Goal: Task Accomplishment & Management: Complete application form

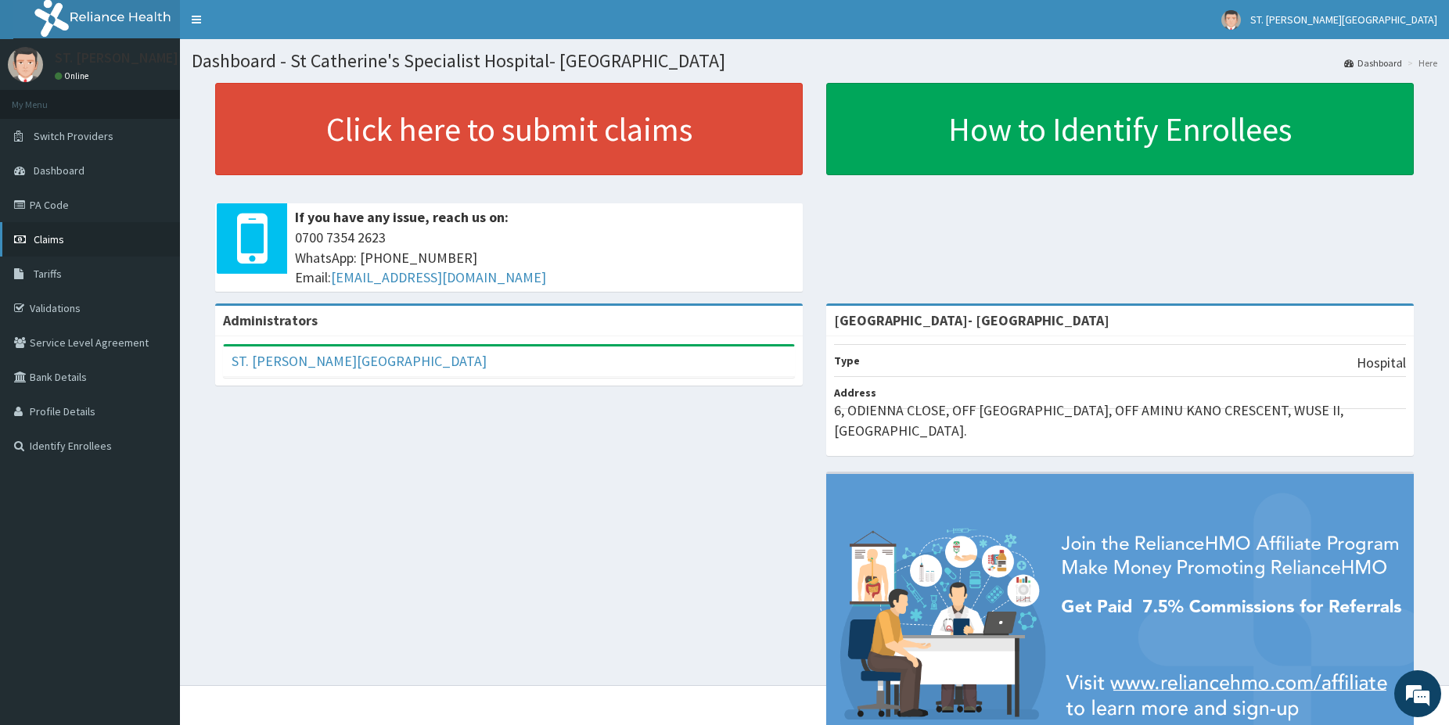
click at [59, 240] on span "Claims" at bounding box center [49, 239] width 31 height 14
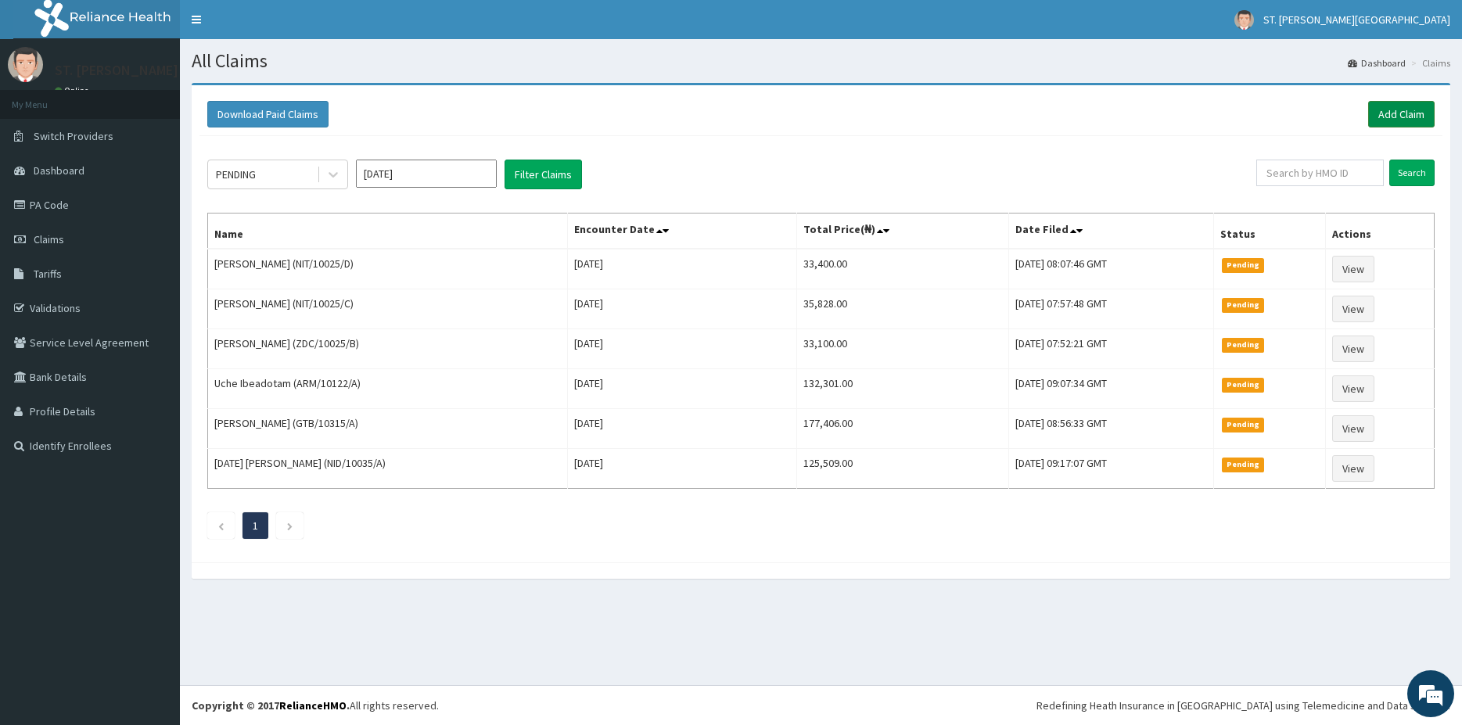
click at [1373, 106] on link "Add Claim" at bounding box center [1401, 114] width 66 height 27
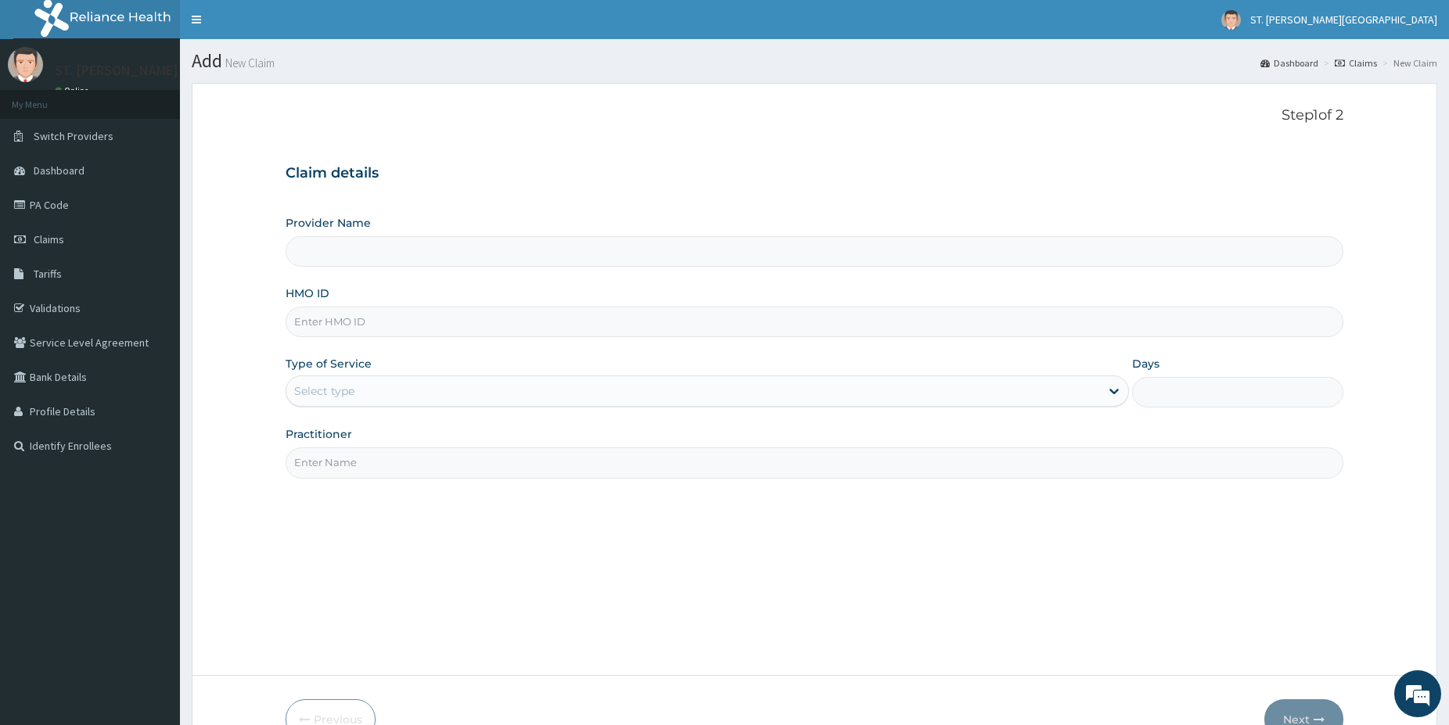
drag, startPoint x: 0, startPoint y: 0, endPoint x: 366, endPoint y: 285, distance: 464.2
click at [406, 318] on input "HMO ID" at bounding box center [813, 322] width 1057 height 31
type input "St Catherine's Specialist Hospital- Abuja"
paste input "KSB/11548/B)"
type input "KSB/11548/B"
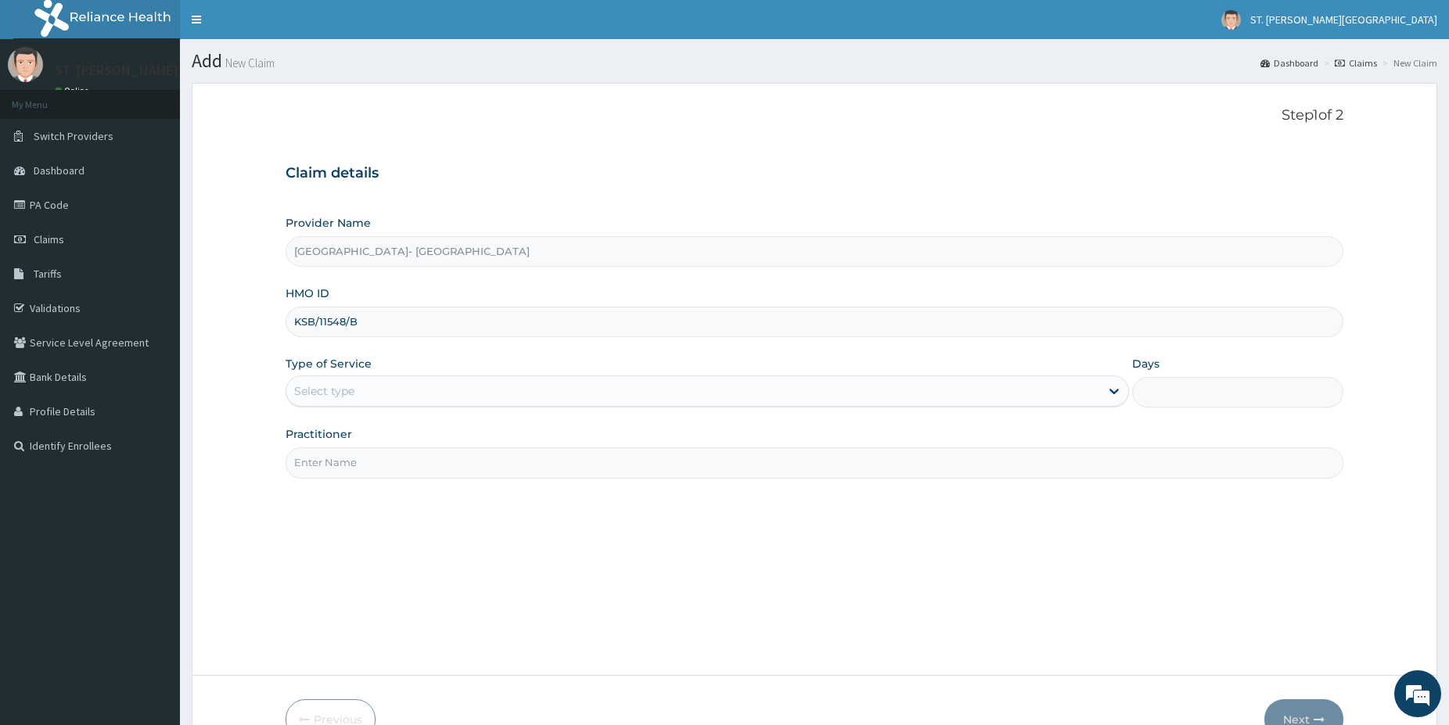
click at [336, 397] on div "Select type" at bounding box center [324, 391] width 60 height 16
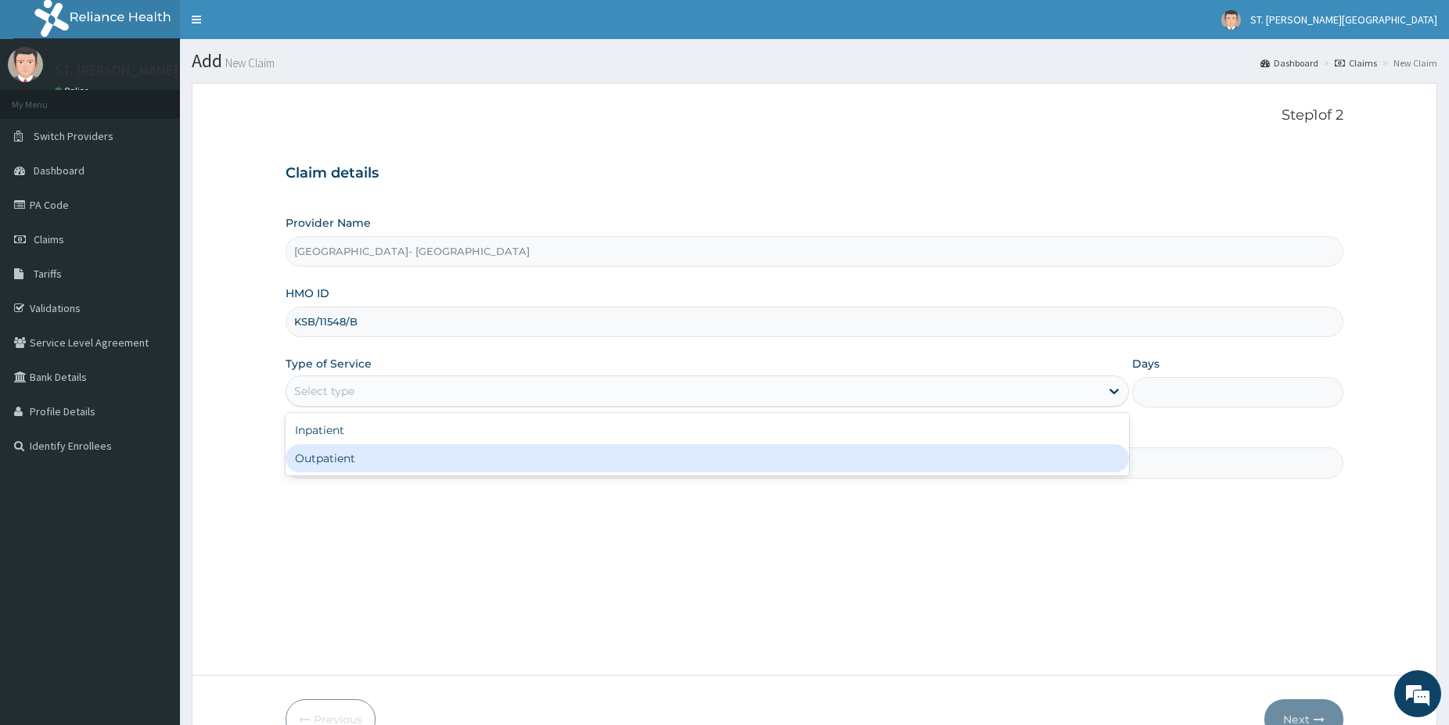
click at [332, 464] on div "Outpatient" at bounding box center [706, 458] width 843 height 28
type input "1"
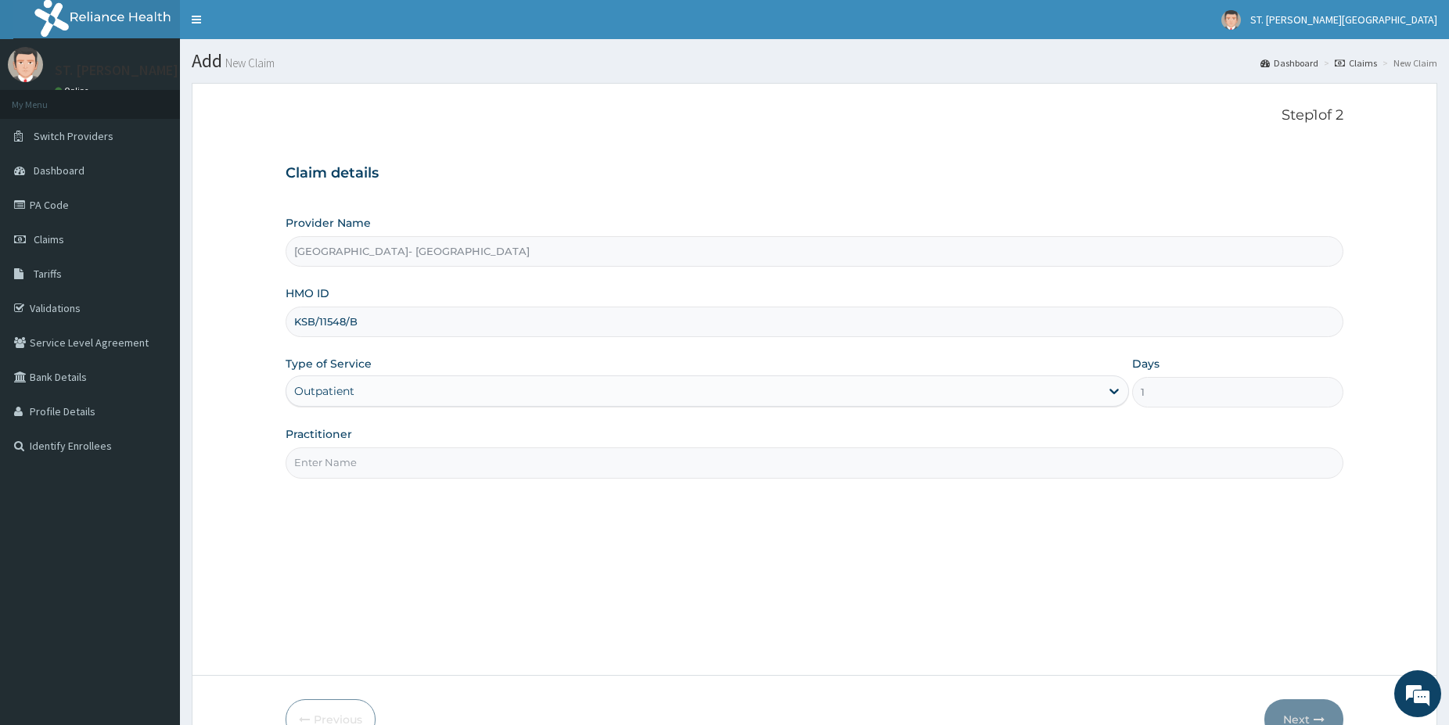
click at [328, 476] on div "Step 1 of 2 Claim details Provider Name St Catherine's Specialist Hospital- Abu…" at bounding box center [813, 379] width 1057 height 544
click at [316, 463] on input "Practitioner" at bounding box center [813, 462] width 1057 height 31
type input "DR.SIFO"
click at [1308, 710] on button "Next" at bounding box center [1303, 719] width 79 height 41
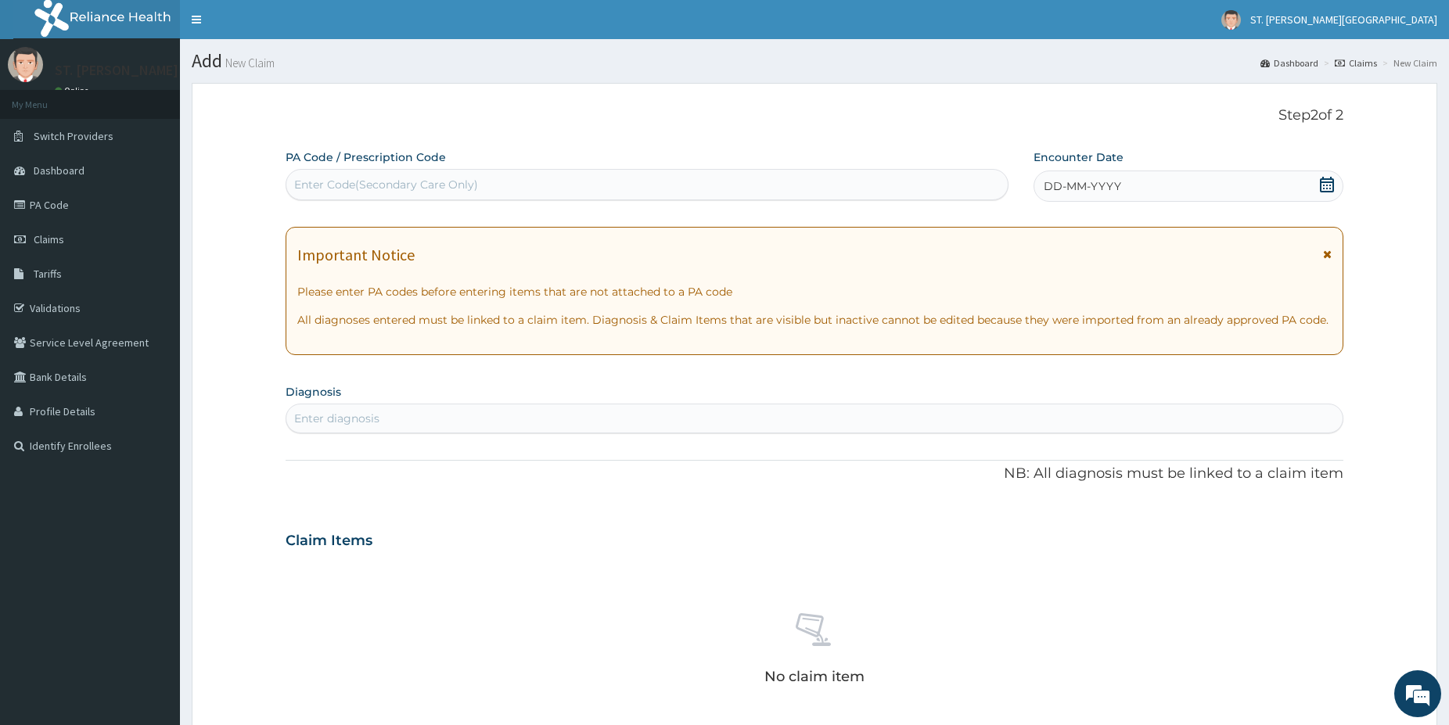
click at [499, 410] on div "Enter diagnosis" at bounding box center [814, 418] width 1056 height 25
type input "MALARI"
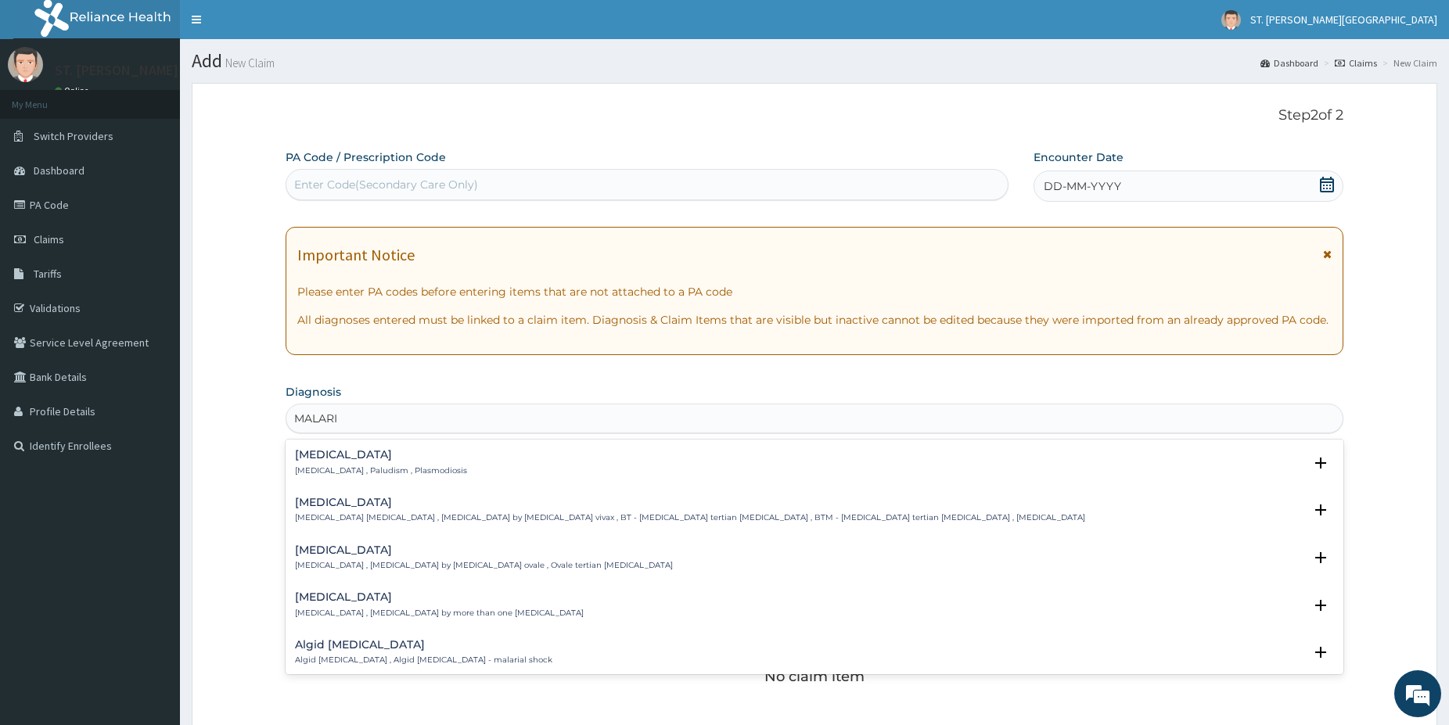
click at [338, 469] on p "Malaria , Paludism , Plasmodiosis" at bounding box center [381, 470] width 172 height 11
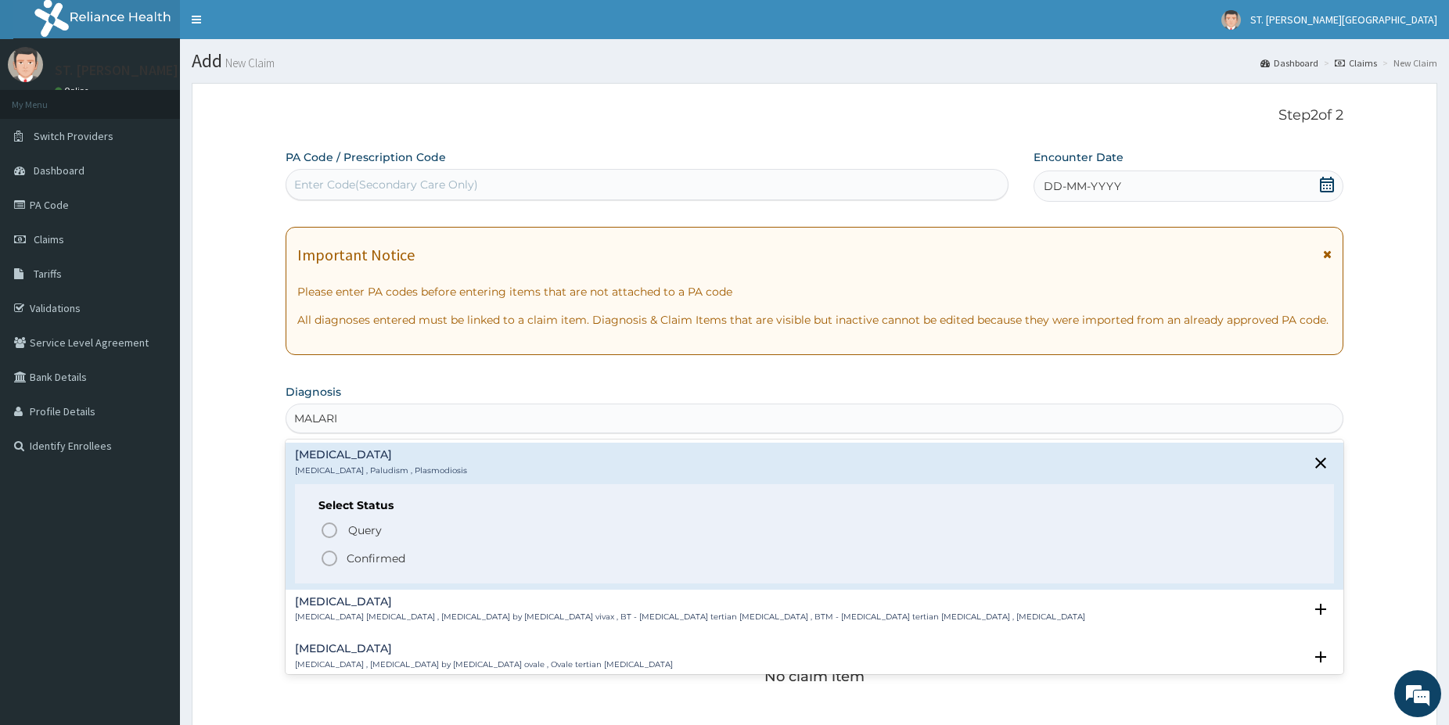
click at [329, 553] on icon "status option filled" at bounding box center [329, 558] width 19 height 19
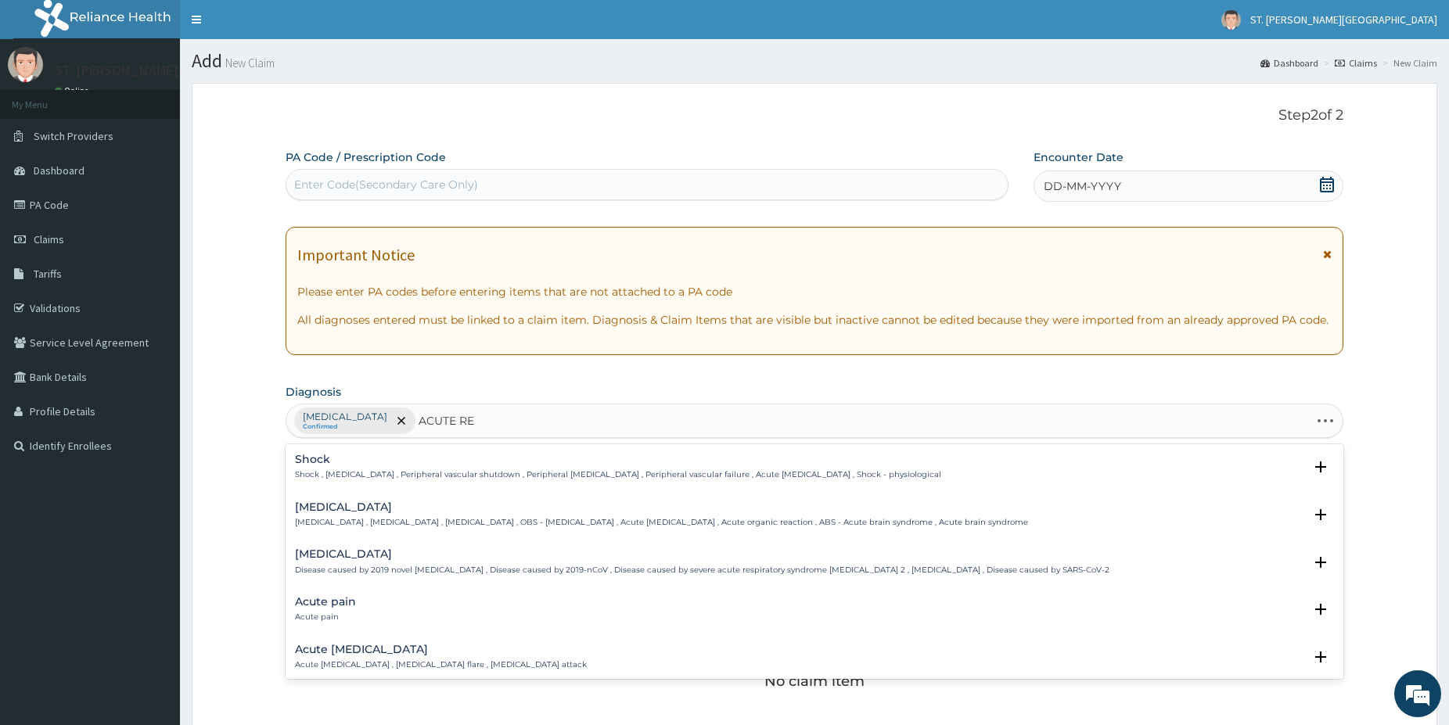
type input "ACUTE RES"
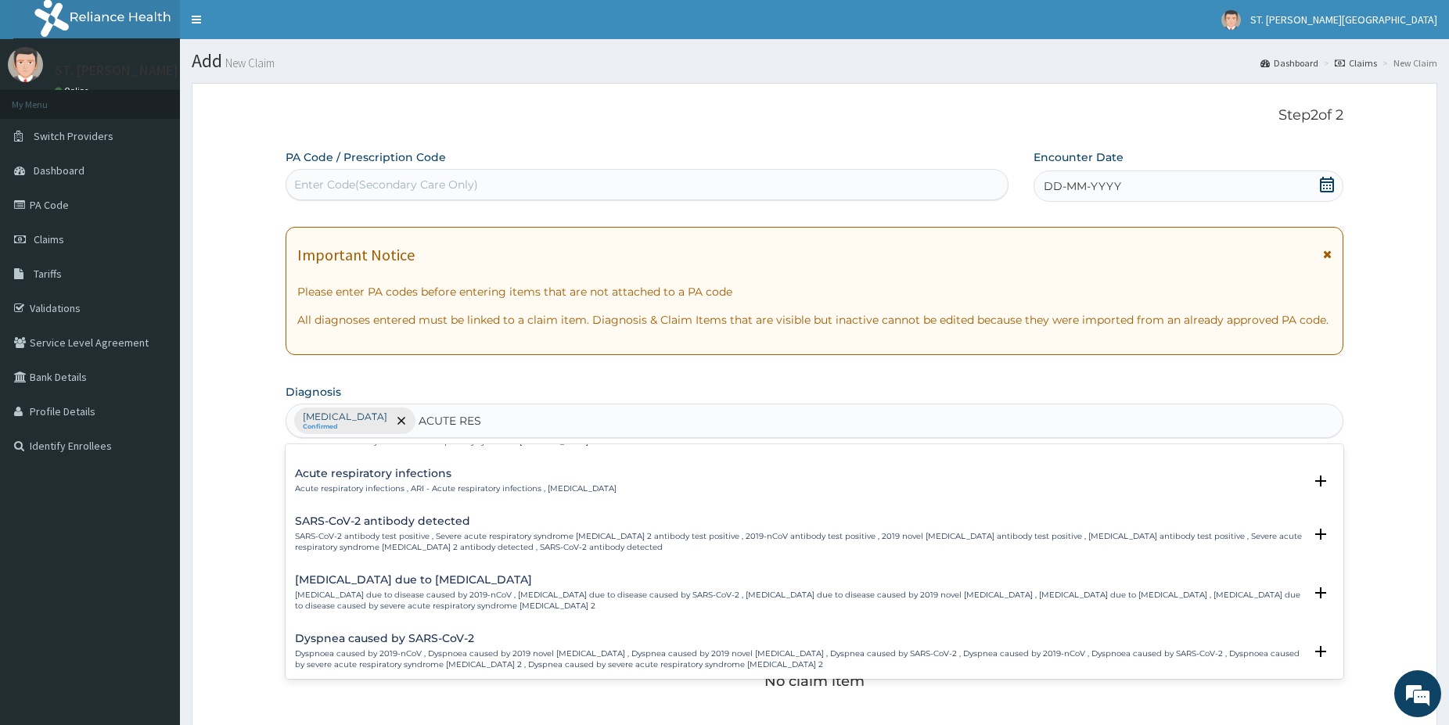
scroll to position [690, 0]
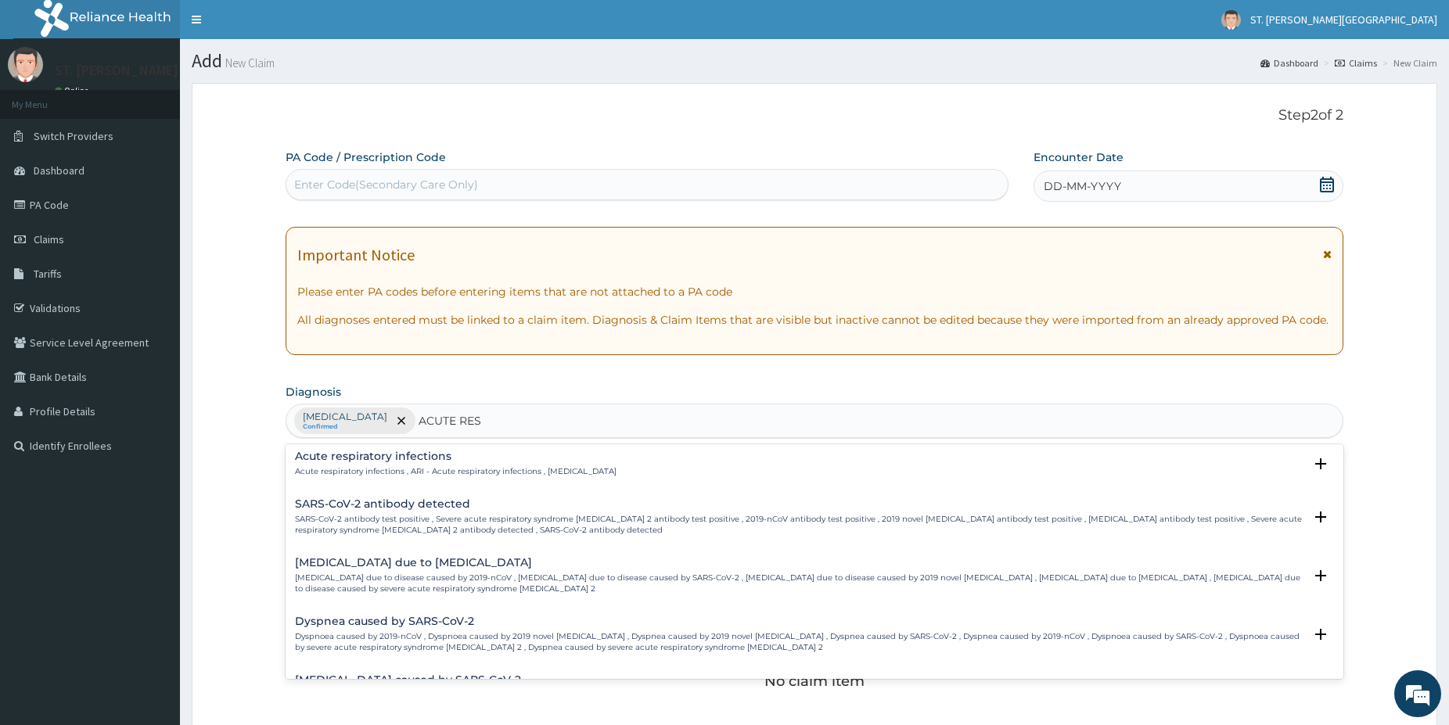
click at [415, 472] on p "Acute respiratory infections , ARI - Acute respiratory infections , Acute respi…" at bounding box center [455, 471] width 321 height 11
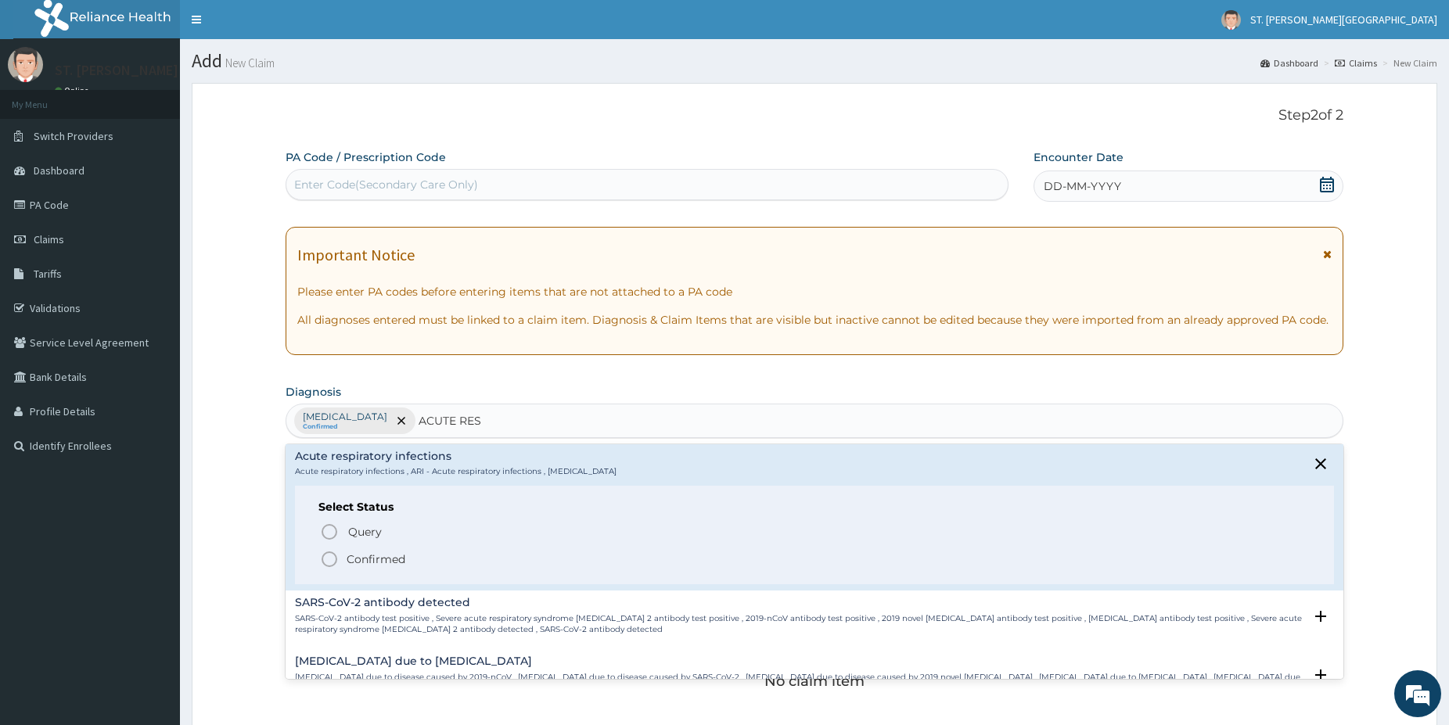
click at [330, 563] on icon "status option filled" at bounding box center [329, 559] width 19 height 19
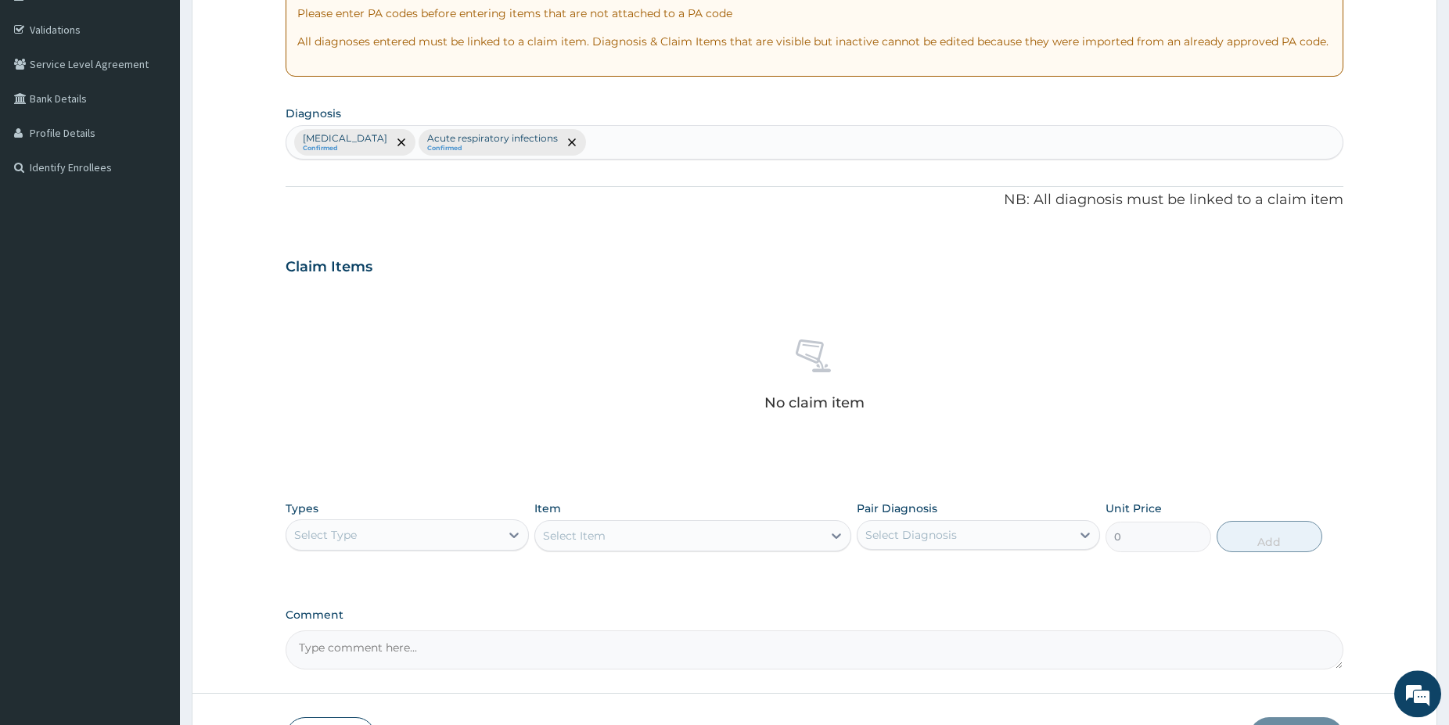
drag, startPoint x: 1459, startPoint y: 720, endPoint x: 971, endPoint y: 636, distance: 496.1
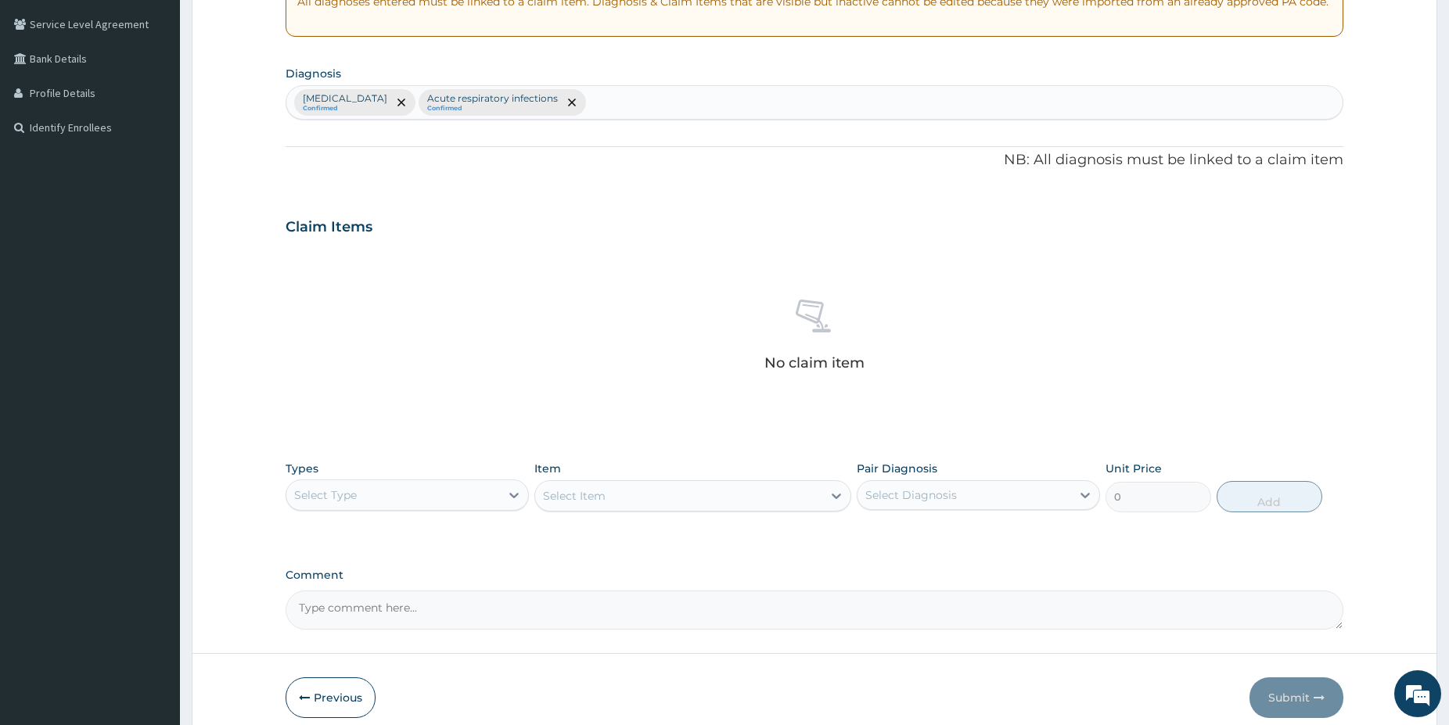
scroll to position [319, 0]
click at [423, 494] on div "Select Type" at bounding box center [393, 494] width 214 height 25
drag, startPoint x: 363, startPoint y: 584, endPoint x: 514, endPoint y: 540, distance: 157.2
click at [363, 587] on div "Procedures" at bounding box center [406, 590] width 243 height 28
click at [666, 491] on div "Select Item" at bounding box center [692, 494] width 317 height 31
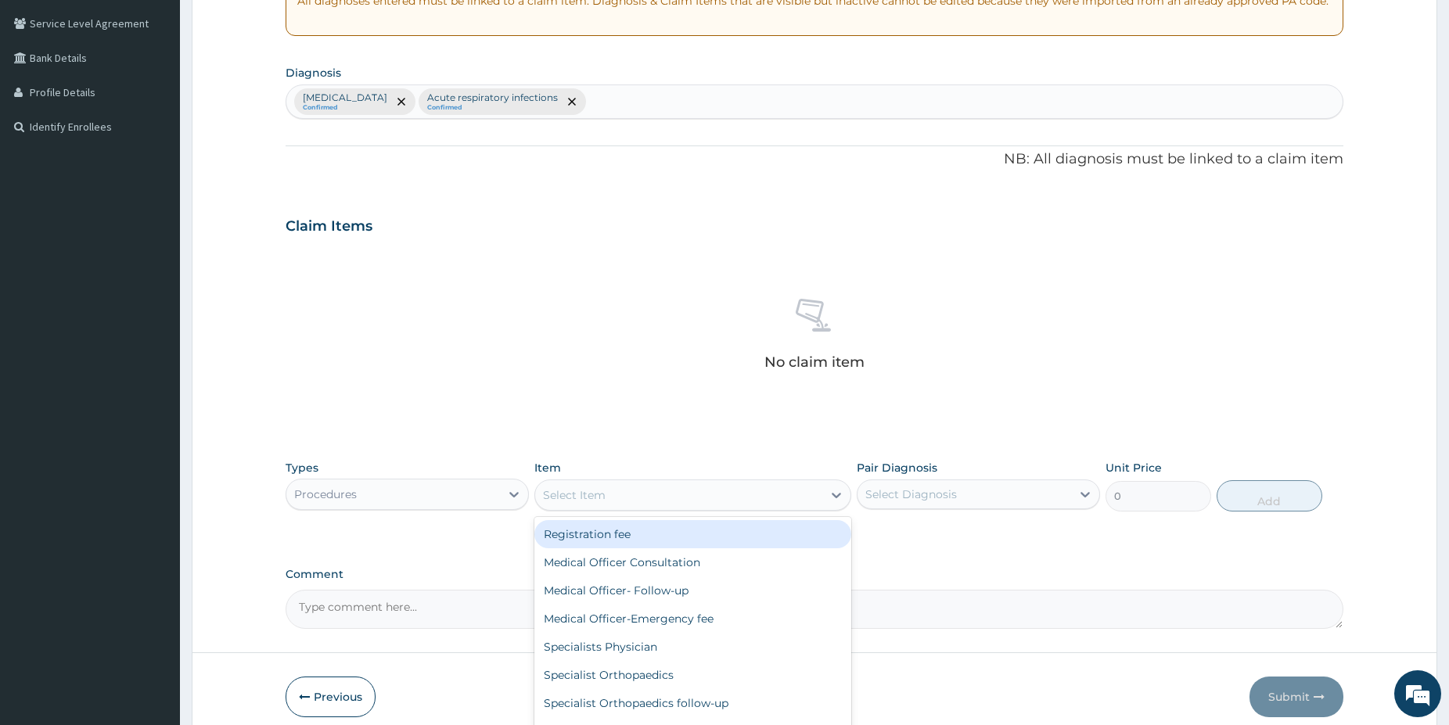
click at [666, 491] on div "Select Item" at bounding box center [678, 495] width 287 height 25
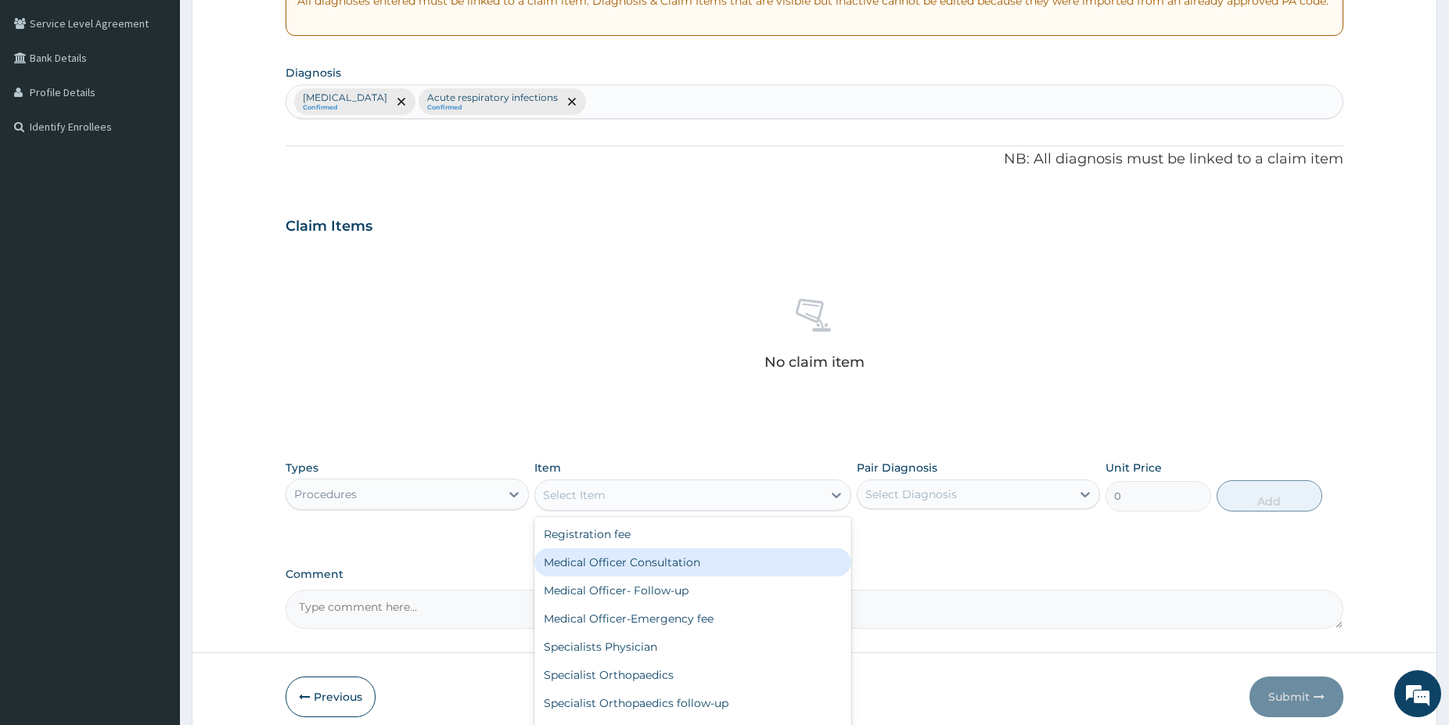
click at [691, 568] on div "Medical Officer Consultation" at bounding box center [692, 562] width 317 height 28
type input "5000"
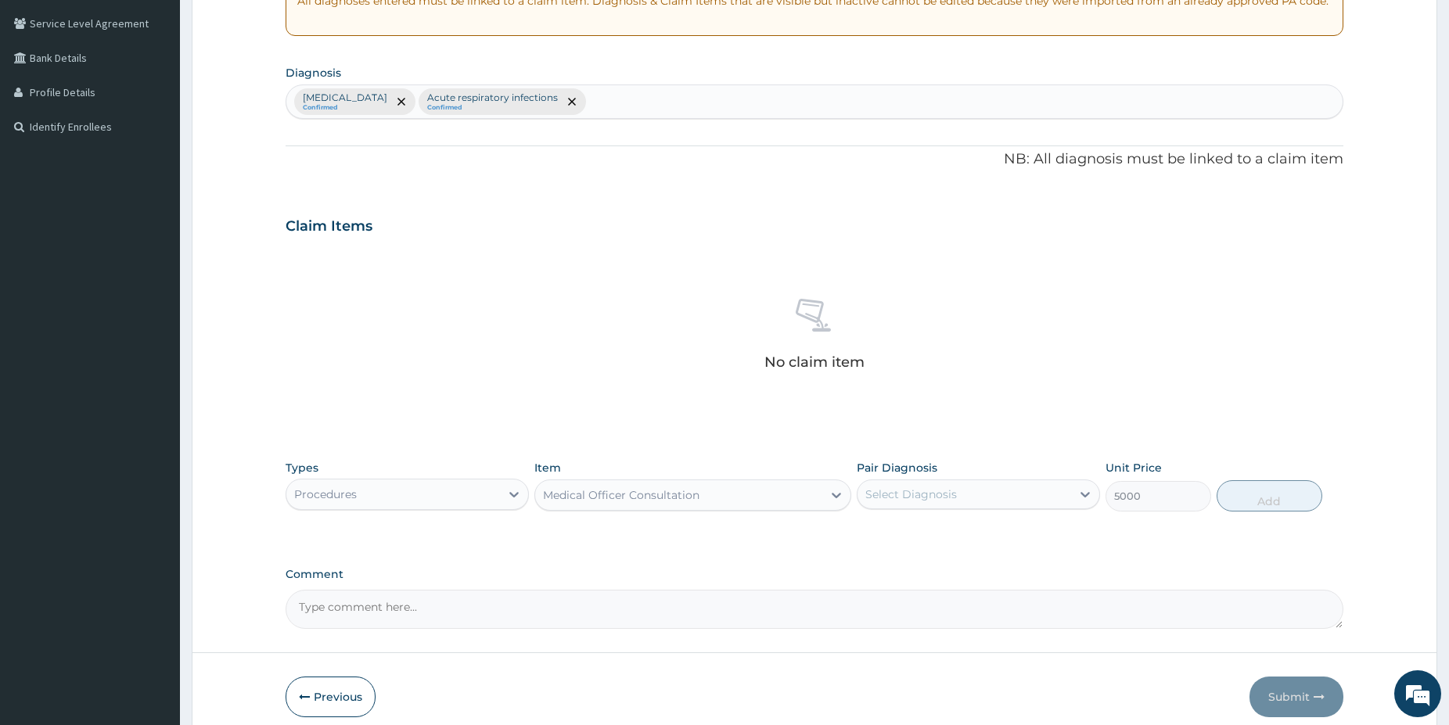
click at [887, 501] on div "Select Diagnosis" at bounding box center [911, 494] width 92 height 16
drag, startPoint x: 892, startPoint y: 529, endPoint x: 906, endPoint y: 565, distance: 38.6
click at [893, 533] on label "[MEDICAL_DATA]" at bounding box center [930, 533] width 97 height 16
checkbox input "true"
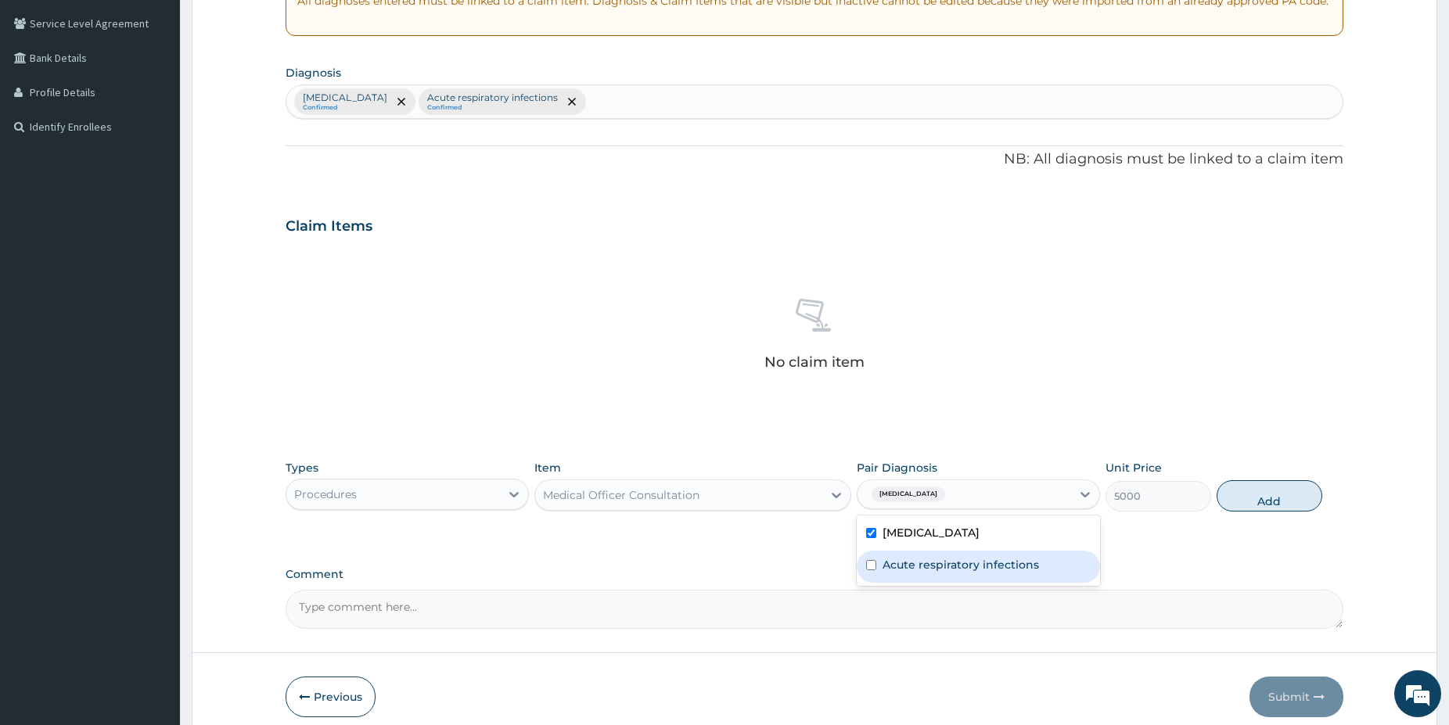
click at [908, 565] on label "Acute respiratory infections" at bounding box center [960, 565] width 156 height 16
checkbox input "true"
click at [1258, 487] on button "Add" at bounding box center [1269, 495] width 106 height 31
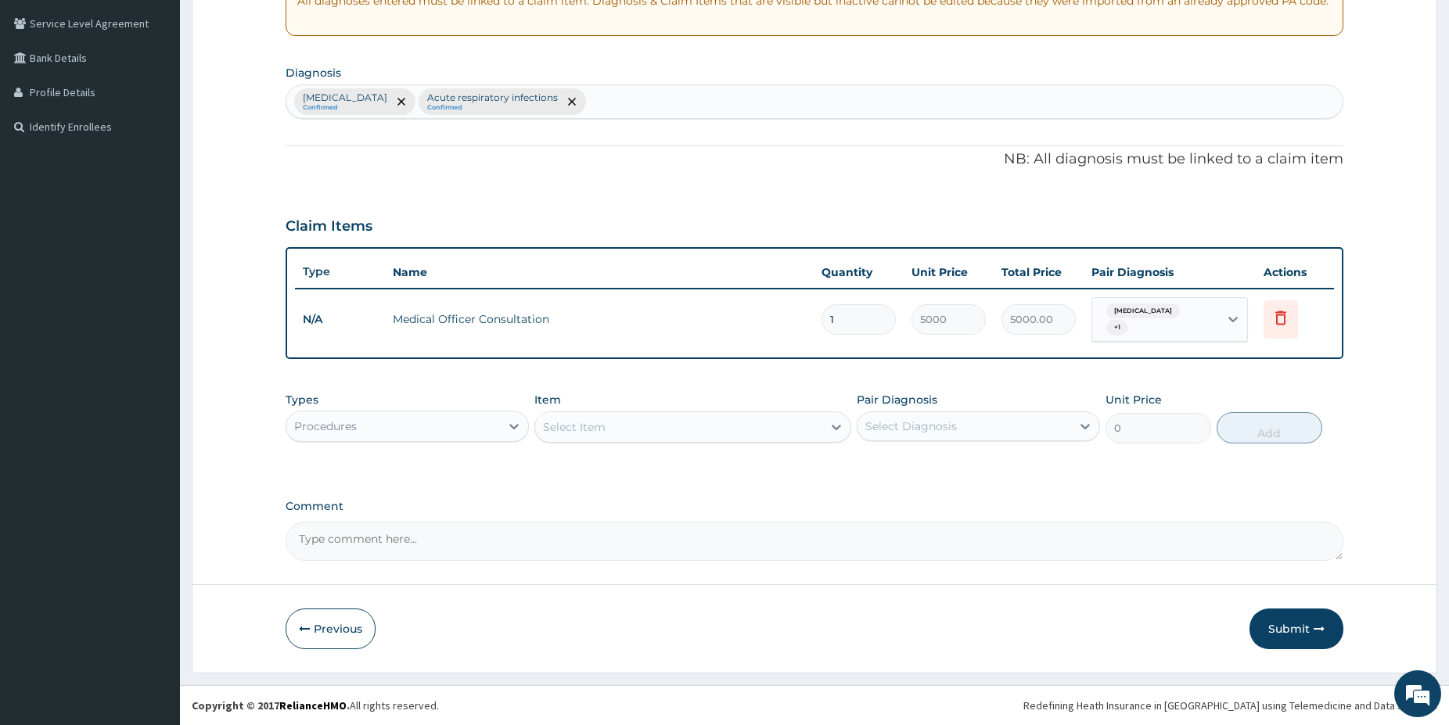
scroll to position [313, 0]
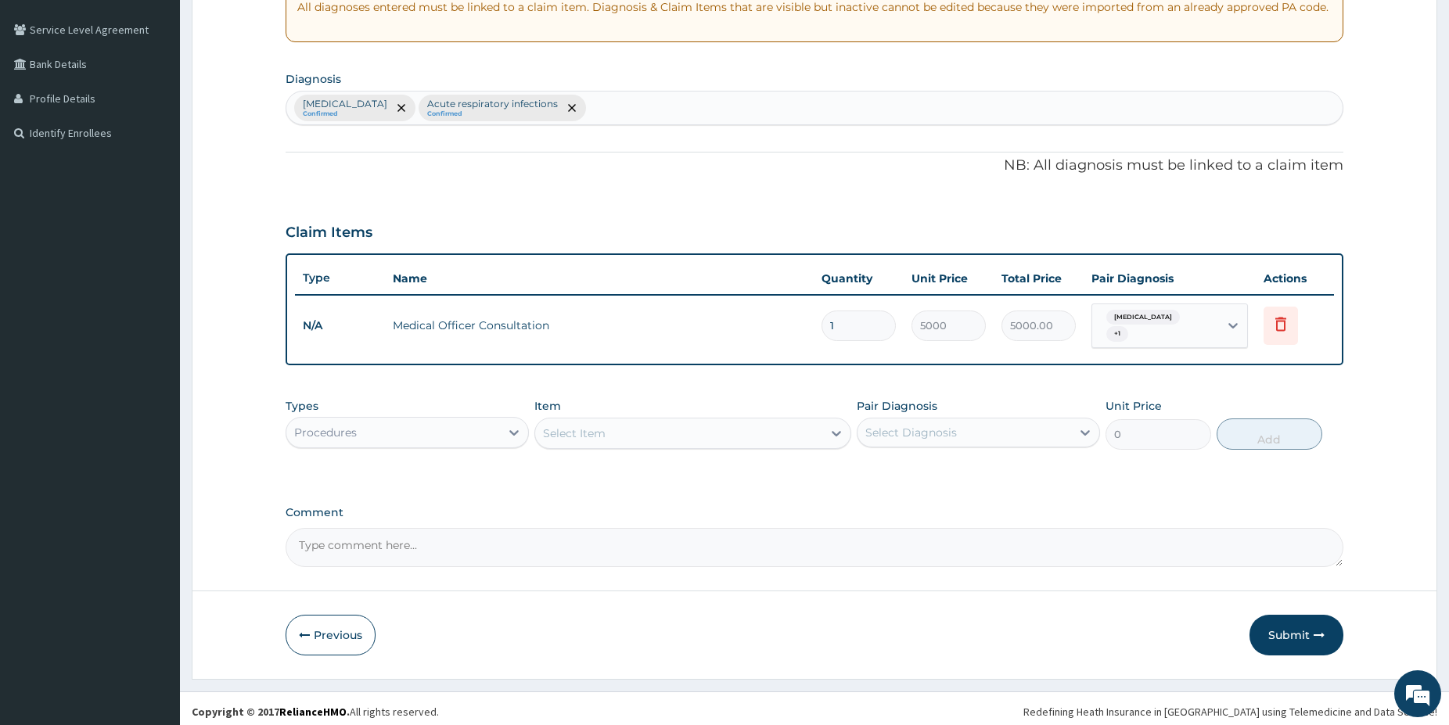
click at [422, 420] on div "Procedures" at bounding box center [393, 432] width 214 height 25
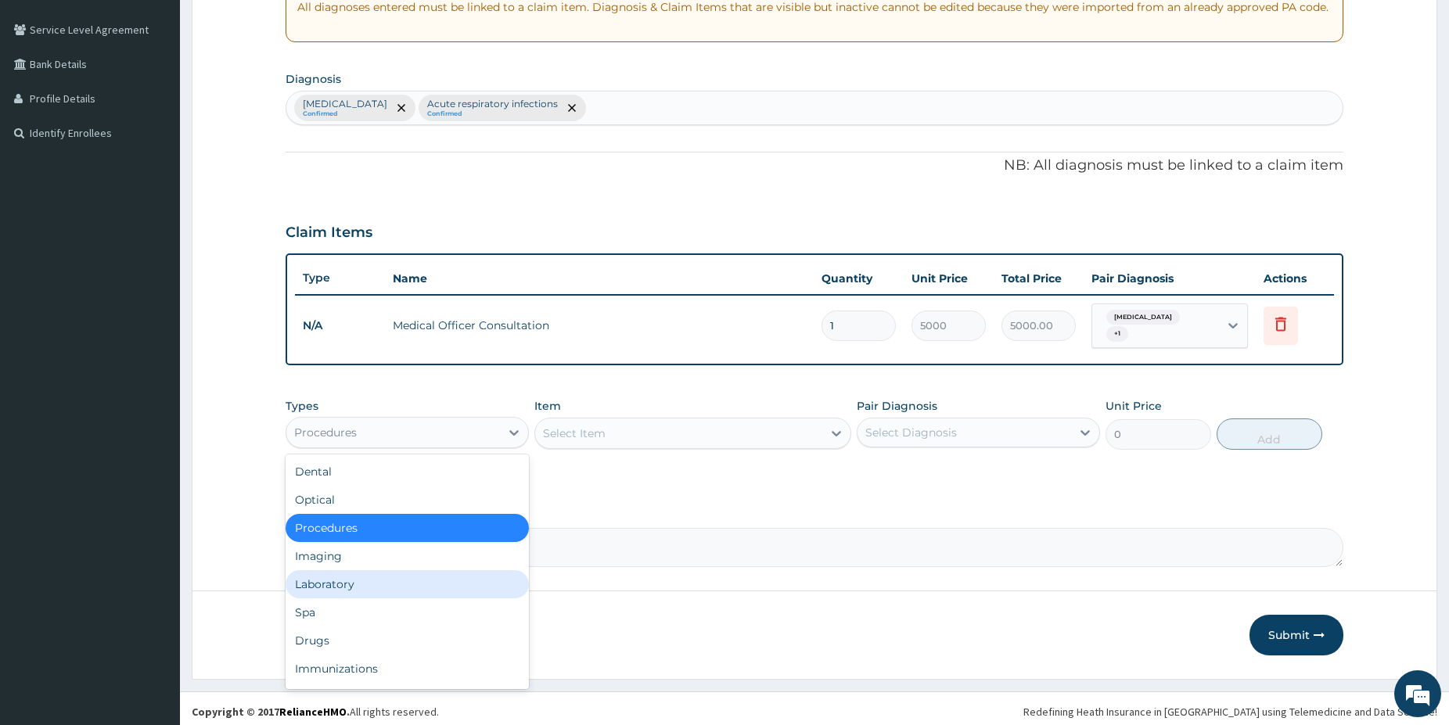
drag, startPoint x: 390, startPoint y: 580, endPoint x: 386, endPoint y: 572, distance: 8.7
click at [390, 579] on div "Laboratory" at bounding box center [406, 584] width 243 height 28
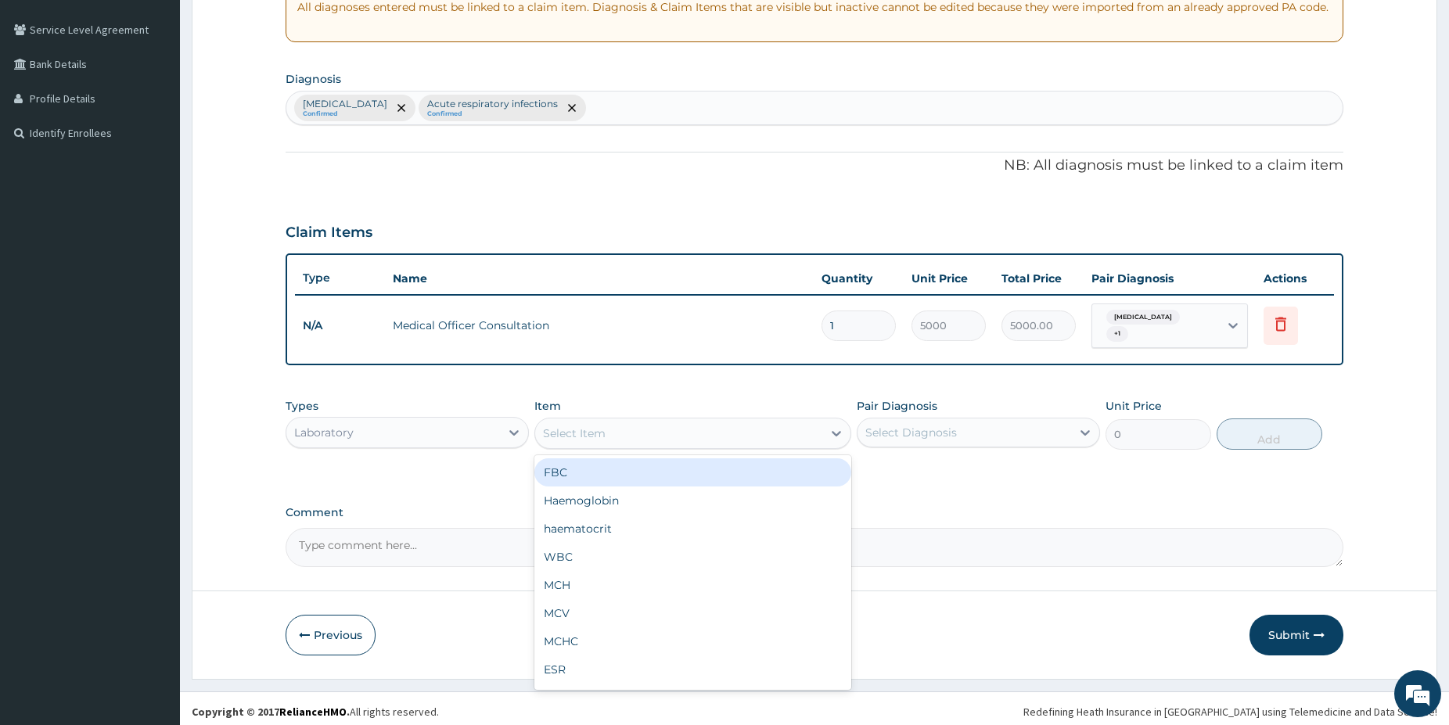
drag, startPoint x: 630, startPoint y: 436, endPoint x: 580, endPoint y: 382, distance: 74.7
click at [627, 436] on div "Select Item" at bounding box center [678, 433] width 287 height 25
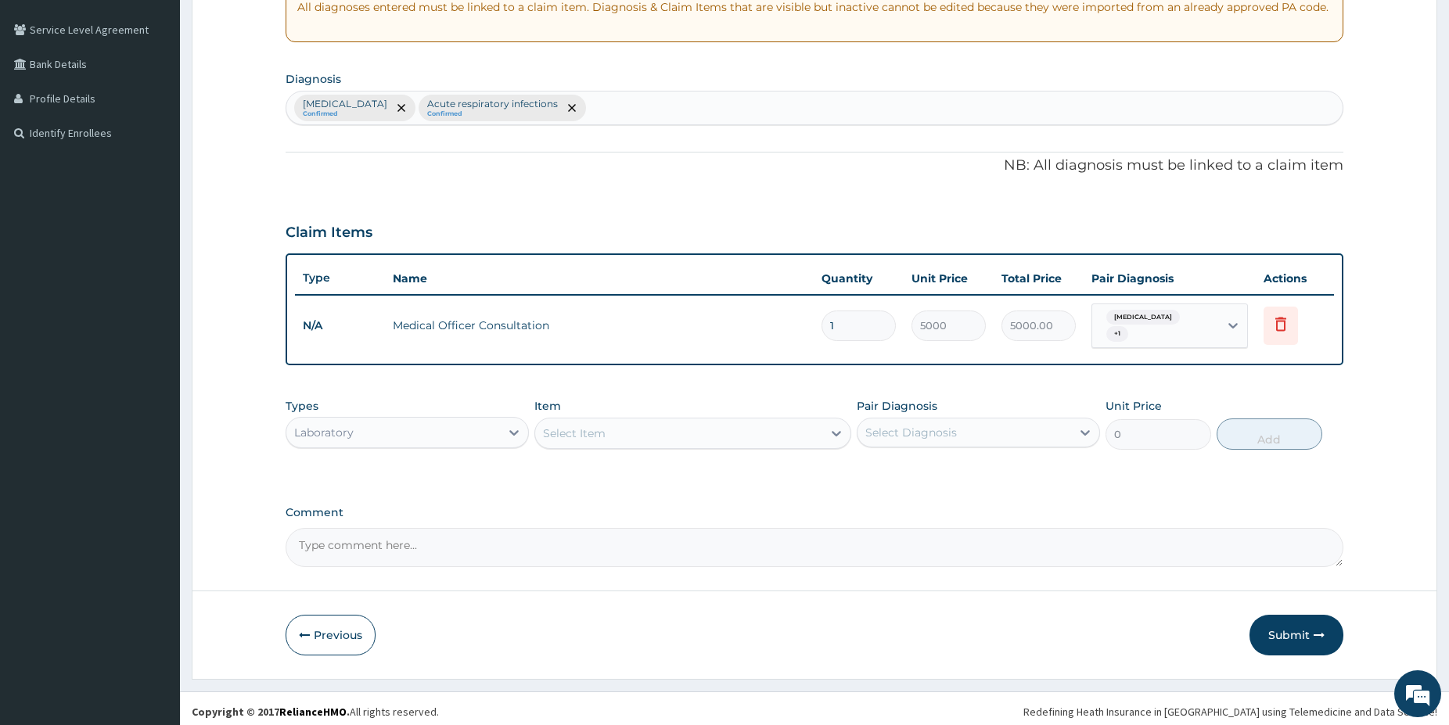
click at [590, 418] on div "Select Item" at bounding box center [692, 433] width 317 height 31
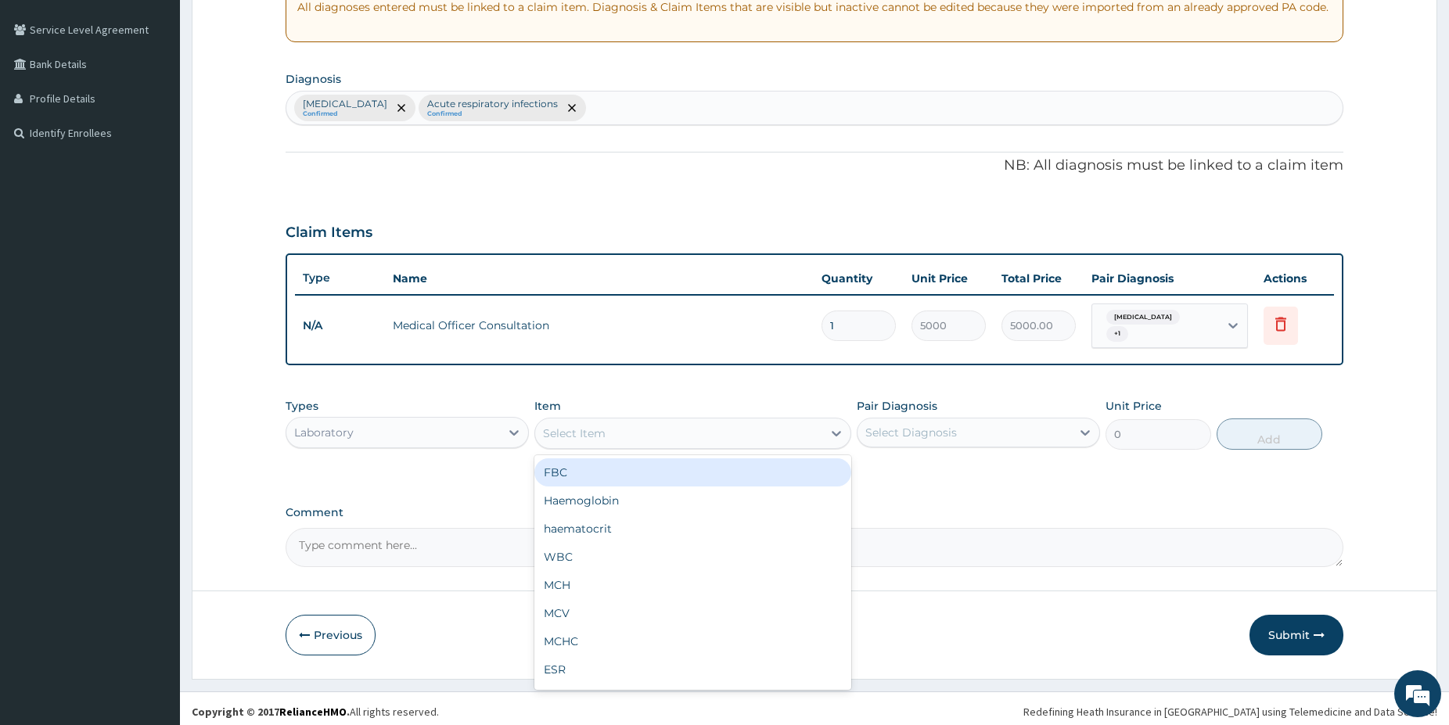
click at [582, 466] on div "FBC" at bounding box center [692, 472] width 317 height 28
type input "5000"
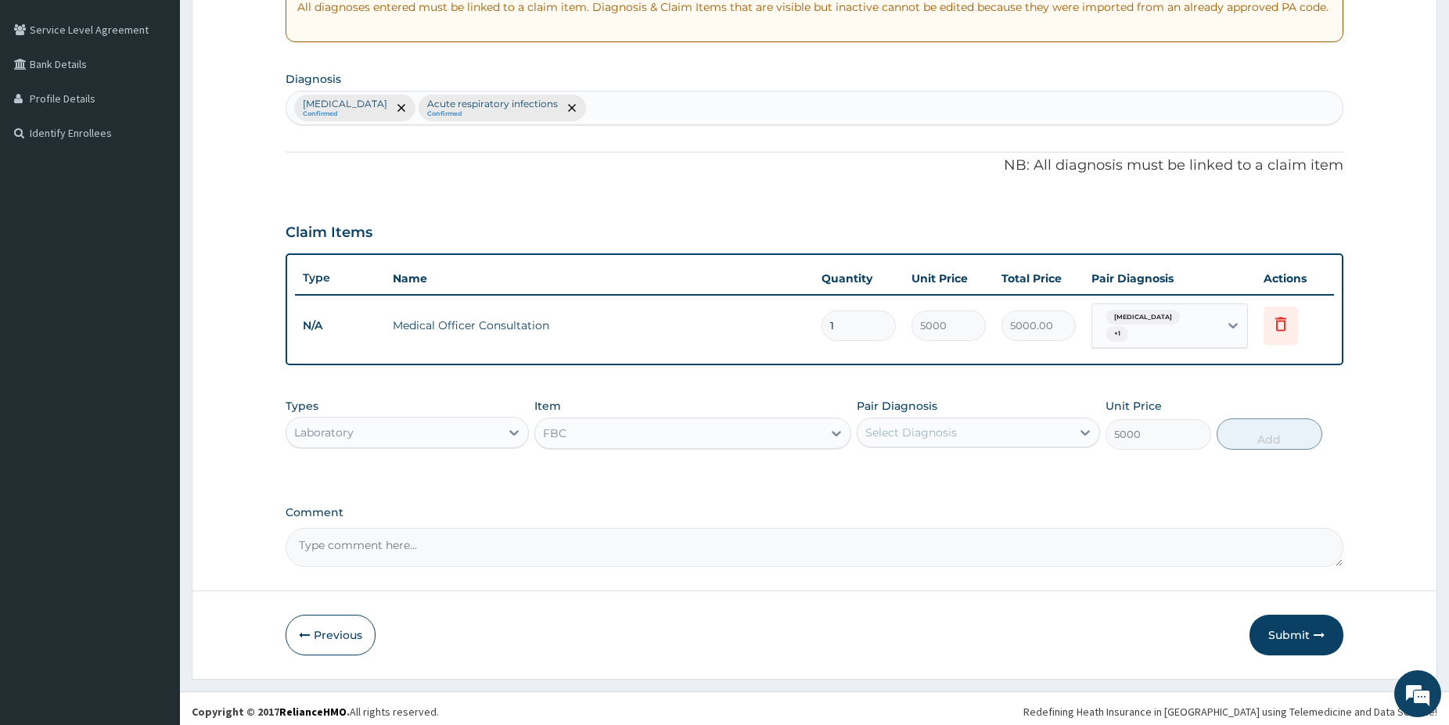
drag, startPoint x: 762, startPoint y: 410, endPoint x: 759, endPoint y: 419, distance: 9.9
click at [759, 415] on div "Item option FBC, selected. Select is focused ,type to refine list, press Down t…" at bounding box center [692, 424] width 317 height 52
click at [759, 421] on div "FBC" at bounding box center [678, 433] width 287 height 25
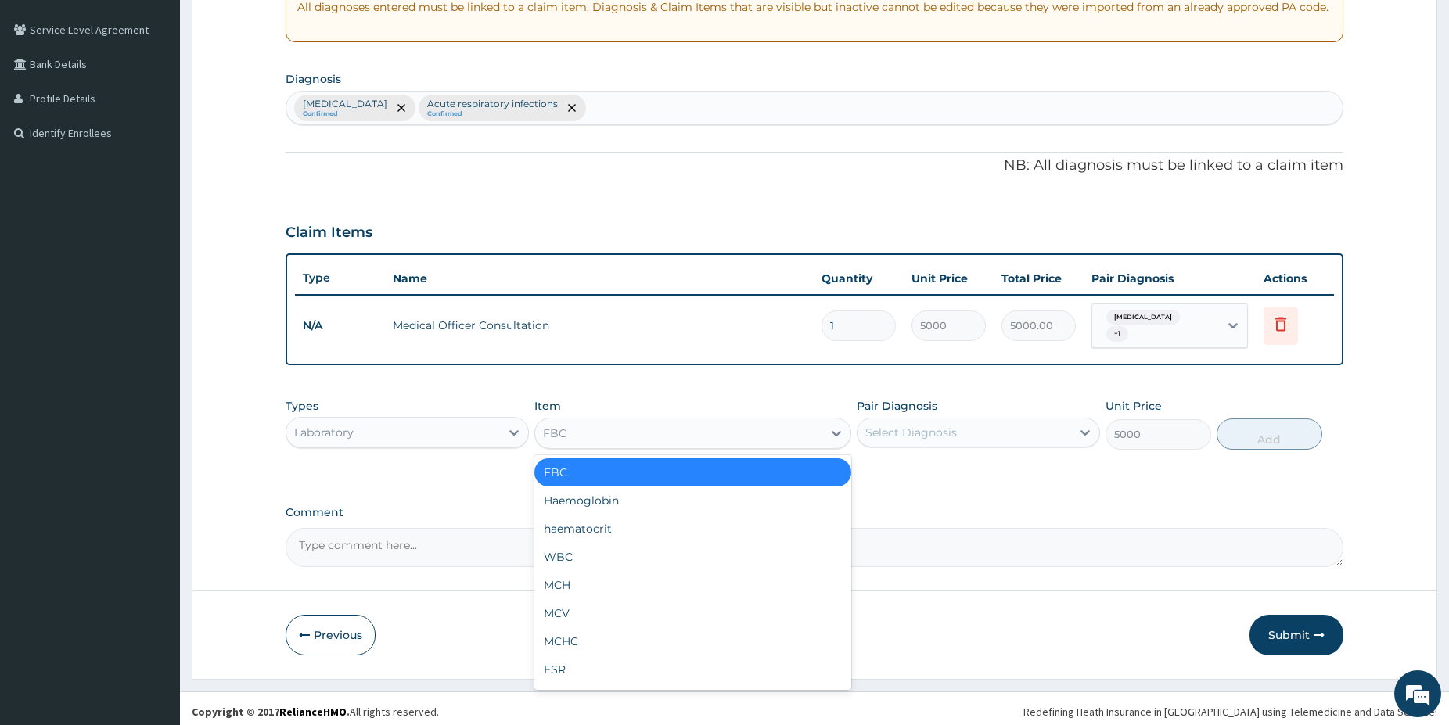
click at [959, 426] on div "Select Diagnosis" at bounding box center [964, 432] width 214 height 25
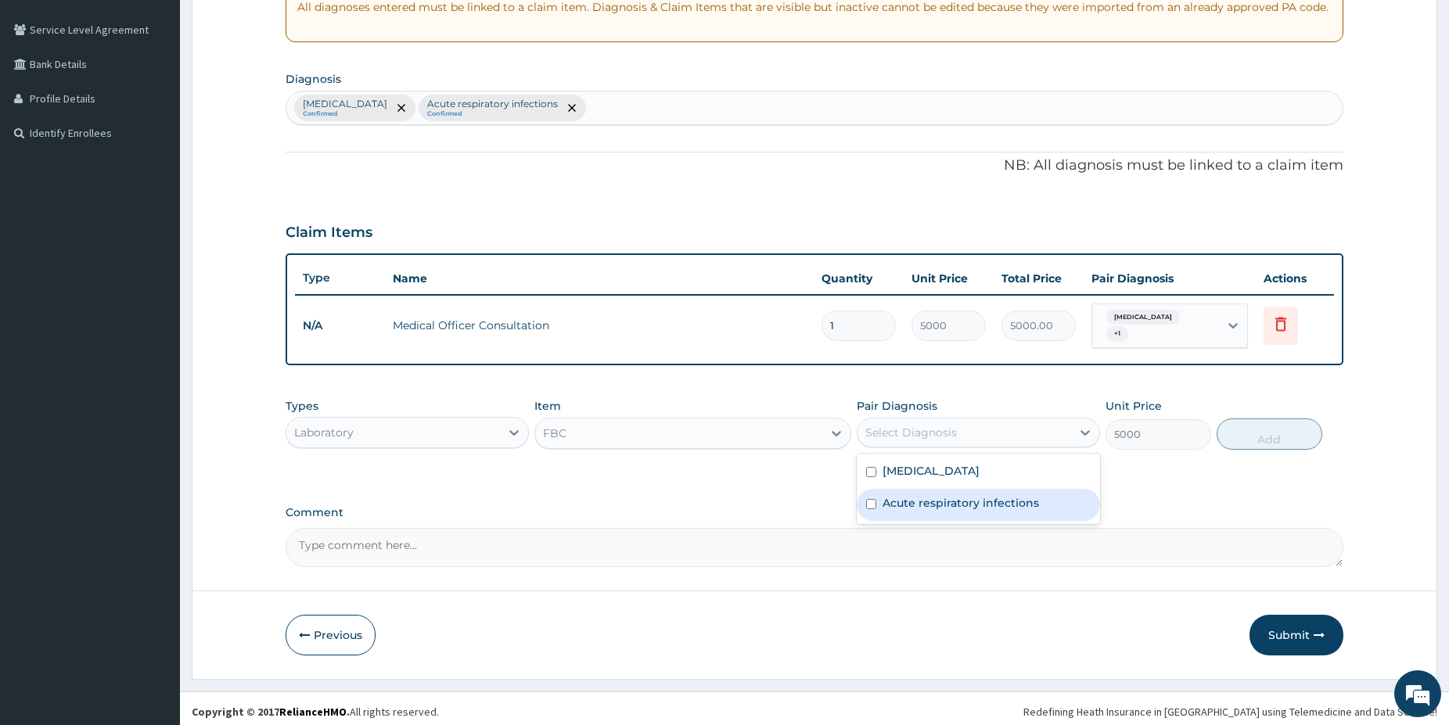
click at [942, 495] on label "Acute respiratory infections" at bounding box center [960, 503] width 156 height 16
checkbox input "true"
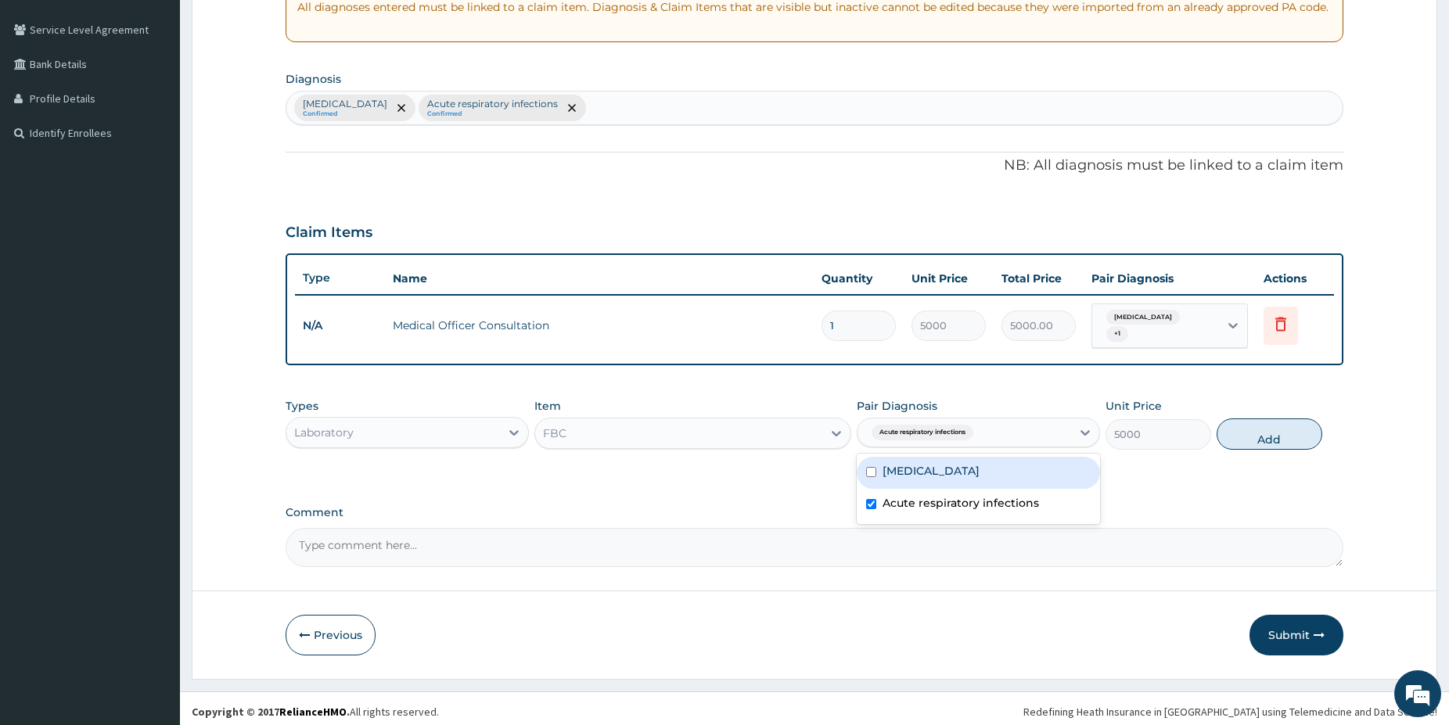
click at [1065, 457] on div "[MEDICAL_DATA]" at bounding box center [977, 473] width 243 height 32
checkbox input "true"
click at [1265, 433] on button "Add" at bounding box center [1269, 433] width 106 height 31
type input "0"
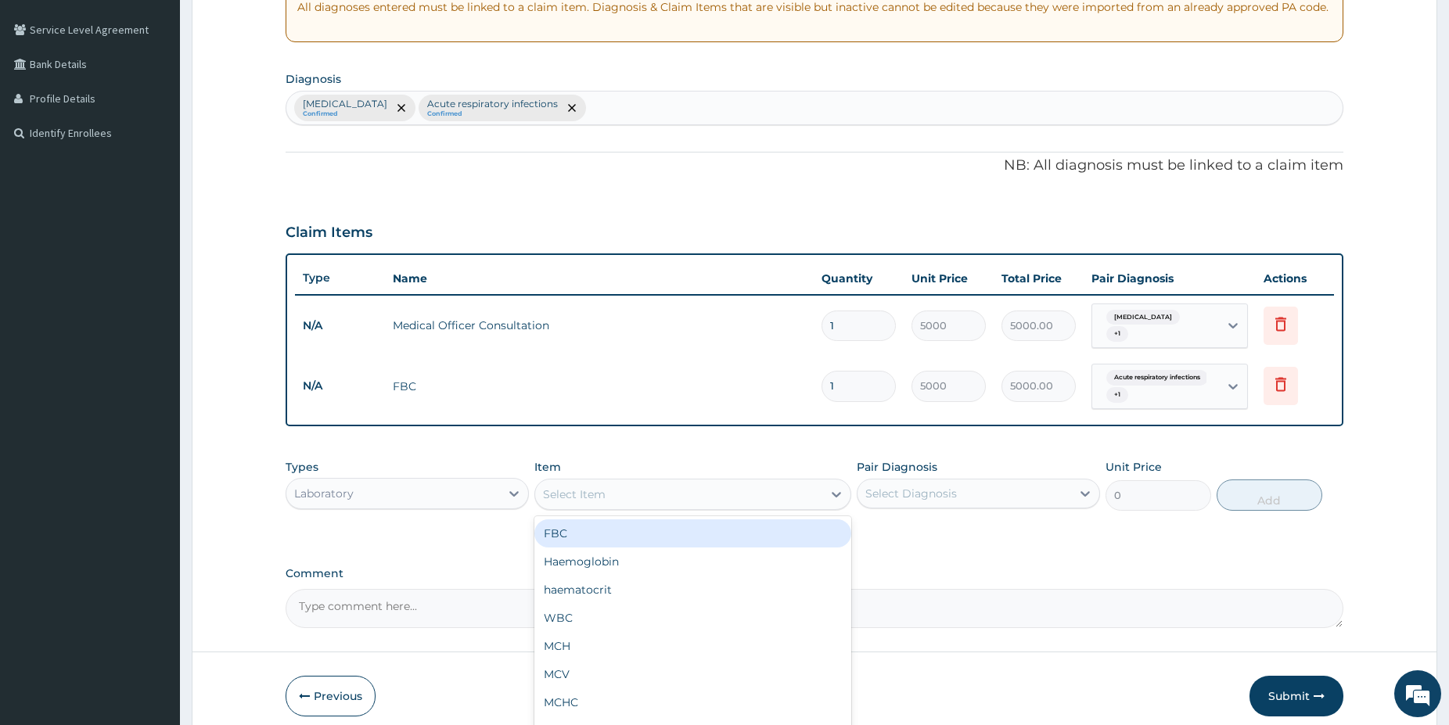
click at [739, 491] on div "Select Item" at bounding box center [678, 494] width 287 height 25
type input "mala"
drag, startPoint x: 756, startPoint y: 526, endPoint x: 986, endPoint y: 485, distance: 233.5
click at [756, 525] on div "[MEDICAL_DATA] [MEDICAL_DATA]" at bounding box center [692, 533] width 317 height 28
type input "1500"
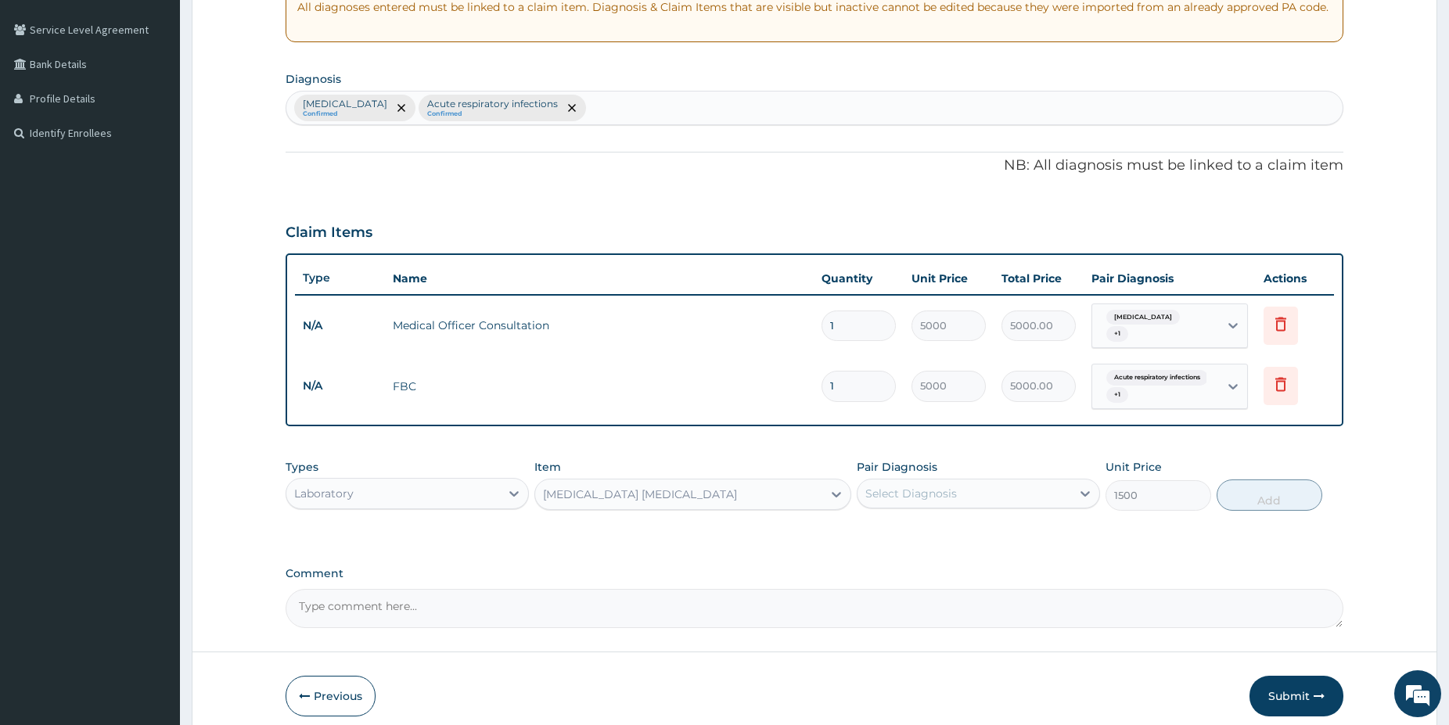
drag, startPoint x: 999, startPoint y: 480, endPoint x: 996, endPoint y: 490, distance: 10.4
click at [999, 484] on div "Select Diagnosis" at bounding box center [964, 493] width 214 height 25
click at [967, 529] on div "[MEDICAL_DATA]" at bounding box center [977, 534] width 243 height 32
checkbox input "true"
click at [1276, 497] on button "Add" at bounding box center [1269, 494] width 106 height 31
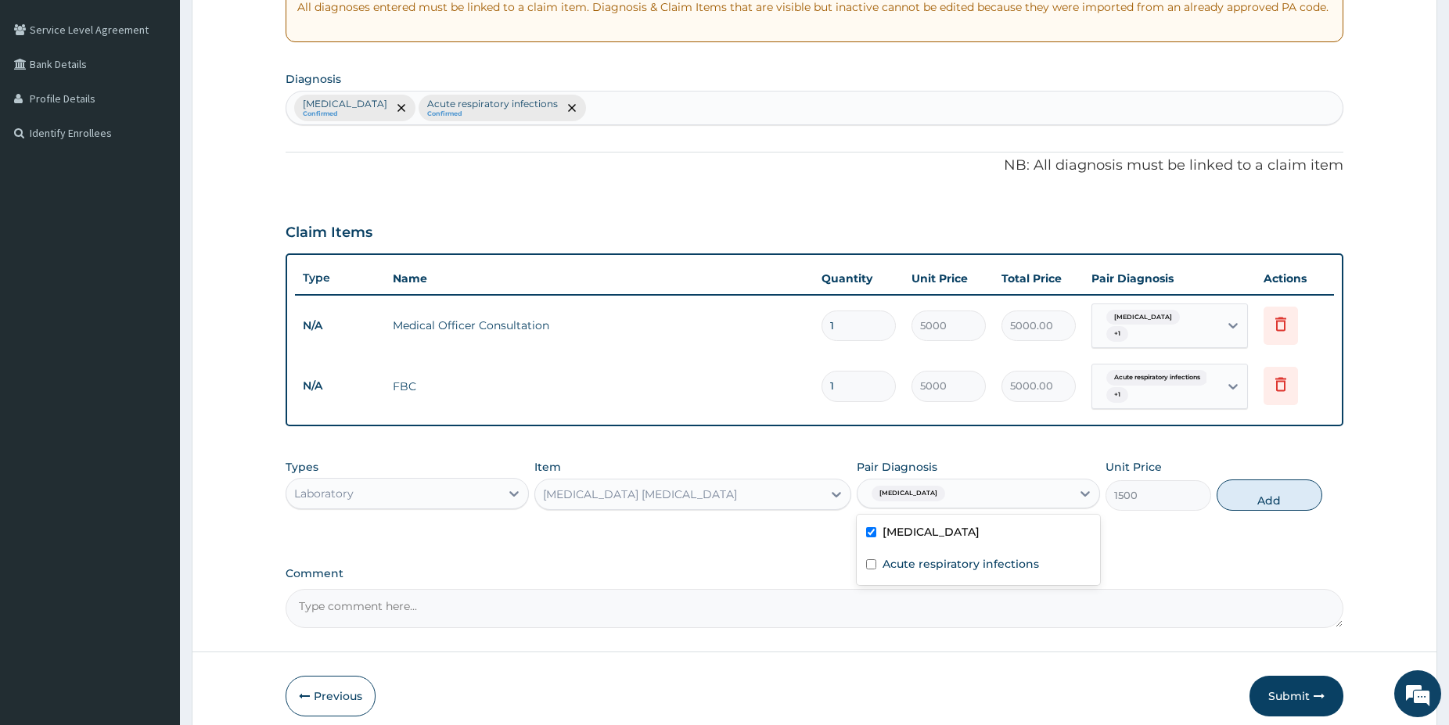
type input "0"
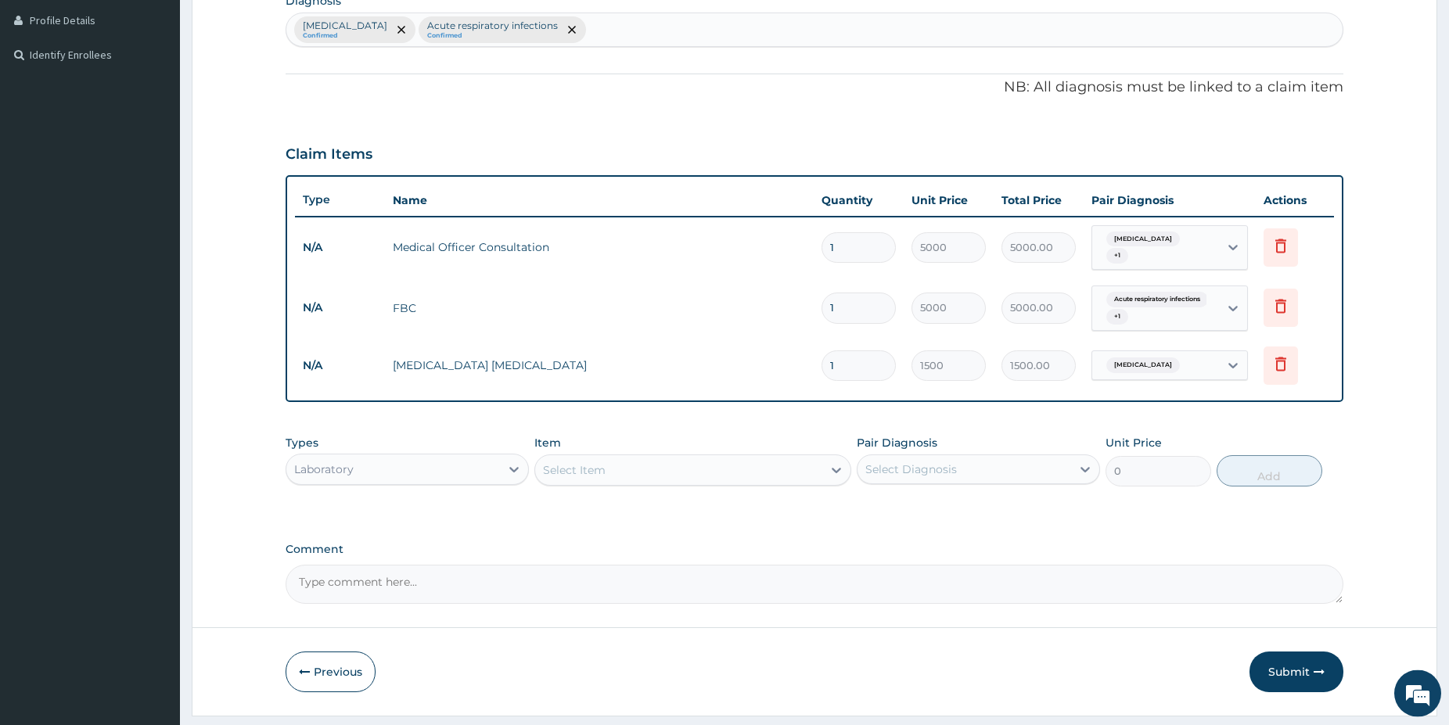
drag, startPoint x: 1457, startPoint y: 722, endPoint x: 606, endPoint y: 453, distance: 892.5
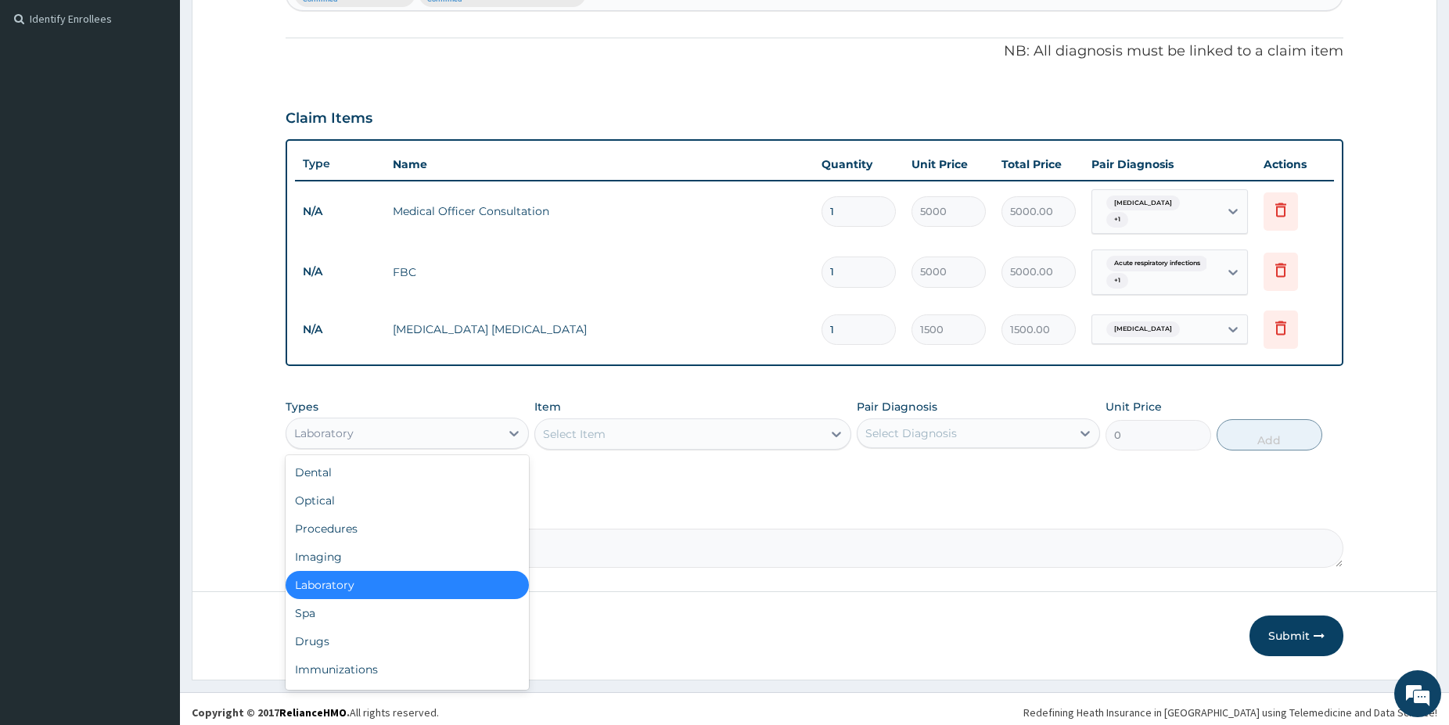
click at [383, 425] on div "Laboratory" at bounding box center [393, 433] width 214 height 25
drag, startPoint x: 325, startPoint y: 630, endPoint x: 369, endPoint y: 623, distance: 45.1
click at [331, 627] on div "Drugs" at bounding box center [406, 641] width 243 height 28
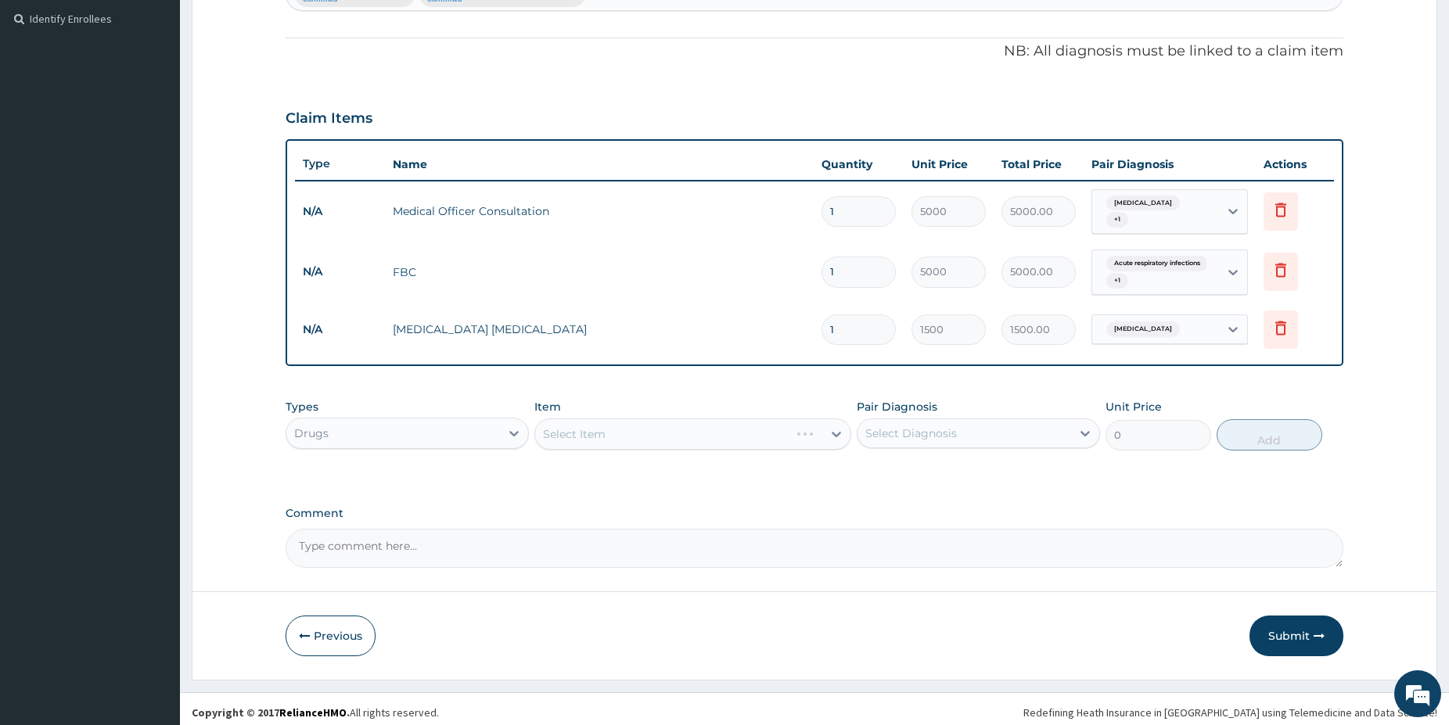
drag, startPoint x: 631, startPoint y: 427, endPoint x: 626, endPoint y: 421, distance: 8.3
click at [631, 426] on div "Select Item" at bounding box center [692, 433] width 317 height 31
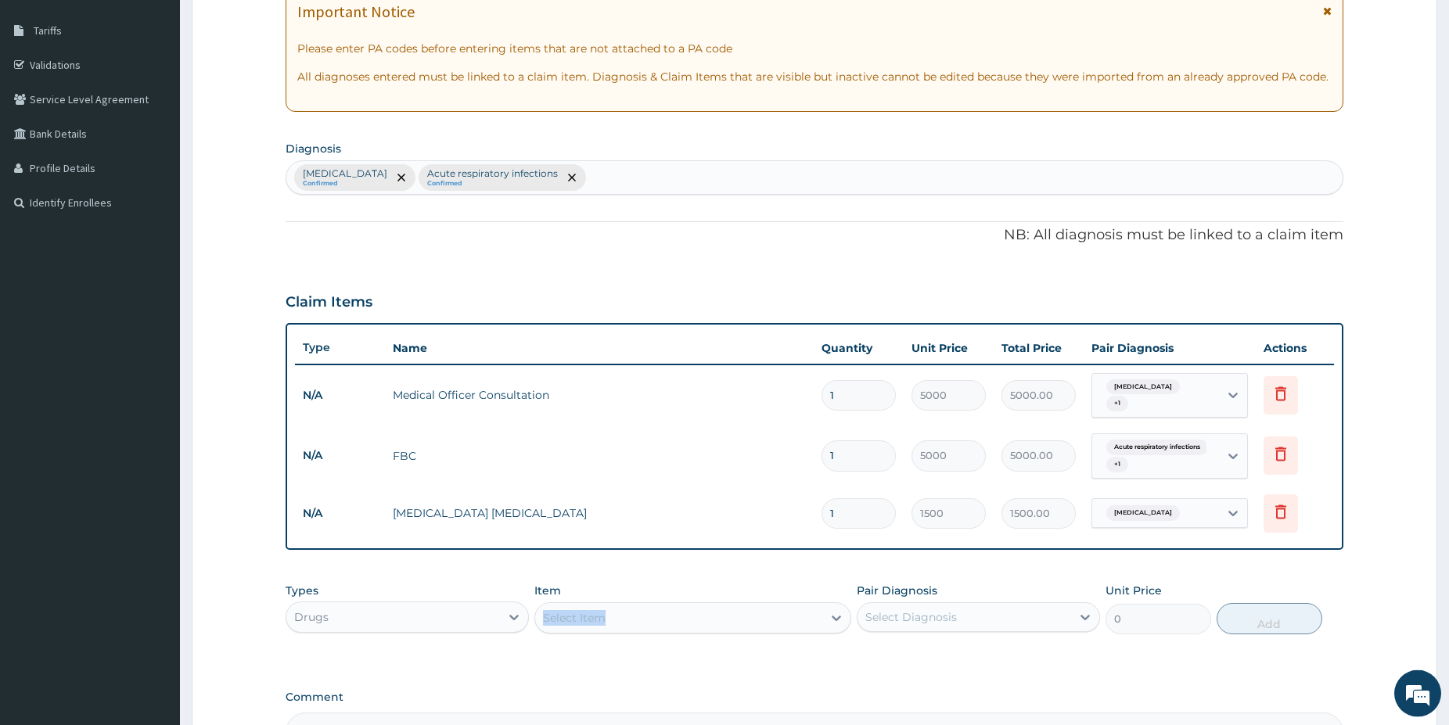
scroll to position [188, 0]
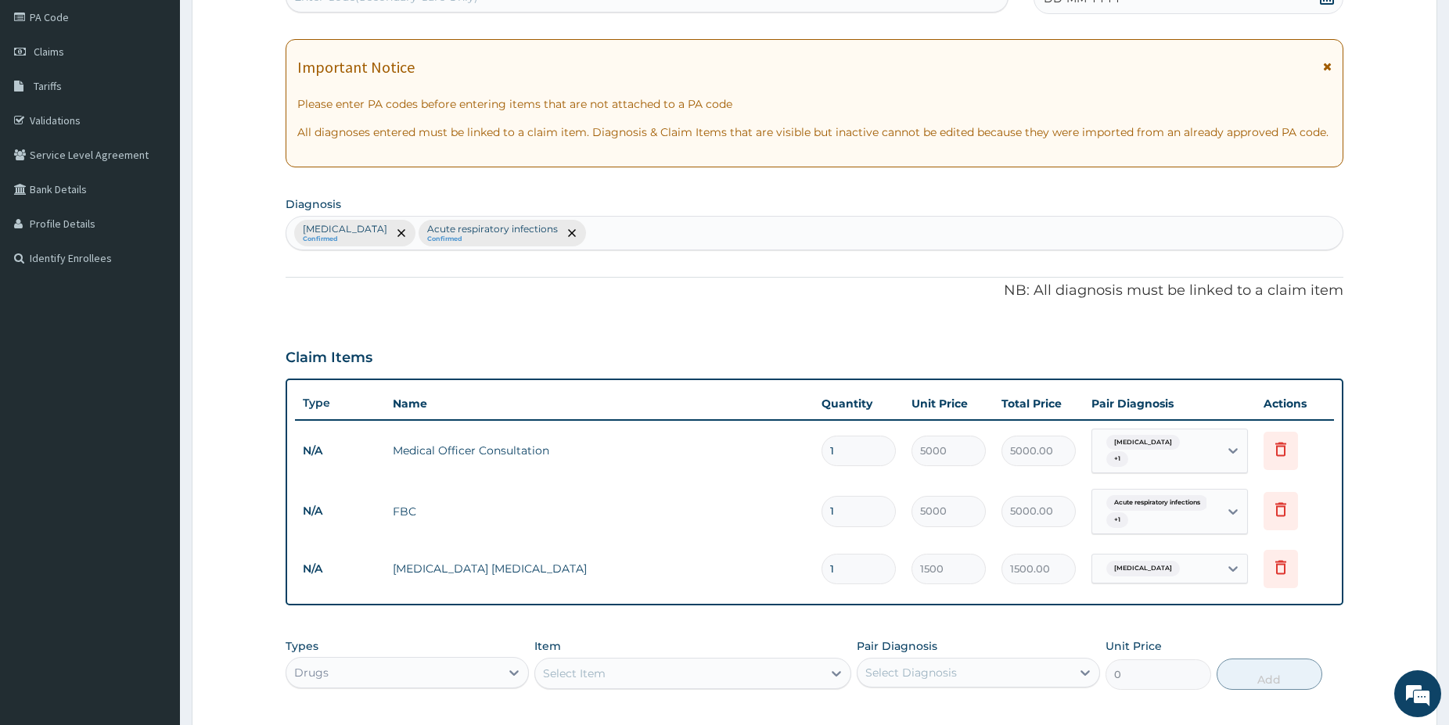
click at [596, 231] on div "Malaria Confirmed Acute respiratory infections Confirmed" at bounding box center [814, 233] width 1056 height 33
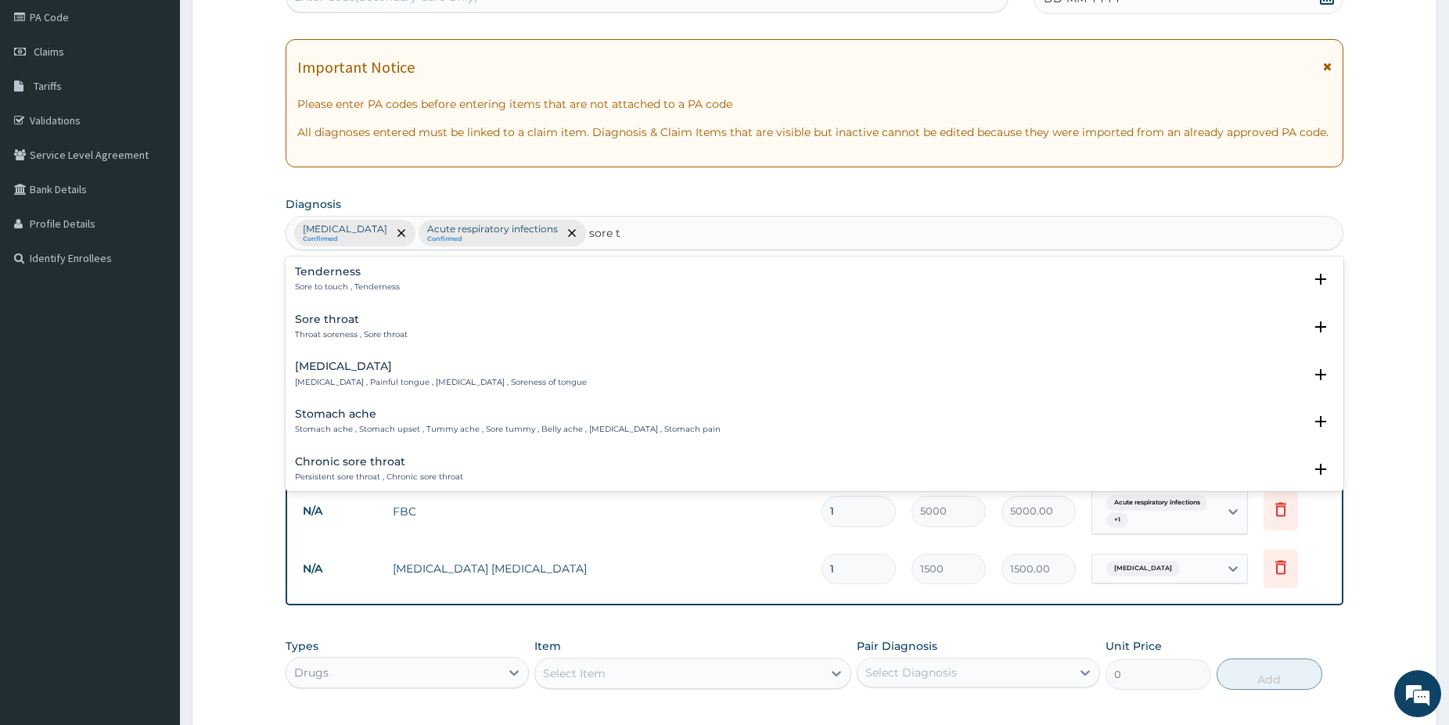
type input "sore th"
click at [325, 275] on h4 "Sore throat" at bounding box center [351, 272] width 113 height 12
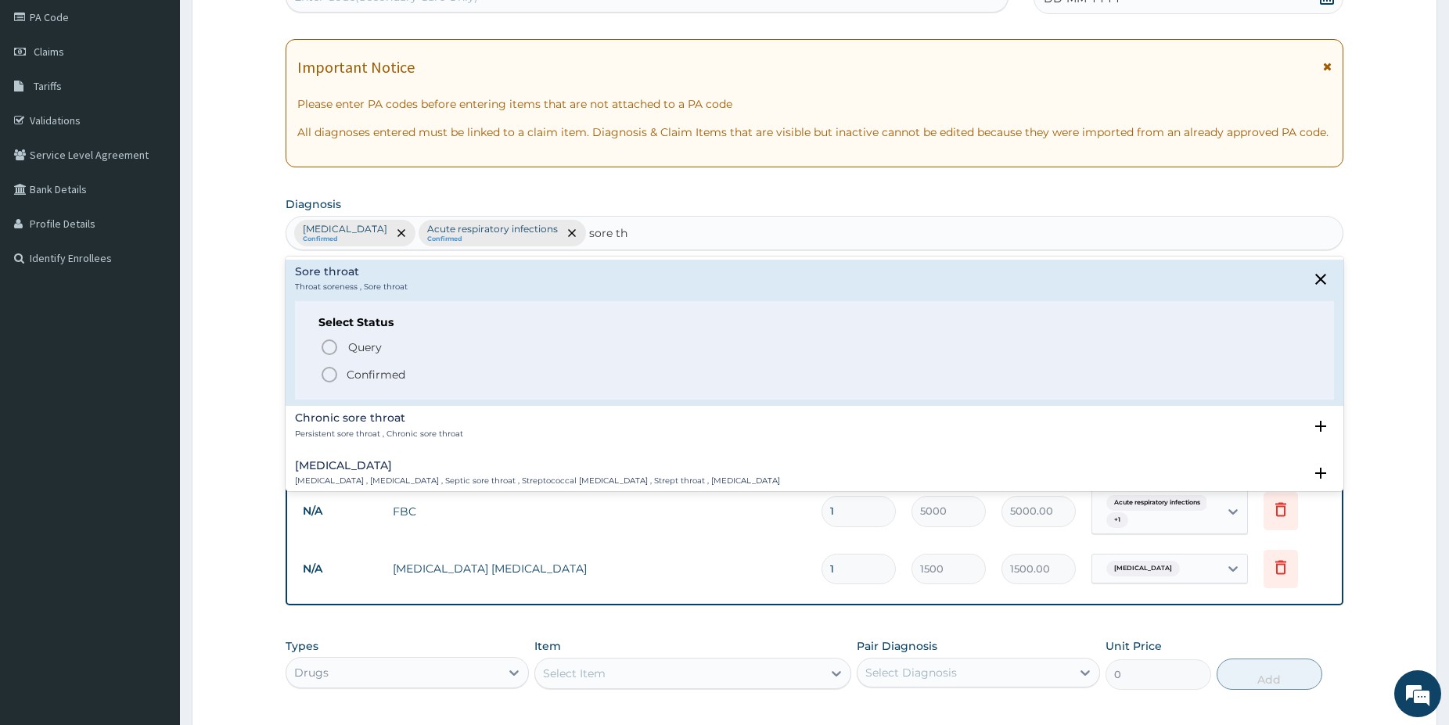
click at [328, 379] on icon "status option filled" at bounding box center [329, 374] width 19 height 19
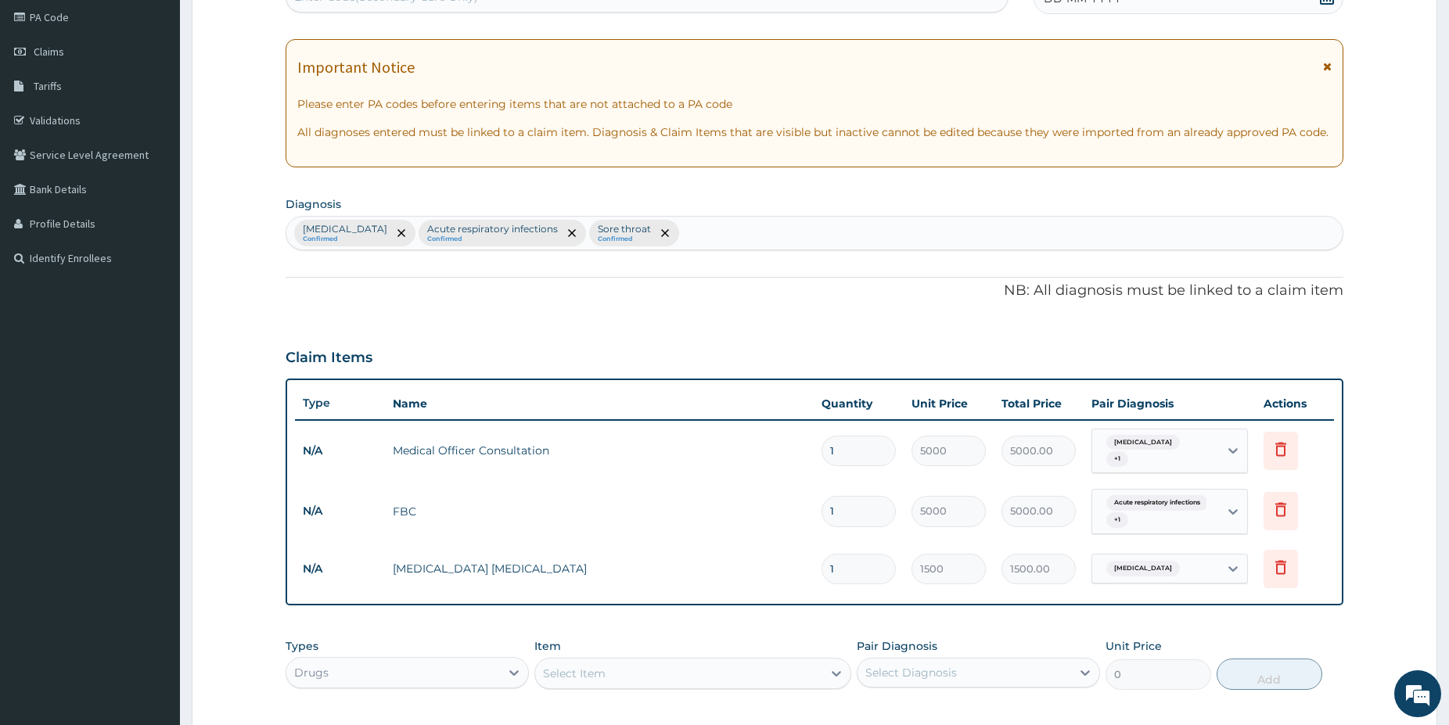
drag, startPoint x: 1168, startPoint y: 456, endPoint x: 1134, endPoint y: 467, distance: 35.4
click at [1162, 455] on div "Malaria + 1" at bounding box center [1153, 452] width 106 height 38
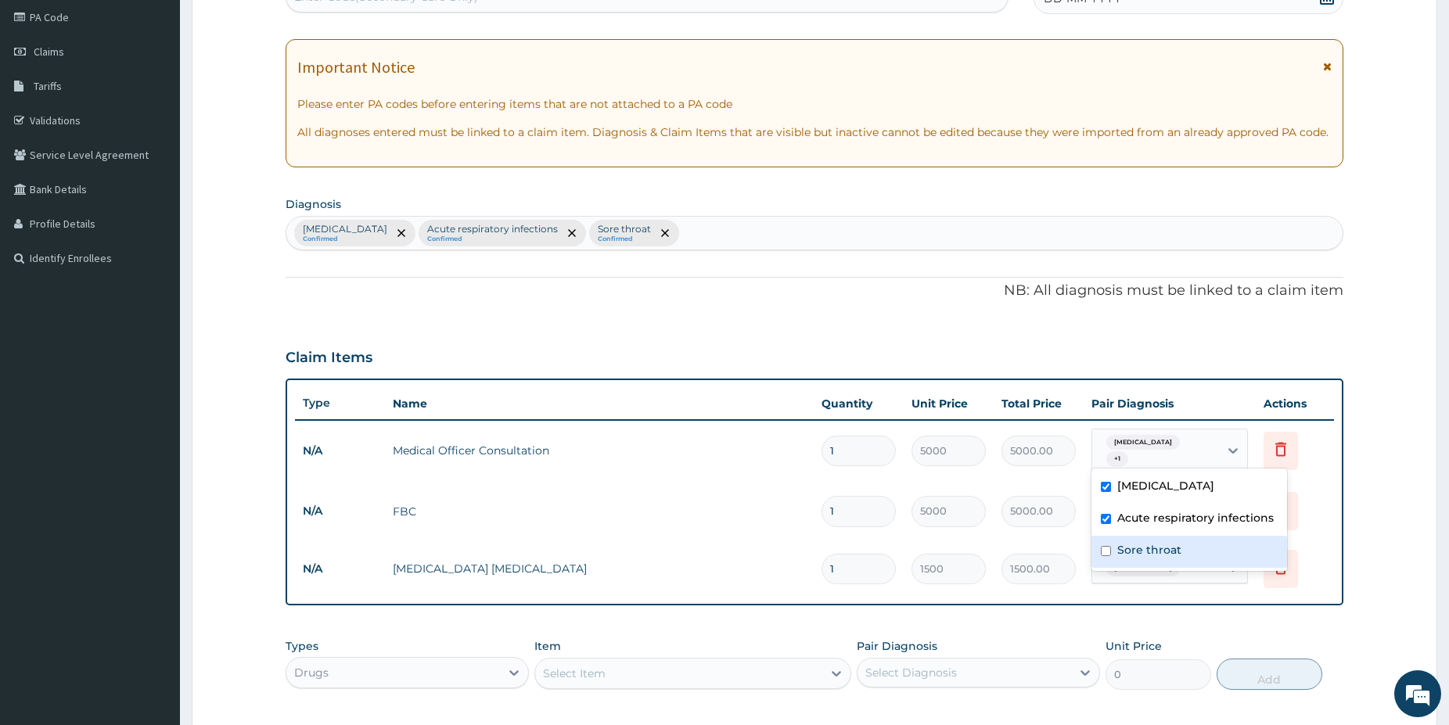
click at [1126, 545] on label "Sore throat" at bounding box center [1149, 550] width 64 height 16
checkbox input "true"
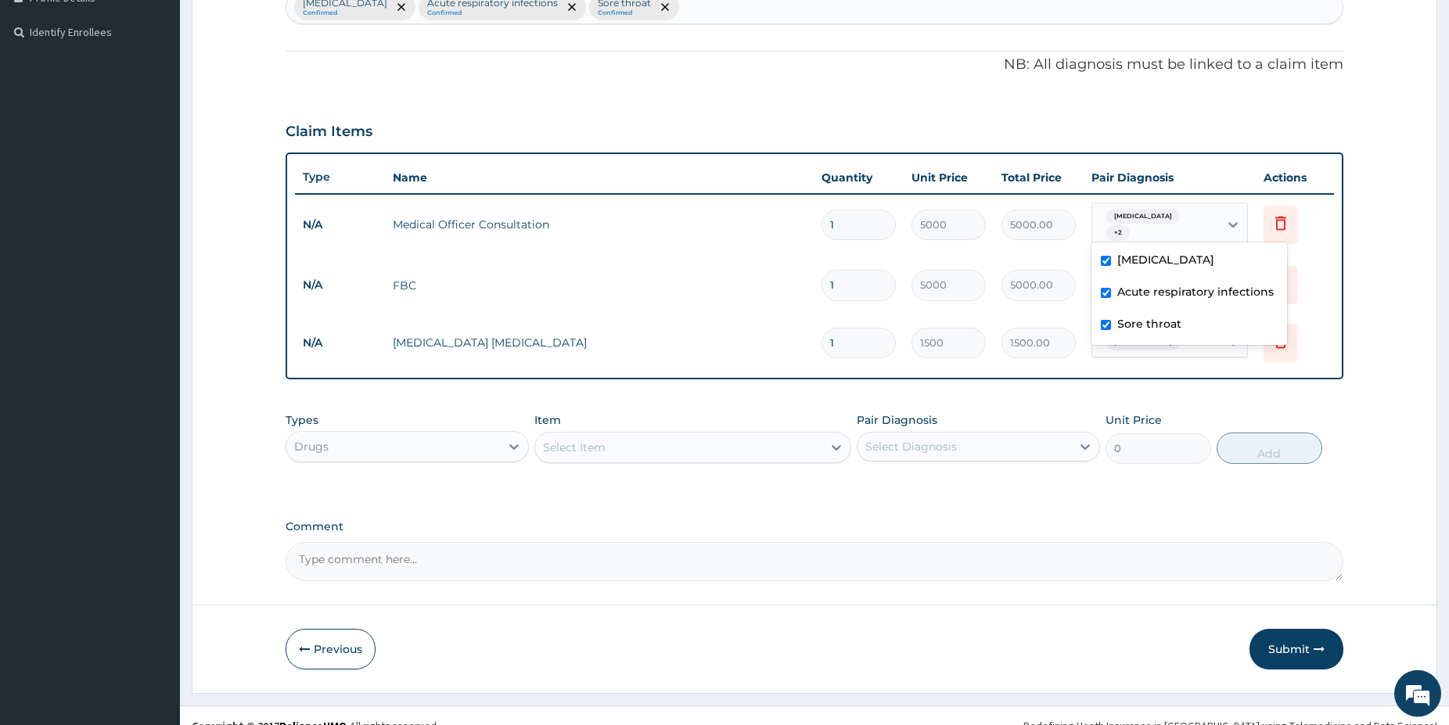
scroll to position [427, 0]
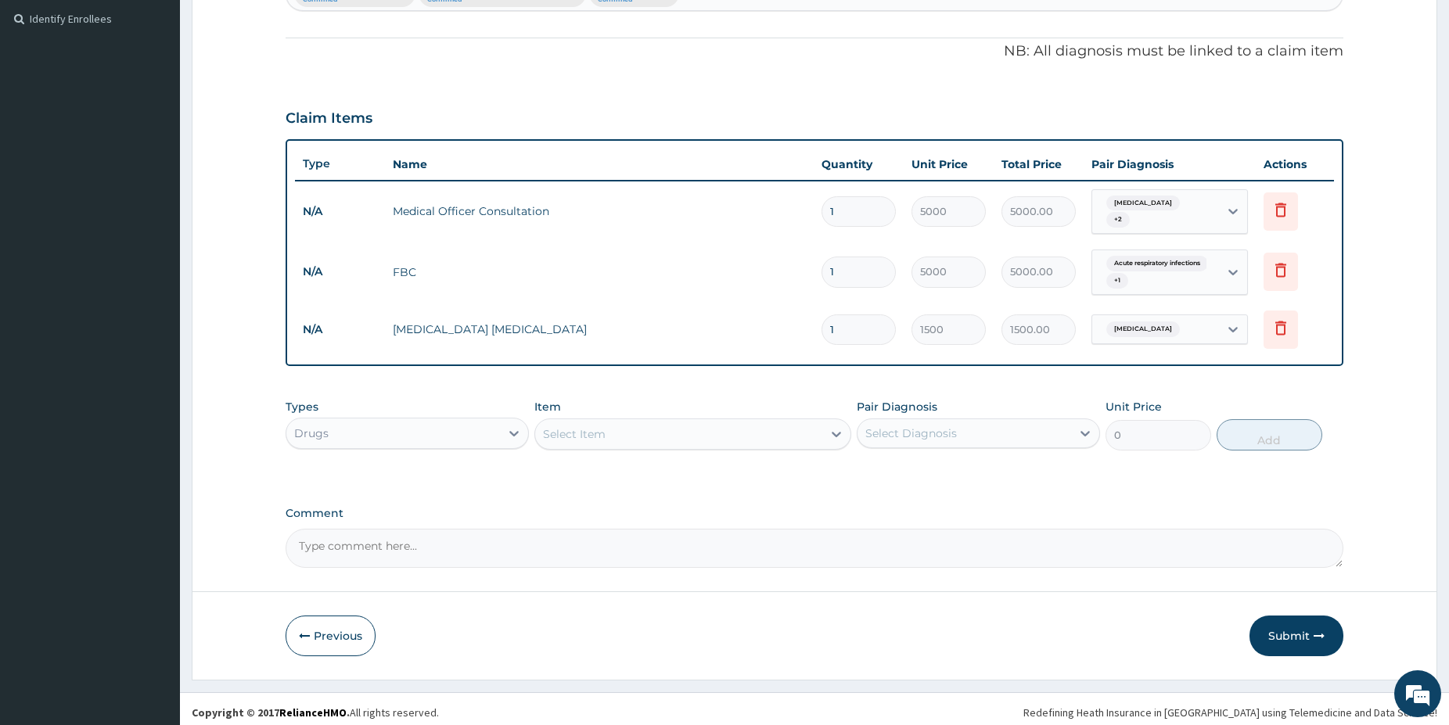
click at [635, 429] on div "Select Item" at bounding box center [678, 434] width 287 height 25
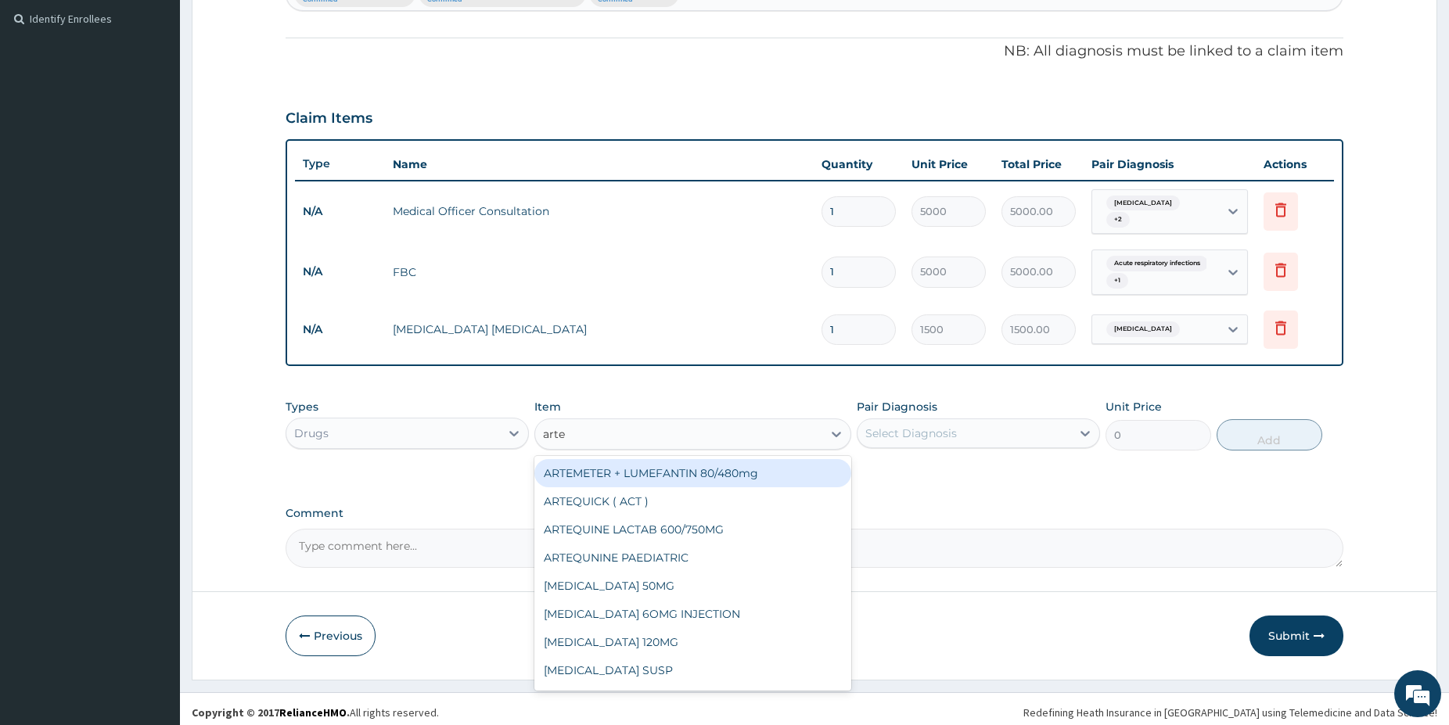
type input "artem"
click at [766, 460] on div "ARTEMETER + LUMEFANTIN 80/480mg" at bounding box center [692, 473] width 317 height 28
type input "350"
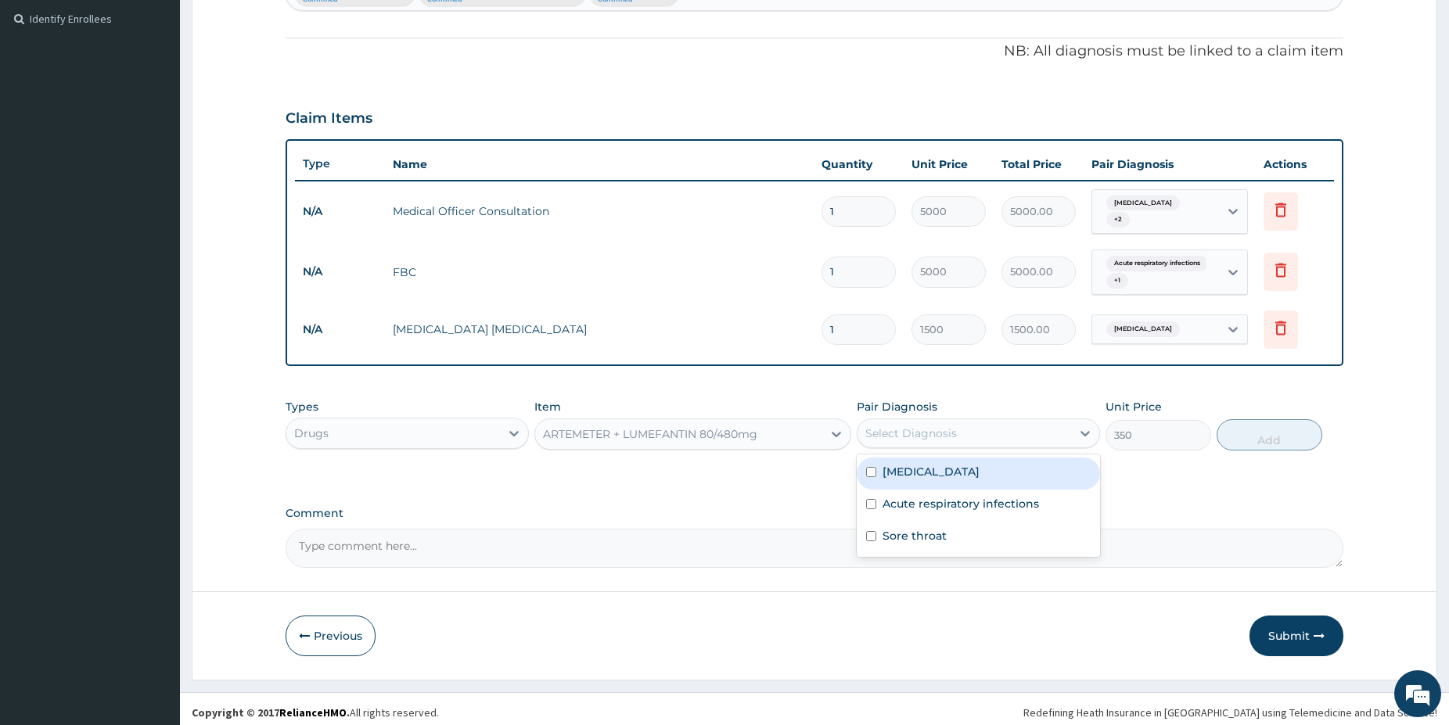
click at [896, 430] on div "Select Diagnosis" at bounding box center [911, 433] width 92 height 16
click at [914, 465] on label "Malaria" at bounding box center [930, 472] width 97 height 16
checkbox input "true"
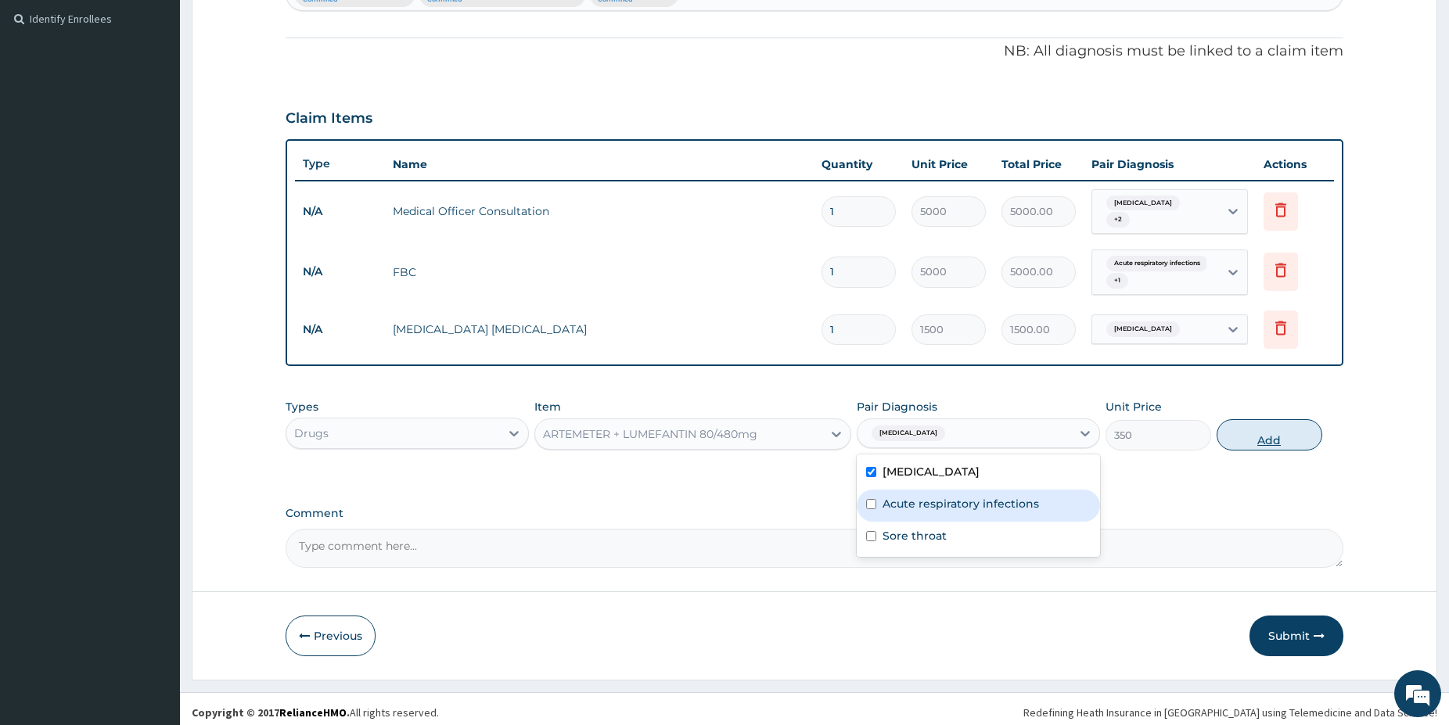
click at [1261, 426] on button "Add" at bounding box center [1269, 434] width 106 height 31
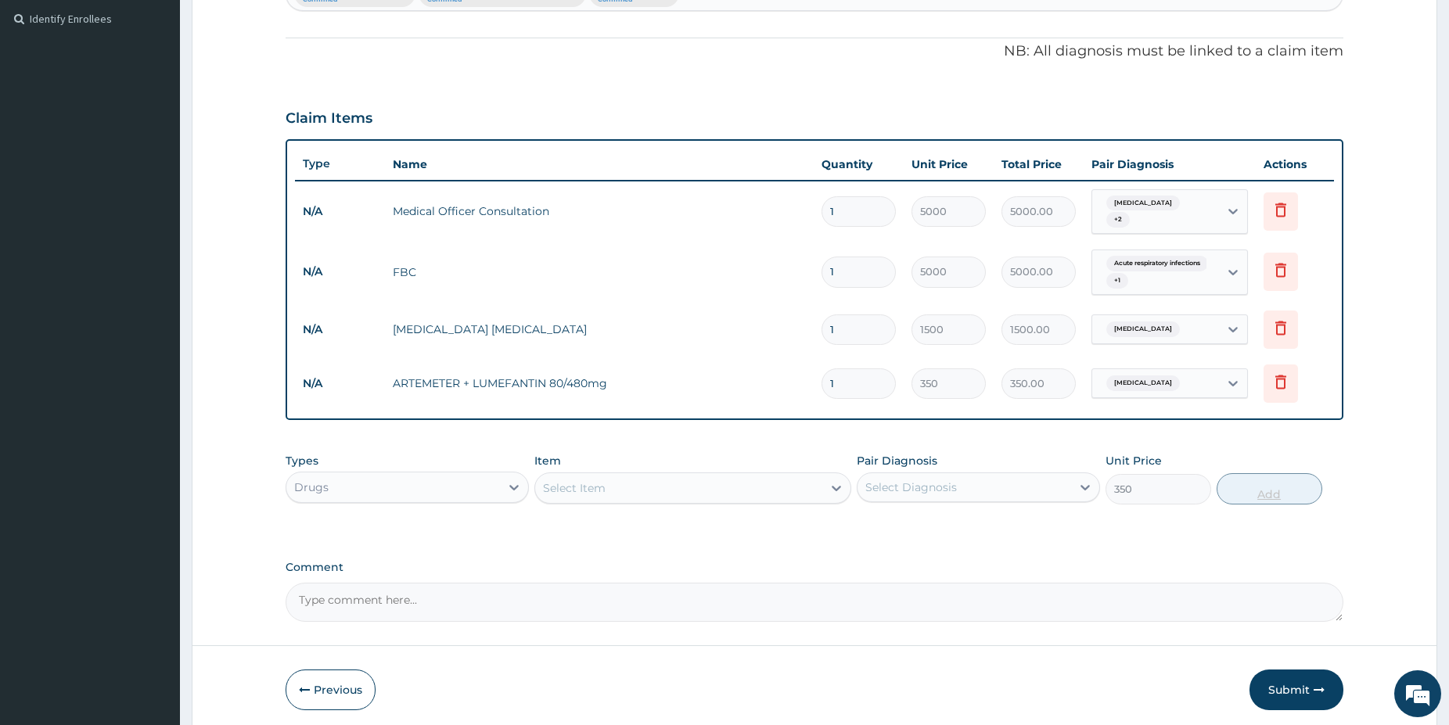
type input "0"
type input "0.00"
type input "6"
type input "2100.00"
type input "6"
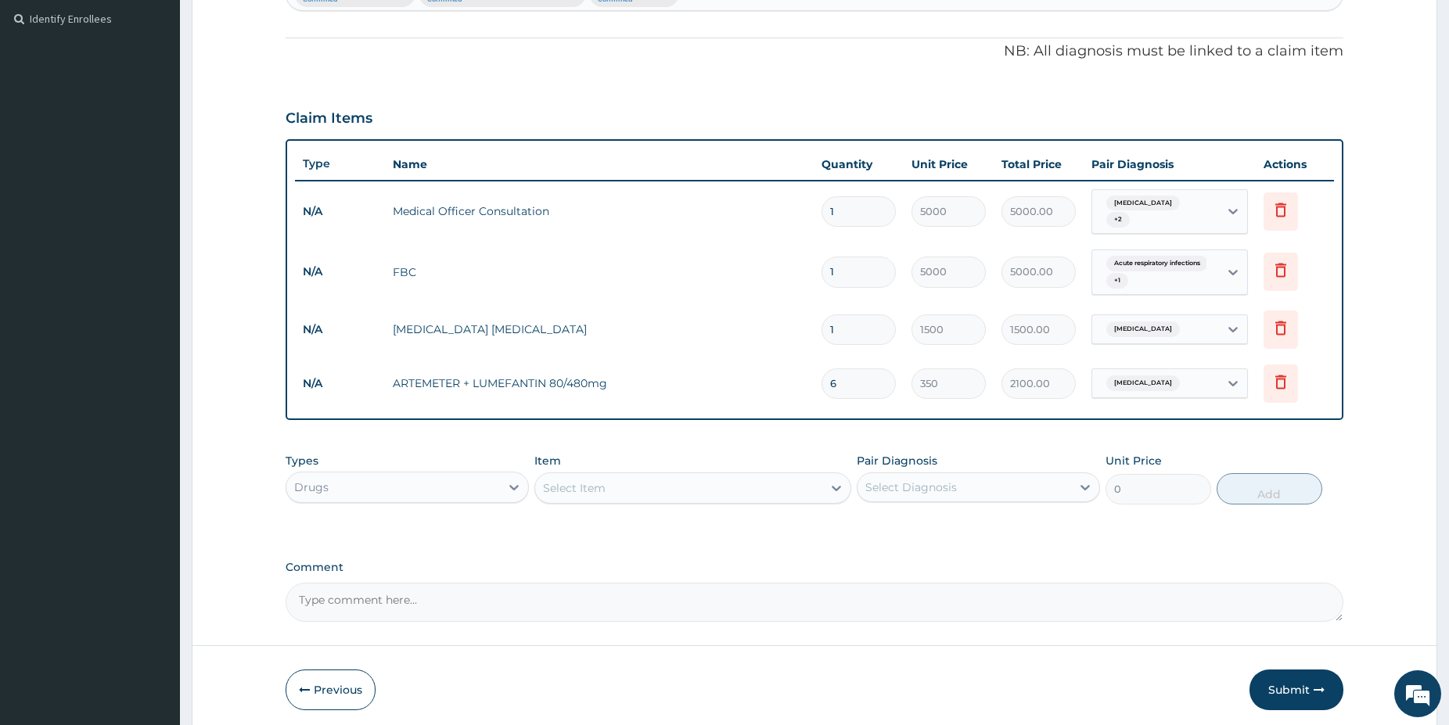
click at [644, 483] on div "Select Item" at bounding box center [678, 488] width 287 height 25
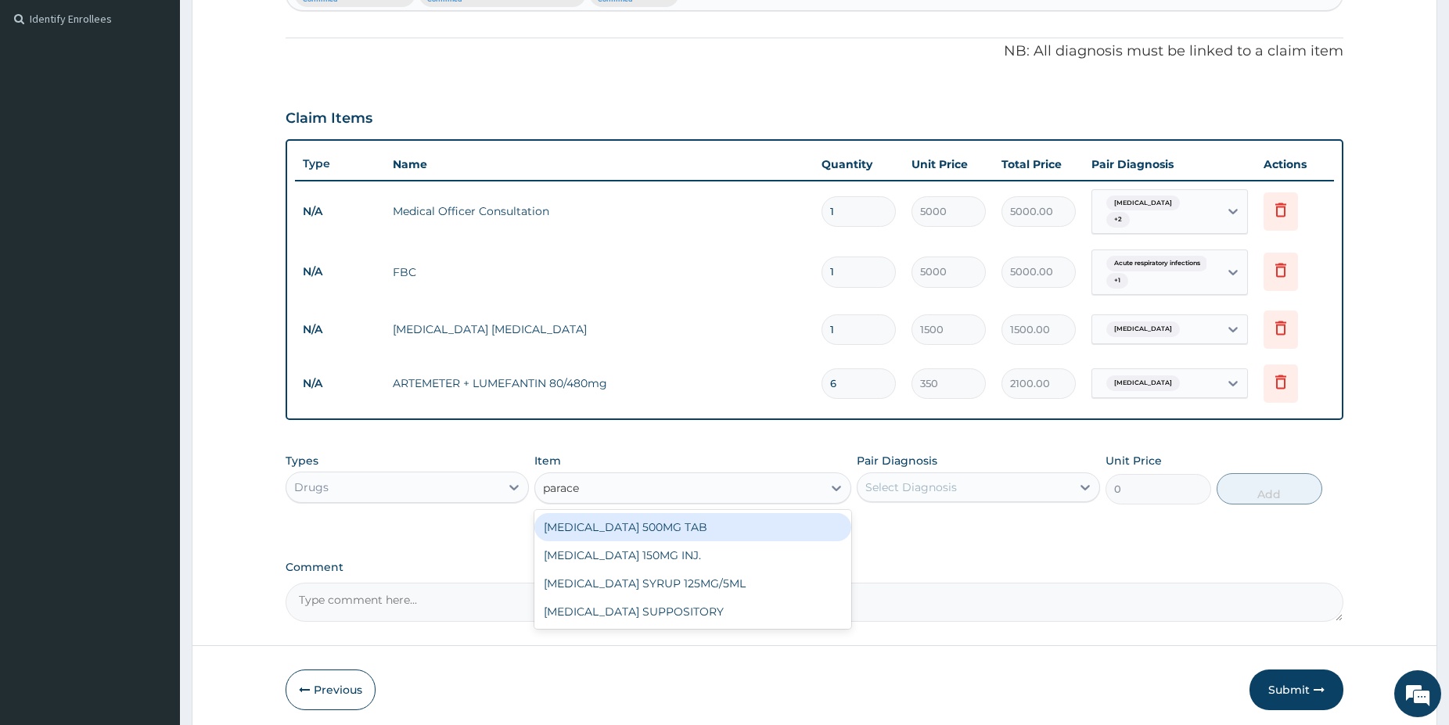
type input "paracet"
click at [706, 518] on div "[MEDICAL_DATA] 500MG TAB" at bounding box center [692, 527] width 317 height 28
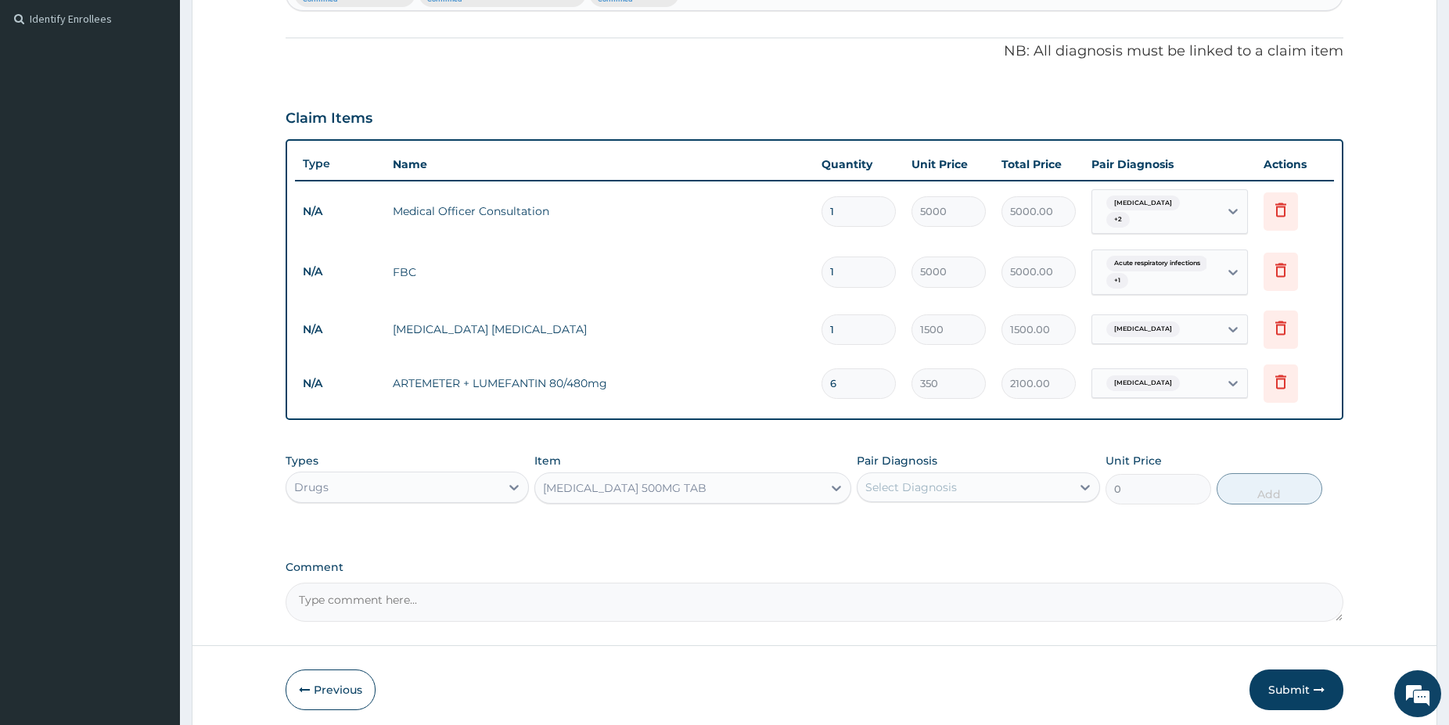
type input "38"
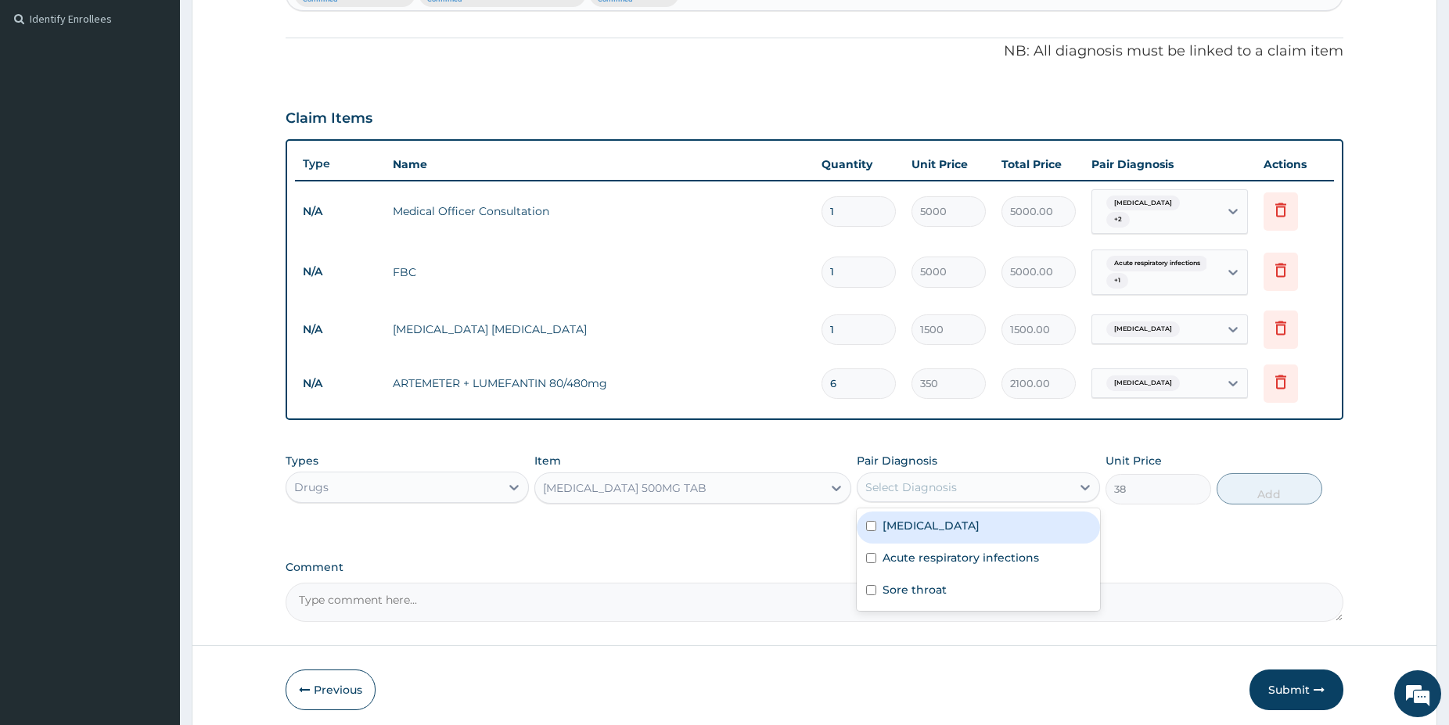
drag, startPoint x: 978, startPoint y: 484, endPoint x: 929, endPoint y: 495, distance: 49.7
click at [968, 484] on div "Select Diagnosis" at bounding box center [964, 487] width 214 height 25
drag, startPoint x: 932, startPoint y: 519, endPoint x: 986, endPoint y: 516, distance: 54.0
click at [932, 522] on div "Malaria" at bounding box center [977, 528] width 243 height 32
checkbox input "true"
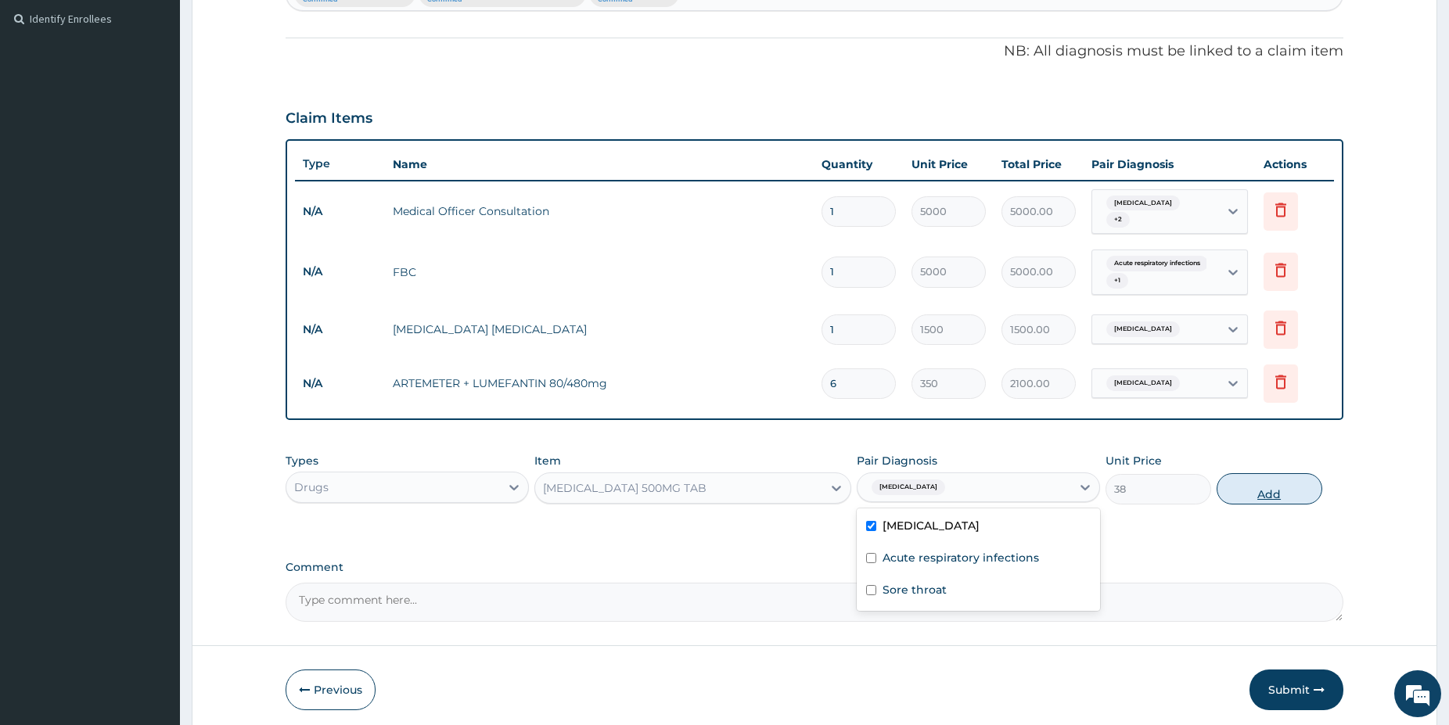
click at [1235, 486] on button "Add" at bounding box center [1269, 488] width 106 height 31
type input "0"
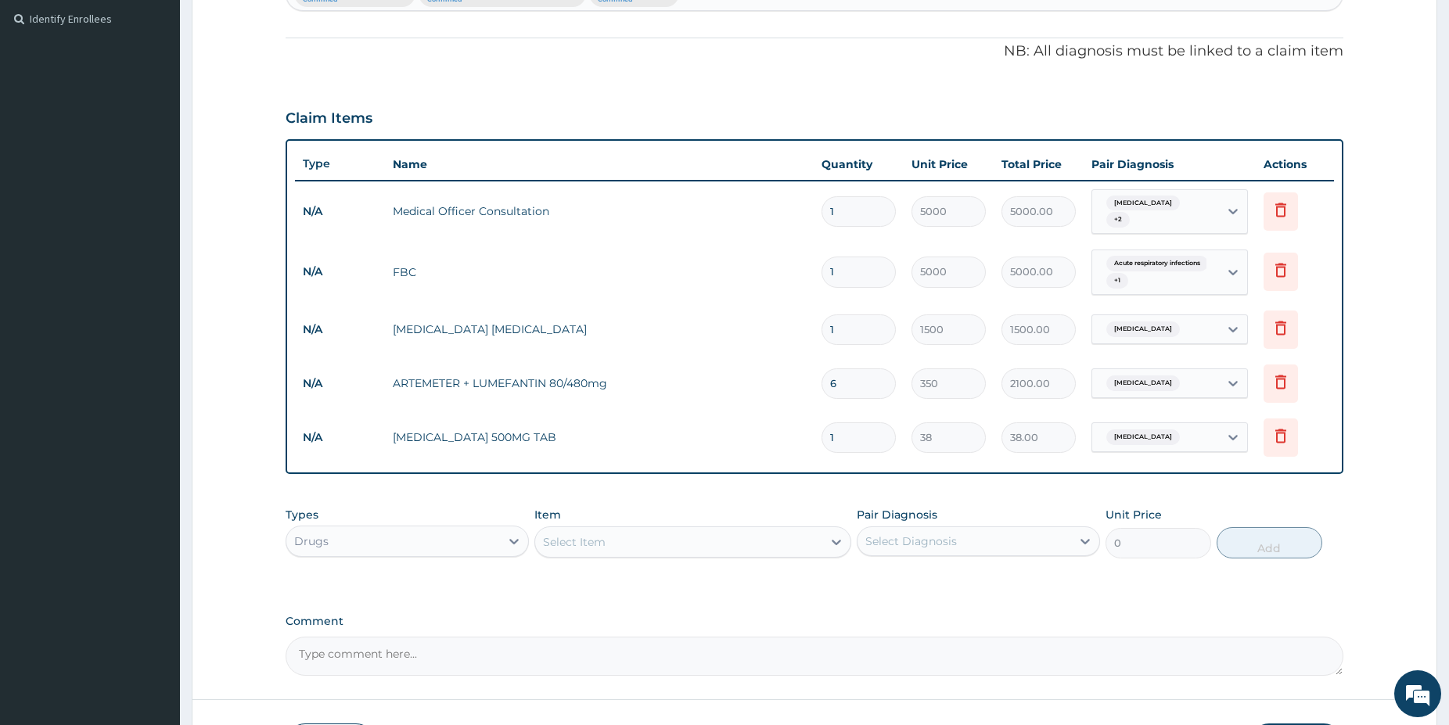
type input "18"
type input "684.00"
type input "18"
click at [681, 540] on div "Select Item" at bounding box center [678, 542] width 287 height 25
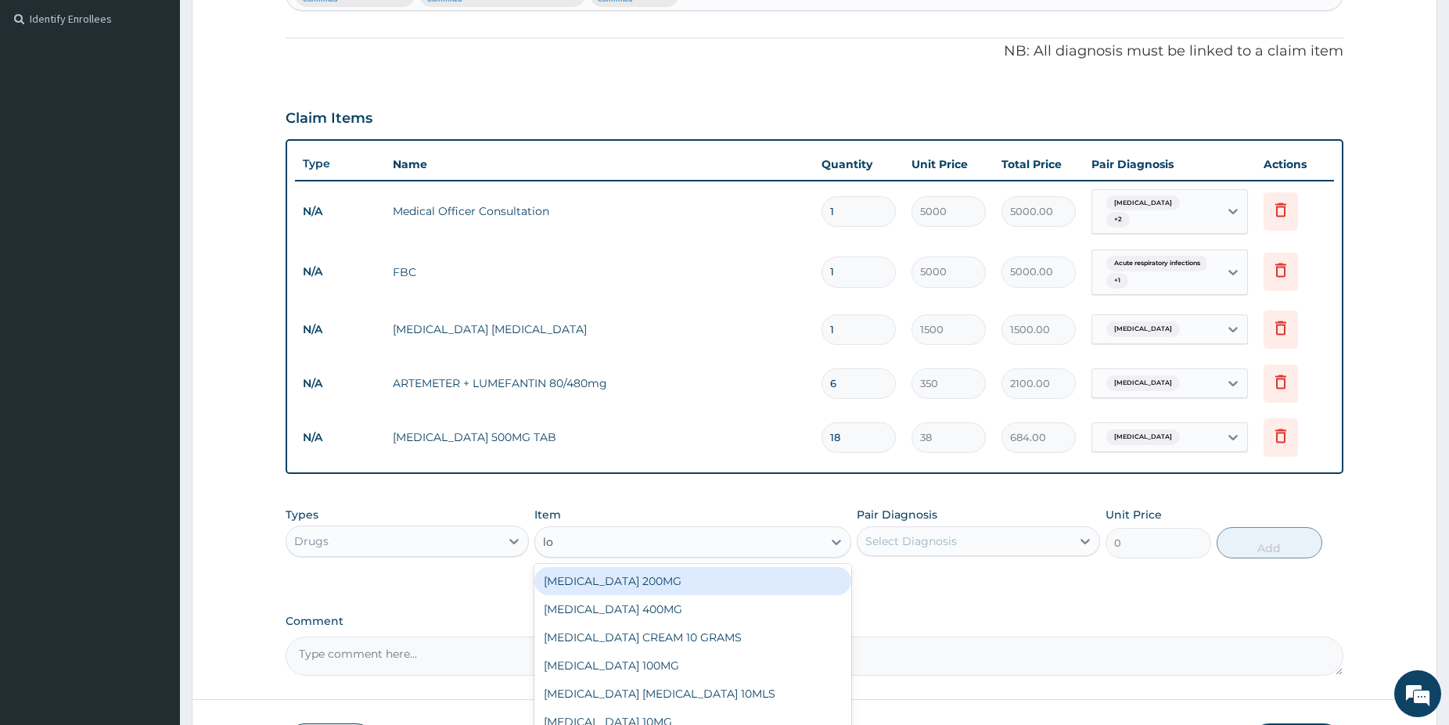
type input "loz"
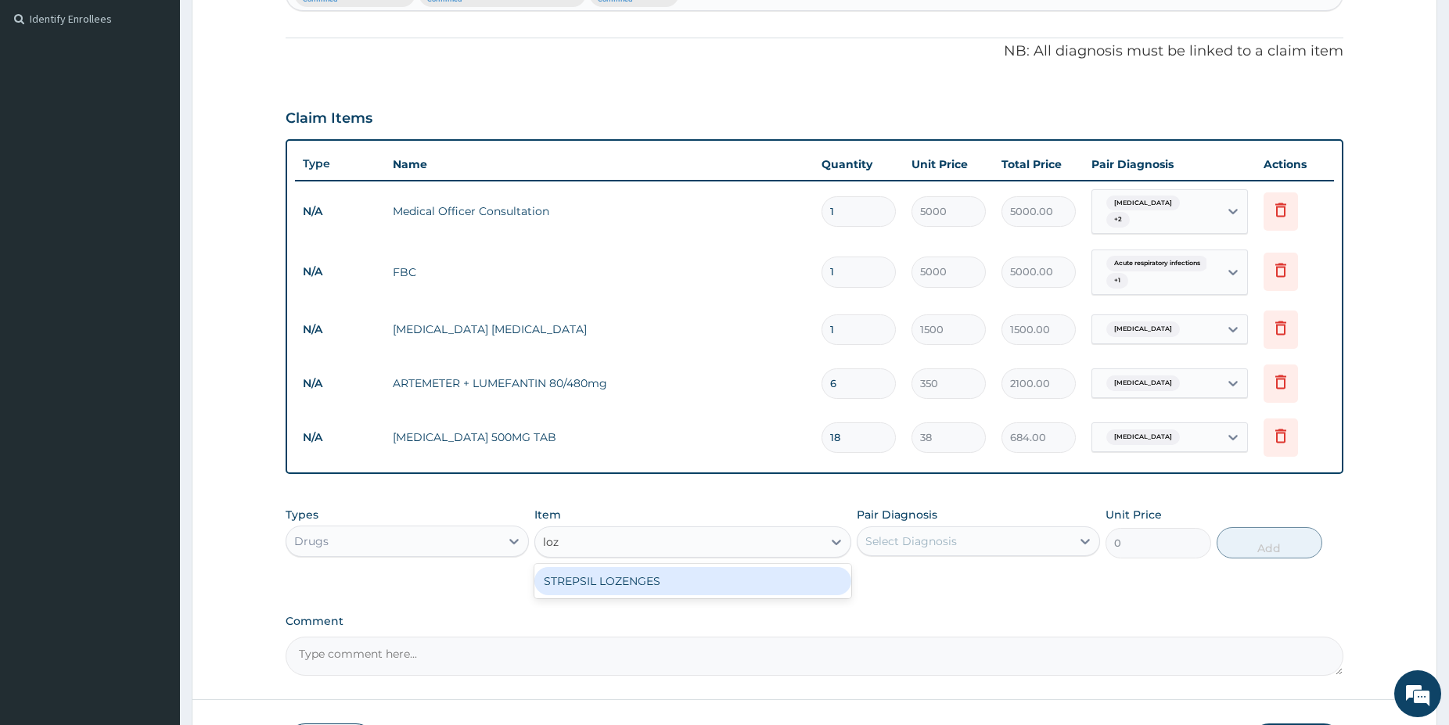
click at [680, 579] on div "STREPSIL LOZENGES" at bounding box center [692, 581] width 317 height 28
type input "180"
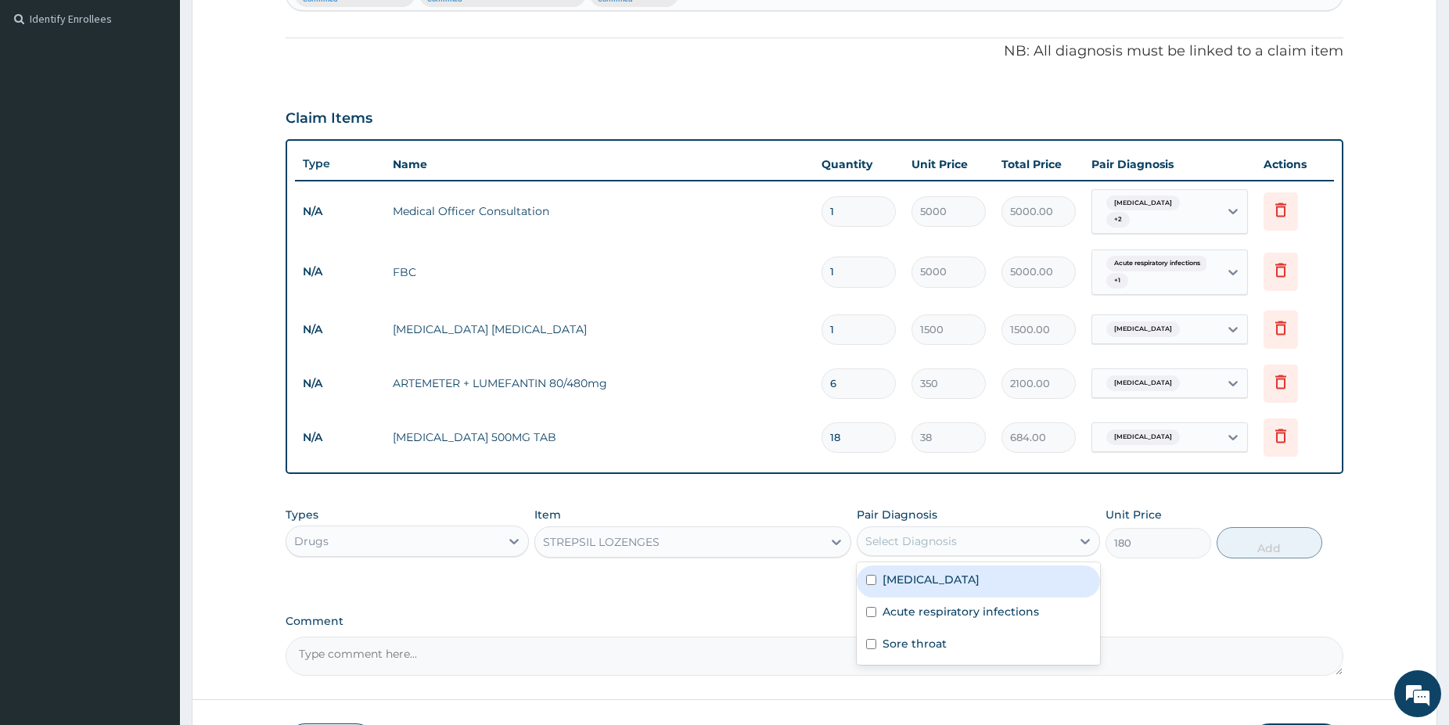
drag, startPoint x: 969, startPoint y: 533, endPoint x: 973, endPoint y: 555, distance: 22.2
click at [969, 532] on div "Select Diagnosis" at bounding box center [964, 541] width 214 height 25
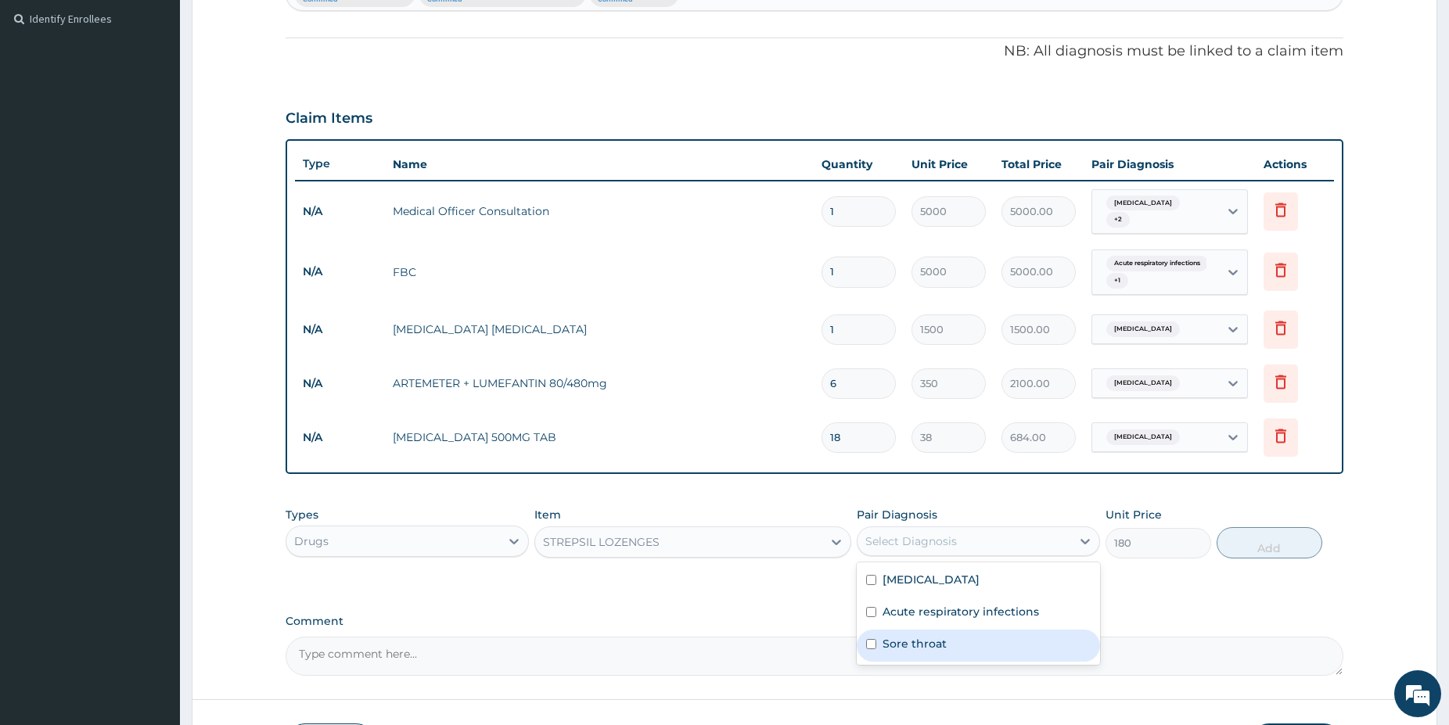
click at [956, 646] on div "Sore throat" at bounding box center [977, 646] width 243 height 32
checkbox input "true"
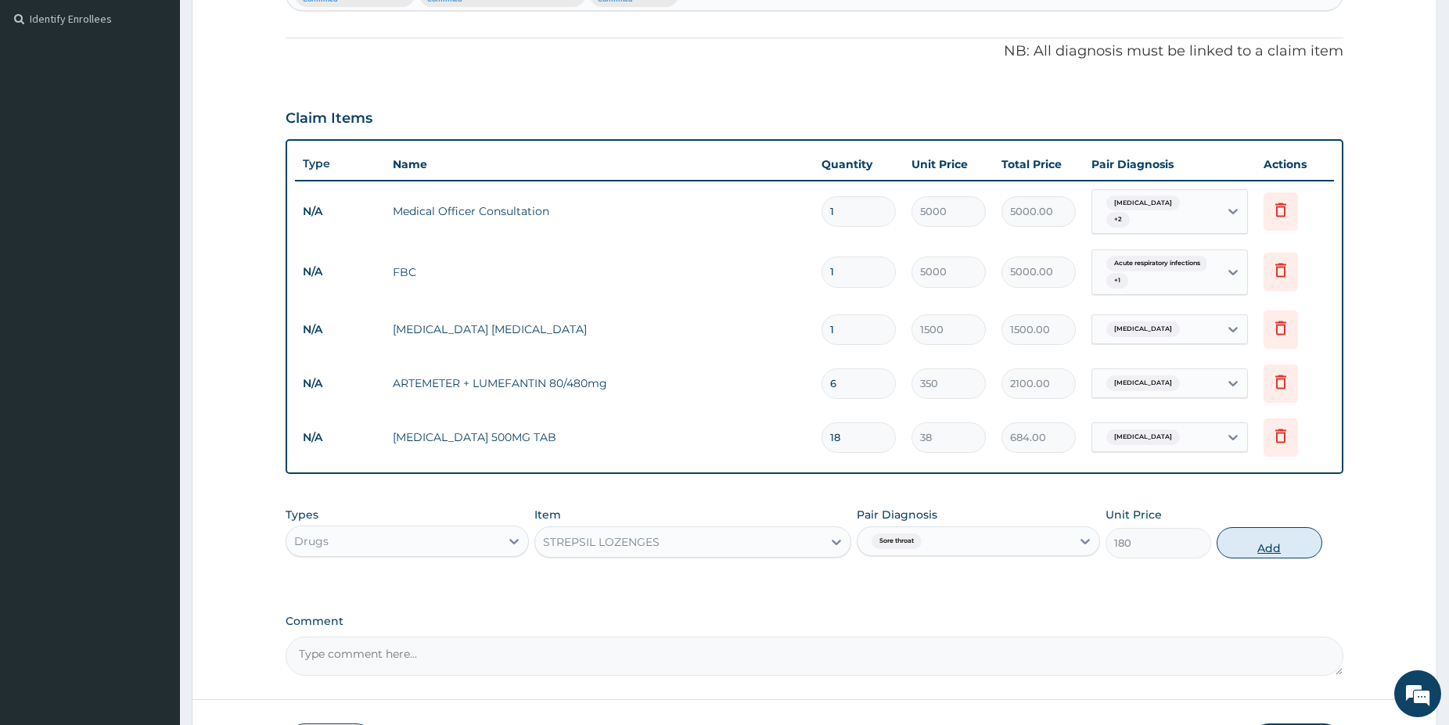
click at [1262, 544] on button "Add" at bounding box center [1269, 542] width 106 height 31
type input "0"
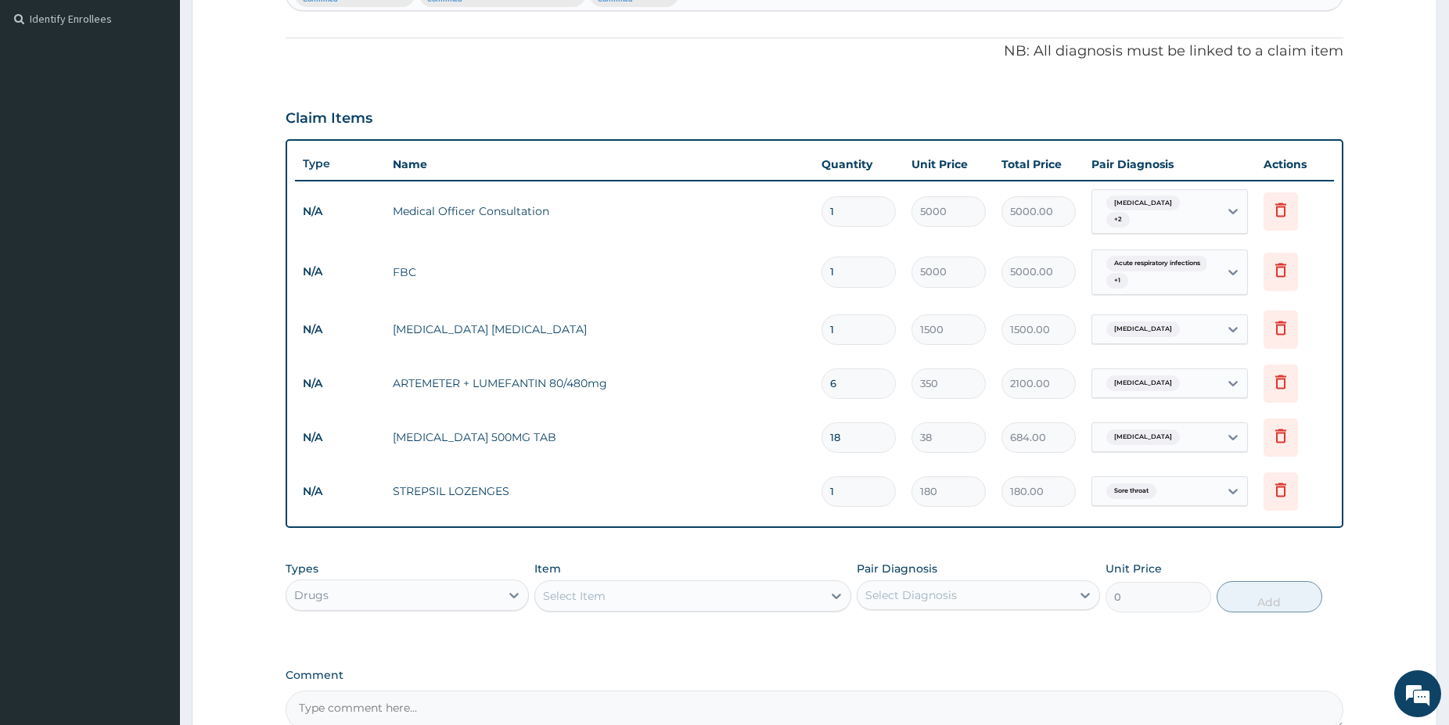
type input "0.00"
type input "9"
type input "1620.00"
type input "9"
click at [622, 601] on div "Select Item" at bounding box center [678, 595] width 287 height 25
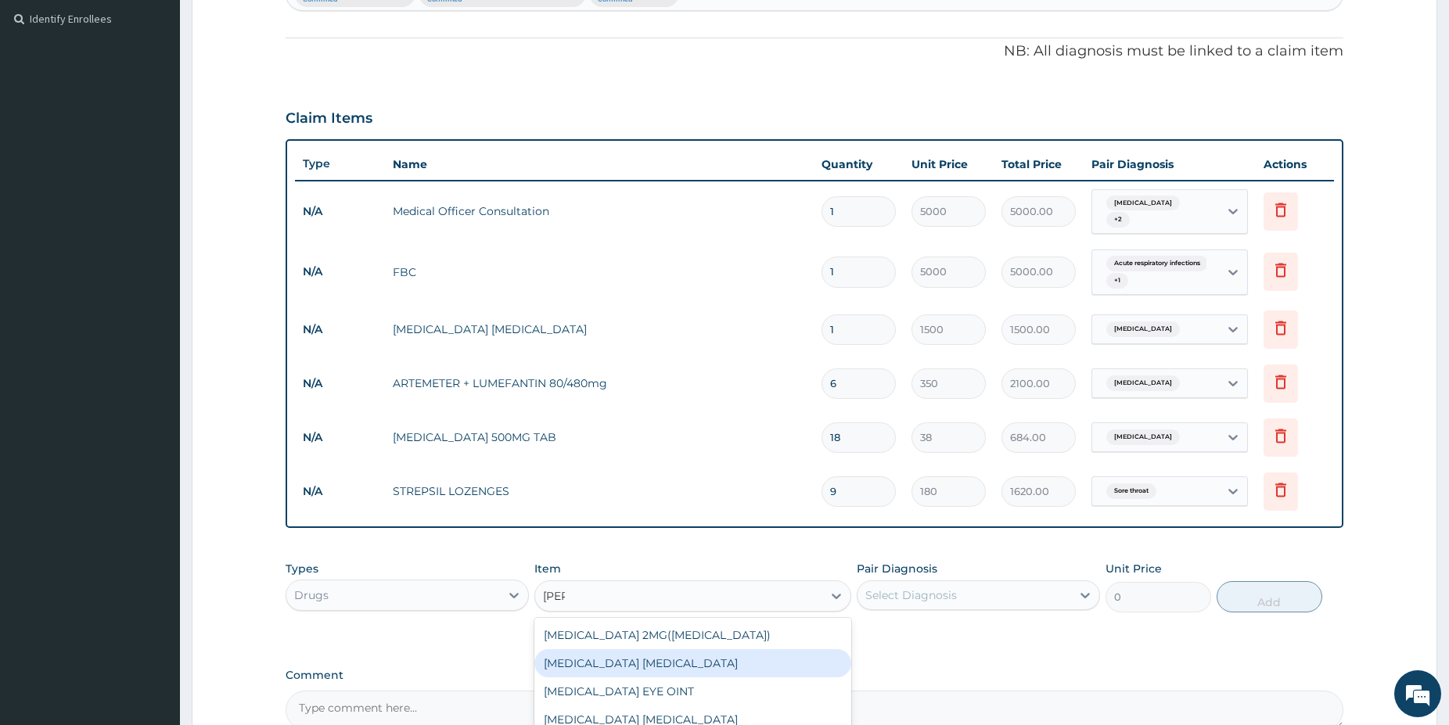
type input "lorat"
click at [752, 651] on div "LORATYN 10MG TAB" at bounding box center [692, 663] width 317 height 28
type input "80"
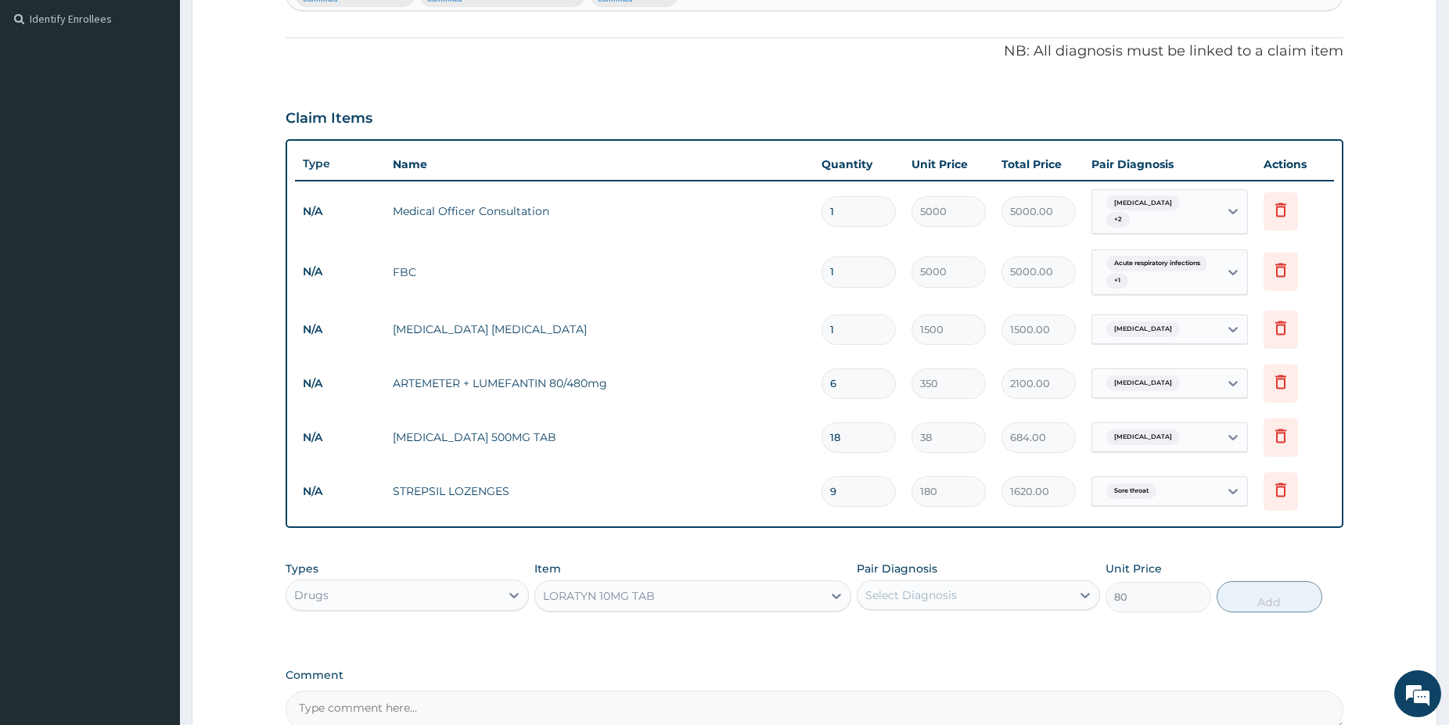
click at [1018, 592] on div "Select Diagnosis" at bounding box center [964, 595] width 214 height 25
click at [928, 658] on label "Acute respiratory infections" at bounding box center [960, 666] width 156 height 16
checkbox input "true"
click at [1263, 581] on button "Add" at bounding box center [1269, 596] width 106 height 31
type input "0"
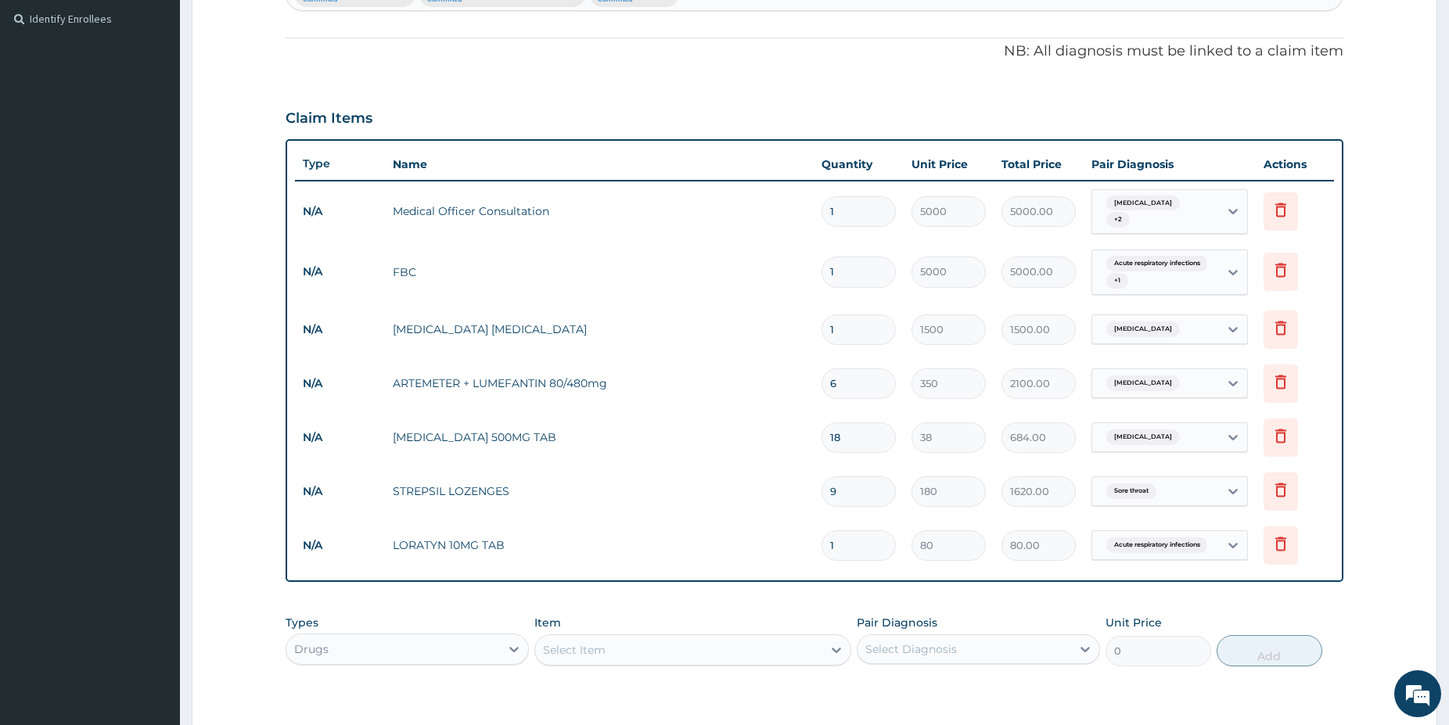
type input "0.00"
type input "3"
type input "240.00"
type input "3"
click at [646, 637] on div "Select Item" at bounding box center [678, 649] width 287 height 25
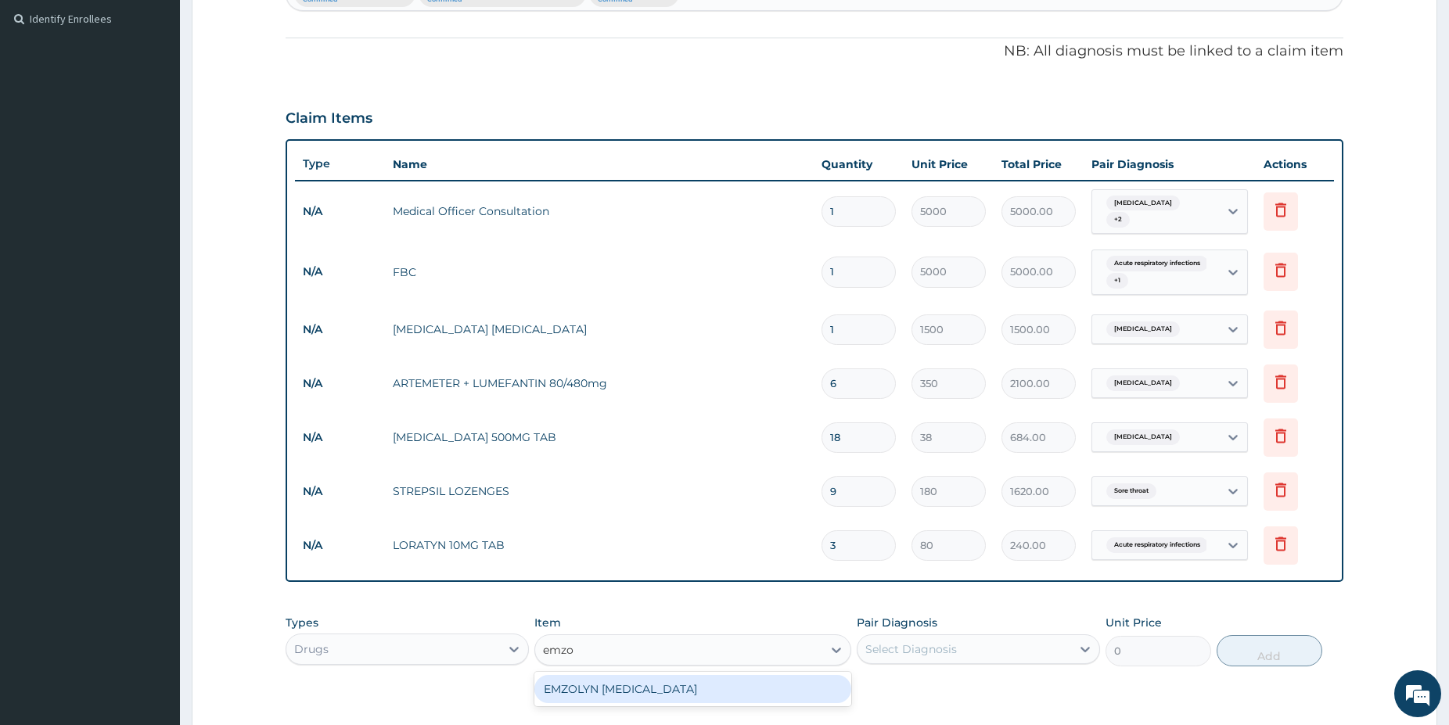
type input "emzol"
drag, startPoint x: 787, startPoint y: 687, endPoint x: 803, endPoint y: 687, distance: 16.4
click at [788, 687] on div "EMZOLYN EXPECTORANT" at bounding box center [692, 689] width 317 height 28
type input "1200"
click at [1038, 640] on div "Select Diagnosis" at bounding box center [964, 649] width 214 height 25
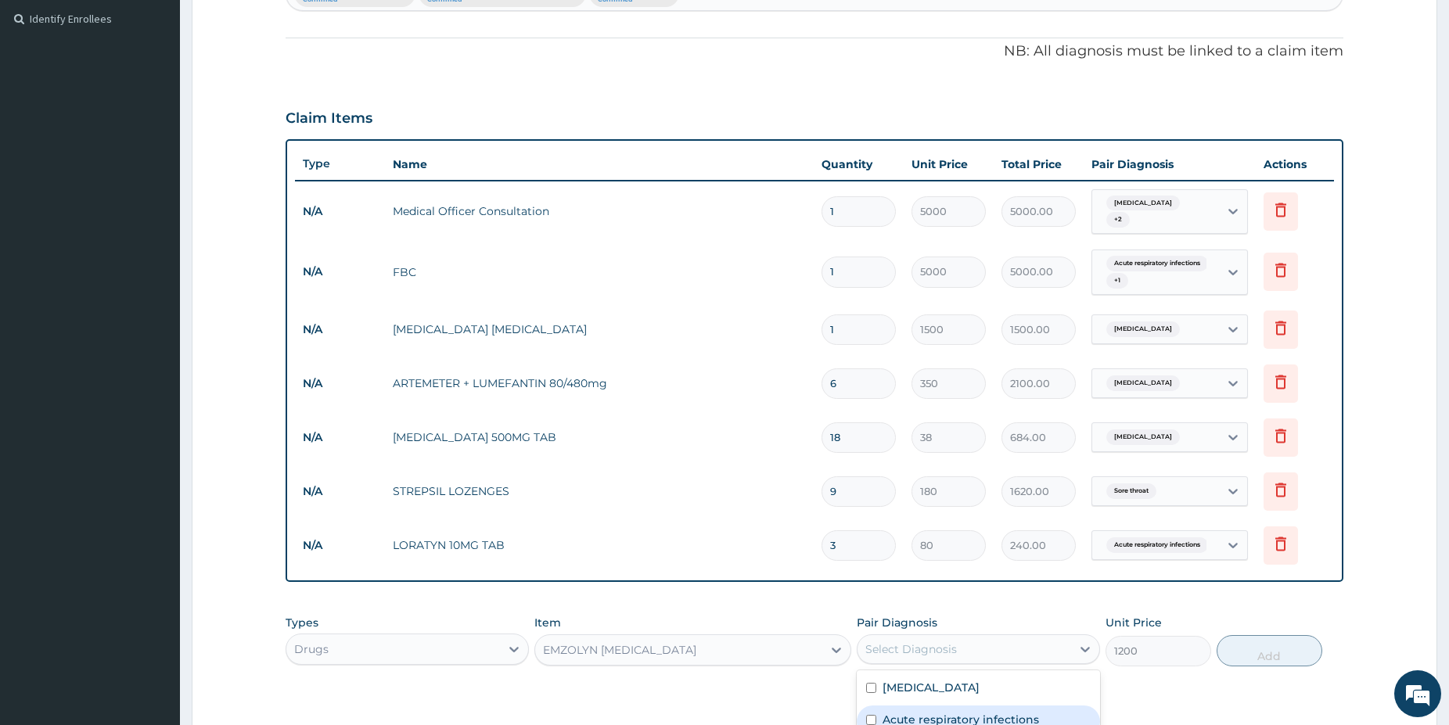
drag, startPoint x: 940, startPoint y: 710, endPoint x: 947, endPoint y: 698, distance: 14.4
click at [940, 712] on label "Acute respiratory infections" at bounding box center [960, 720] width 156 height 16
checkbox input "true"
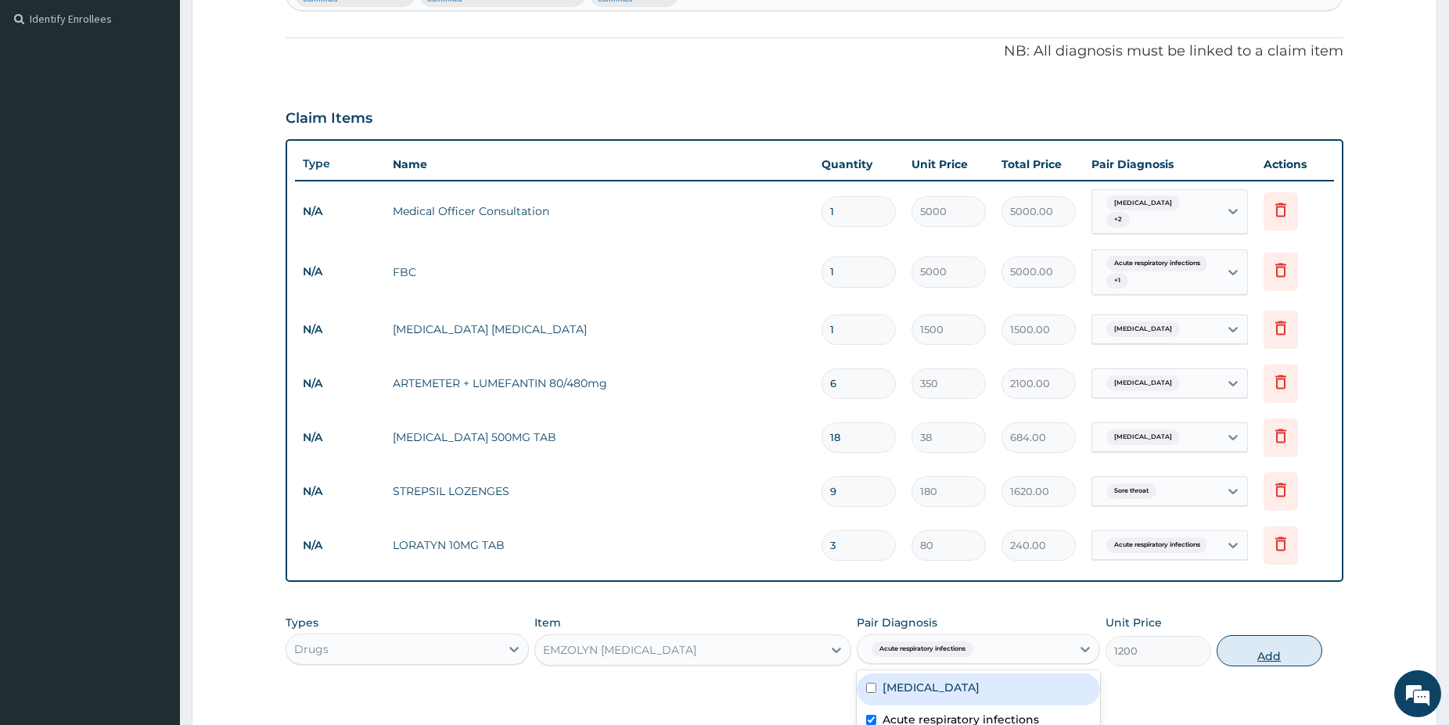
click at [1280, 642] on button "Add" at bounding box center [1269, 650] width 106 height 31
type input "0"
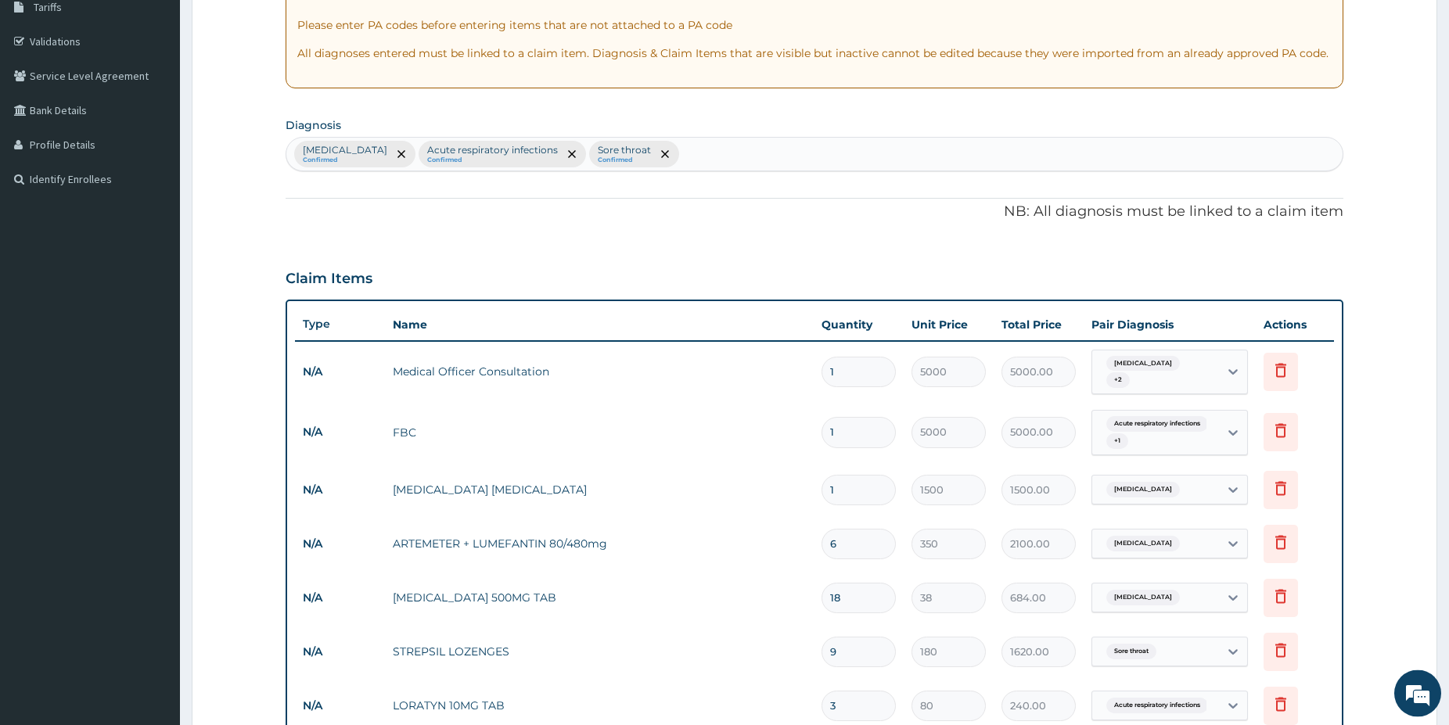
scroll to position [0, 0]
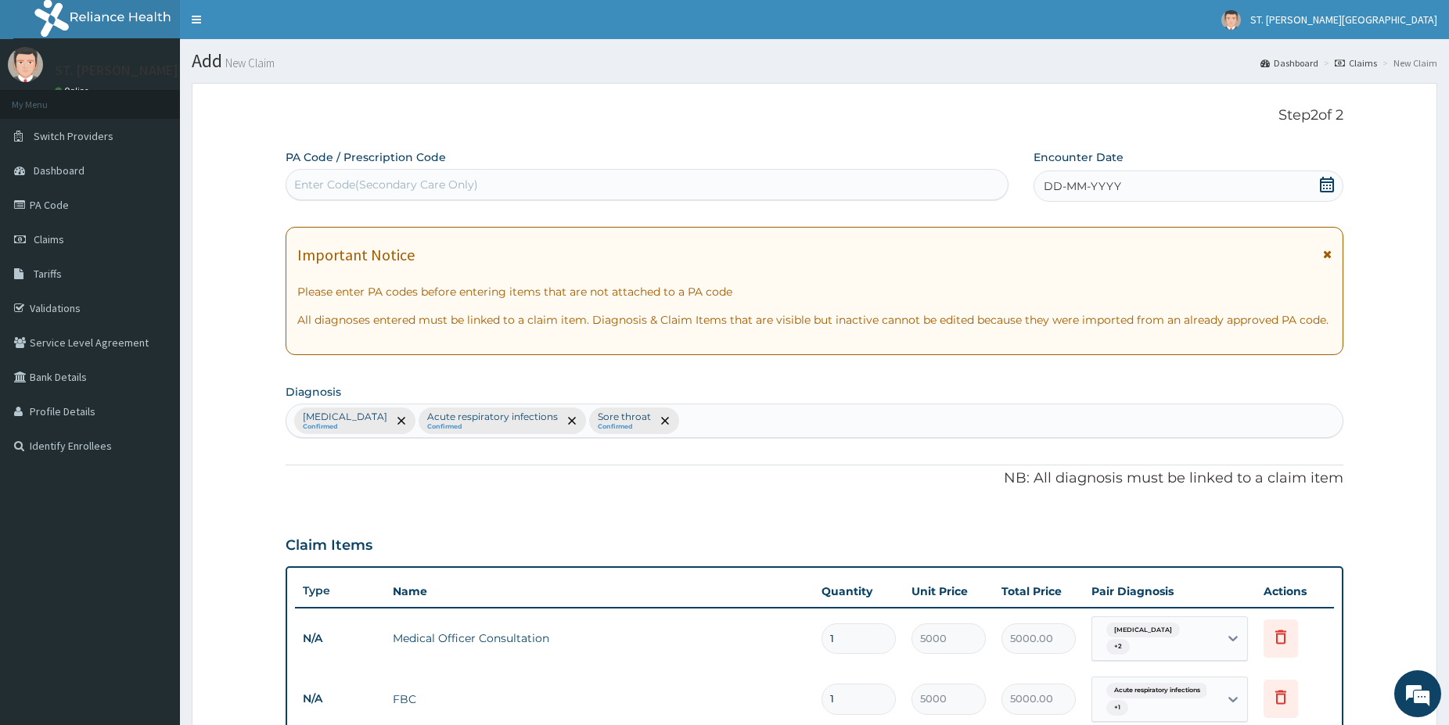
click at [1330, 181] on icon at bounding box center [1326, 185] width 14 height 16
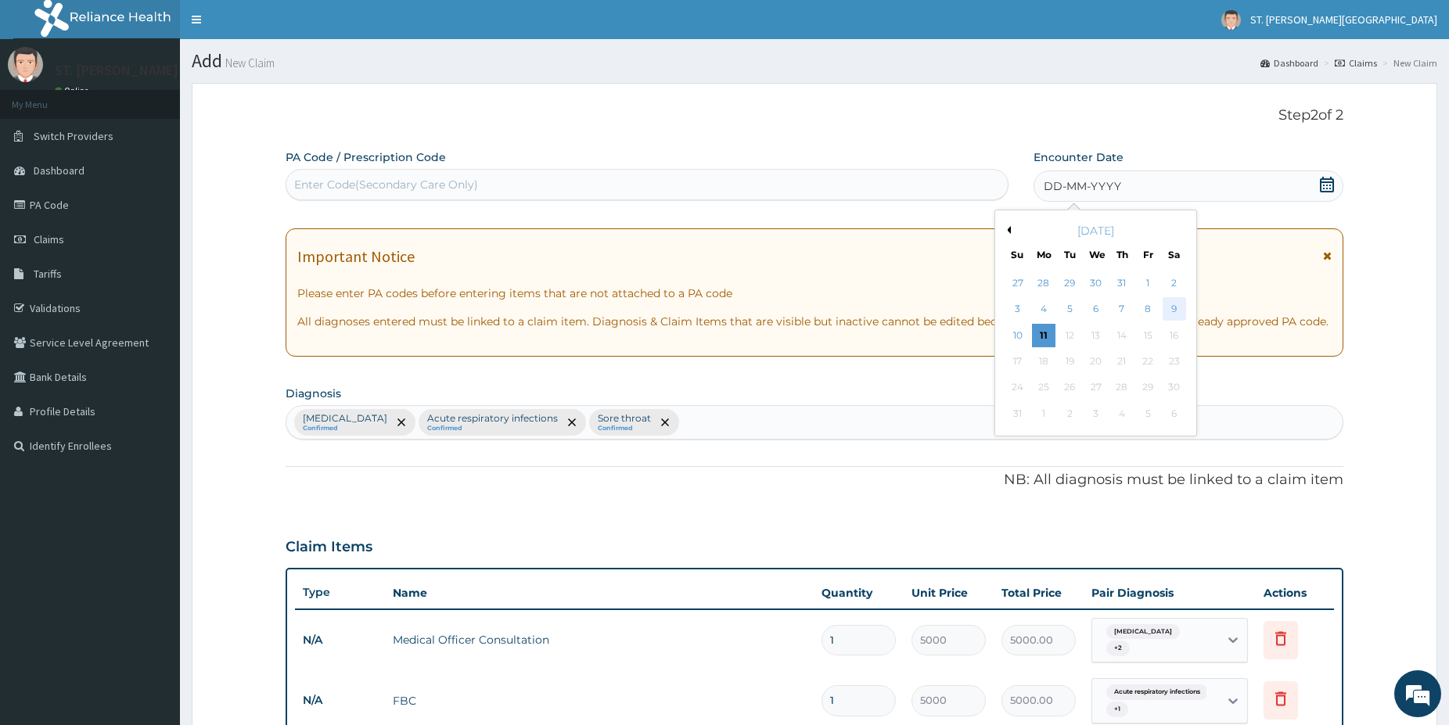
click at [1168, 307] on div "9" at bounding box center [1172, 309] width 23 height 23
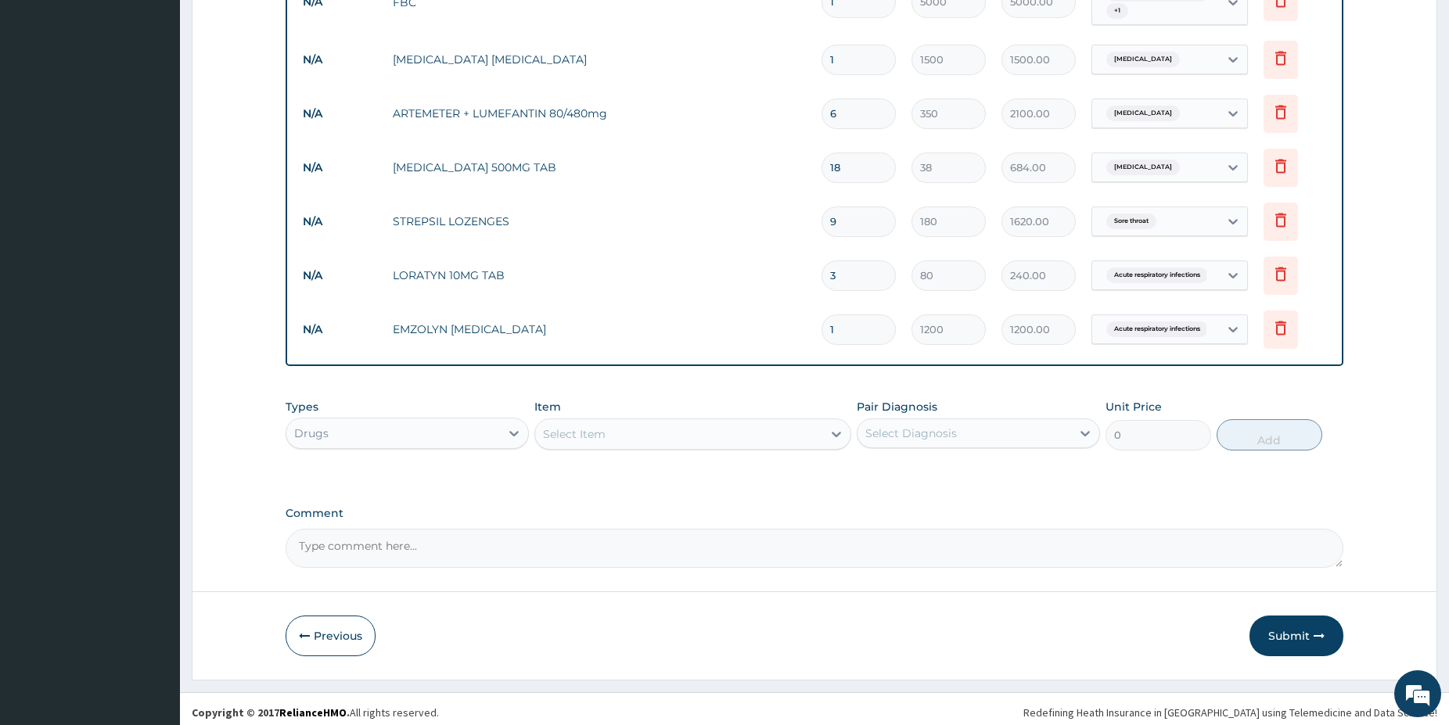
drag, startPoint x: 1456, startPoint y: 719, endPoint x: 1313, endPoint y: 700, distance: 144.4
click at [345, 630] on button "Previous" at bounding box center [330, 636] width 90 height 41
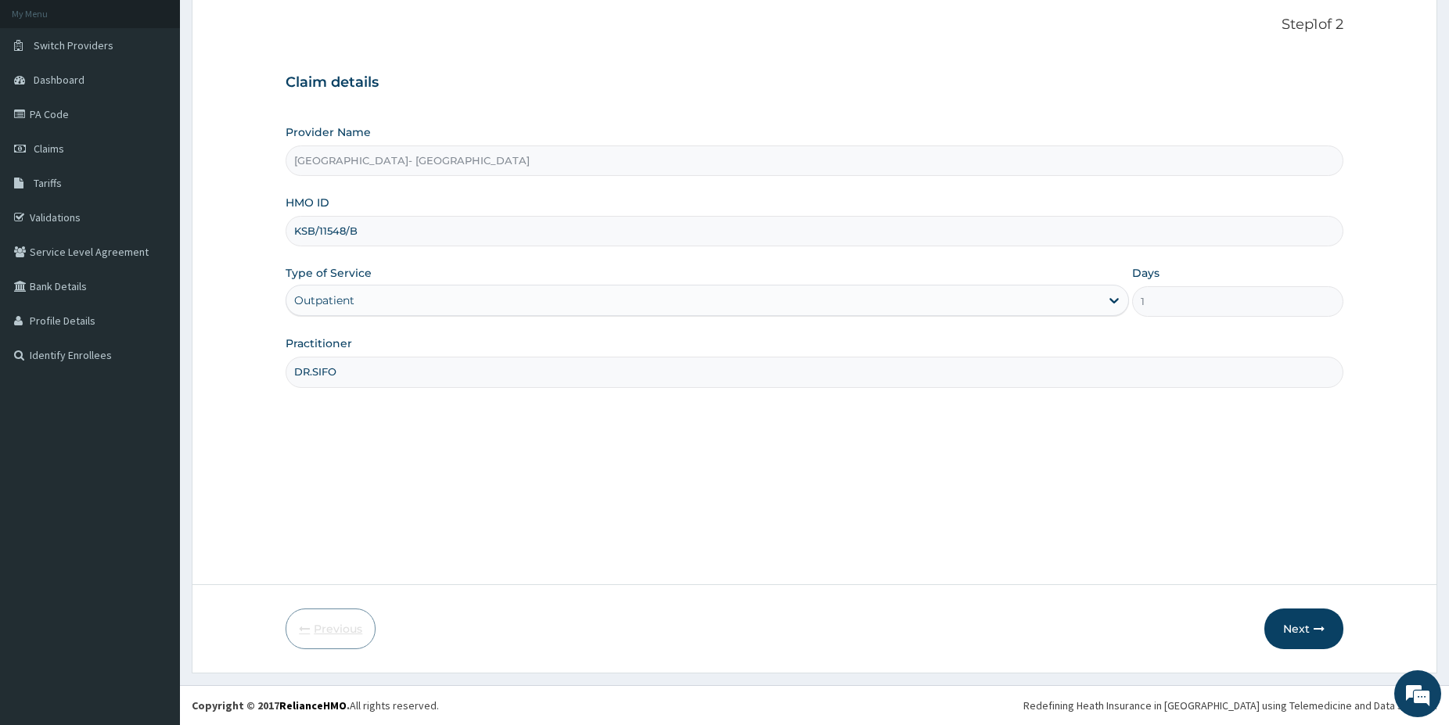
scroll to position [91, 0]
click at [1287, 630] on button "Next" at bounding box center [1303, 629] width 79 height 41
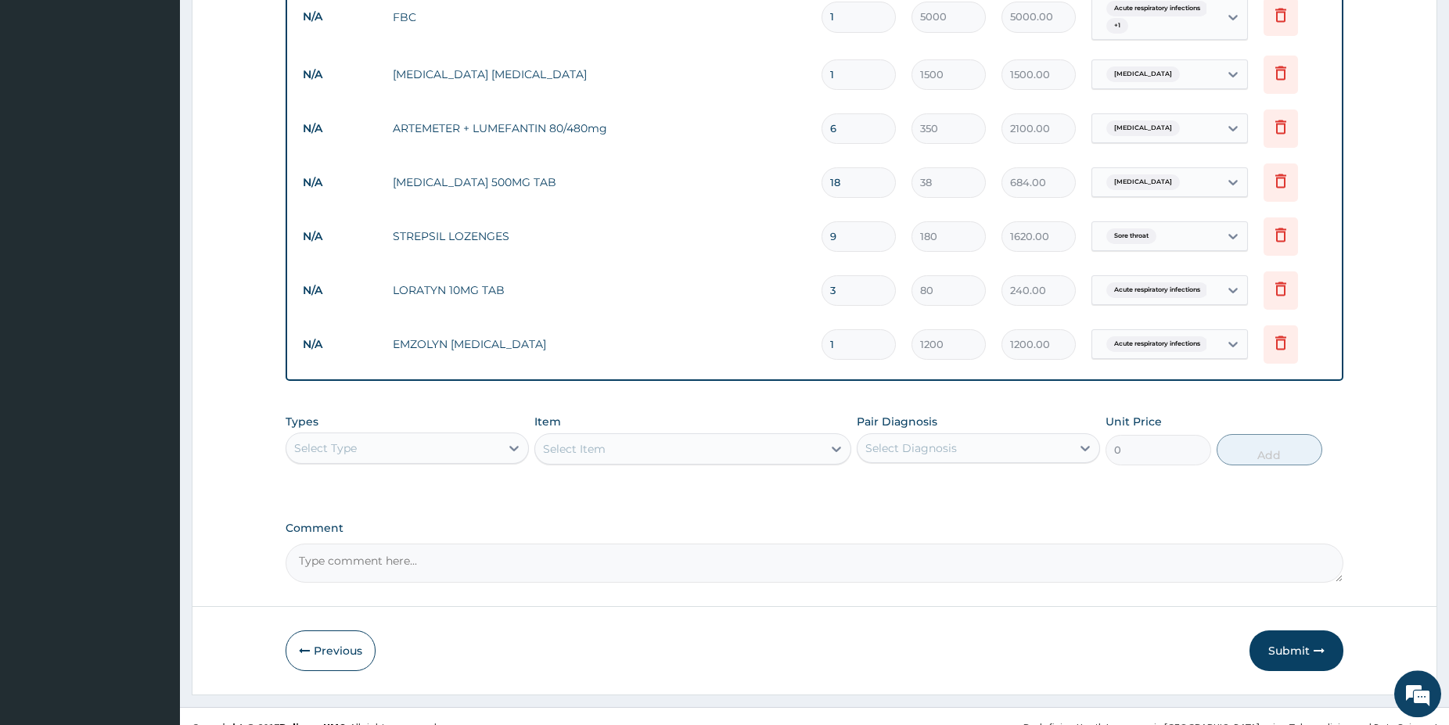
scroll to position [697, 0]
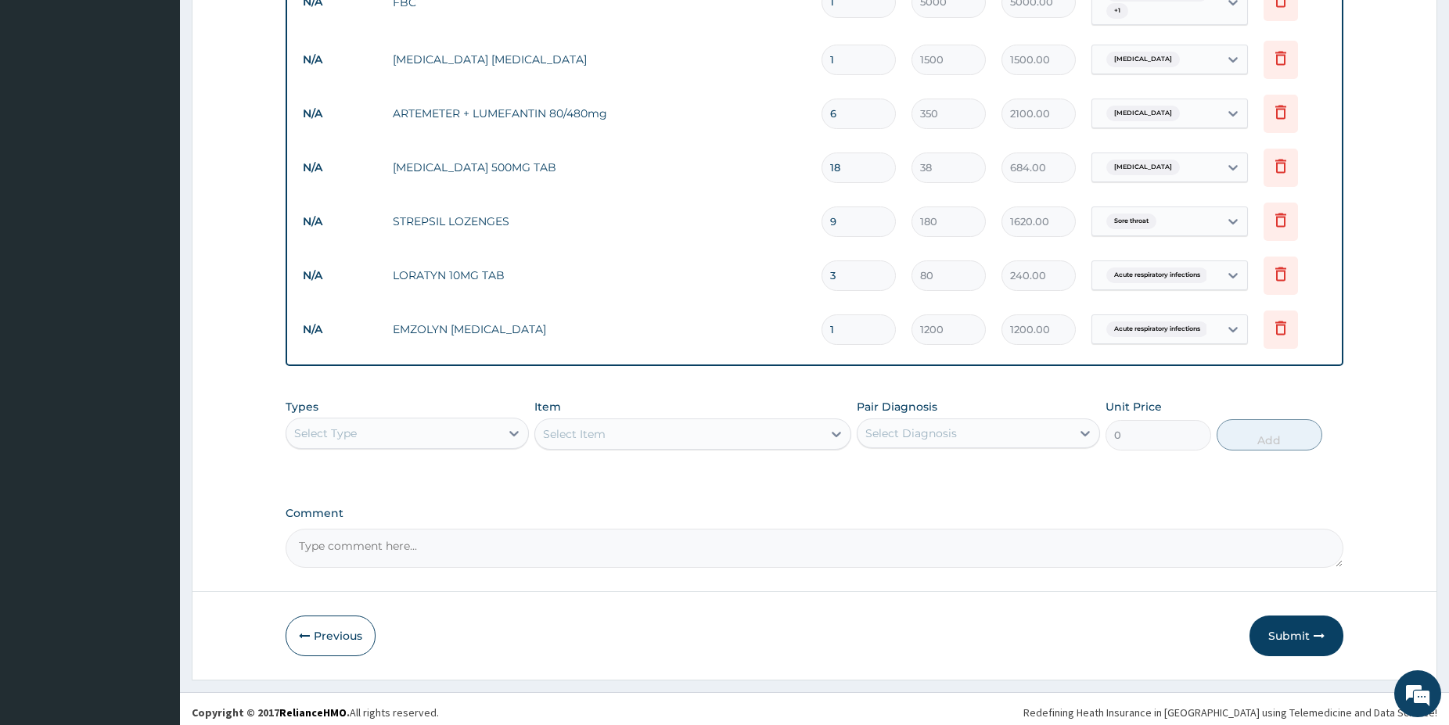
click at [1291, 639] on button "Submit" at bounding box center [1296, 636] width 94 height 41
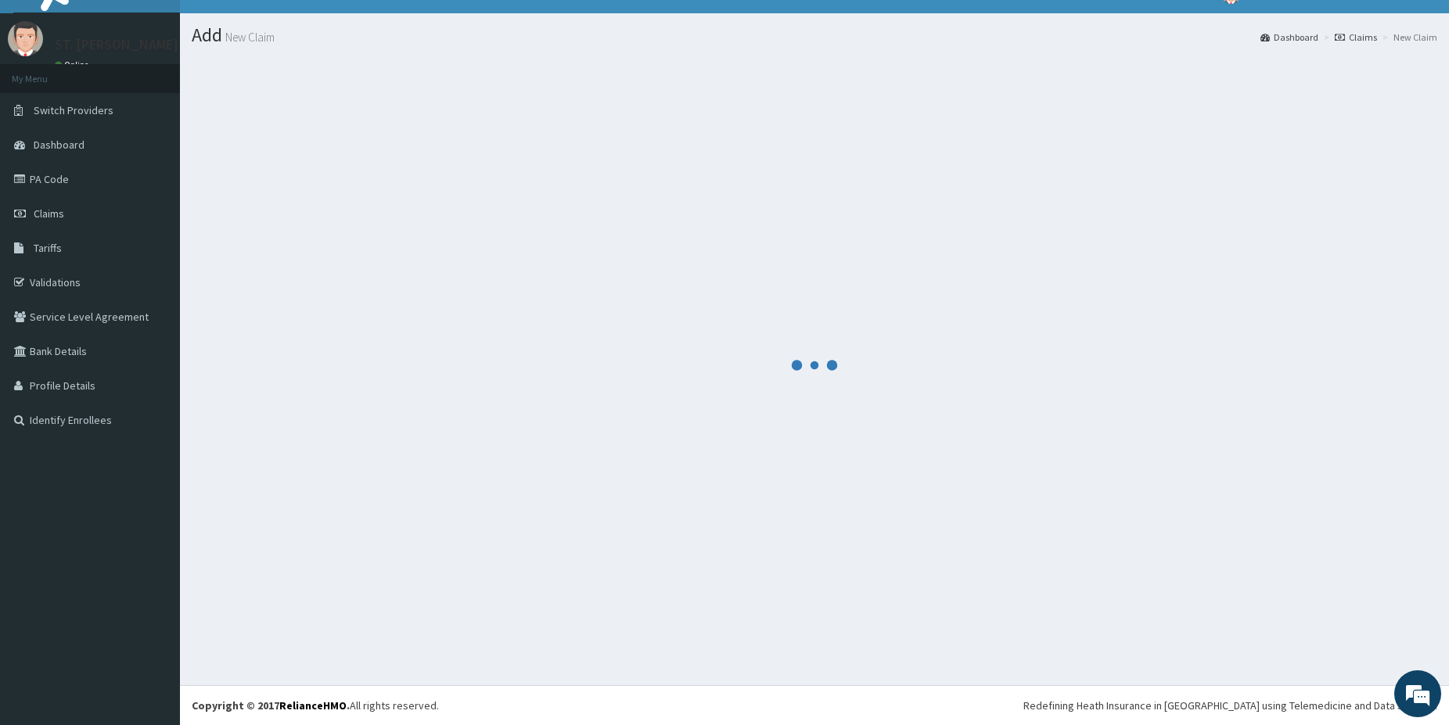
scroll to position [26, 0]
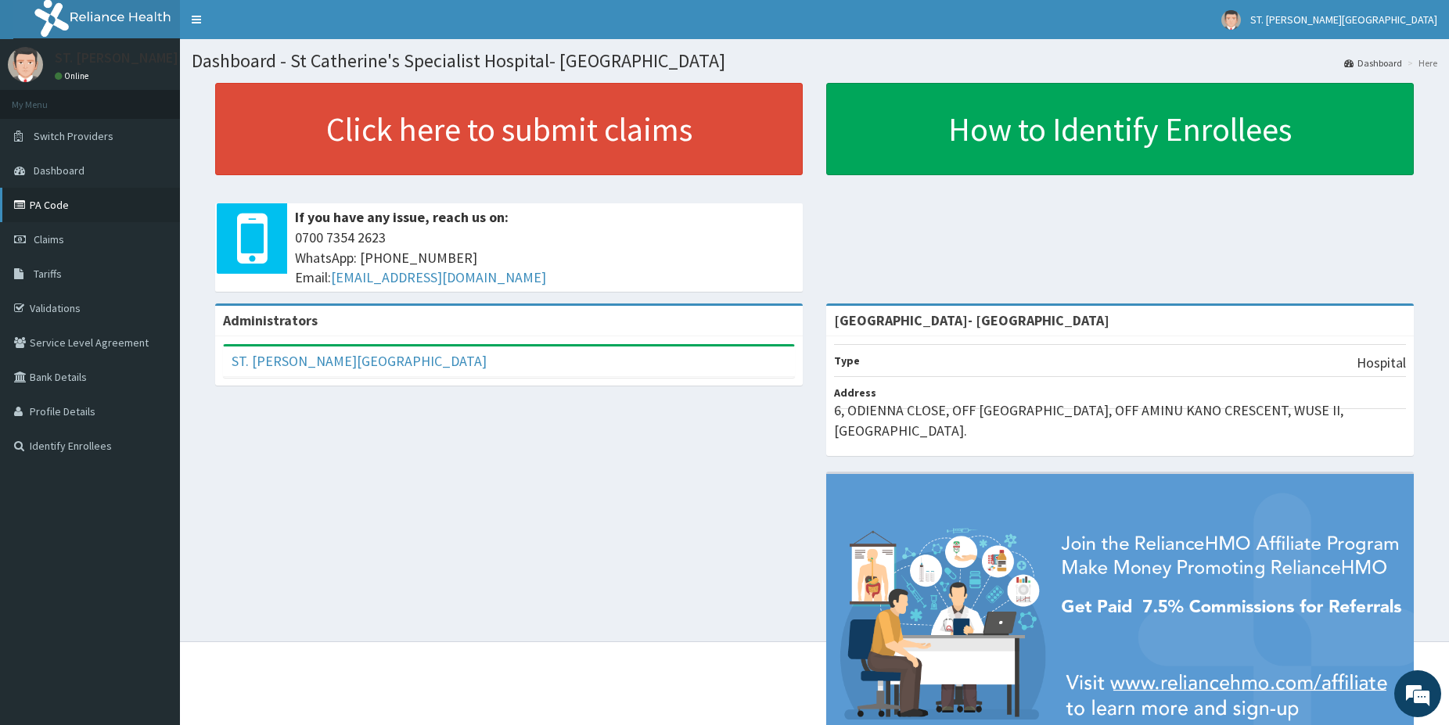
click at [47, 210] on link "PA Code" at bounding box center [90, 205] width 180 height 34
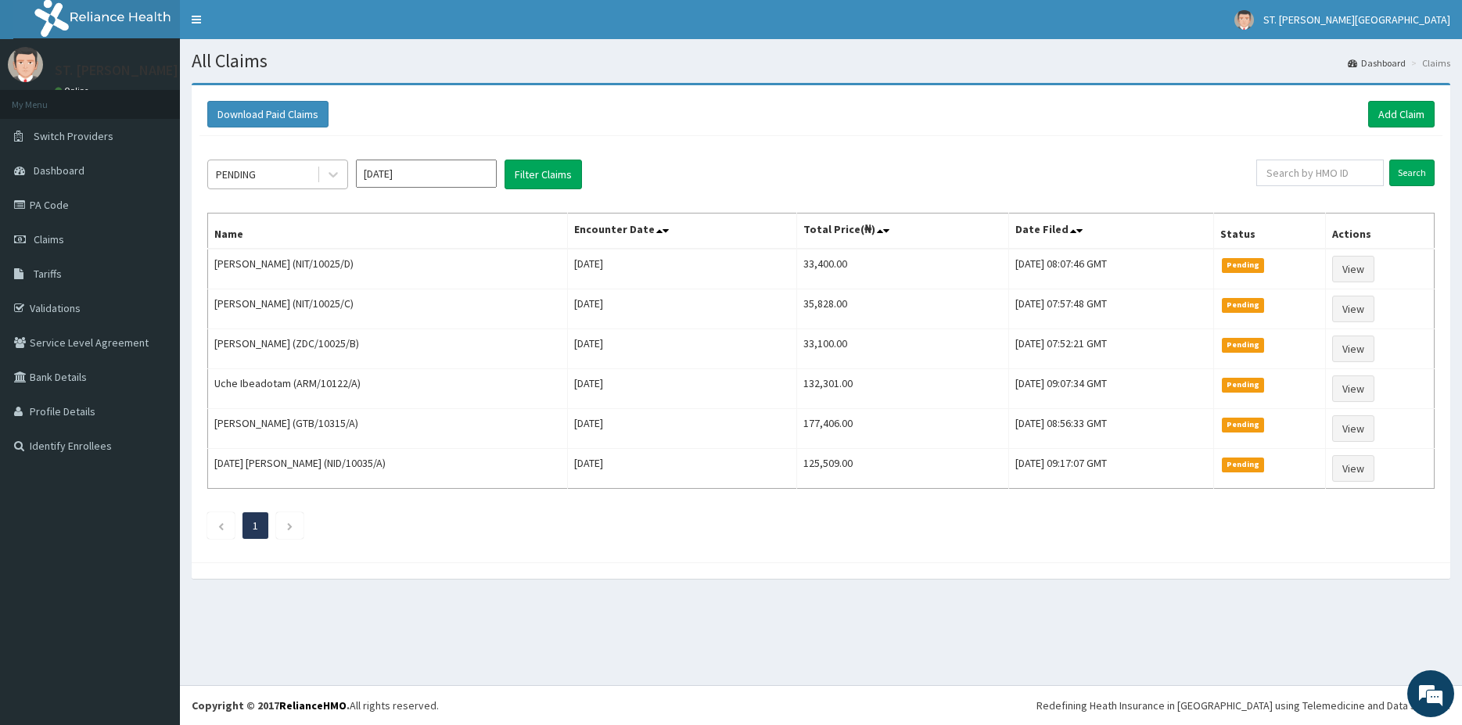
drag, startPoint x: 278, startPoint y: 169, endPoint x: 269, endPoint y: 168, distance: 8.6
click at [275, 169] on div "PENDING" at bounding box center [262, 174] width 109 height 25
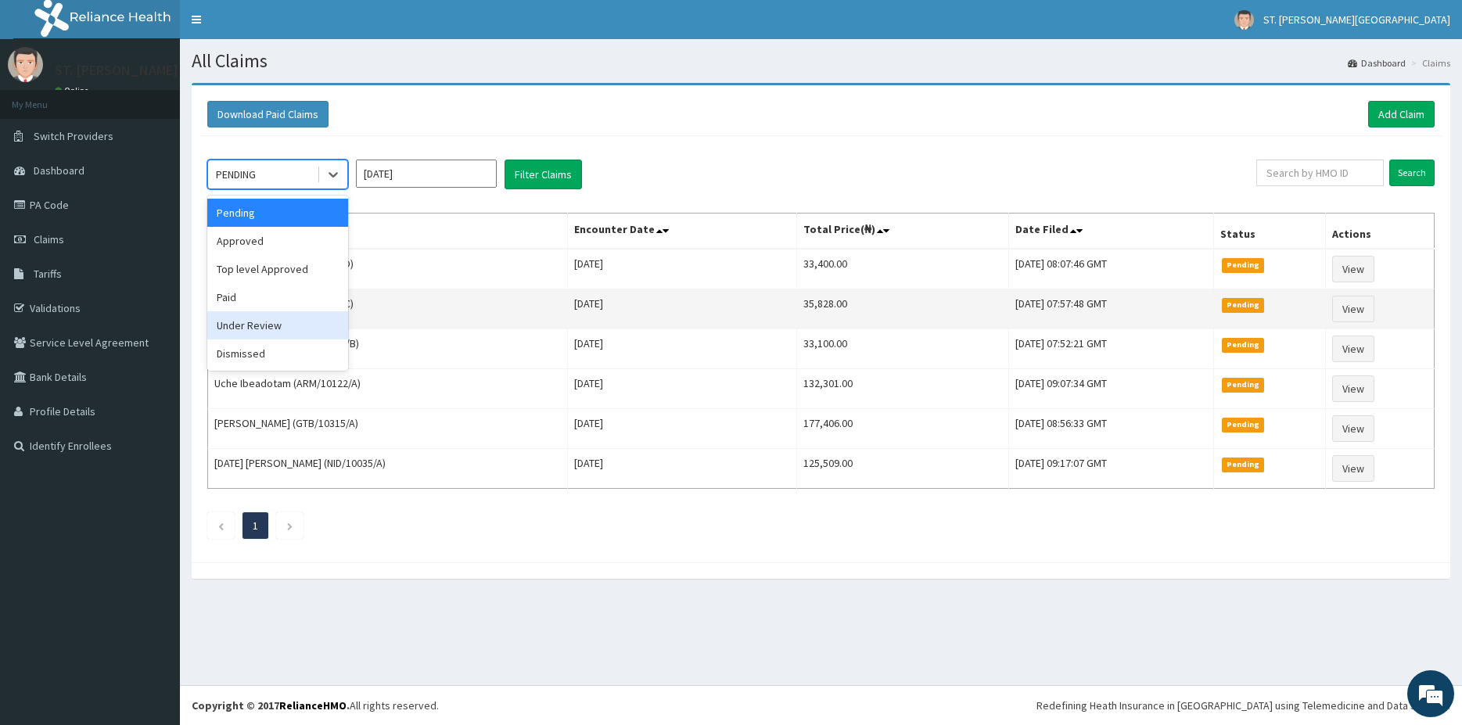
drag, startPoint x: 266, startPoint y: 328, endPoint x: 310, endPoint y: 312, distance: 46.5
click at [269, 325] on div "Under Review" at bounding box center [277, 325] width 141 height 28
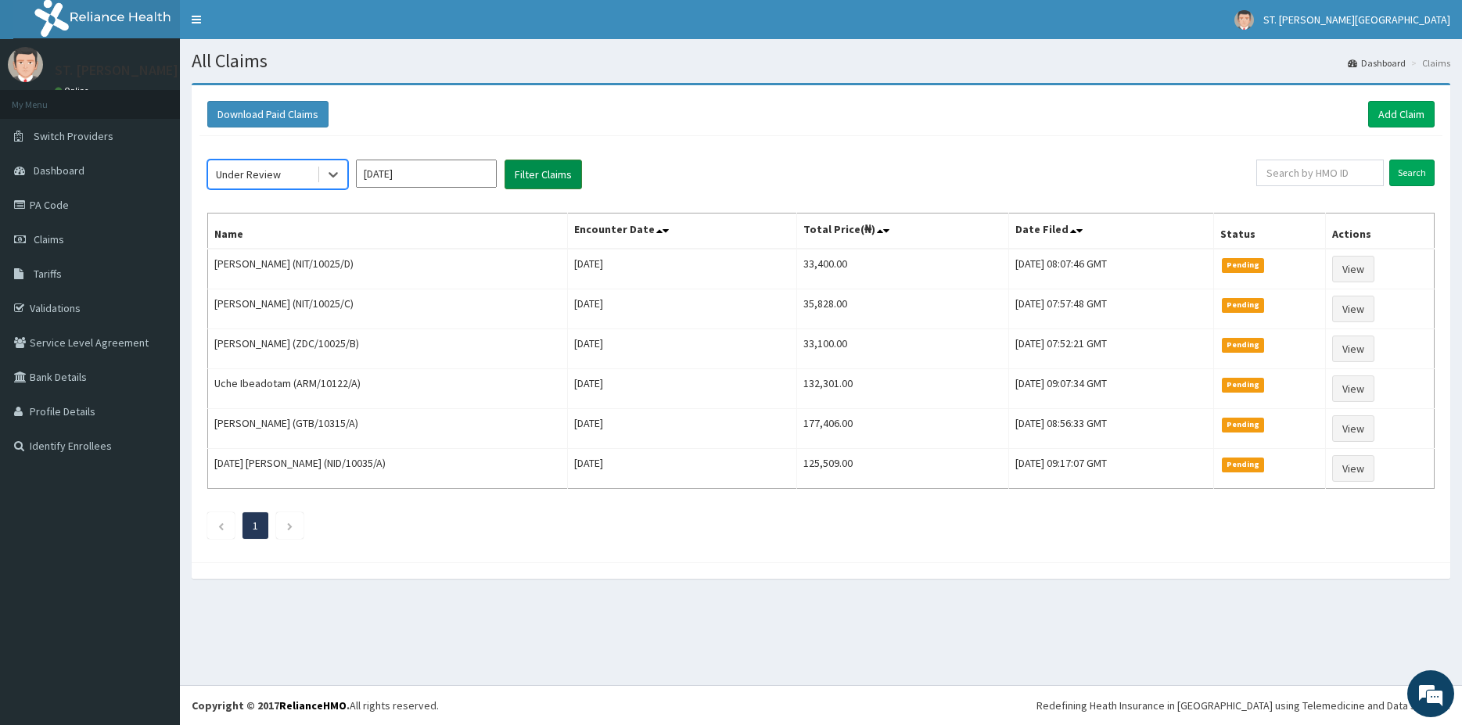
click at [567, 171] on button "Filter Claims" at bounding box center [542, 175] width 77 height 30
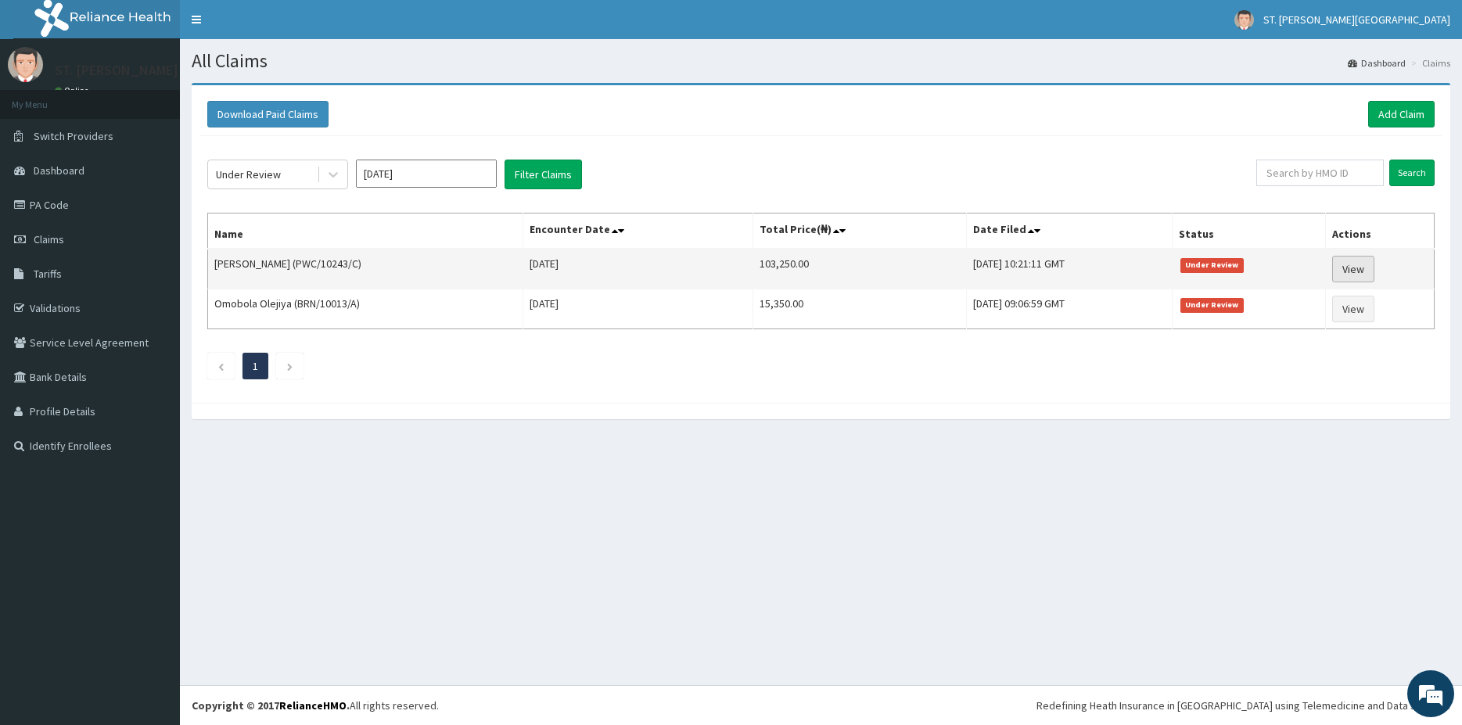
click at [1351, 274] on link "View" at bounding box center [1353, 269] width 42 height 27
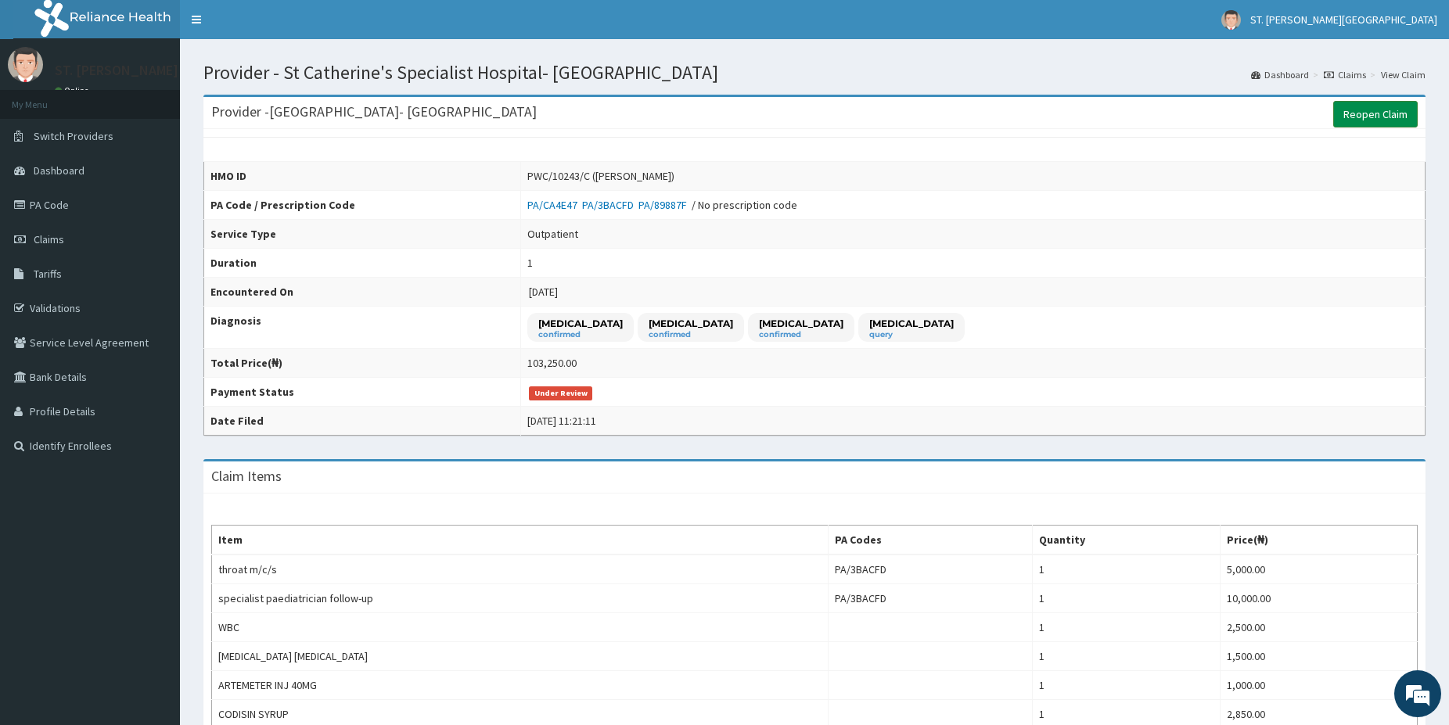
click at [1374, 106] on link "Reopen Claim" at bounding box center [1375, 114] width 84 height 27
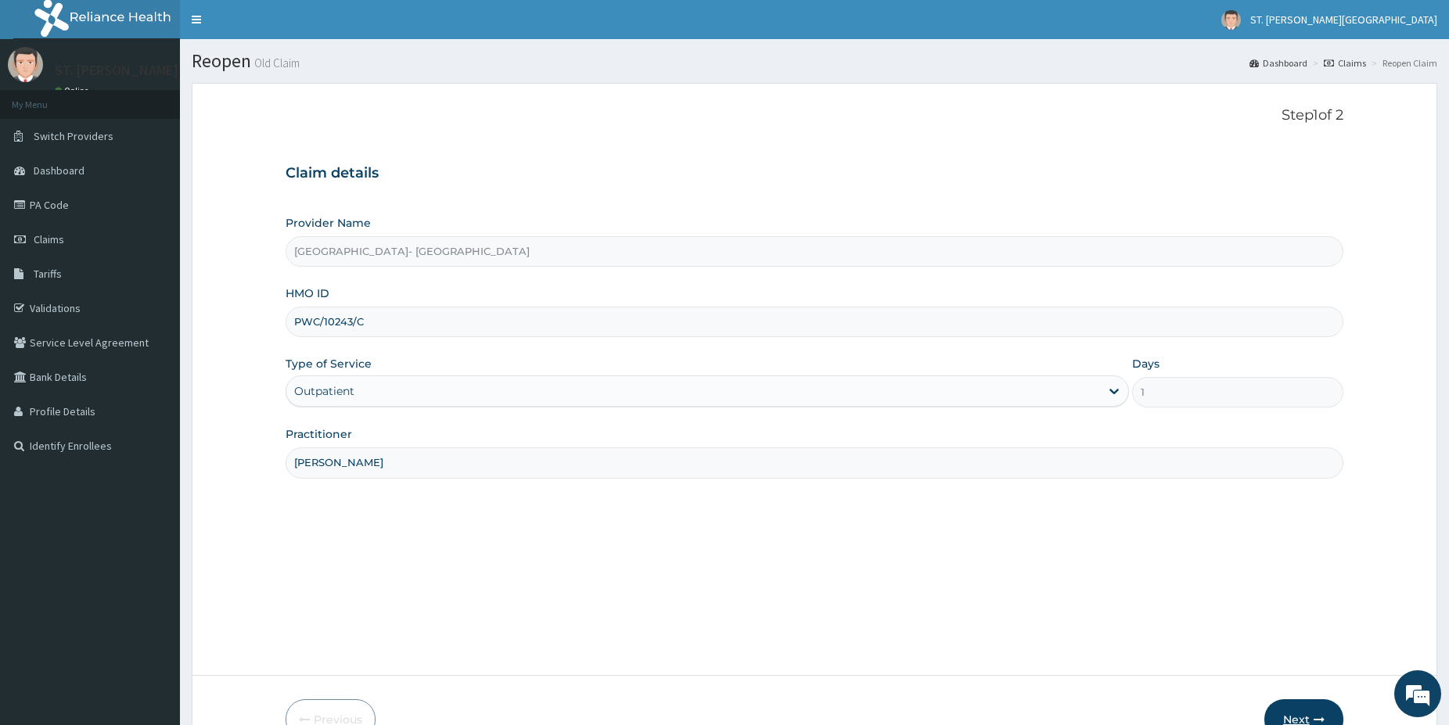
click at [1317, 716] on icon "button" at bounding box center [1318, 719] width 11 height 11
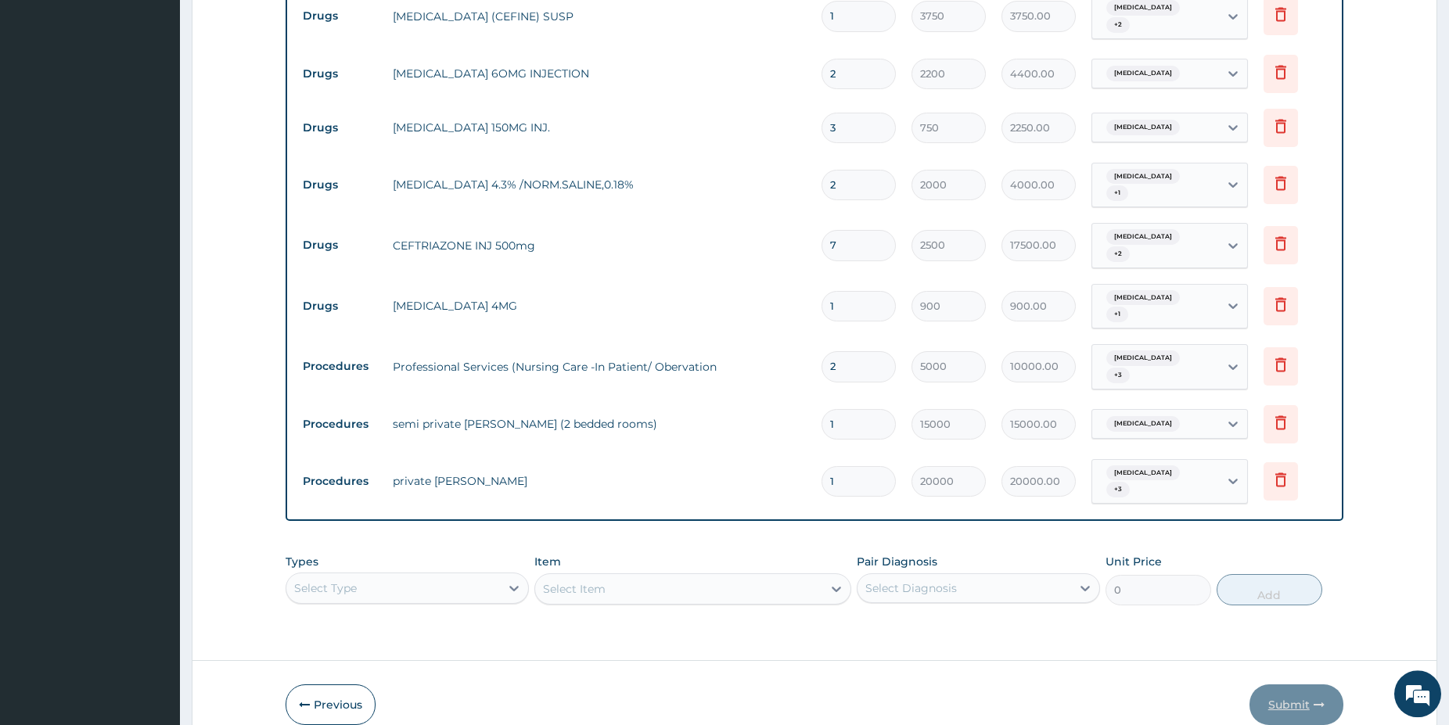
scroll to position [1090, 0]
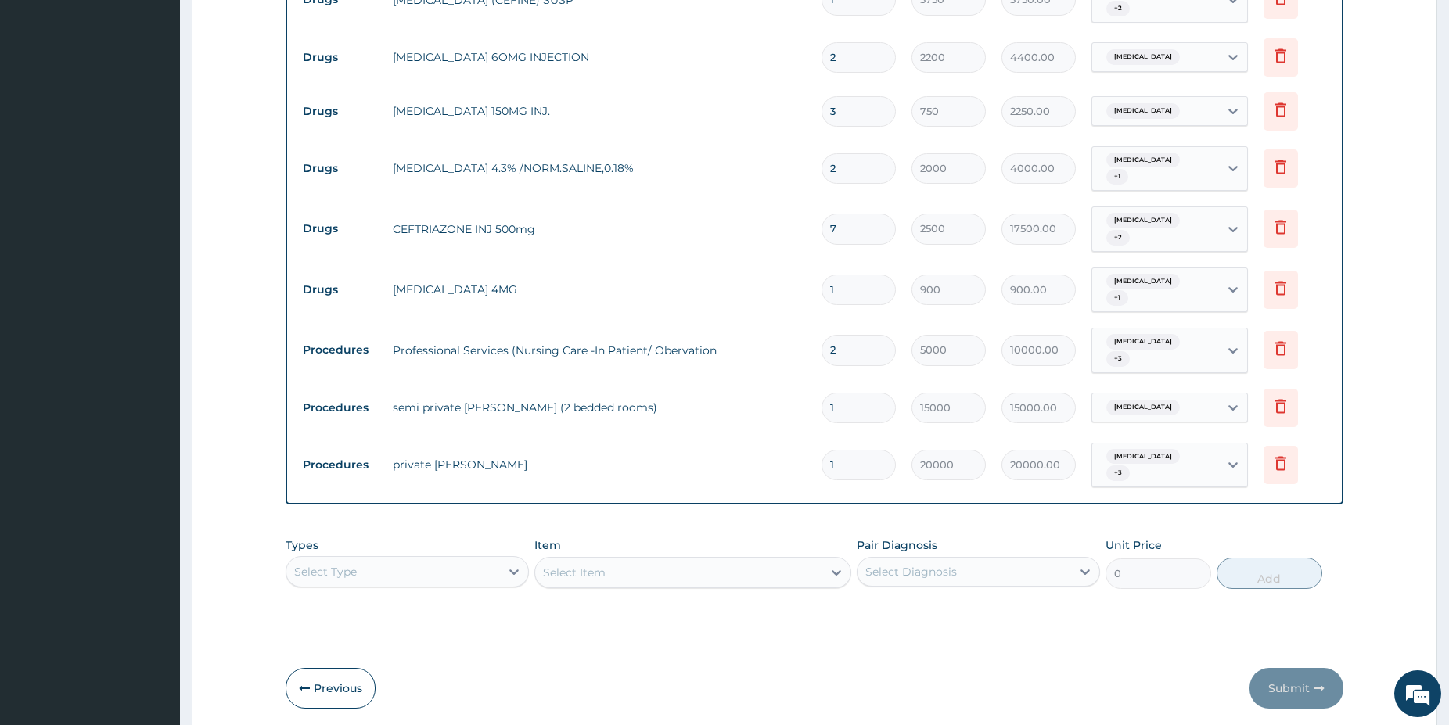
click at [433, 559] on div "Select Type" at bounding box center [393, 571] width 214 height 25
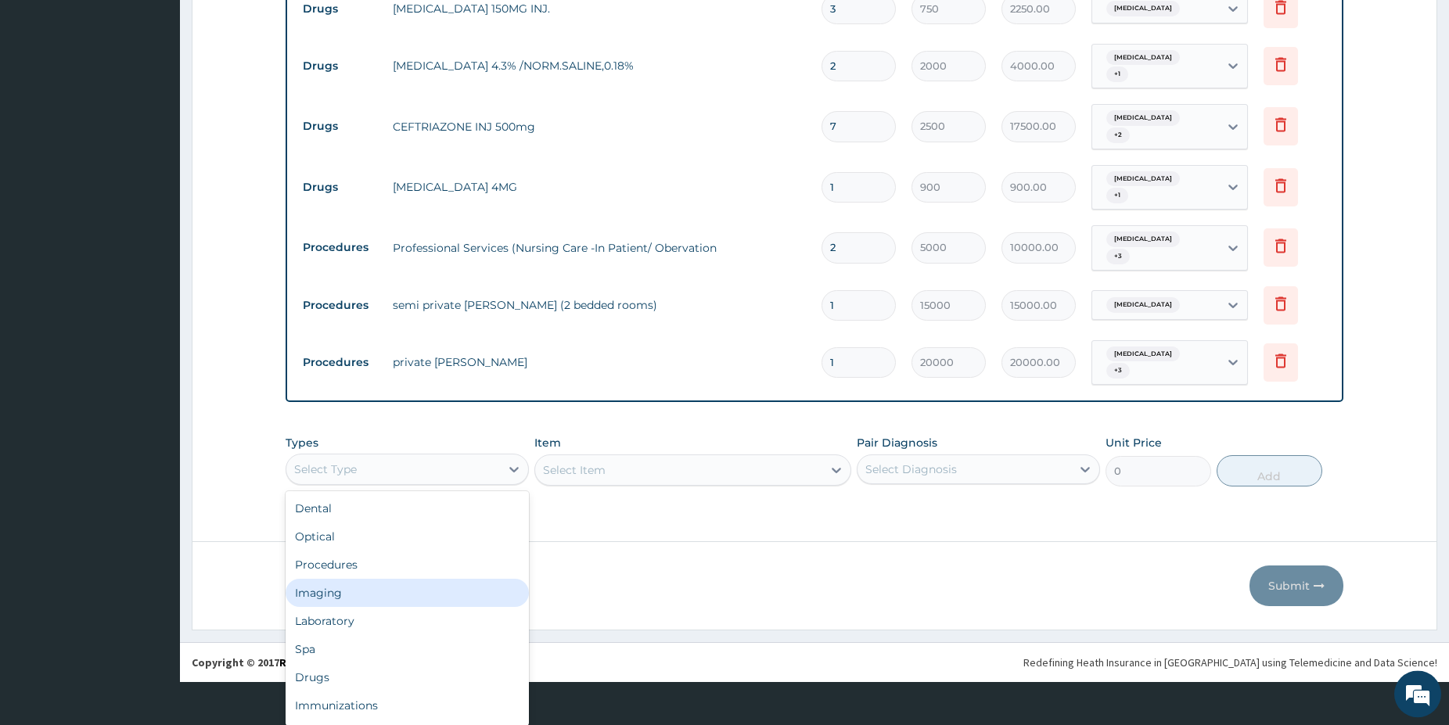
scroll to position [1159, 0]
click at [317, 679] on div "Drugs" at bounding box center [406, 677] width 243 height 28
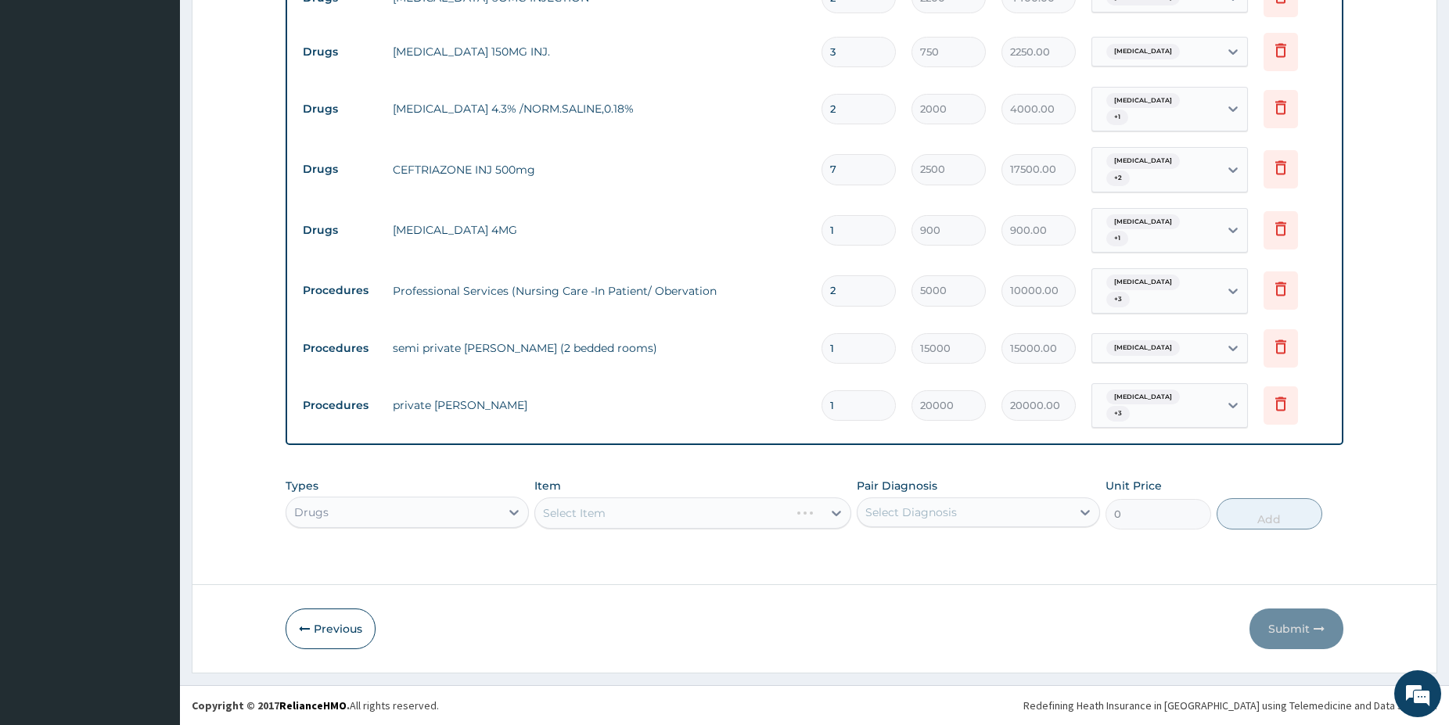
scroll to position [1143, 0]
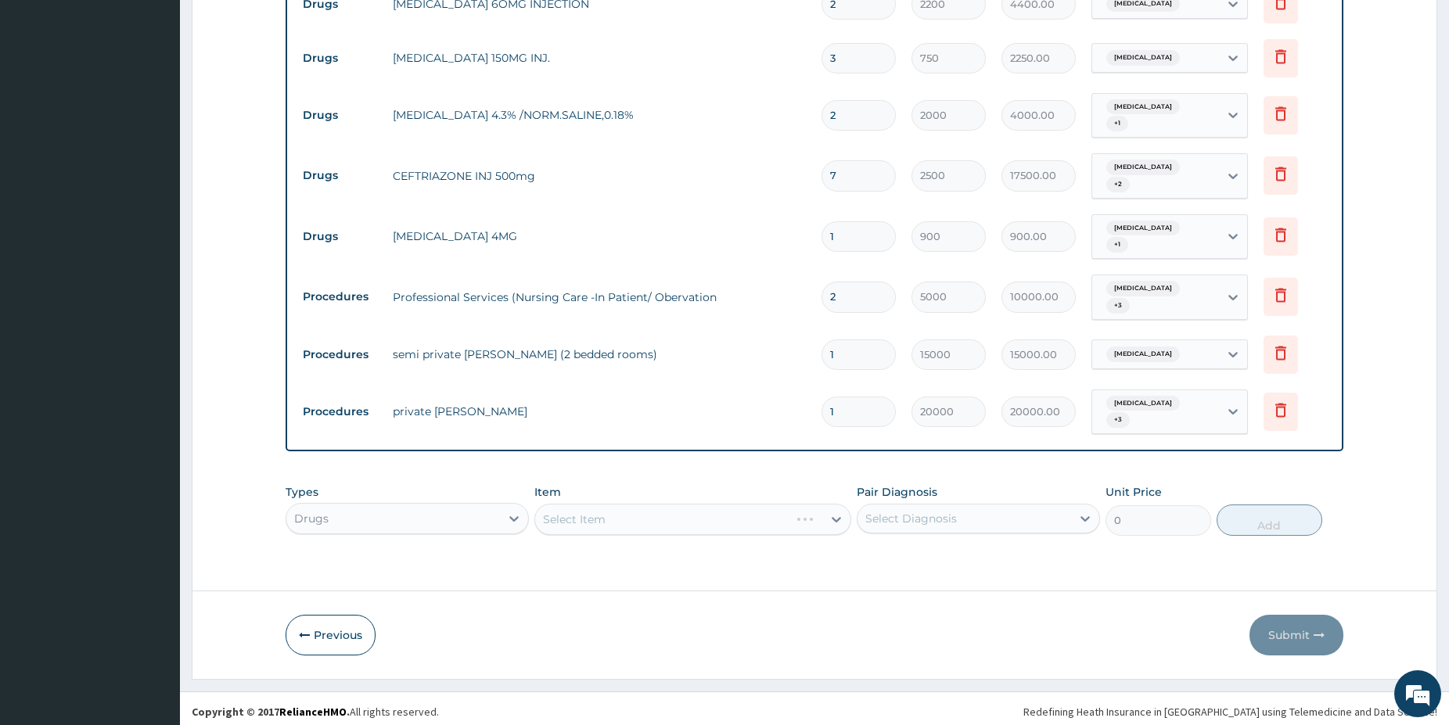
click at [646, 515] on div "Select Item" at bounding box center [692, 519] width 317 height 31
click at [648, 515] on div "Select Item" at bounding box center [662, 519] width 254 height 25
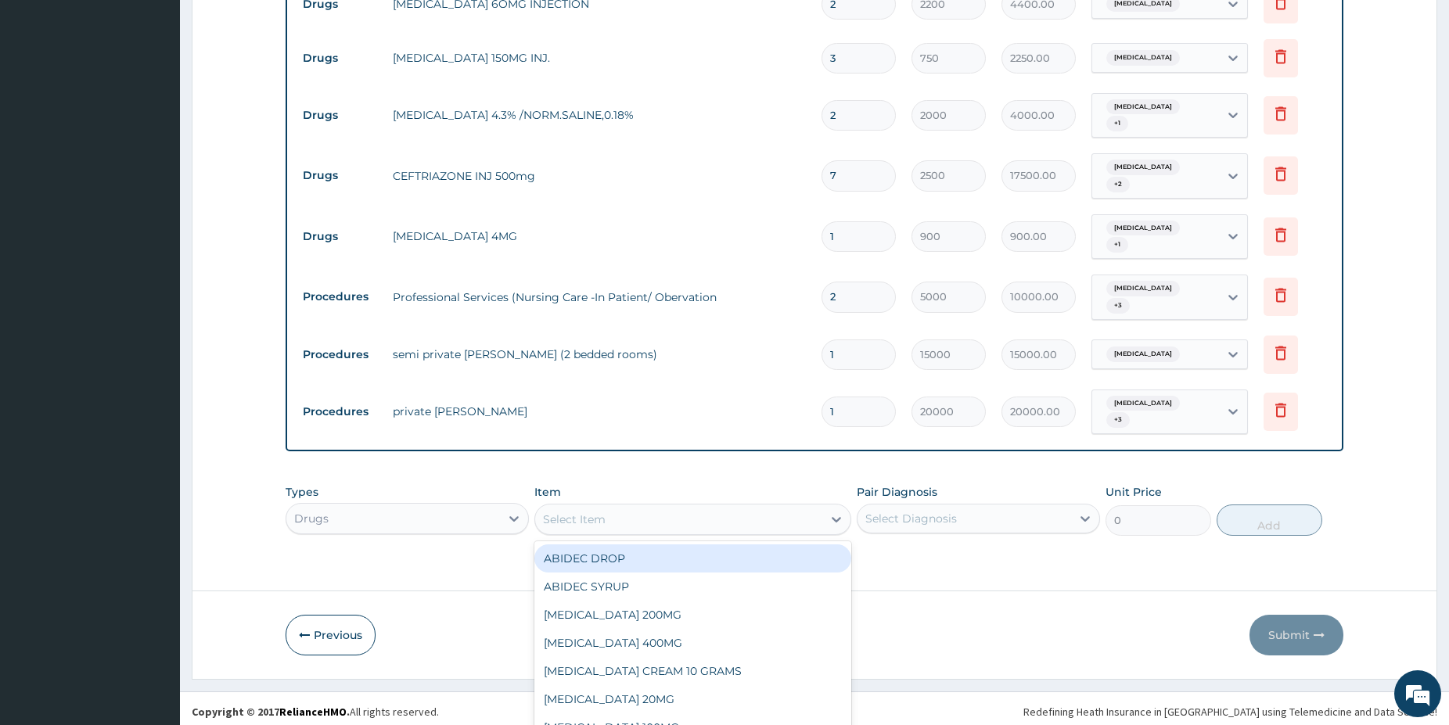
scroll to position [45, 0]
type input "ceft"
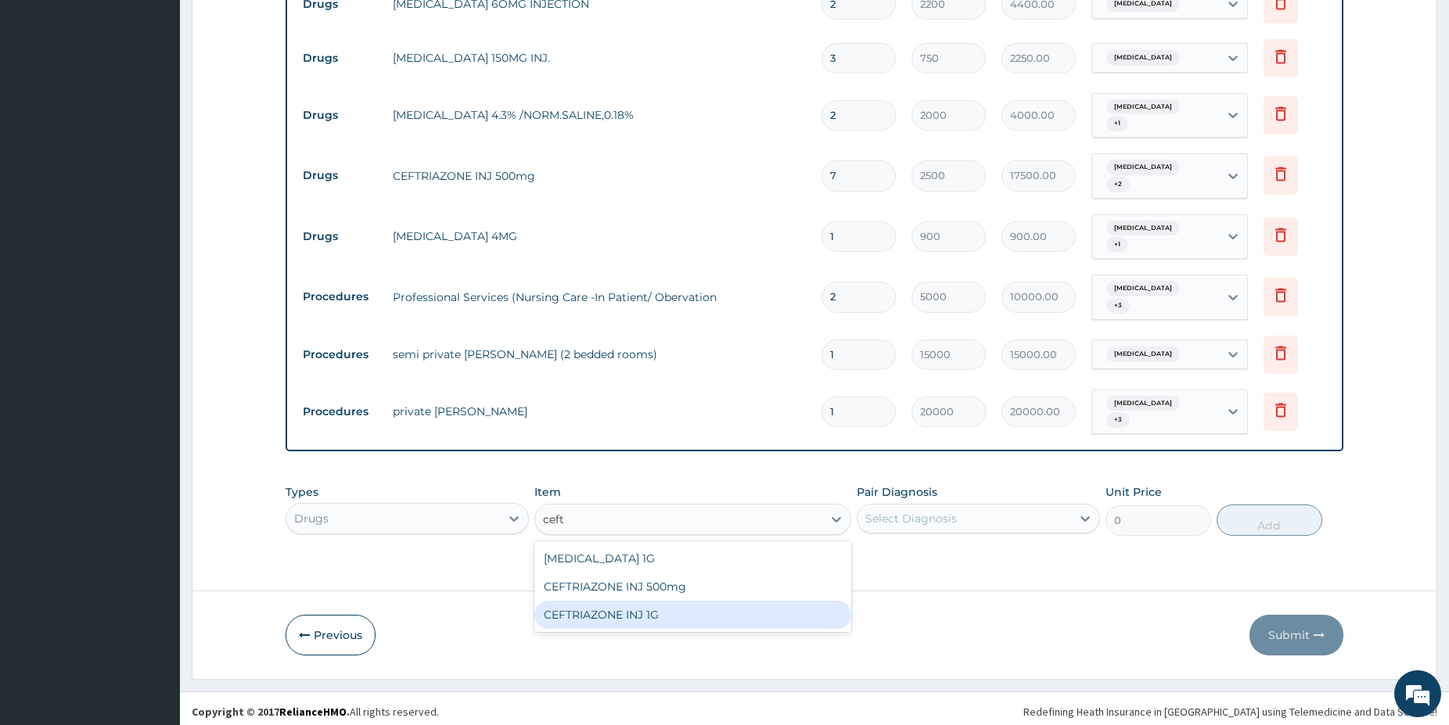
click at [683, 612] on div "CEFTRIAZONE INJ 1G" at bounding box center [692, 615] width 317 height 28
type input "3750"
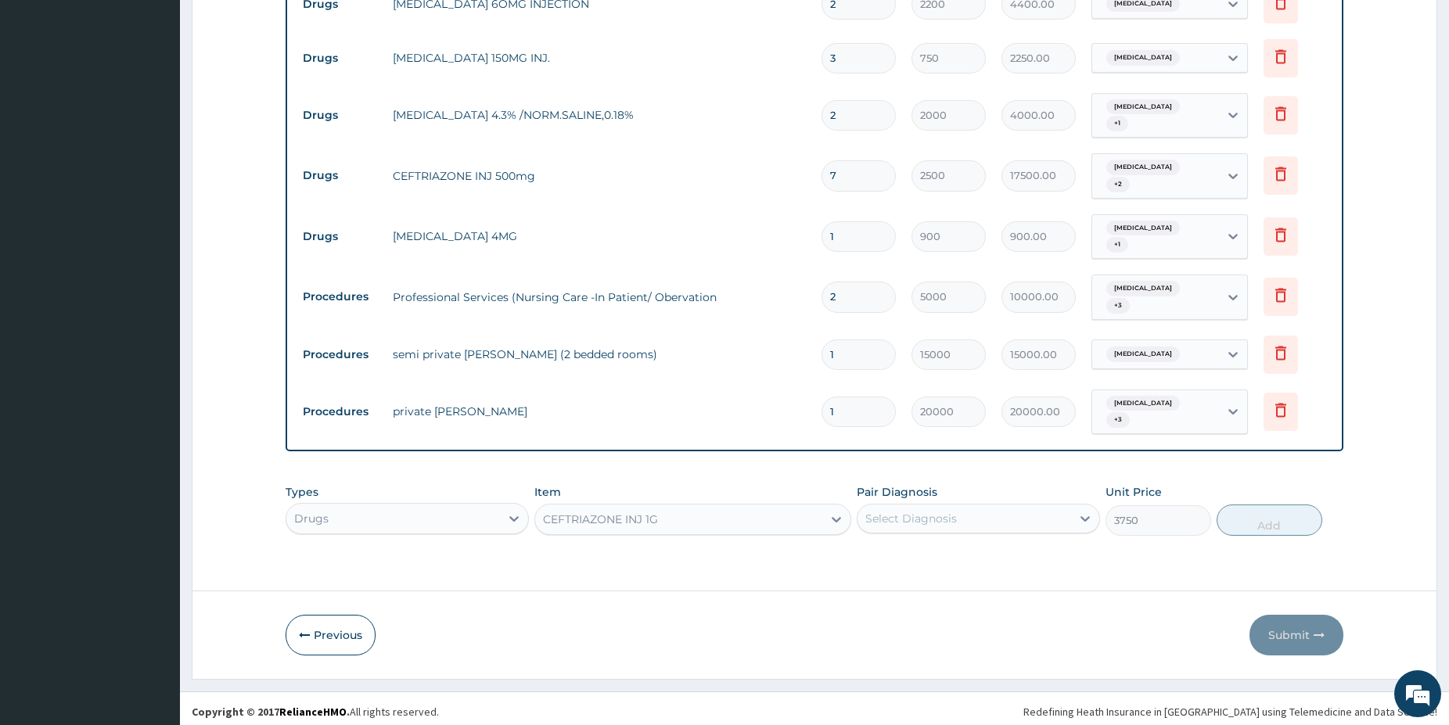
click at [929, 514] on div "Select Diagnosis" at bounding box center [911, 519] width 92 height 16
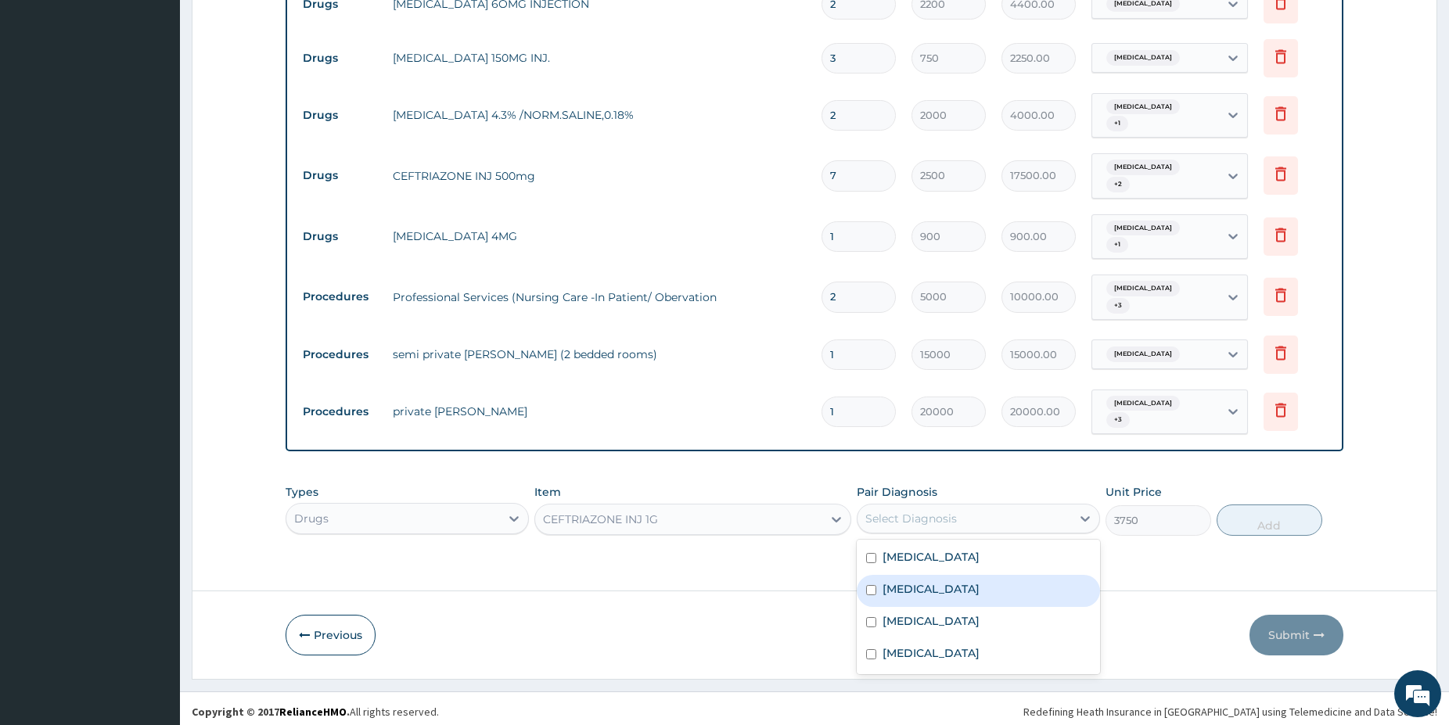
click at [933, 583] on label "Pharyngotonsillitis" at bounding box center [930, 589] width 97 height 16
checkbox input "true"
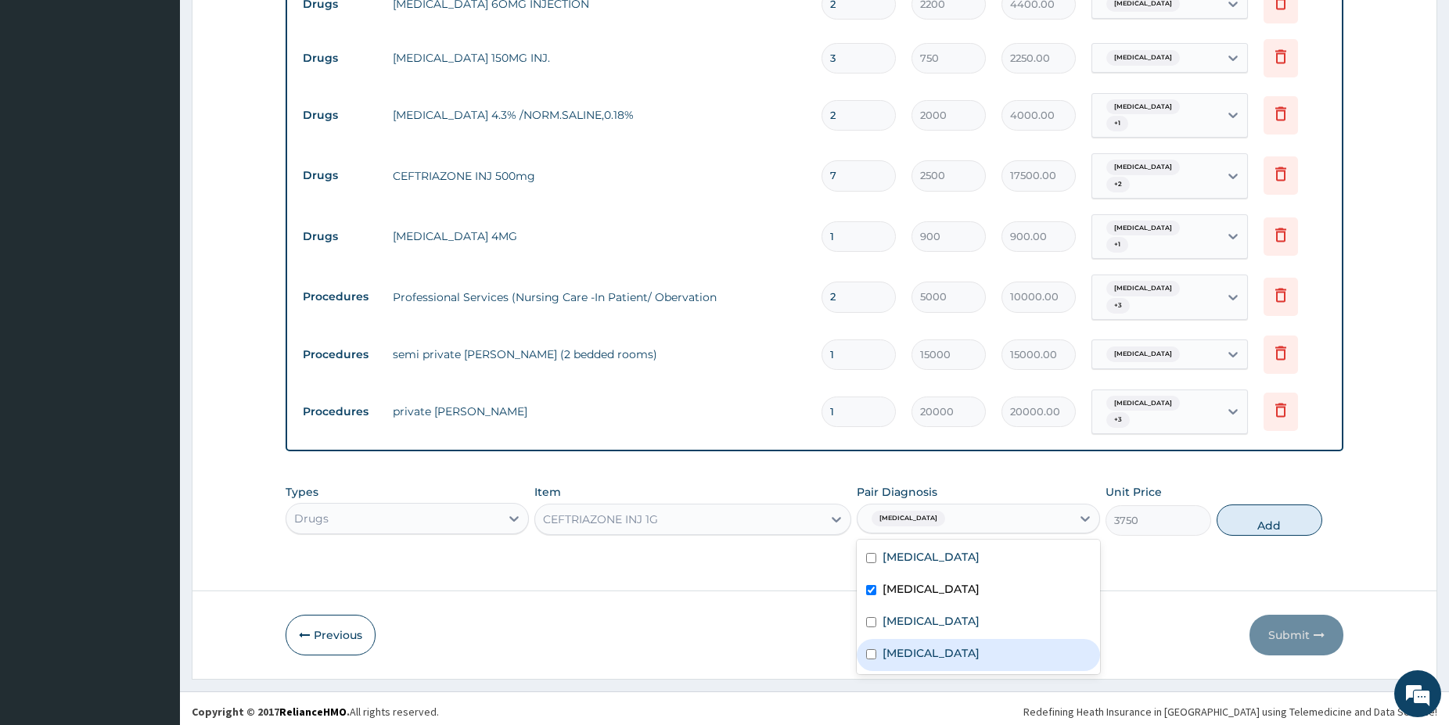
drag, startPoint x: 916, startPoint y: 639, endPoint x: 989, endPoint y: 546, distance: 118.6
click at [918, 639] on div "Sepsis" at bounding box center [977, 655] width 243 height 32
checkbox input "true"
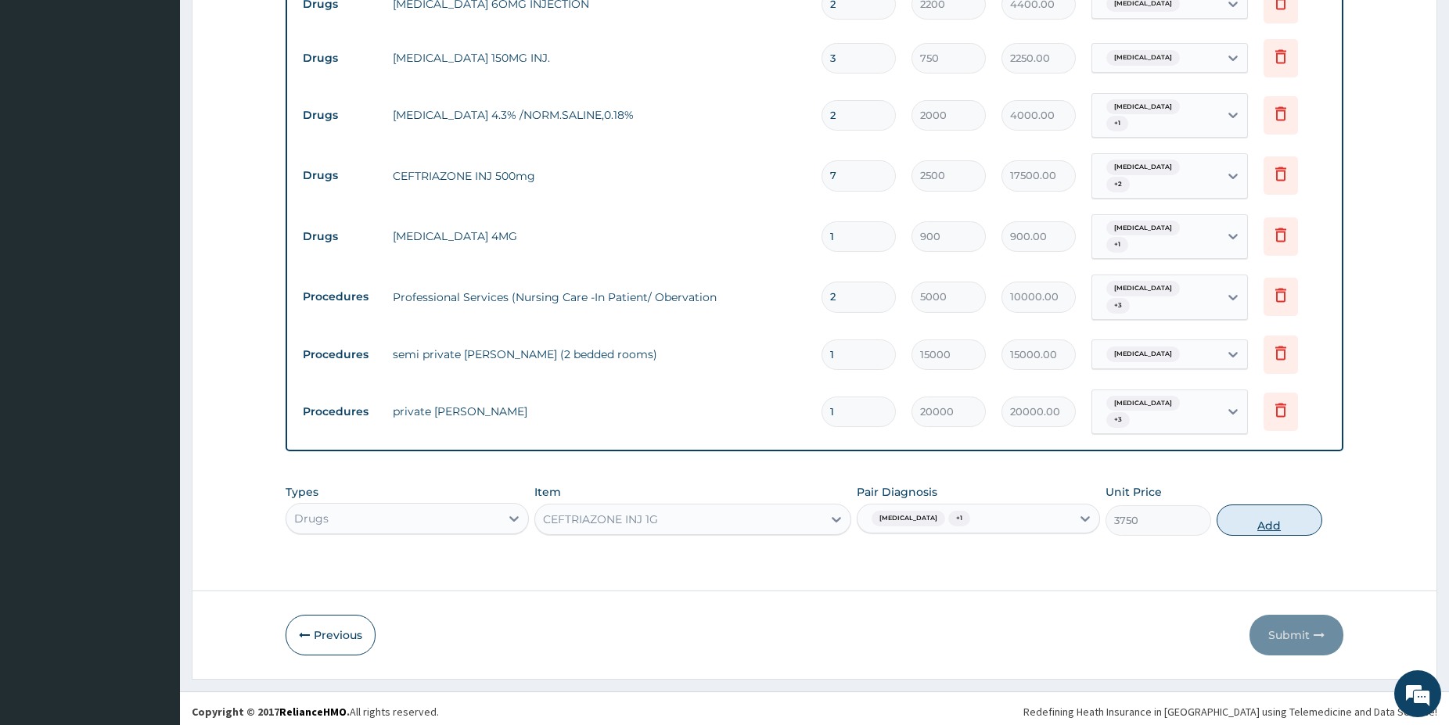
click at [1250, 504] on button "Add" at bounding box center [1269, 519] width 106 height 31
type input "0"
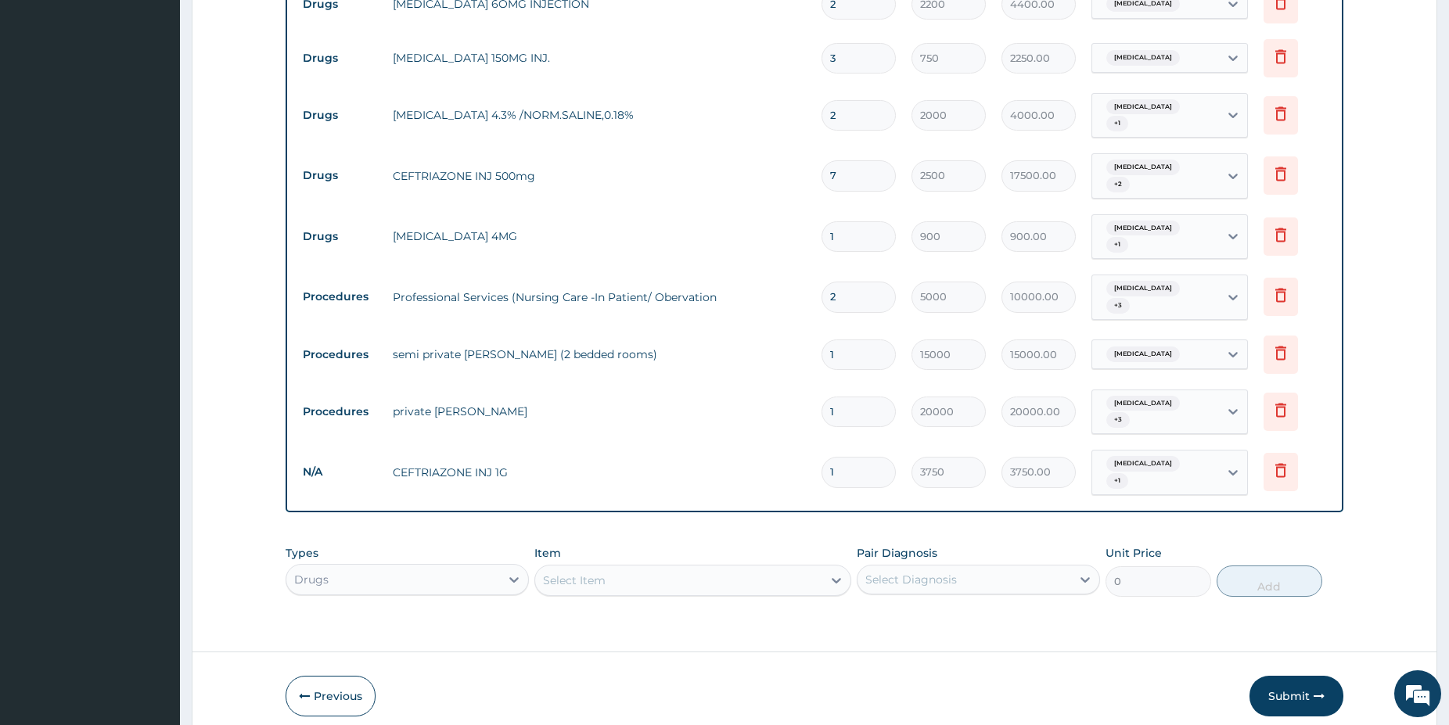
type input "0.00"
type input "4"
type input "15000.00"
type input "4"
click at [1280, 175] on icon at bounding box center [1280, 173] width 19 height 19
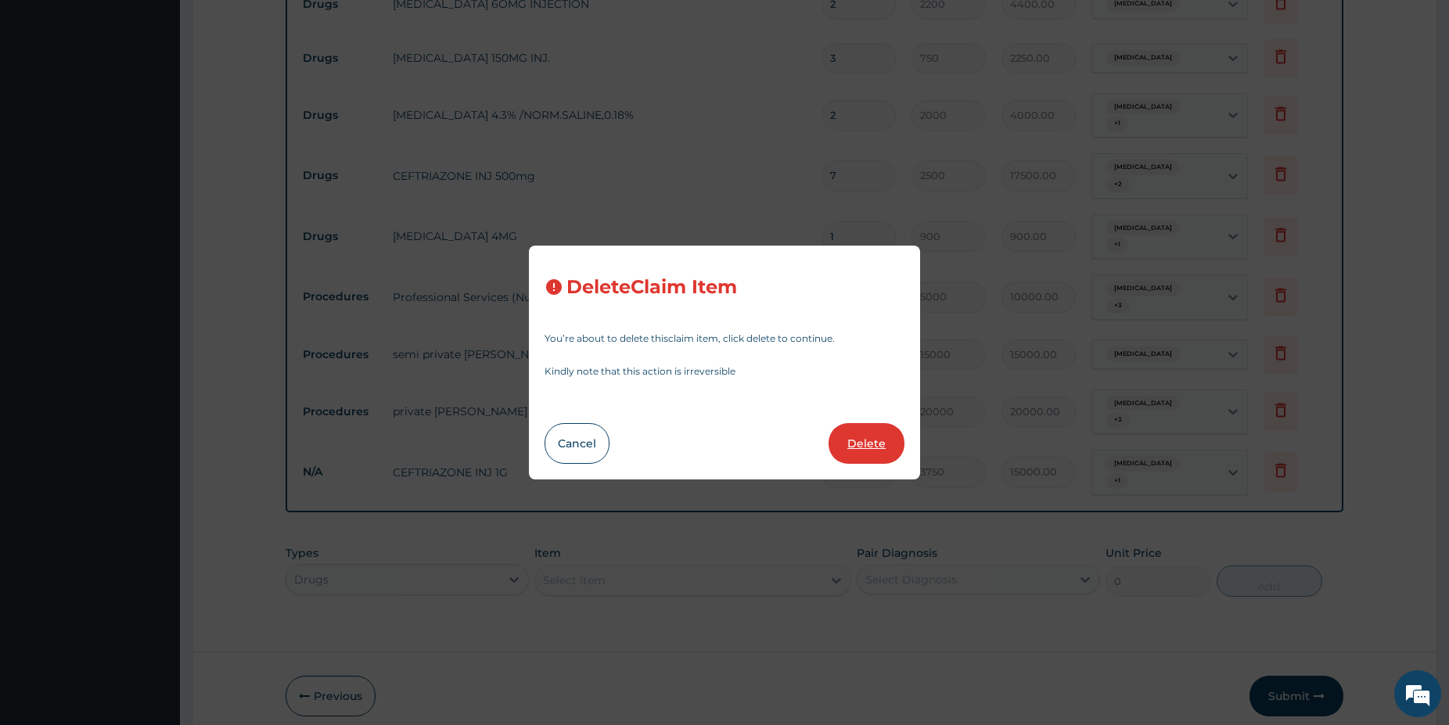
click at [884, 437] on button "Delete" at bounding box center [866, 443] width 76 height 41
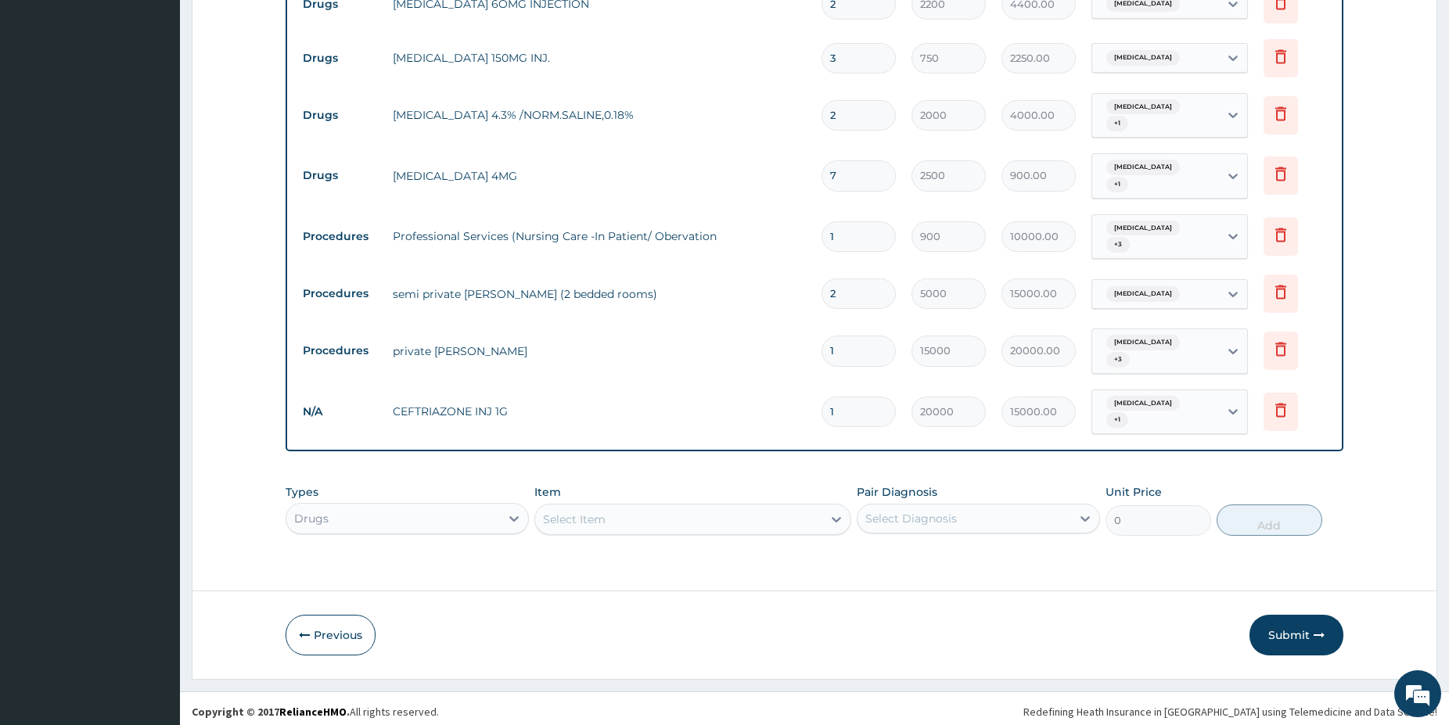
type input "1"
type input "900"
type input "900.00"
type input "2"
type input "5000"
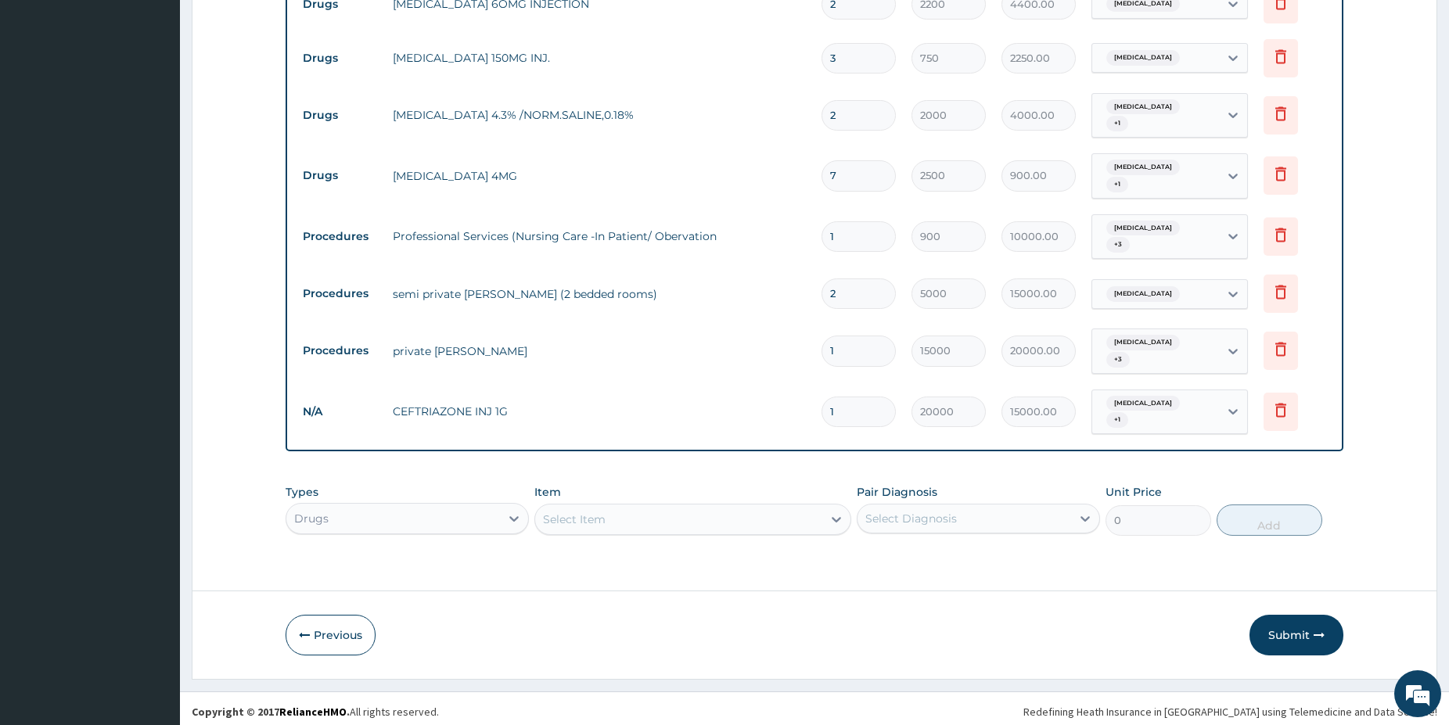
type input "10000.00"
type input "1"
type input "15000"
type input "15000.00"
type input "20000"
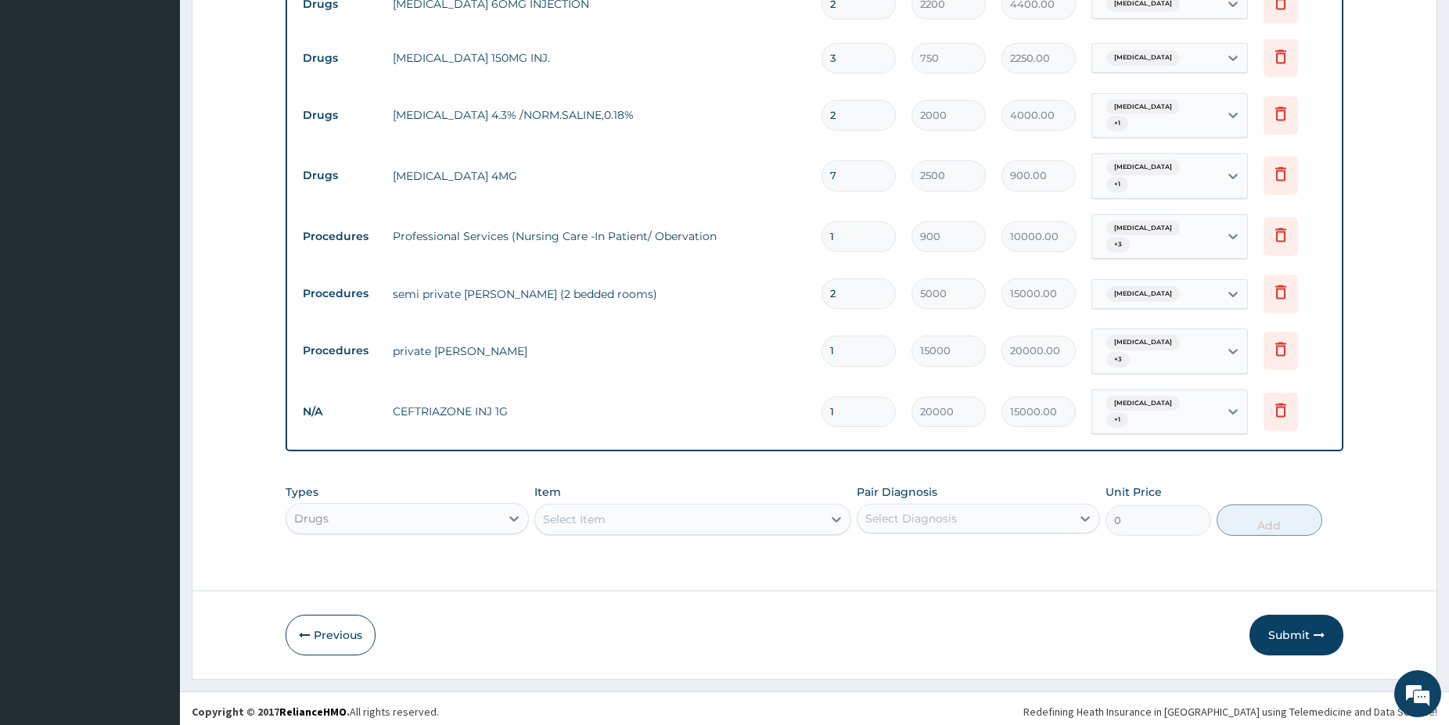
type input "20000.00"
type input "4"
type input "3750"
type input "15000.00"
click at [1299, 632] on button "Submit" at bounding box center [1296, 635] width 94 height 41
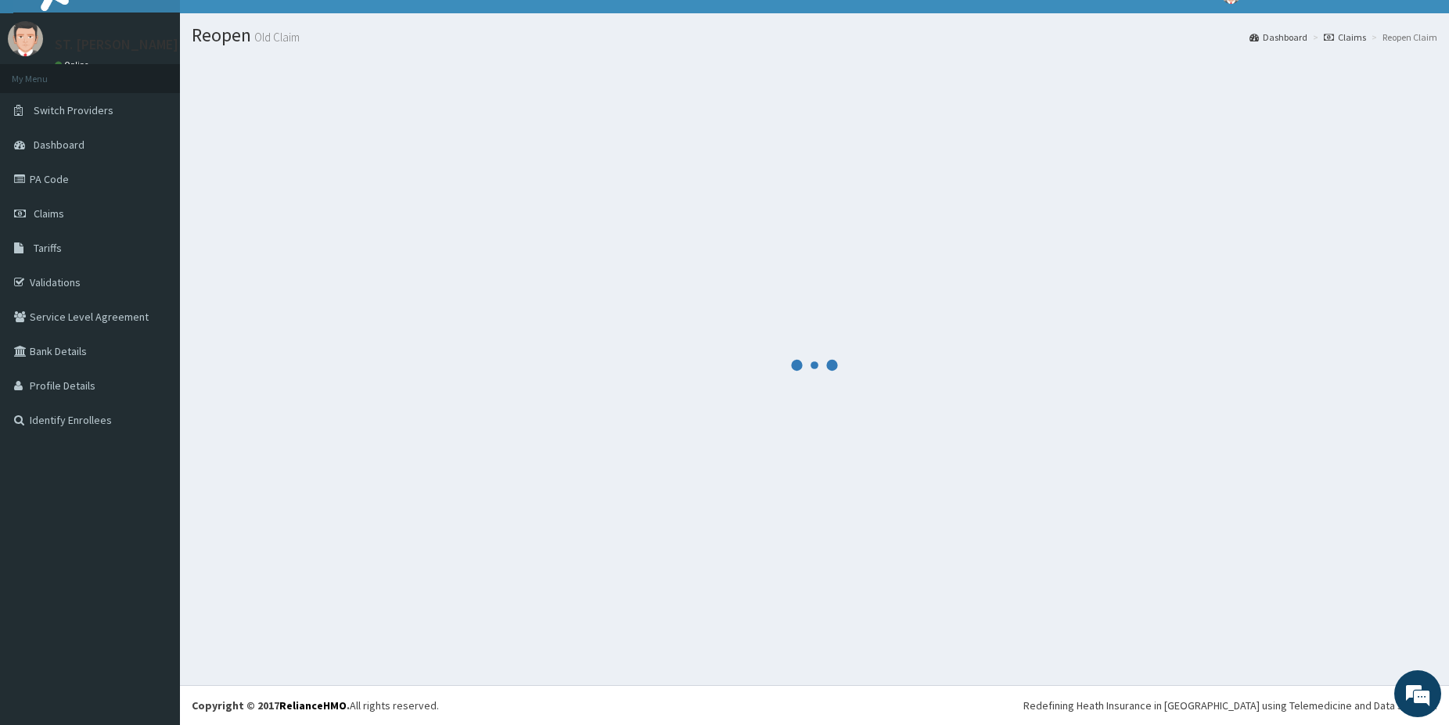
scroll to position [26, 0]
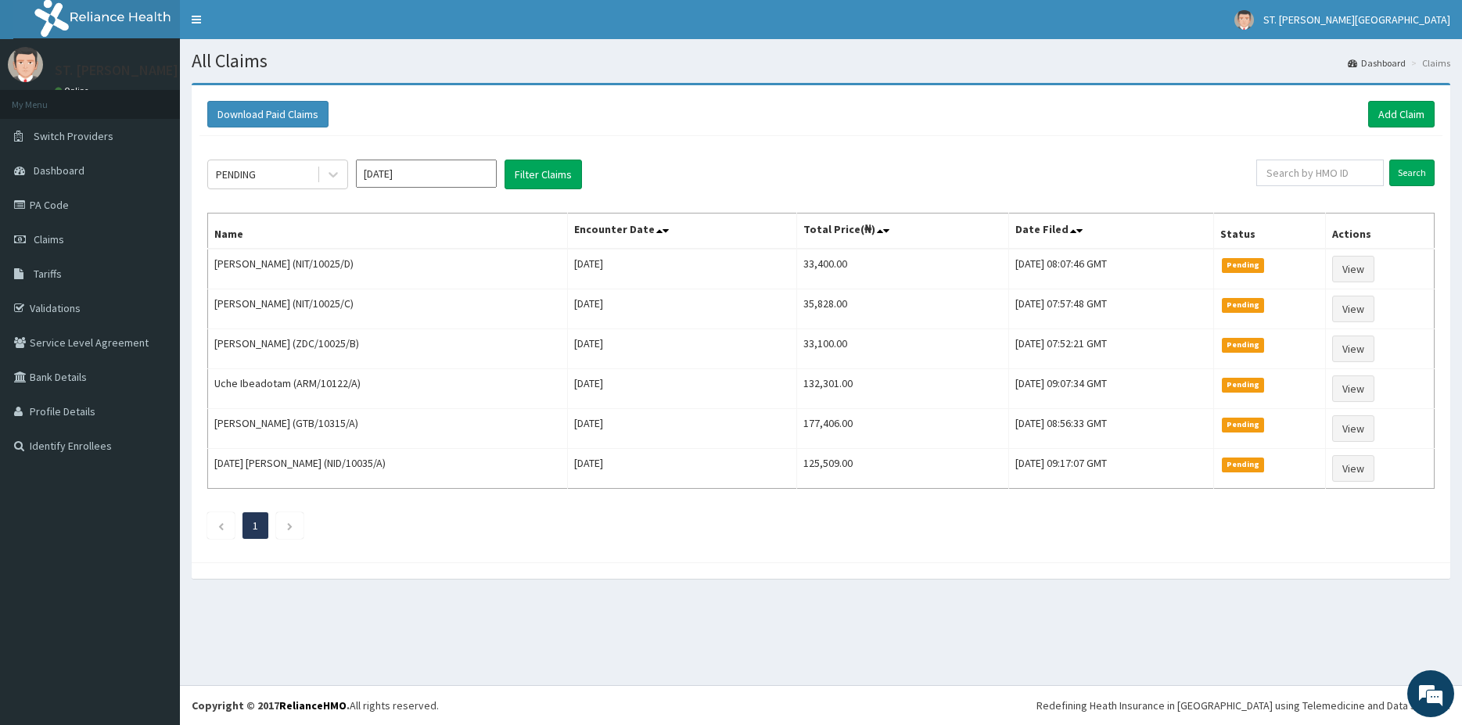
drag, startPoint x: 253, startPoint y: 165, endPoint x: 265, endPoint y: 190, distance: 28.0
click at [251, 167] on div "PENDING" at bounding box center [262, 174] width 109 height 25
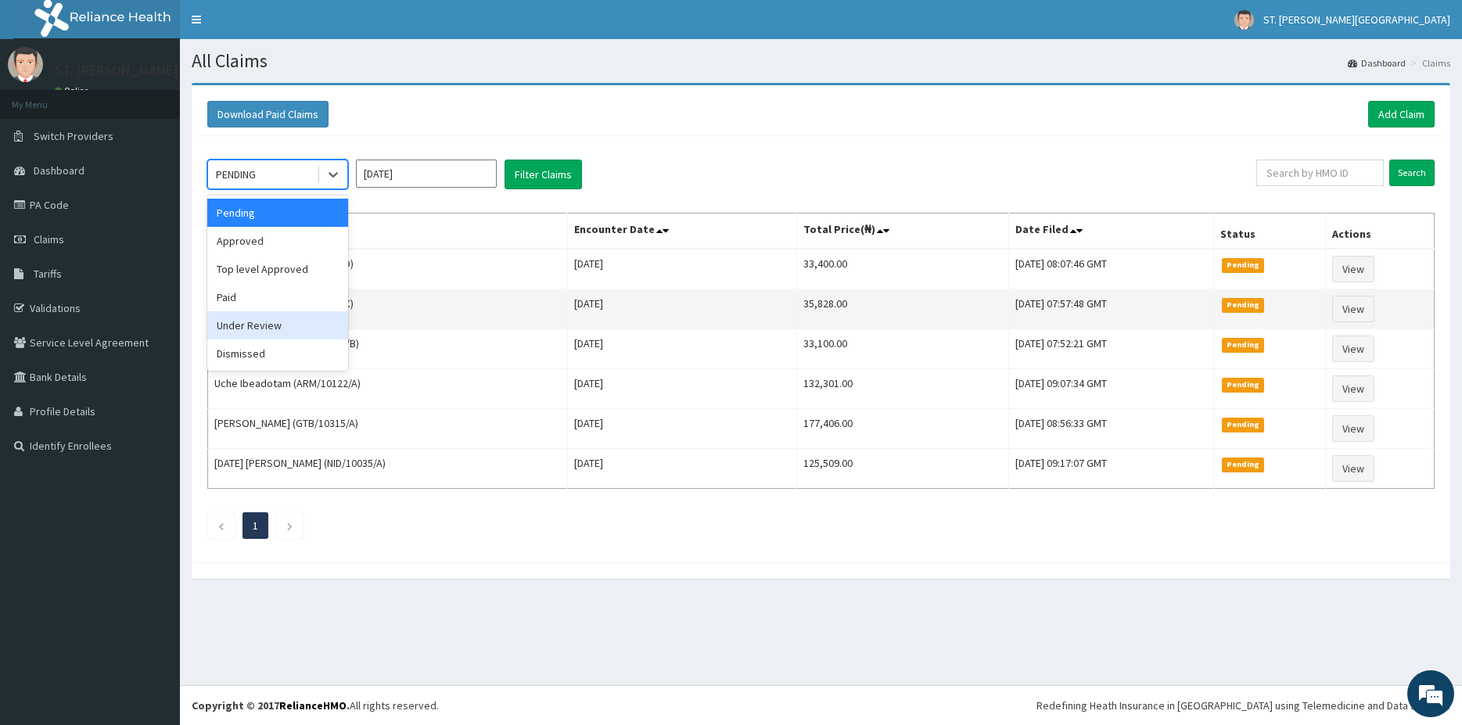
drag, startPoint x: 255, startPoint y: 332, endPoint x: 275, endPoint y: 318, distance: 24.6
click at [255, 332] on div "Under Review" at bounding box center [277, 325] width 141 height 28
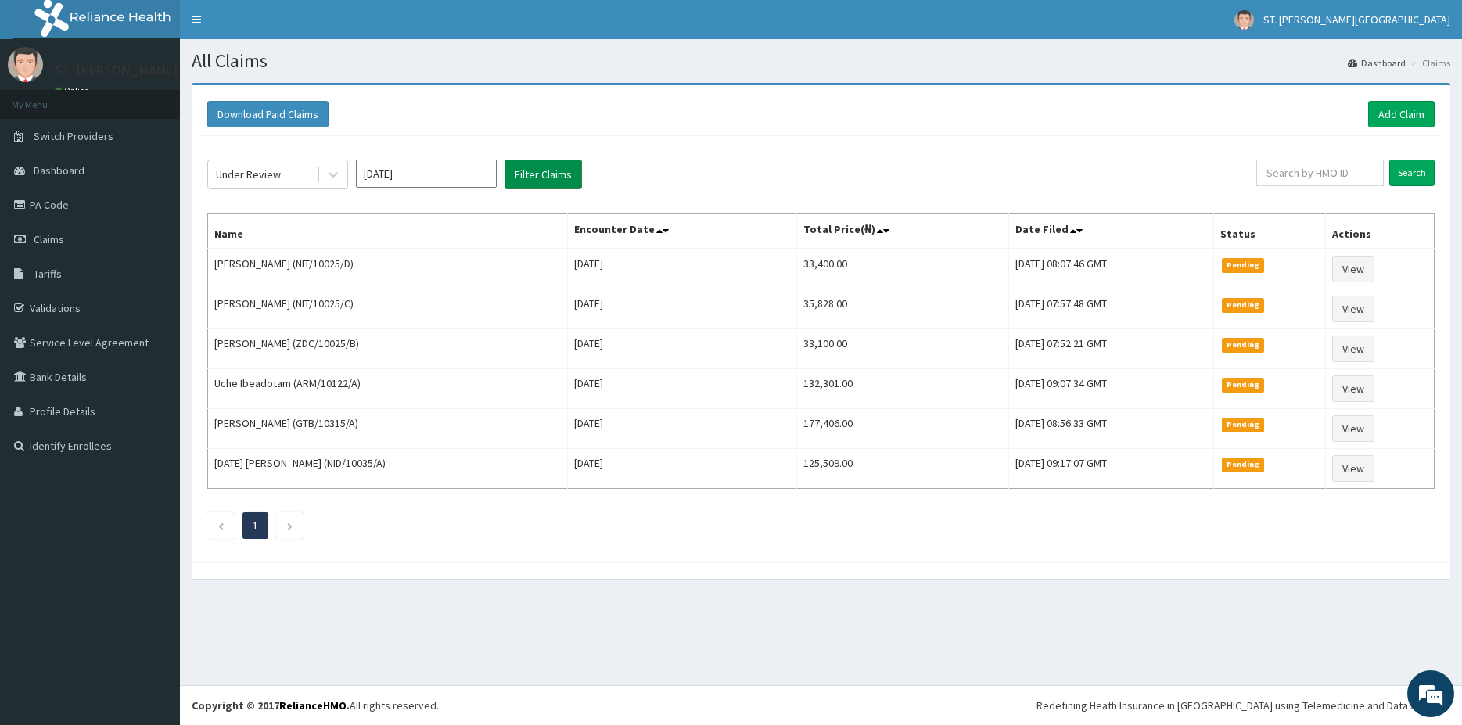
click at [526, 171] on button "Filter Claims" at bounding box center [542, 175] width 77 height 30
click at [1380, 120] on link "Add Claim" at bounding box center [1401, 114] width 66 height 27
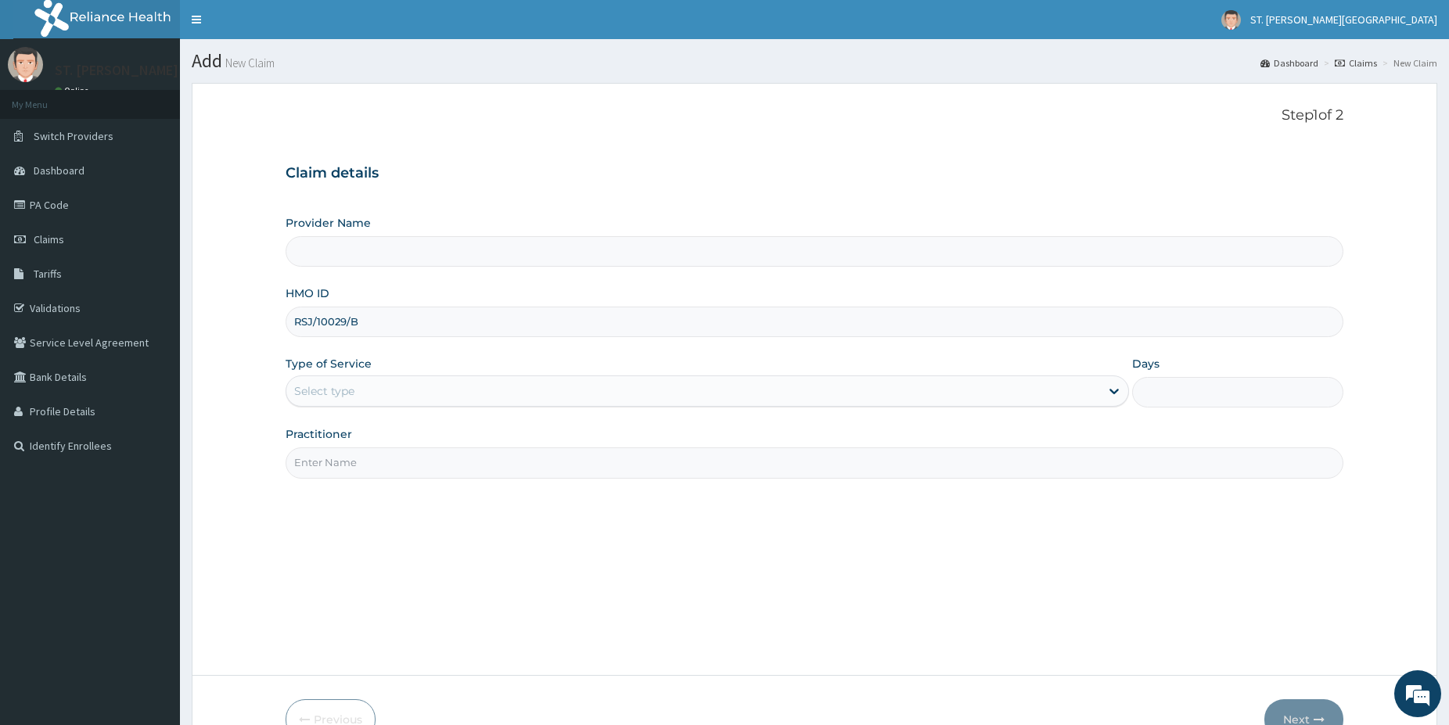
type input "RSJ/10029/B"
drag, startPoint x: 361, startPoint y: 393, endPoint x: 350, endPoint y: 393, distance: 11.7
click at [354, 393] on div "Select type" at bounding box center [692, 391] width 813 height 25
click at [346, 403] on div "Select type" at bounding box center [692, 391] width 813 height 25
click at [345, 400] on div "Select type" at bounding box center [692, 391] width 813 height 25
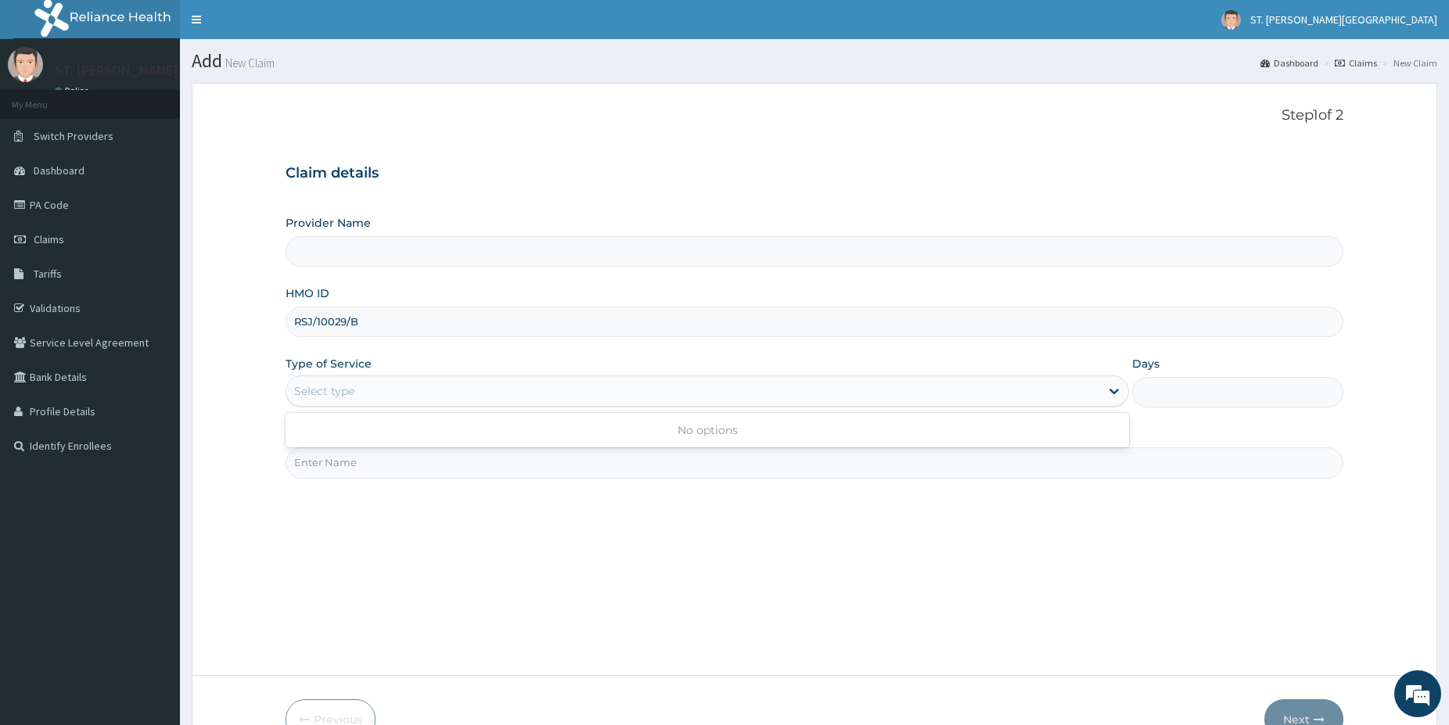
click at [337, 390] on div "Select type" at bounding box center [324, 391] width 60 height 16
click at [333, 387] on div "Select type" at bounding box center [324, 391] width 60 height 16
click at [340, 396] on div "Select type" at bounding box center [324, 391] width 60 height 16
click at [340, 393] on div "Select type" at bounding box center [324, 391] width 60 height 16
click at [339, 390] on div "Select type" at bounding box center [324, 391] width 60 height 16
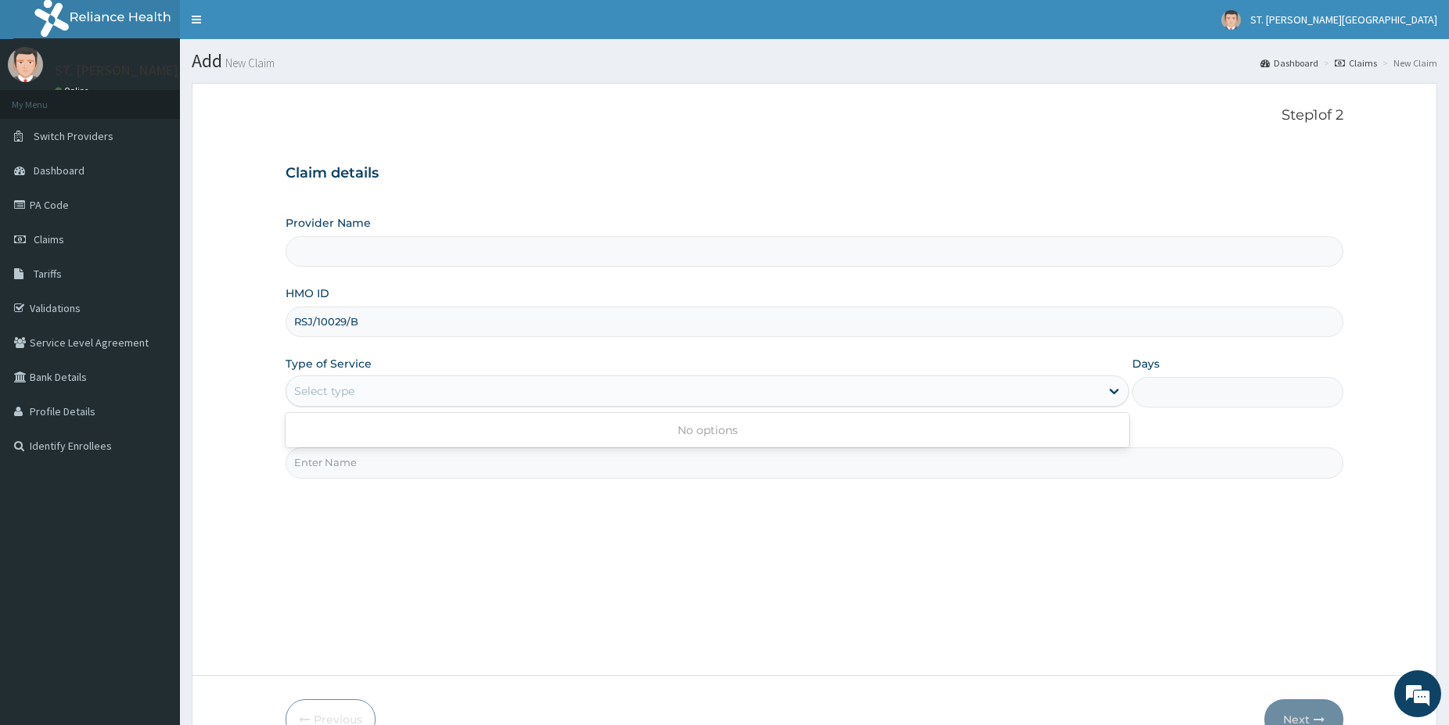
click at [338, 390] on div "Select type" at bounding box center [324, 391] width 60 height 16
drag, startPoint x: 332, startPoint y: 271, endPoint x: 332, endPoint y: 248, distance: 22.7
click at [332, 262] on div "Provider Name HMO ID RSJ/10029/B Type of Service Select type Days Practitioner" at bounding box center [813, 346] width 1057 height 263
click at [332, 248] on input "Provider Name" at bounding box center [813, 251] width 1057 height 31
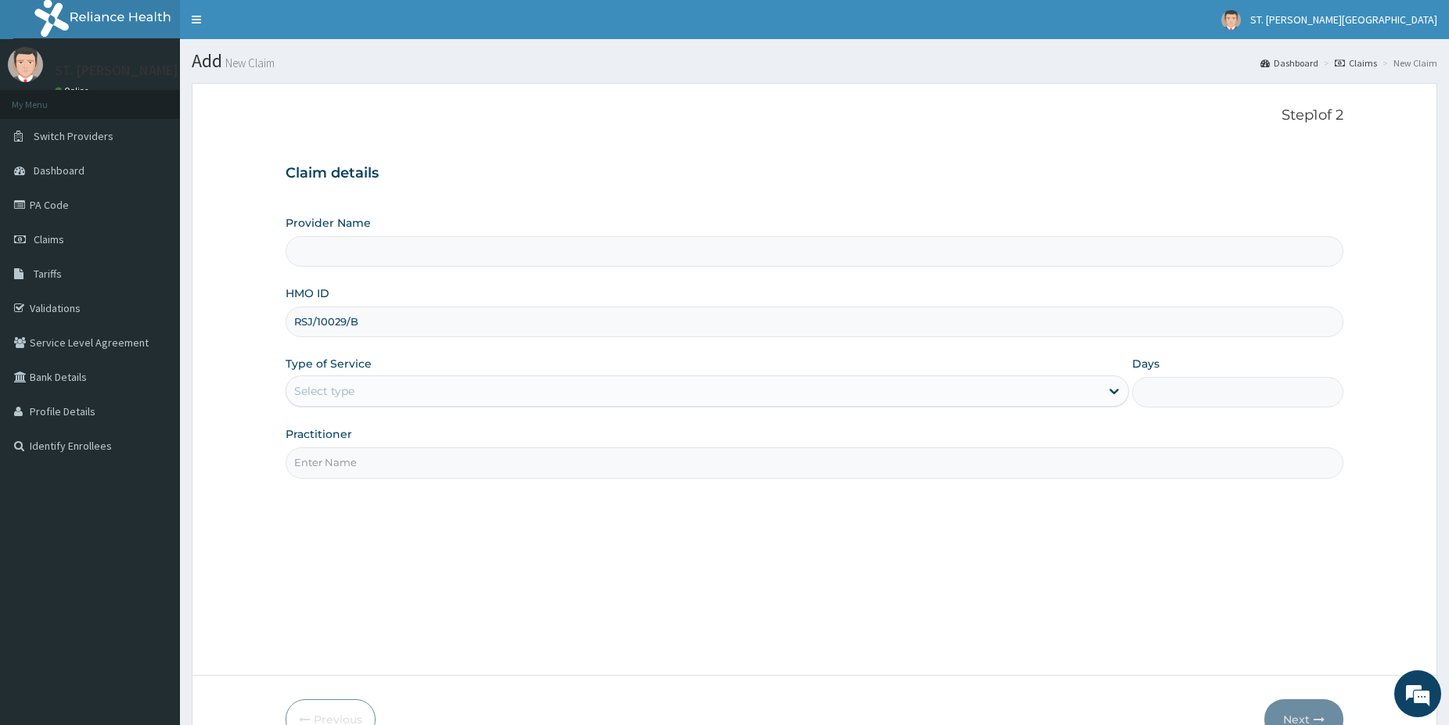
click at [332, 246] on input "Provider Name" at bounding box center [813, 251] width 1057 height 31
click at [321, 390] on div "Select type" at bounding box center [324, 391] width 60 height 16
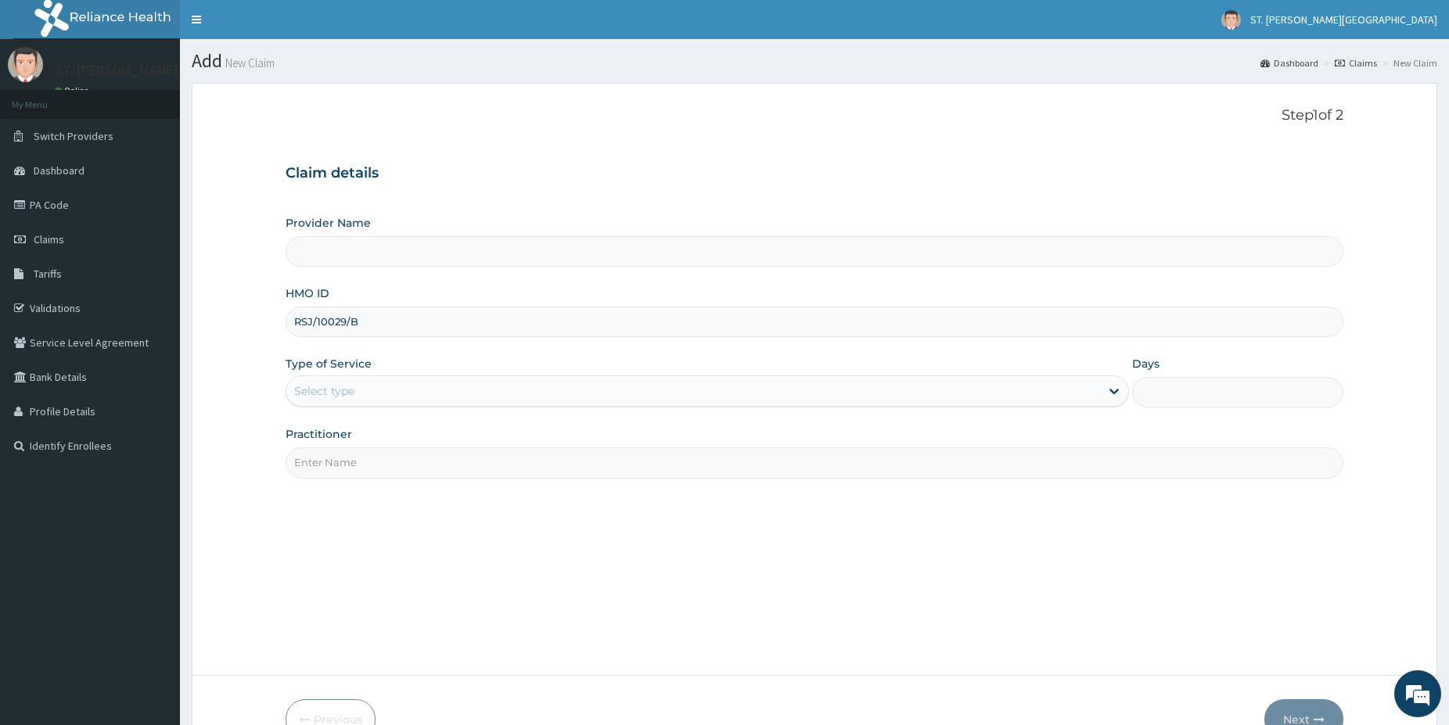
click at [321, 390] on div "Select type" at bounding box center [324, 391] width 60 height 16
click at [61, 238] on span "Claims" at bounding box center [49, 239] width 31 height 14
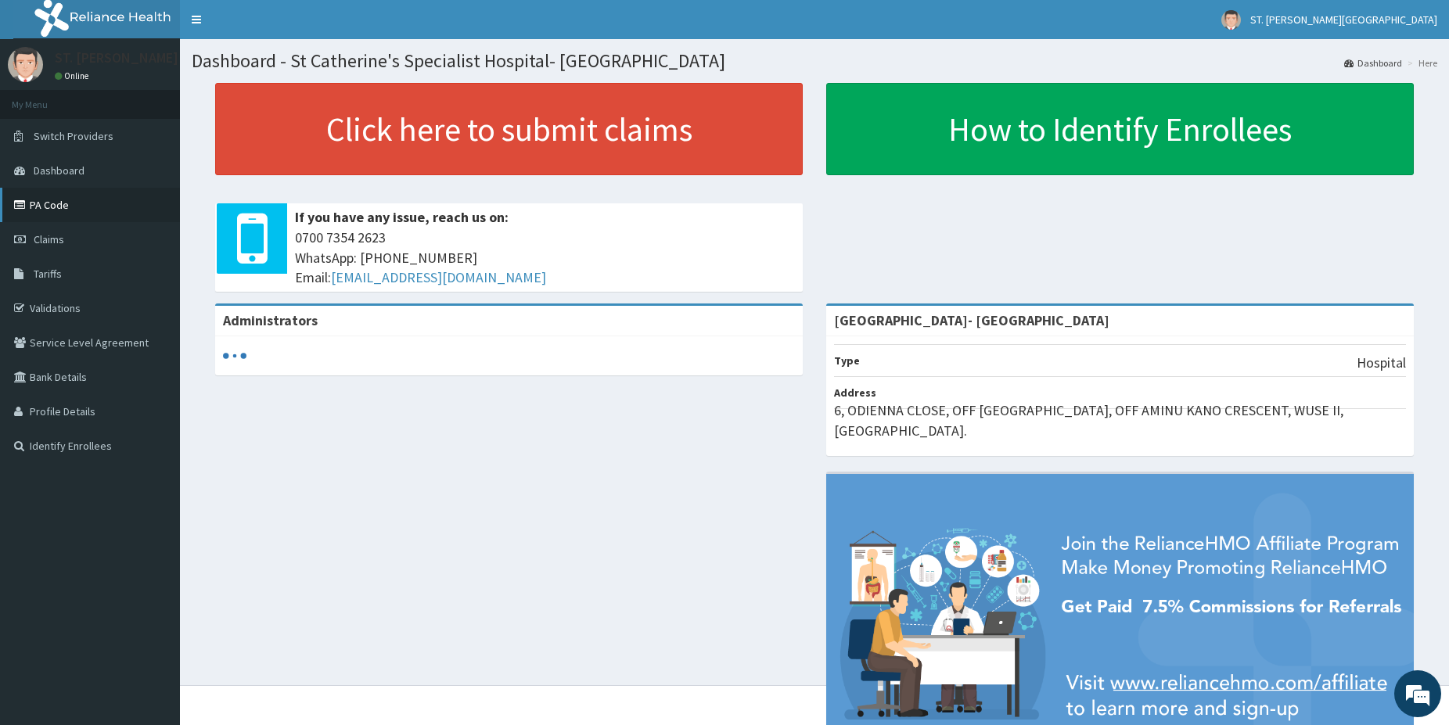
click at [66, 203] on link "PA Code" at bounding box center [90, 205] width 180 height 34
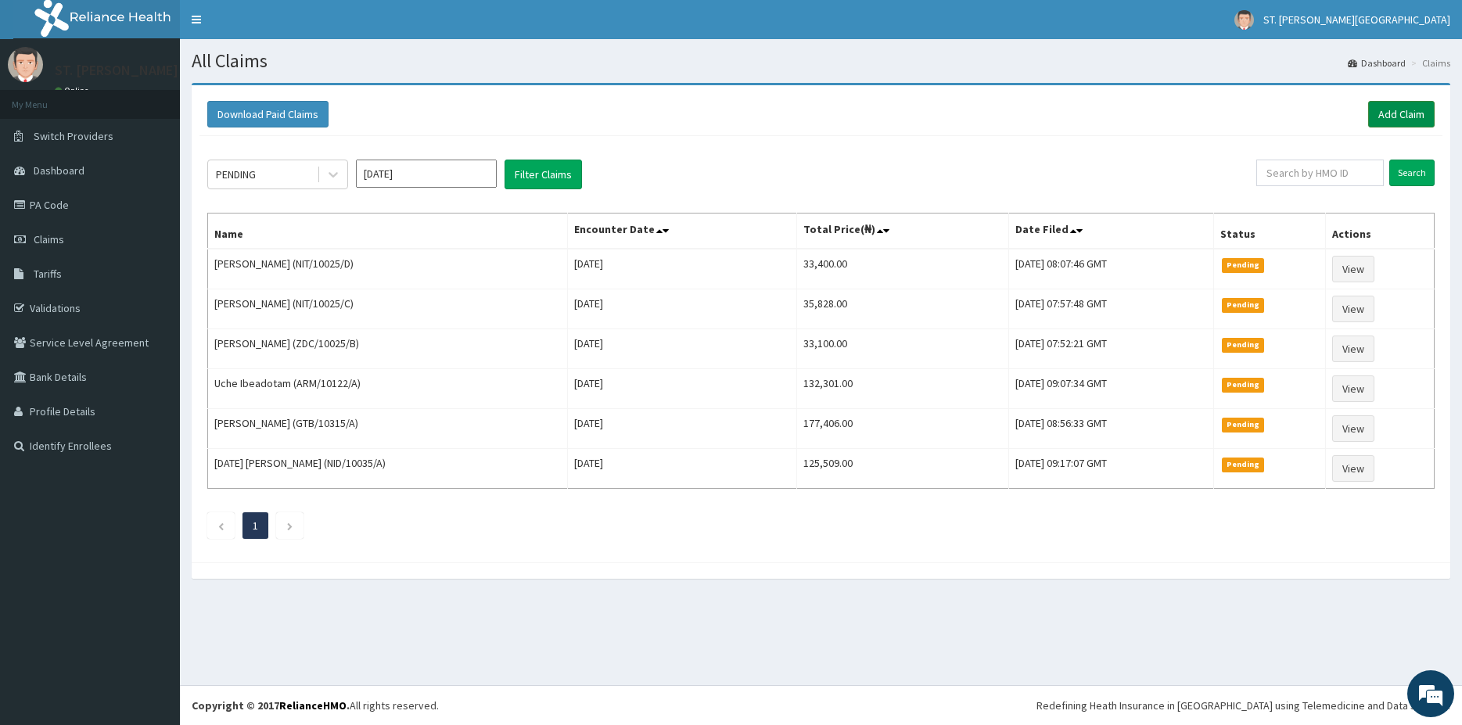
click at [1389, 114] on link "Add Claim" at bounding box center [1401, 114] width 66 height 27
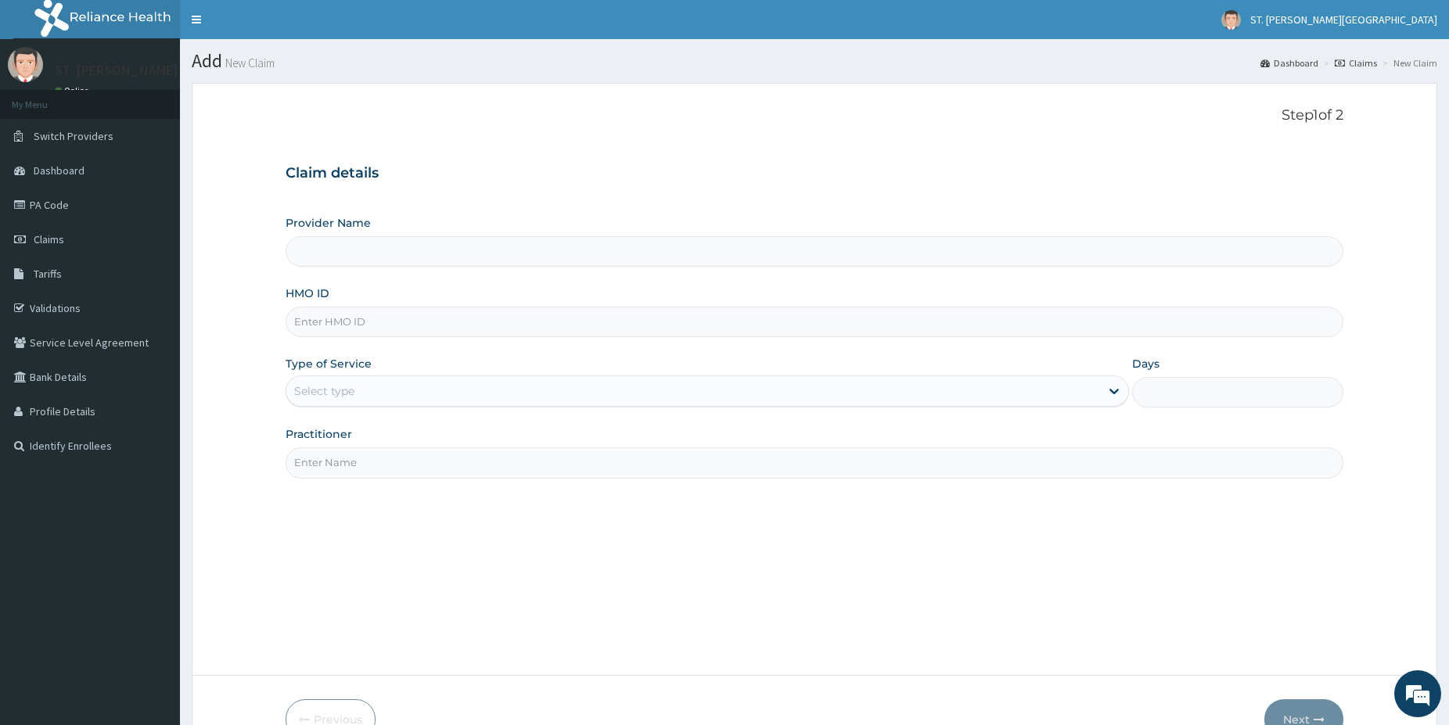
click at [346, 325] on input "HMO ID" at bounding box center [813, 322] width 1057 height 31
type input "St Catherine's Specialist Hospital- Abuja"
paste input "RSJ/10029/B"
type input "RSJ/10029/B"
click at [355, 399] on div "Select type" at bounding box center [692, 391] width 813 height 25
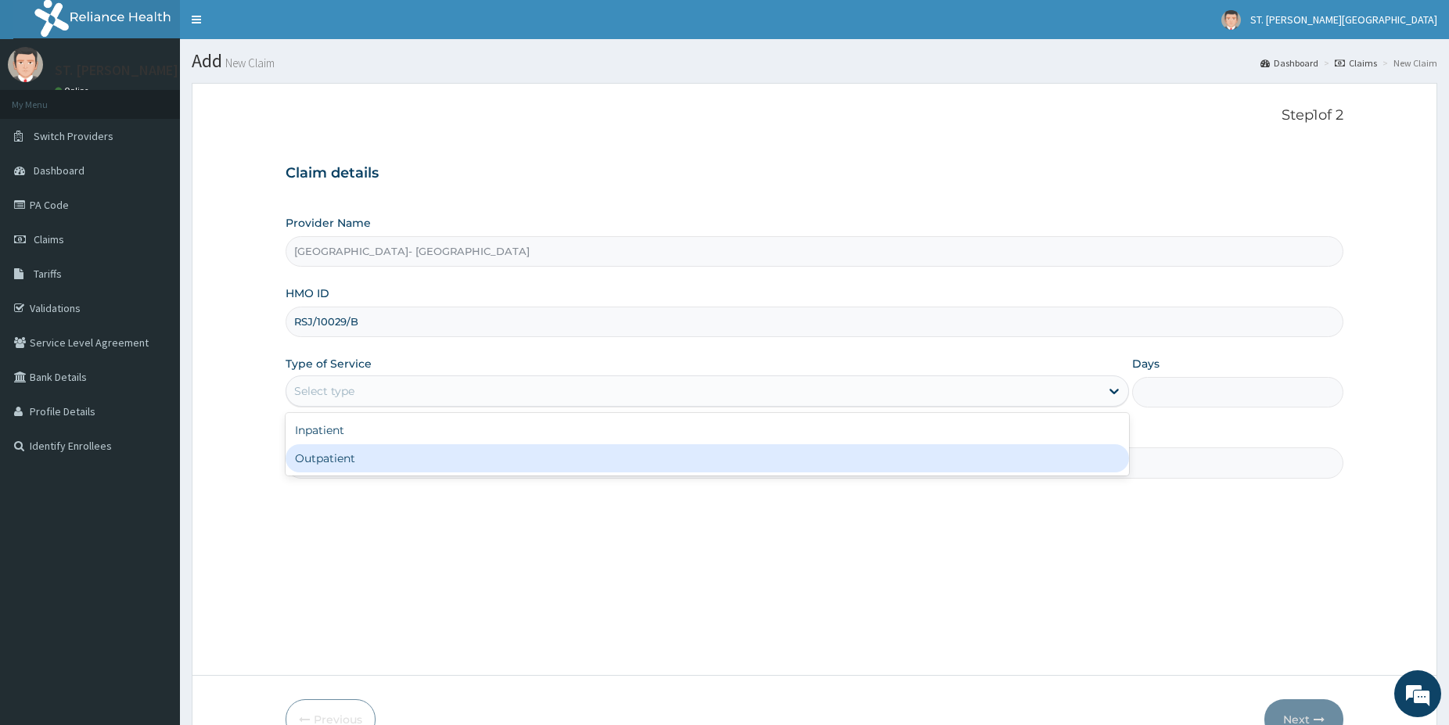
drag, startPoint x: 329, startPoint y: 451, endPoint x: 327, endPoint y: 465, distance: 13.5
click at [327, 457] on div "Outpatient" at bounding box center [706, 458] width 843 height 28
type input "1"
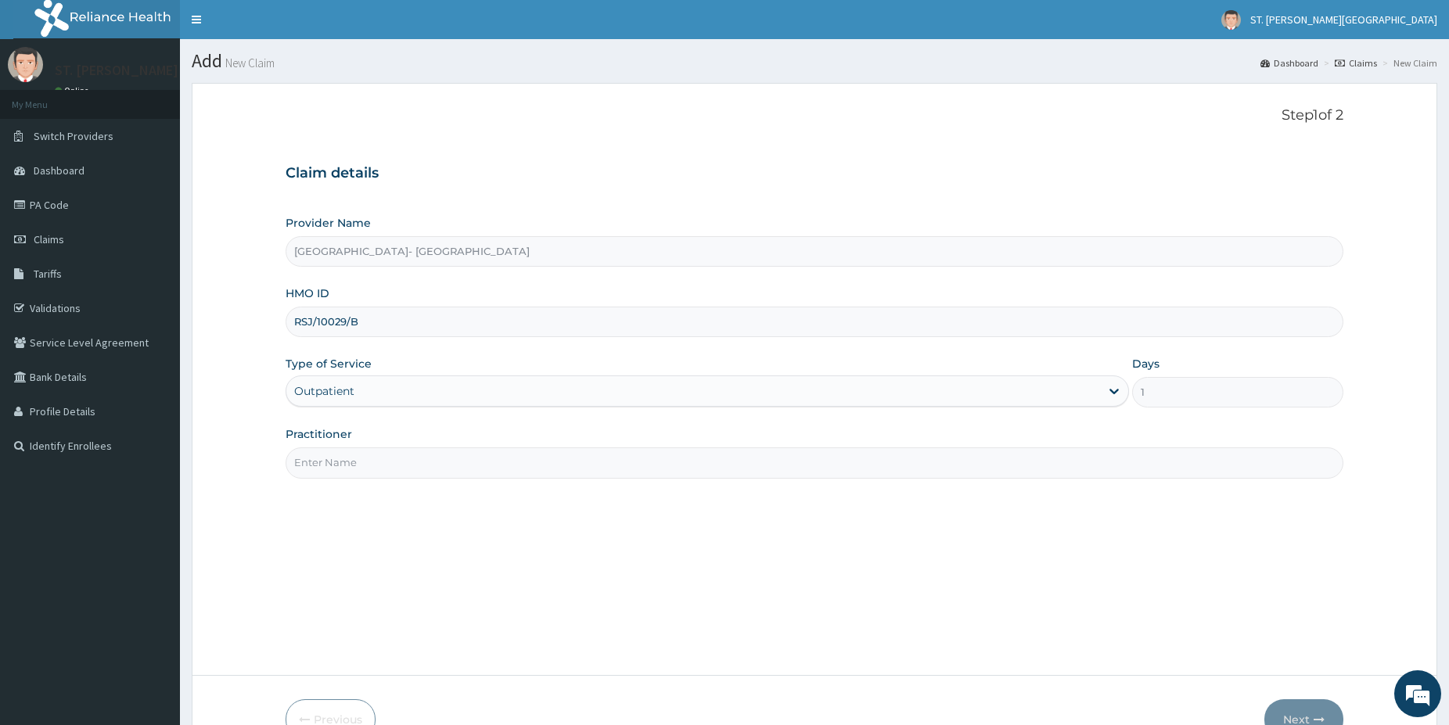
click at [327, 465] on input "Practitioner" at bounding box center [813, 462] width 1057 height 31
type input "dr.sifo"
click at [1320, 713] on button "Next" at bounding box center [1303, 719] width 79 height 41
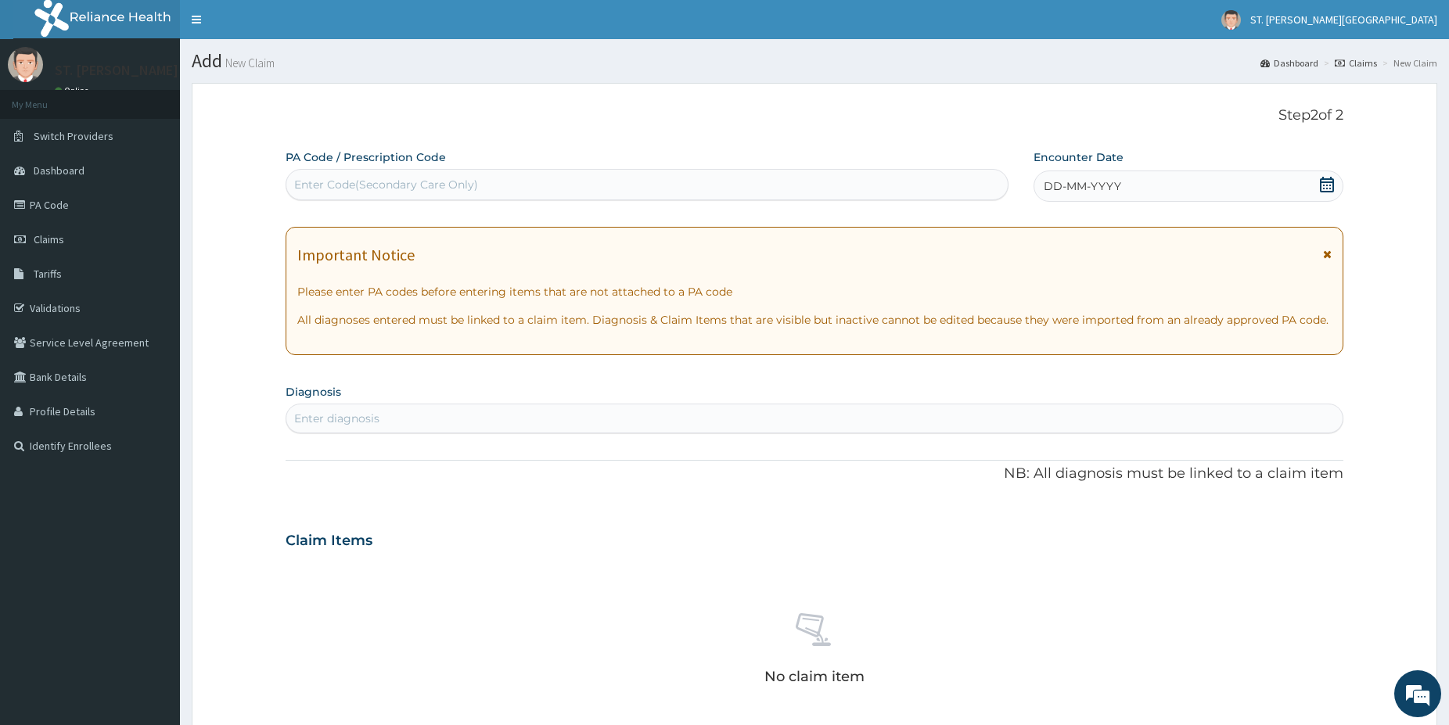
click at [368, 422] on div "Enter diagnosis" at bounding box center [336, 419] width 85 height 16
click at [381, 412] on div "Enter diagnosis" at bounding box center [814, 418] width 1056 height 25
type input "malaria"
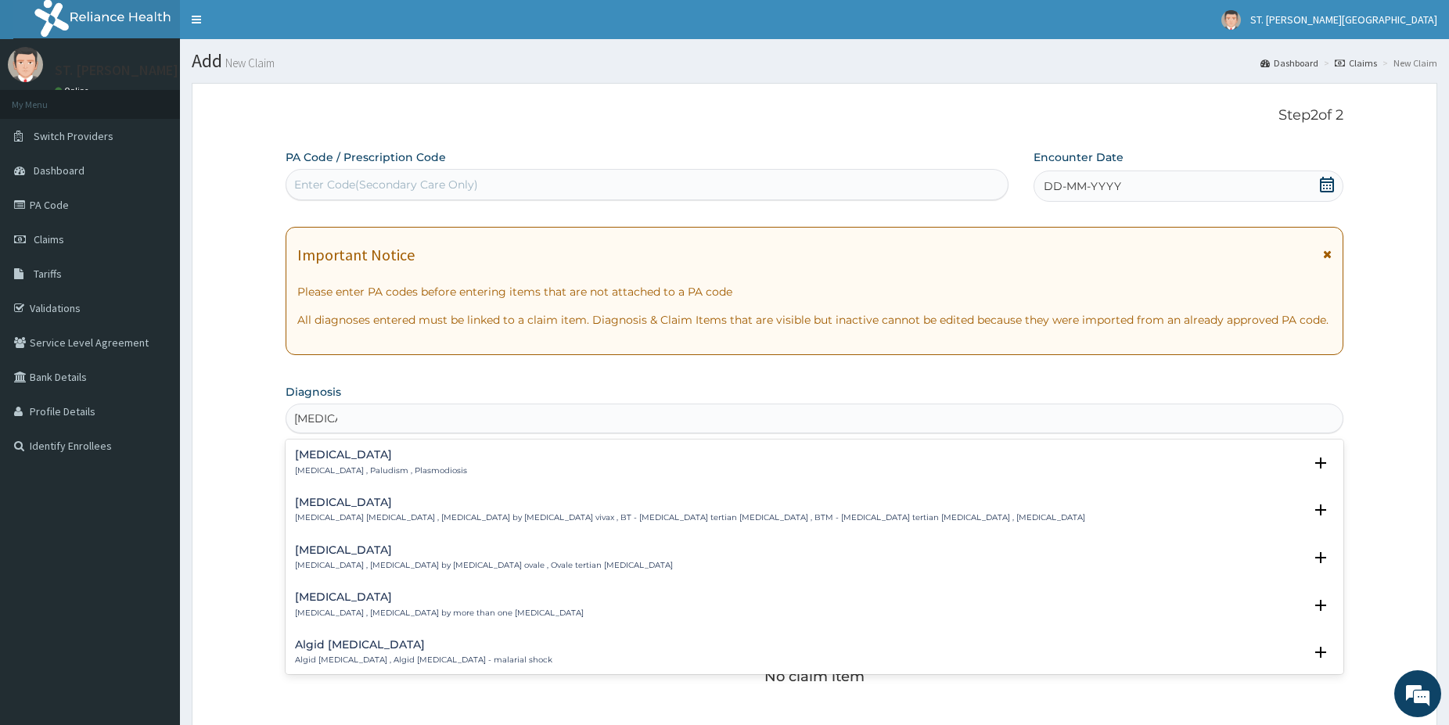
click at [364, 454] on h4 "Malaria" at bounding box center [381, 455] width 172 height 12
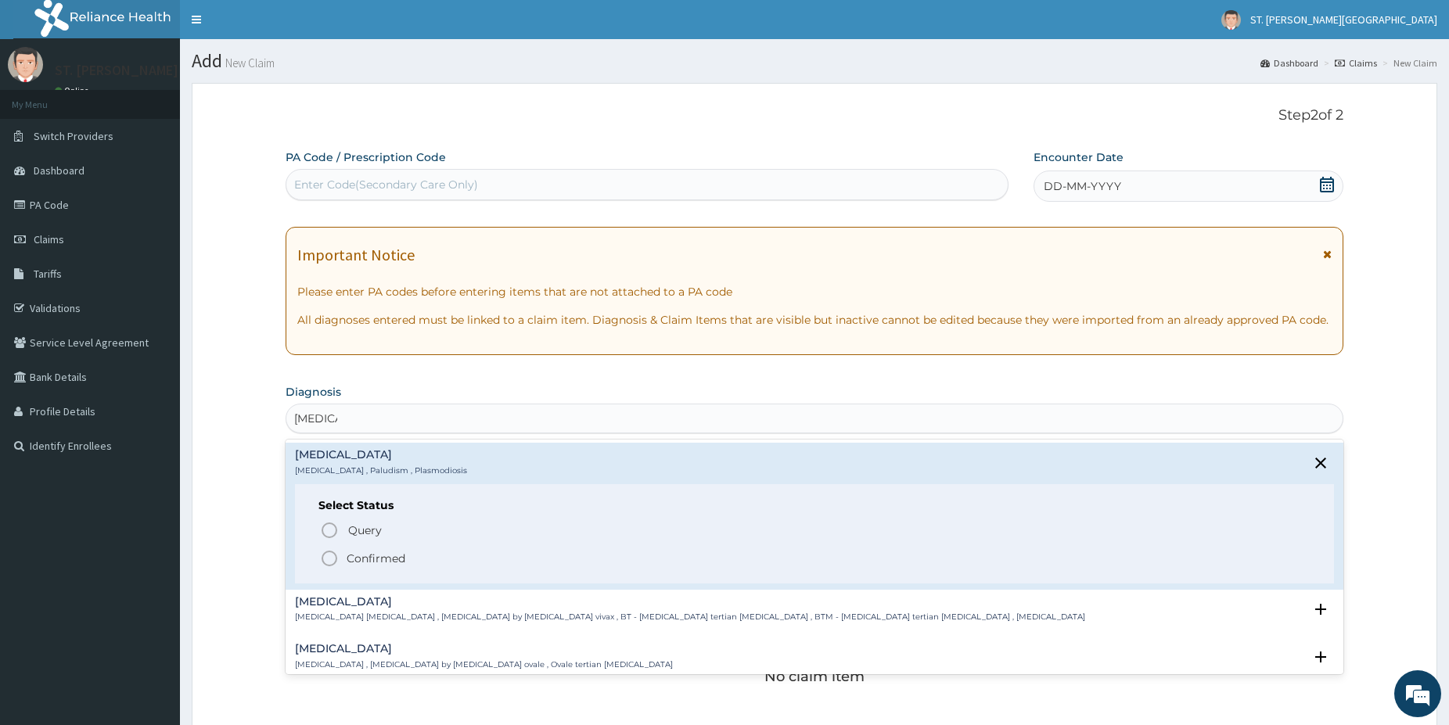
click at [325, 556] on icon "status option filled" at bounding box center [329, 558] width 19 height 19
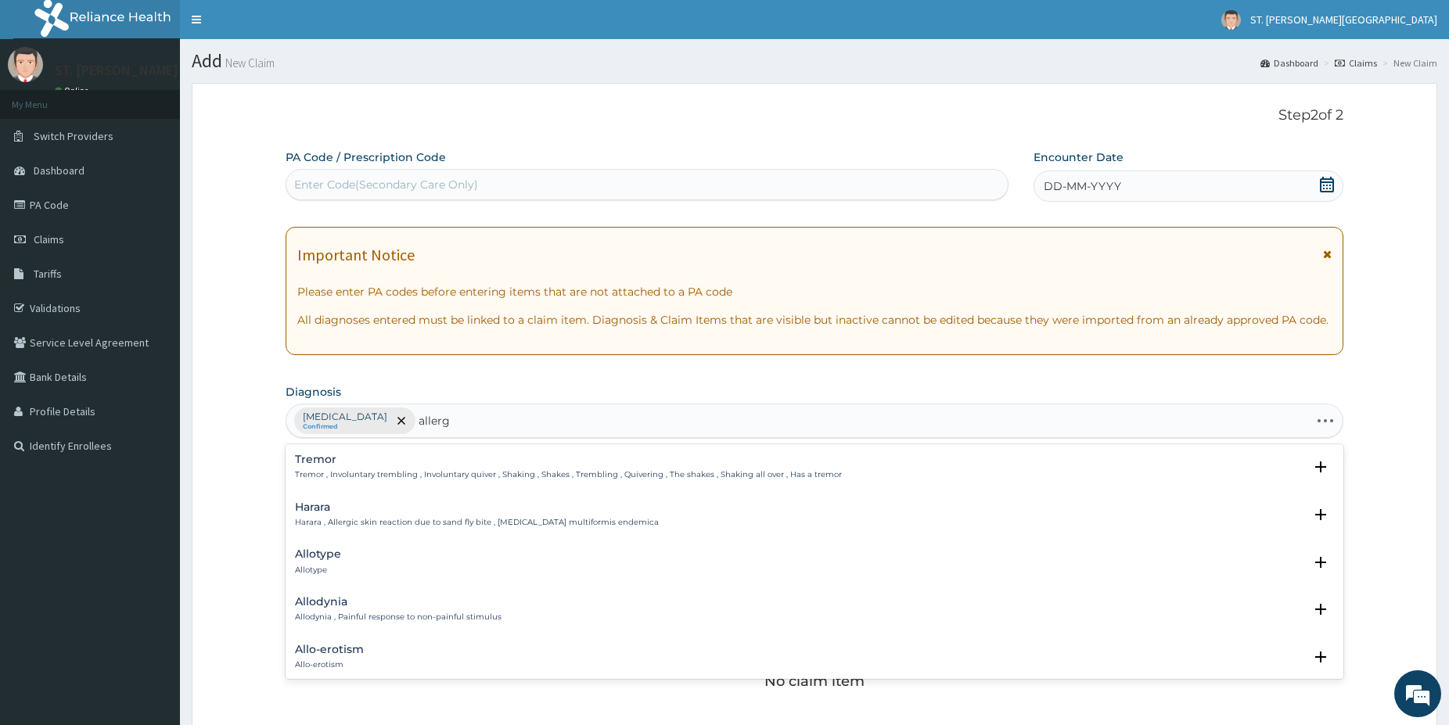
type input "allergy"
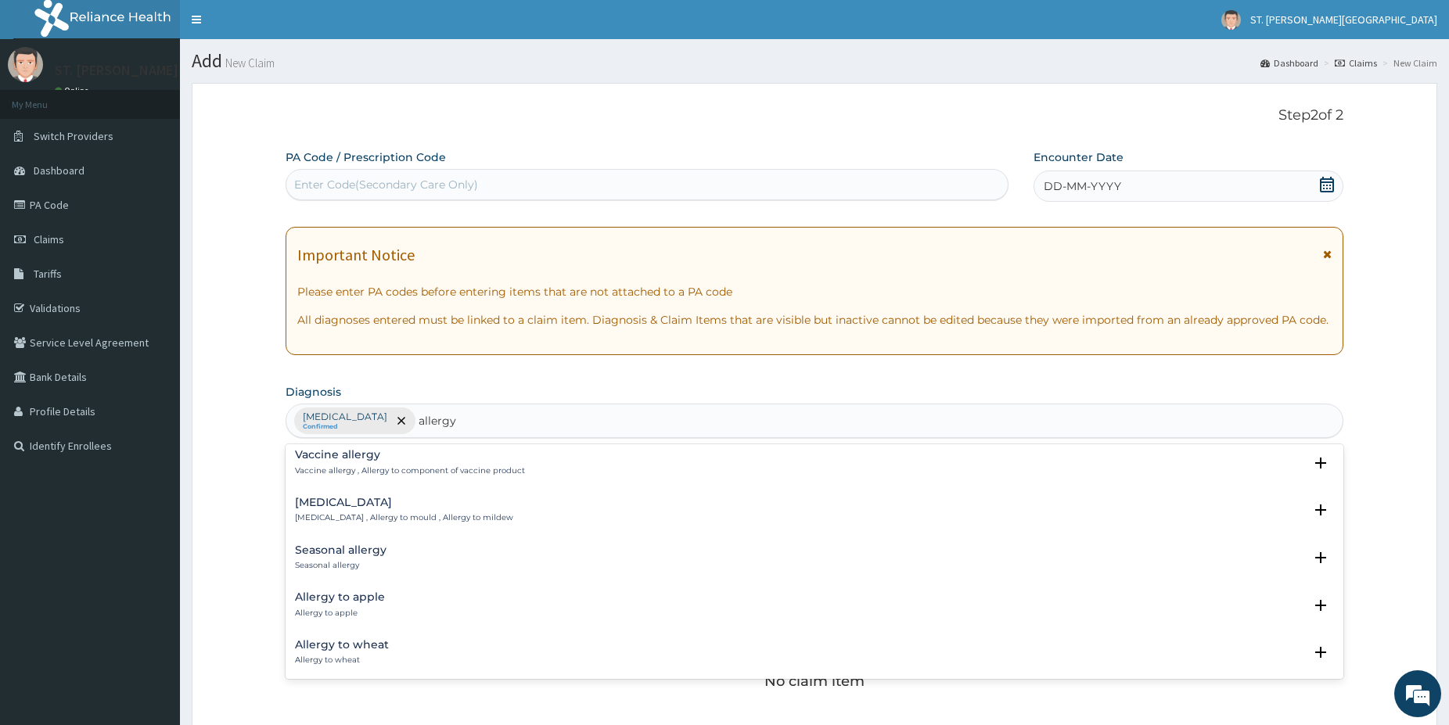
click at [388, 555] on div "Seasonal allergy Seasonal allergy" at bounding box center [814, 557] width 1039 height 27
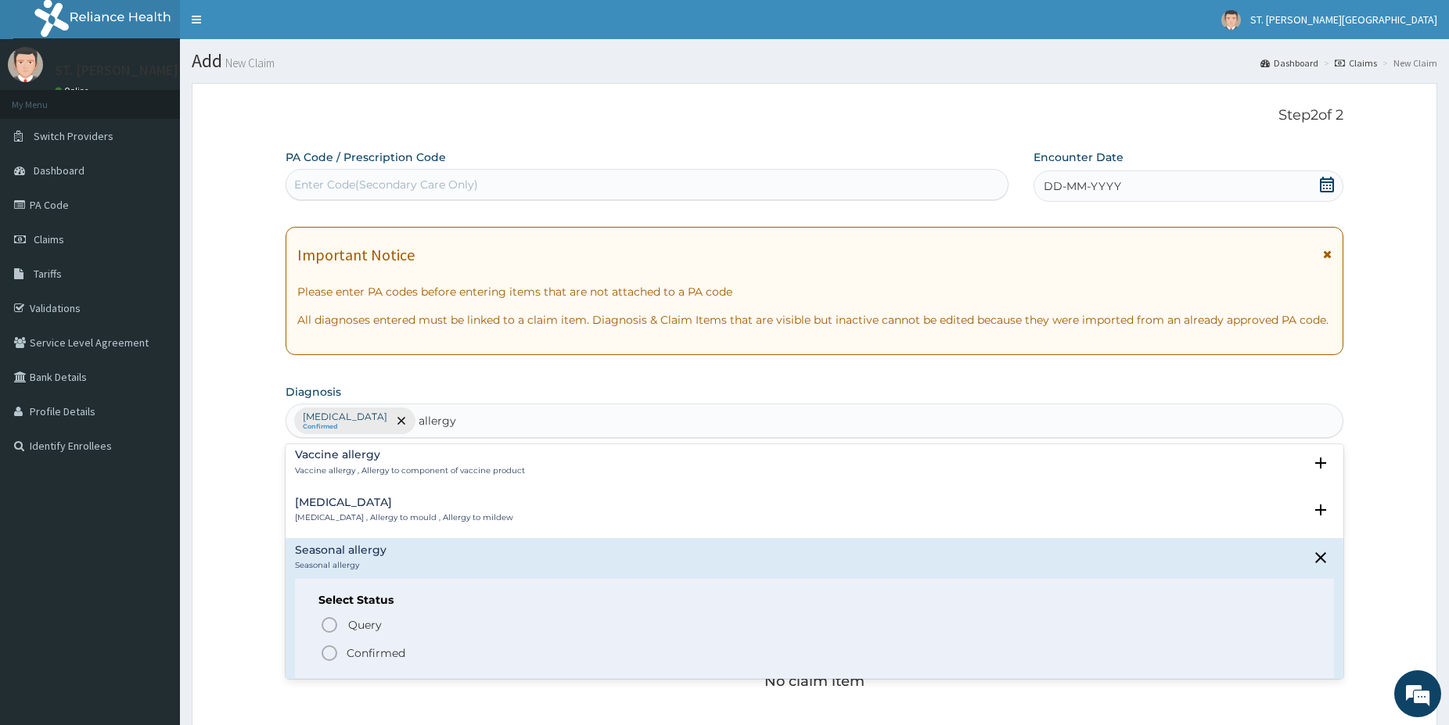
click at [322, 627] on div "Query Query covers suspected (?), Keep in view (kiv), Ruled out (r/o) Confirmed" at bounding box center [814, 639] width 992 height 48
click at [325, 627] on icon "status option query" at bounding box center [329, 625] width 19 height 19
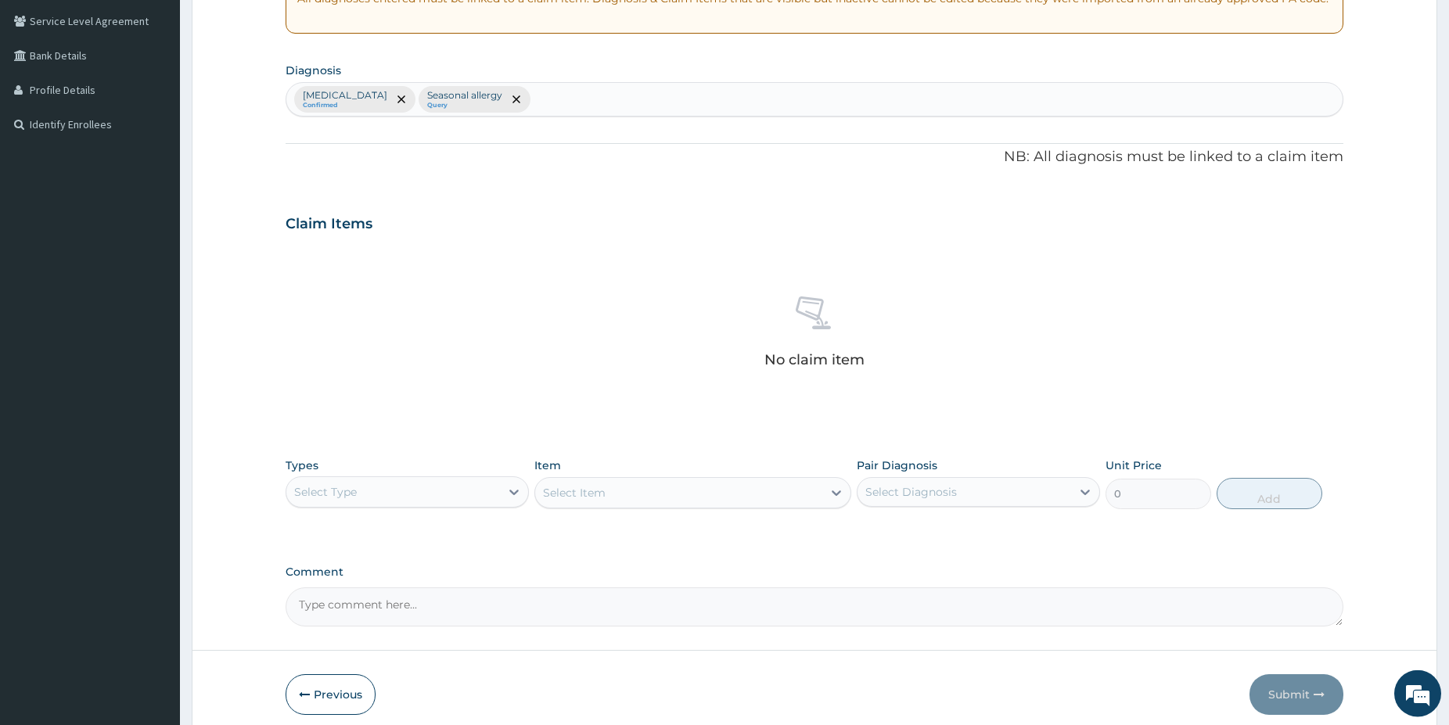
scroll to position [332, 0]
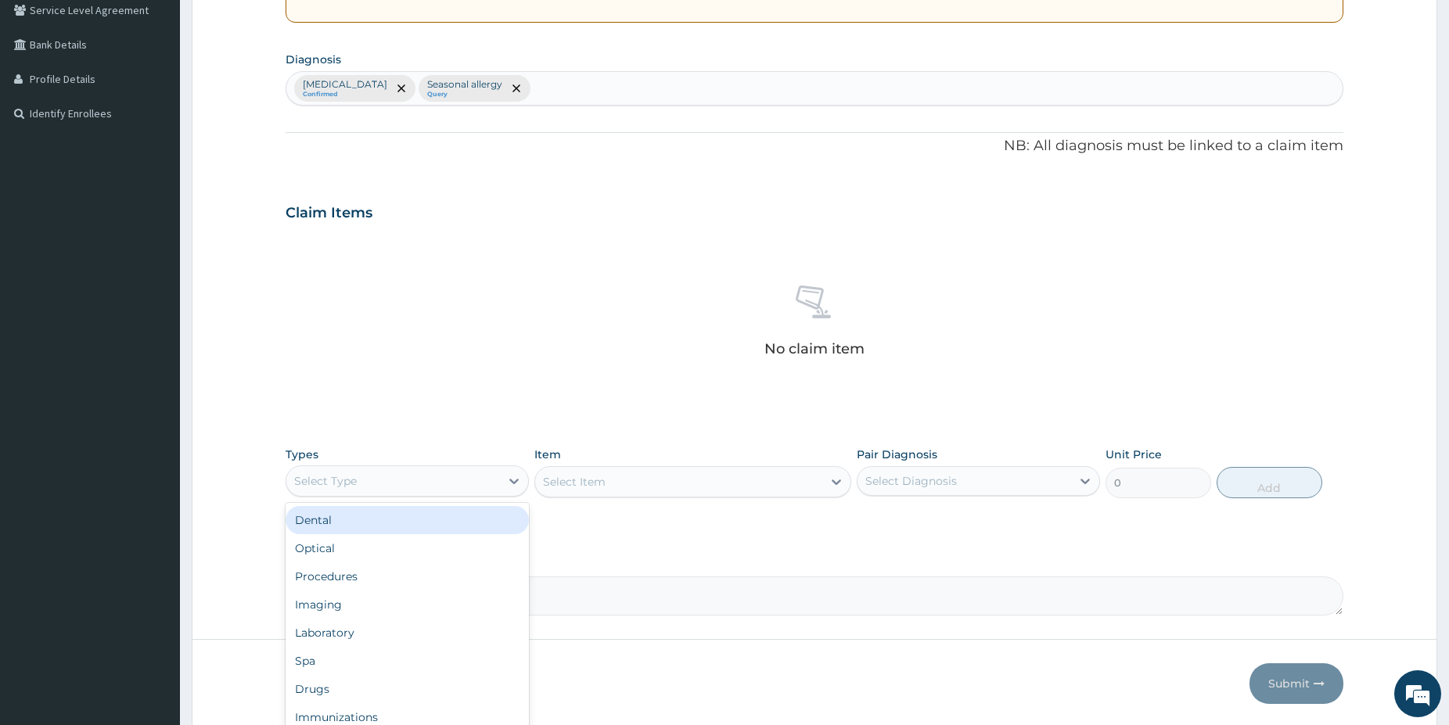
click at [429, 475] on div "Select Type" at bounding box center [393, 481] width 214 height 25
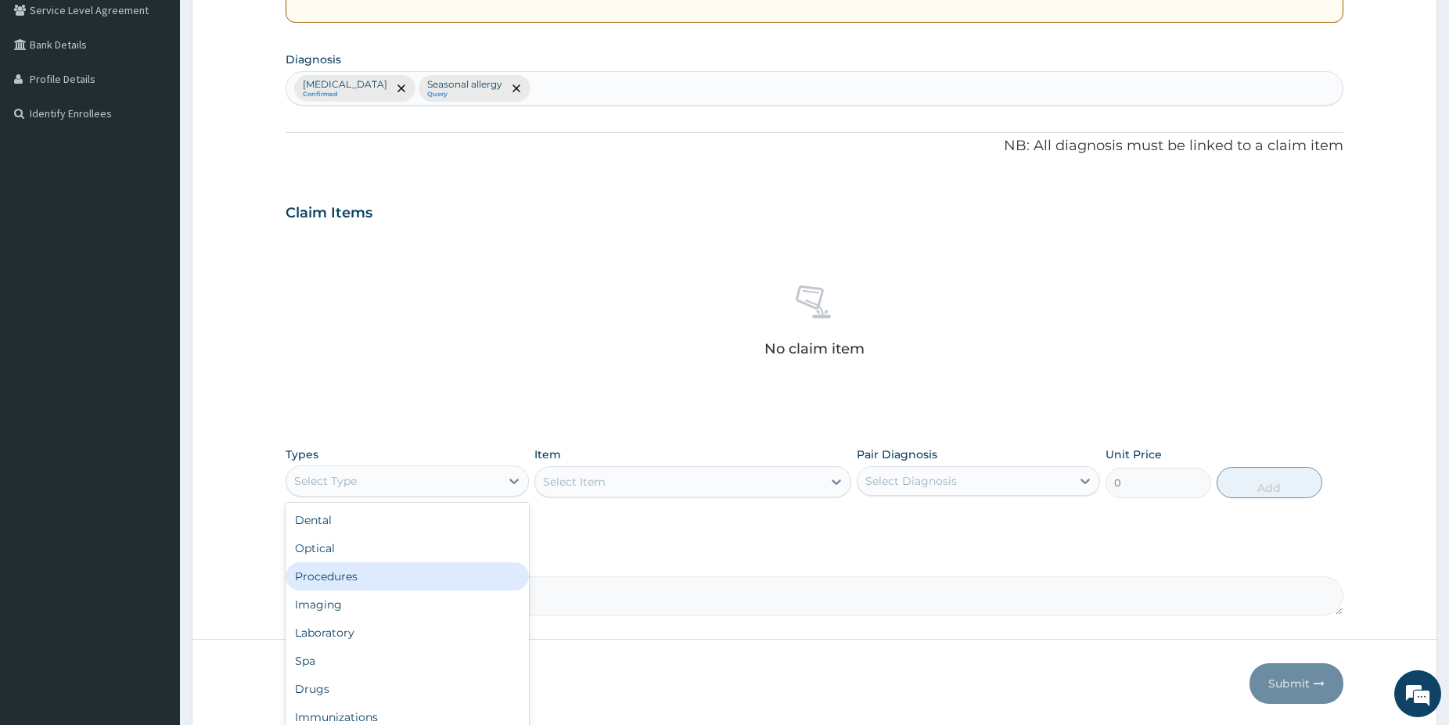
drag, startPoint x: 354, startPoint y: 570, endPoint x: 448, endPoint y: 542, distance: 98.0
click at [354, 571] on div "Procedures" at bounding box center [406, 576] width 243 height 28
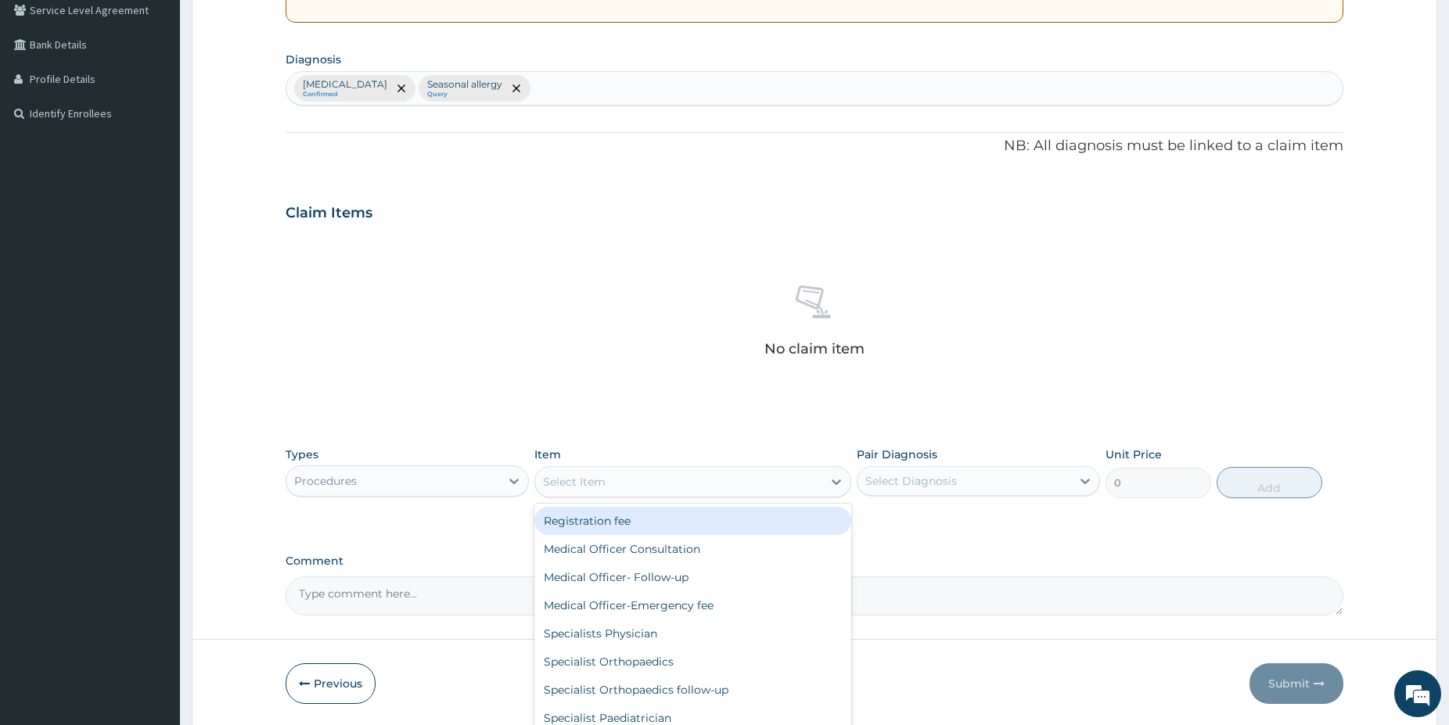
click at [705, 472] on div "Select Item" at bounding box center [678, 481] width 287 height 25
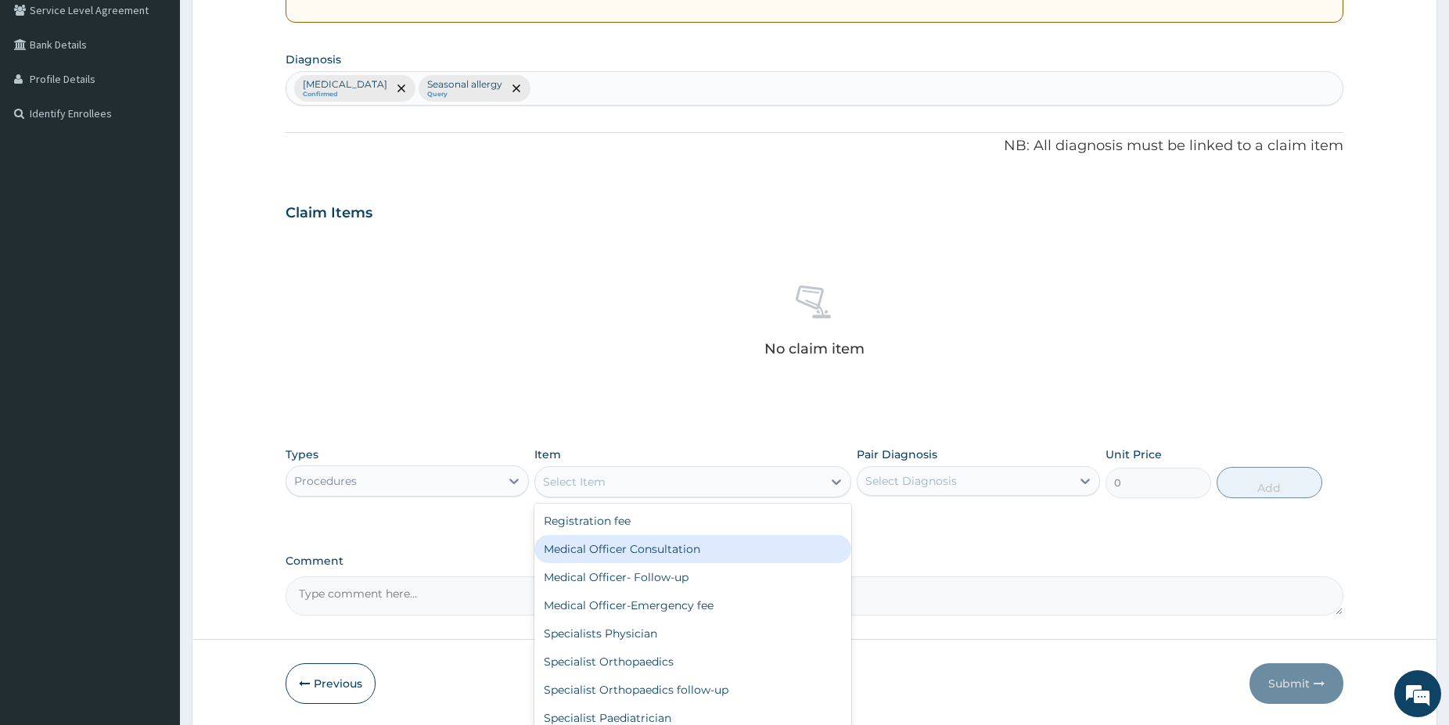
click at [677, 547] on div "Medical Officer Consultation" at bounding box center [692, 549] width 317 height 28
type input "5000"
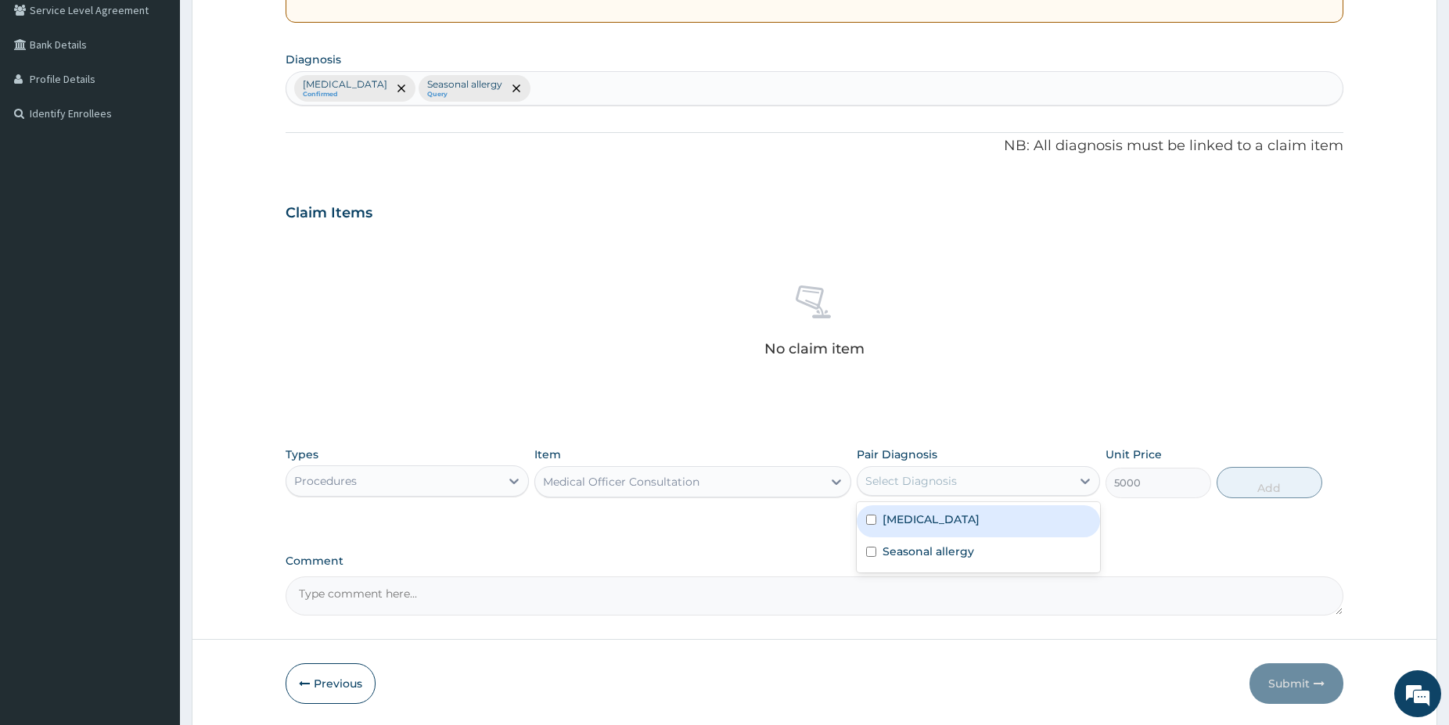
click at [937, 477] on div "Select Diagnosis" at bounding box center [911, 481] width 92 height 16
drag, startPoint x: 937, startPoint y: 516, endPoint x: 934, endPoint y: 544, distance: 27.6
click at [937, 518] on div "[MEDICAL_DATA]" at bounding box center [977, 521] width 243 height 32
checkbox input "true"
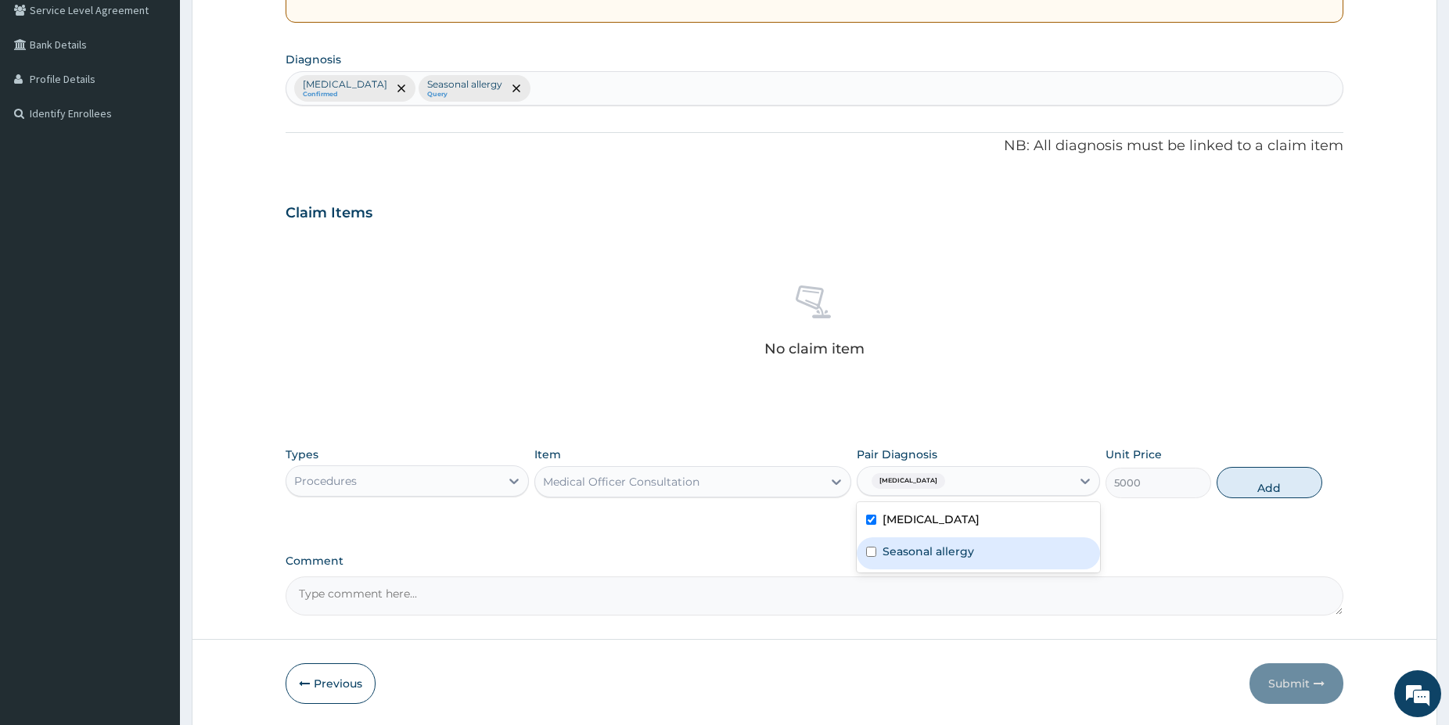
click at [933, 548] on label "Seasonal allergy" at bounding box center [928, 552] width 92 height 16
checkbox input "true"
click at [1240, 486] on button "Add" at bounding box center [1269, 482] width 106 height 31
type input "0"
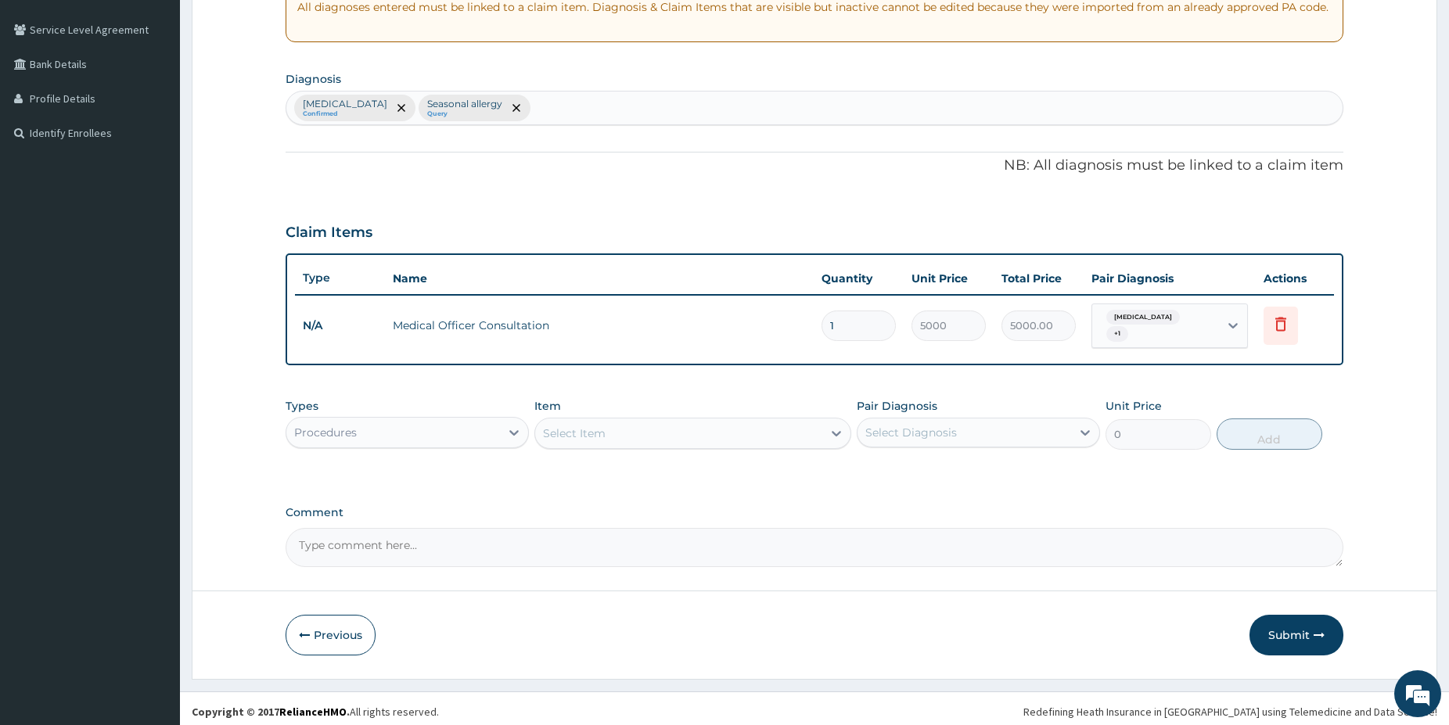
click at [454, 423] on div "Procedures" at bounding box center [393, 432] width 214 height 25
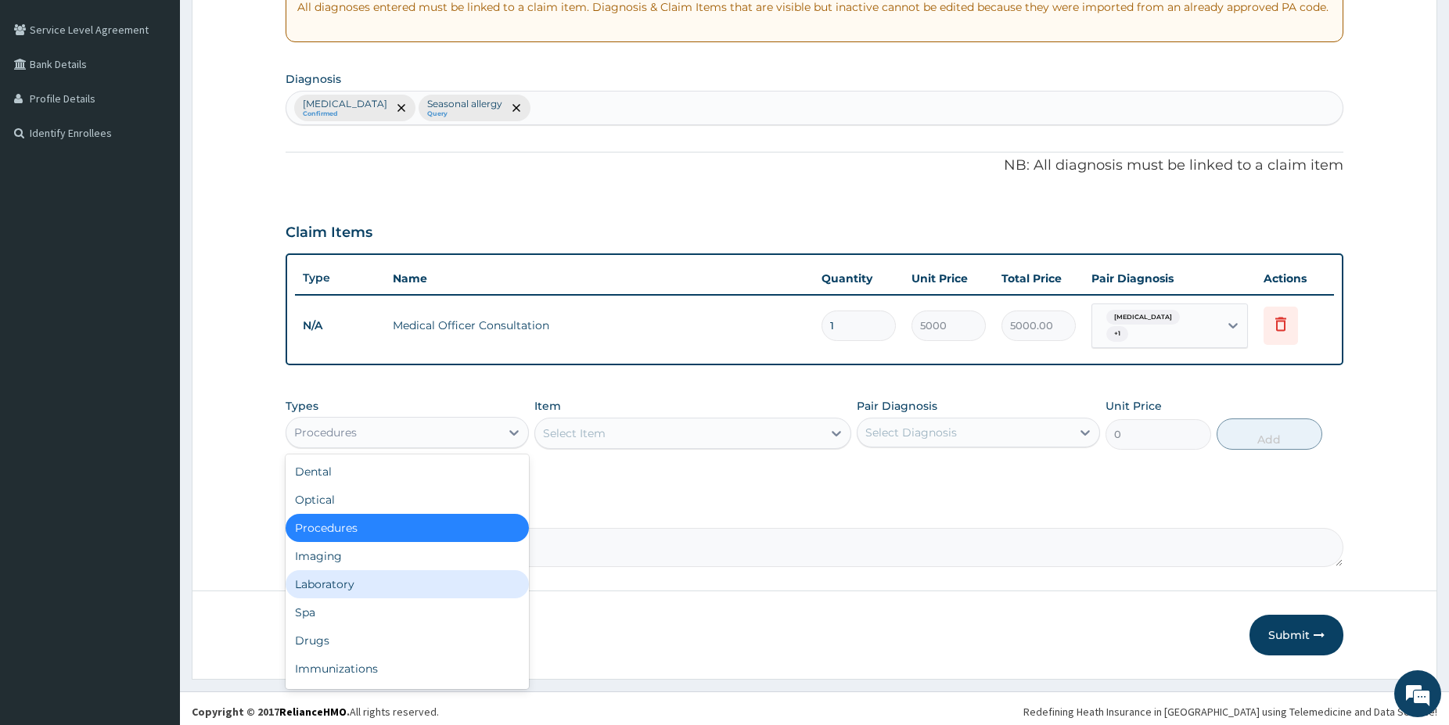
click at [321, 570] on div "Laboratory" at bounding box center [406, 584] width 243 height 28
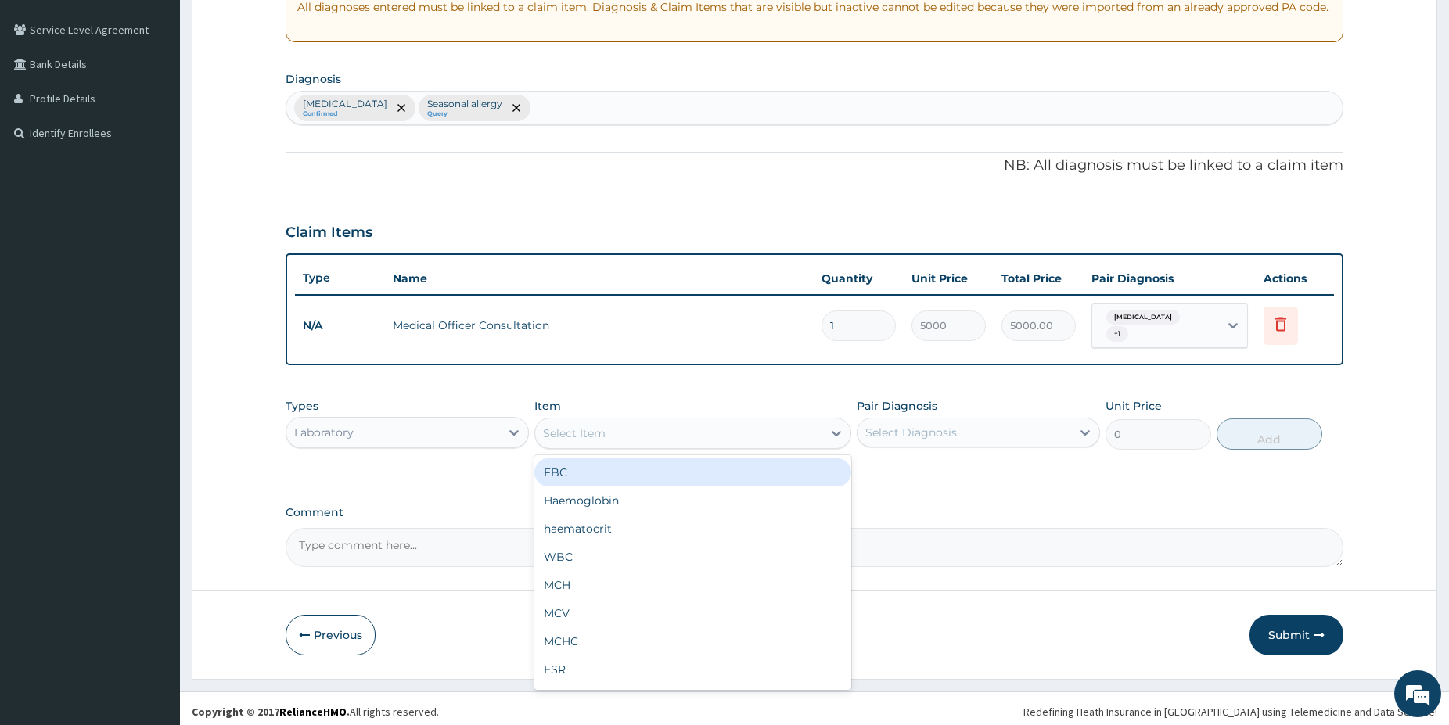
click at [644, 428] on div "Select Item" at bounding box center [678, 433] width 287 height 25
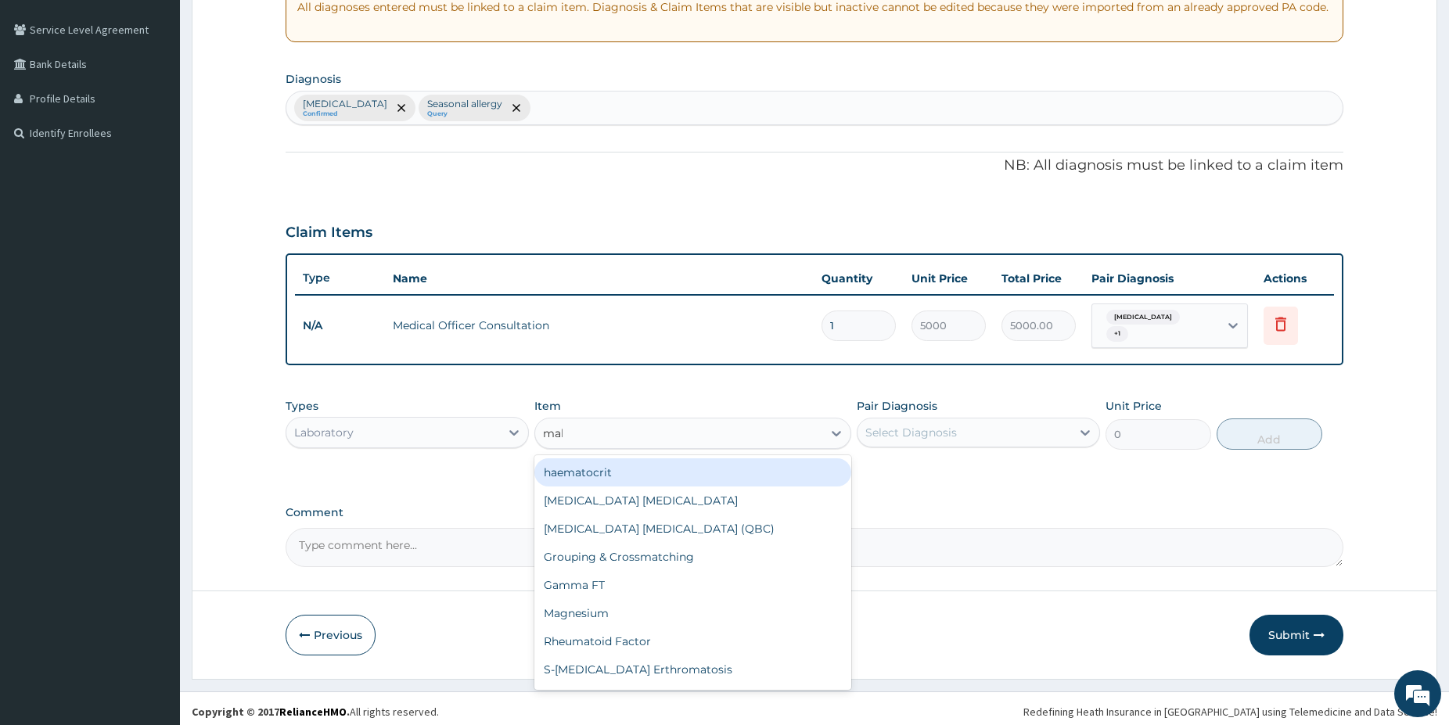
type input "mala"
click at [690, 465] on div "Malaria Parasite" at bounding box center [692, 472] width 317 height 28
type input "1500"
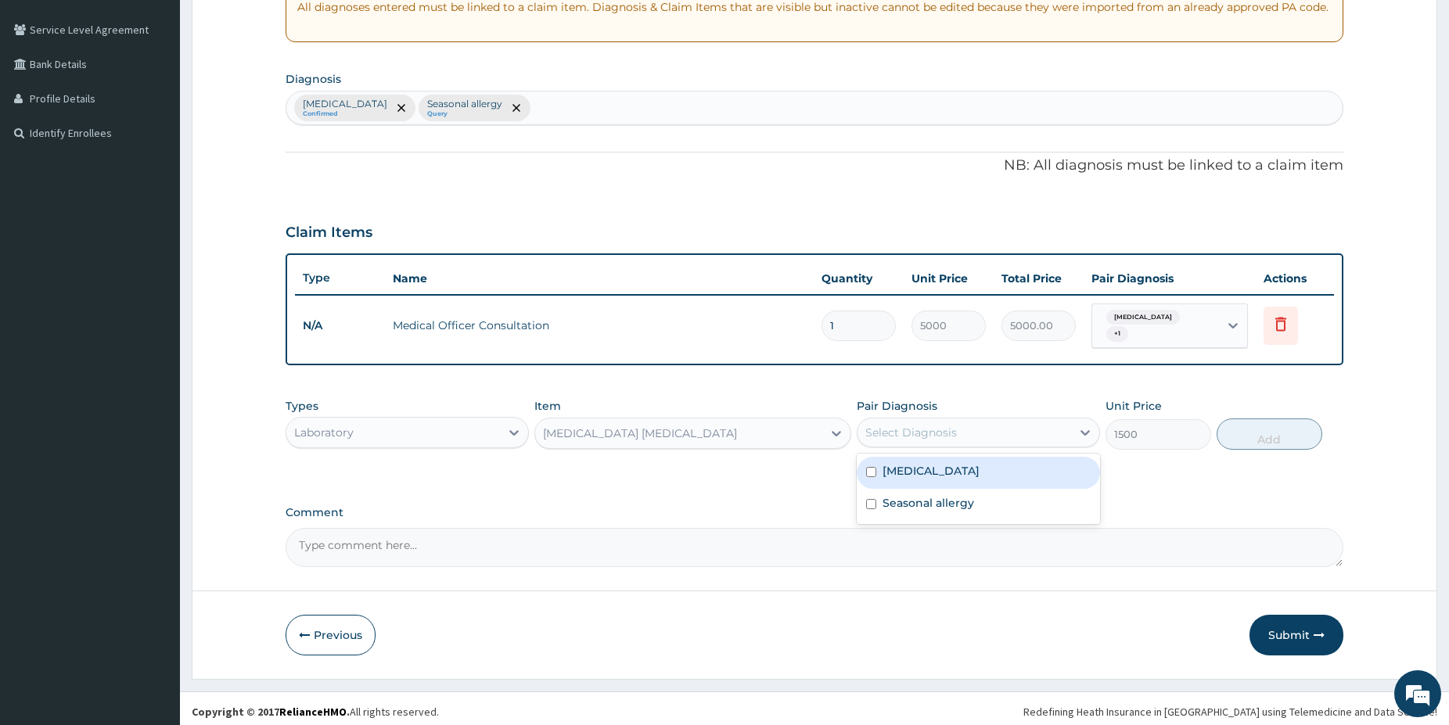
click at [925, 427] on div "Select Diagnosis" at bounding box center [911, 433] width 92 height 16
click at [935, 477] on div "Malaria" at bounding box center [977, 473] width 243 height 32
checkbox input "true"
click at [1271, 432] on button "Add" at bounding box center [1269, 433] width 106 height 31
type input "0"
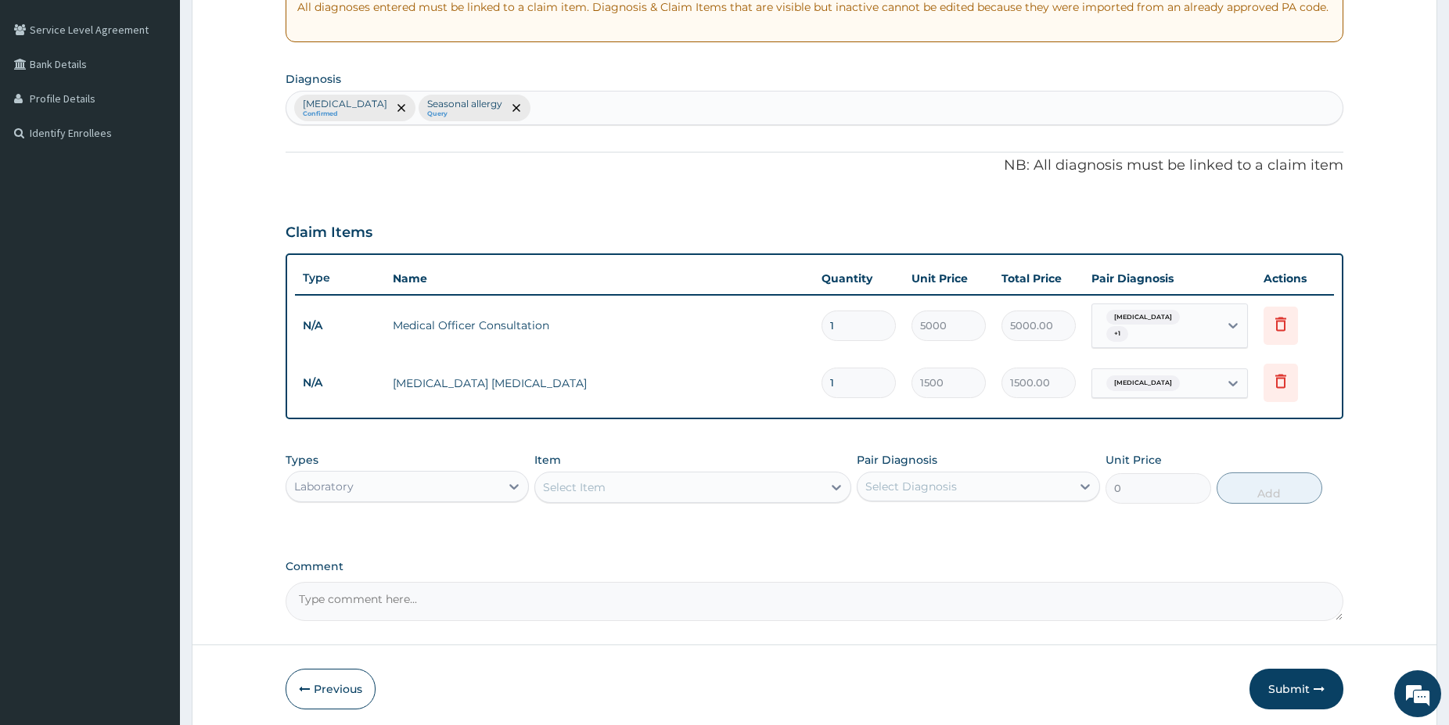
click at [382, 479] on div "Laboratory" at bounding box center [393, 486] width 214 height 25
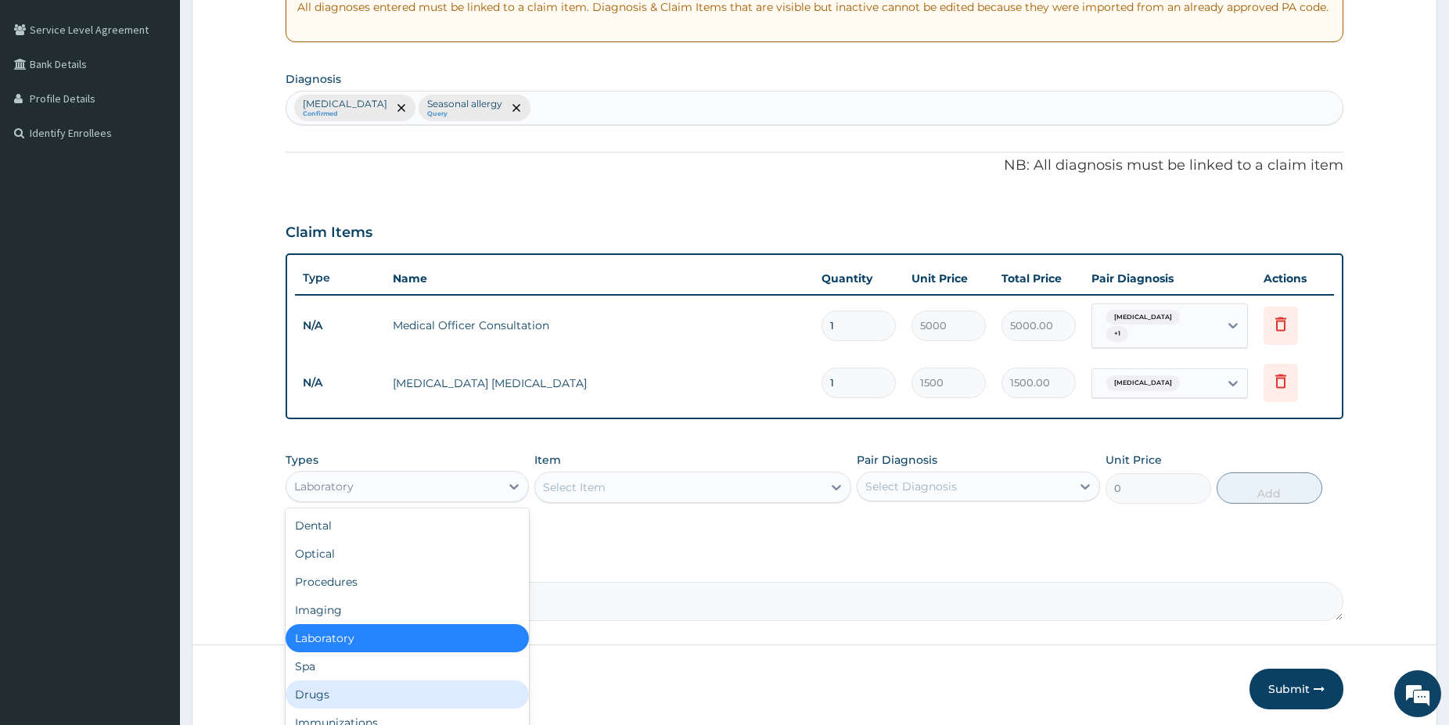
click at [321, 685] on div "Drugs" at bounding box center [406, 694] width 243 height 28
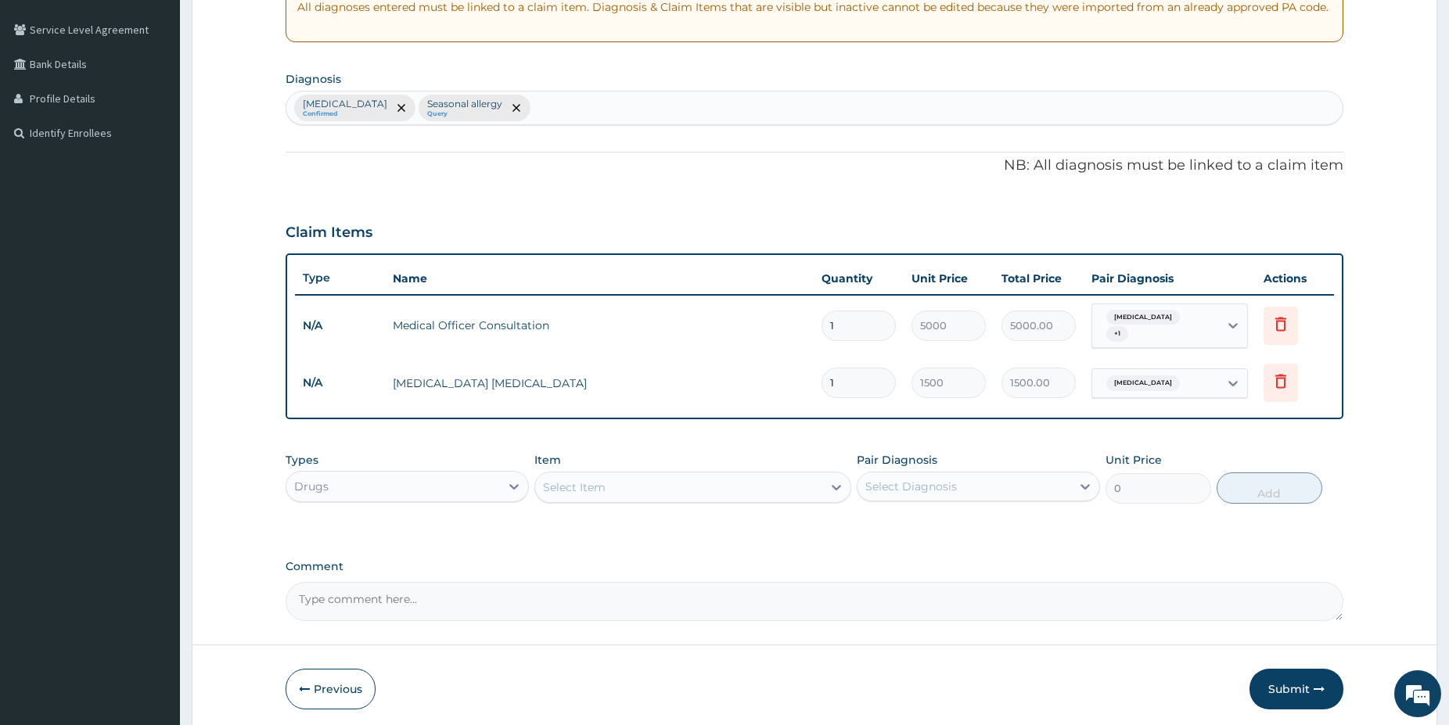
click at [653, 495] on div "Types option Drugs, selected. Select is focused ,type to refine list, press Dow…" at bounding box center [813, 477] width 1057 height 67
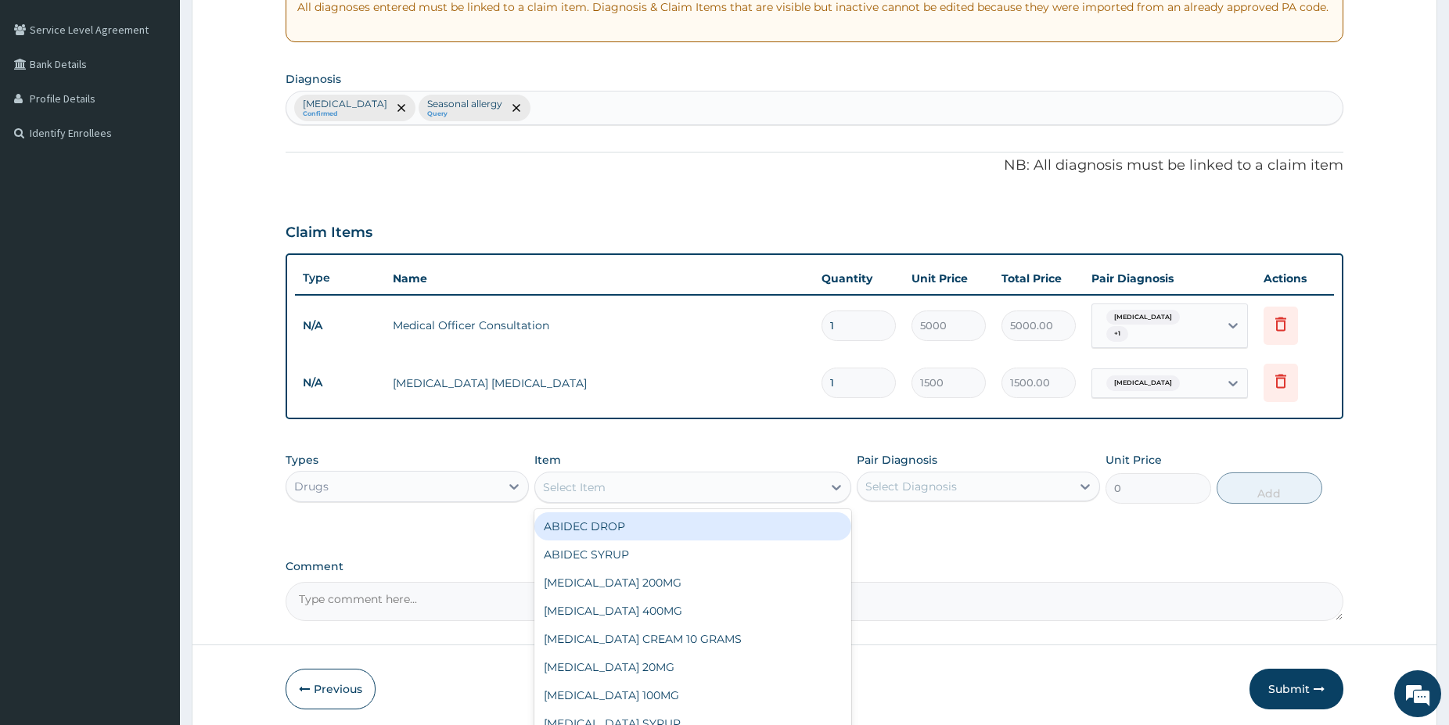
click at [653, 484] on div "Select Item" at bounding box center [678, 487] width 287 height 25
type input "arte"
click at [757, 519] on div "ARTEMETER + LUMEFANTIN 80/480mg" at bounding box center [692, 526] width 317 height 28
type input "350"
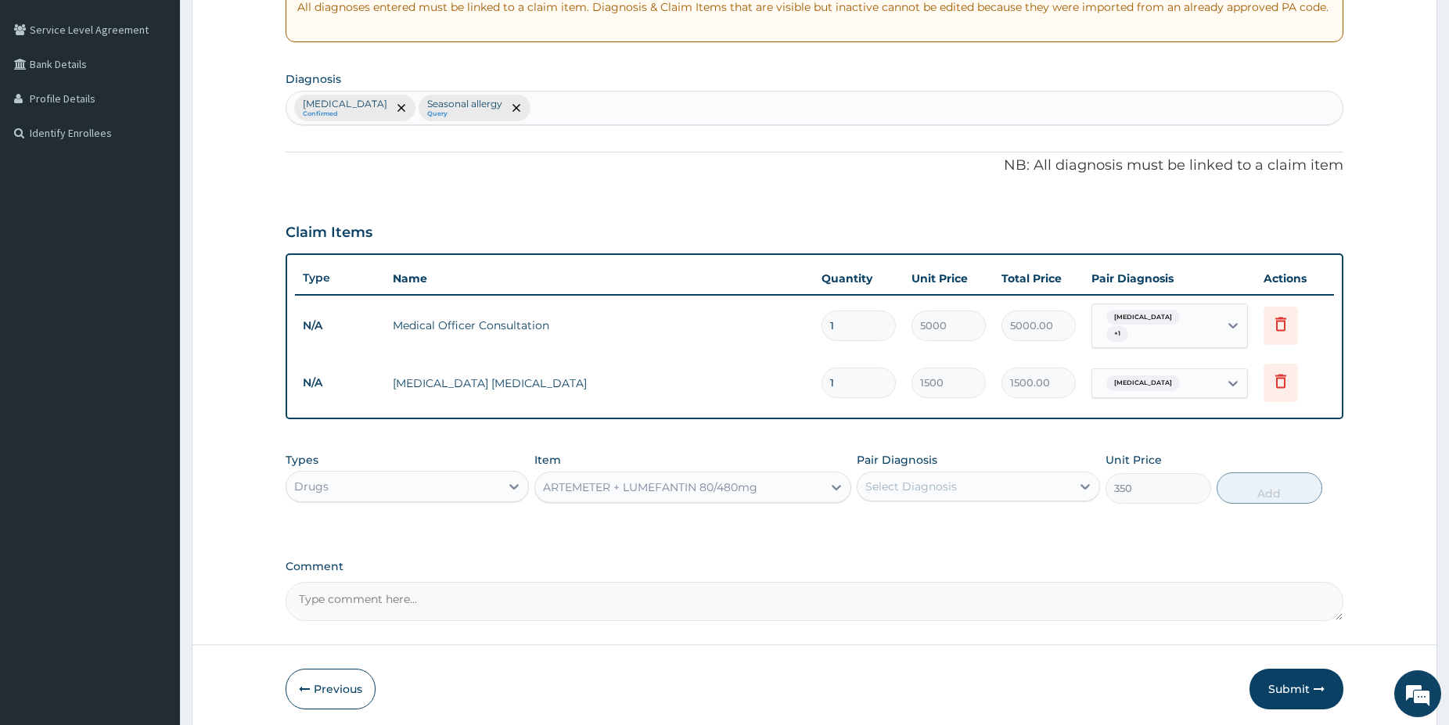
click at [964, 462] on div "Pair Diagnosis Select Diagnosis" at bounding box center [977, 478] width 243 height 52
click at [965, 490] on div "Select Diagnosis" at bounding box center [964, 486] width 214 height 25
drag, startPoint x: 953, startPoint y: 508, endPoint x: 1240, endPoint y: 541, distance: 288.9
click at [953, 511] on div "Malaria" at bounding box center [977, 527] width 243 height 32
checkbox input "true"
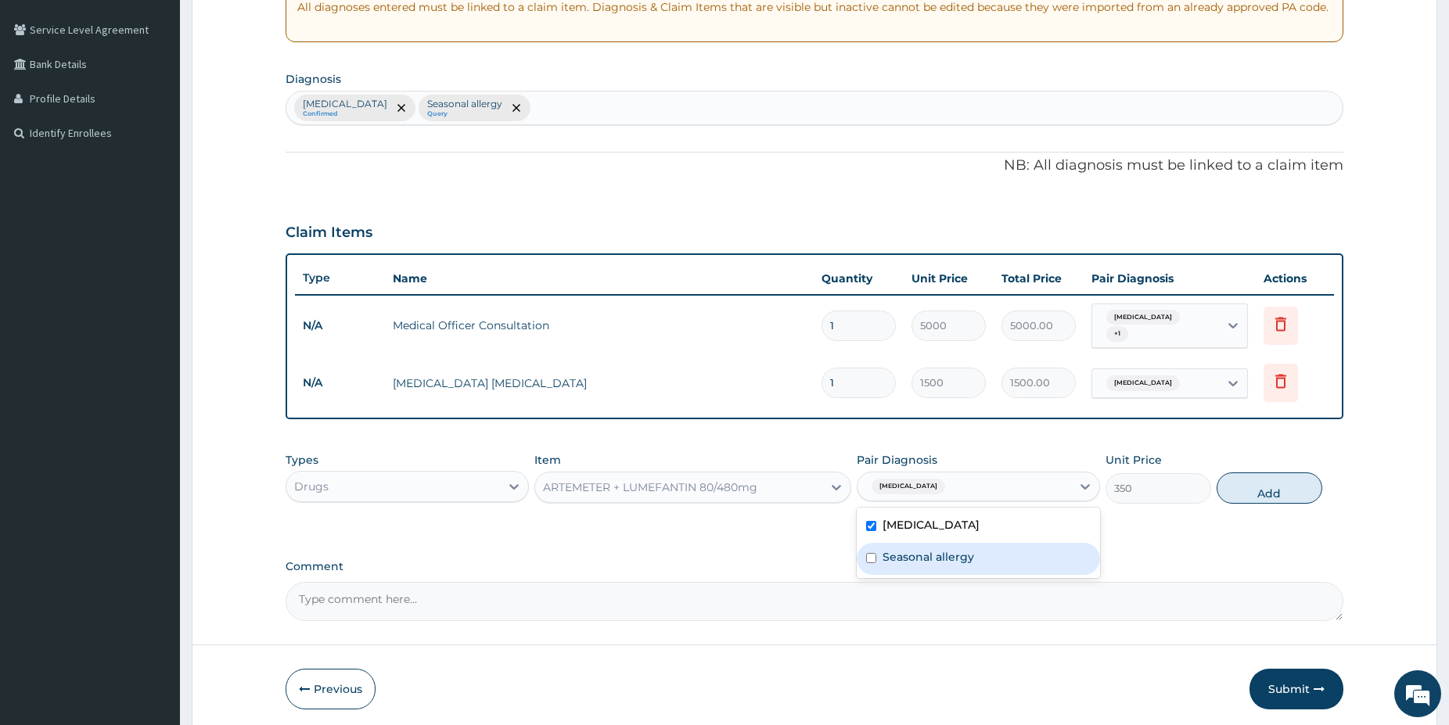
click at [1279, 484] on button "Add" at bounding box center [1269, 487] width 106 height 31
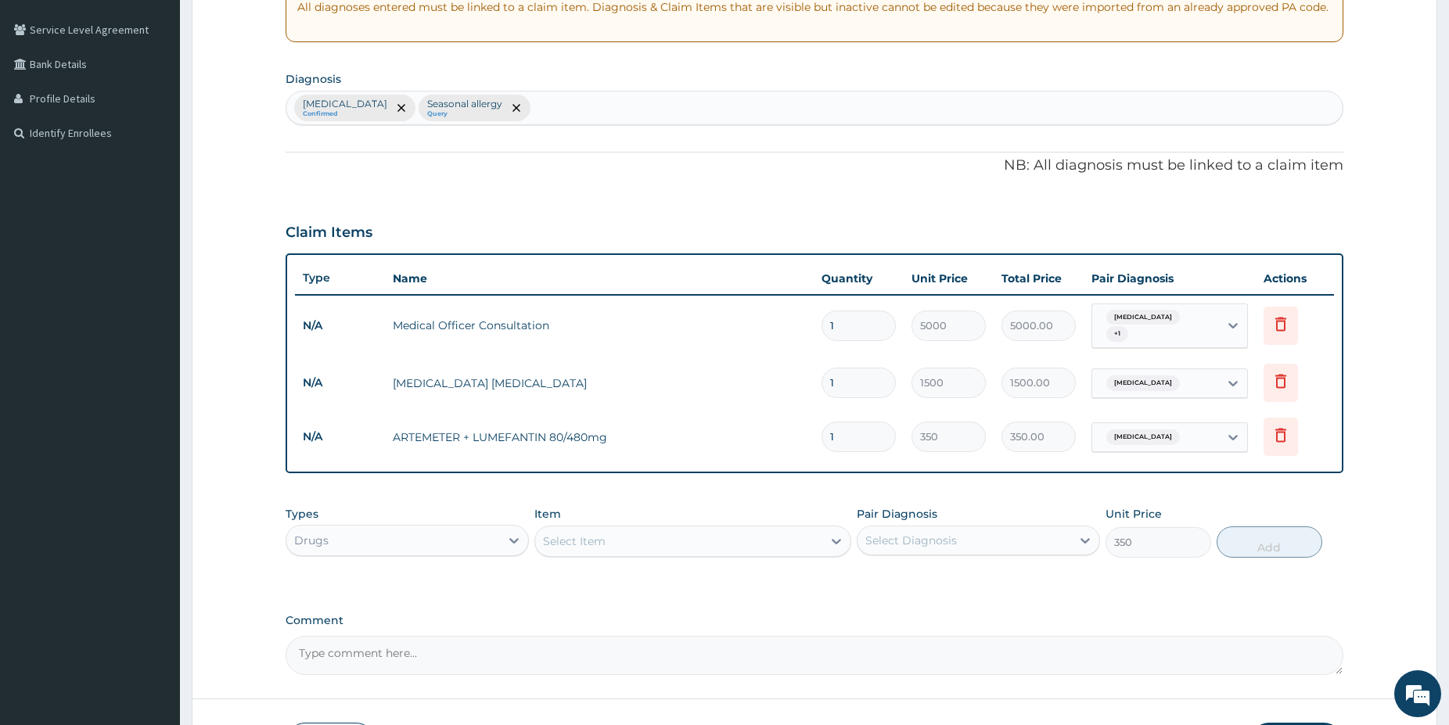
type input "0"
type input "0.00"
type input "6"
type input "2100.00"
type input "6"
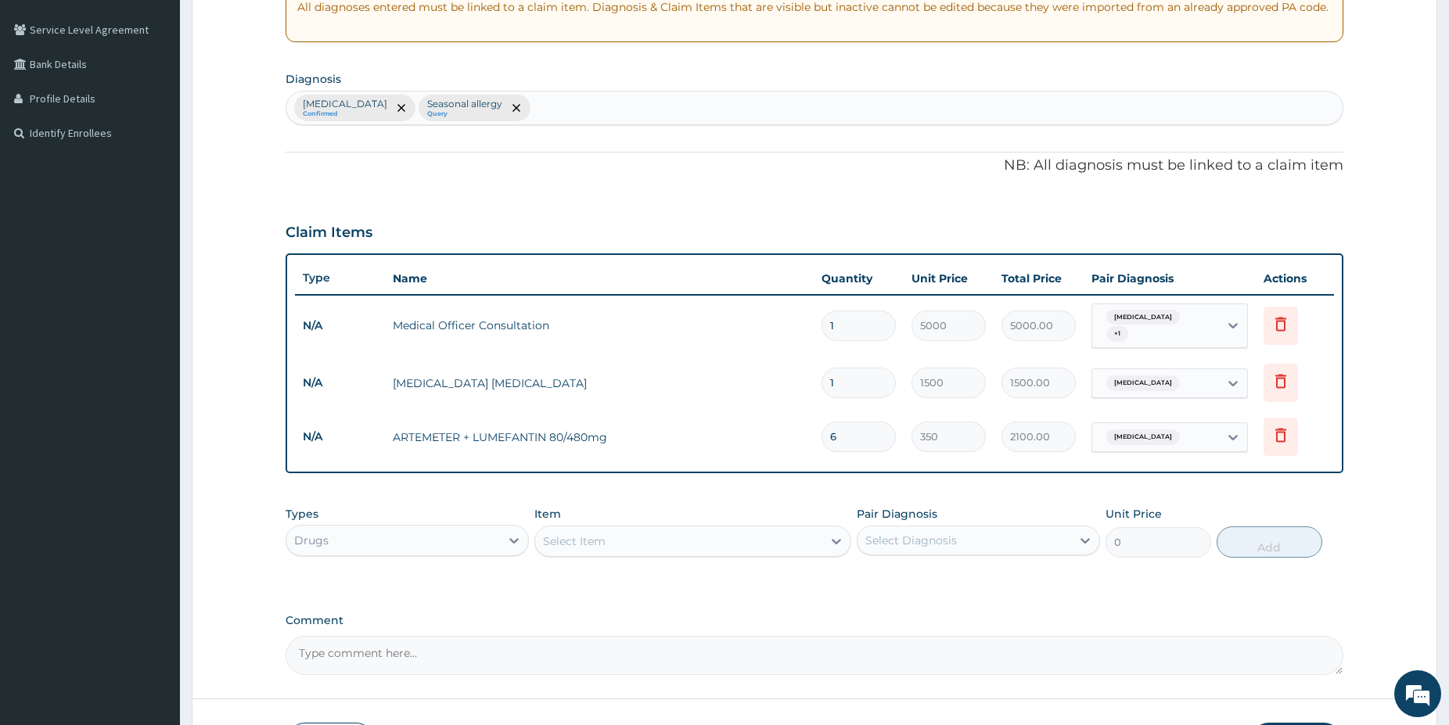
click at [630, 530] on div "Select Item" at bounding box center [678, 541] width 287 height 25
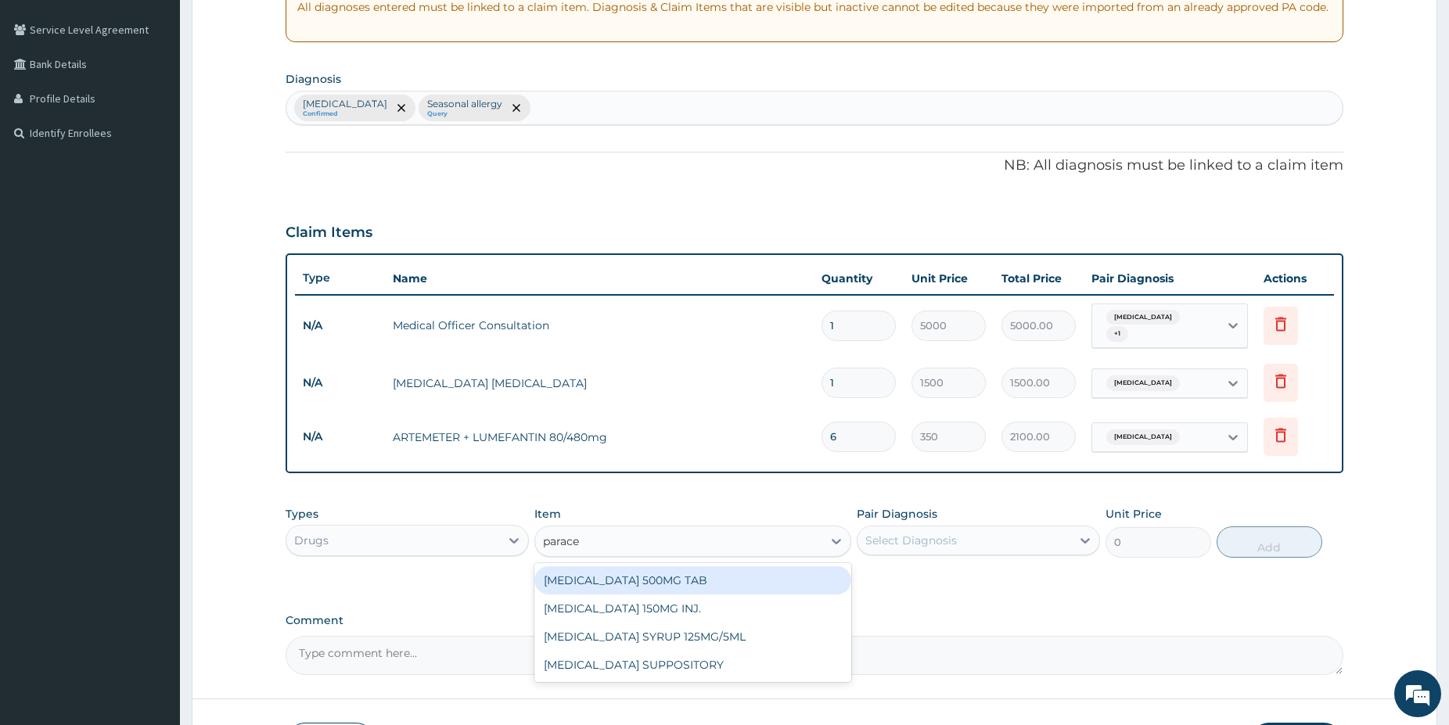
type input "paracet"
click at [702, 575] on div "[MEDICAL_DATA] 500MG TAB" at bounding box center [692, 580] width 317 height 28
type input "38"
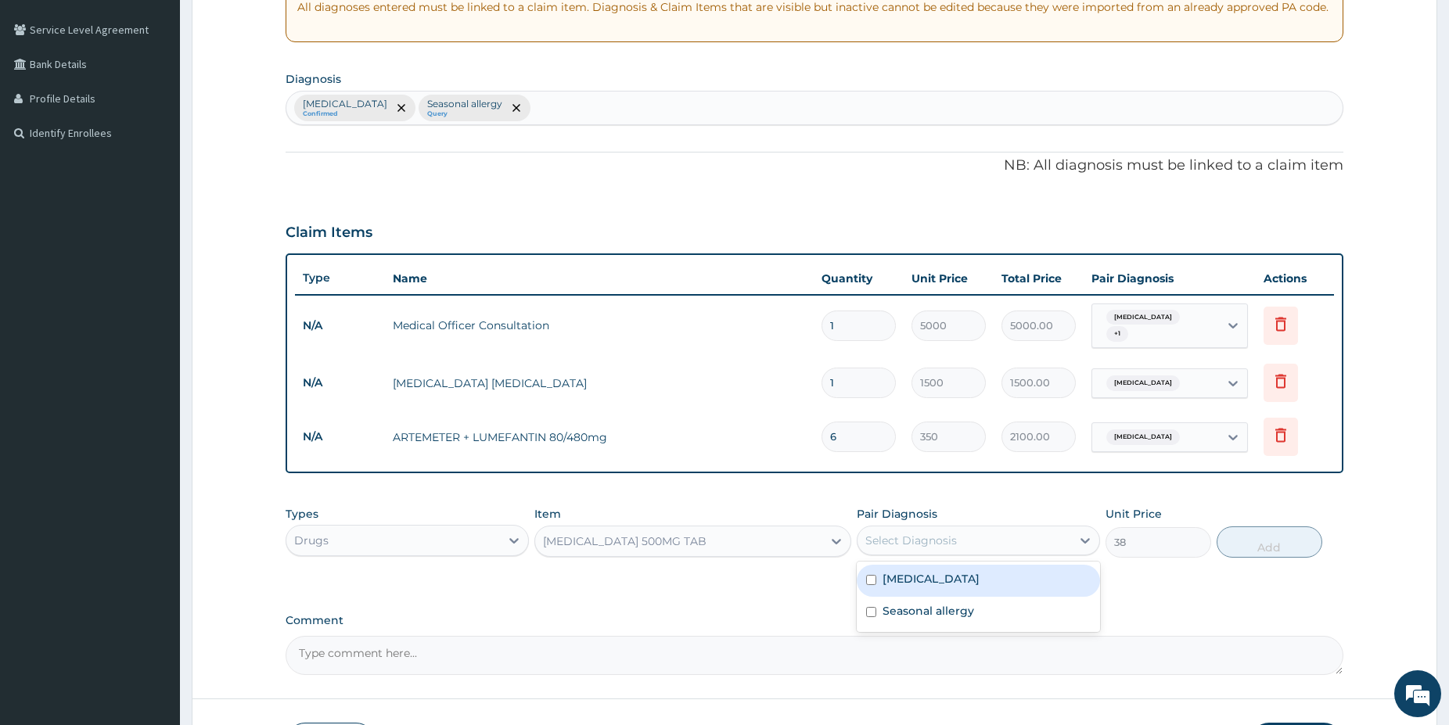
drag, startPoint x: 930, startPoint y: 540, endPoint x: 924, endPoint y: 531, distance: 10.2
click at [927, 534] on div "Select Diagnosis" at bounding box center [911, 541] width 92 height 16
drag, startPoint x: 929, startPoint y: 577, endPoint x: 1262, endPoint y: 538, distance: 334.7
click at [932, 575] on div "Malaria" at bounding box center [977, 581] width 243 height 32
checkbox input "true"
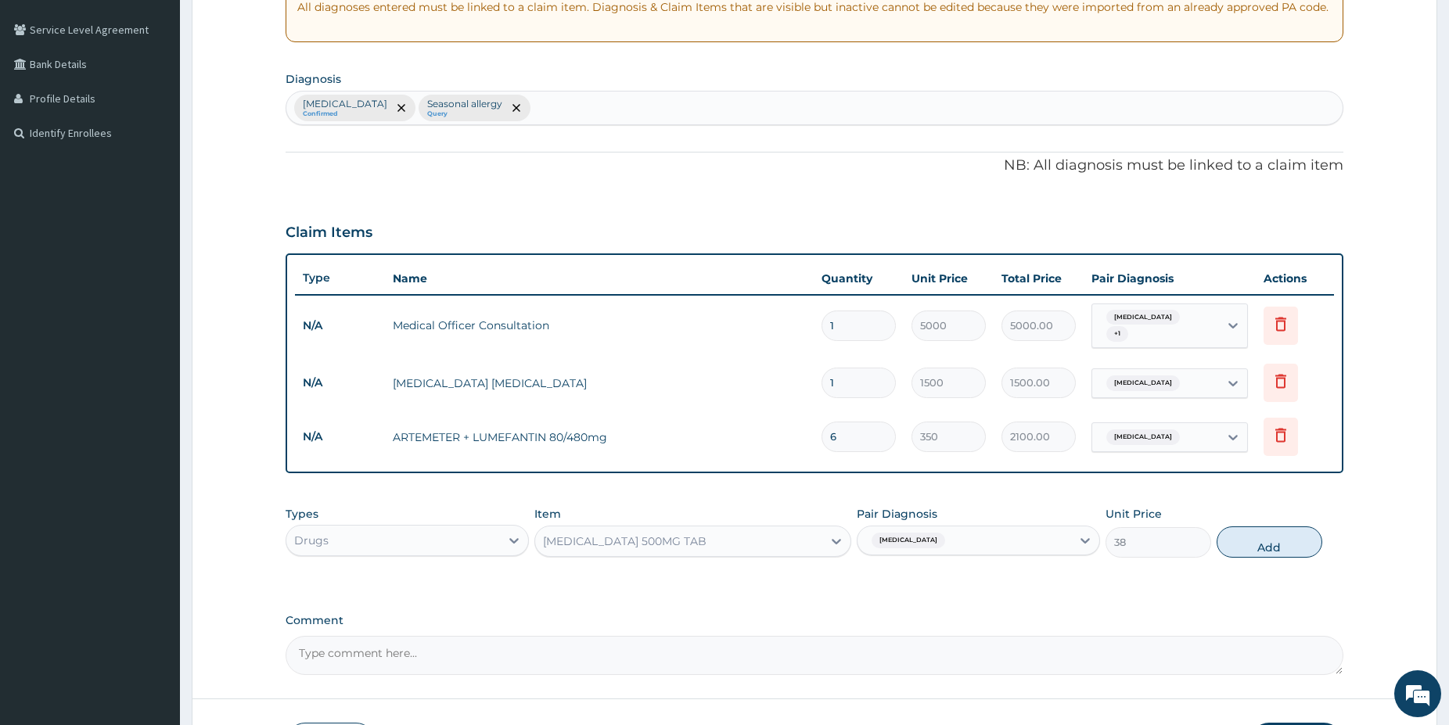
click at [1290, 530] on button "Add" at bounding box center [1269, 541] width 106 height 31
type input "0"
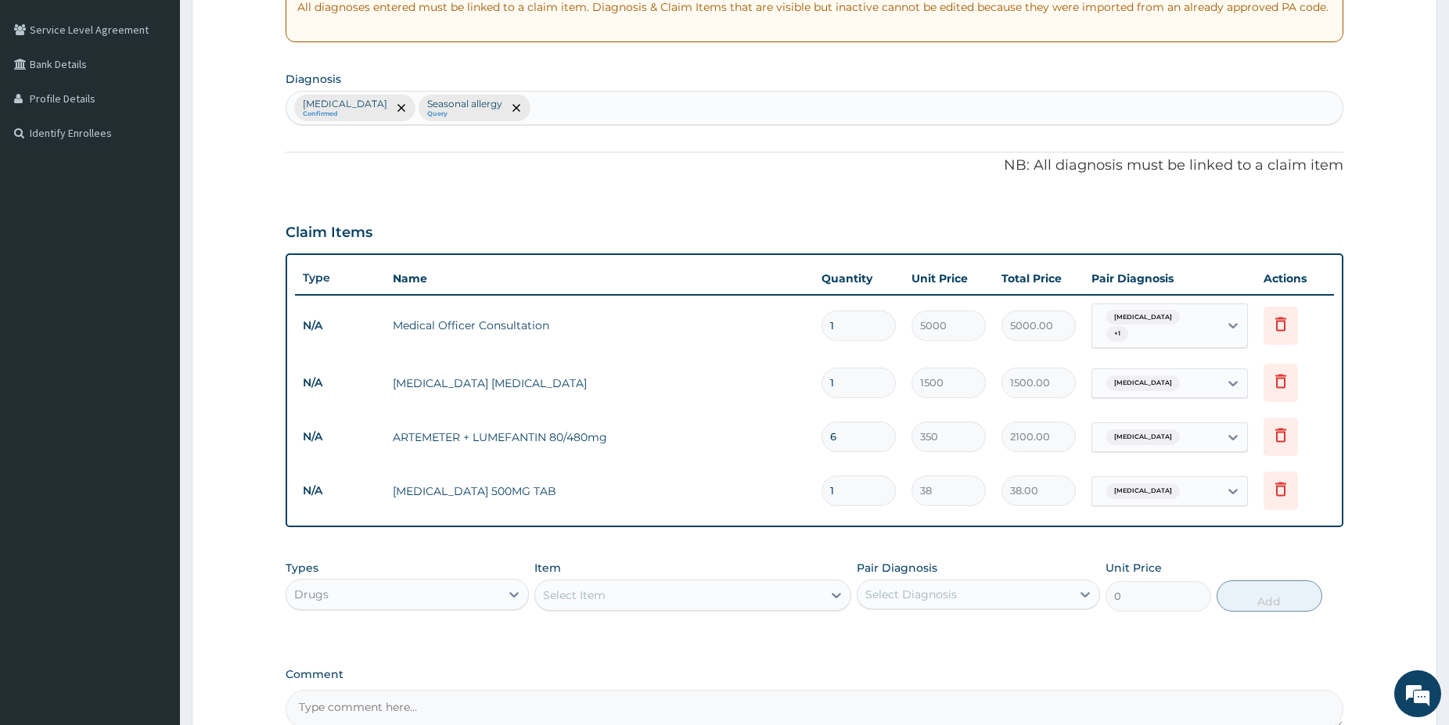
type input "18"
type input "684.00"
type input "18"
drag, startPoint x: 751, startPoint y: 573, endPoint x: 734, endPoint y: 583, distance: 19.6
click at [745, 580] on div "Select Item" at bounding box center [692, 595] width 317 height 31
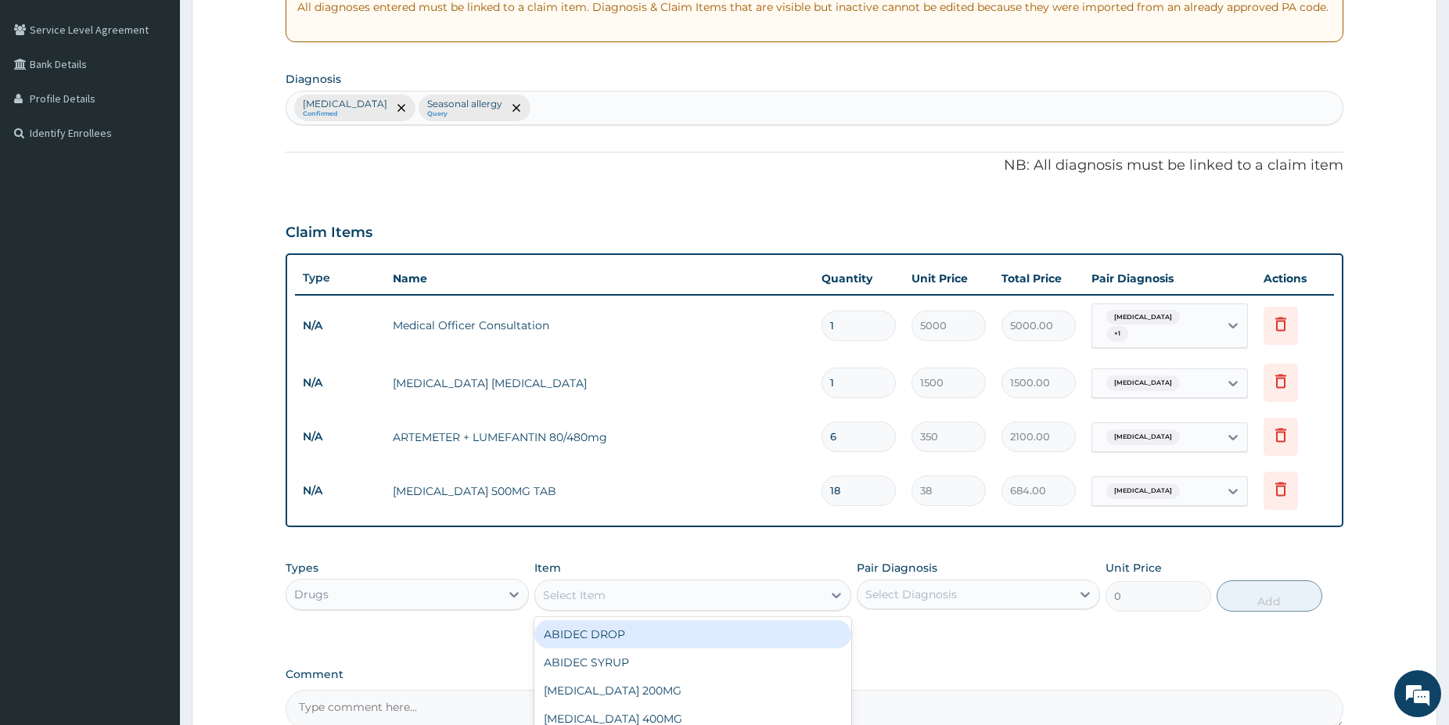
click at [732, 583] on div "Select Item" at bounding box center [678, 595] width 287 height 25
type input "lorat"
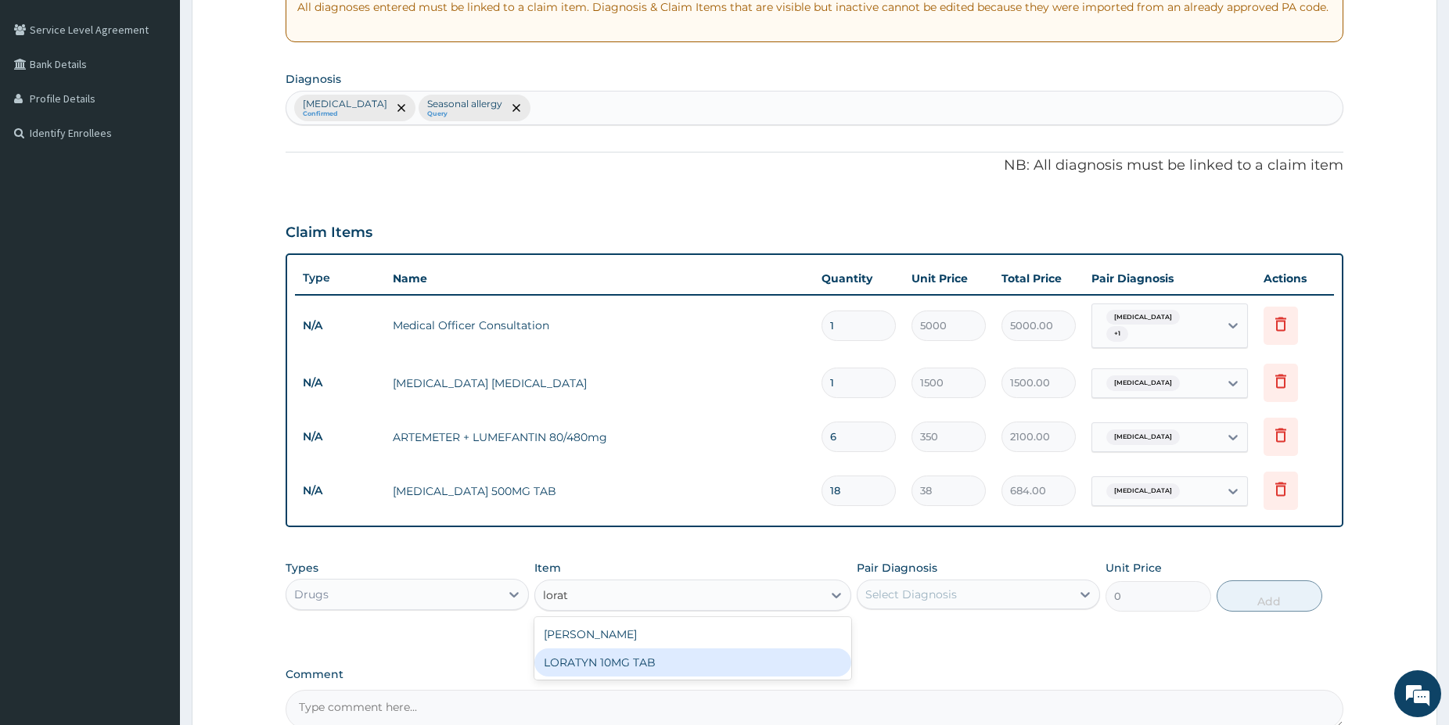
click at [709, 652] on div "LORATYN 10MG TAB" at bounding box center [692, 662] width 317 height 28
type input "80"
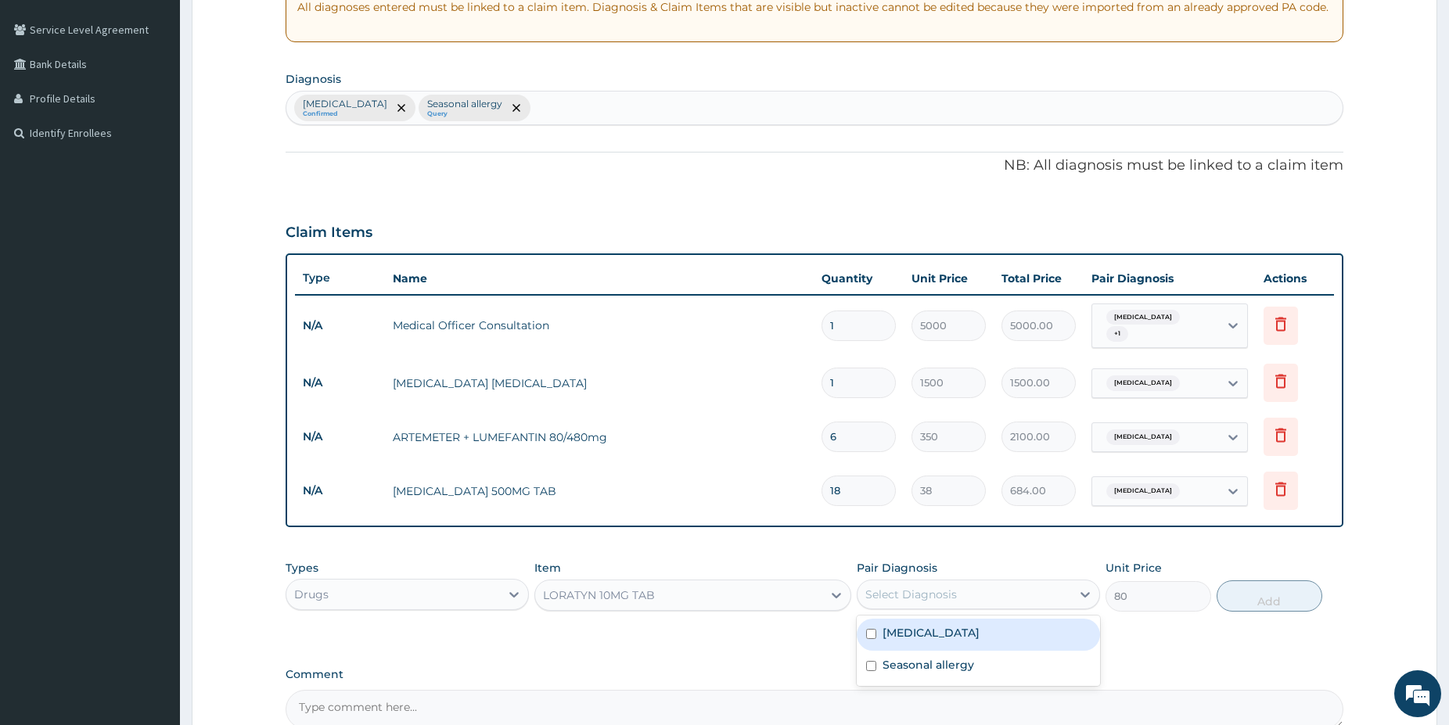
drag, startPoint x: 898, startPoint y: 583, endPoint x: 903, endPoint y: 602, distance: 20.1
click at [902, 587] on div "Select Diagnosis" at bounding box center [911, 595] width 92 height 16
drag, startPoint x: 911, startPoint y: 659, endPoint x: 1166, endPoint y: 660, distance: 255.0
click at [911, 659] on label "Seasonal allergy" at bounding box center [928, 665] width 92 height 16
checkbox input "true"
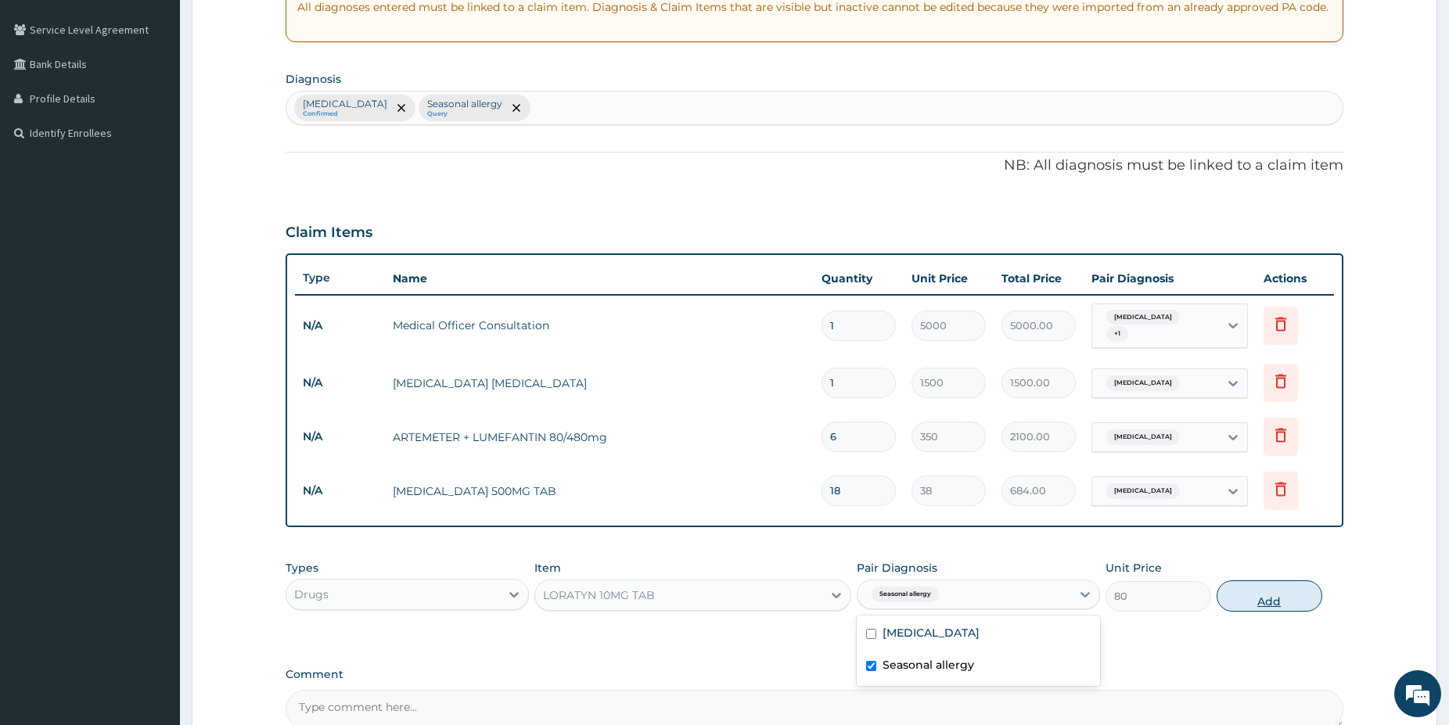
click at [1266, 591] on button "Add" at bounding box center [1269, 595] width 106 height 31
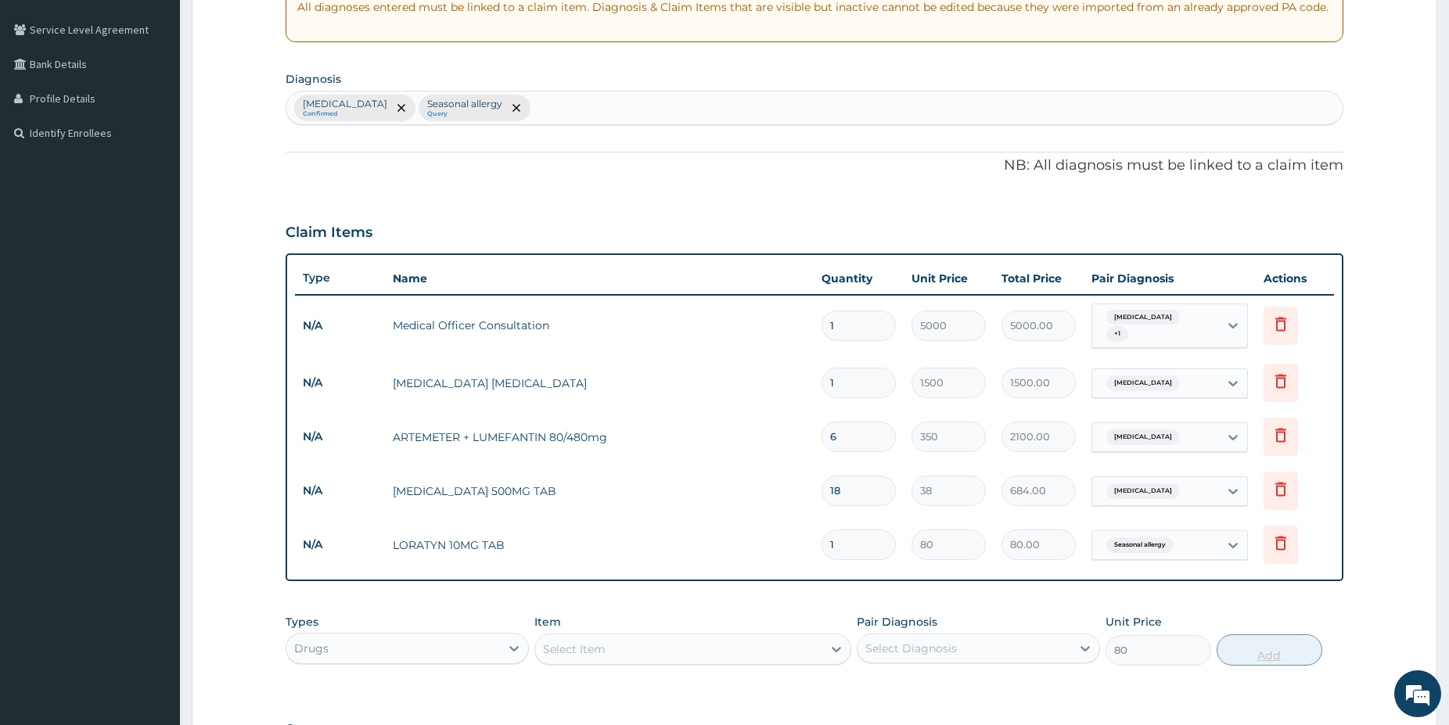
type input "0"
type input "0.00"
type input "3"
type input "240.00"
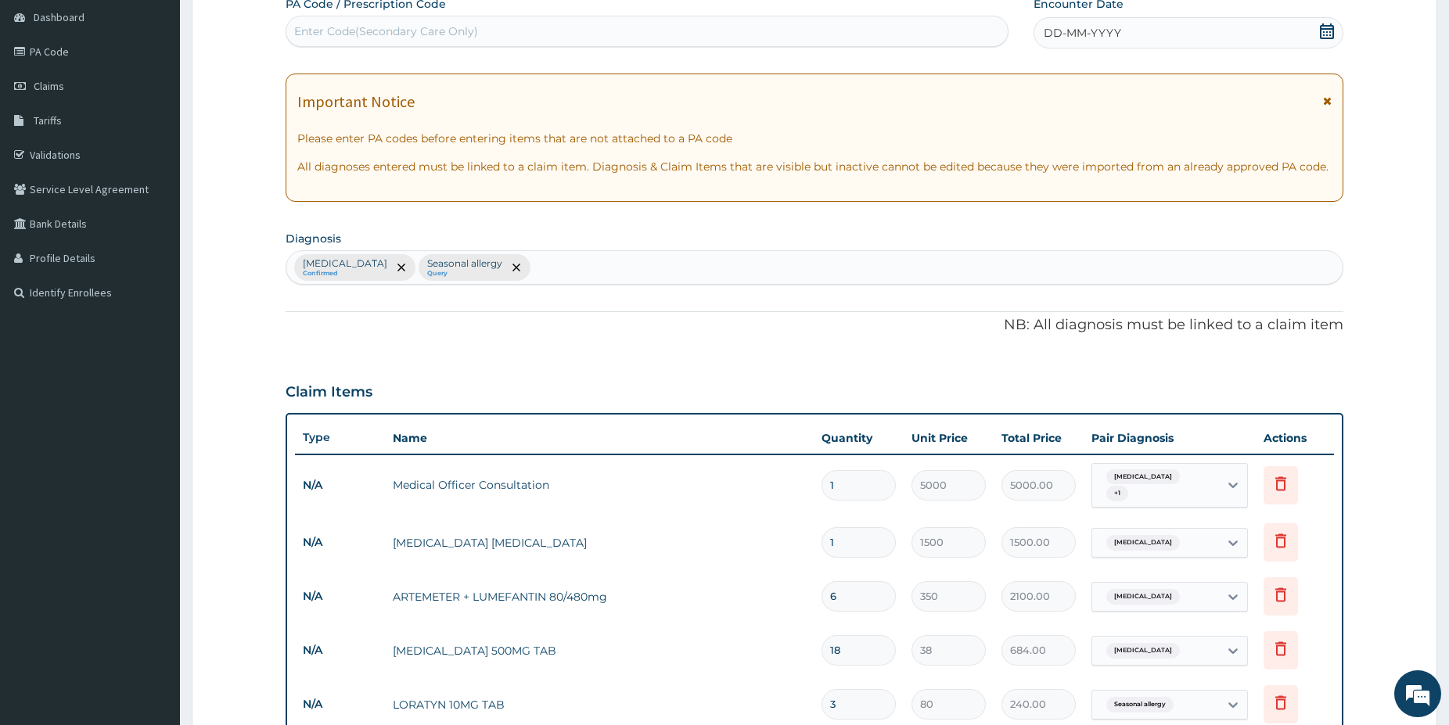
type input "3"
click at [1328, 34] on icon at bounding box center [1327, 31] width 16 height 16
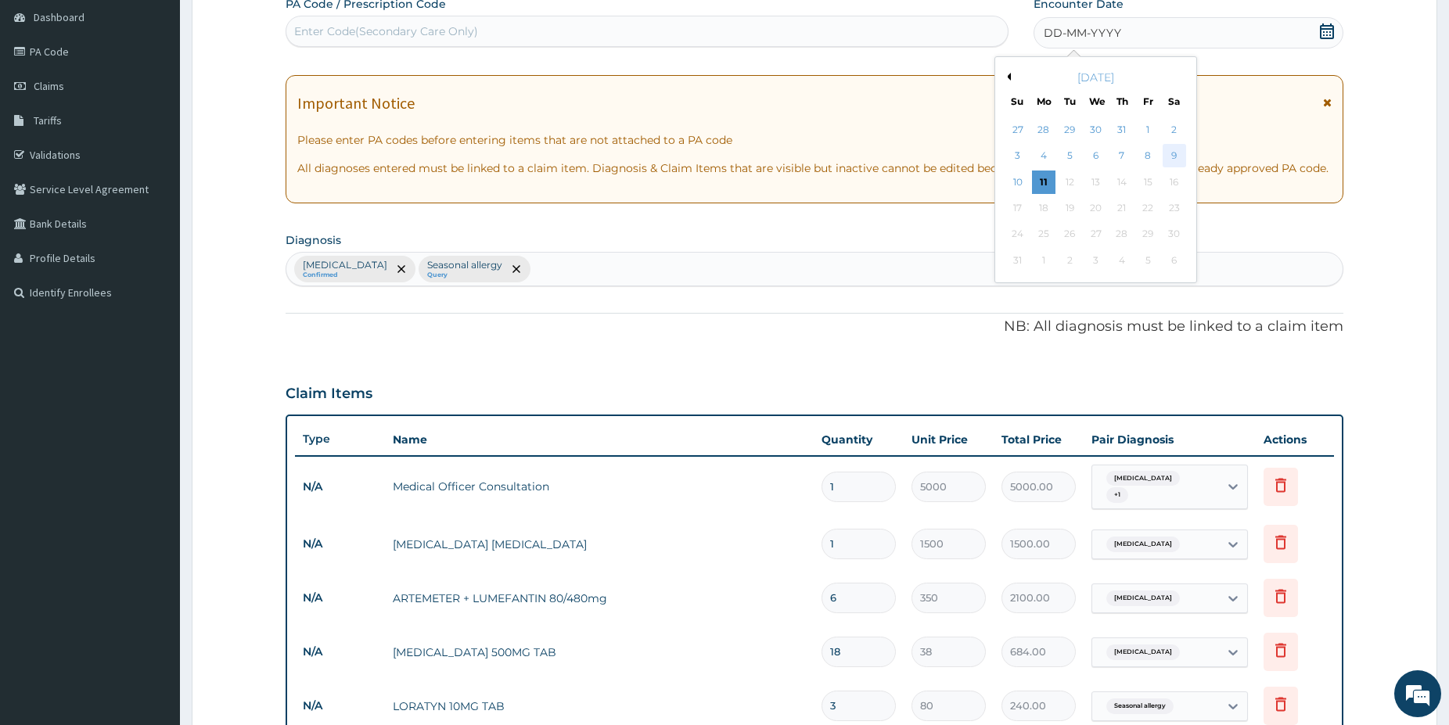
click at [1176, 160] on div "9" at bounding box center [1172, 156] width 23 height 23
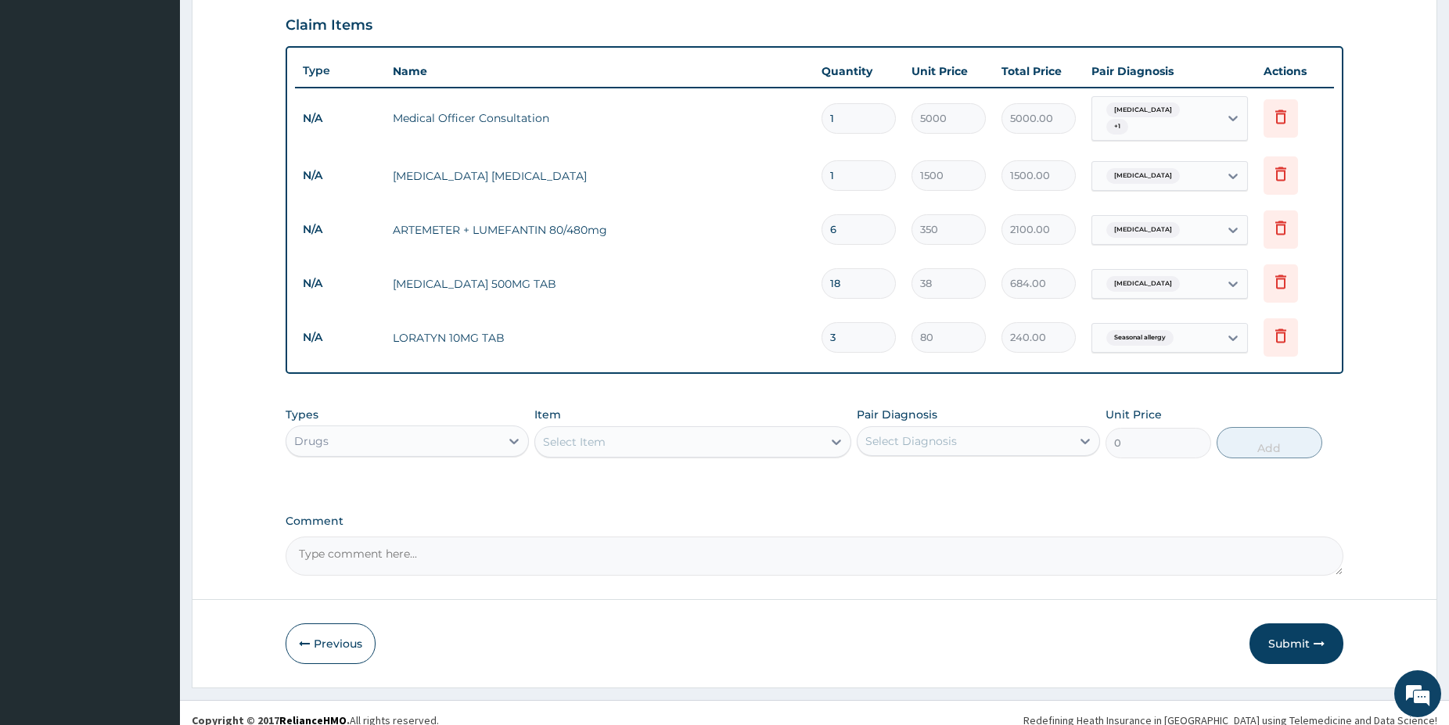
scroll to position [529, 0]
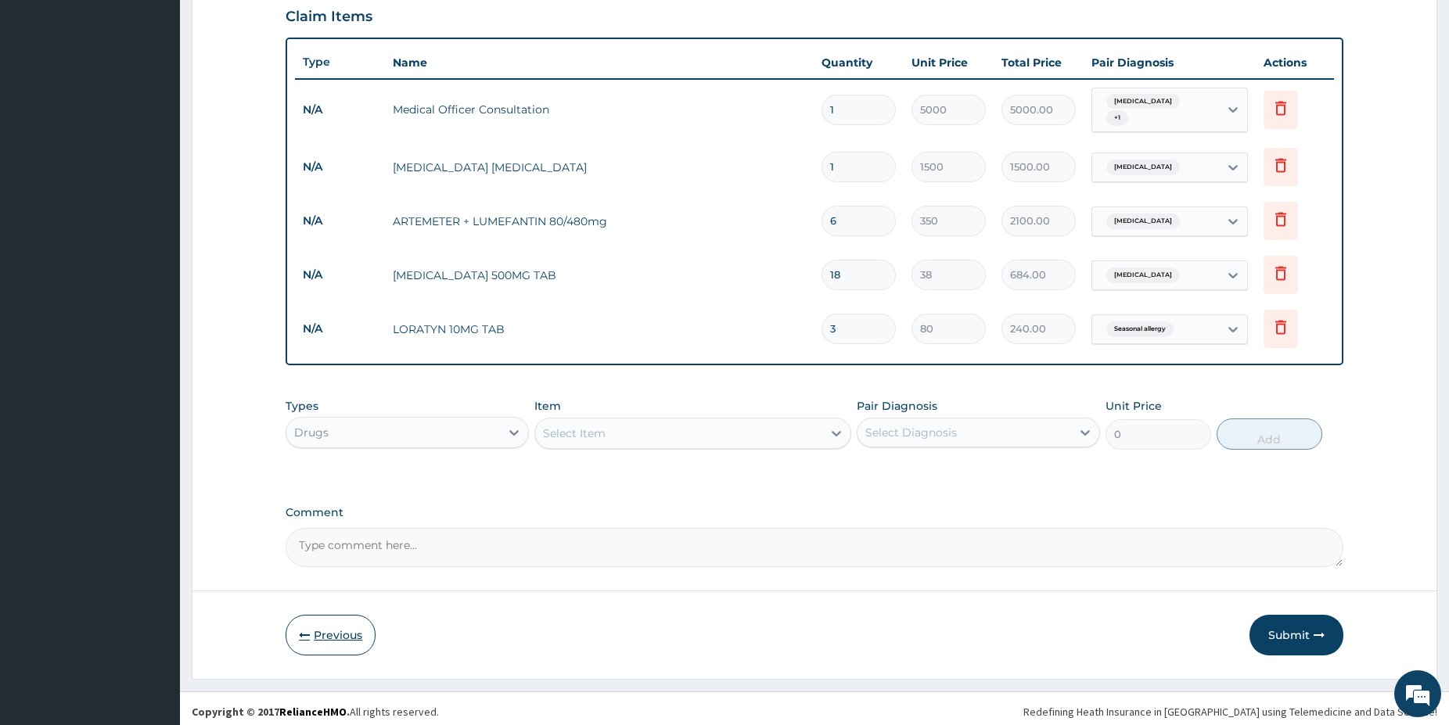
click at [361, 630] on button "Previous" at bounding box center [330, 635] width 90 height 41
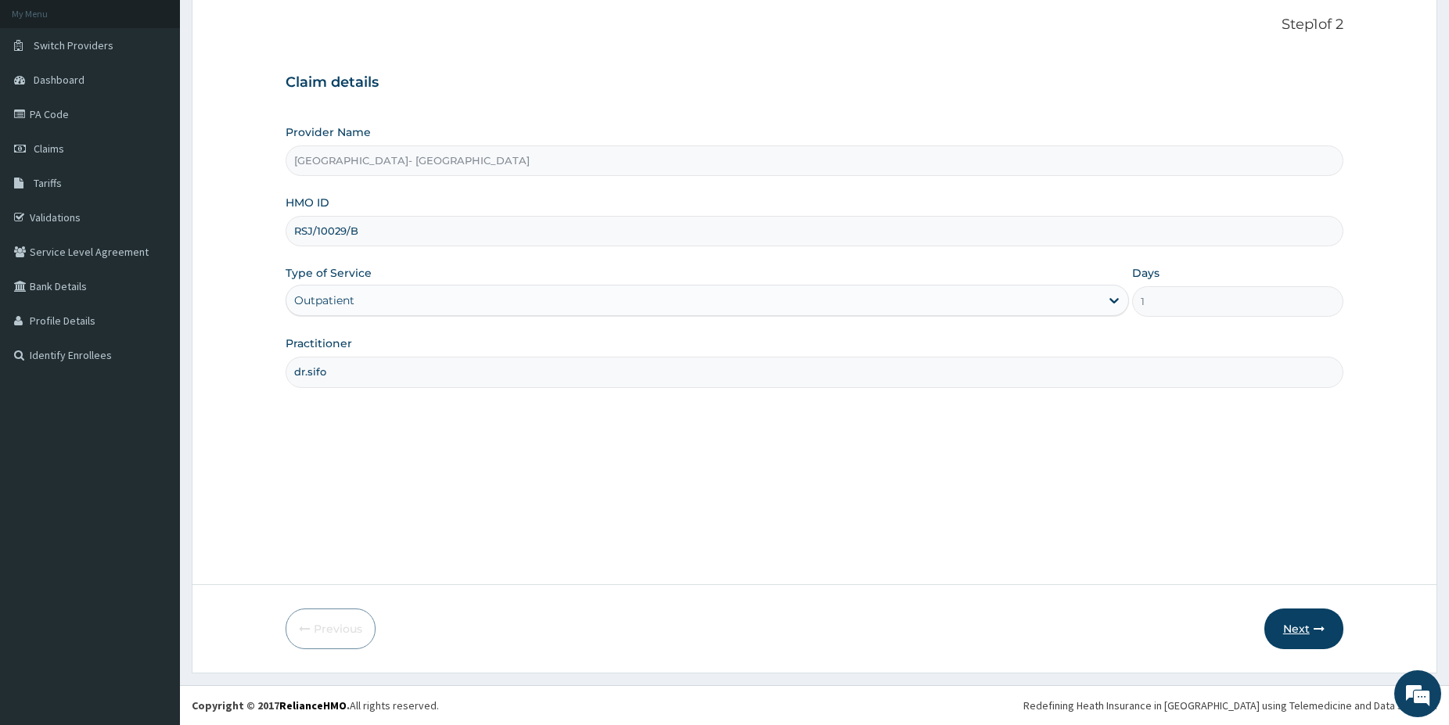
click at [1304, 631] on button "Next" at bounding box center [1303, 629] width 79 height 41
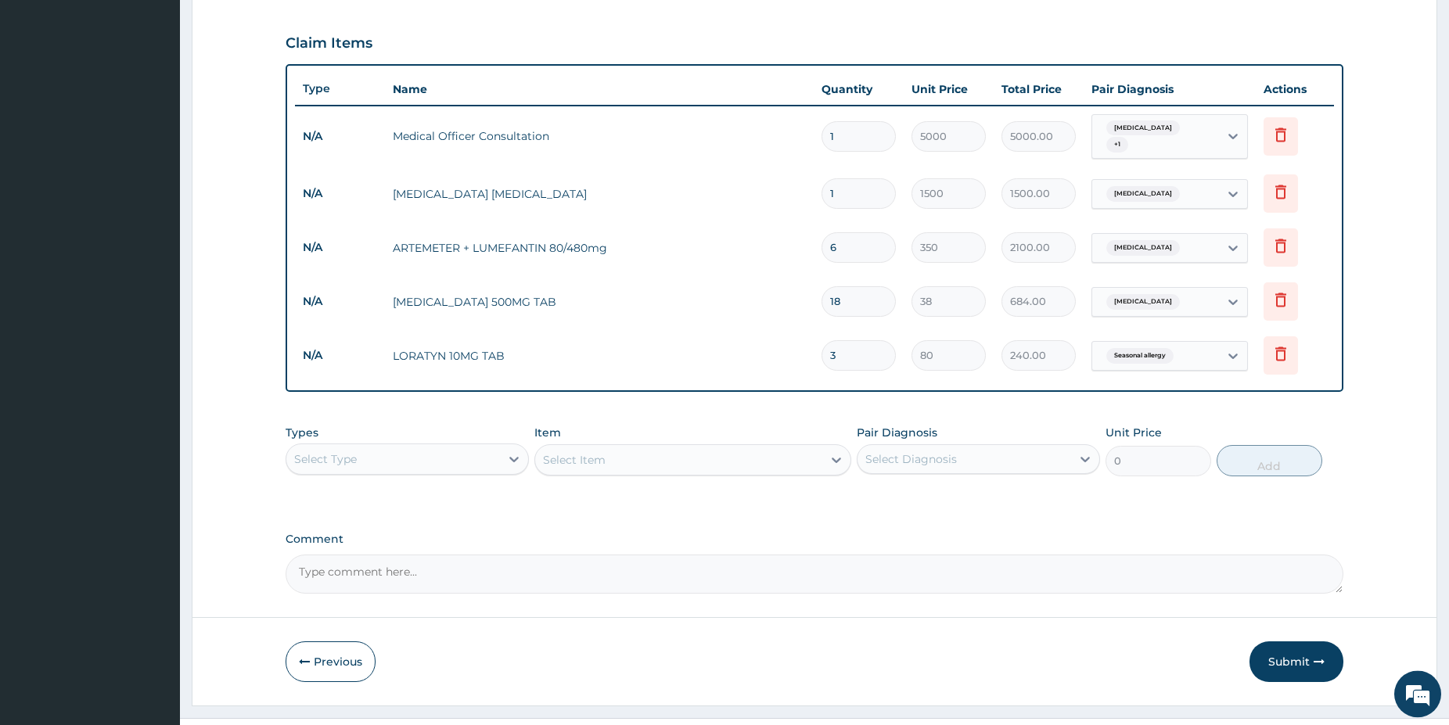
scroll to position [529, 0]
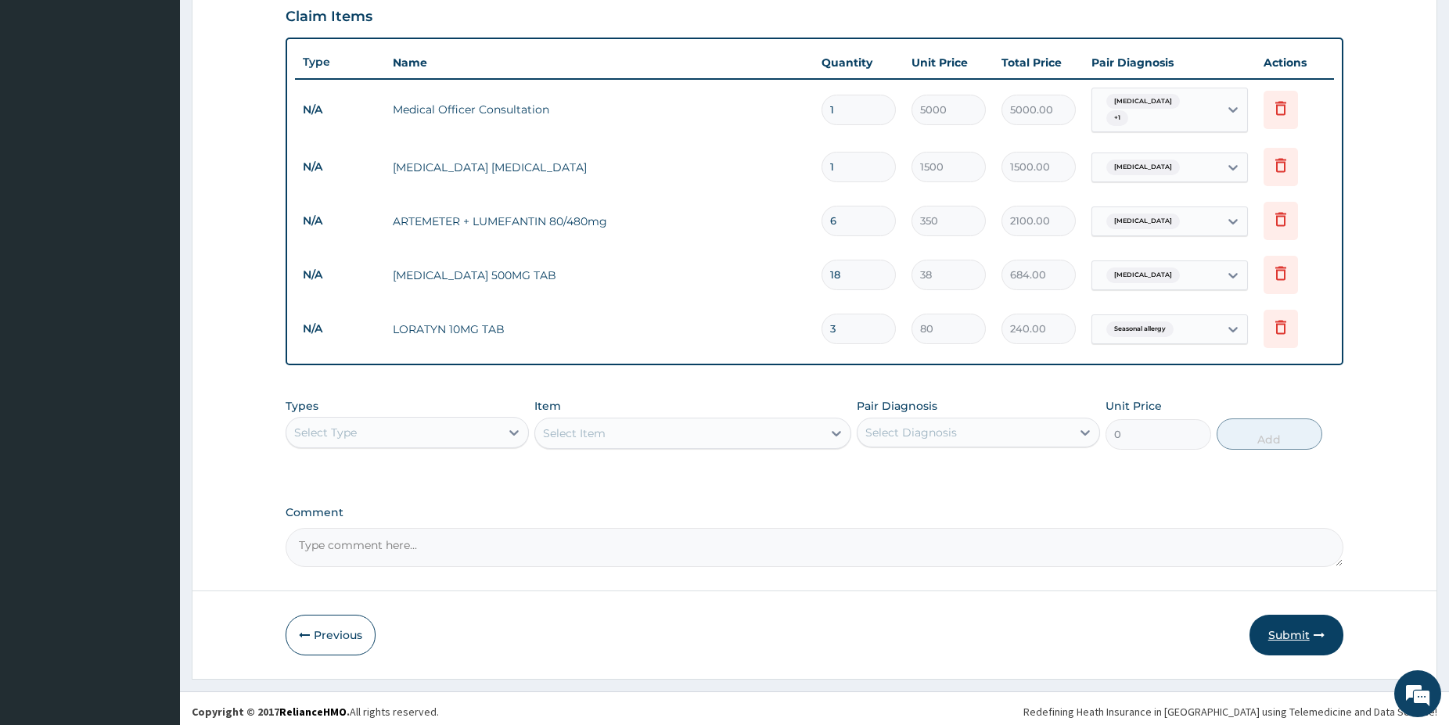
click at [1294, 625] on button "Submit" at bounding box center [1296, 635] width 94 height 41
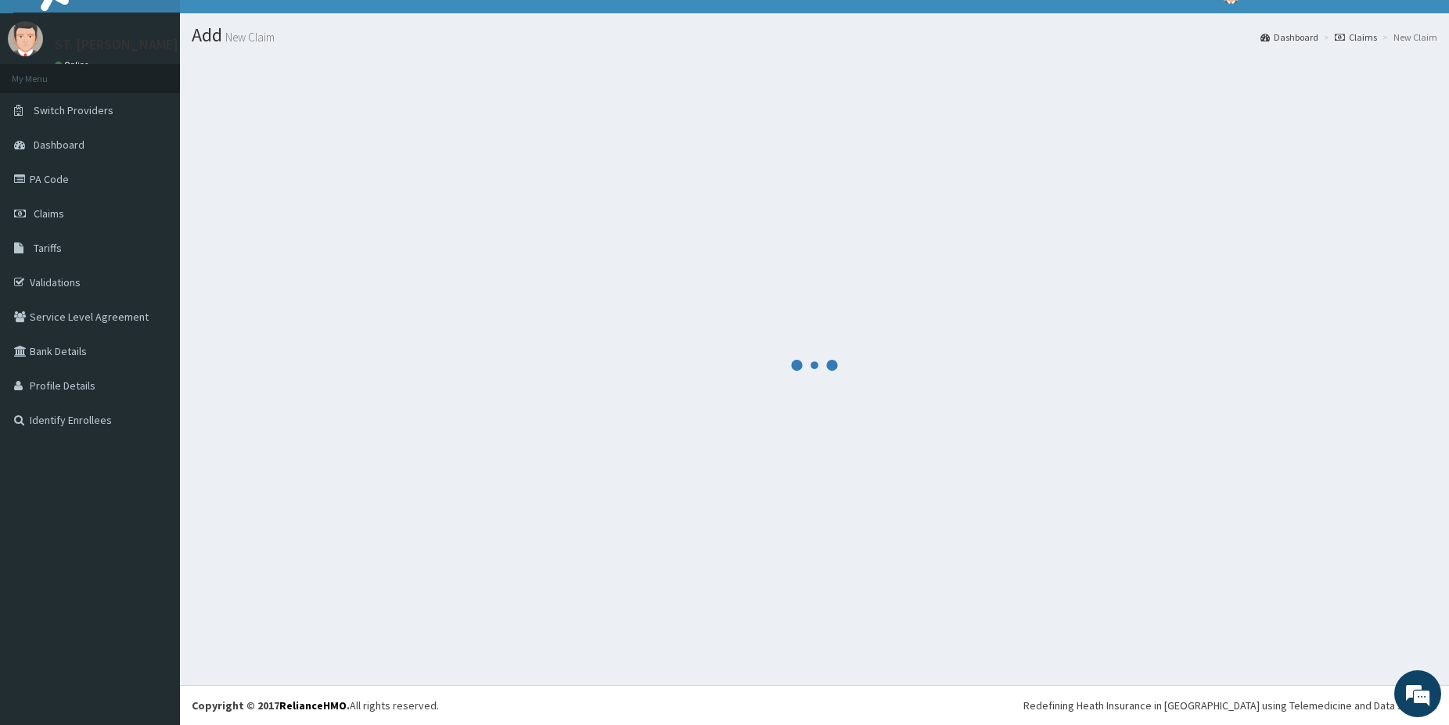
scroll to position [26, 0]
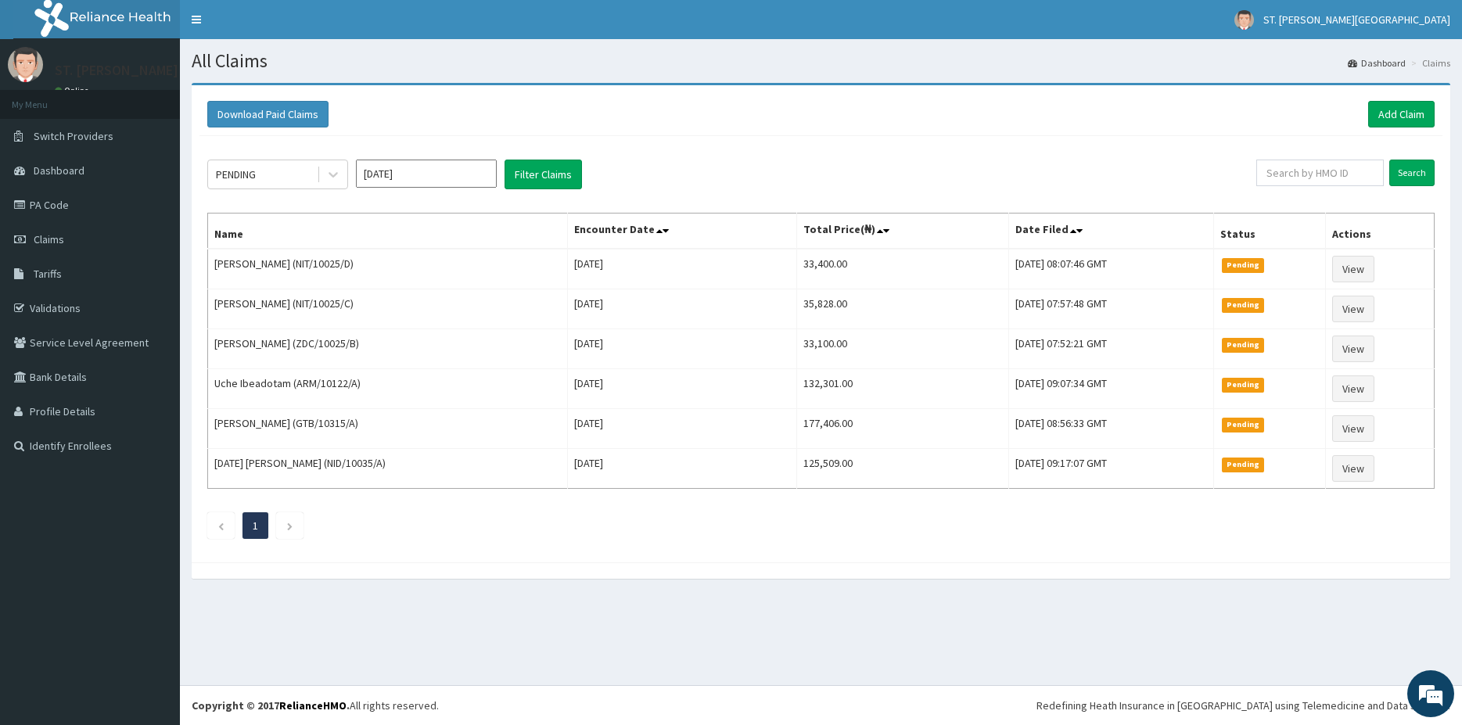
click at [1398, 128] on div "Download Paid Claims Add Claim" at bounding box center [820, 114] width 1243 height 43
click at [1394, 113] on link "Add Claim" at bounding box center [1401, 114] width 66 height 27
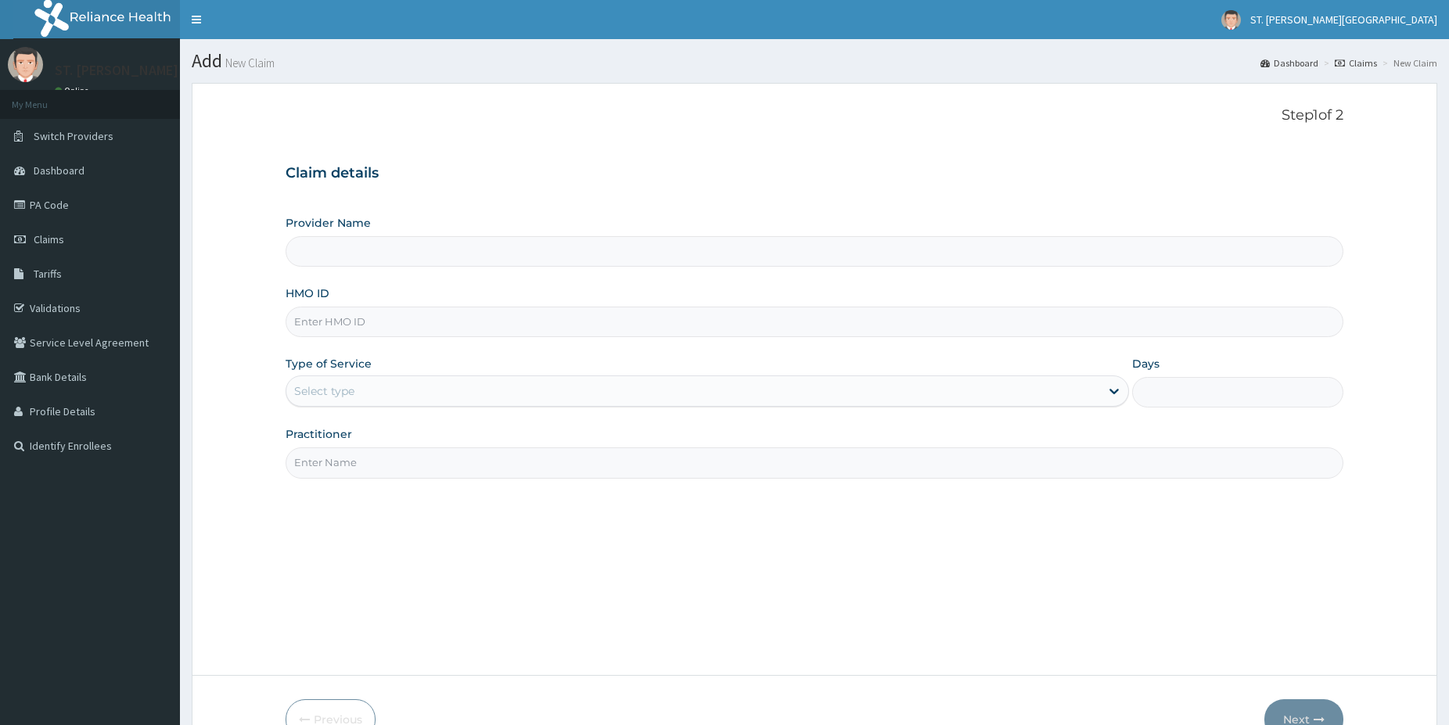
click at [361, 312] on input "HMO ID" at bounding box center [813, 322] width 1057 height 31
type input "RSJ/10029/A"
type input "[GEOGRAPHIC_DATA]- [GEOGRAPHIC_DATA]"
type input "RSJ/10029/A"
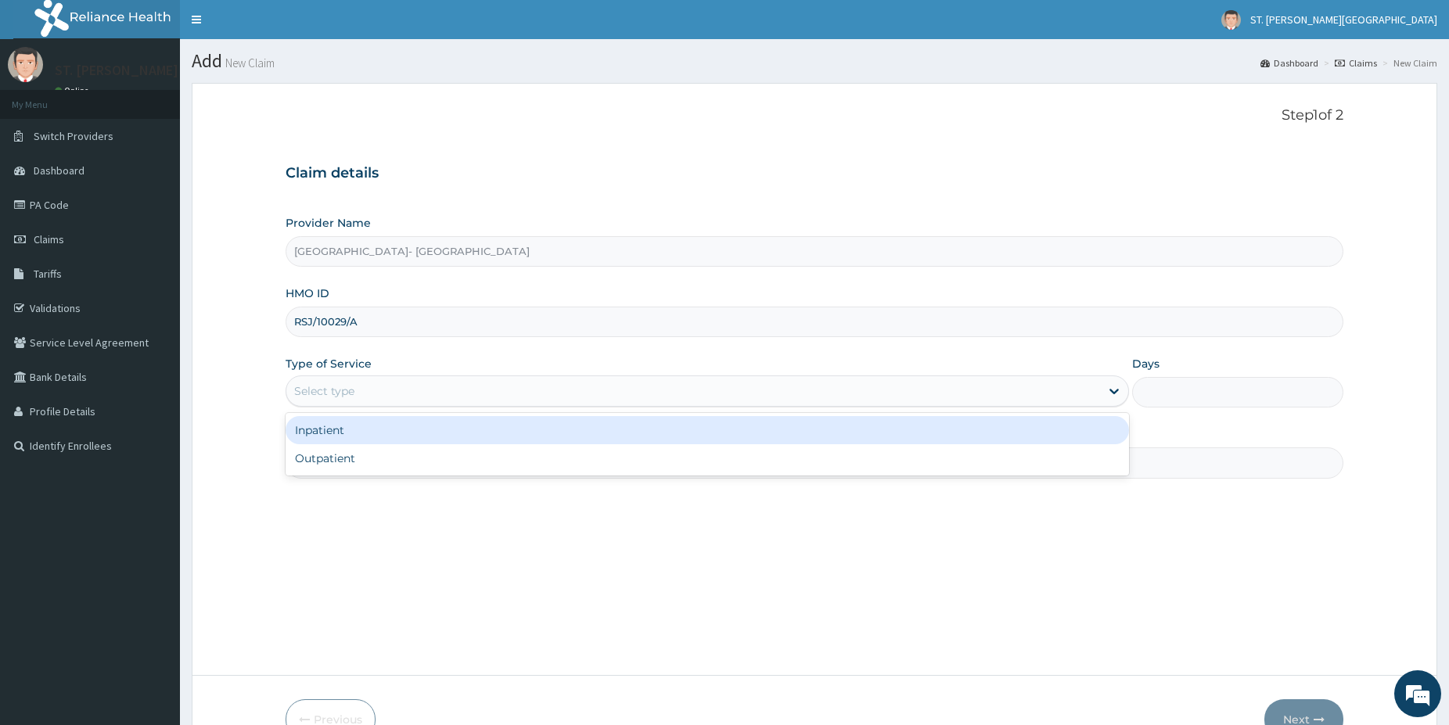
click at [336, 394] on div "Select type" at bounding box center [324, 391] width 60 height 16
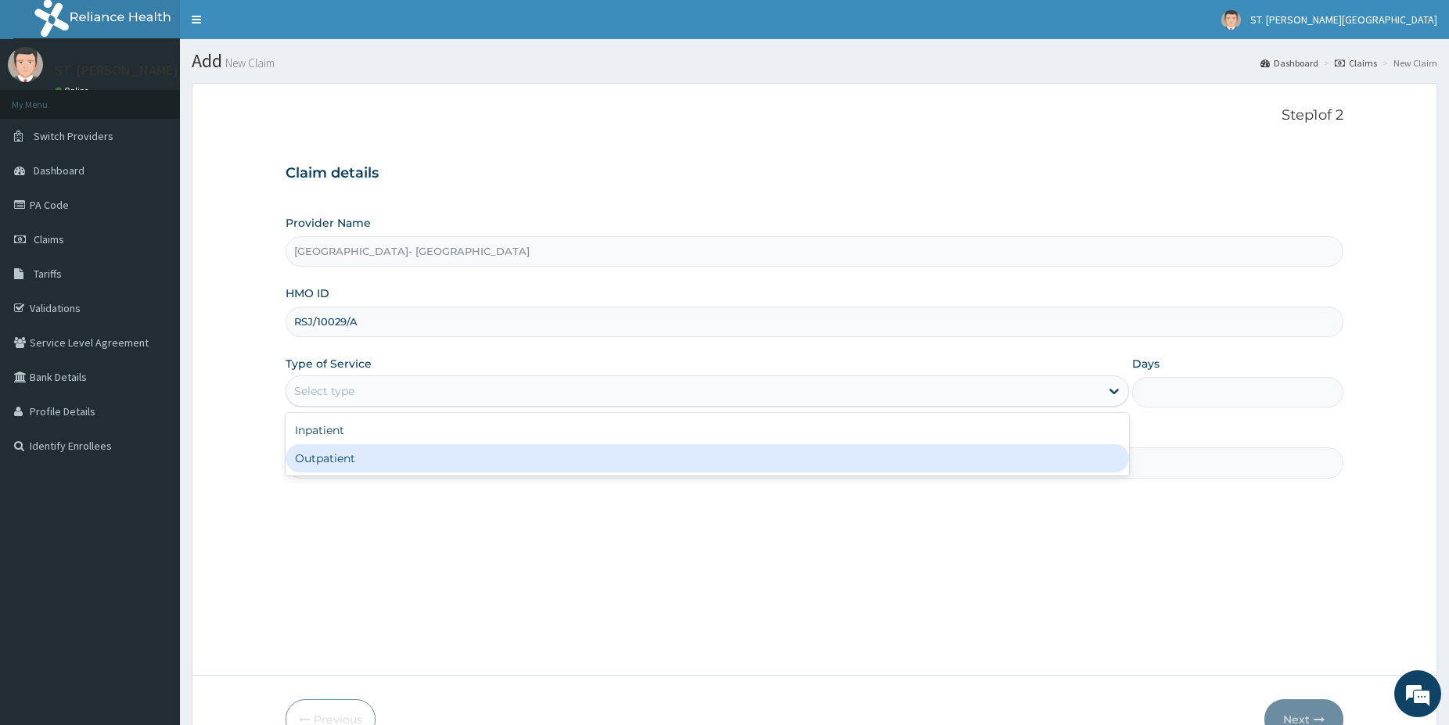
click at [321, 457] on div "Outpatient" at bounding box center [706, 458] width 843 height 28
type input "1"
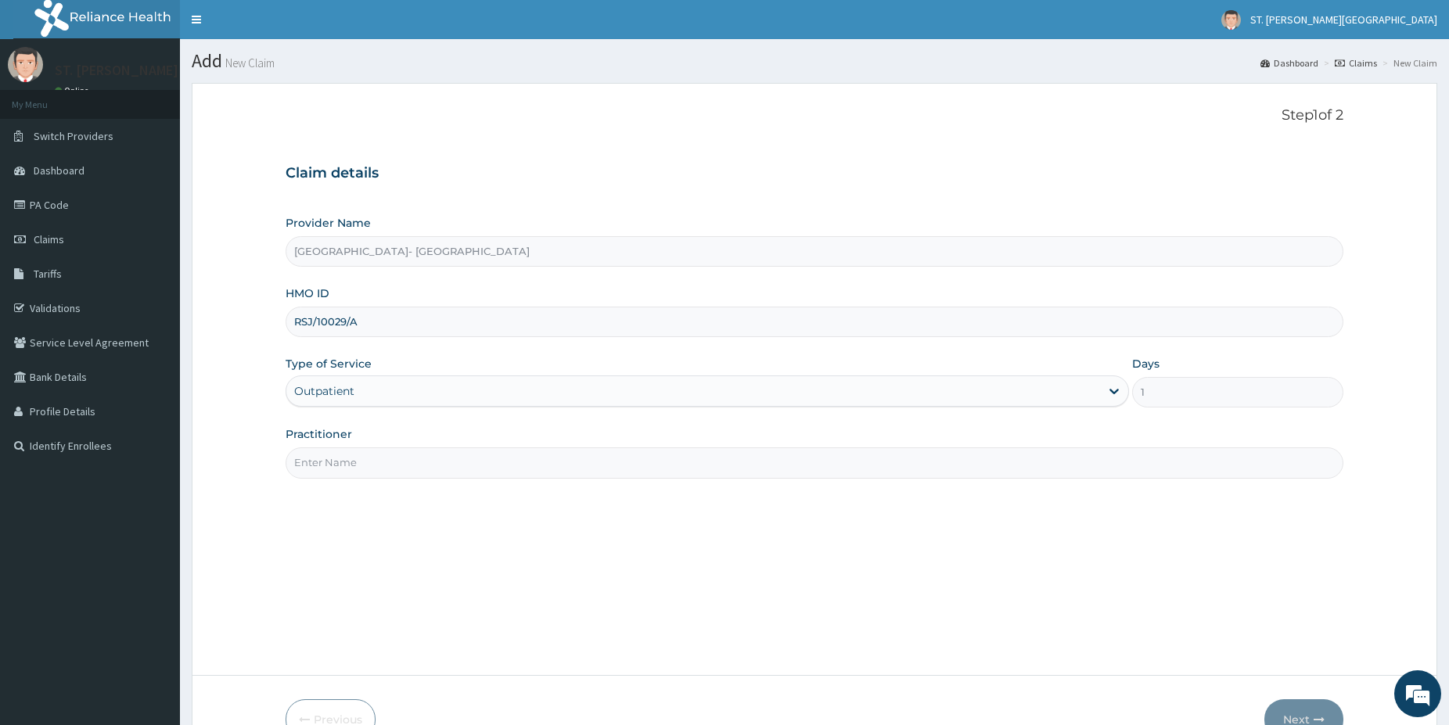
click at [319, 454] on input "Practitioner" at bounding box center [813, 462] width 1057 height 31
type input "dr.sifo"
click at [1331, 711] on button "Next" at bounding box center [1303, 719] width 79 height 41
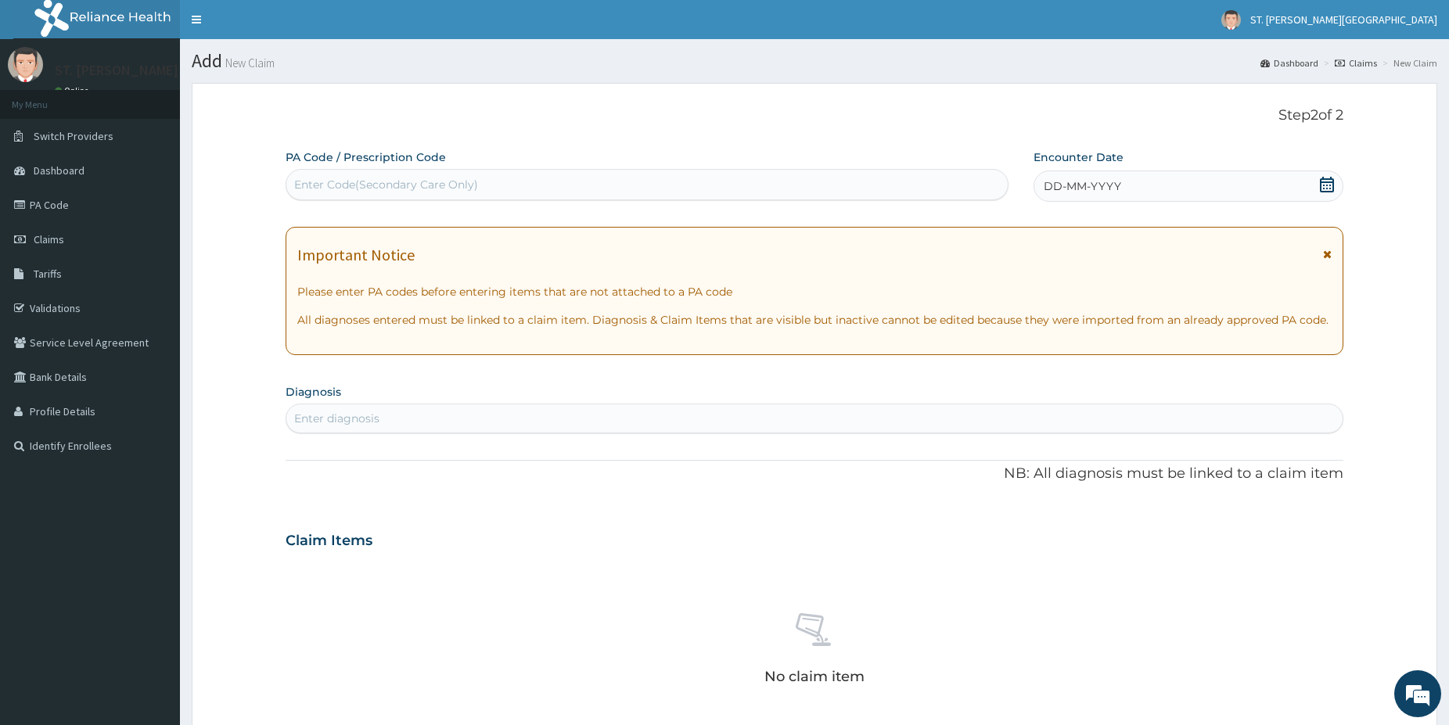
click at [478, 416] on div "Enter diagnosis" at bounding box center [814, 418] width 1056 height 25
type input "malaria"
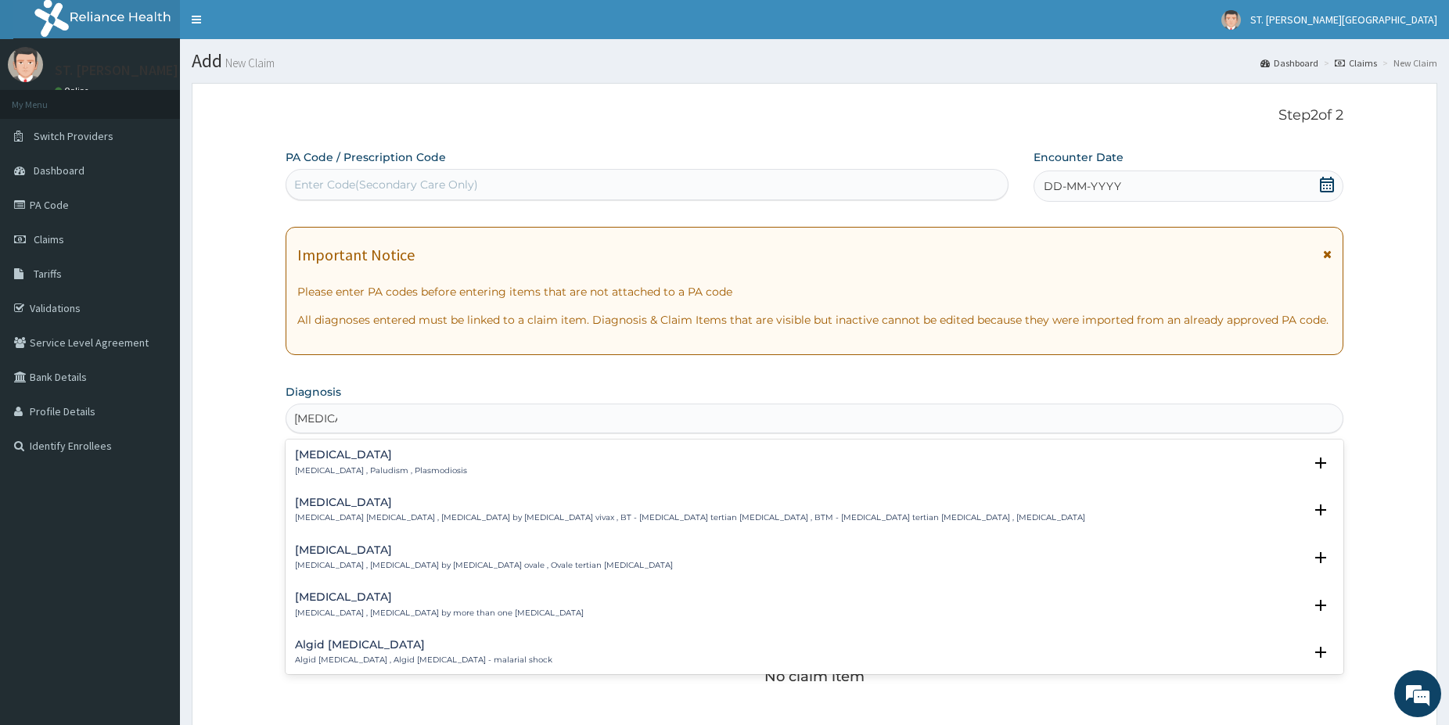
click at [336, 461] on h4 "Malaria" at bounding box center [381, 455] width 172 height 12
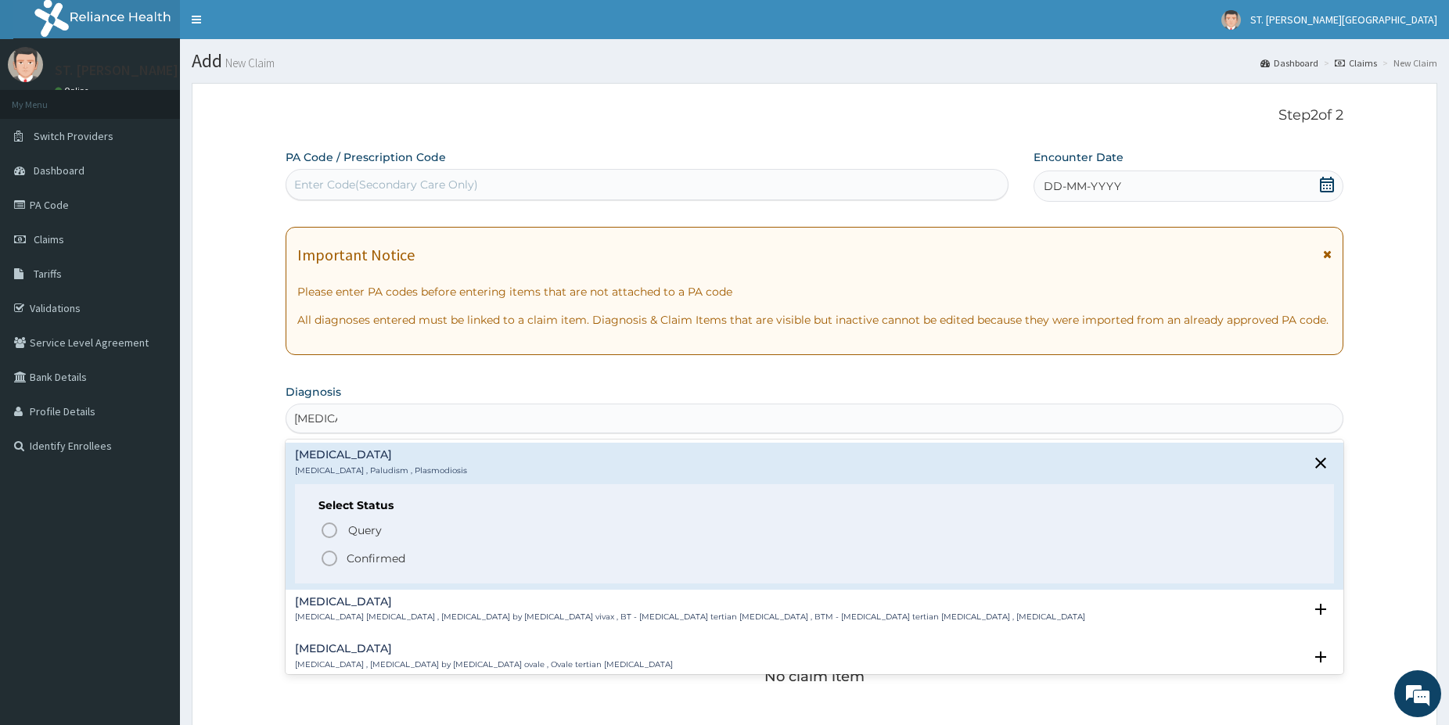
drag, startPoint x: 328, startPoint y: 559, endPoint x: 329, endPoint y: 541, distance: 18.1
click at [327, 558] on icon "status option filled" at bounding box center [329, 558] width 19 height 19
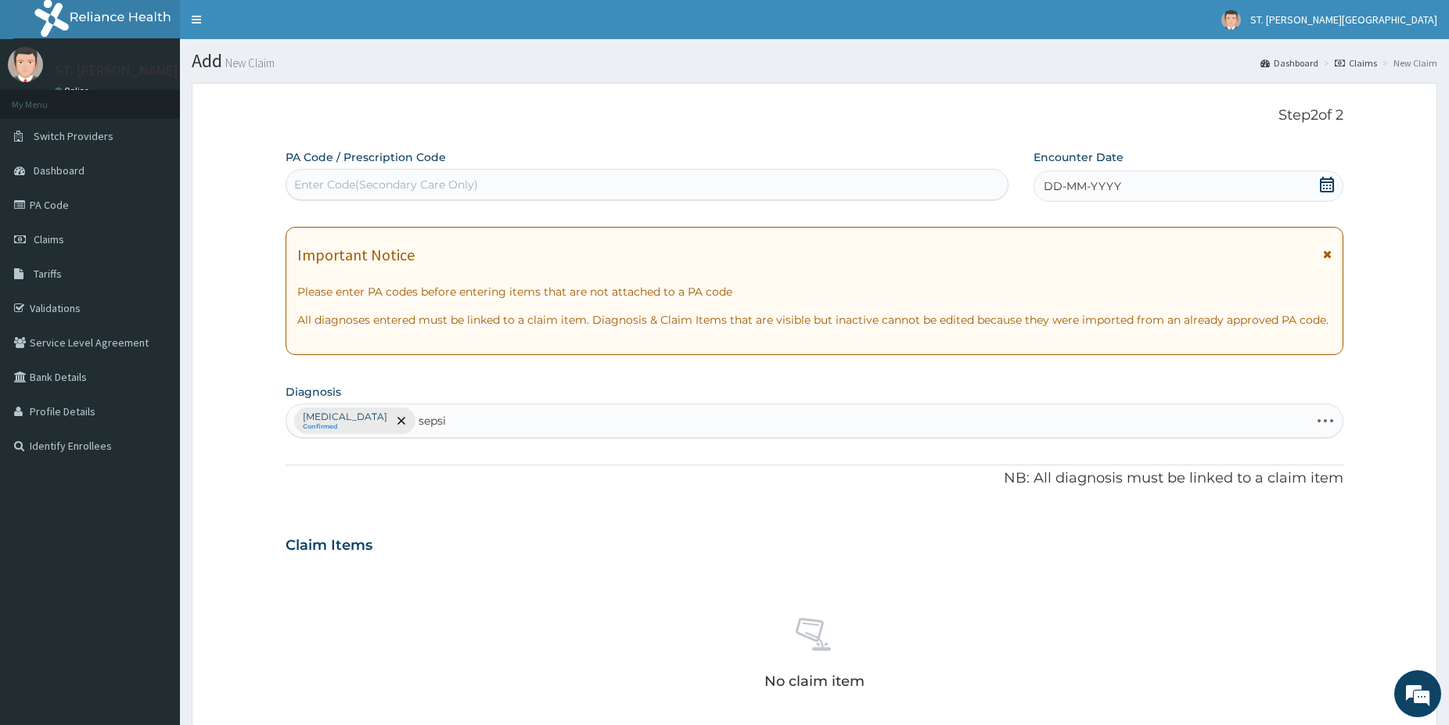
type input "sepsis"
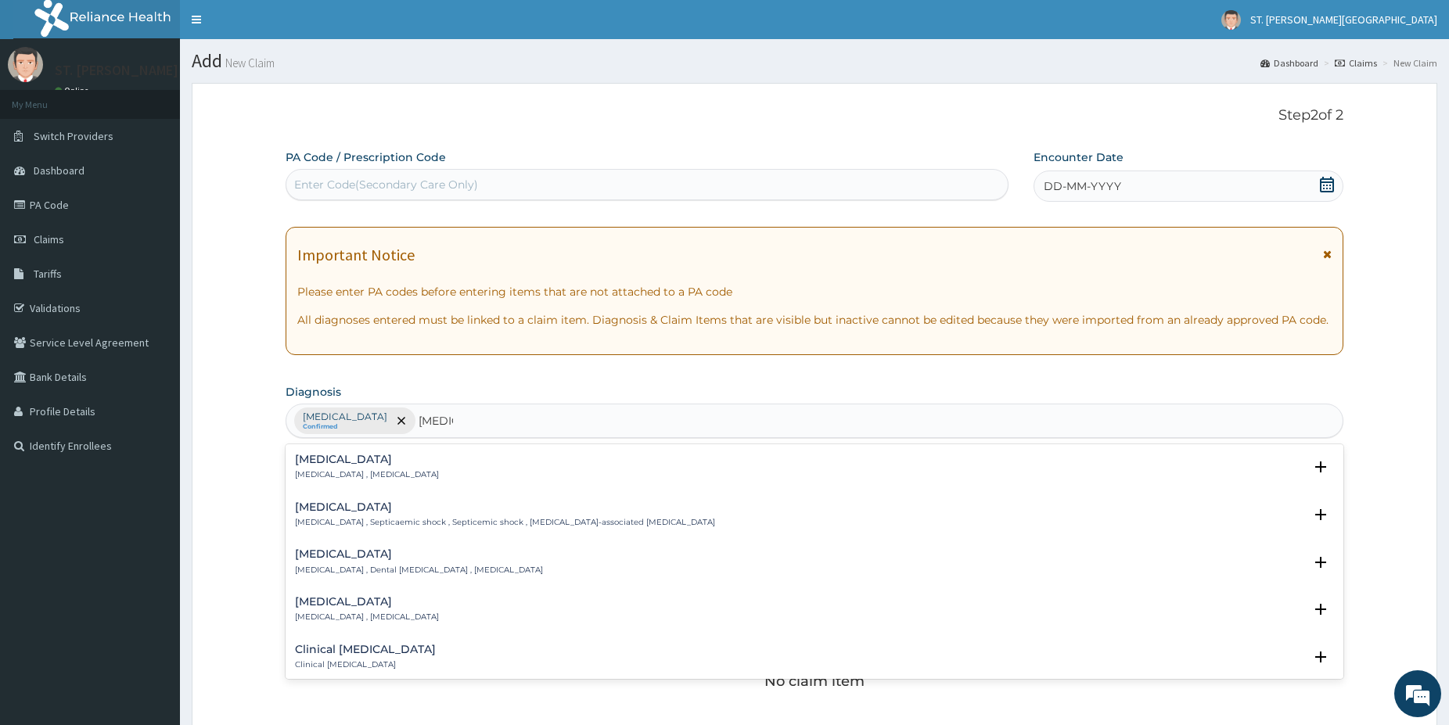
click at [332, 458] on h4 "Sepsis" at bounding box center [367, 460] width 144 height 12
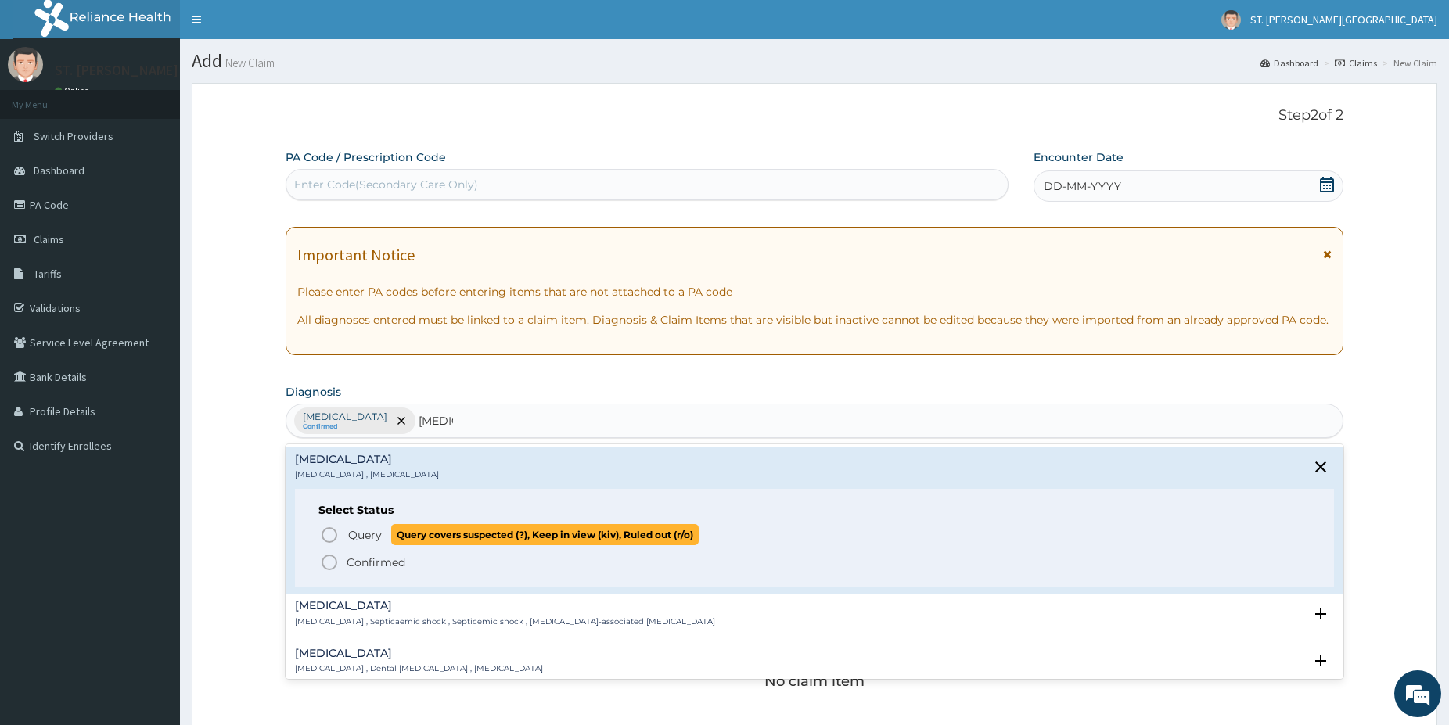
click at [329, 533] on icon "status option query" at bounding box center [329, 535] width 19 height 19
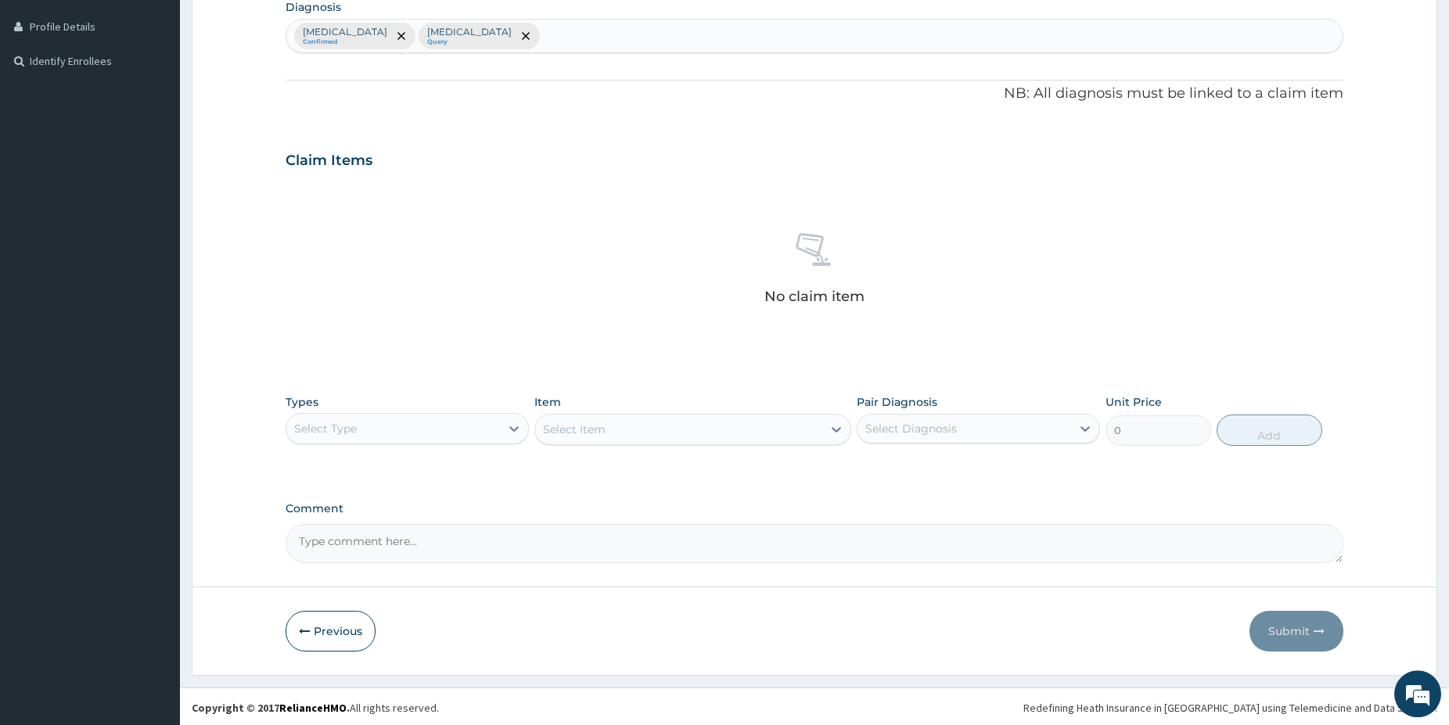
scroll to position [387, 0]
click at [436, 429] on div "Select Type" at bounding box center [393, 426] width 214 height 25
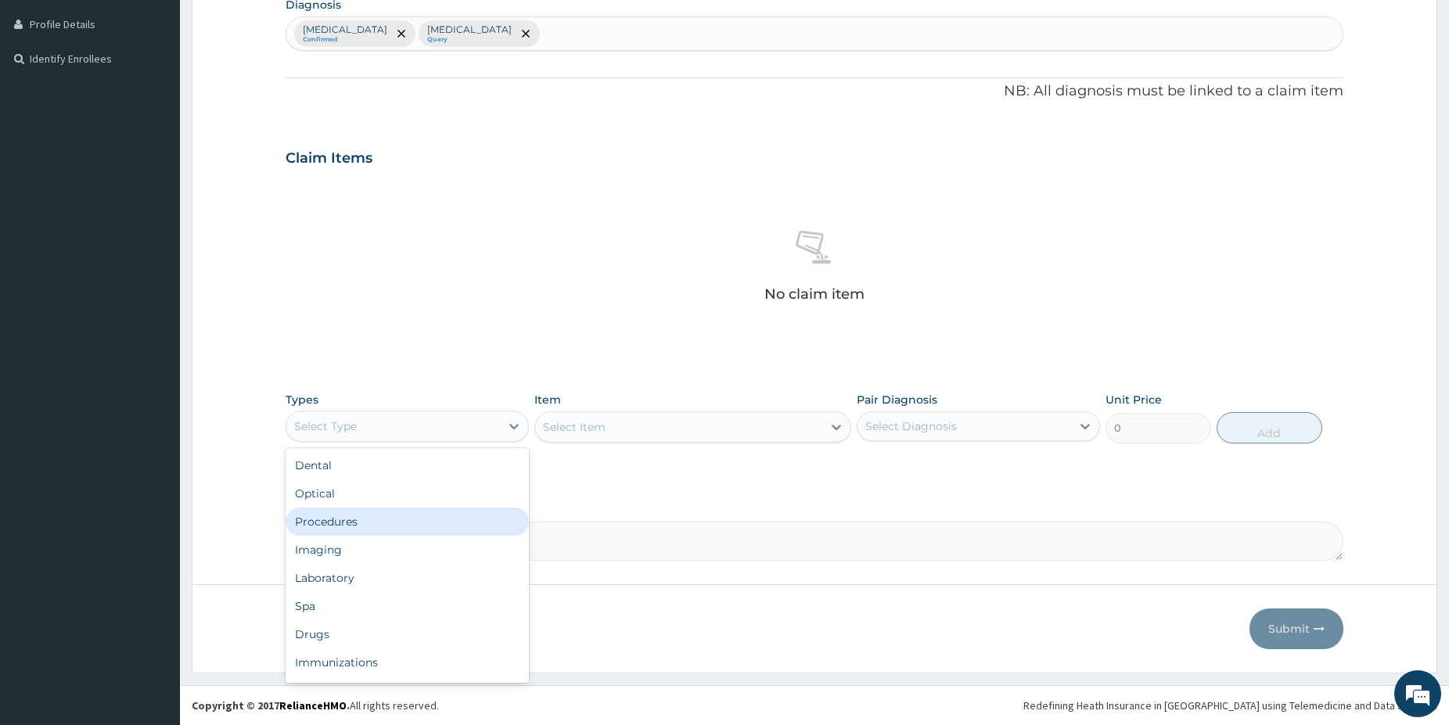
click at [357, 520] on div "Procedures" at bounding box center [406, 522] width 243 height 28
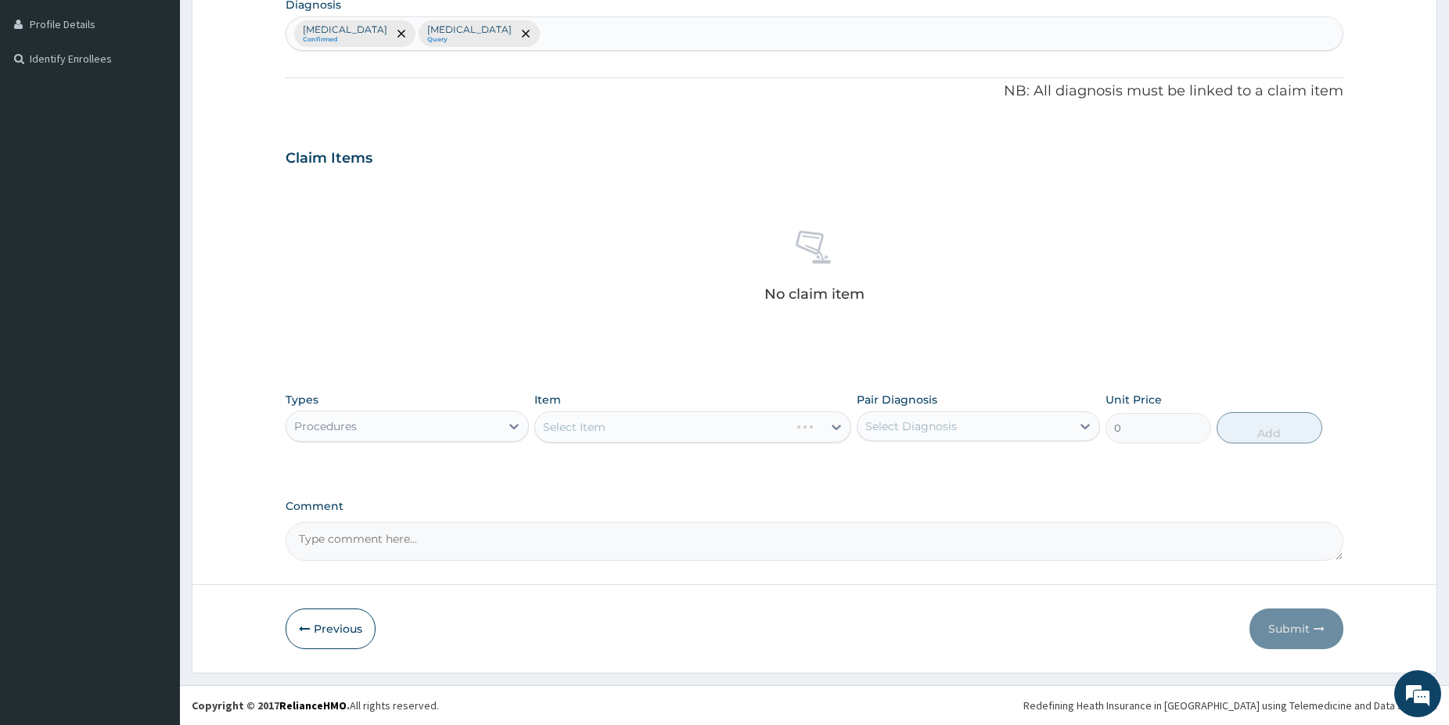
click at [669, 430] on div "Select Item" at bounding box center [692, 426] width 317 height 31
click at [674, 429] on div "Select Item" at bounding box center [678, 427] width 287 height 25
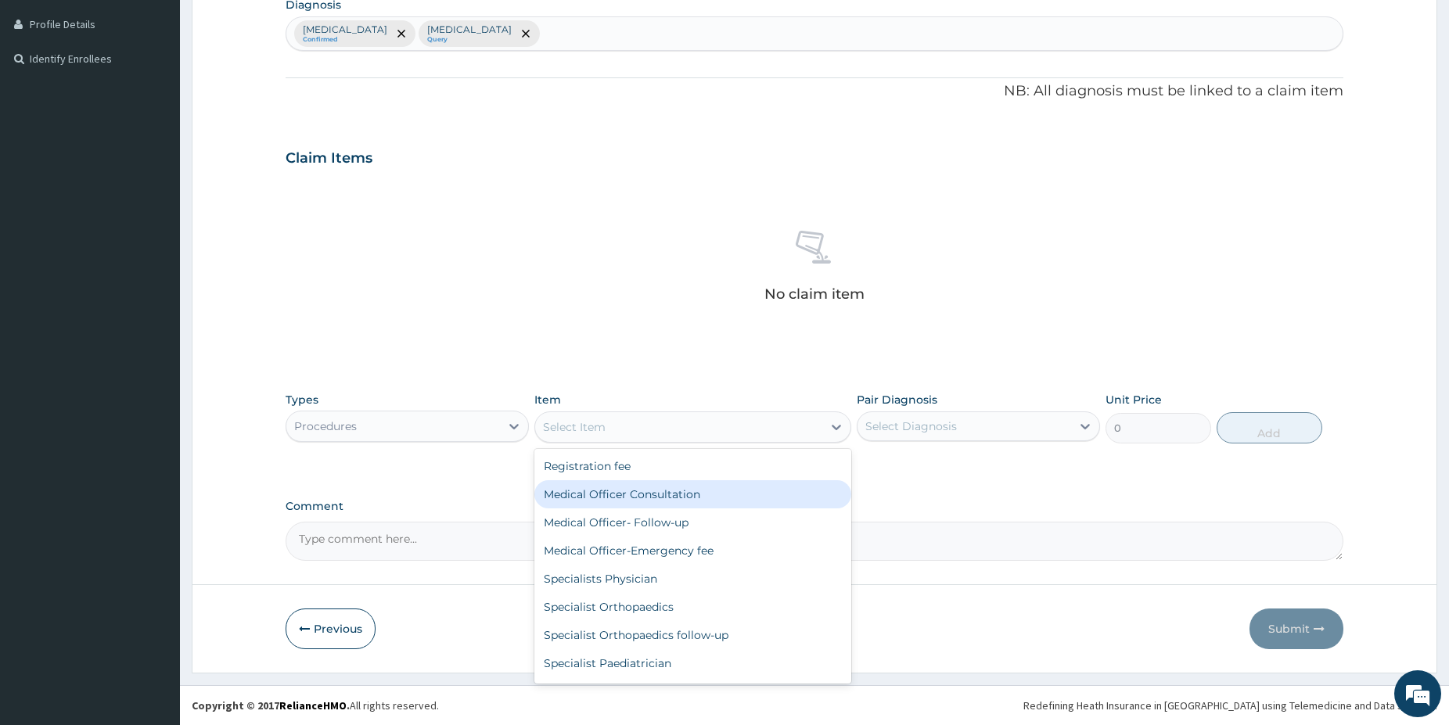
click at [644, 495] on div "Medical Officer Consultation" at bounding box center [692, 494] width 317 height 28
type input "5000"
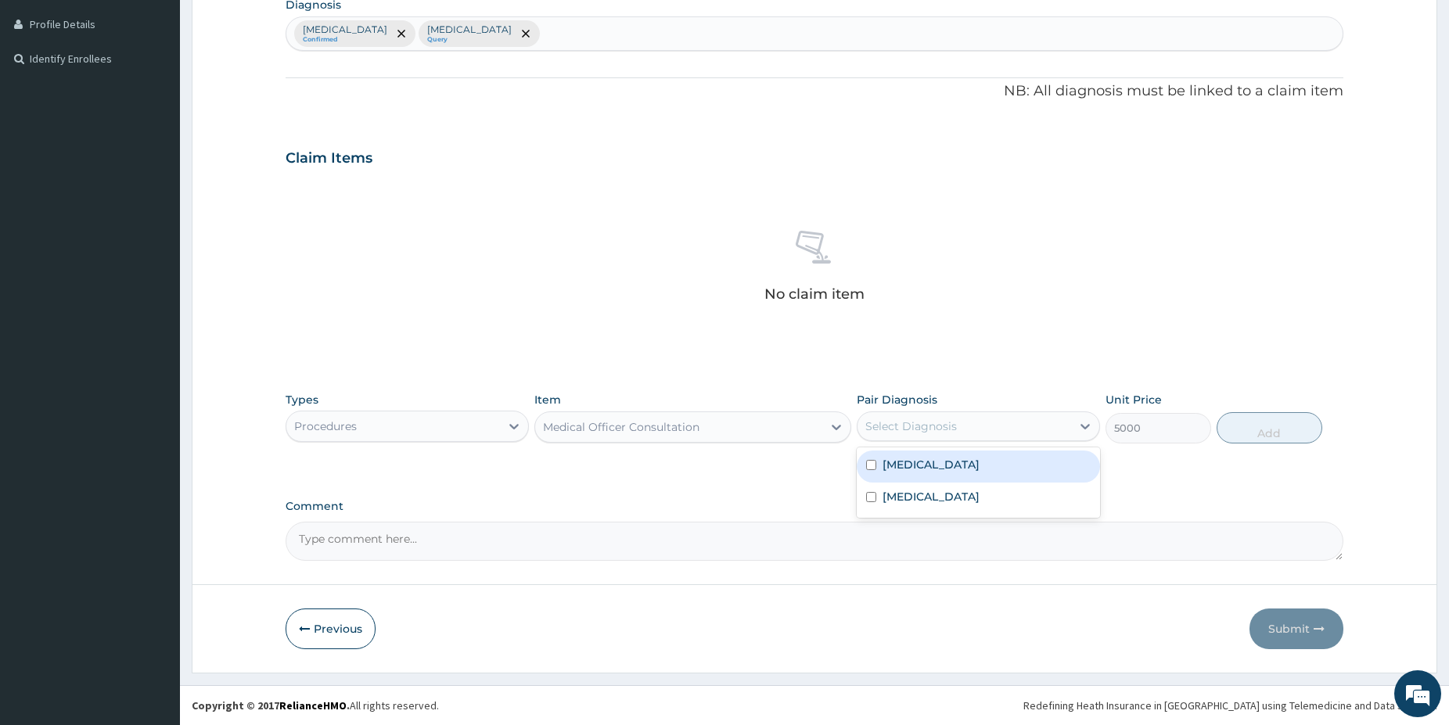
click at [975, 425] on div "Select Diagnosis" at bounding box center [964, 426] width 214 height 25
drag, startPoint x: 899, startPoint y: 470, endPoint x: 894, endPoint y: 521, distance: 51.1
click at [900, 483] on div "Malaria Sepsis" at bounding box center [977, 482] width 243 height 70
click at [888, 501] on label "Sepsis" at bounding box center [930, 497] width 97 height 16
checkbox input "true"
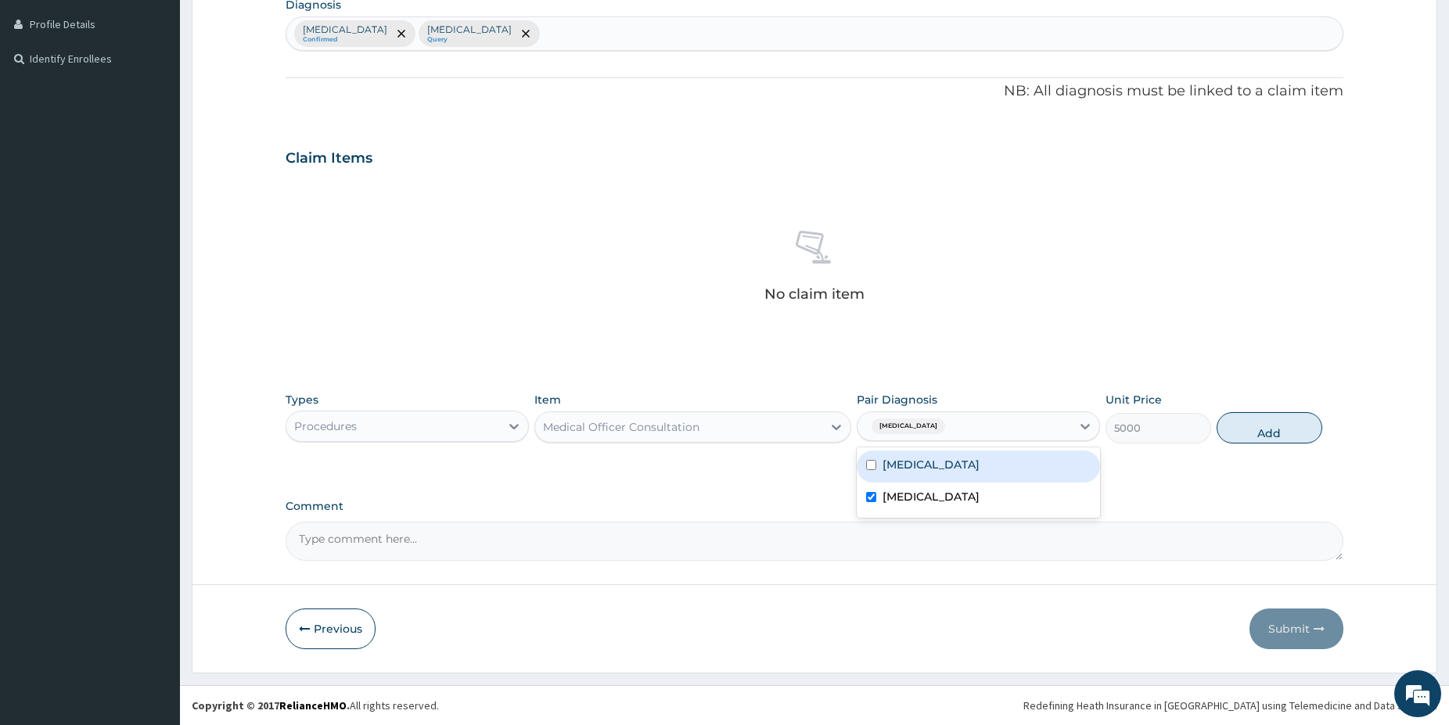
click at [935, 469] on div "Malaria" at bounding box center [977, 467] width 243 height 32
checkbox input "true"
click at [1233, 426] on button "Add" at bounding box center [1269, 427] width 106 height 31
type input "0"
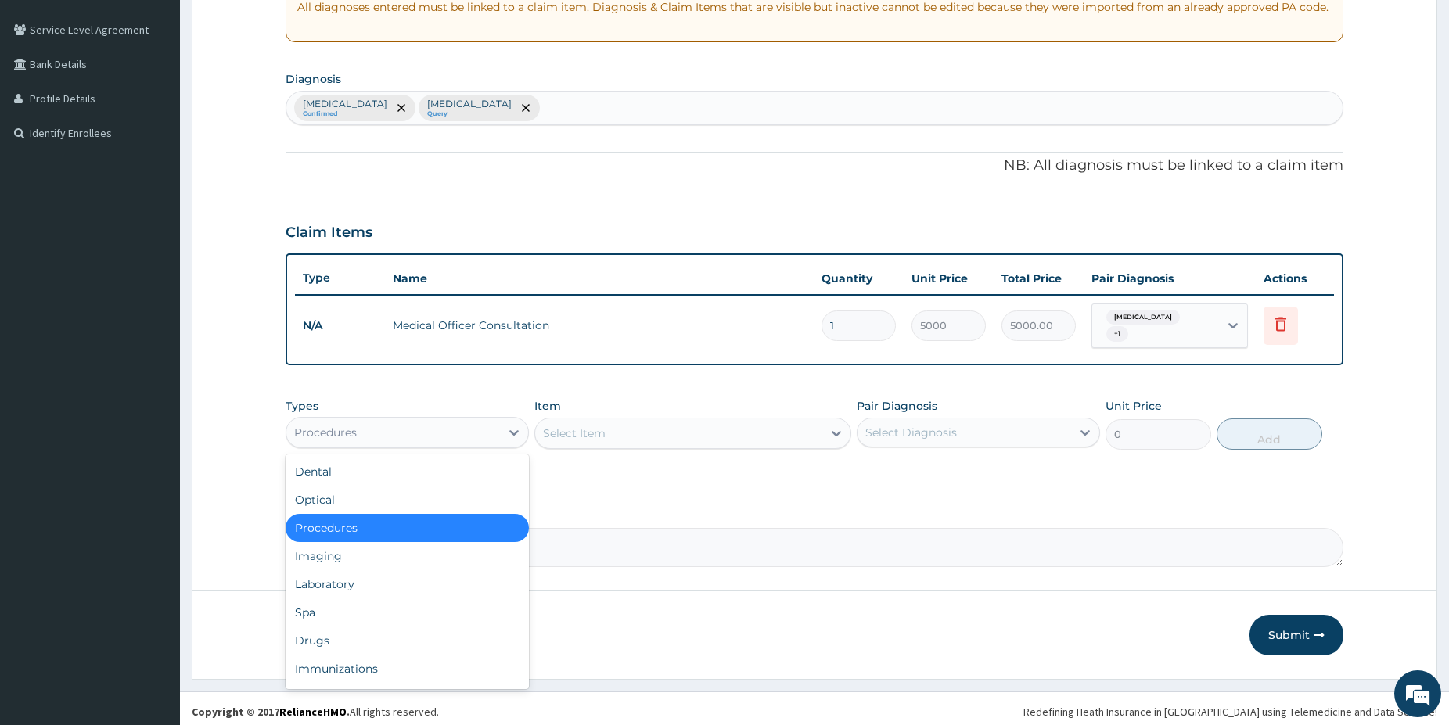
click at [374, 422] on div "Procedures" at bounding box center [393, 432] width 214 height 25
click at [346, 570] on div "Laboratory" at bounding box center [406, 584] width 243 height 28
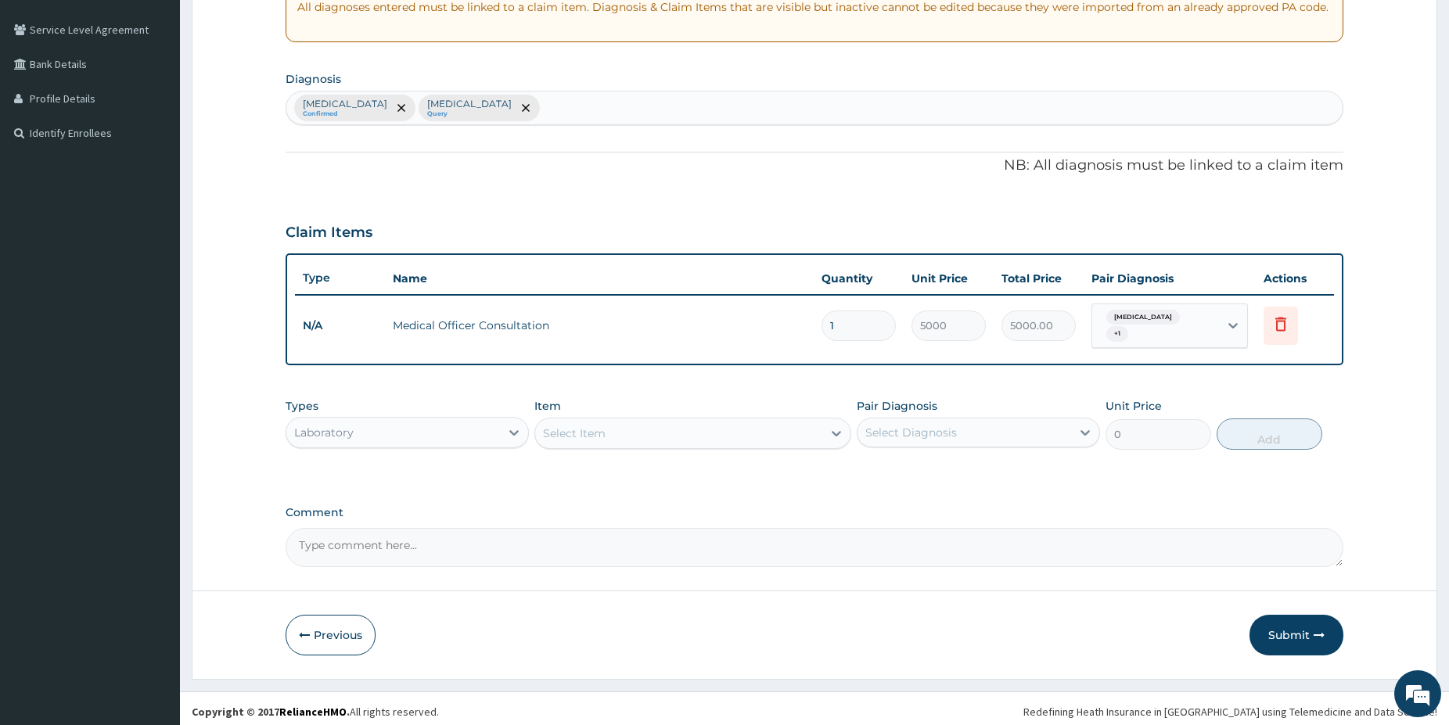
click at [516, 100] on div "Malaria Confirmed Sepsis Query" at bounding box center [814, 108] width 1056 height 33
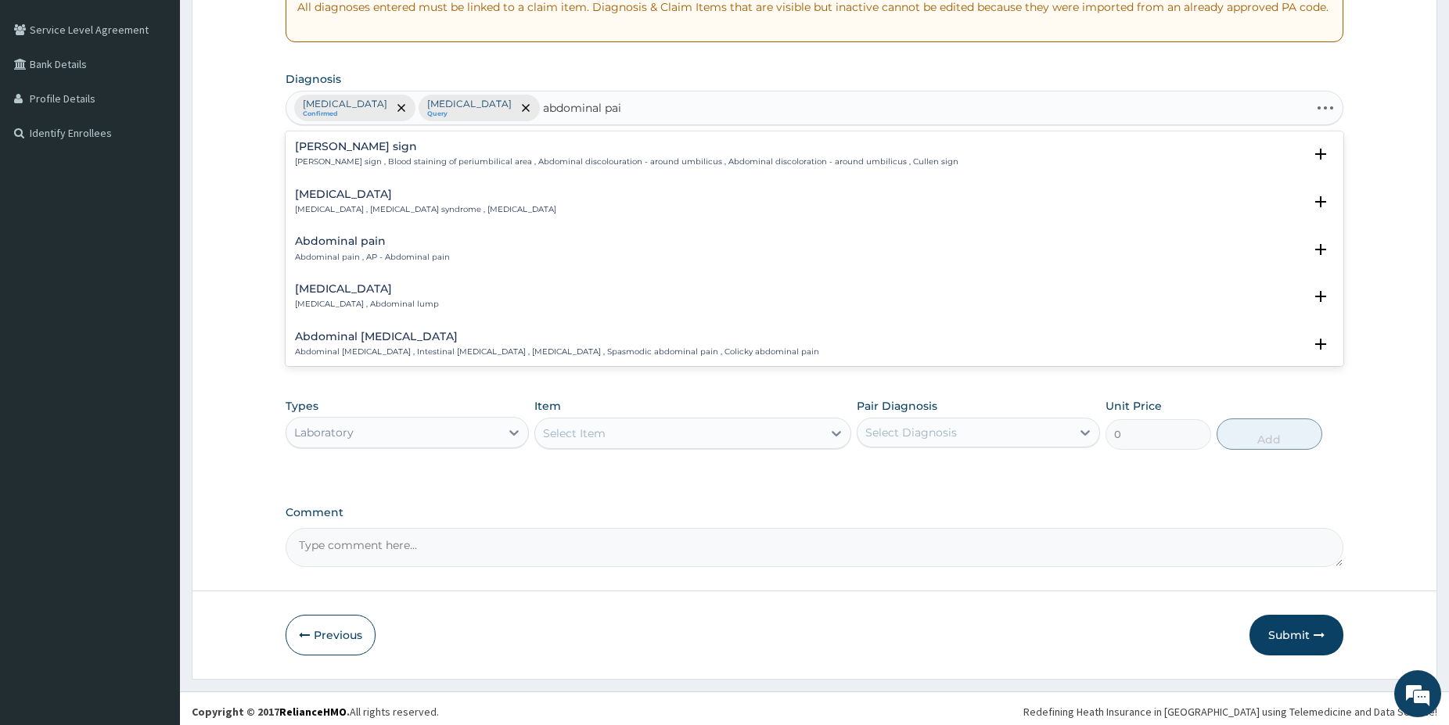
type input "abdominal pain"
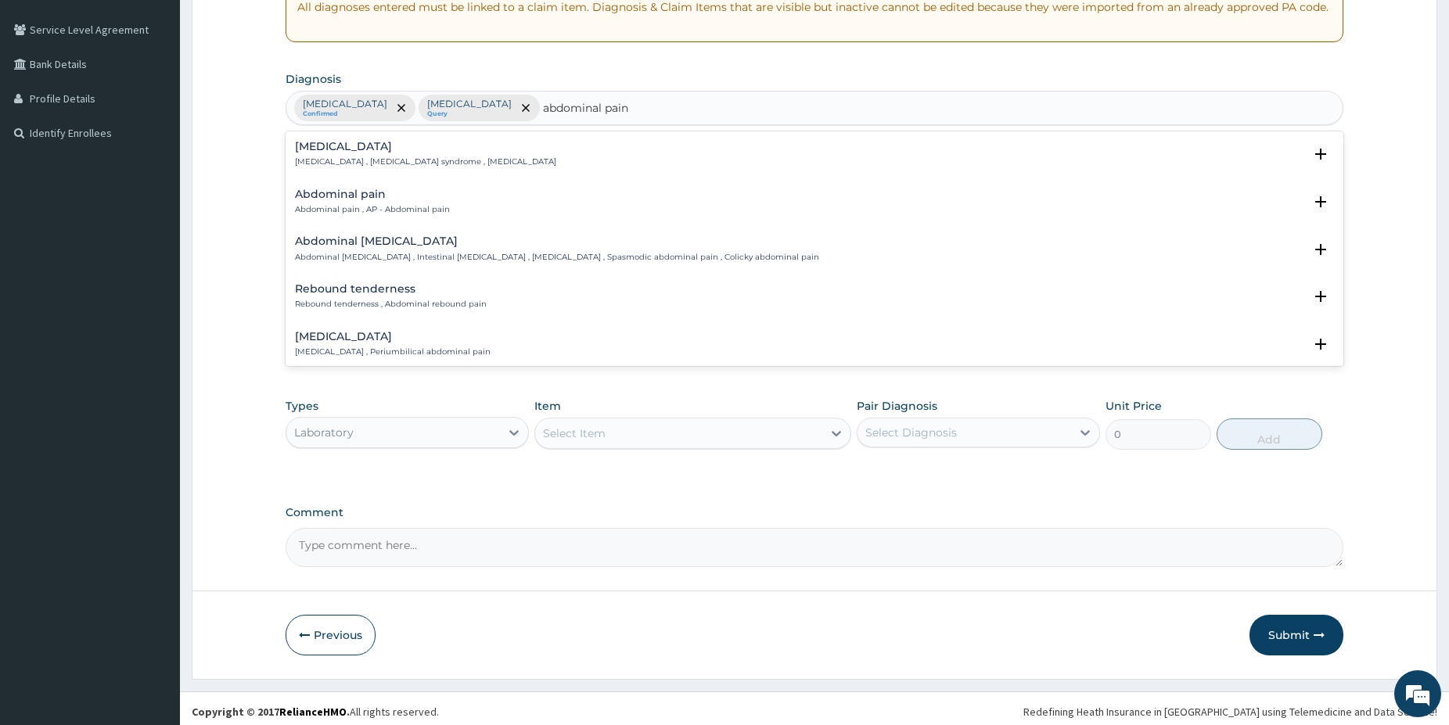
click at [364, 194] on h4 "Abdominal pain" at bounding box center [372, 194] width 155 height 12
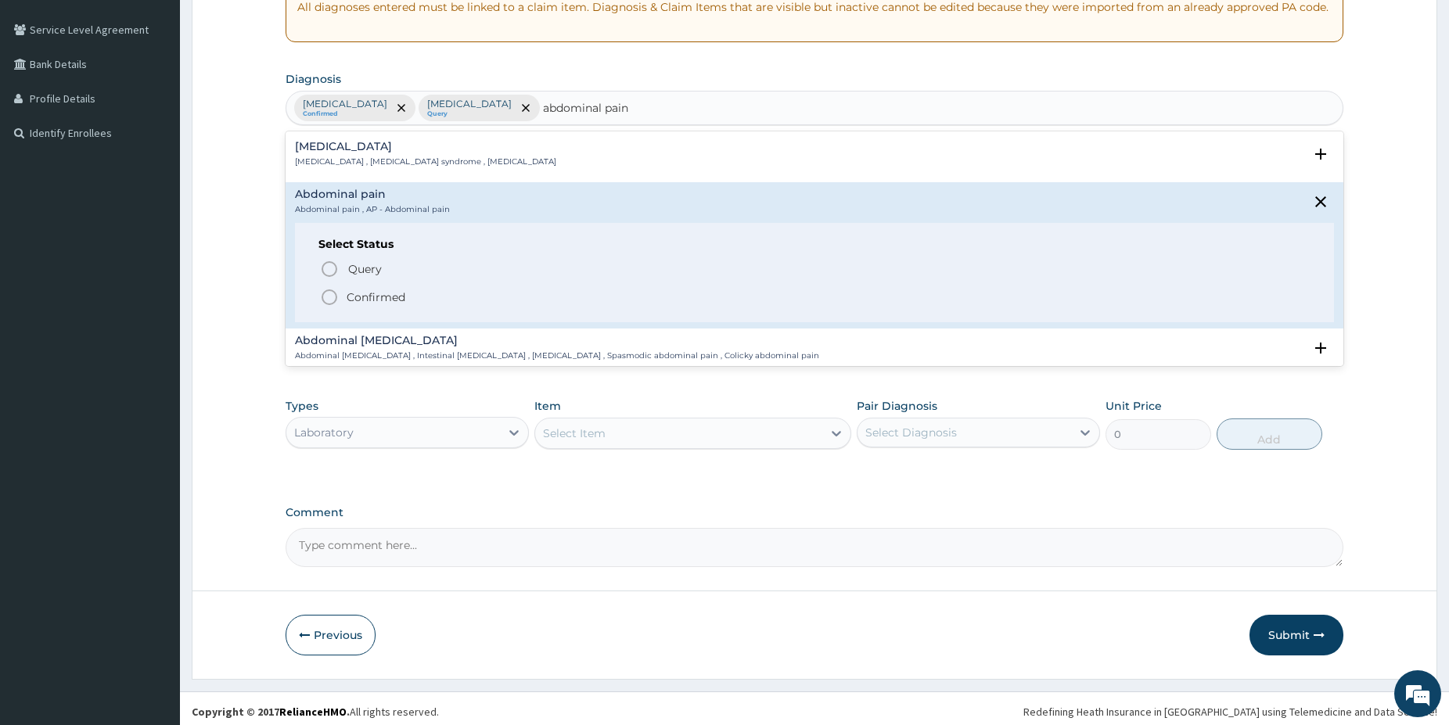
click at [336, 292] on icon "status option filled" at bounding box center [329, 297] width 19 height 19
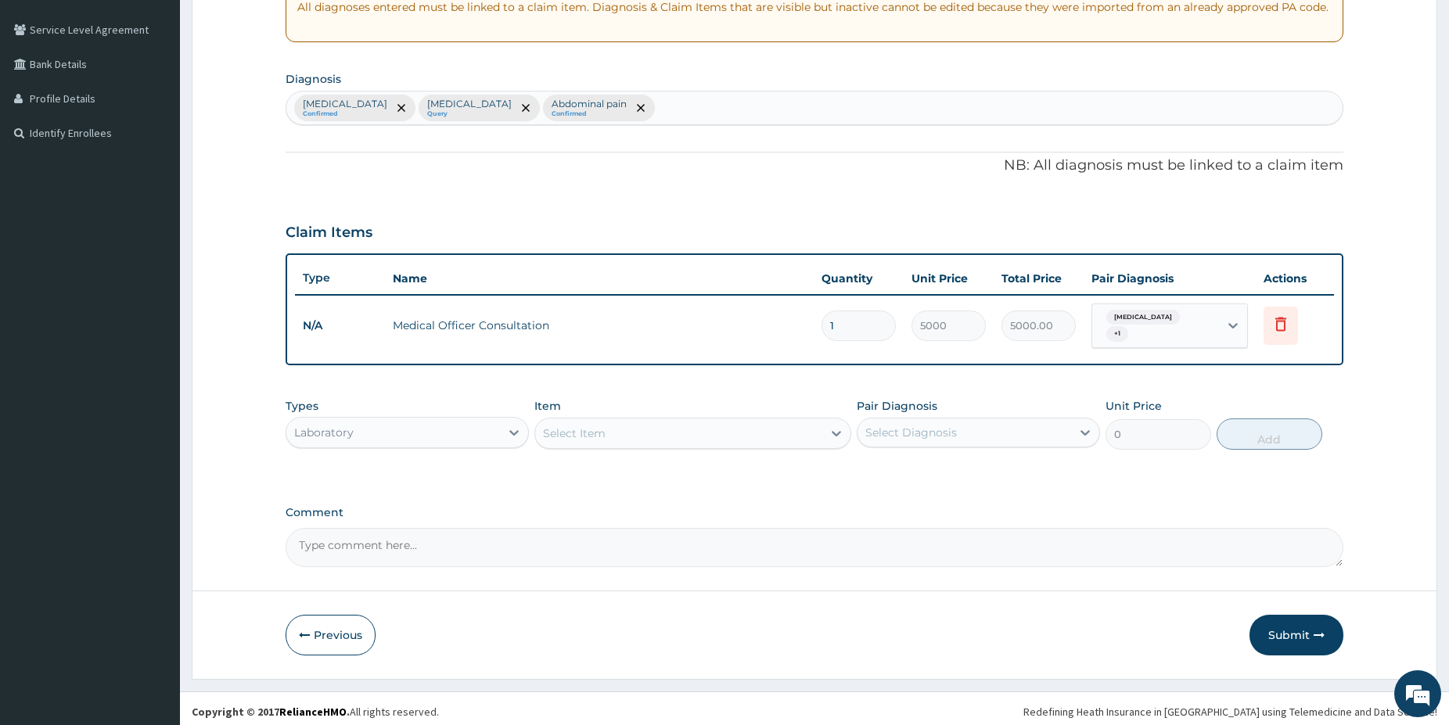
drag, startPoint x: 1160, startPoint y: 311, endPoint x: 1159, endPoint y: 322, distance: 11.8
click at [1159, 311] on div "Sepsis + 1" at bounding box center [1155, 326] width 127 height 44
click at [1162, 427] on label "Abdominal pain" at bounding box center [1162, 425] width 91 height 16
checkbox input "true"
click at [612, 422] on div "Select Item" at bounding box center [678, 433] width 287 height 25
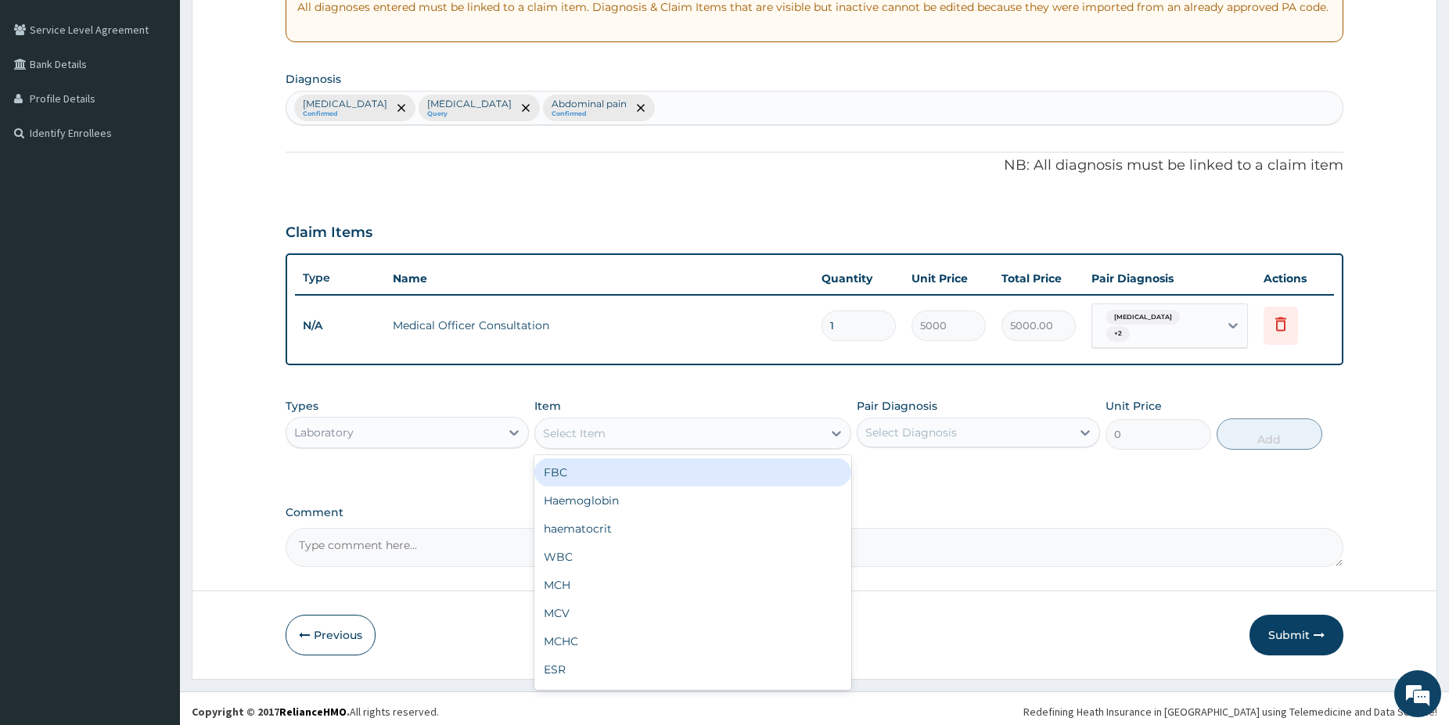
click at [621, 469] on div "FBC" at bounding box center [692, 472] width 317 height 28
type input "5000"
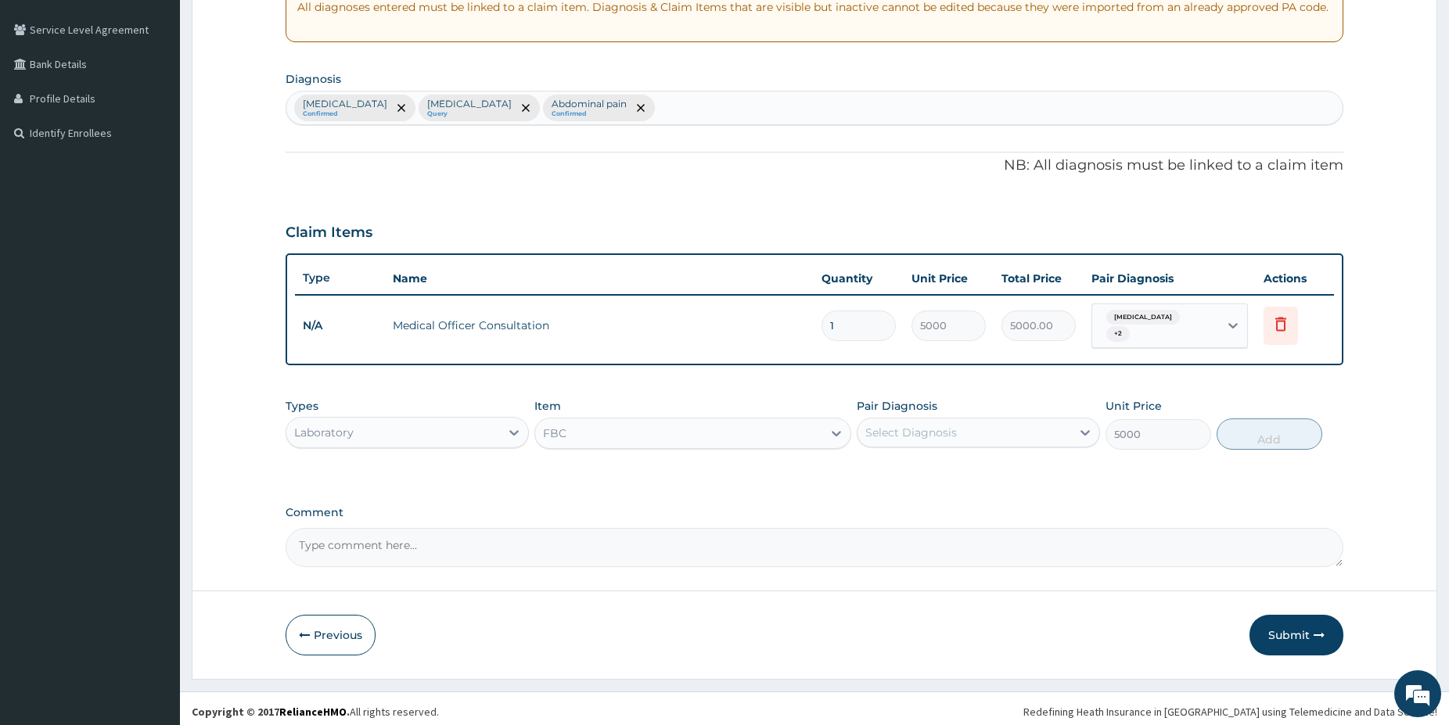
click at [926, 425] on div "Select Diagnosis" at bounding box center [911, 433] width 92 height 16
drag, startPoint x: 917, startPoint y: 494, endPoint x: 924, endPoint y: 534, distance: 41.3
click at [917, 501] on label "Sepsis" at bounding box center [930, 503] width 97 height 16
checkbox input "true"
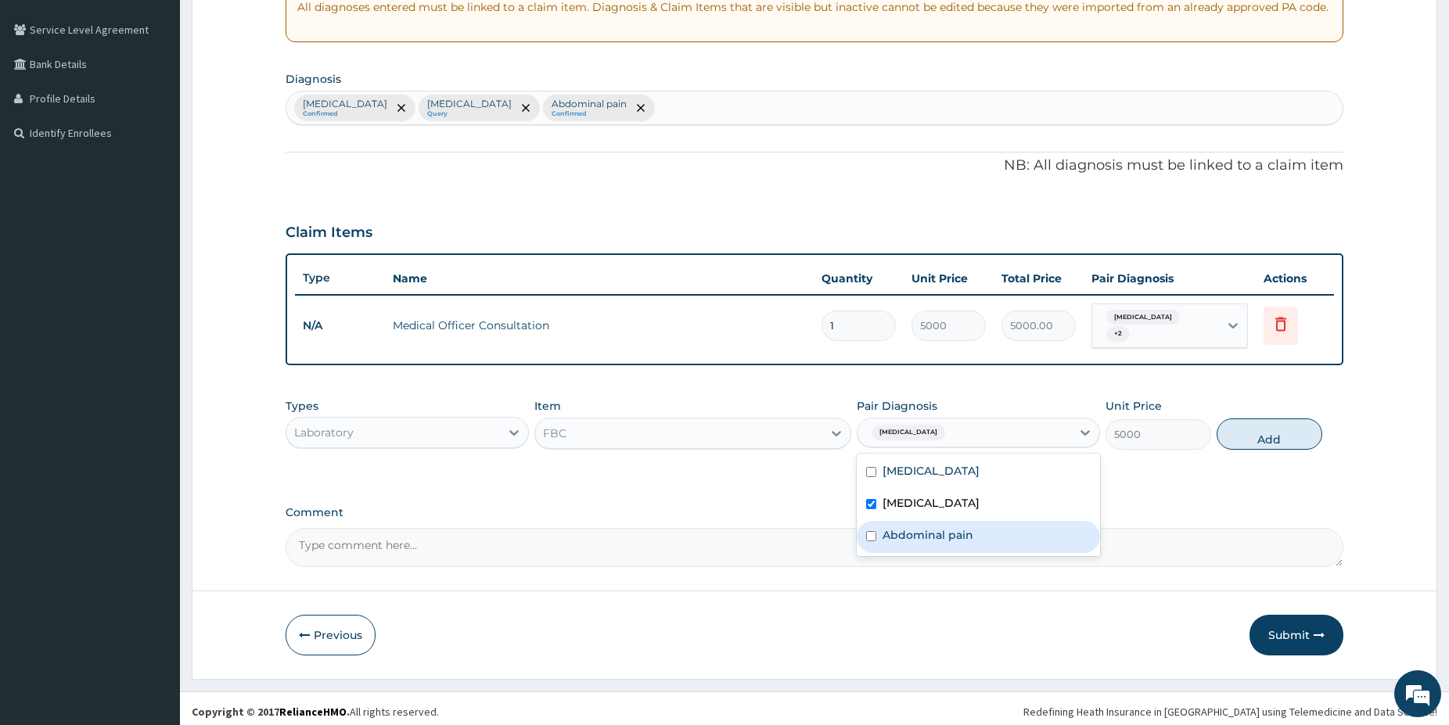
drag, startPoint x: 924, startPoint y: 538, endPoint x: 942, endPoint y: 534, distance: 17.6
click at [924, 536] on div "Abdominal pain" at bounding box center [977, 537] width 243 height 32
checkbox input "true"
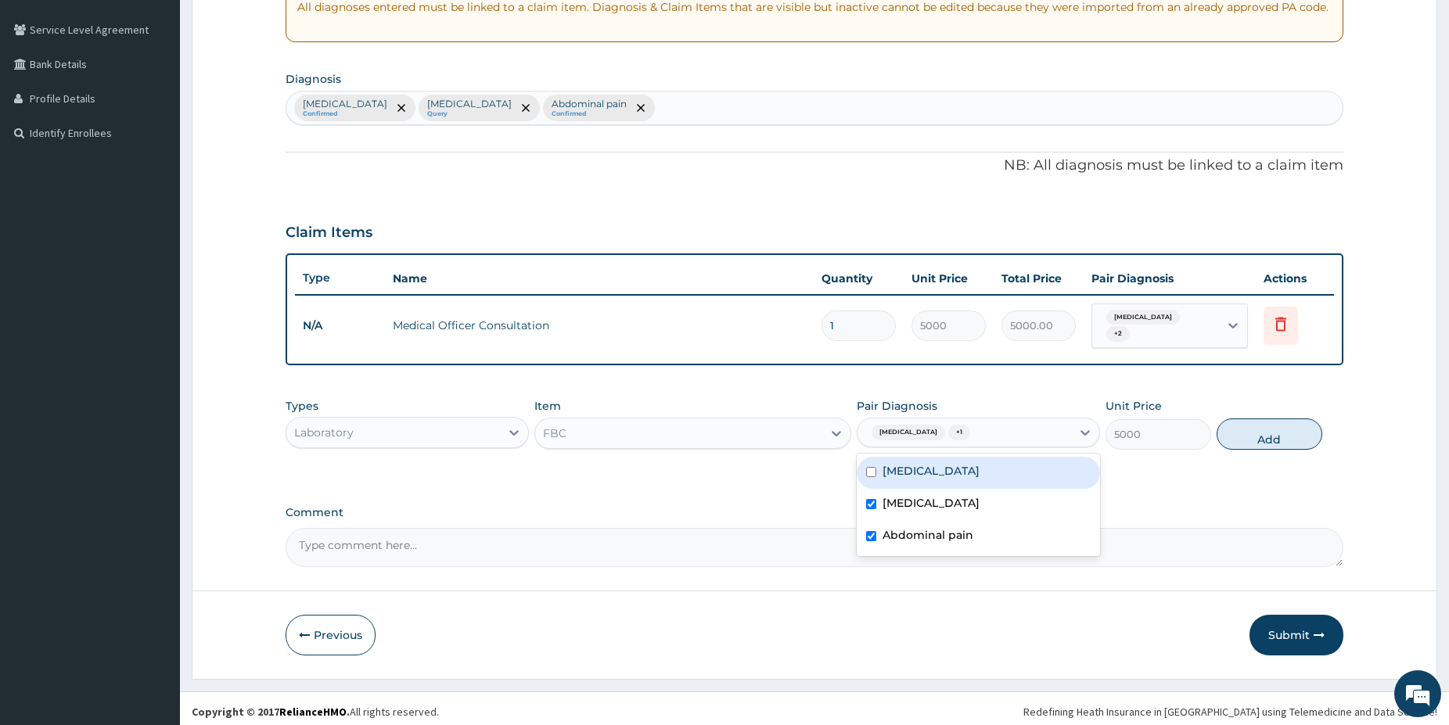
click at [1236, 437] on button "Add" at bounding box center [1269, 433] width 106 height 31
type input "0"
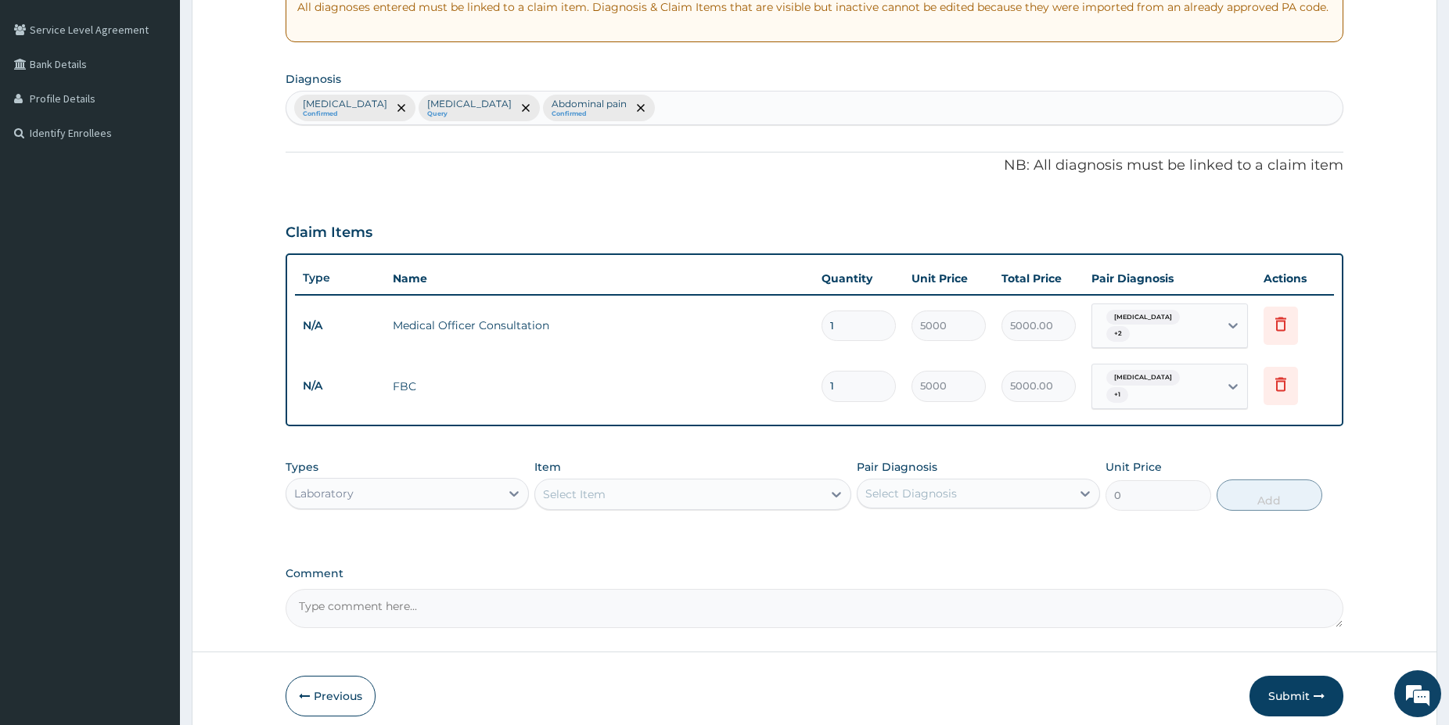
click at [792, 482] on div "Select Item" at bounding box center [678, 494] width 287 height 25
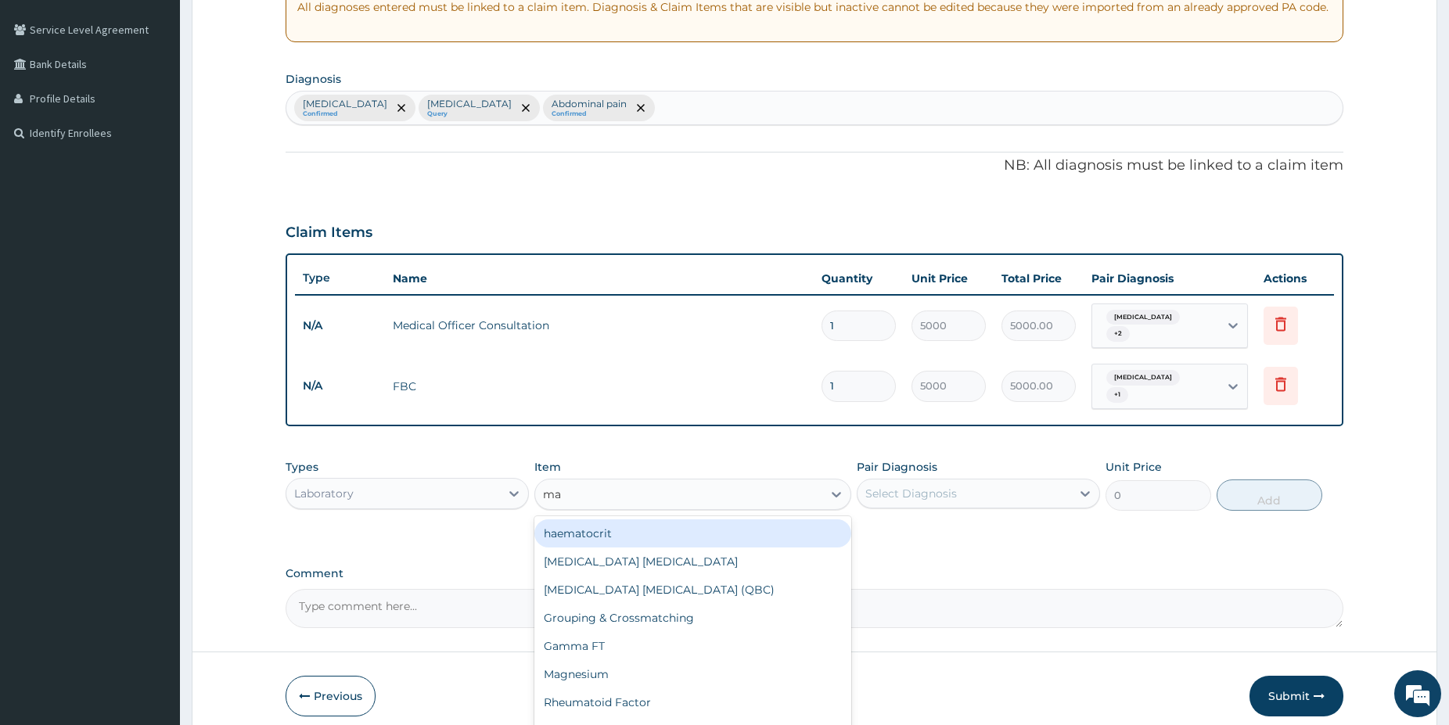
type input "mal"
click at [723, 523] on div "Malaria Parasite" at bounding box center [692, 533] width 317 height 28
type input "1500"
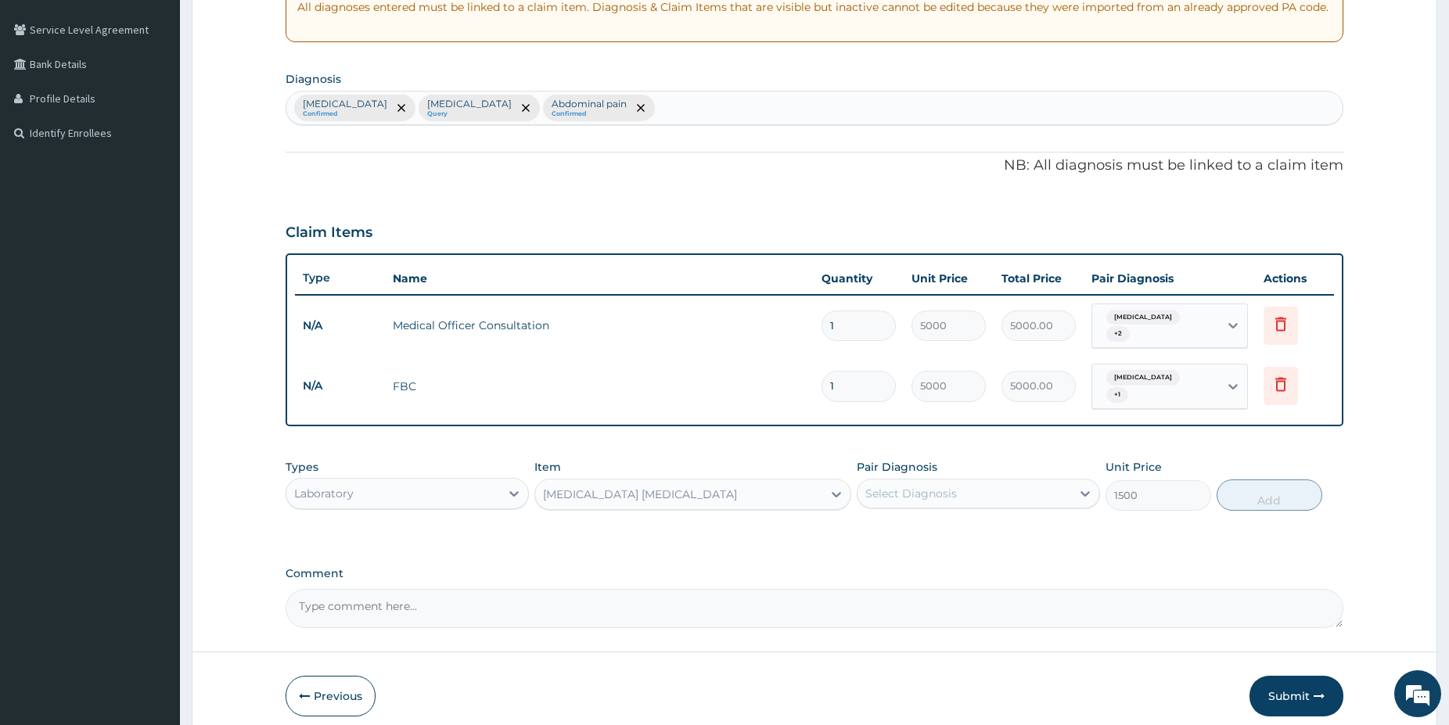
drag, startPoint x: 989, startPoint y: 490, endPoint x: 973, endPoint y: 500, distance: 18.7
click at [986, 486] on div "Select Diagnosis" at bounding box center [964, 493] width 214 height 25
click at [953, 521] on div "Malaria" at bounding box center [977, 534] width 243 height 32
checkbox input "true"
click at [1269, 484] on button "Add" at bounding box center [1269, 494] width 106 height 31
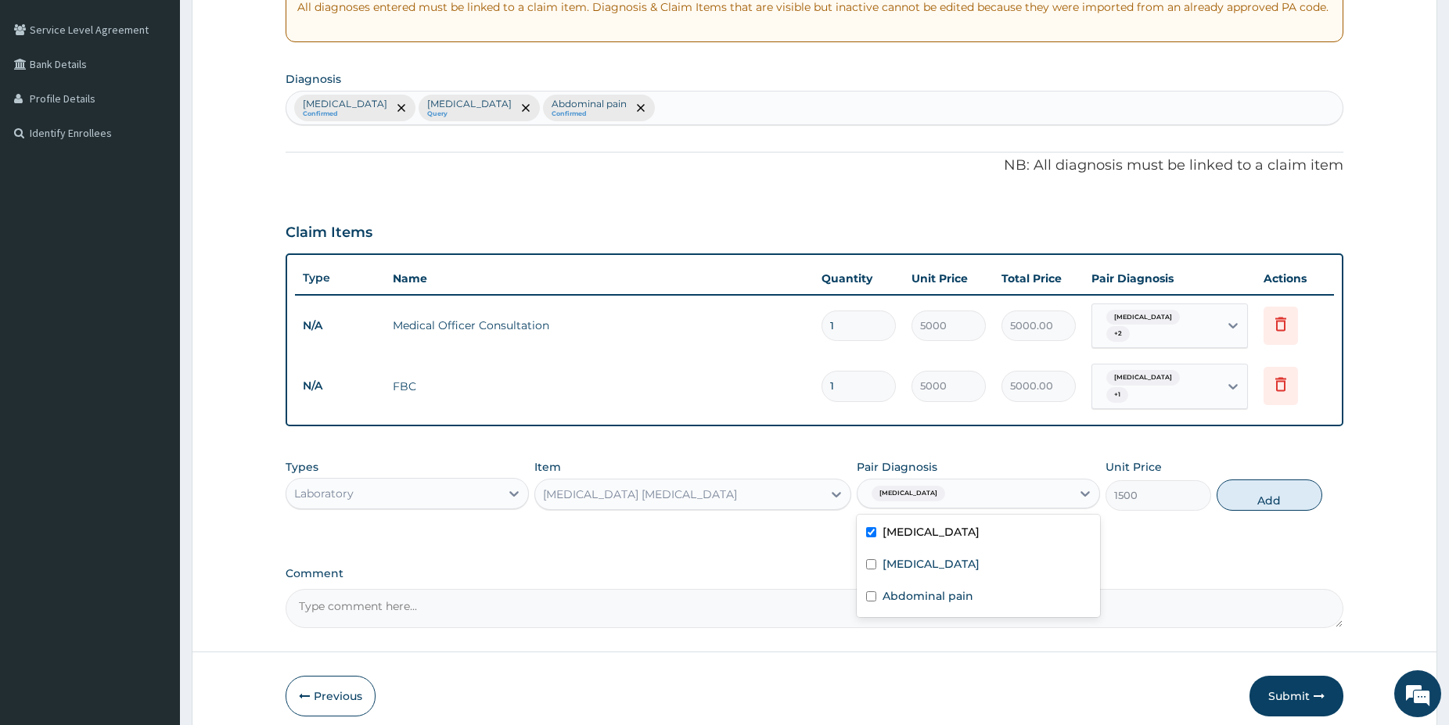
type input "0"
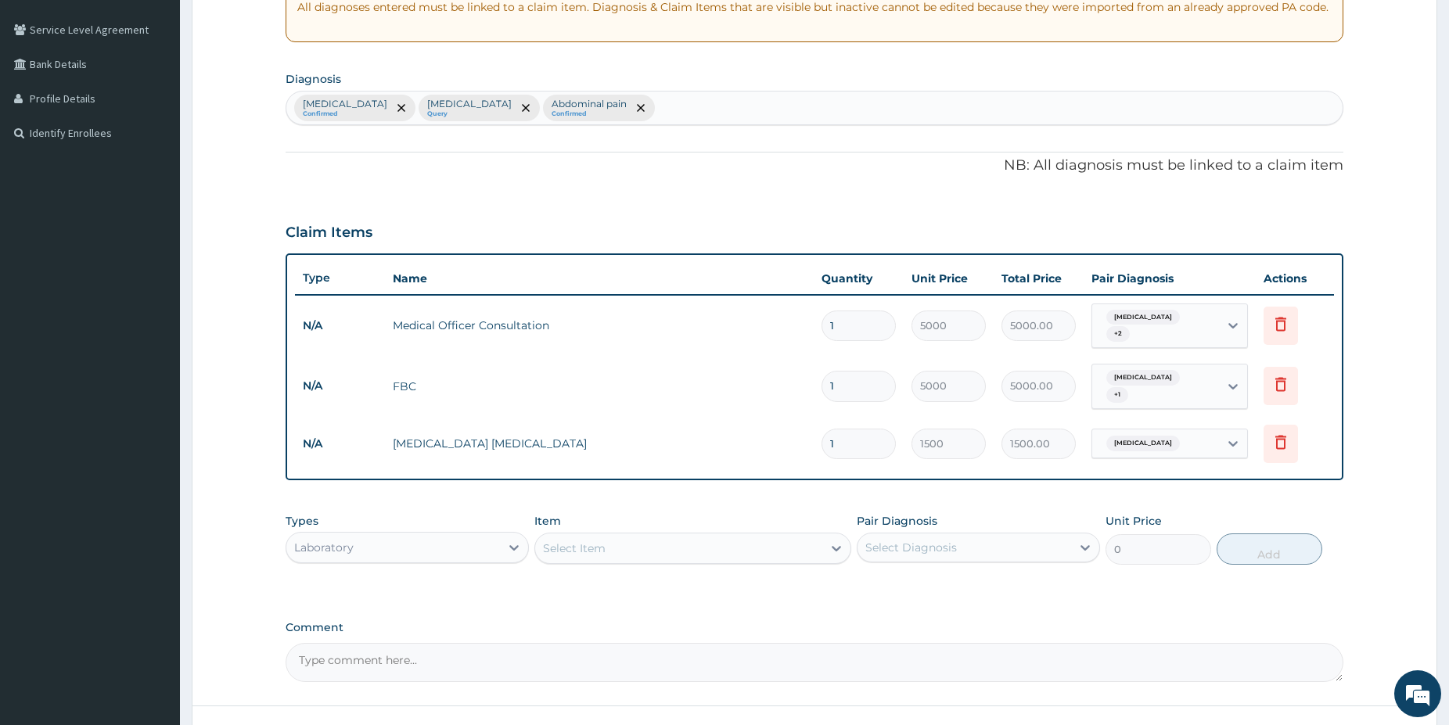
drag, startPoint x: 476, startPoint y: 533, endPoint x: 438, endPoint y: 536, distance: 37.7
click at [469, 536] on div "Laboratory" at bounding box center [393, 547] width 214 height 25
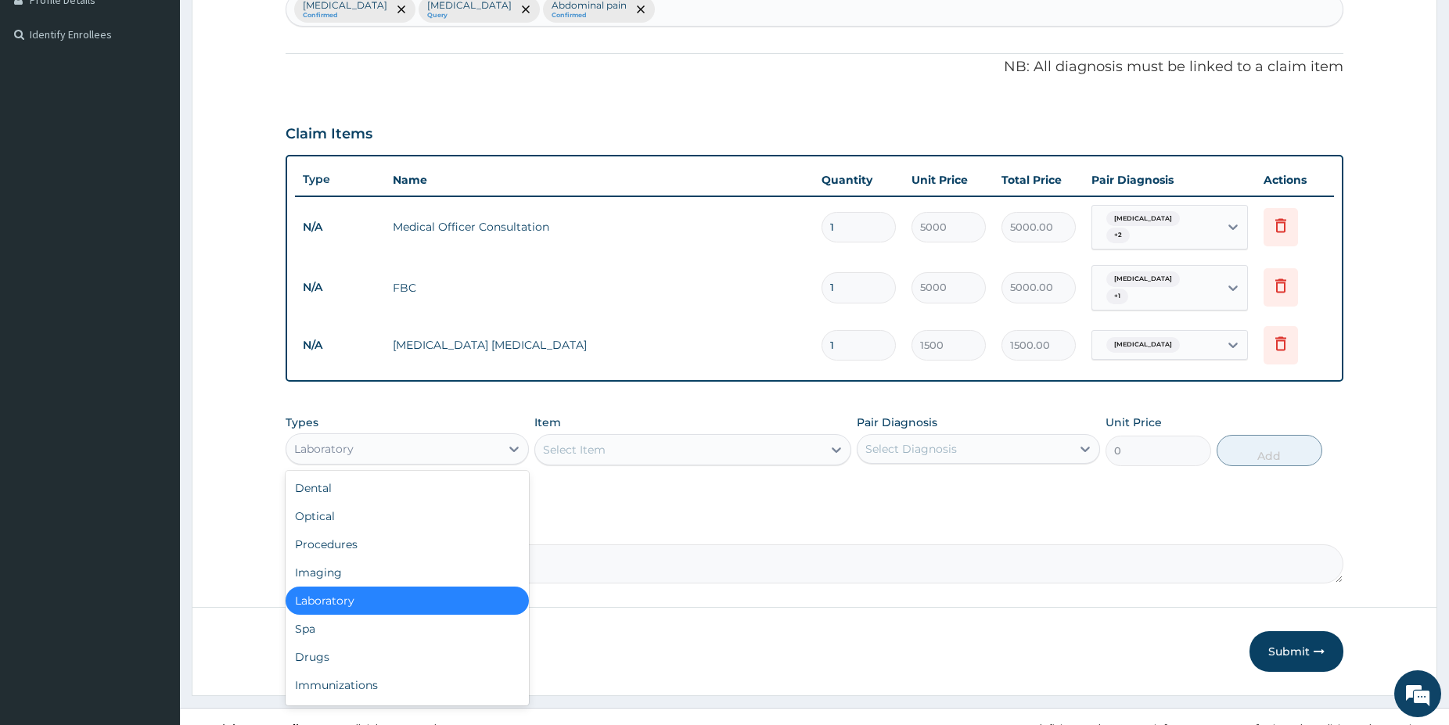
scroll to position [421, 0]
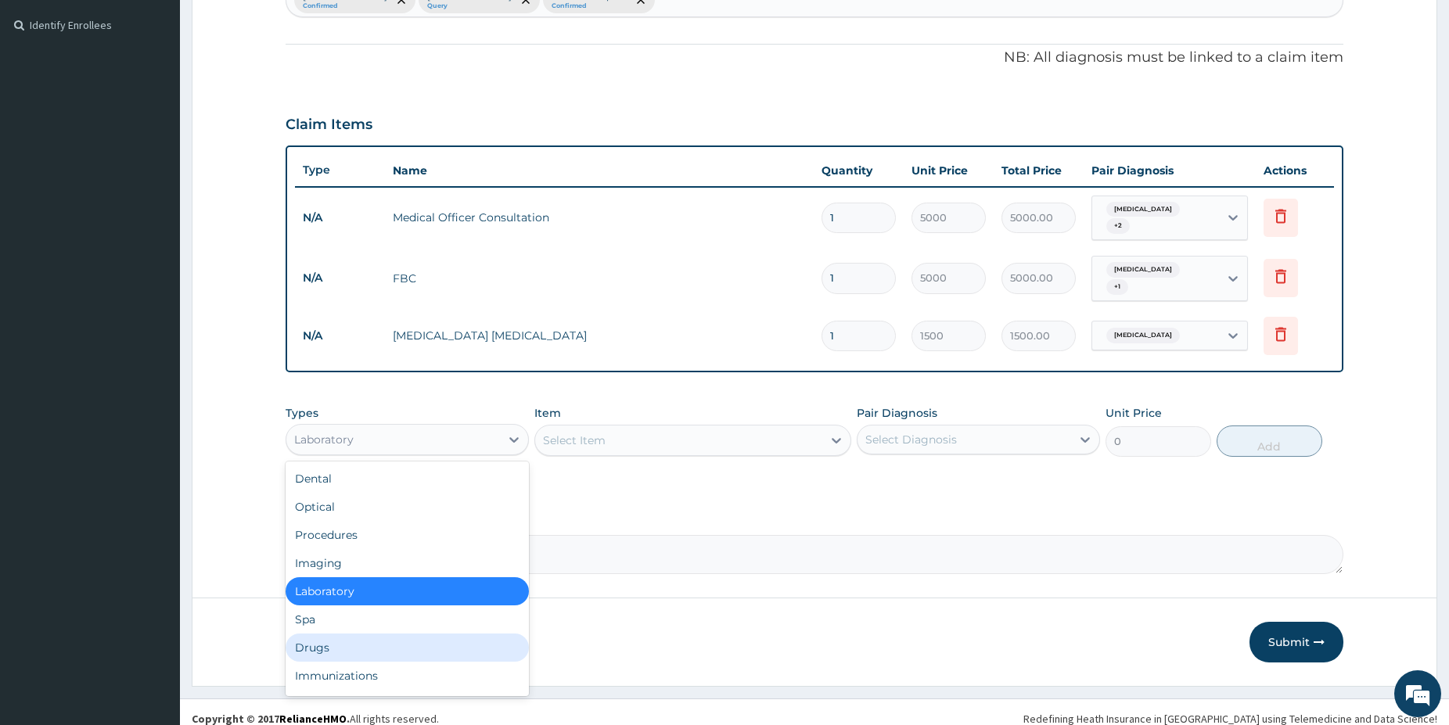
click at [334, 634] on div "Drugs" at bounding box center [406, 648] width 243 height 28
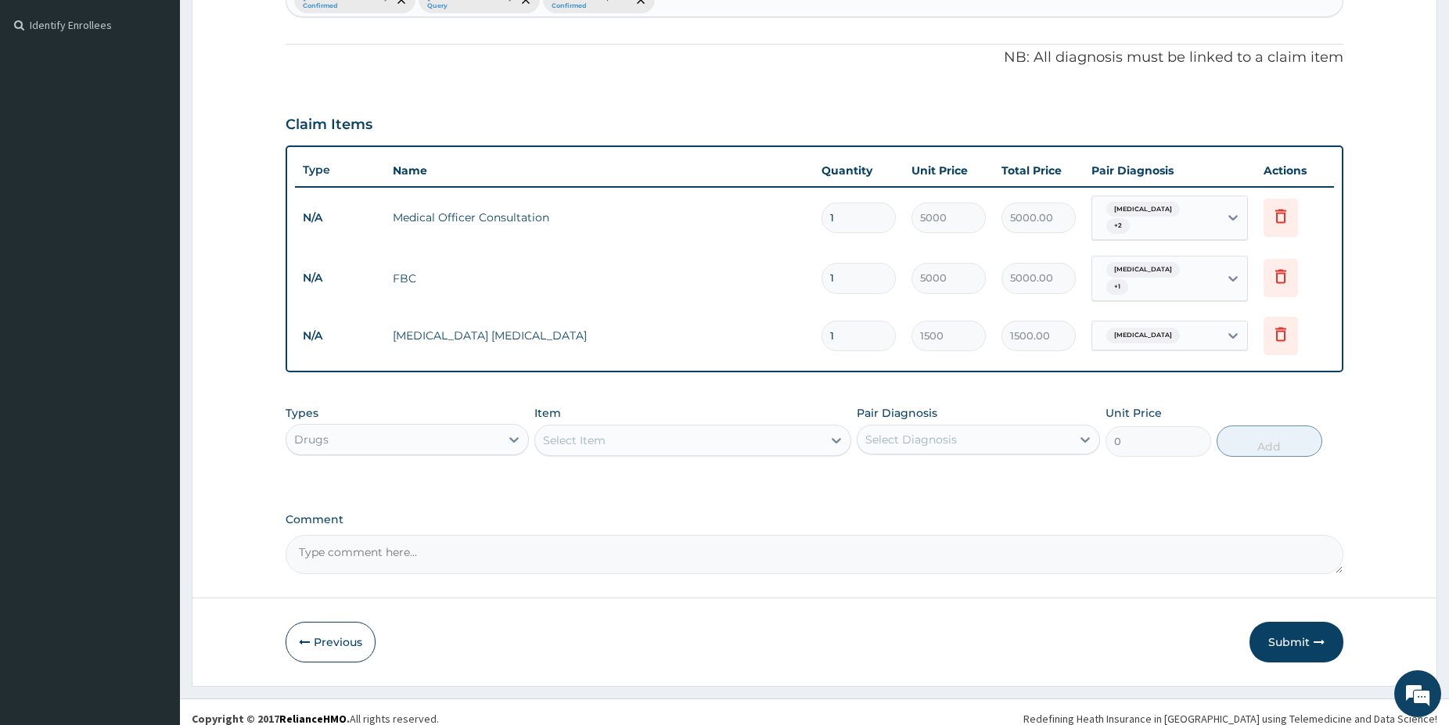
drag, startPoint x: 645, startPoint y: 435, endPoint x: 626, endPoint y: 384, distance: 54.5
click at [641, 435] on div "Select Item" at bounding box center [678, 440] width 287 height 25
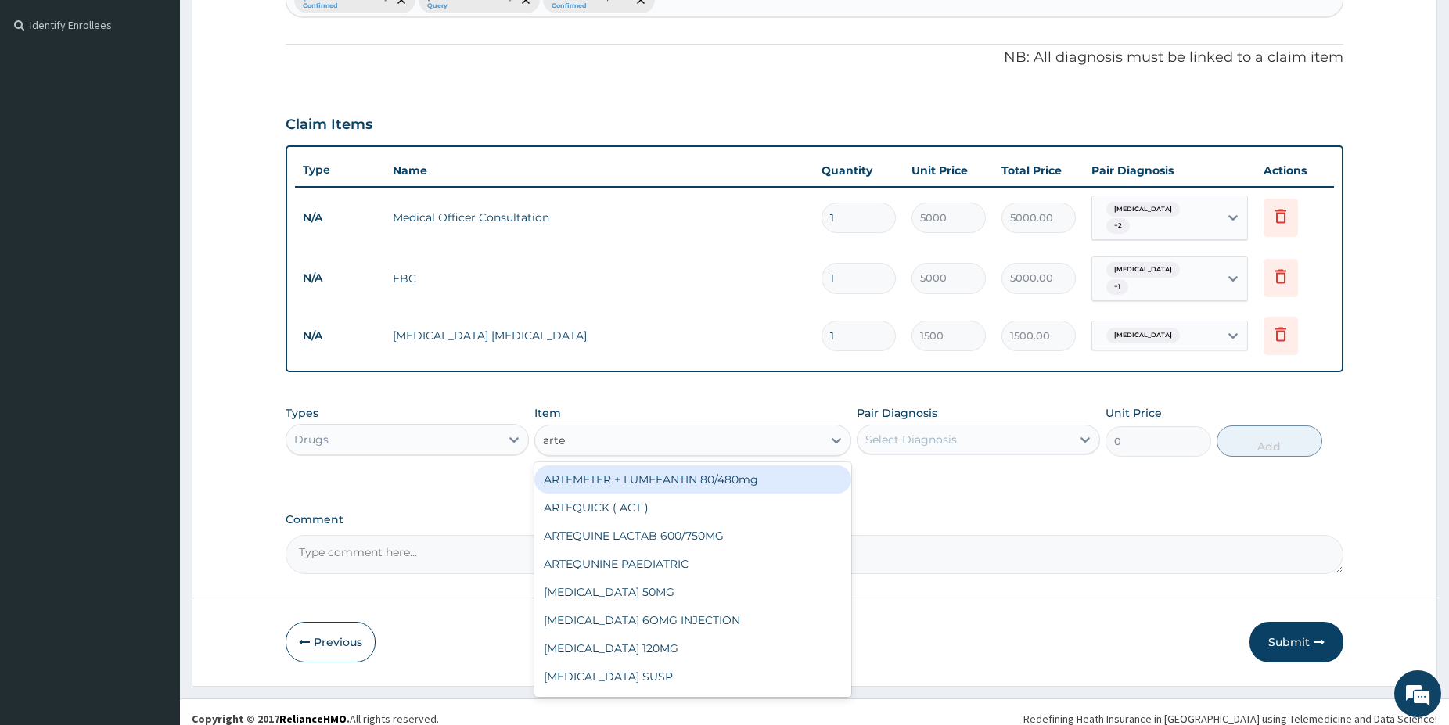
type input "artem"
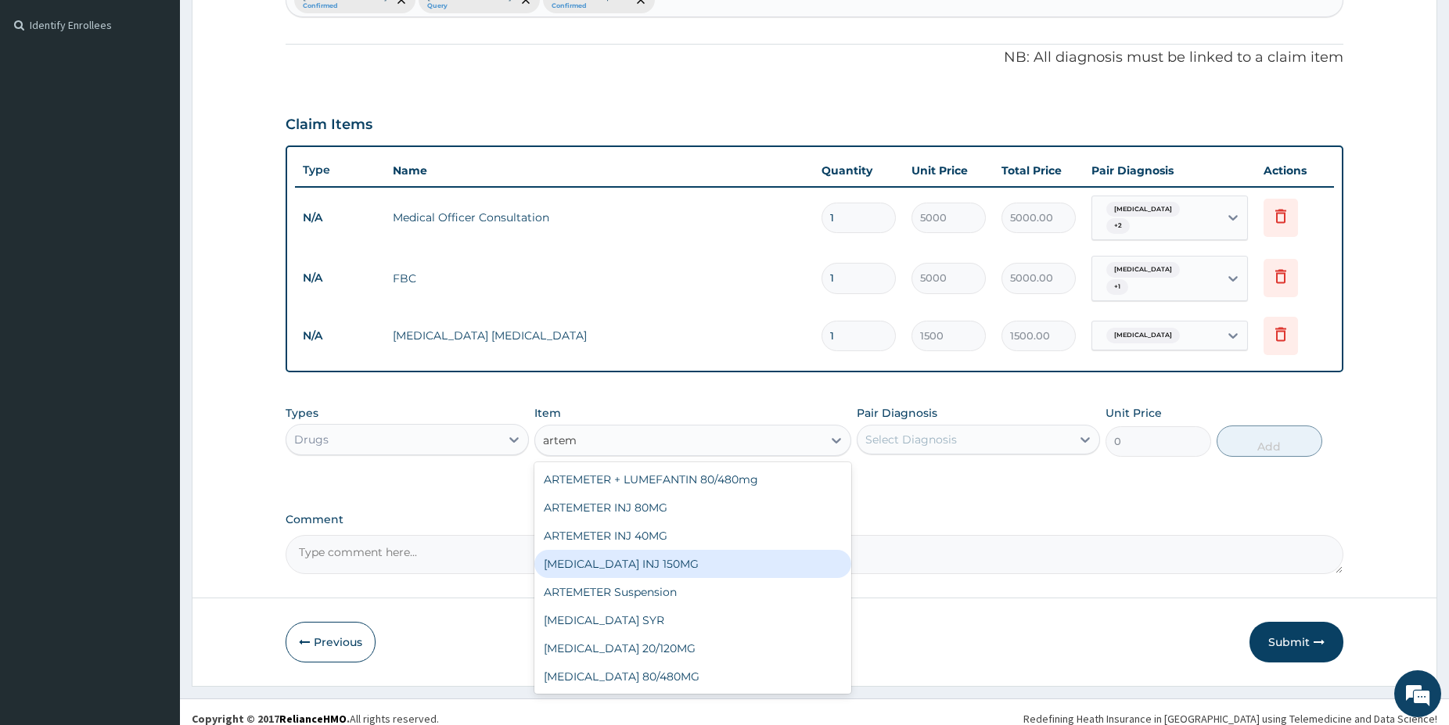
click at [707, 557] on div "ARTEMETHER INJ 150MG" at bounding box center [692, 564] width 317 height 28
type input "2500"
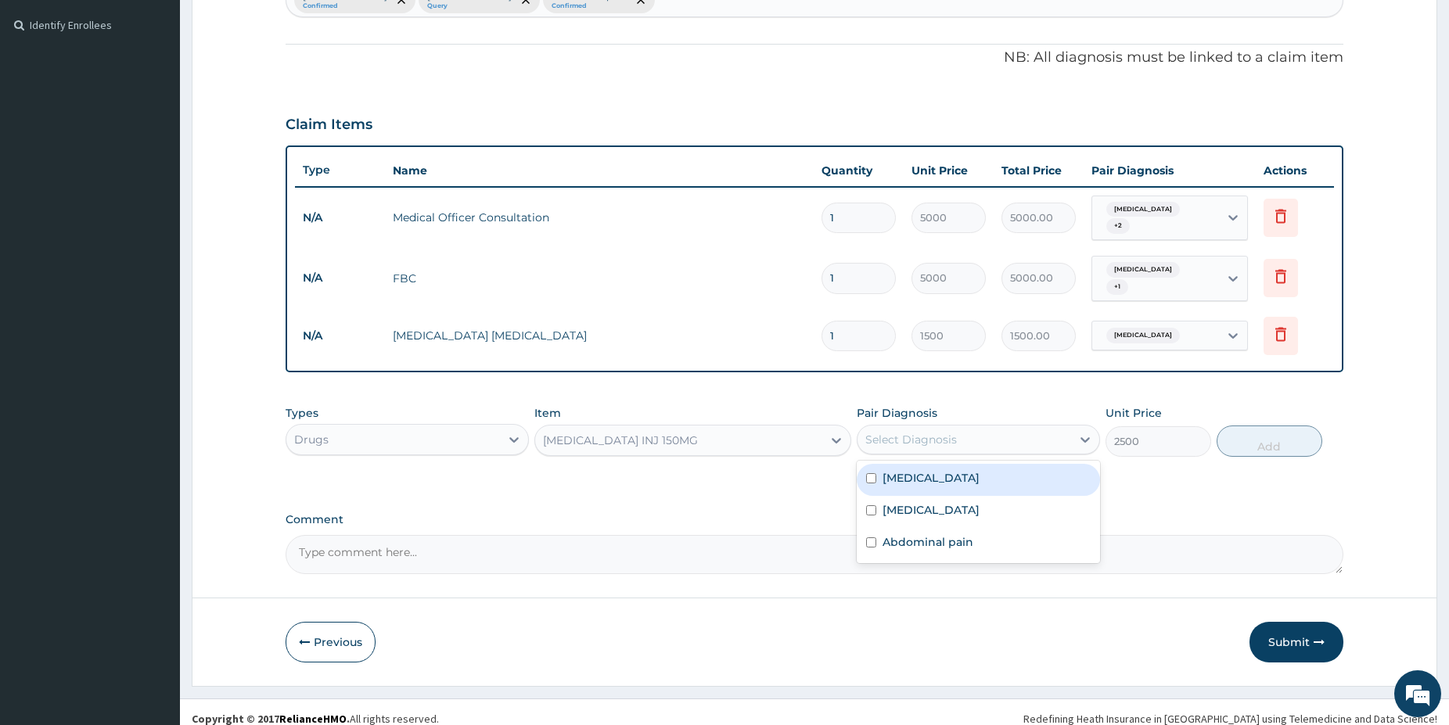
drag, startPoint x: 920, startPoint y: 428, endPoint x: 930, endPoint y: 440, distance: 15.5
click at [928, 433] on div "Select Diagnosis" at bounding box center [911, 440] width 92 height 16
click at [932, 464] on div "Malaria" at bounding box center [977, 480] width 243 height 32
checkbox input "true"
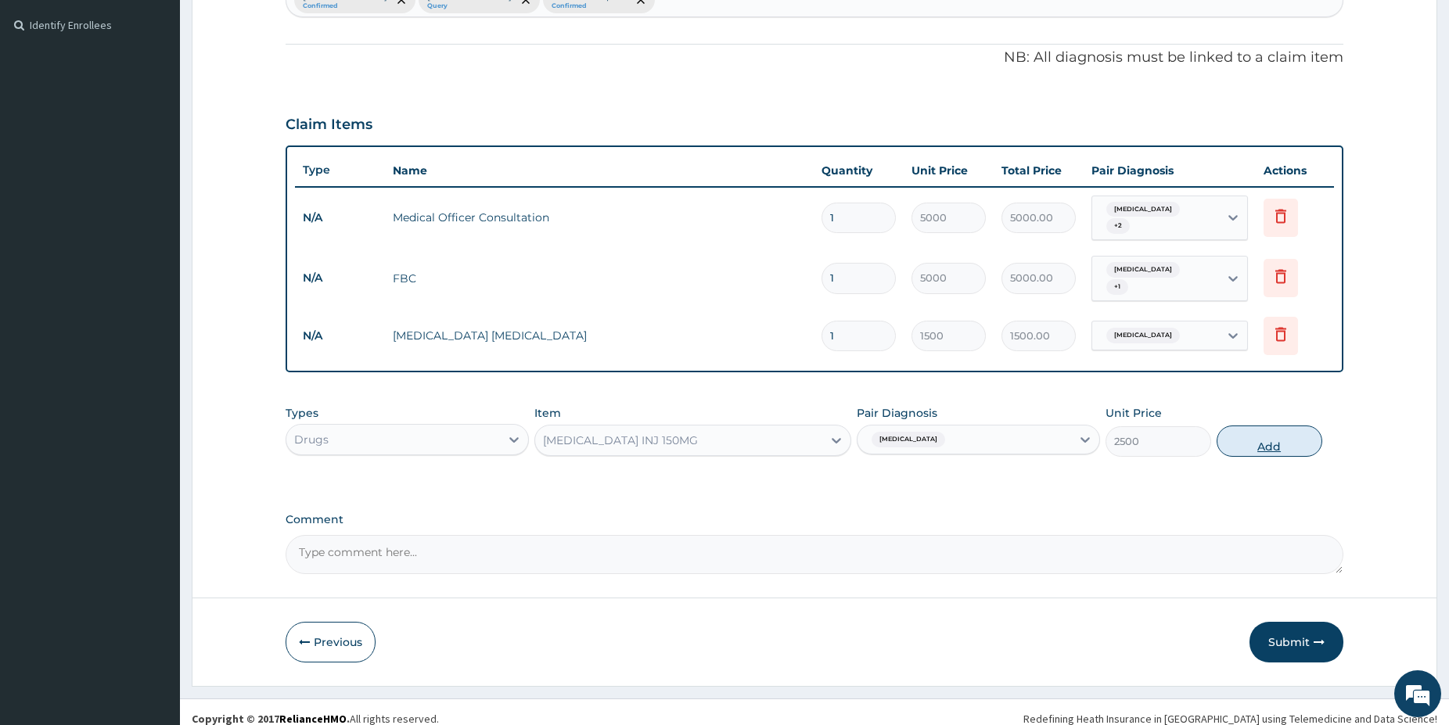
click at [1280, 430] on button "Add" at bounding box center [1269, 440] width 106 height 31
type input "0"
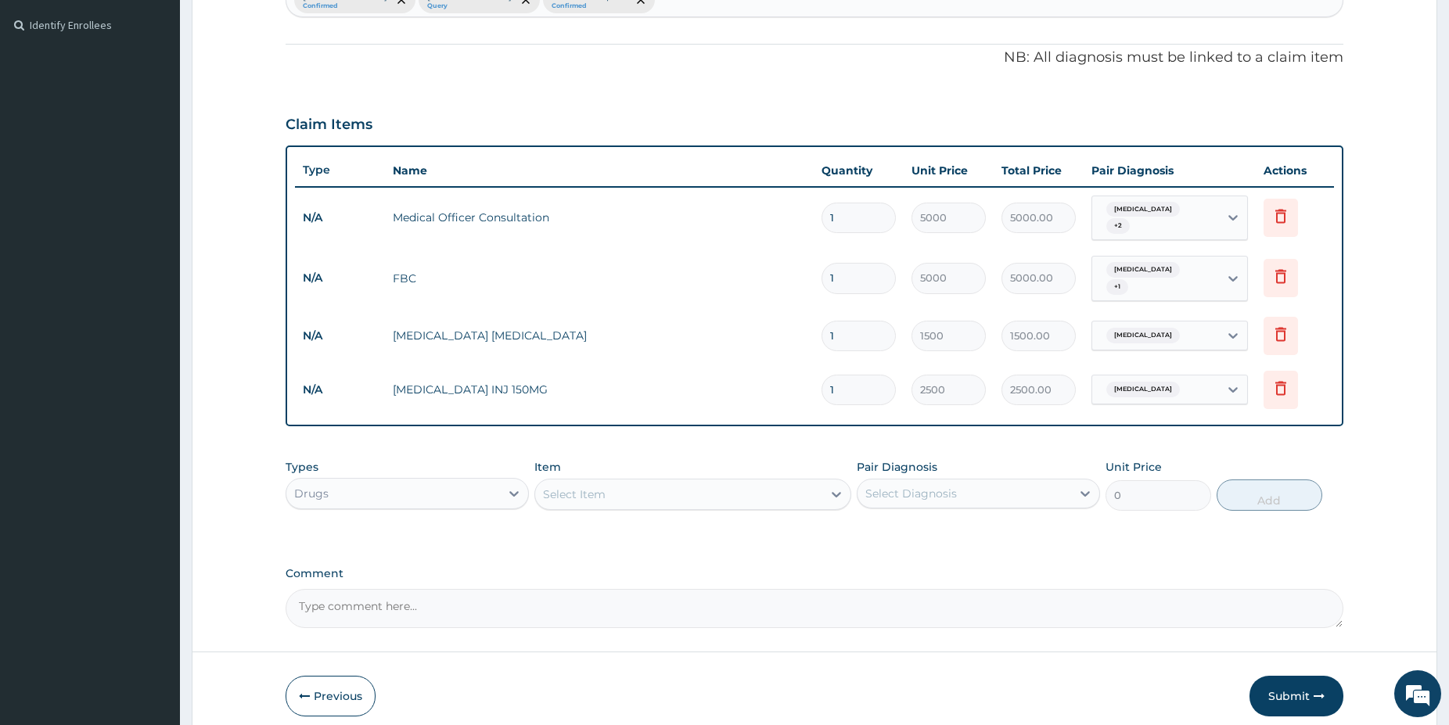
click at [599, 486] on div "Select Item" at bounding box center [574, 494] width 63 height 16
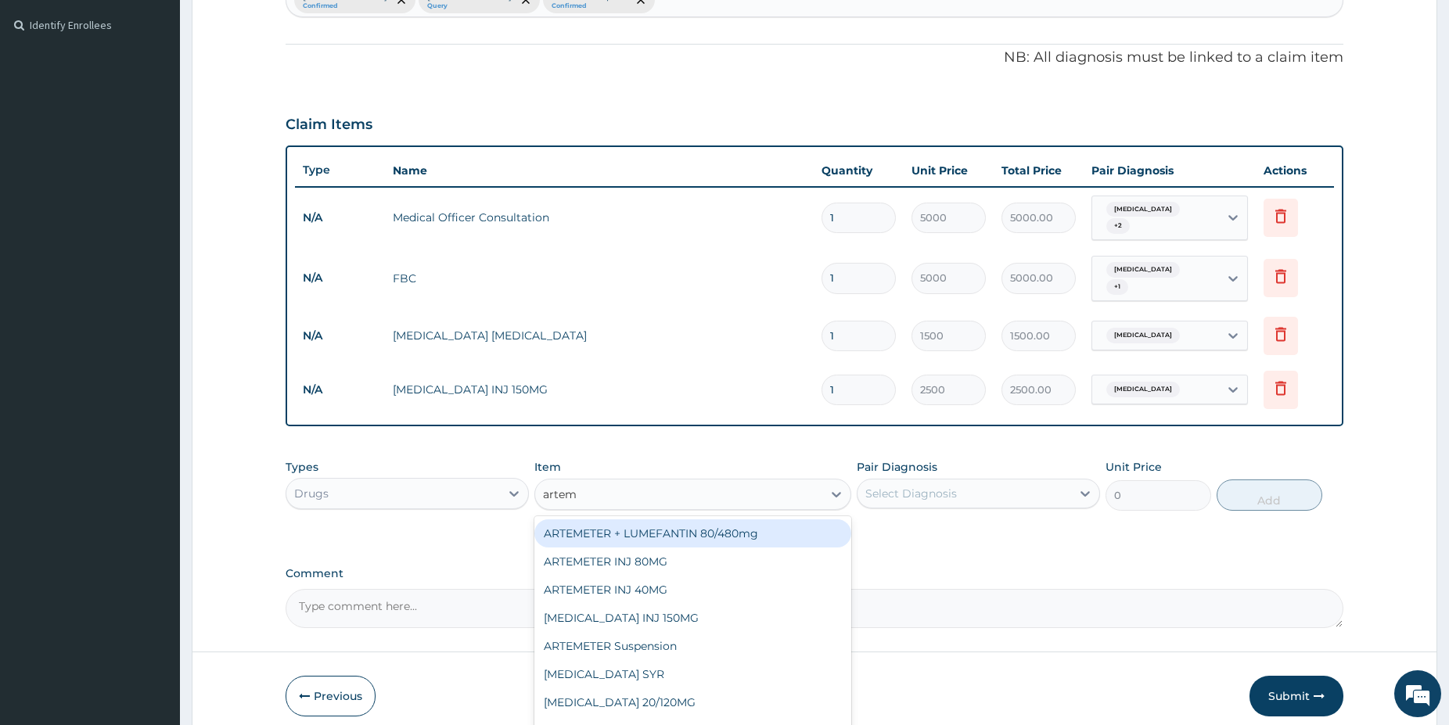
type input "arteme"
click at [664, 519] on div "ARTEMETER + LUMEFANTIN 80/480mg" at bounding box center [692, 533] width 317 height 28
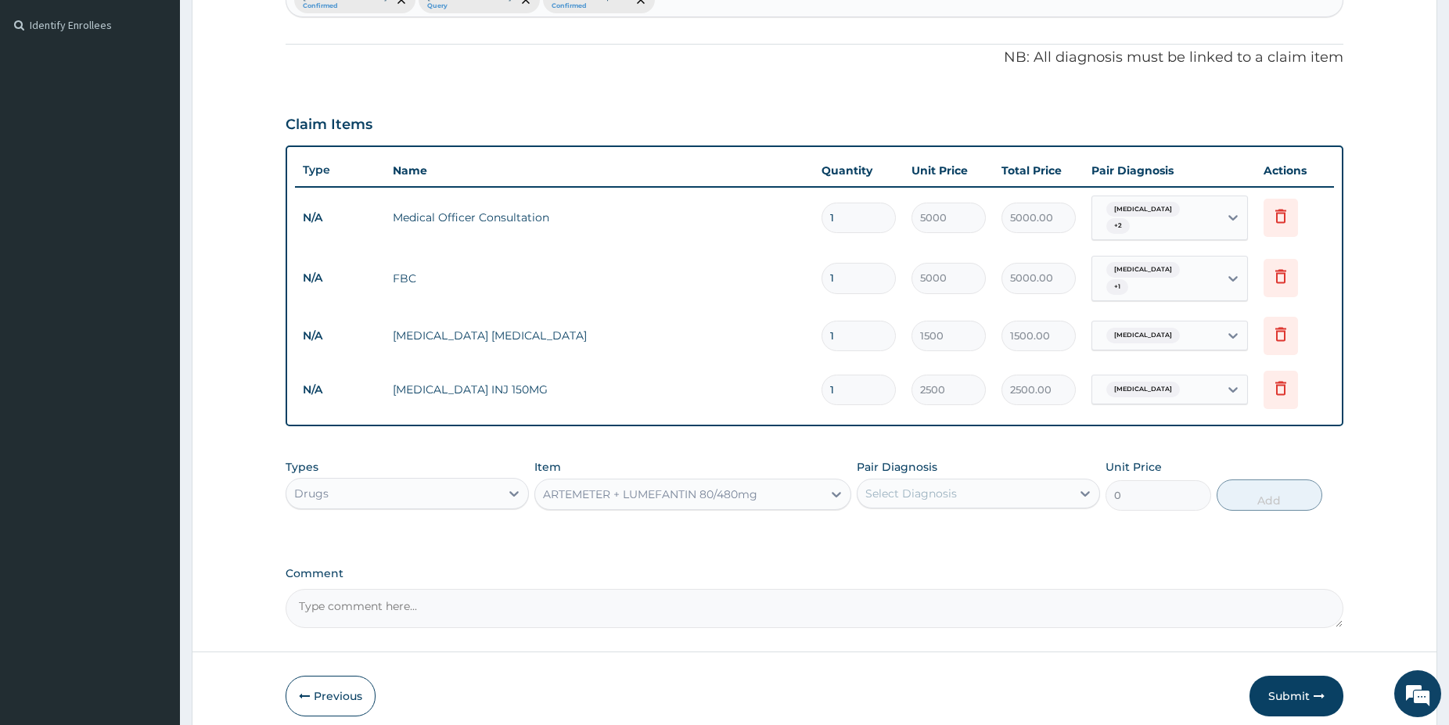
type input "350"
click at [950, 487] on div "Select Diagnosis" at bounding box center [911, 494] width 92 height 16
drag, startPoint x: 947, startPoint y: 527, endPoint x: 1039, endPoint y: 457, distance: 116.1
click at [944, 523] on div "[MEDICAL_DATA]" at bounding box center [977, 534] width 243 height 32
checkbox input "true"
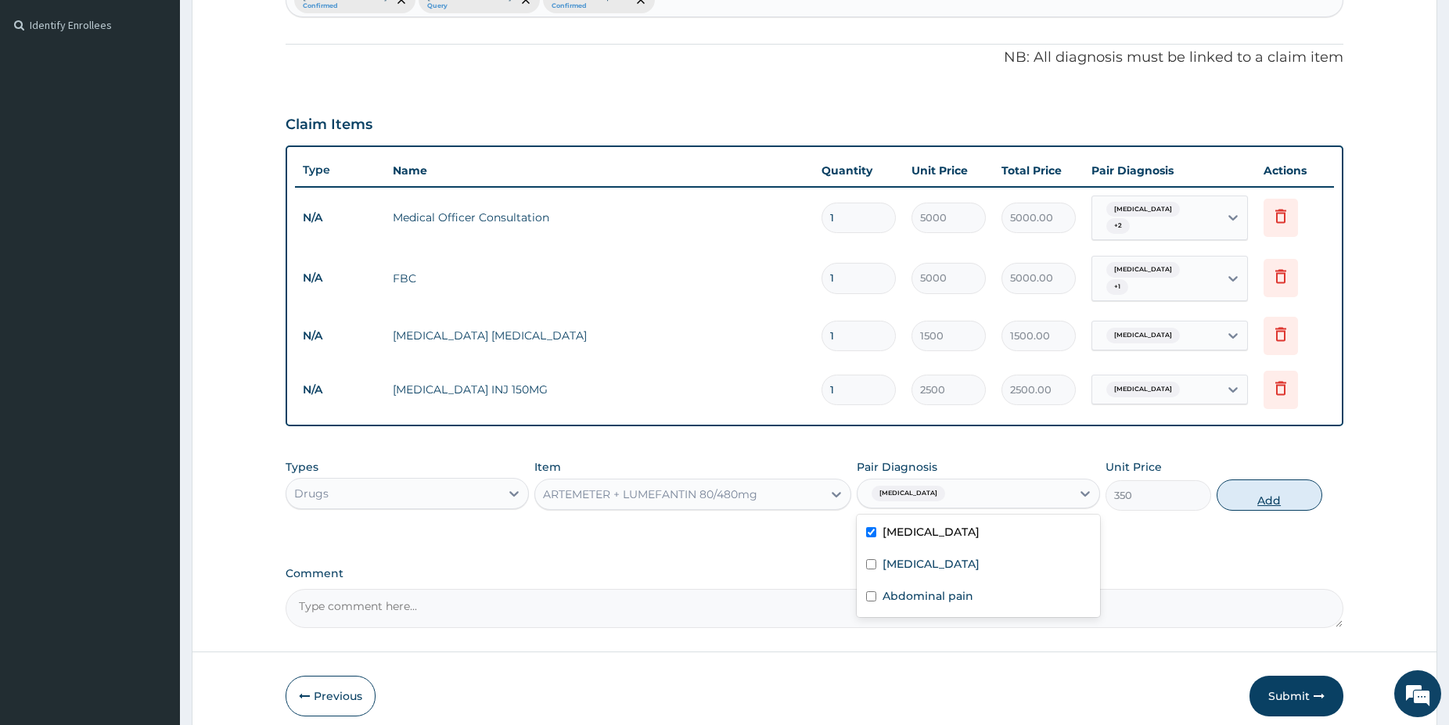
click at [1258, 484] on button "Add" at bounding box center [1269, 494] width 106 height 31
type input "0"
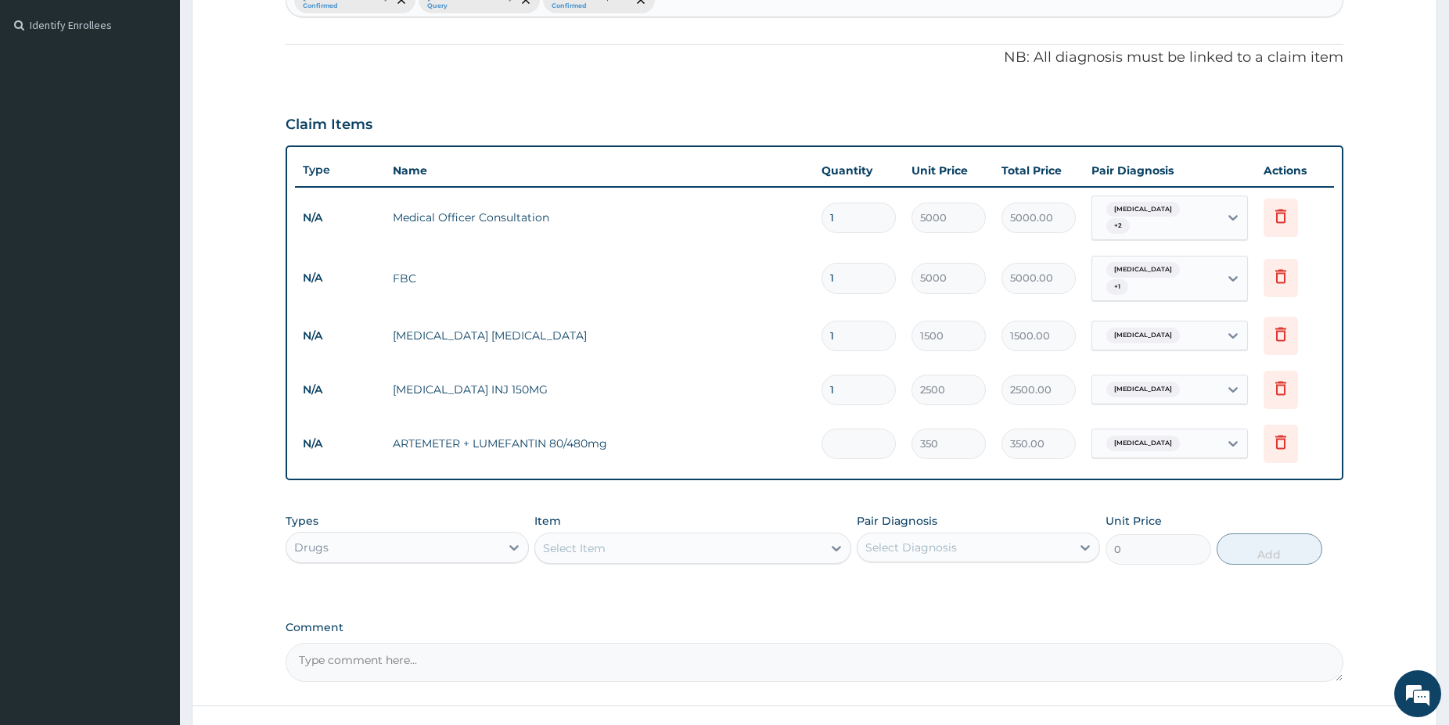
type input "0.00"
type input "6"
type input "2100.00"
type input "6"
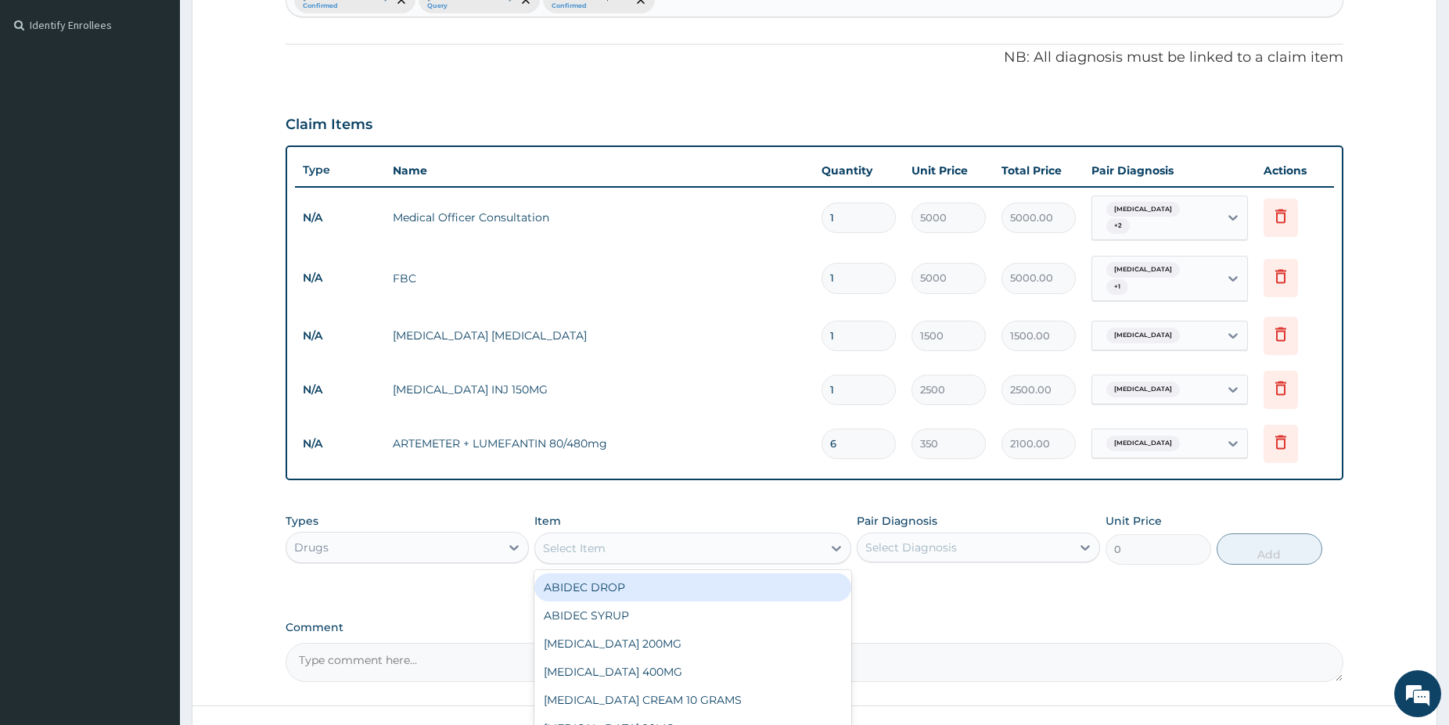
click at [725, 536] on div "Select Item" at bounding box center [678, 548] width 287 height 25
type input "parace"
click at [713, 578] on div "[MEDICAL_DATA] 500MG TAB" at bounding box center [692, 587] width 317 height 28
type input "38"
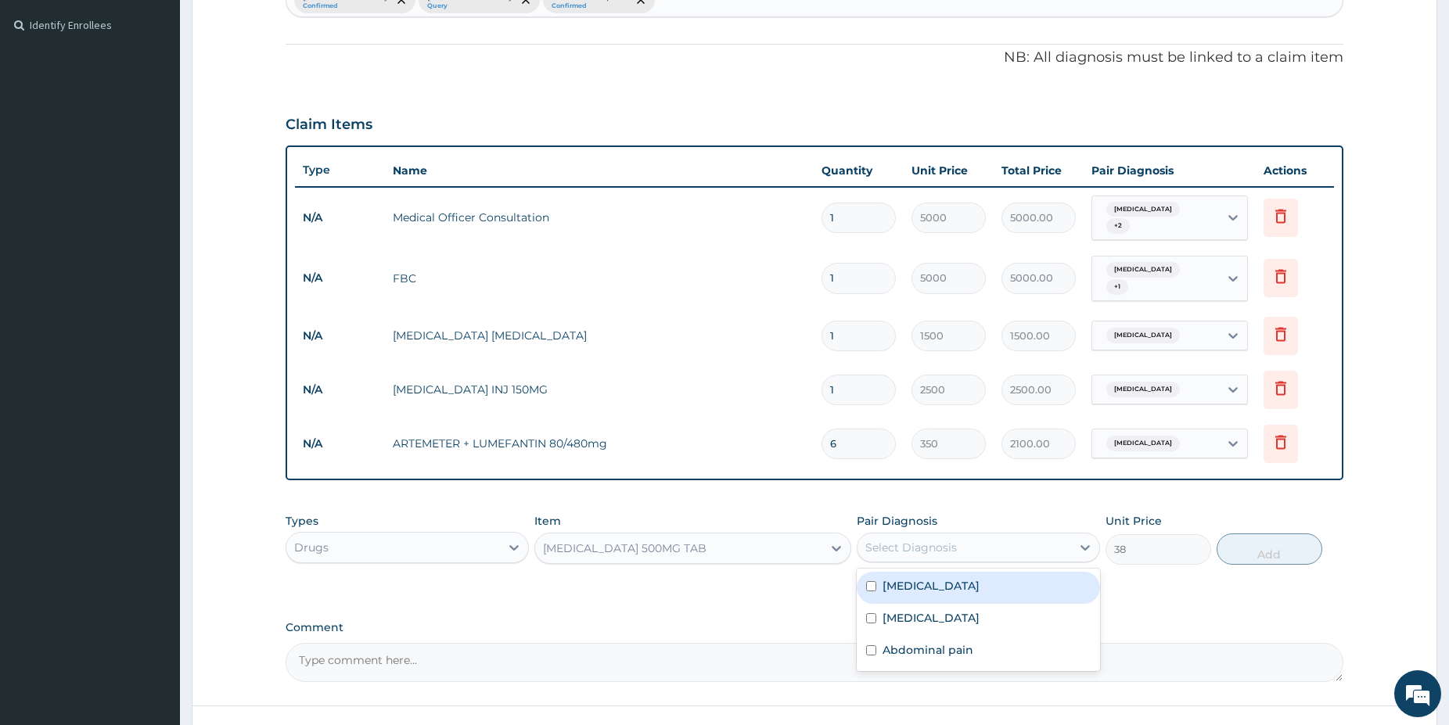
click at [970, 535] on div "Select Diagnosis" at bounding box center [964, 547] width 214 height 25
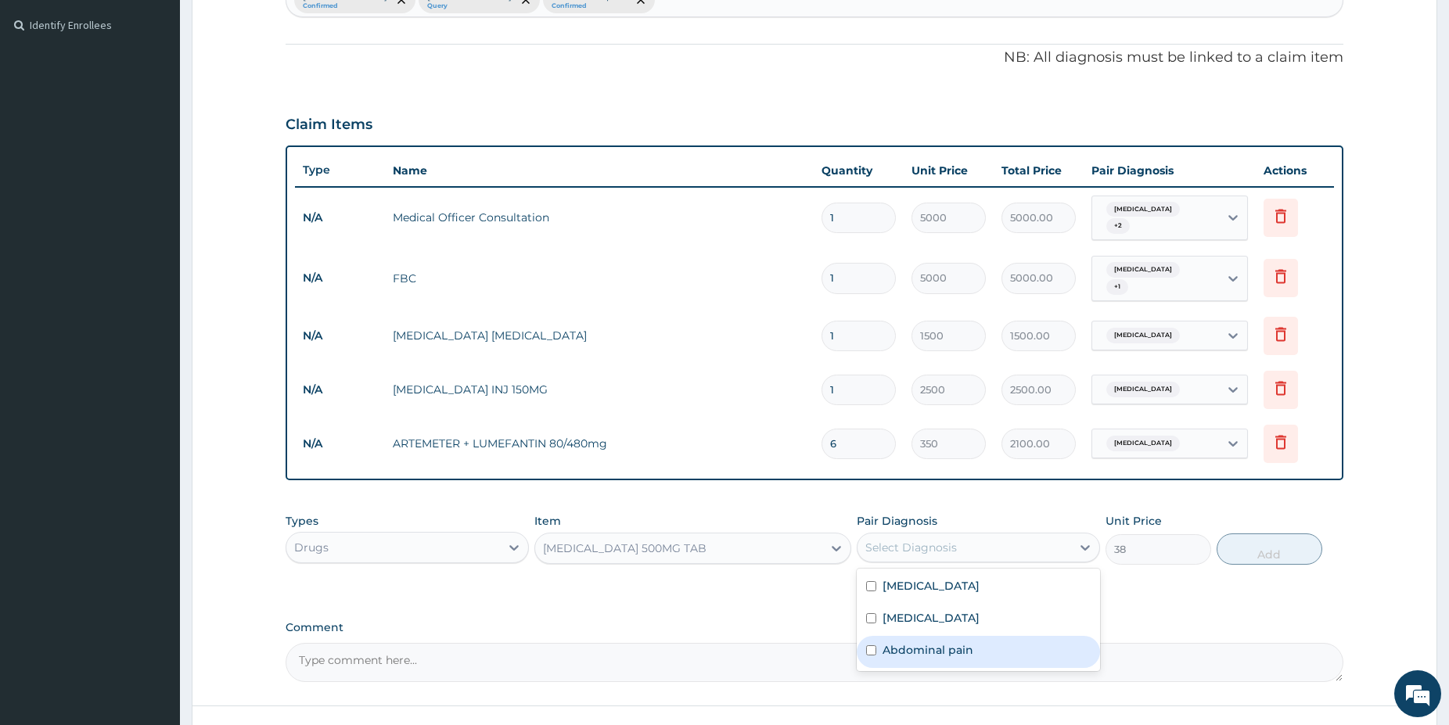
click at [949, 642] on label "Abdominal pain" at bounding box center [927, 650] width 91 height 16
checkbox input "true"
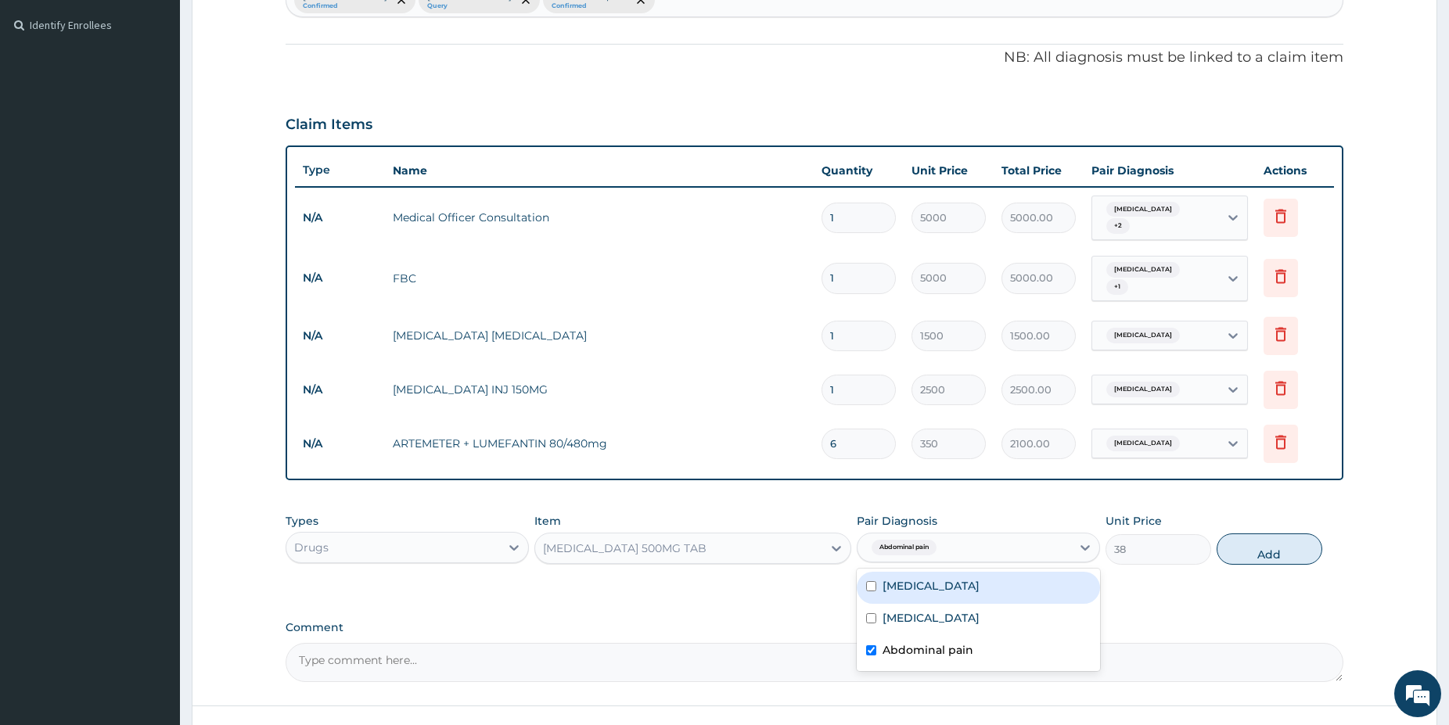
click at [936, 574] on div "Malaria" at bounding box center [977, 588] width 243 height 32
checkbox input "true"
click at [1274, 537] on button "Add" at bounding box center [1269, 548] width 106 height 31
type input "0"
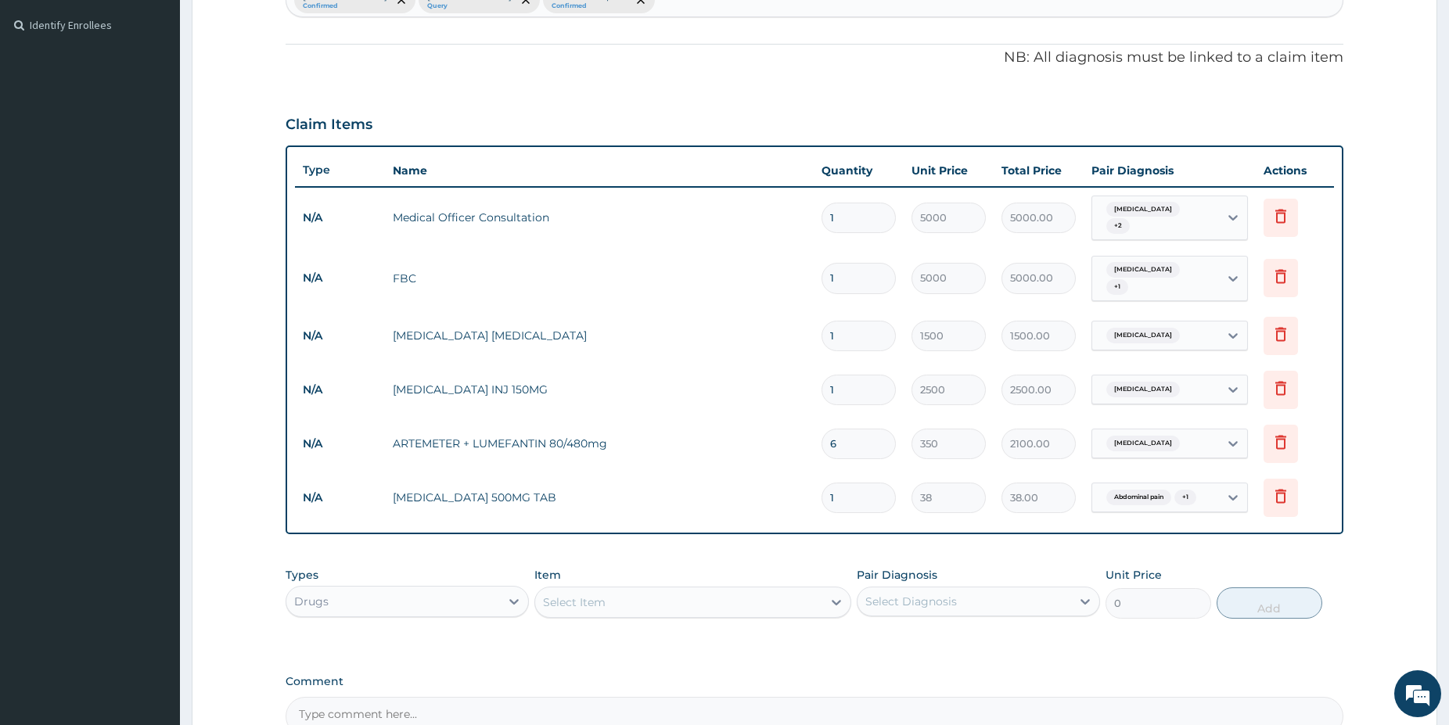
type input "18"
type input "684.00"
type input "18"
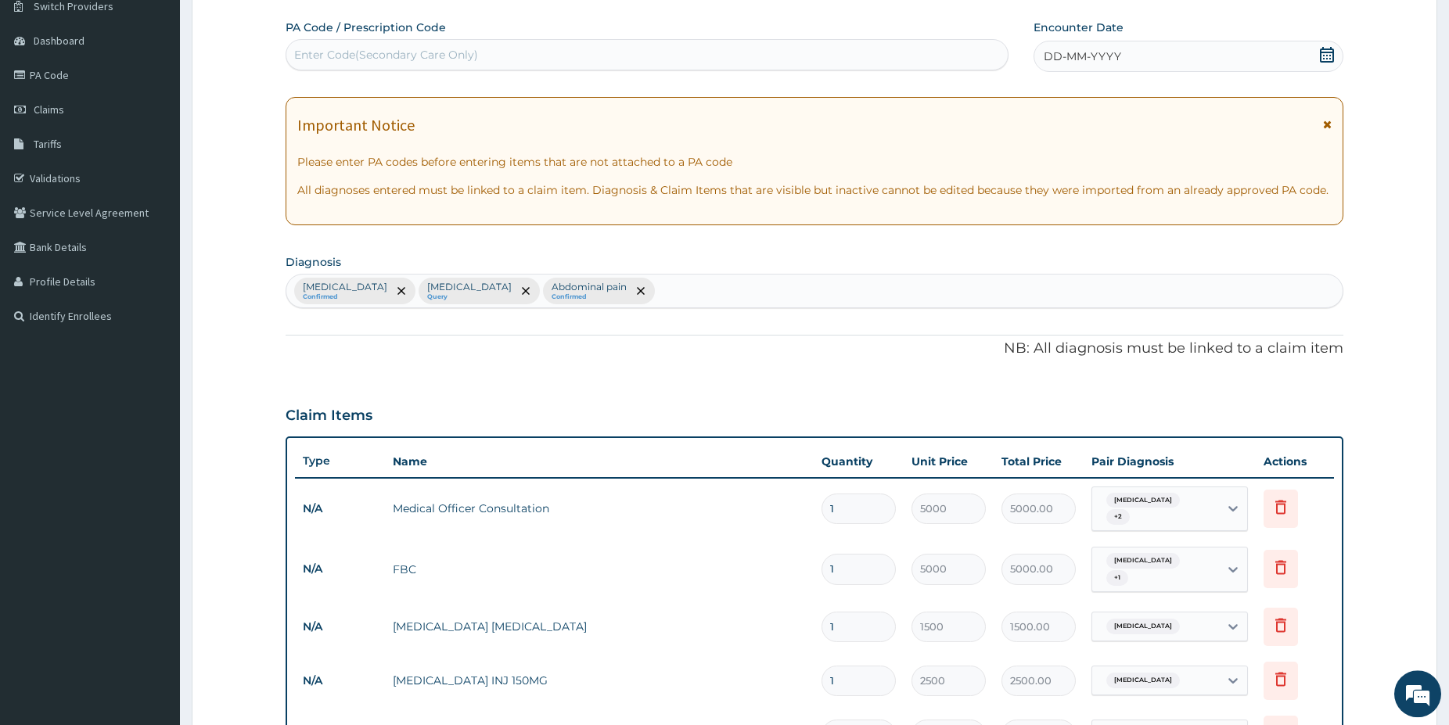
scroll to position [102, 0]
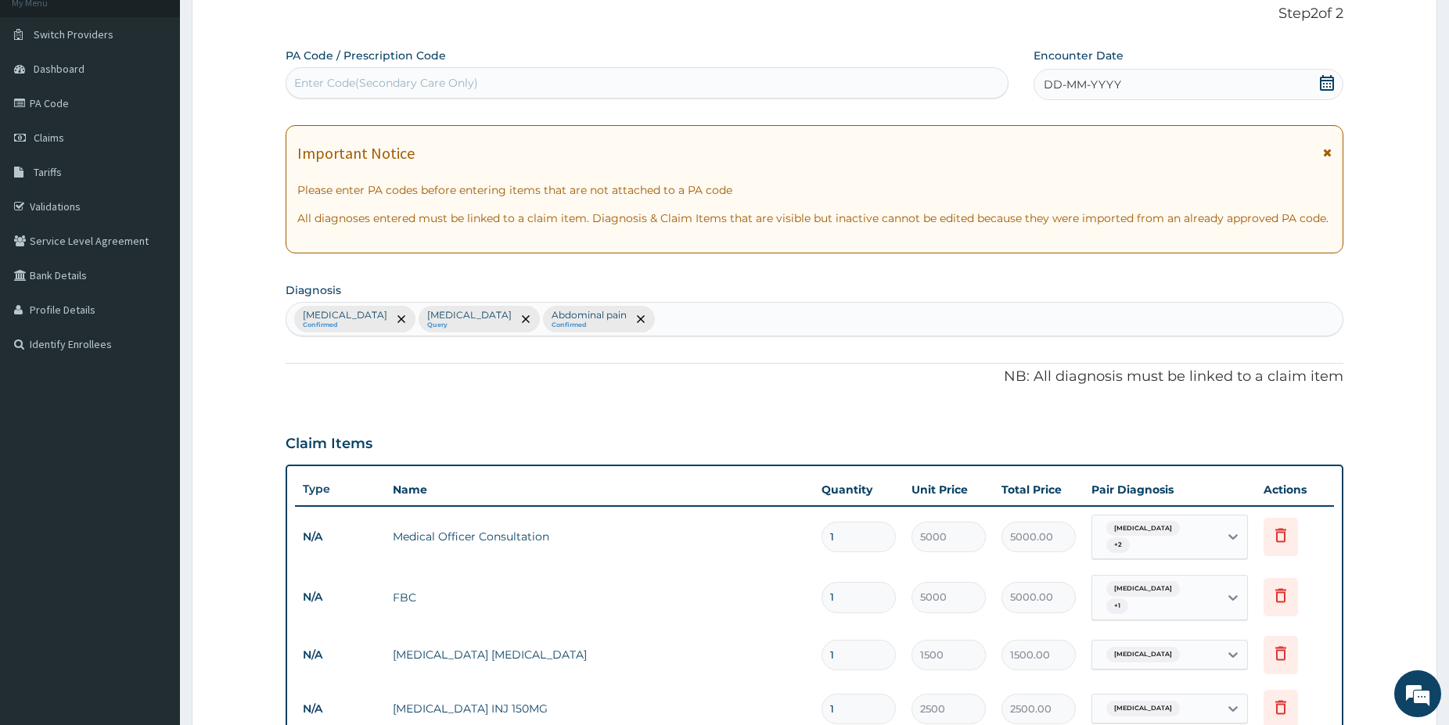
click at [1328, 80] on icon at bounding box center [1326, 83] width 14 height 16
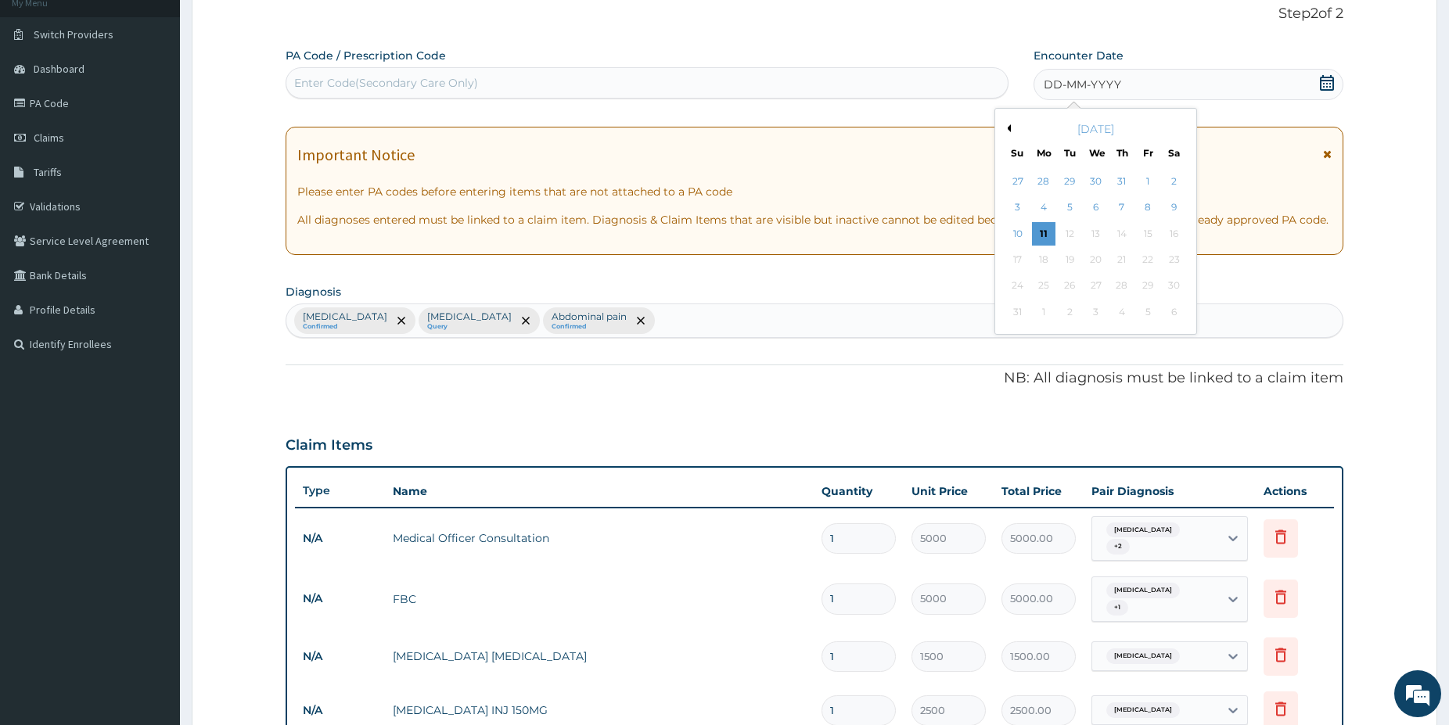
click at [1173, 205] on div "9" at bounding box center [1172, 207] width 23 height 23
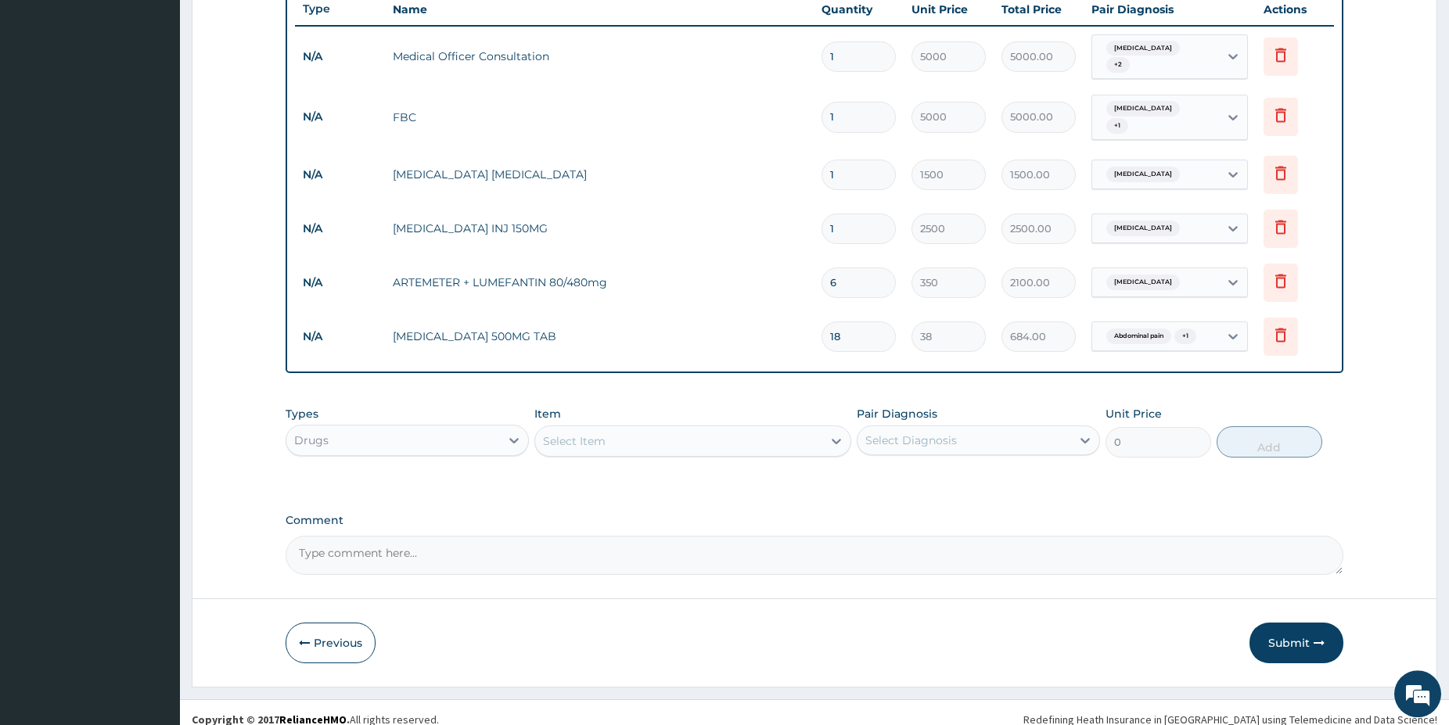
scroll to position [583, 0]
click at [335, 630] on button "Previous" at bounding box center [330, 642] width 90 height 41
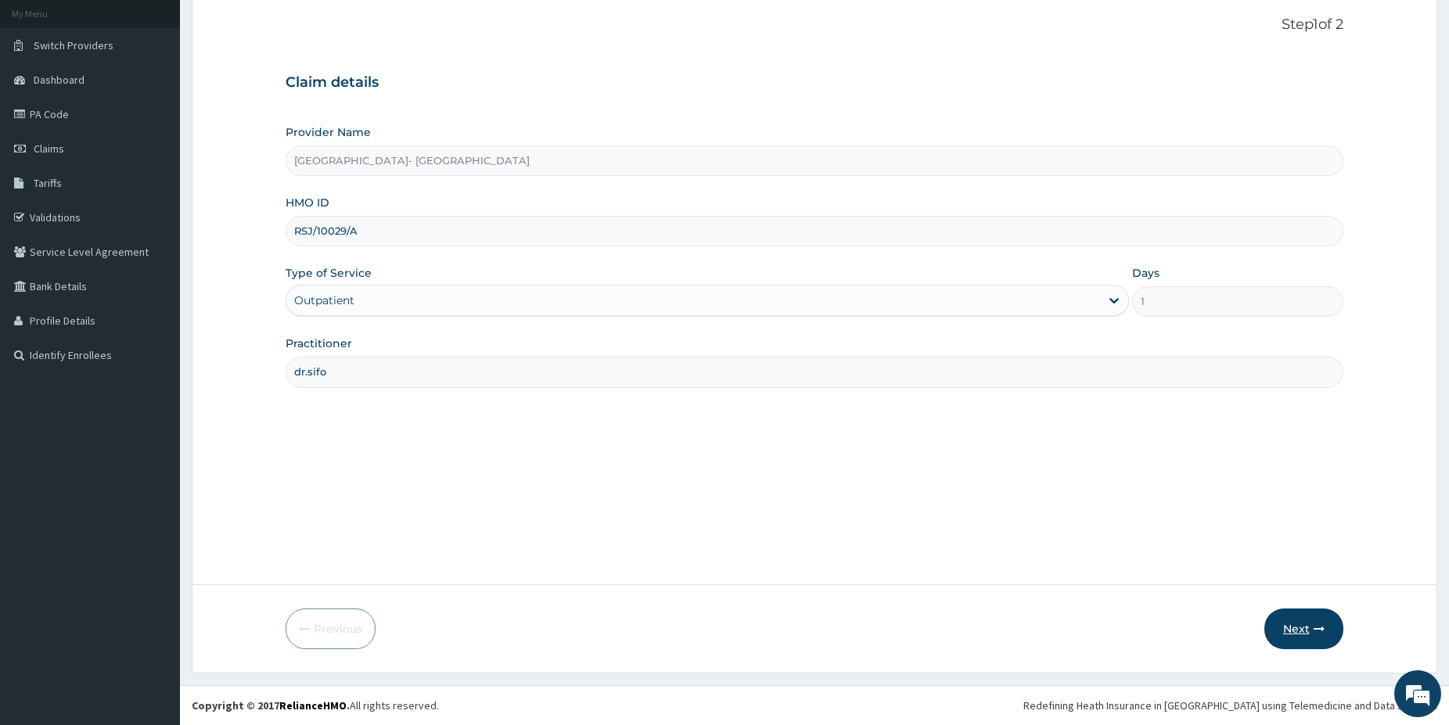
click at [1293, 630] on button "Next" at bounding box center [1303, 629] width 79 height 41
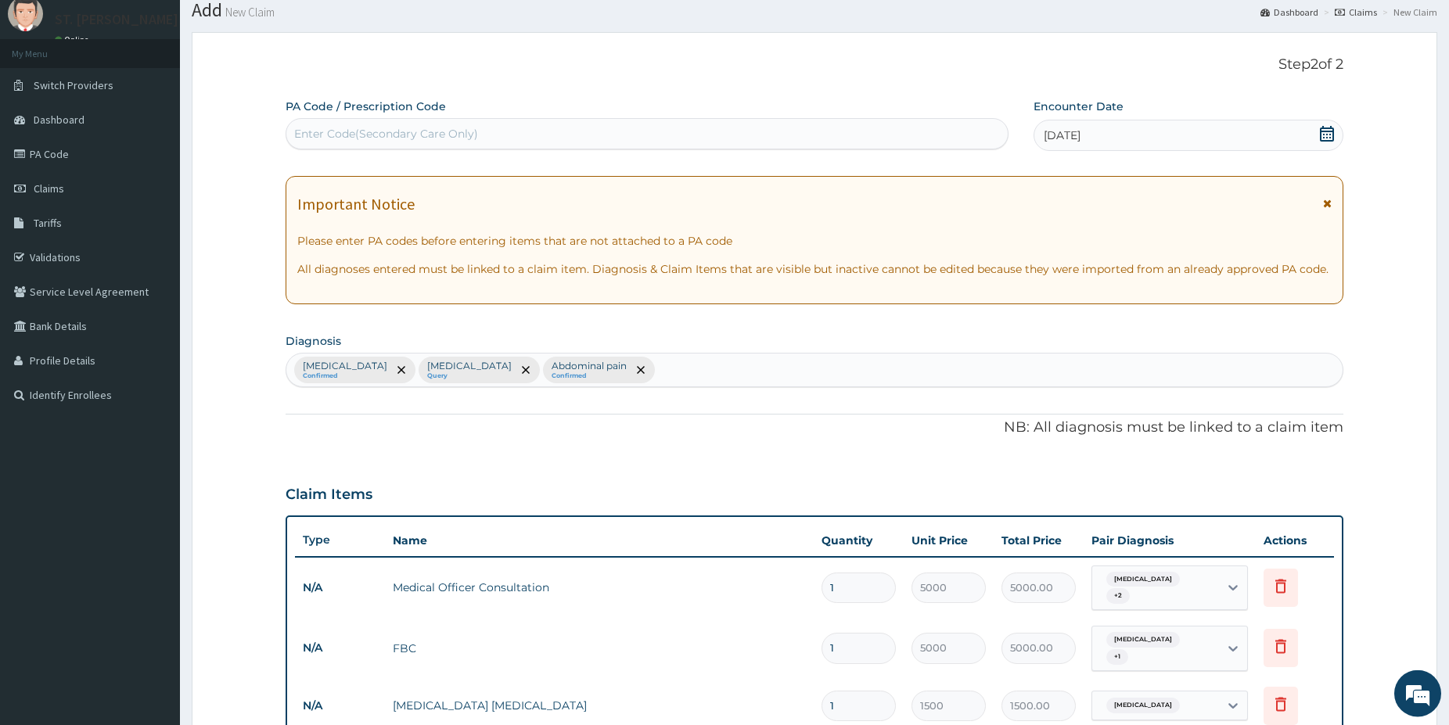
scroll to position [80, 0]
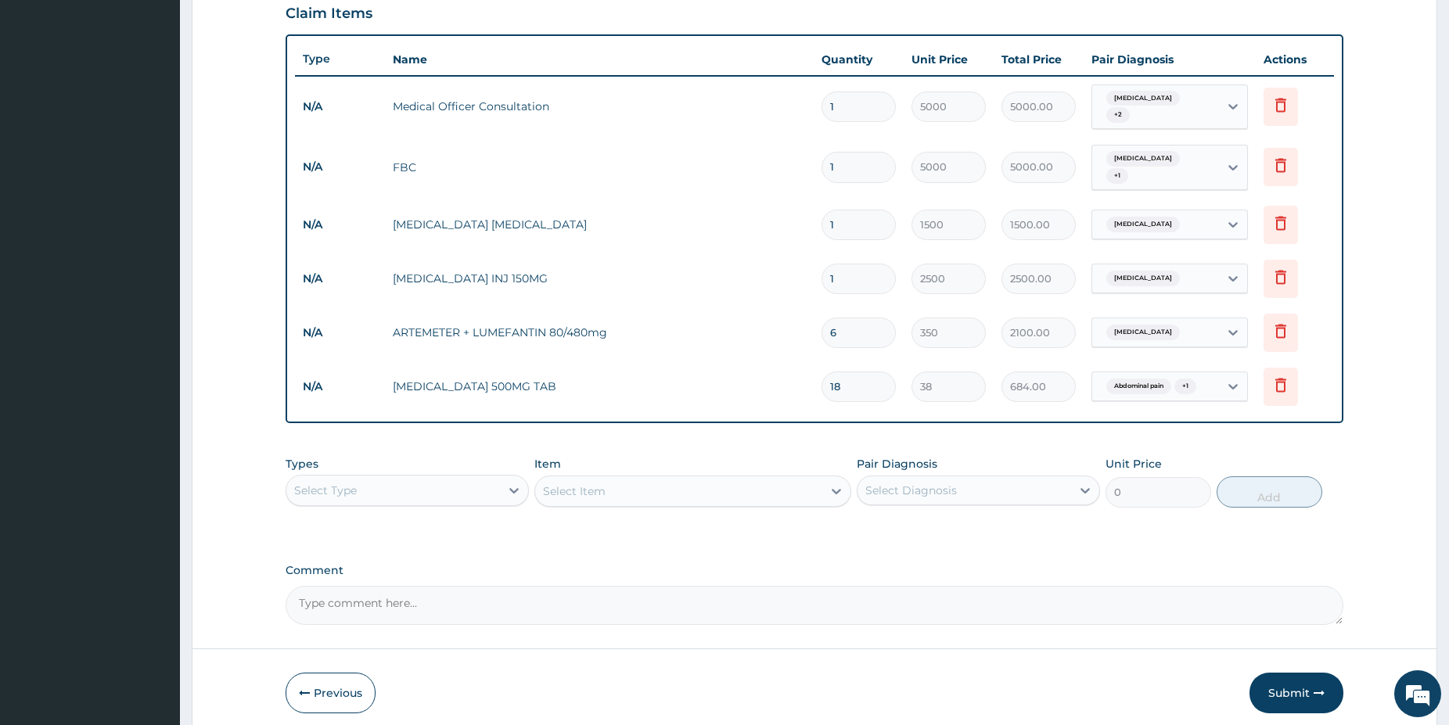
click at [1305, 679] on button "Submit" at bounding box center [1296, 693] width 94 height 41
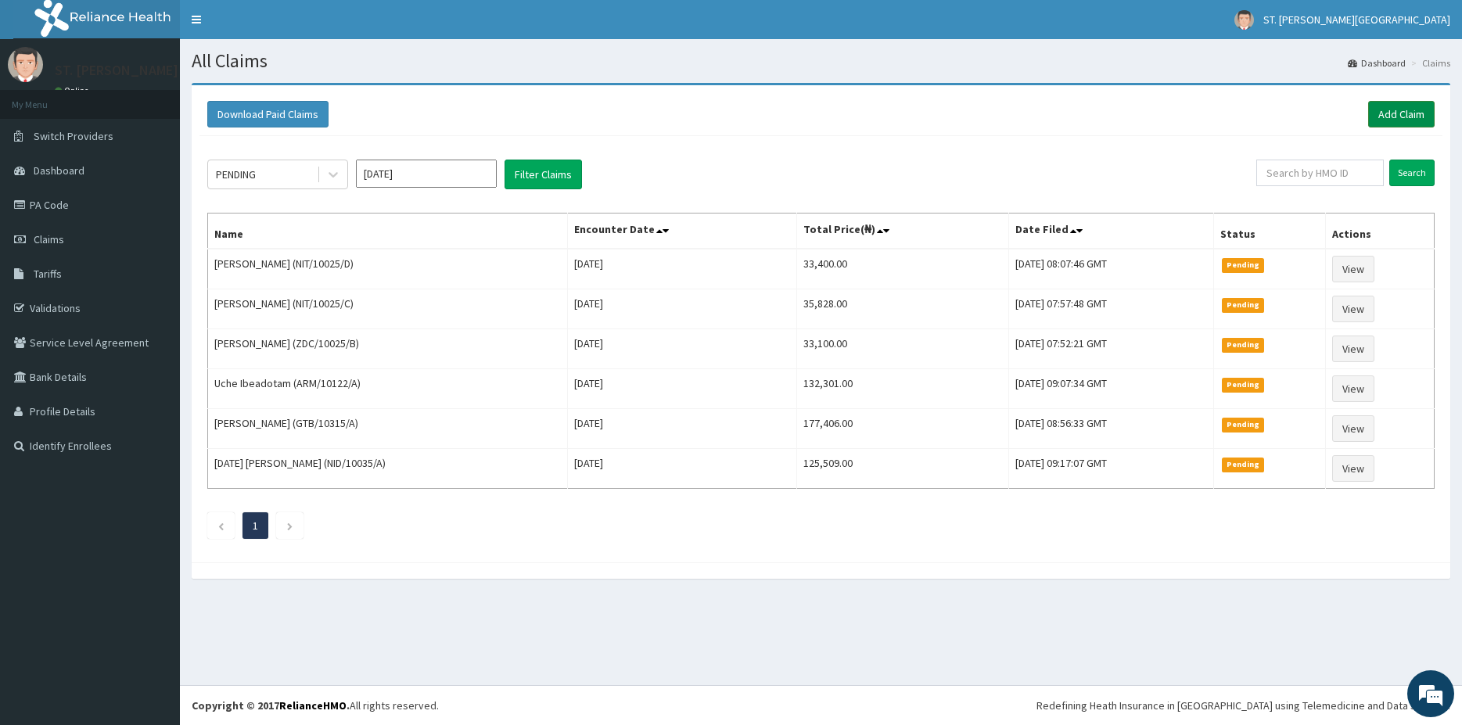
click at [1398, 116] on link "Add Claim" at bounding box center [1401, 114] width 66 height 27
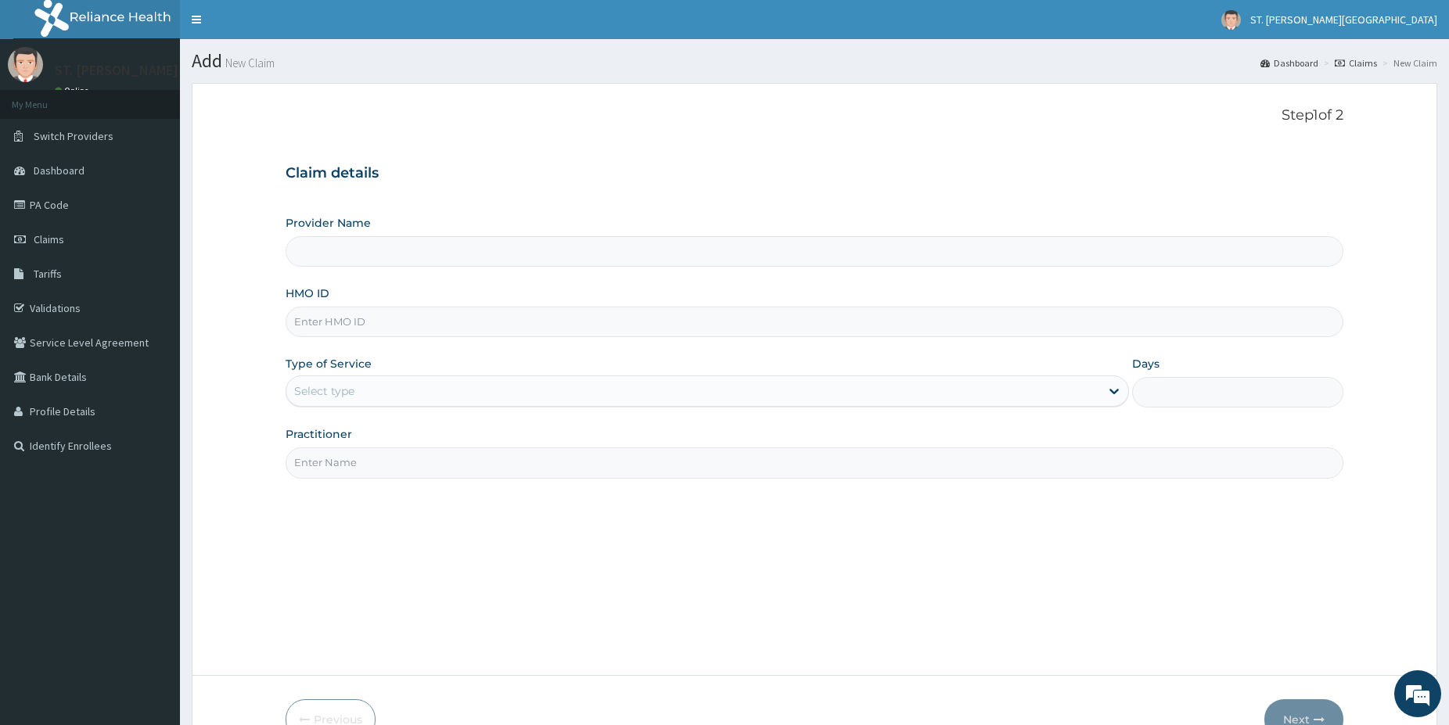
type input "[GEOGRAPHIC_DATA]- [GEOGRAPHIC_DATA]"
click at [341, 322] on input "HMO ID" at bounding box center [813, 322] width 1057 height 31
paste input "KSB/11277/A"
type input "KSB/11277/A"
click at [339, 400] on div "Select type" at bounding box center [692, 391] width 813 height 25
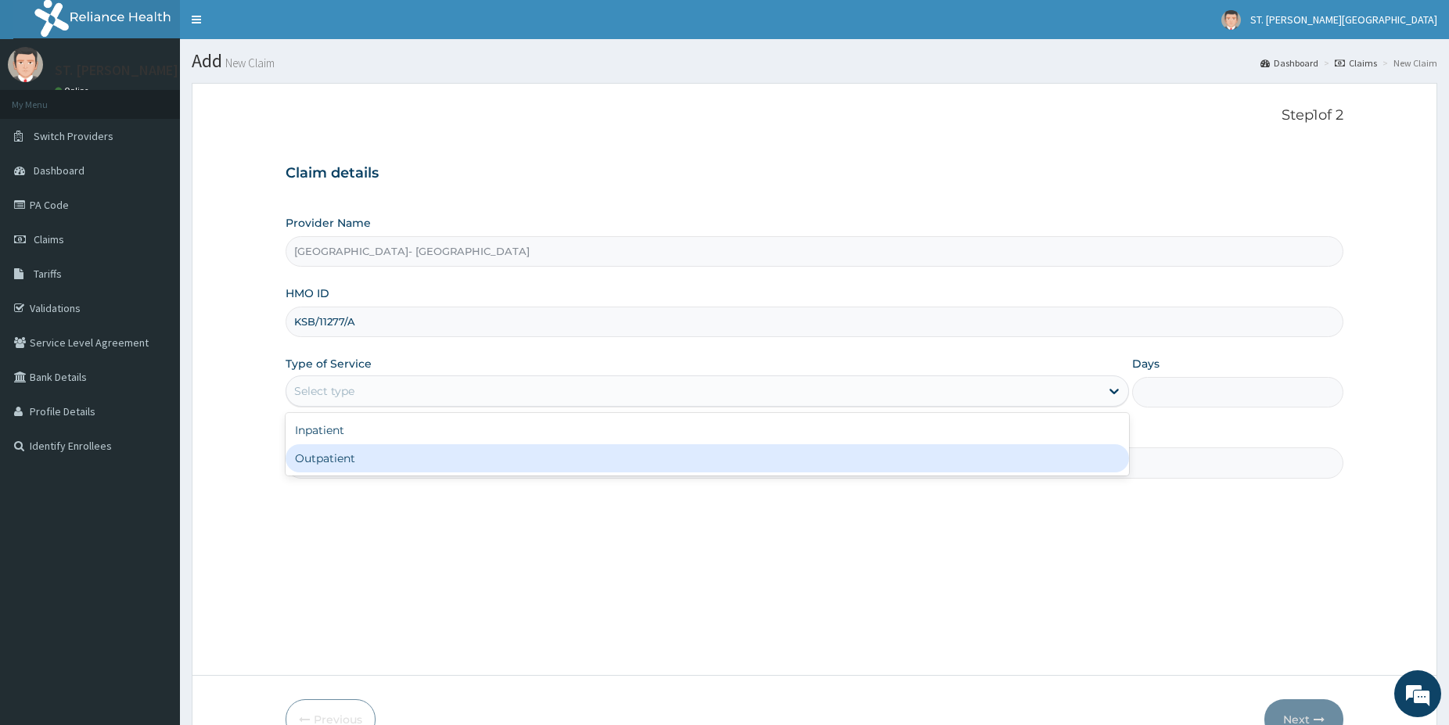
click at [341, 455] on div "Outpatient" at bounding box center [706, 458] width 843 height 28
type input "1"
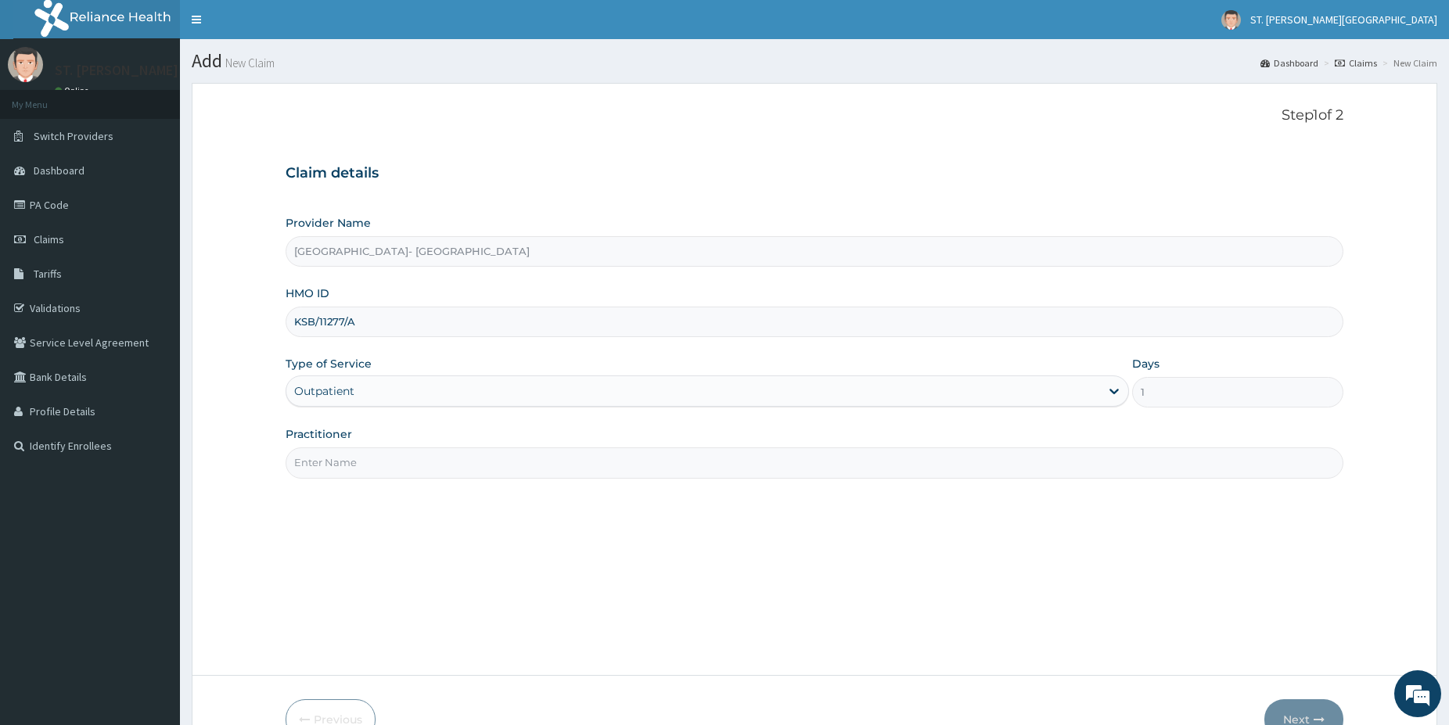
click at [343, 455] on input "Practitioner" at bounding box center [813, 462] width 1057 height 31
type input "dr.sifo"
click at [1291, 701] on button "Next" at bounding box center [1303, 719] width 79 height 41
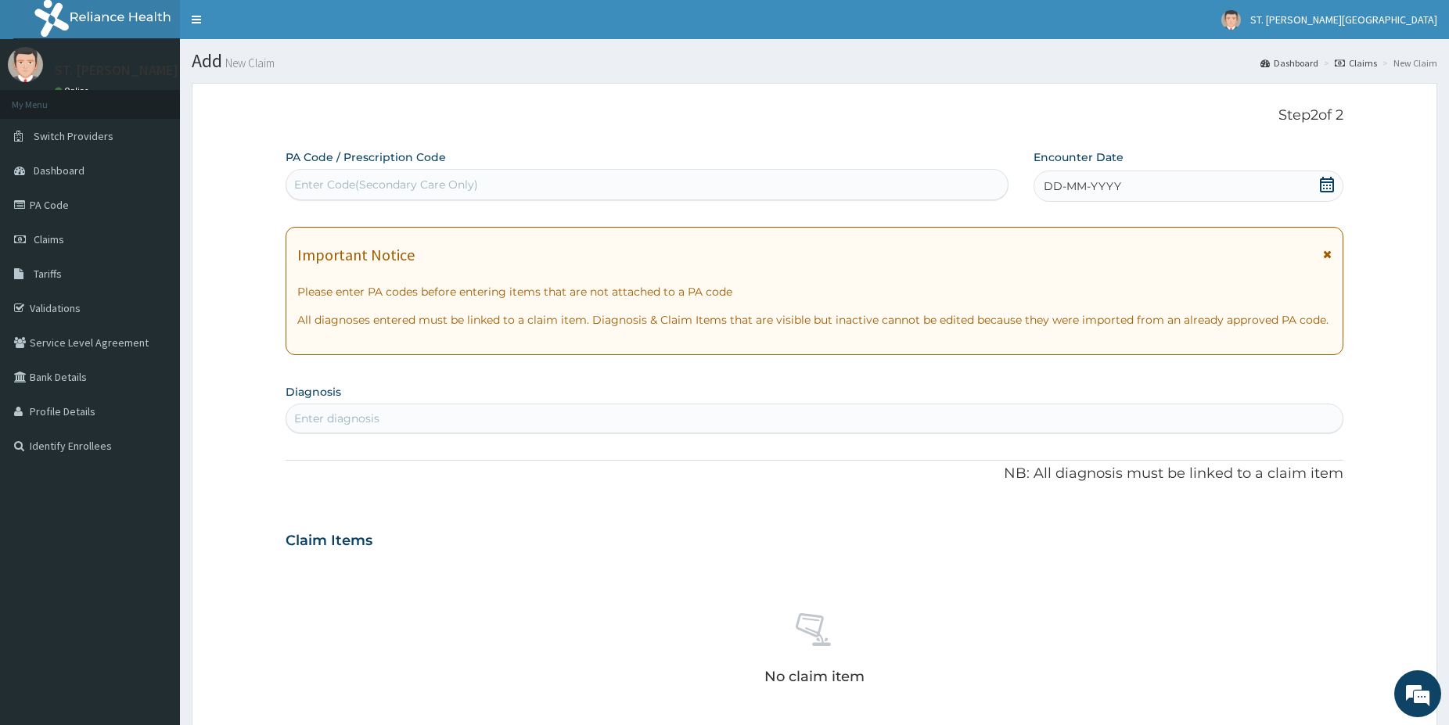
click at [361, 409] on div "Enter diagnosis" at bounding box center [814, 418] width 1056 height 25
type input "[MEDICAL_DATA]"
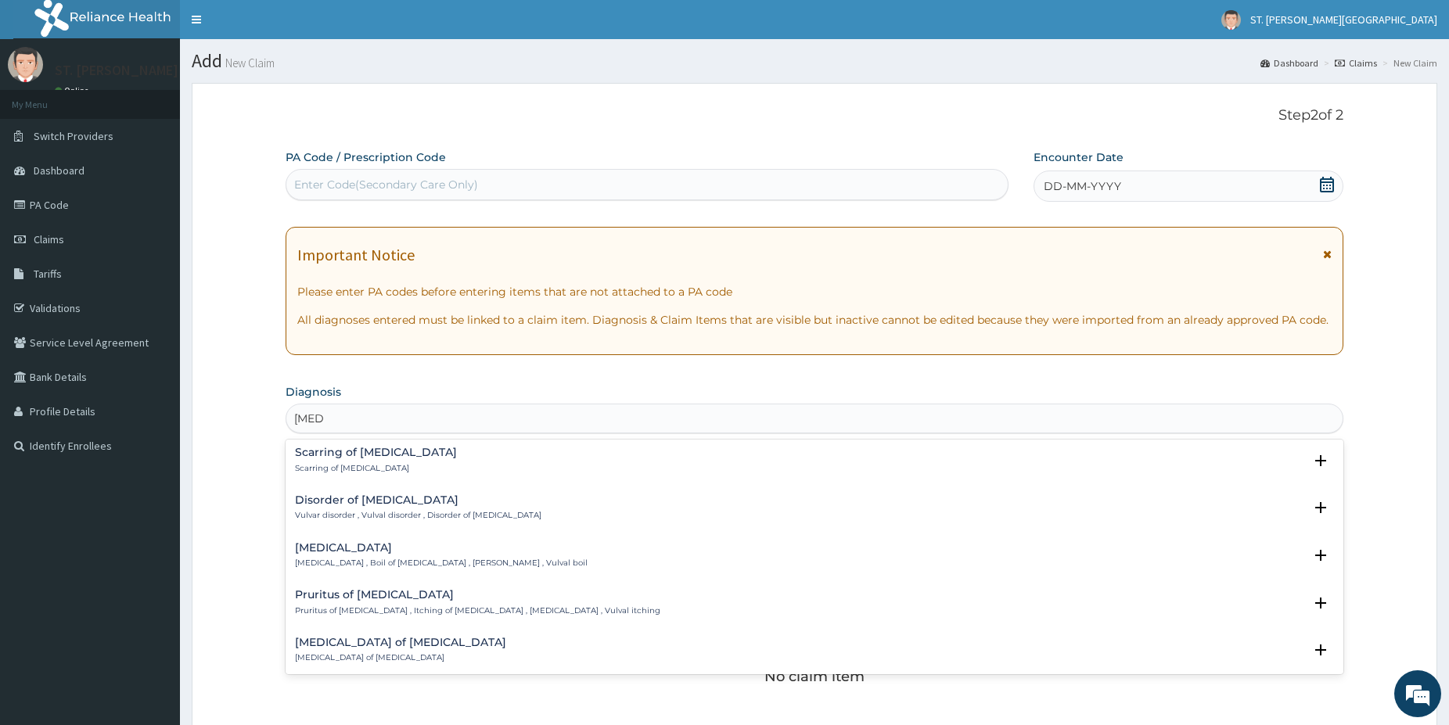
scroll to position [1943, 0]
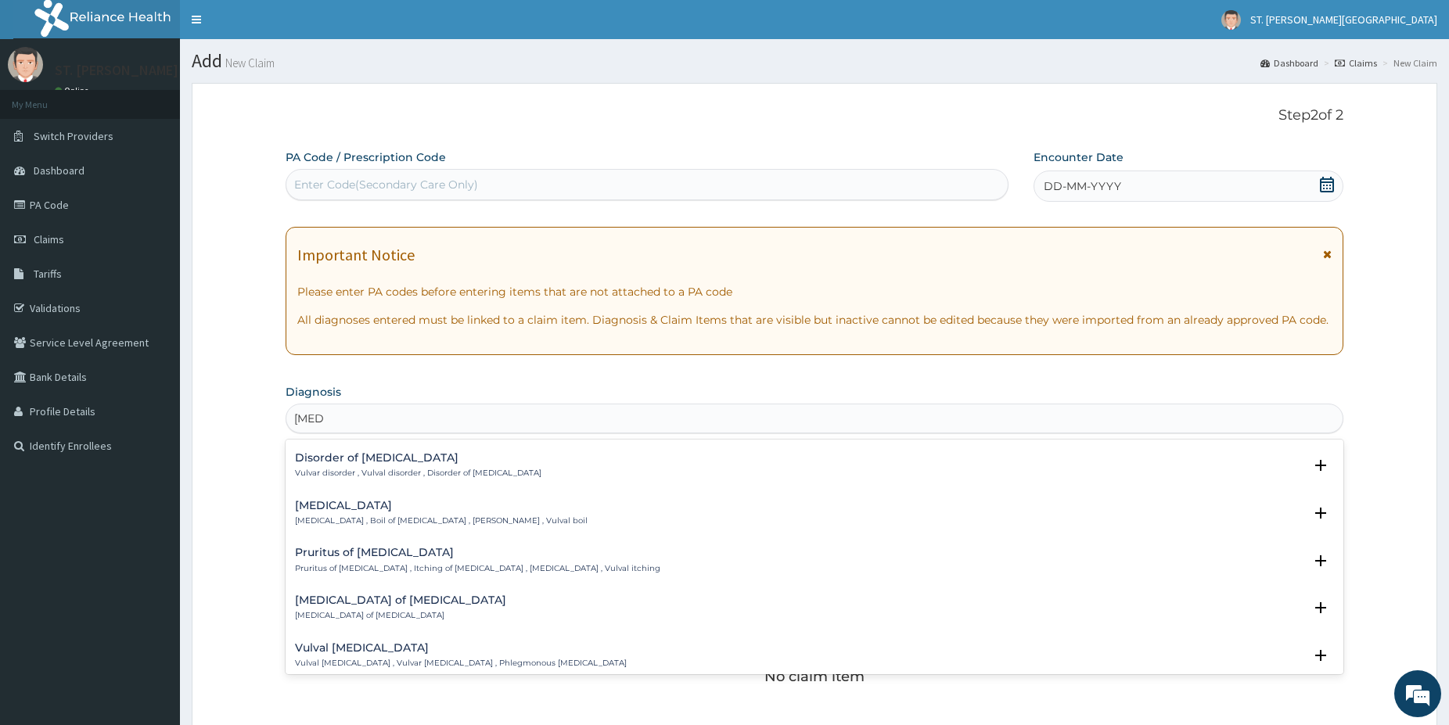
click at [467, 561] on div "Pruritus of [MEDICAL_DATA] Pruritus of [MEDICAL_DATA] , Itching of [MEDICAL_DAT…" at bounding box center [477, 560] width 365 height 27
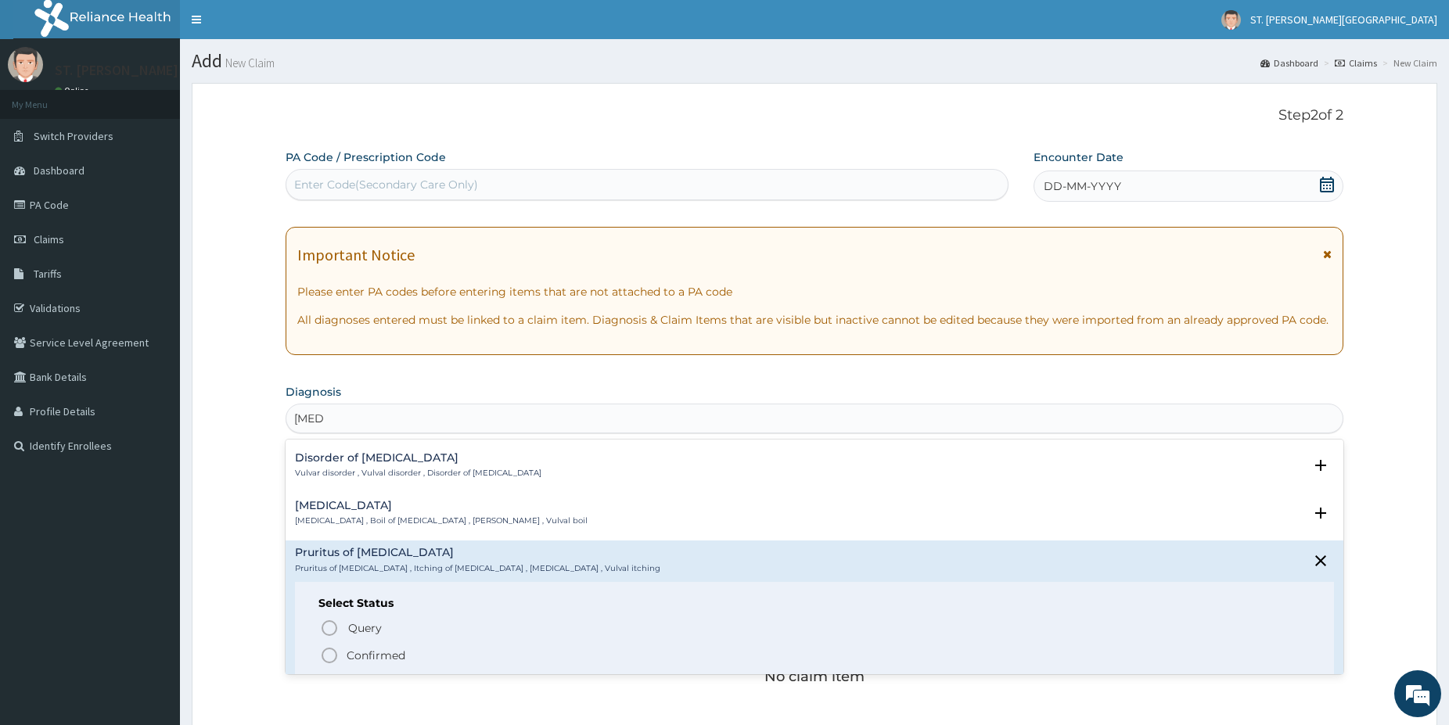
click at [330, 651] on icon "status option filled" at bounding box center [329, 655] width 19 height 19
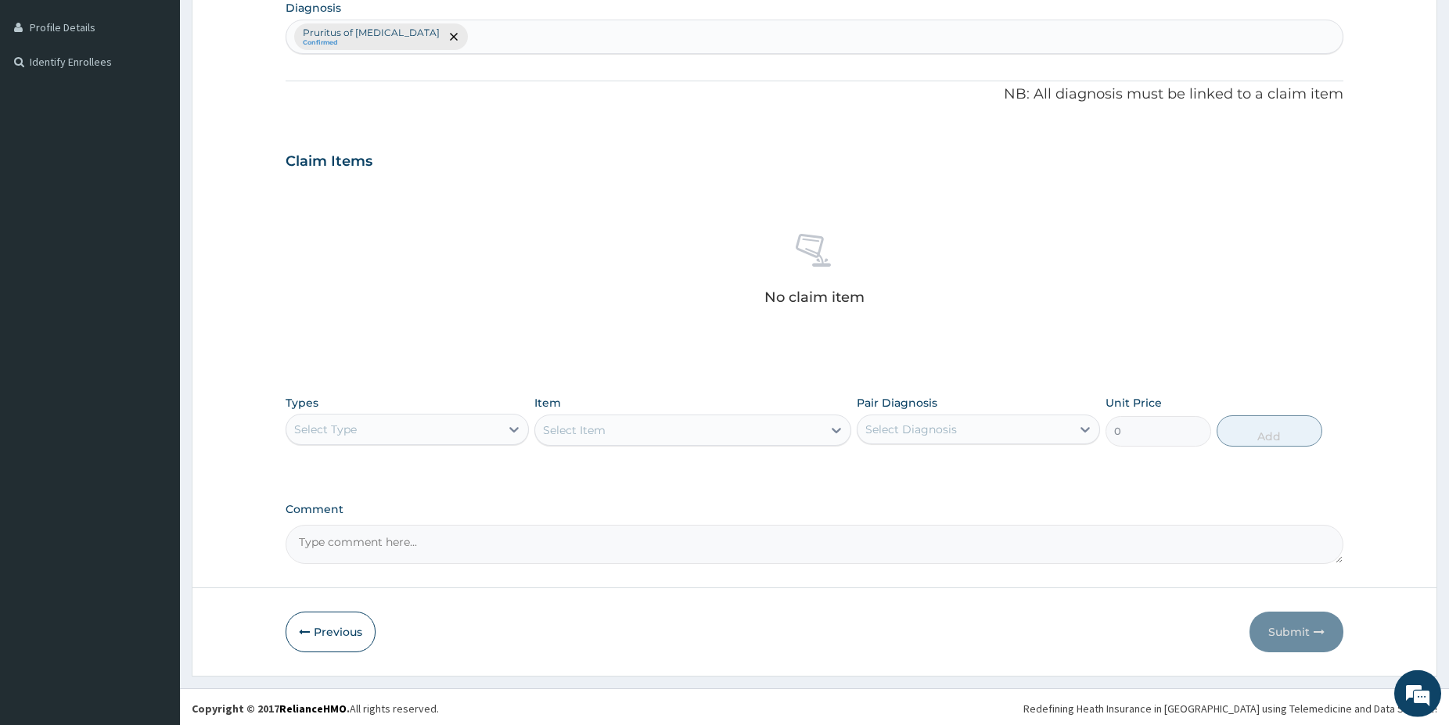
scroll to position [387, 0]
drag, startPoint x: 1456, startPoint y: 714, endPoint x: 918, endPoint y: 590, distance: 552.3
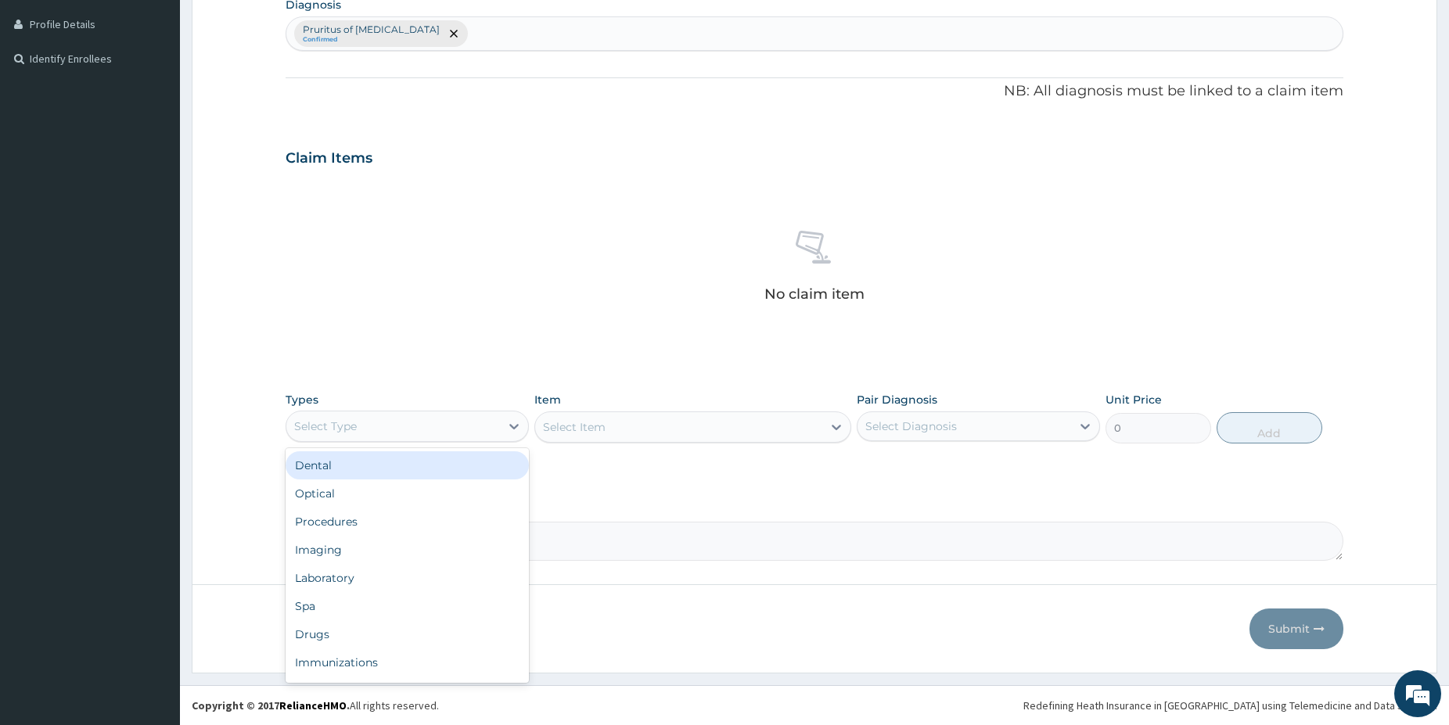
drag, startPoint x: 481, startPoint y: 419, endPoint x: 460, endPoint y: 461, distance: 47.2
click at [481, 421] on div "Select Type" at bounding box center [393, 426] width 214 height 25
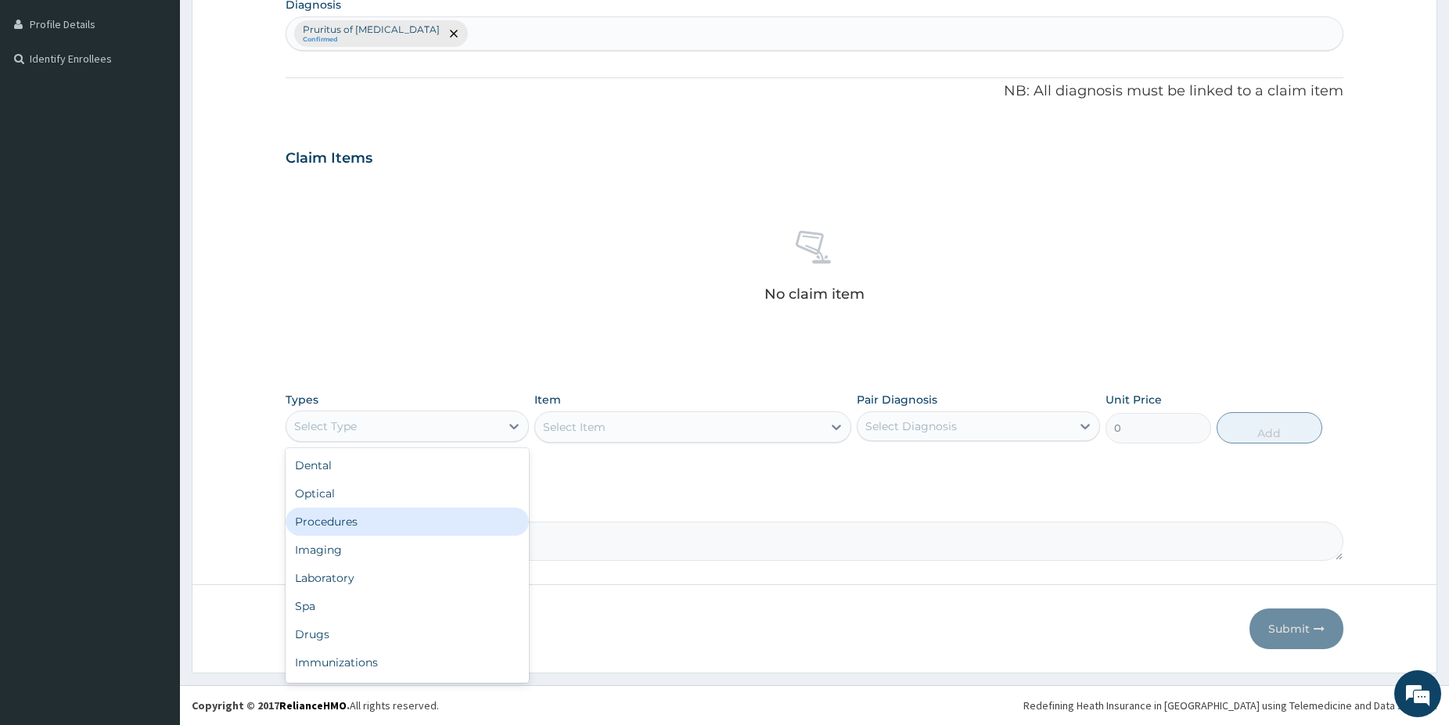
drag, startPoint x: 350, startPoint y: 522, endPoint x: 436, endPoint y: 488, distance: 93.1
click at [350, 521] on div "Procedures" at bounding box center [406, 522] width 243 height 28
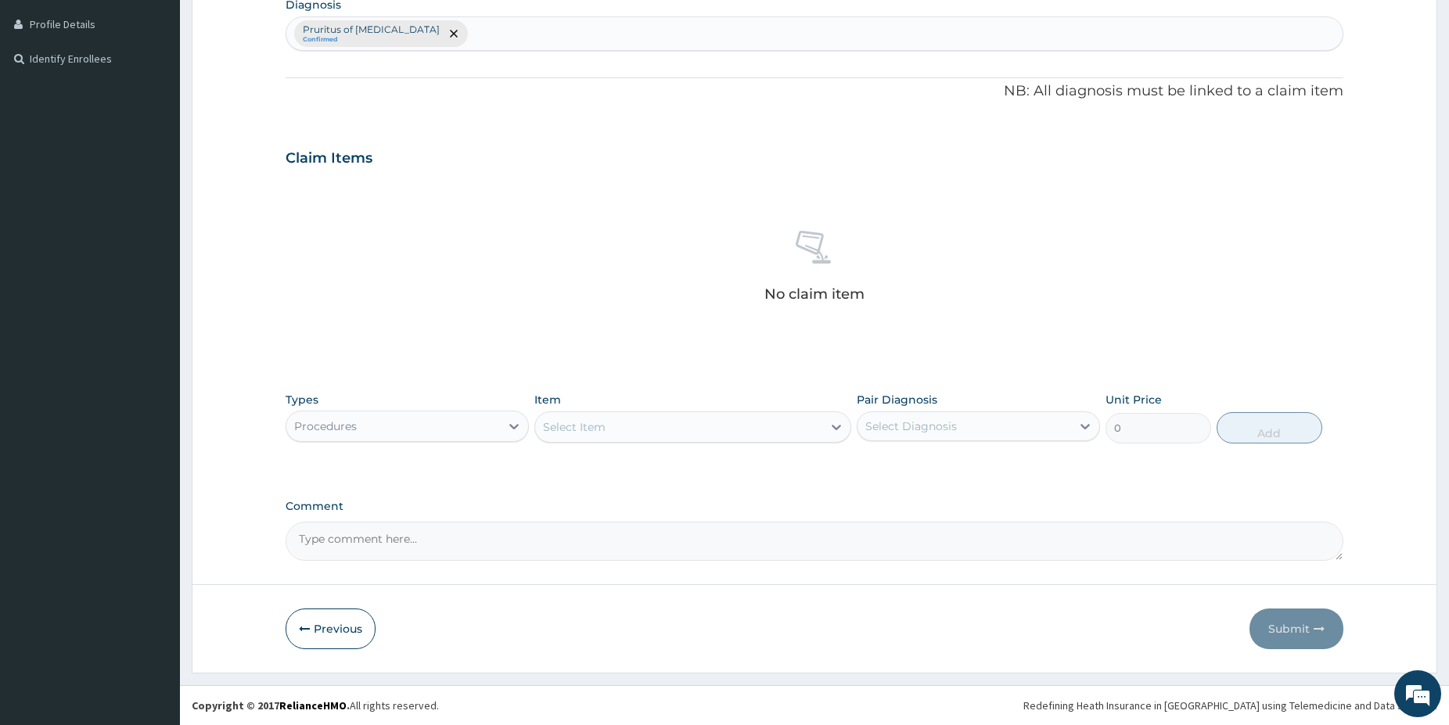
click at [663, 430] on div "Select Item" at bounding box center [678, 427] width 287 height 25
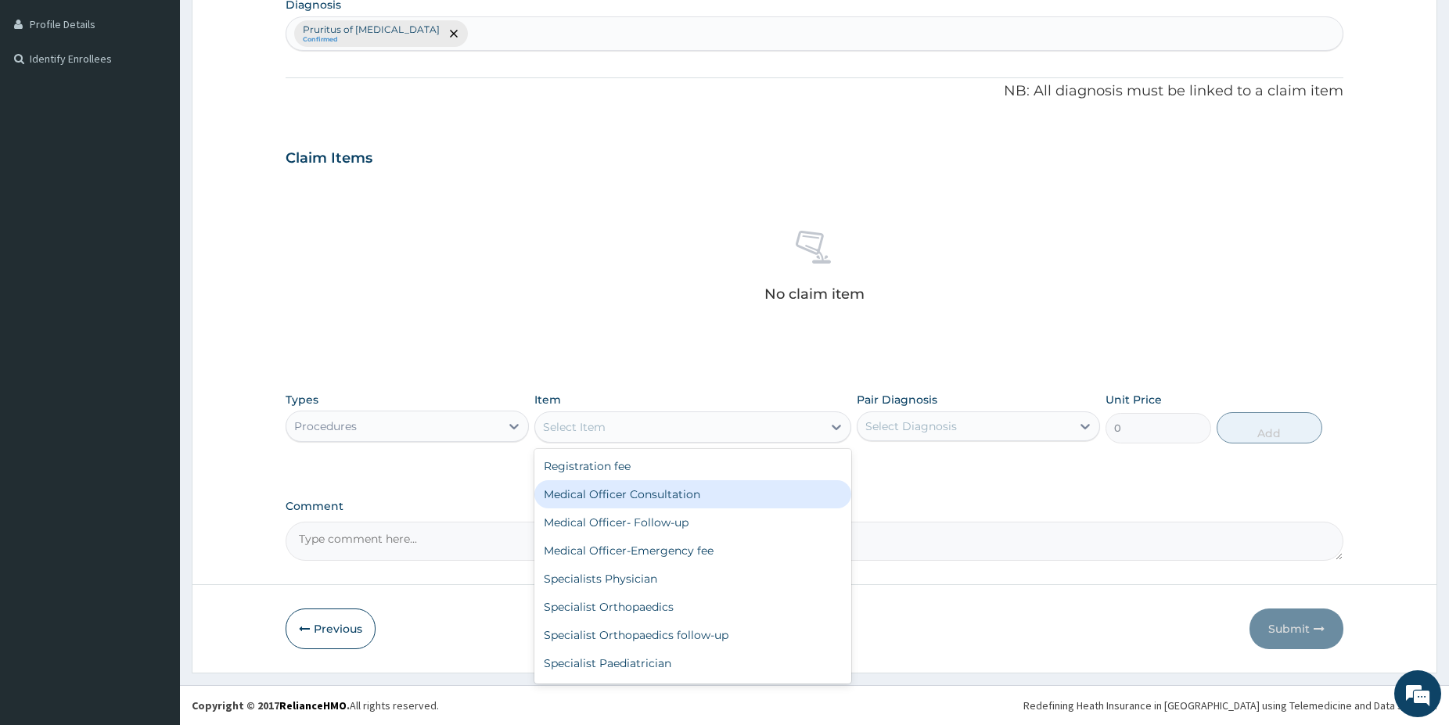
click at [651, 491] on div "Medical Officer Consultation" at bounding box center [692, 494] width 317 height 28
type input "5000"
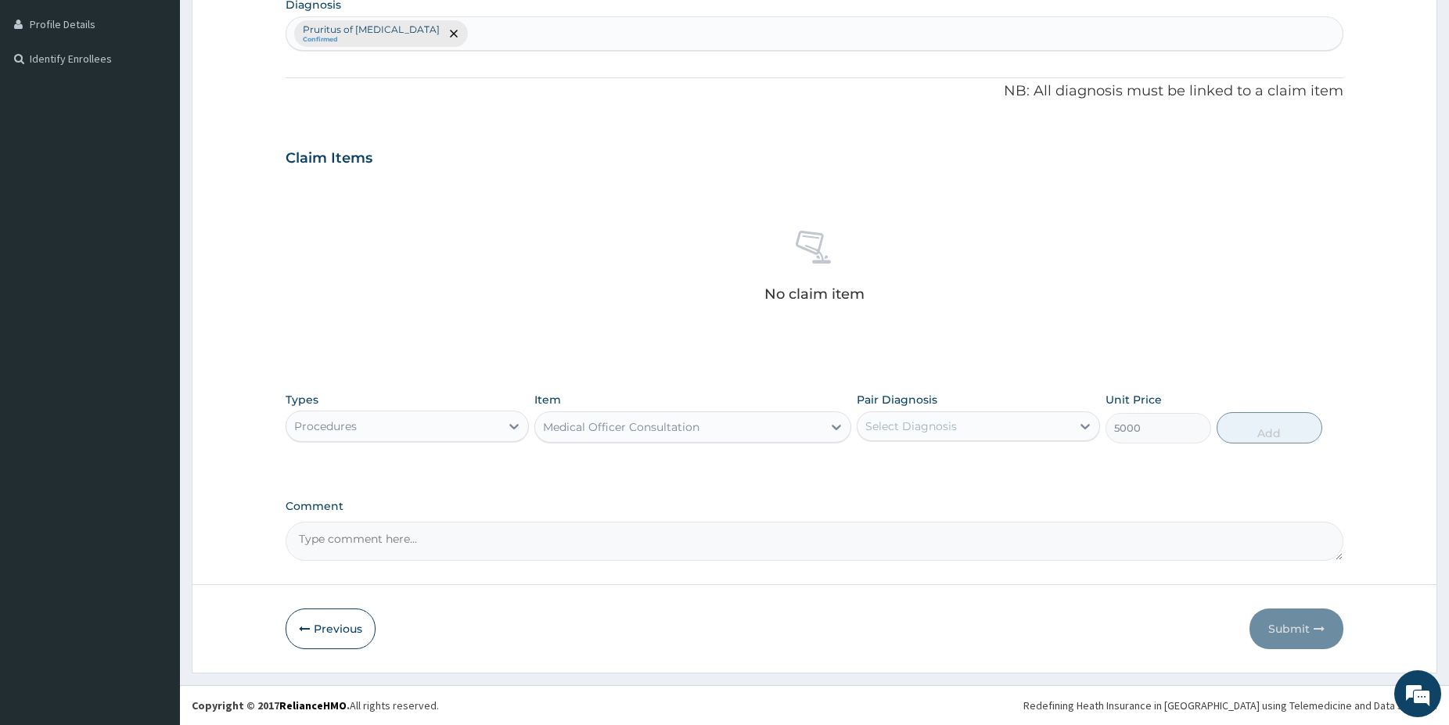
click at [886, 431] on div "Select Diagnosis" at bounding box center [911, 426] width 92 height 16
click at [899, 464] on label "Pruritus of [MEDICAL_DATA]" at bounding box center [961, 465] width 159 height 16
checkbox input "true"
drag, startPoint x: 1258, startPoint y: 425, endPoint x: 1009, endPoint y: 433, distance: 249.6
click at [1256, 425] on button "Add" at bounding box center [1269, 427] width 106 height 31
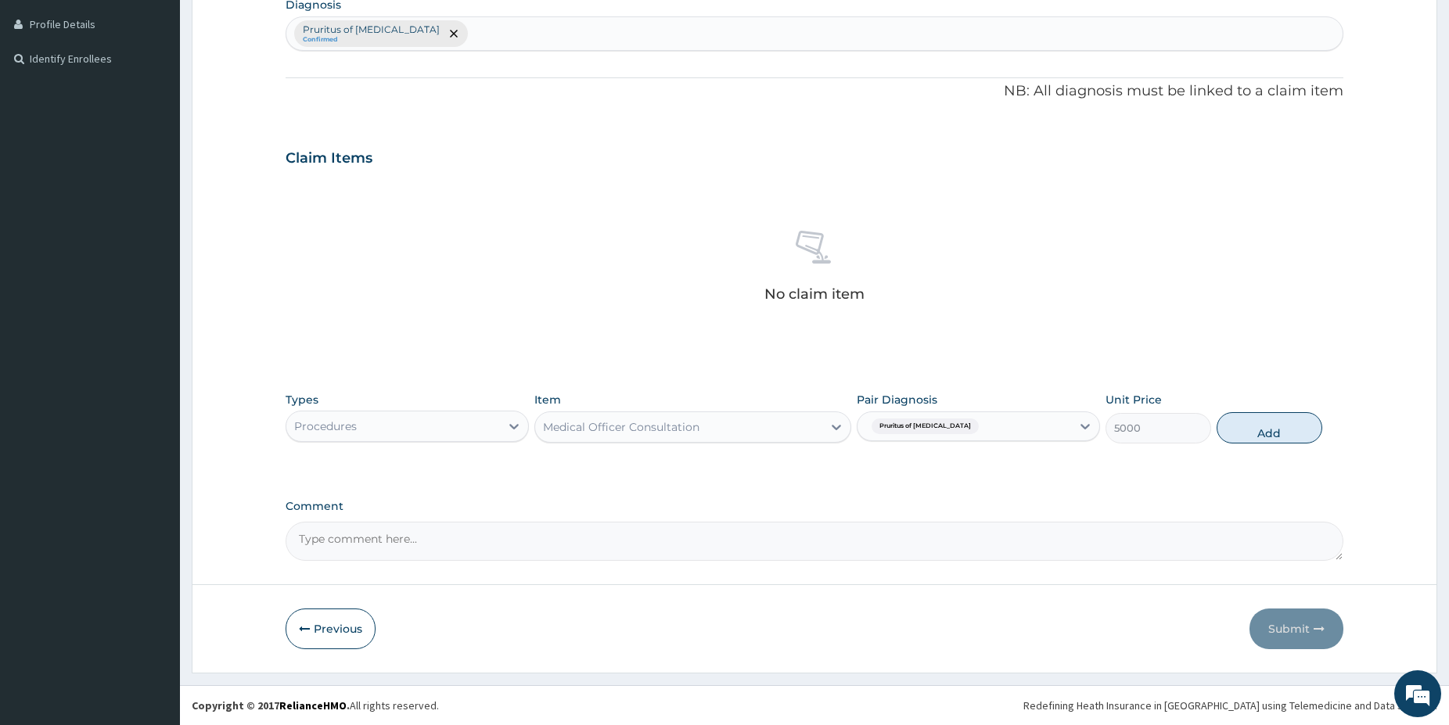
type input "0"
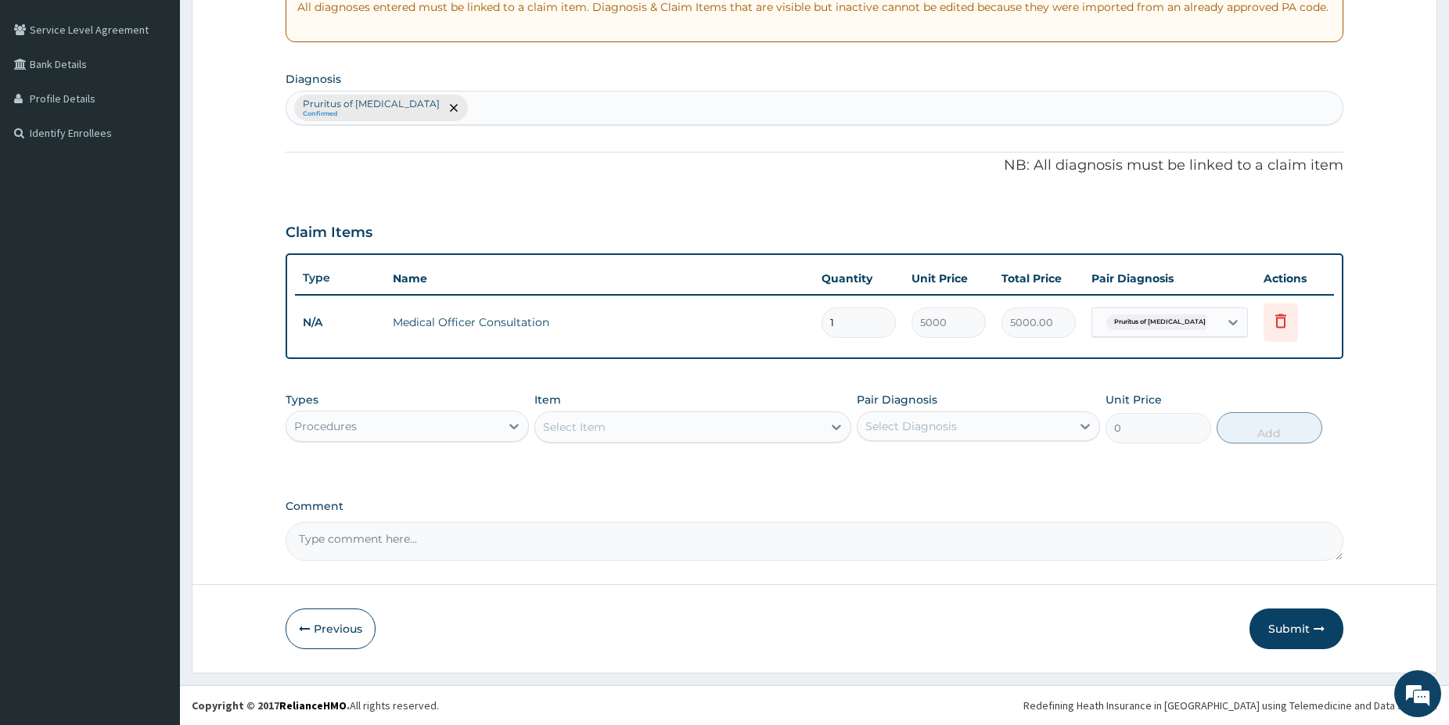
drag, startPoint x: 431, startPoint y: 422, endPoint x: 422, endPoint y: 447, distance: 26.0
click at [431, 432] on div "Procedures" at bounding box center [393, 426] width 214 height 25
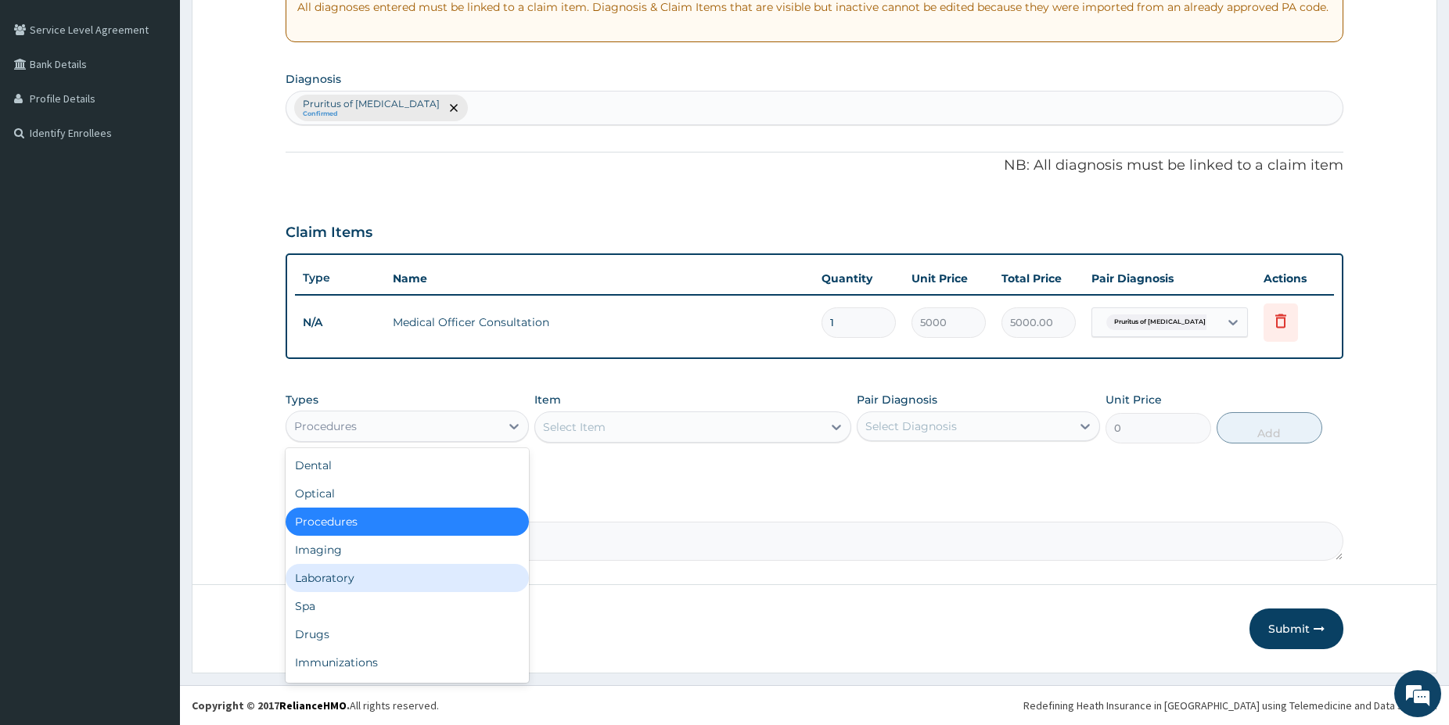
drag, startPoint x: 357, startPoint y: 571, endPoint x: 345, endPoint y: 523, distance: 49.1
click at [355, 572] on div "Laboratory" at bounding box center [406, 578] width 243 height 28
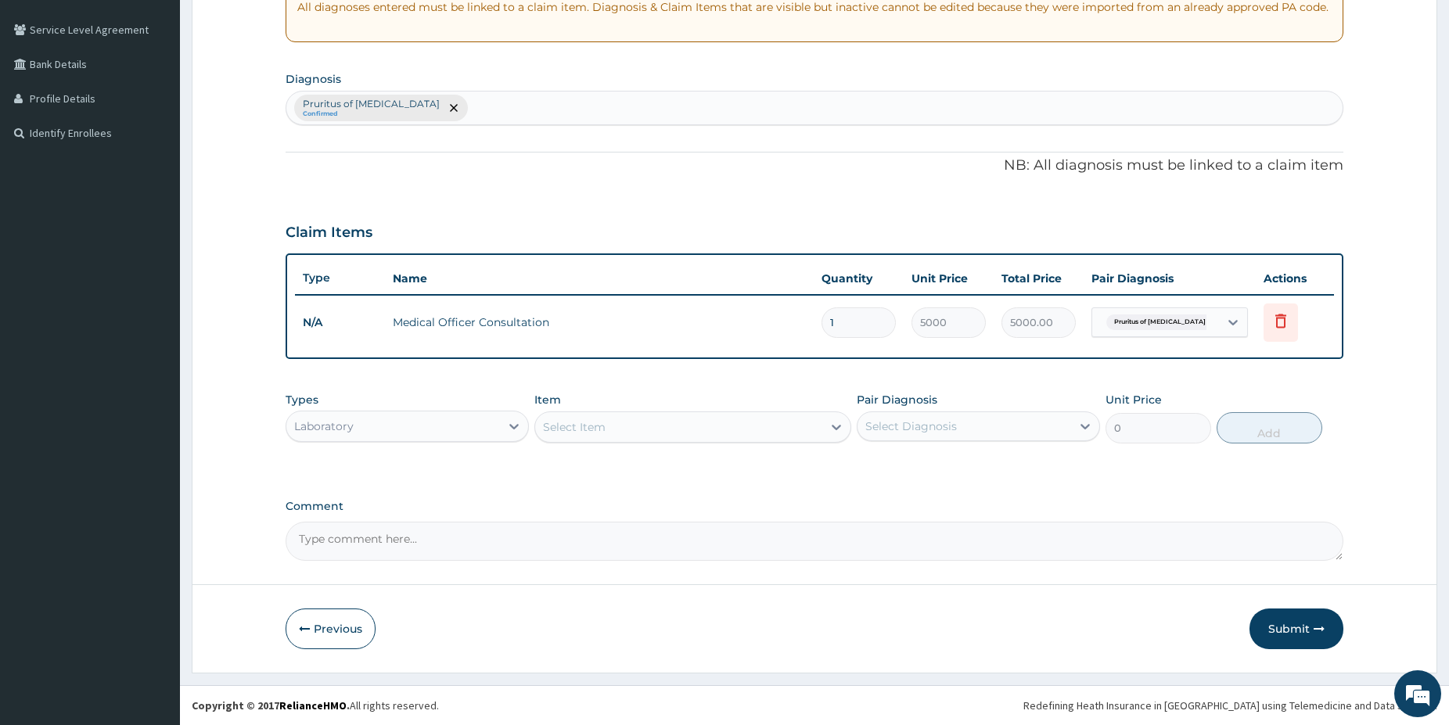
click at [631, 425] on div "Select Item" at bounding box center [678, 427] width 287 height 25
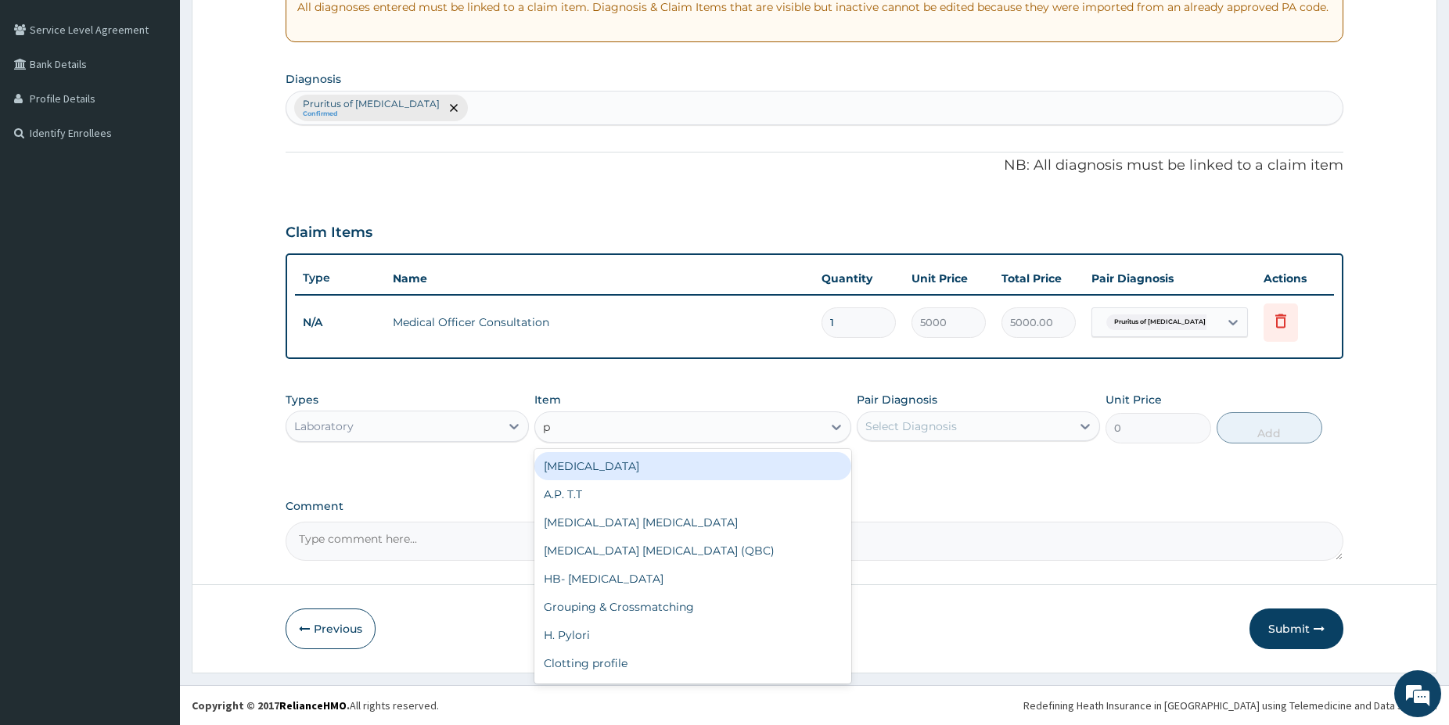
type input "ps"
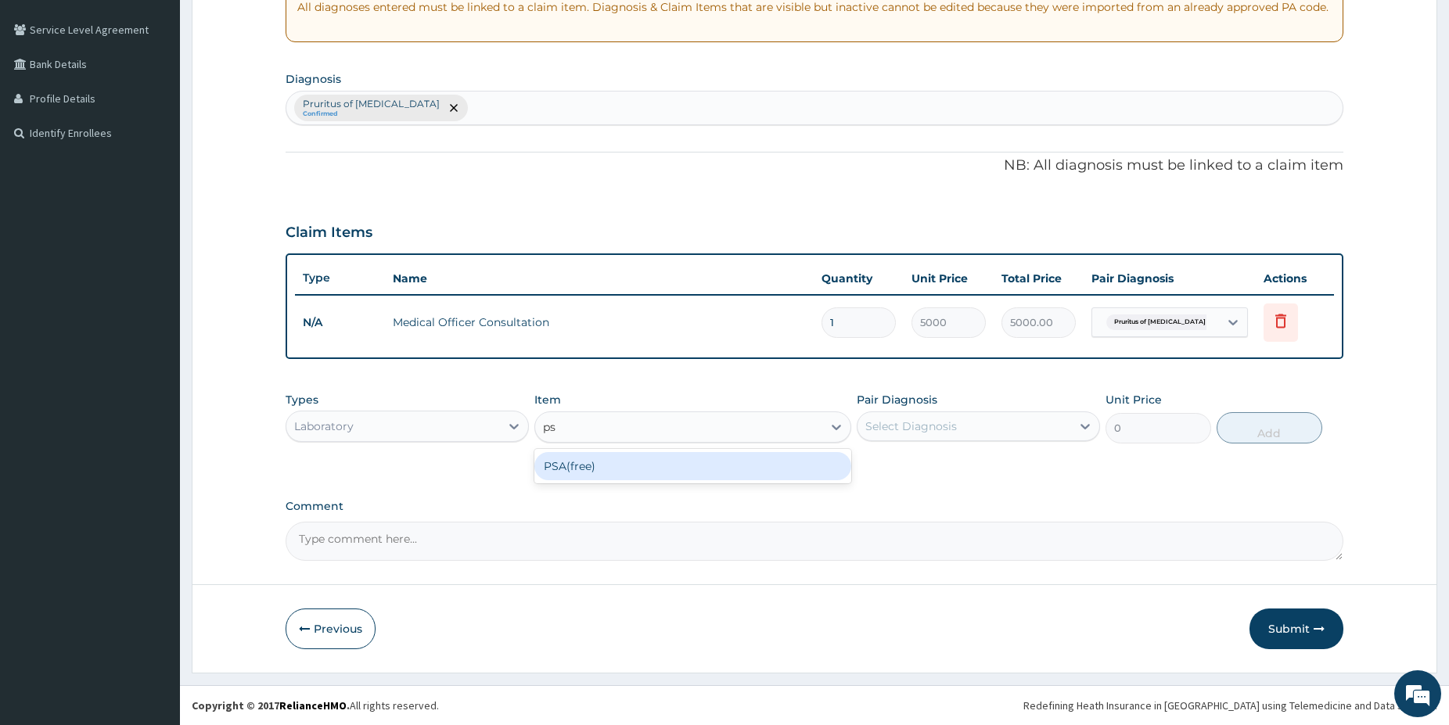
click at [709, 463] on div "PSA(free)" at bounding box center [692, 466] width 317 height 28
click at [619, 427] on div "PSA(free)" at bounding box center [678, 427] width 287 height 25
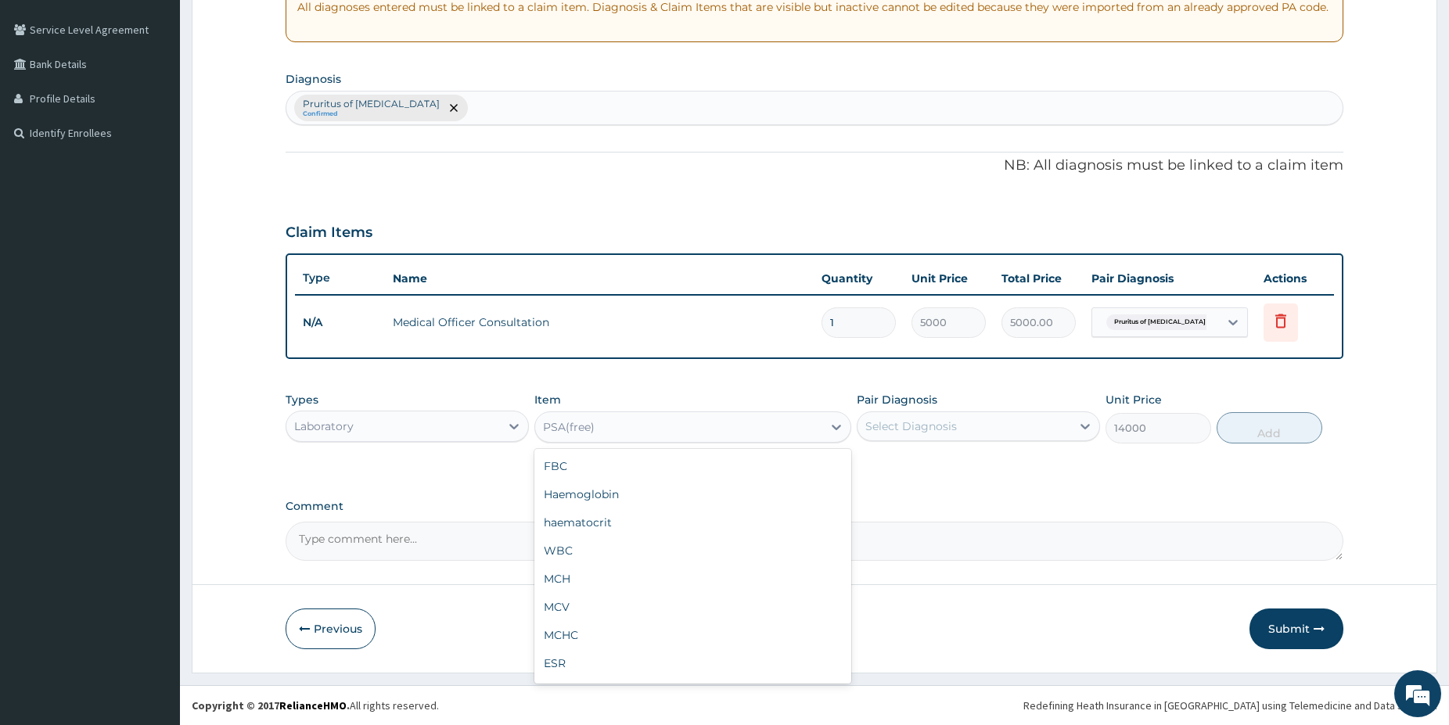
scroll to position [2931, 0]
drag, startPoint x: 458, startPoint y: 425, endPoint x: 412, endPoint y: 443, distance: 49.8
click at [458, 425] on div "Laboratory" at bounding box center [393, 426] width 214 height 25
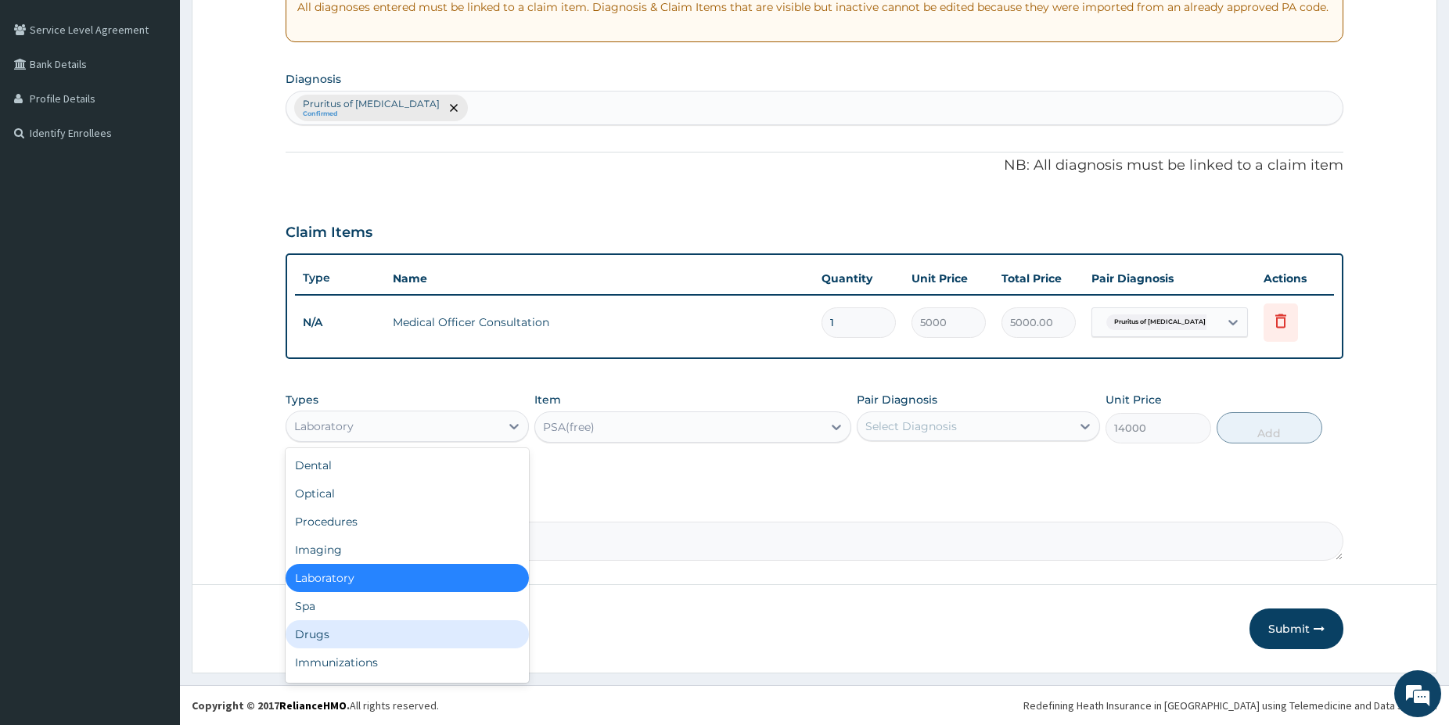
drag, startPoint x: 350, startPoint y: 637, endPoint x: 362, endPoint y: 631, distance: 14.0
click at [350, 637] on div "Drugs" at bounding box center [406, 634] width 243 height 28
type input "0"
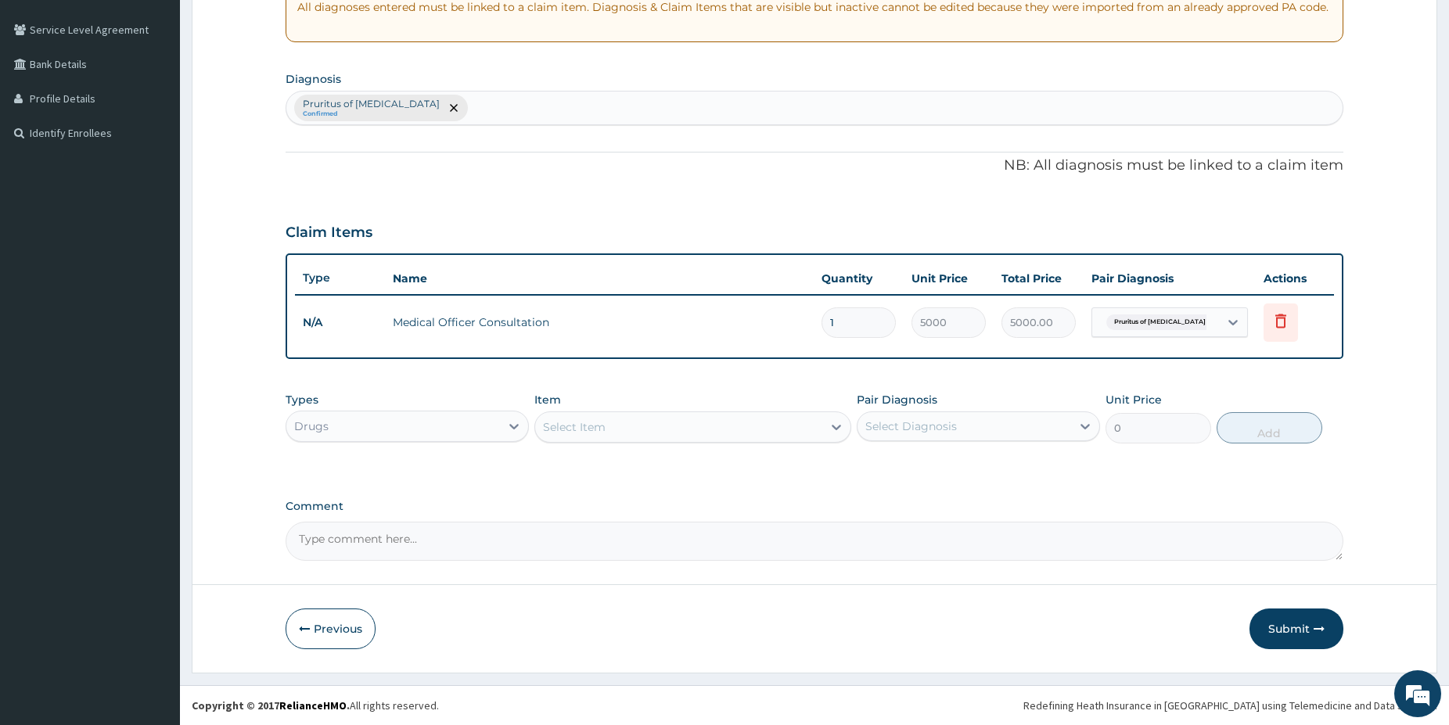
click at [795, 428] on div "Select Item" at bounding box center [678, 427] width 287 height 25
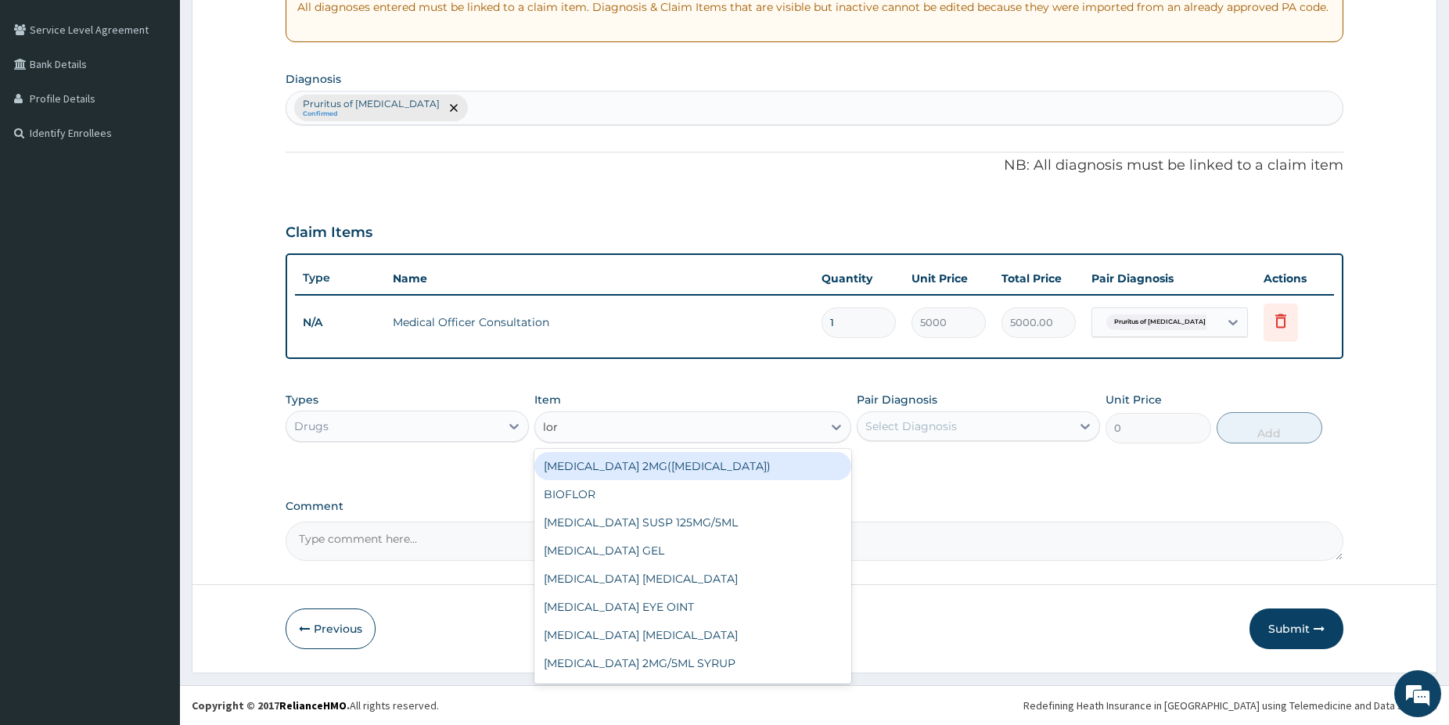
type input "[PERSON_NAME]"
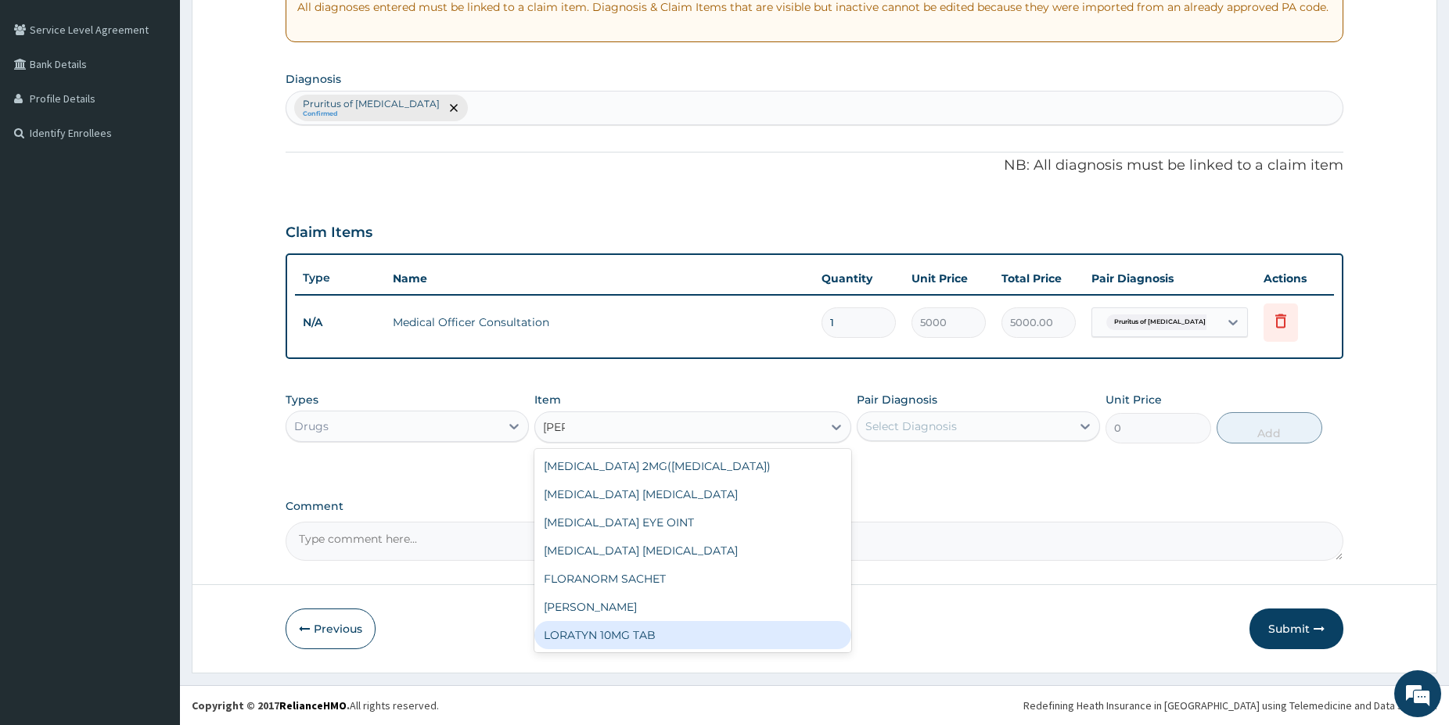
click at [677, 637] on div "LORATYN 10MG TAB" at bounding box center [692, 635] width 317 height 28
type input "80"
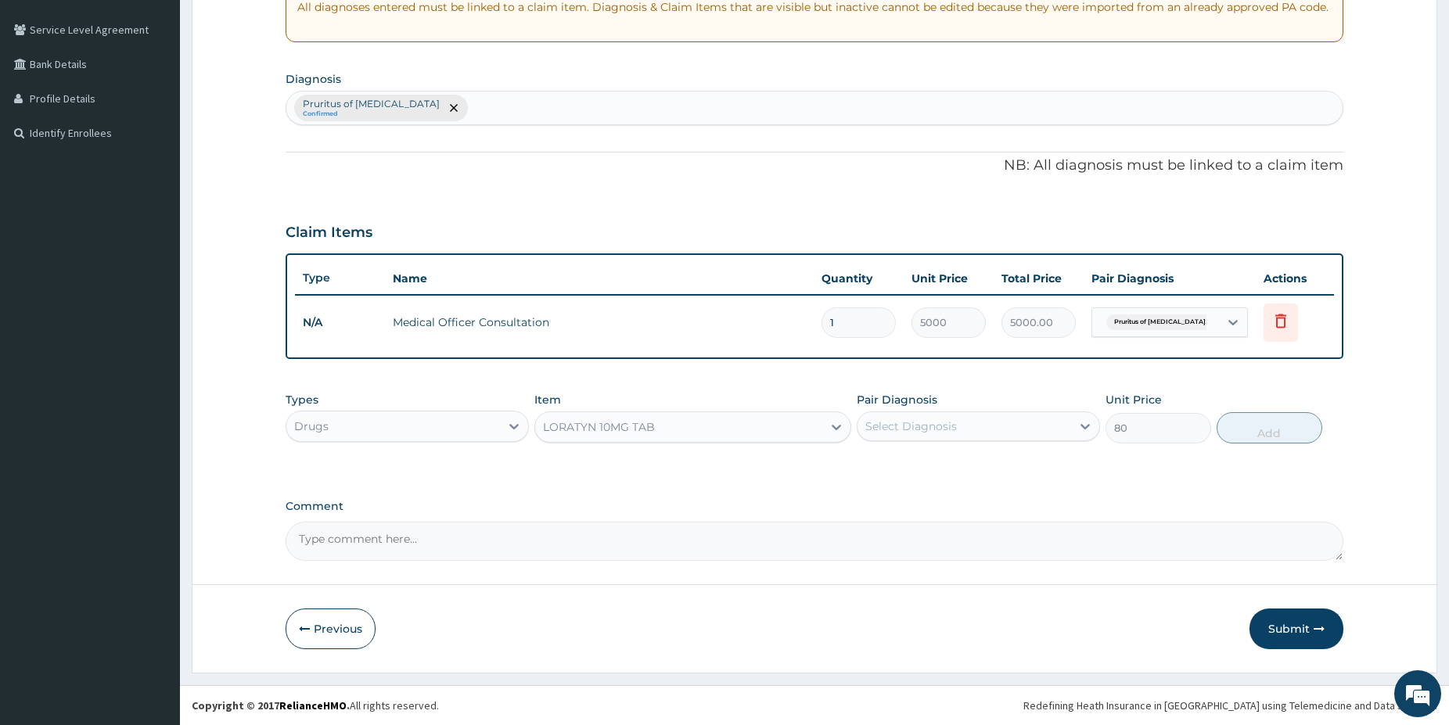
click at [910, 428] on div "Select Diagnosis" at bounding box center [911, 426] width 92 height 16
drag, startPoint x: 909, startPoint y: 462, endPoint x: 922, endPoint y: 459, distance: 13.7
click at [911, 464] on label "Pruritus of [MEDICAL_DATA]" at bounding box center [961, 465] width 159 height 16
checkbox input "true"
click at [1283, 434] on button "Add" at bounding box center [1269, 427] width 106 height 31
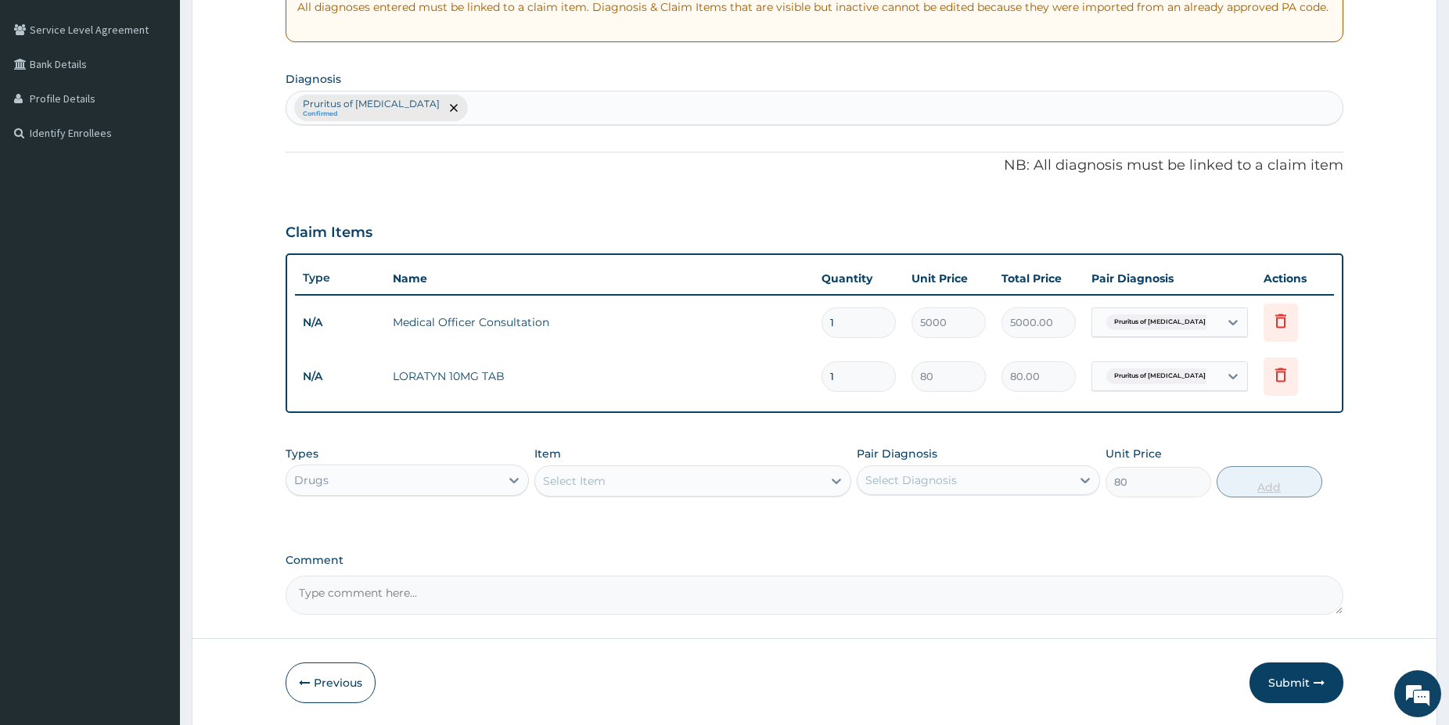
type input "0"
click at [865, 379] on input "1" at bounding box center [858, 376] width 74 height 31
type input "0.00"
type input "7"
type input "560.00"
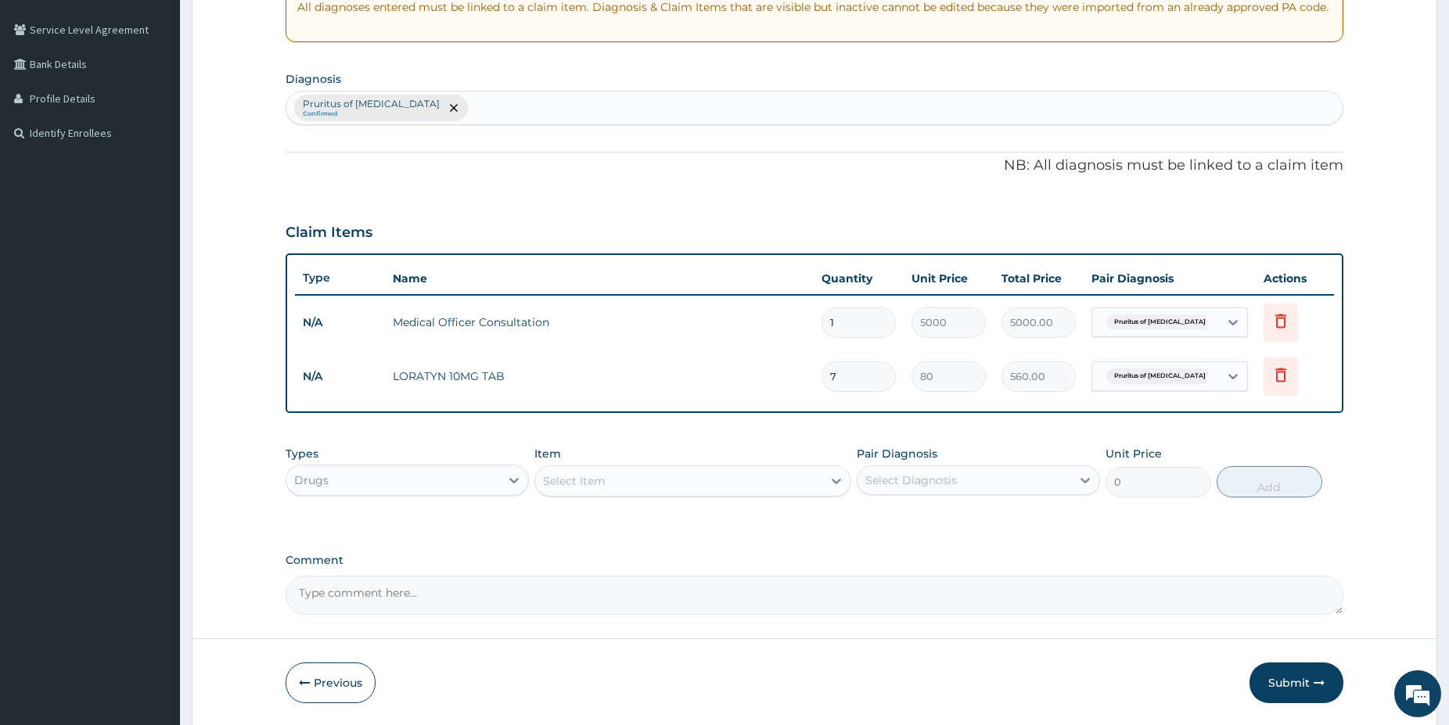
type input "7"
click at [622, 499] on div "Types Drugs Item Select Item Pair Diagnosis Select Diagnosis Unit Price 0 Add" at bounding box center [813, 471] width 1057 height 67
drag, startPoint x: 623, startPoint y: 497, endPoint x: 654, endPoint y: 484, distance: 33.3
click at [631, 494] on div "Types Drugs Item Select Item Pair Diagnosis Select Diagnosis Unit Price 0 Add" at bounding box center [813, 471] width 1057 height 67
click at [654, 484] on div "Select Item" at bounding box center [678, 481] width 287 height 25
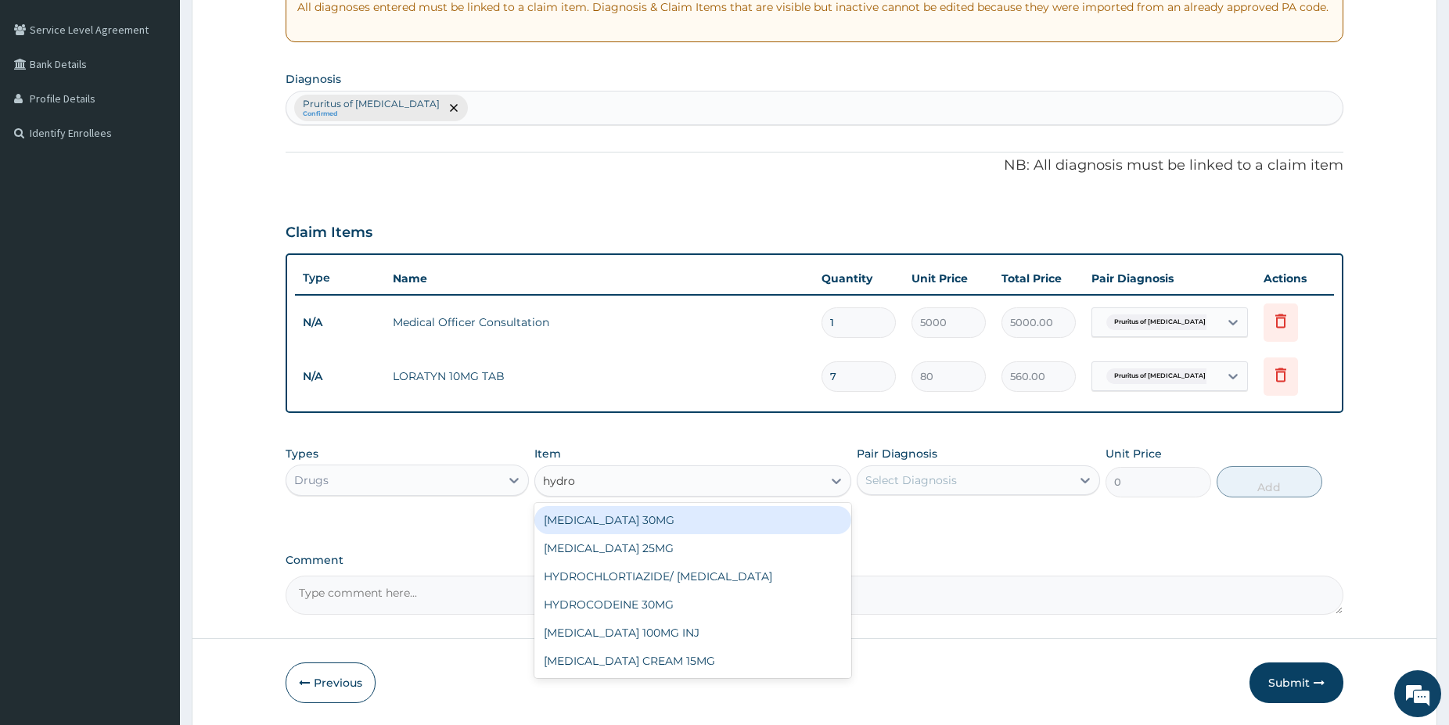
type input "hydroc"
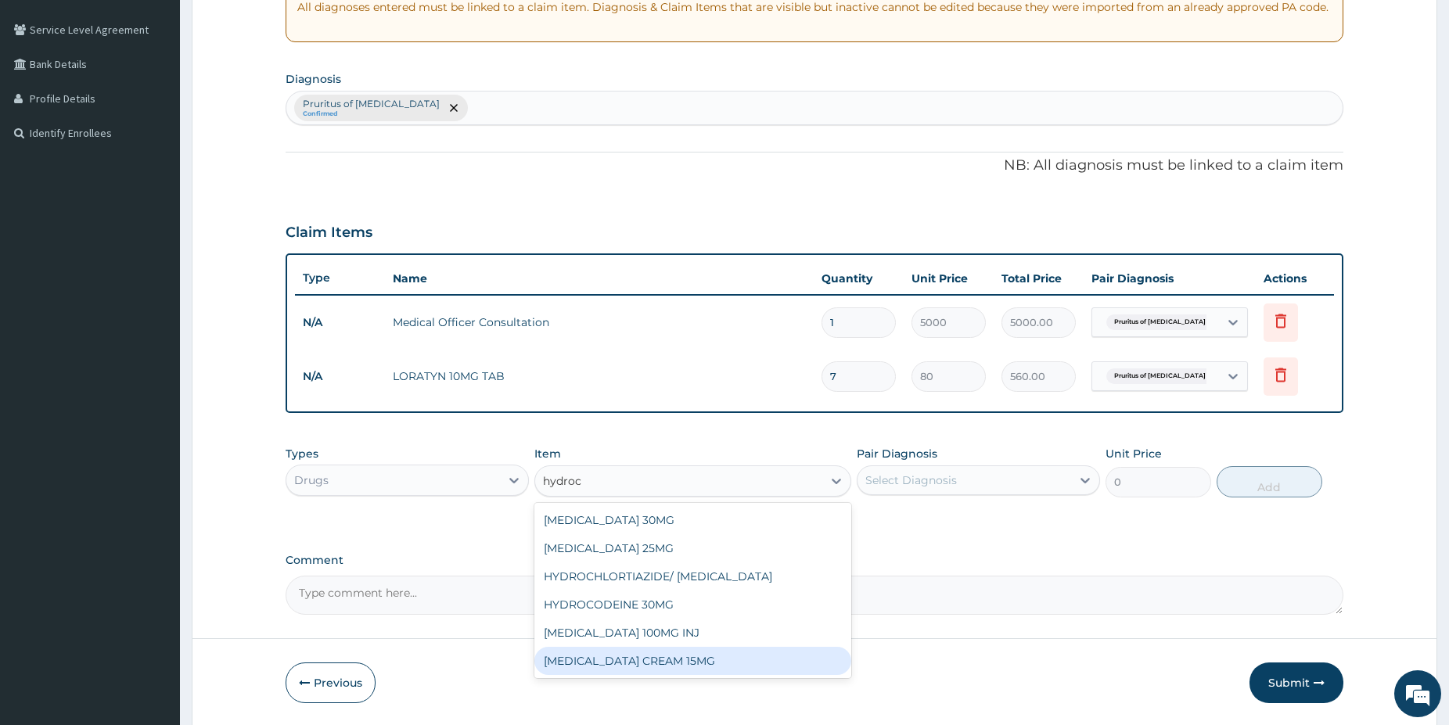
click at [713, 652] on div "HYDROCORTISONE CREAM 15MG" at bounding box center [692, 661] width 317 height 28
type input "1350"
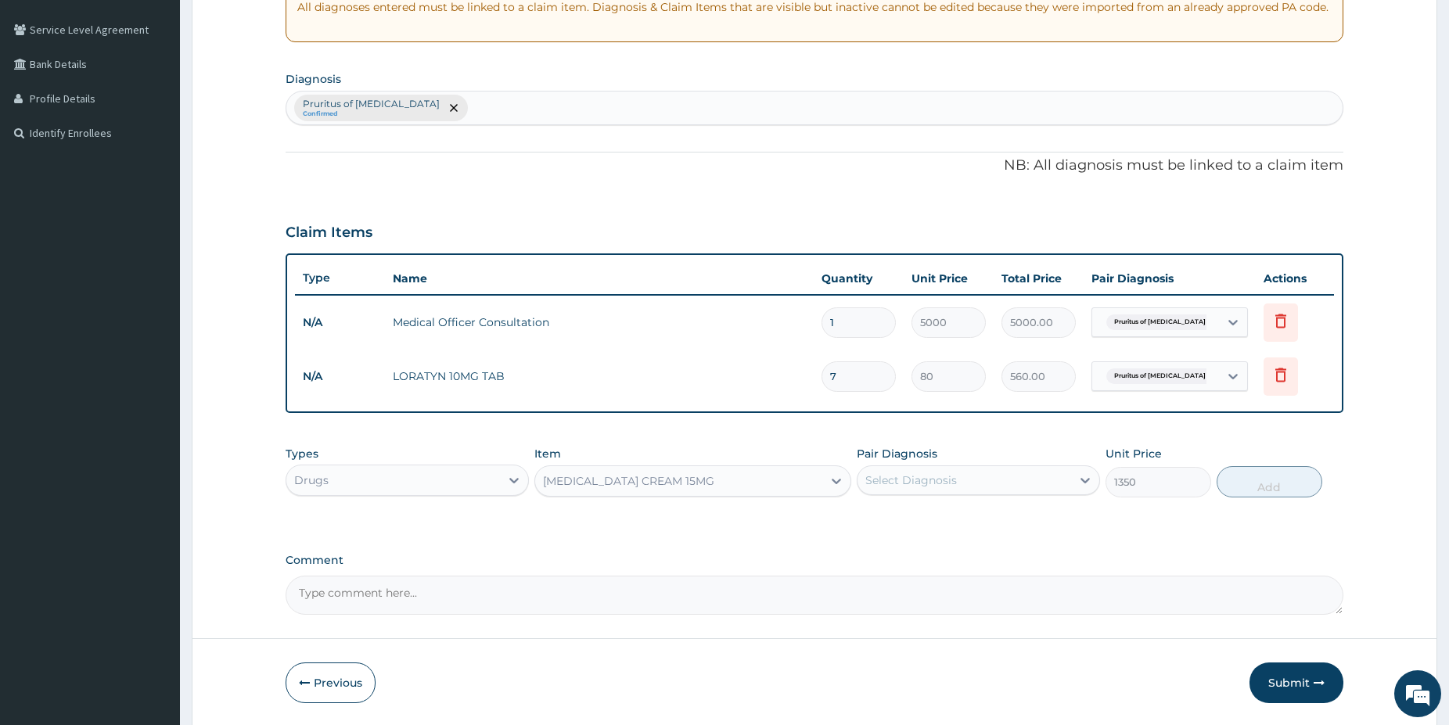
click at [944, 490] on div "Select Diagnosis" at bounding box center [964, 480] width 214 height 25
click at [942, 513] on label "Pruritus of vulva" at bounding box center [961, 519] width 159 height 16
checkbox input "true"
click at [1251, 476] on button "Add" at bounding box center [1269, 481] width 106 height 31
type input "0"
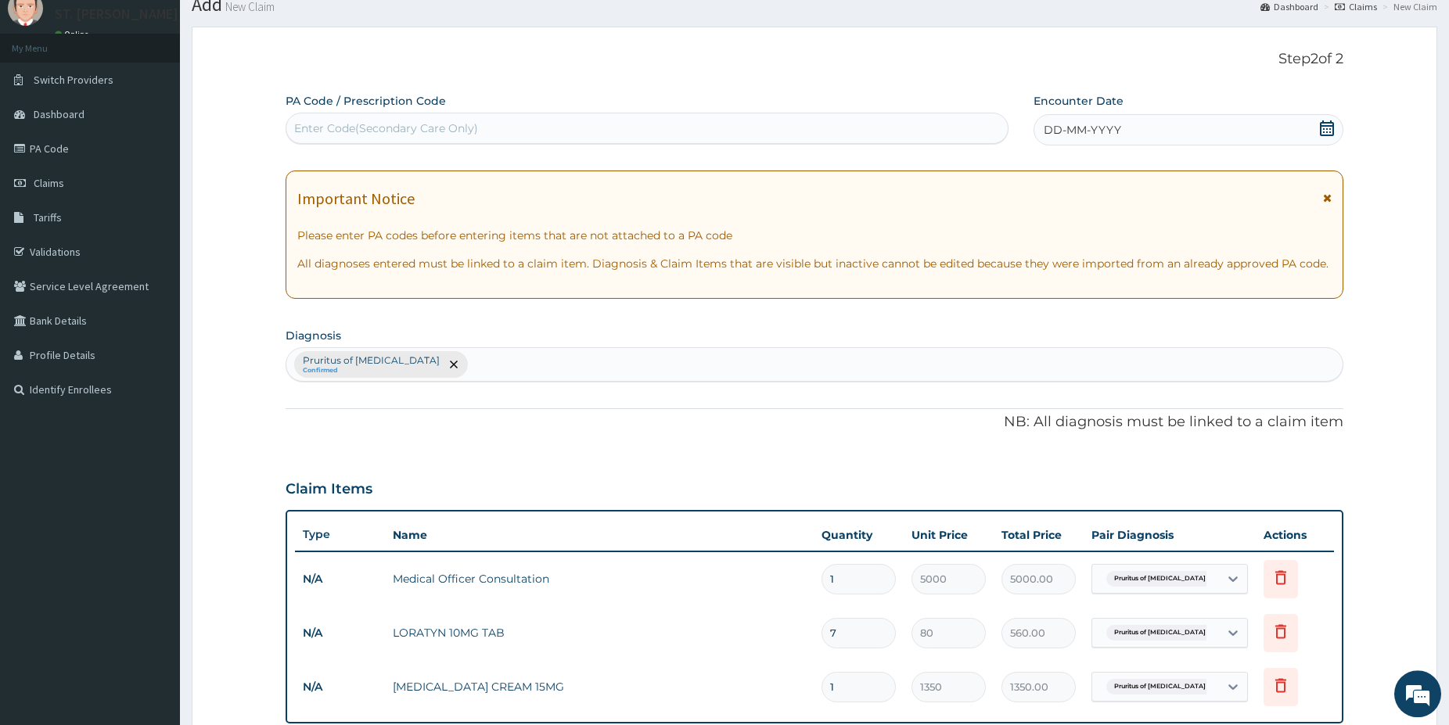
scroll to position [0, 0]
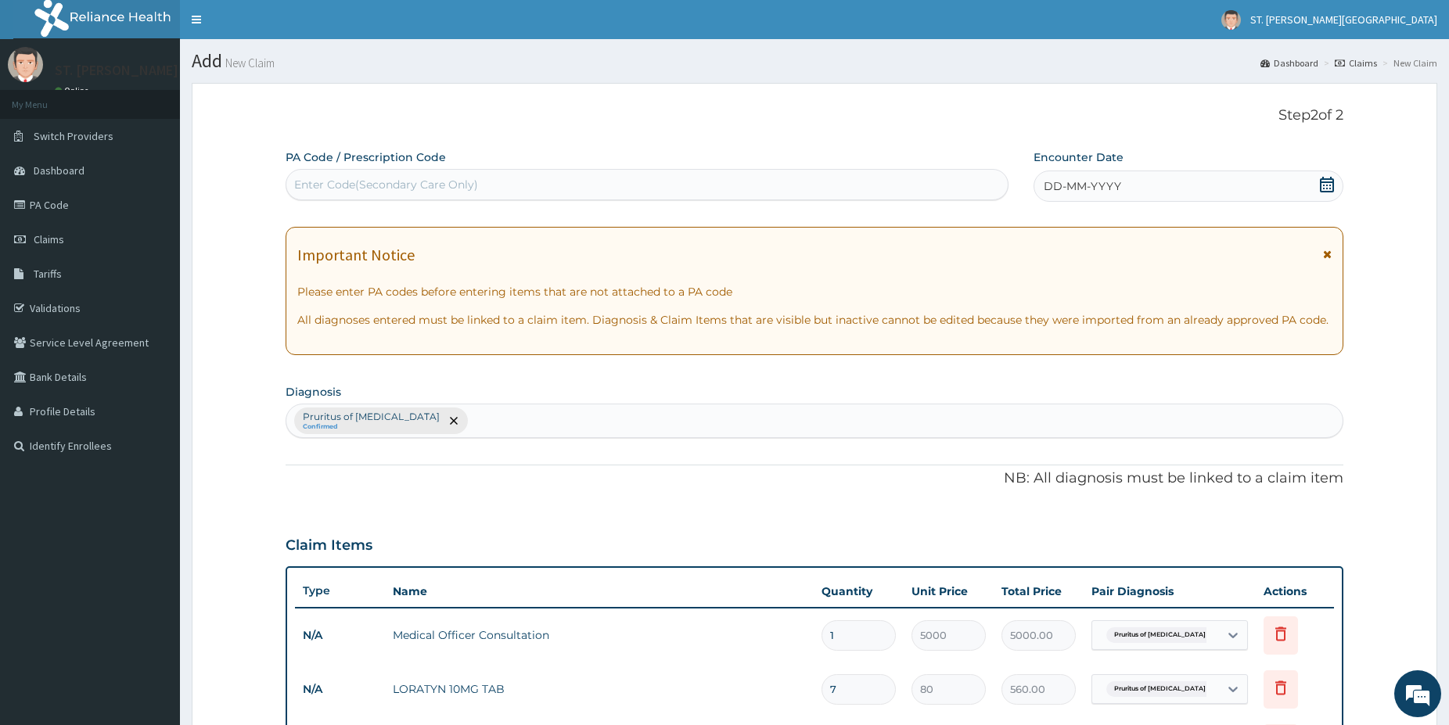
click at [1327, 187] on icon at bounding box center [1327, 185] width 16 height 16
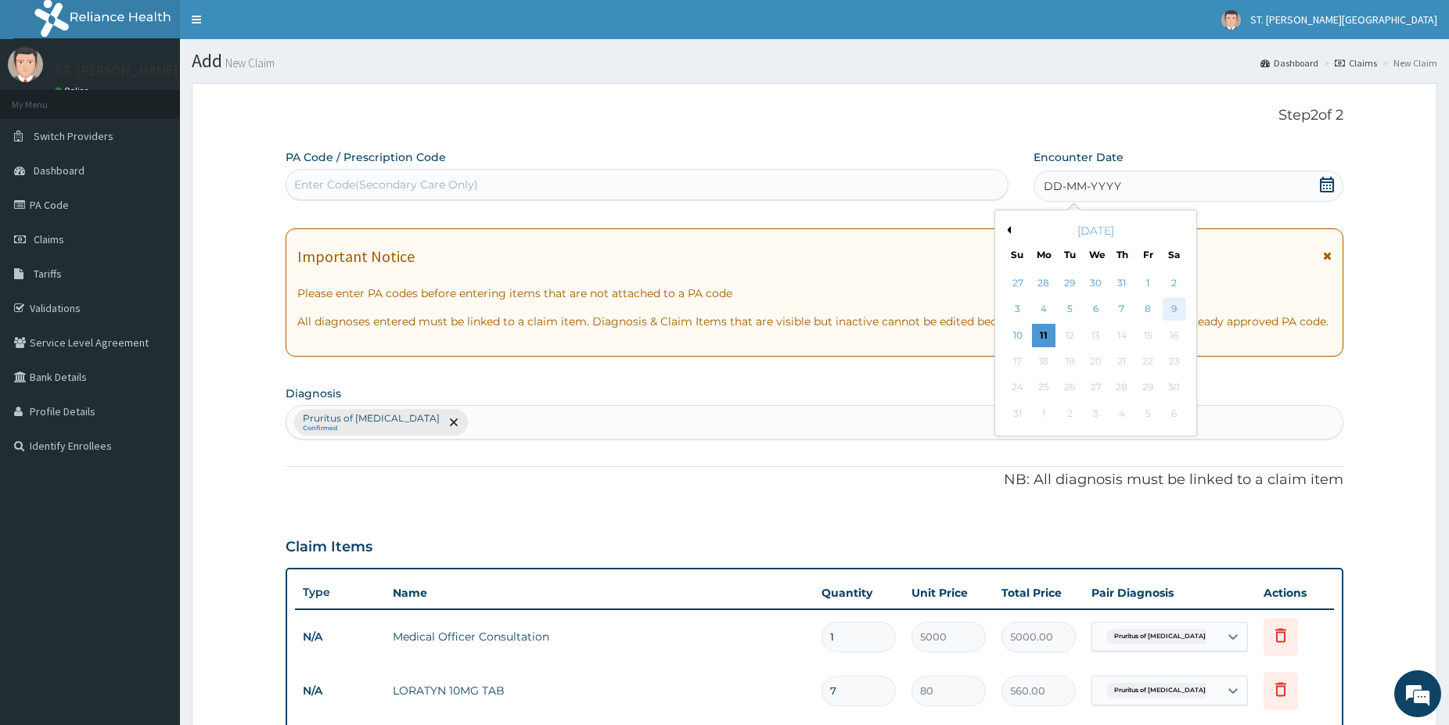
click at [1176, 307] on div "9" at bounding box center [1172, 309] width 23 height 23
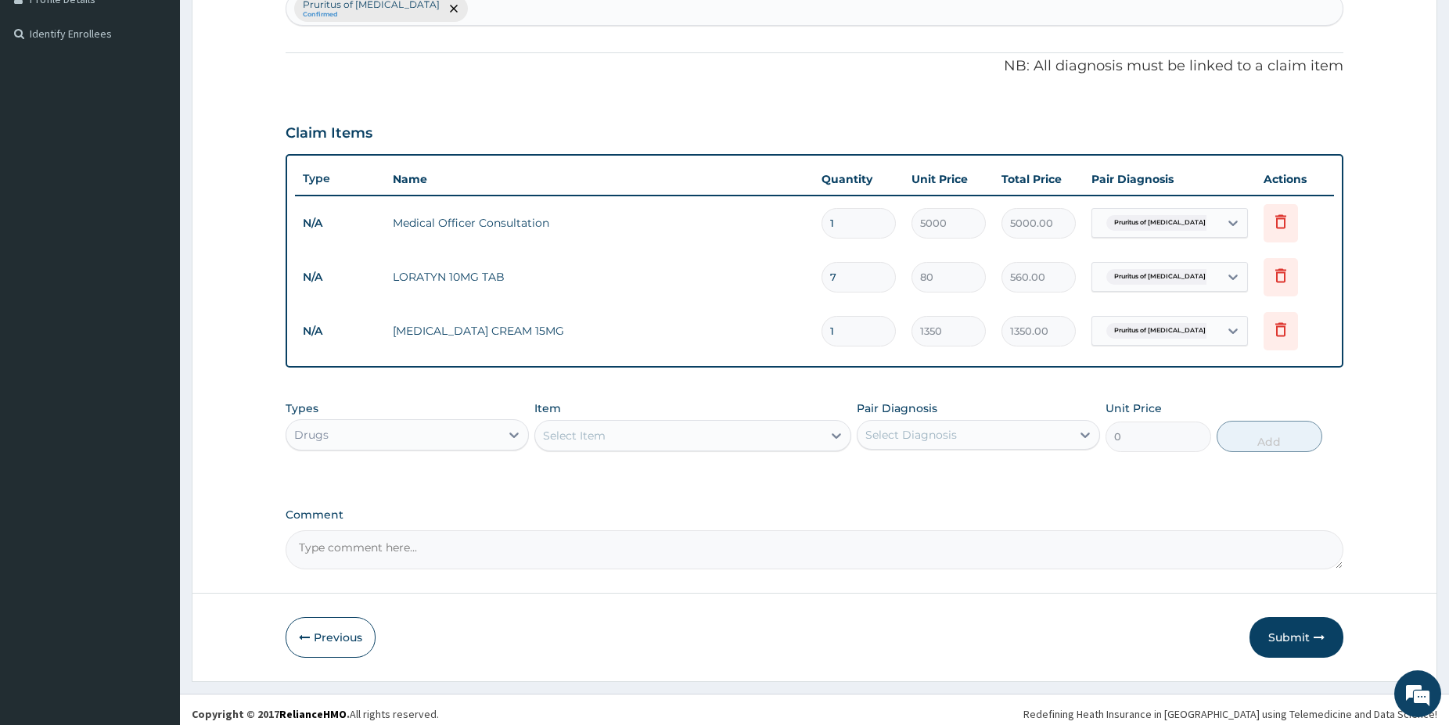
scroll to position [421, 0]
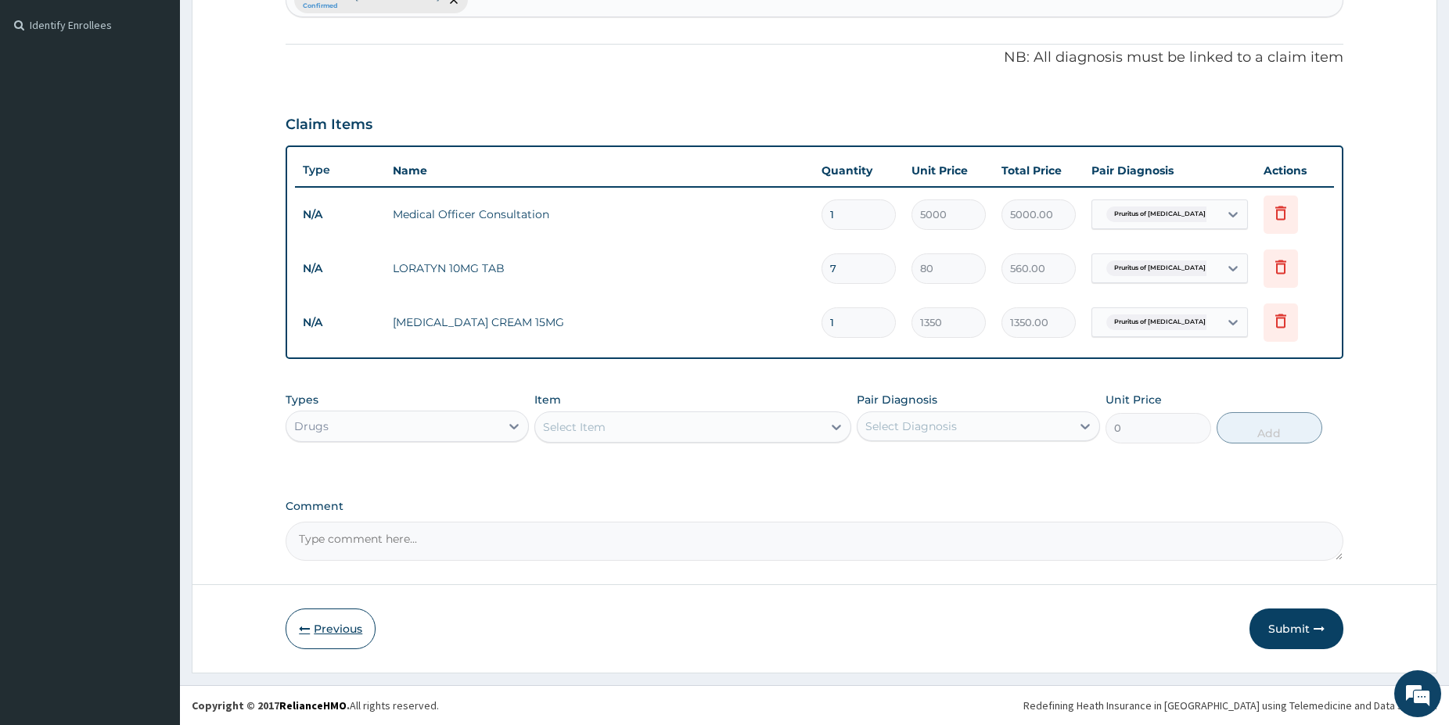
click at [353, 636] on button "Previous" at bounding box center [330, 629] width 90 height 41
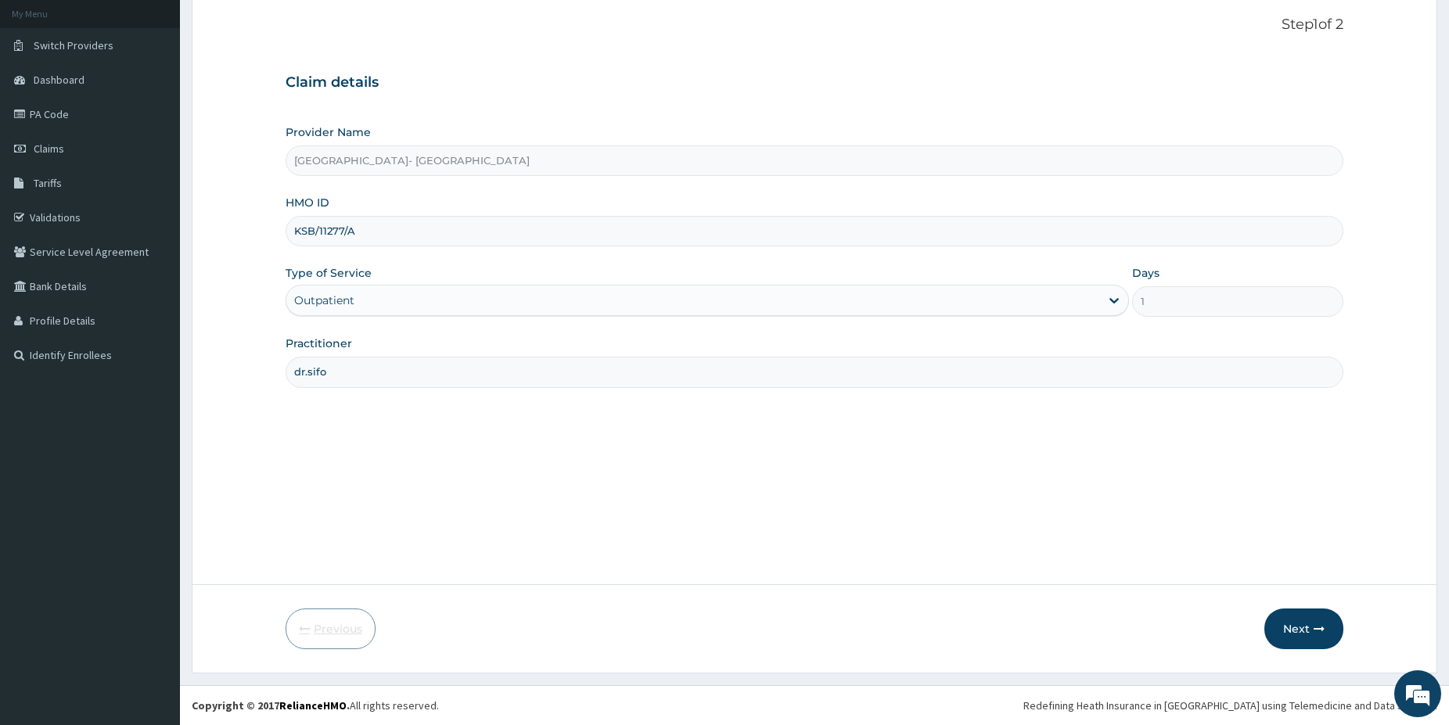
scroll to position [91, 0]
click at [1318, 632] on icon "button" at bounding box center [1318, 628] width 11 height 11
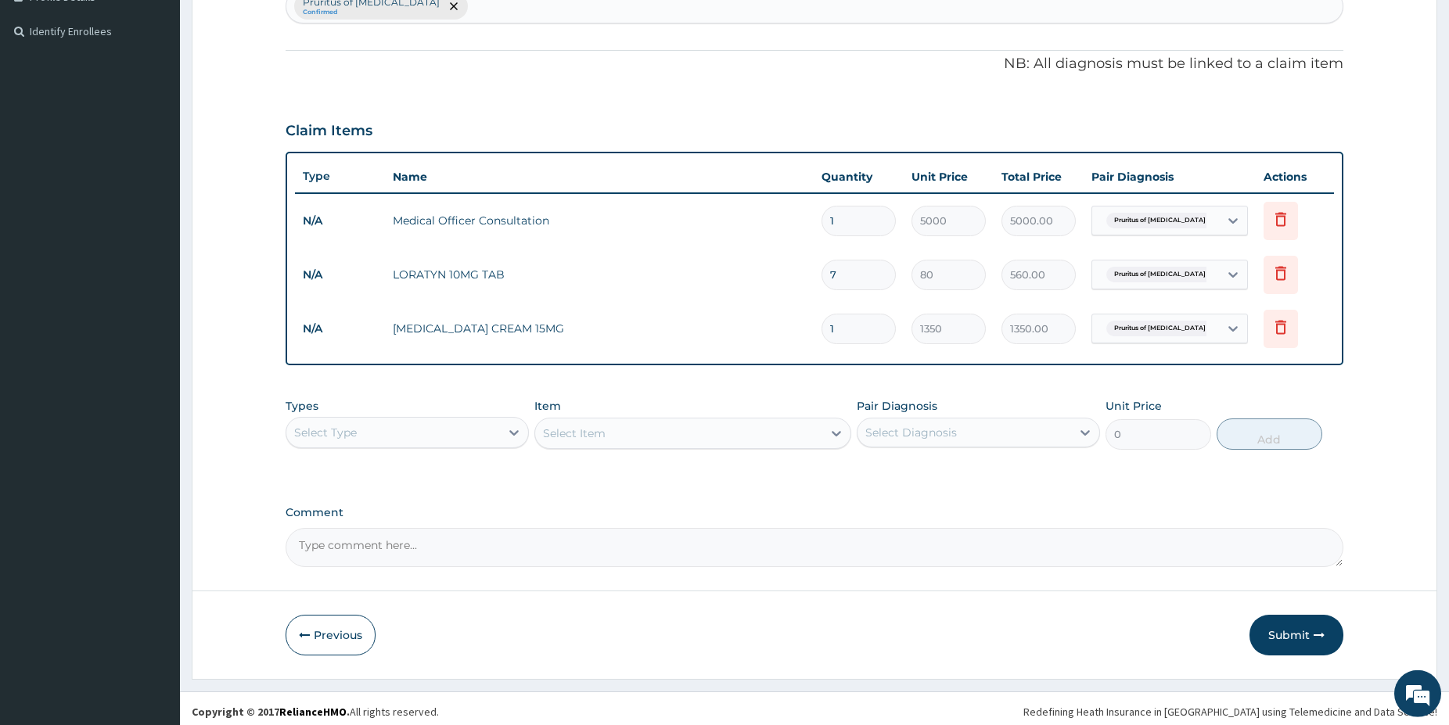
scroll to position [421, 0]
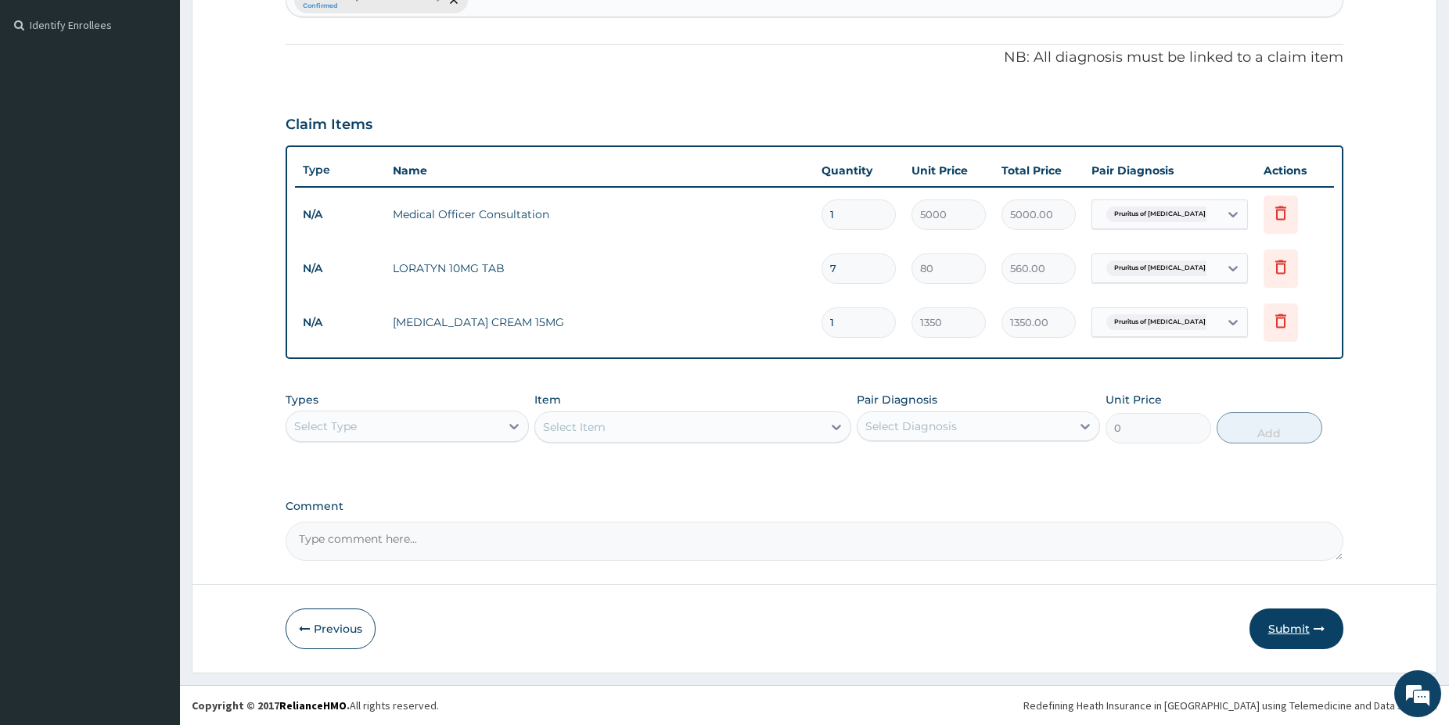
click at [1293, 623] on button "Submit" at bounding box center [1296, 629] width 94 height 41
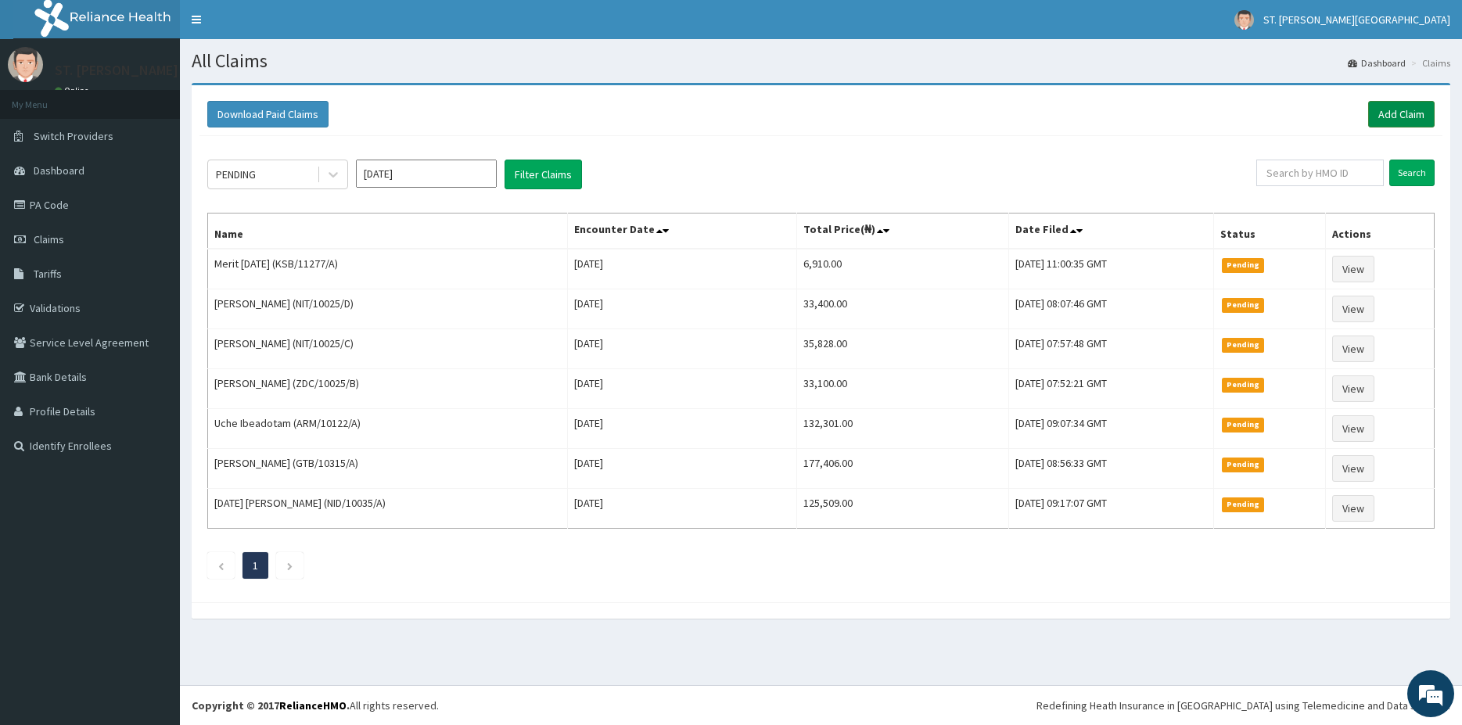
click at [1395, 119] on link "Add Claim" at bounding box center [1401, 114] width 66 height 27
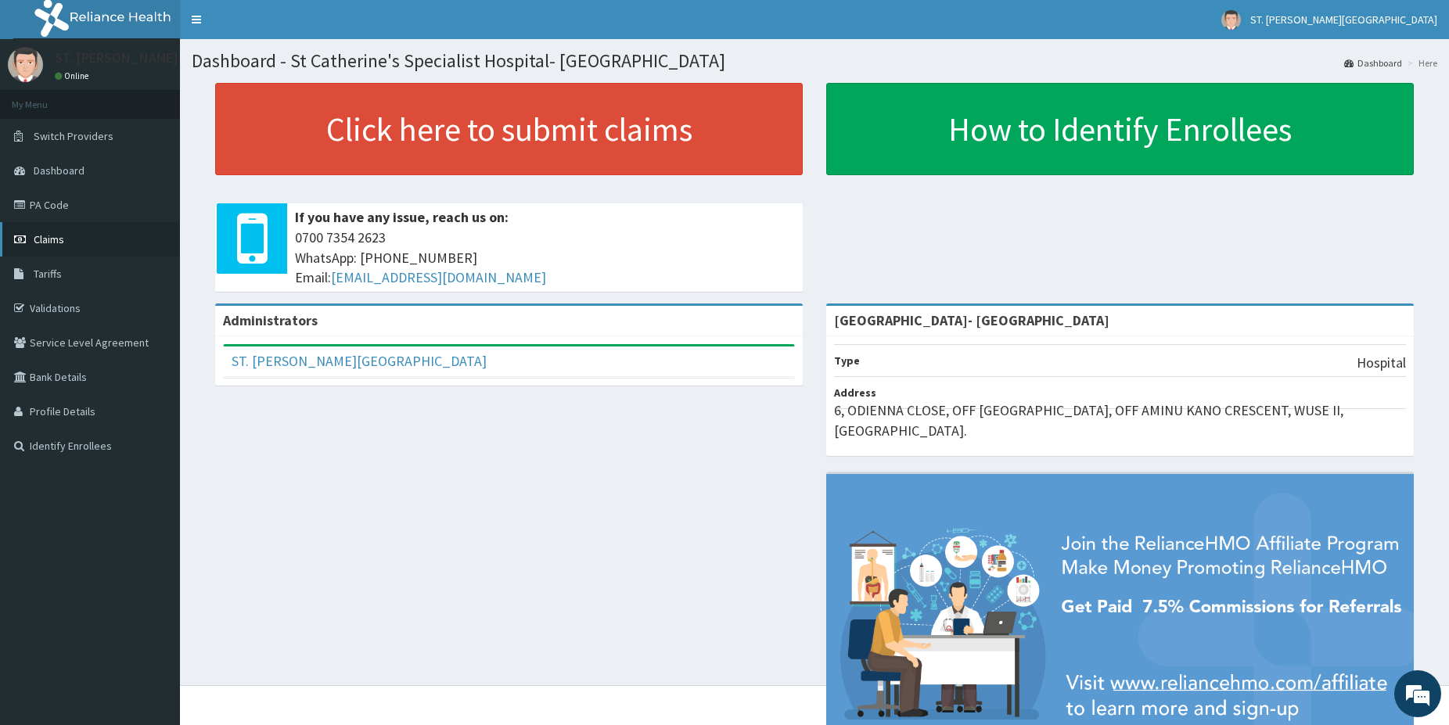
click at [68, 236] on link "Claims" at bounding box center [90, 239] width 180 height 34
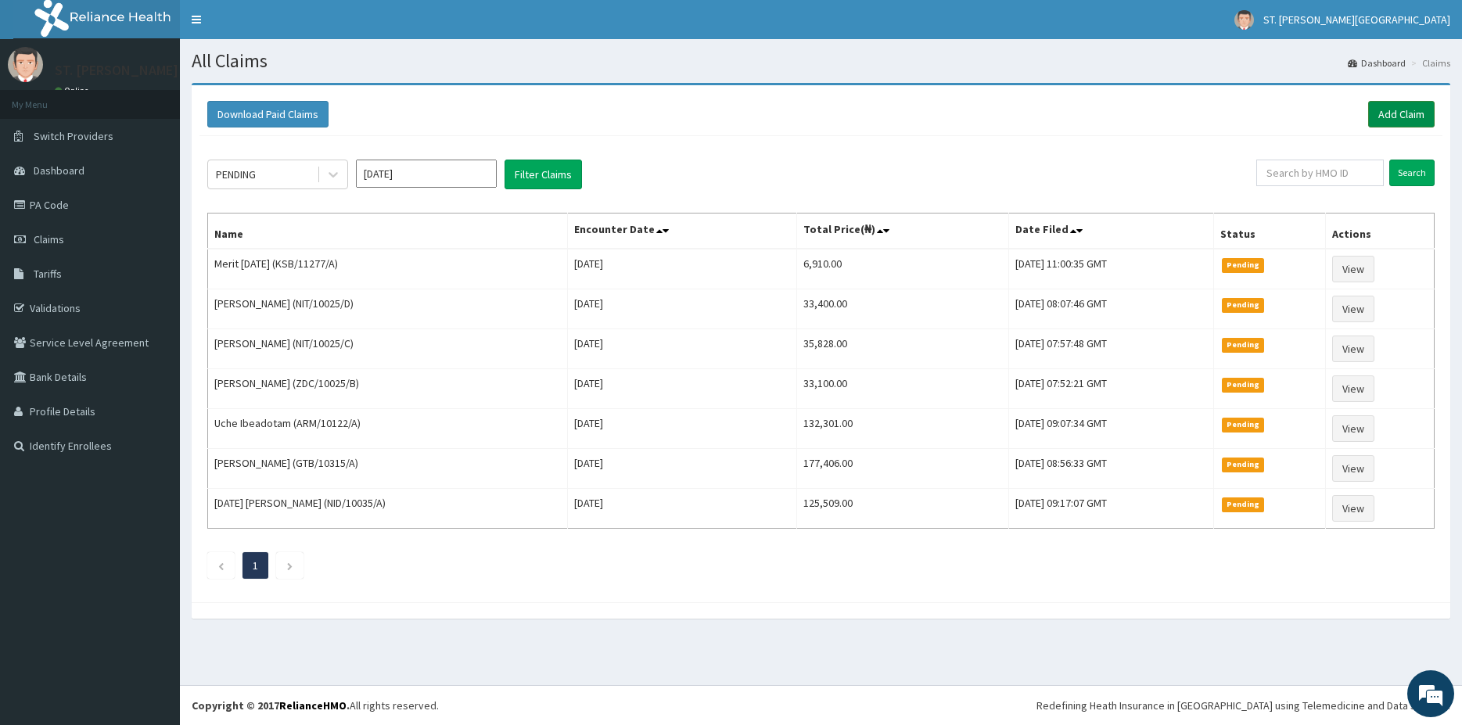
click at [1409, 118] on link "Add Claim" at bounding box center [1401, 114] width 66 height 27
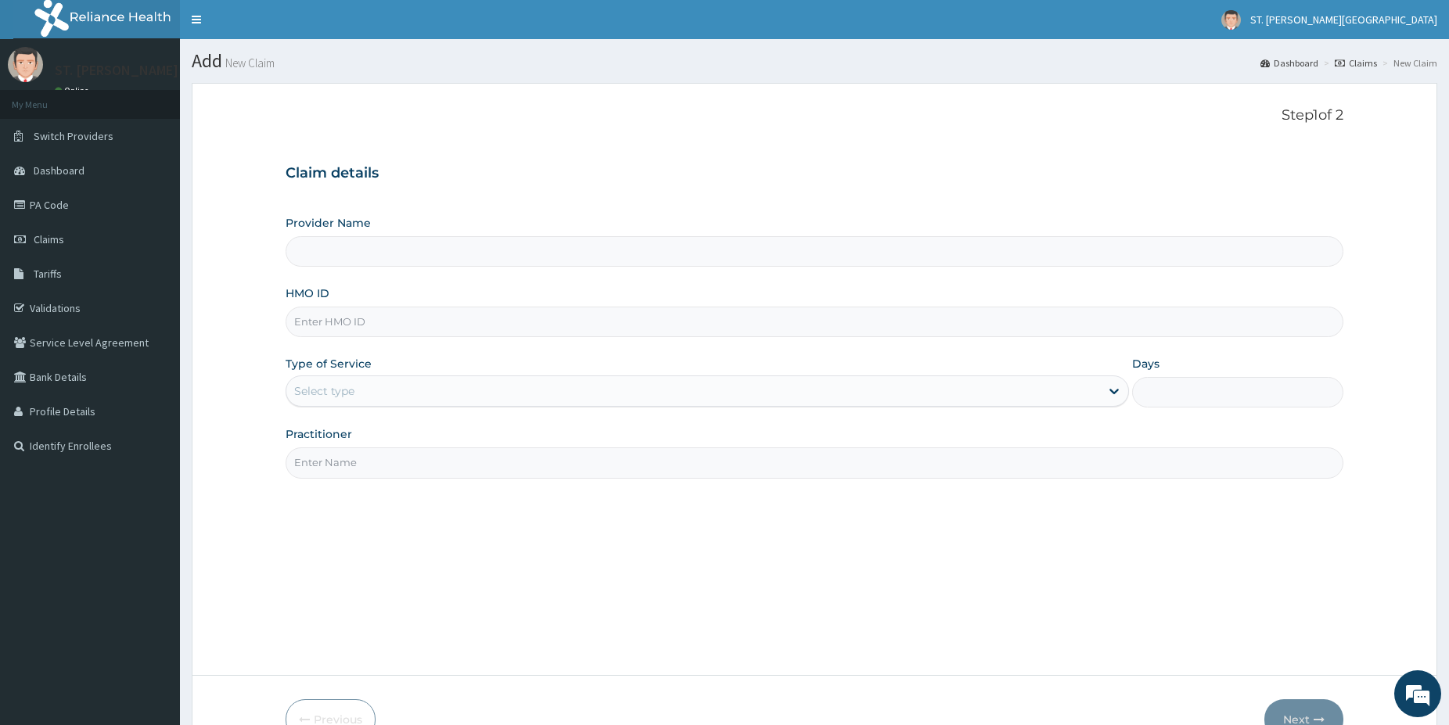
type input "[GEOGRAPHIC_DATA]- [GEOGRAPHIC_DATA]"
type input "SCP/10148/B"
drag, startPoint x: 349, startPoint y: 390, endPoint x: 339, endPoint y: 391, distance: 9.4
click at [347, 390] on div "Select type" at bounding box center [324, 391] width 60 height 16
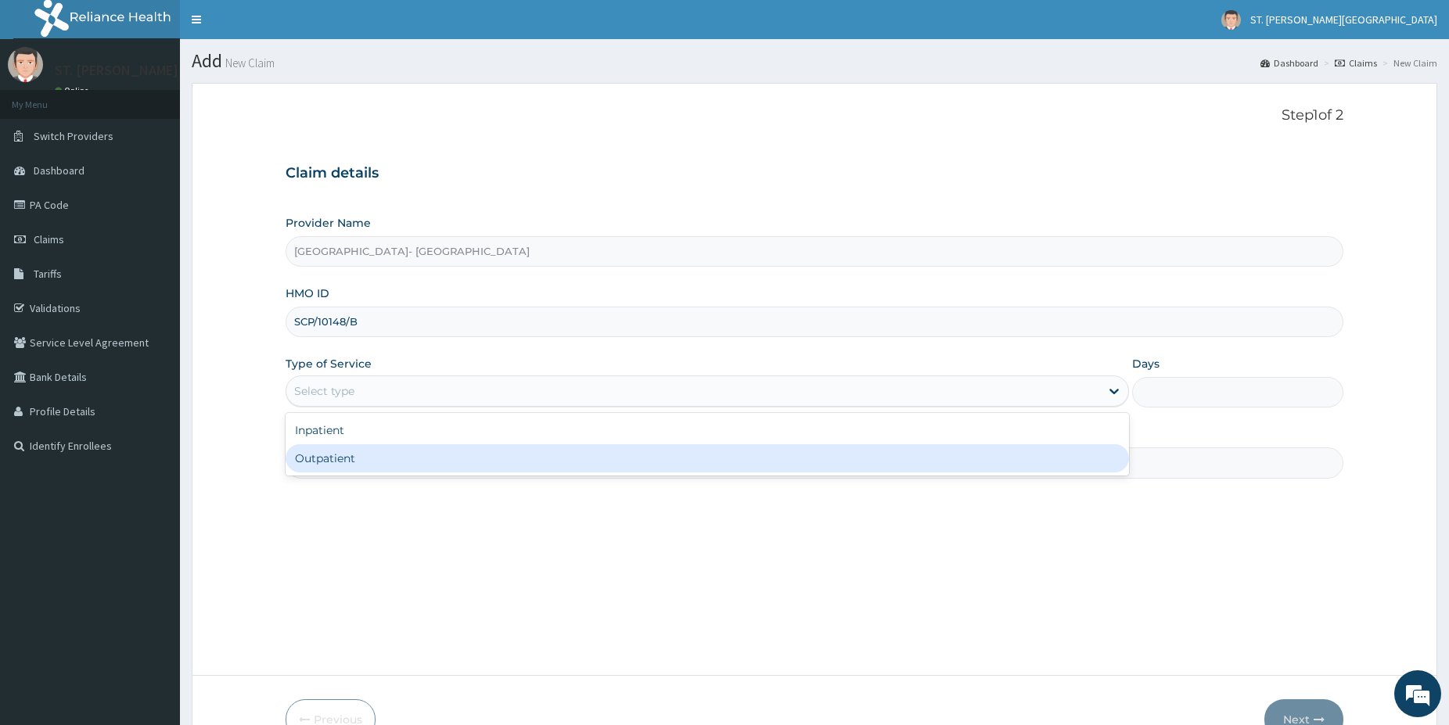
click at [346, 466] on div "Outpatient" at bounding box center [706, 458] width 843 height 28
type input "1"
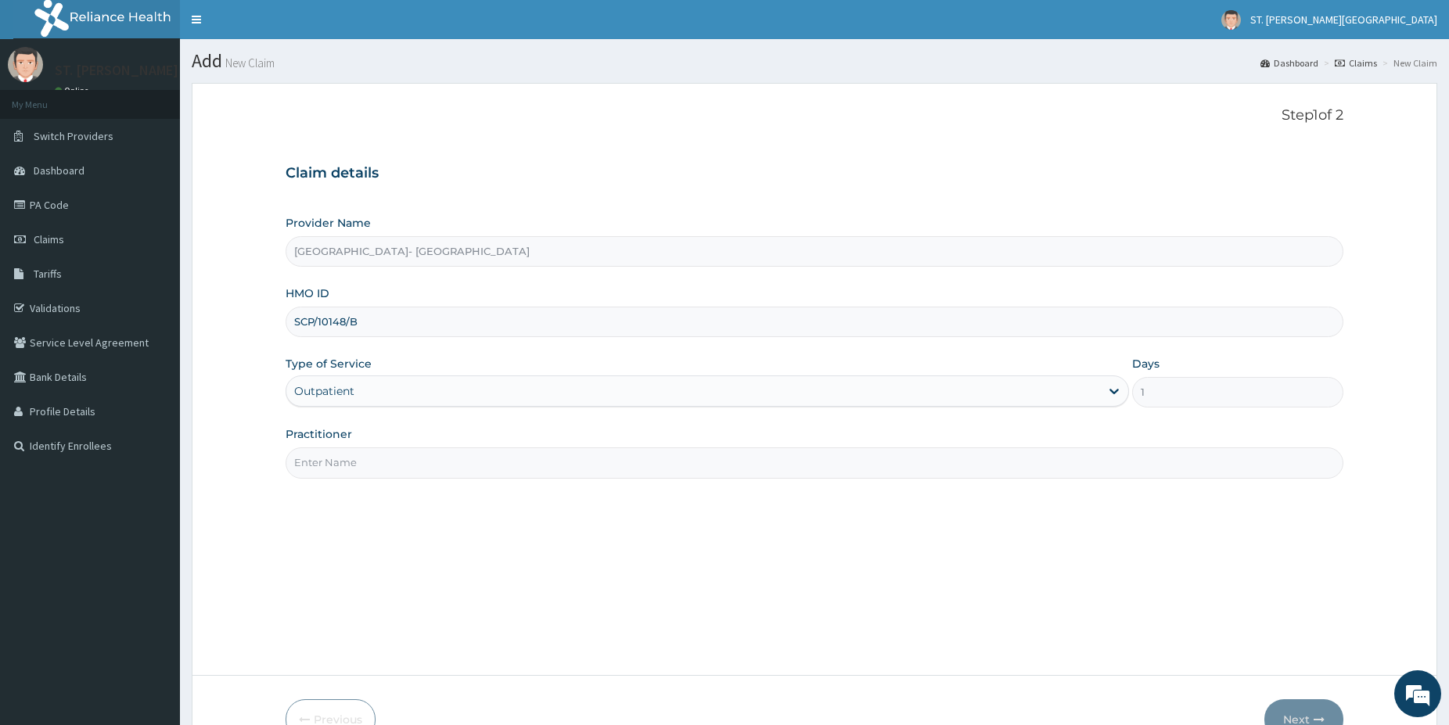
click at [349, 469] on input "Practitioner" at bounding box center [813, 462] width 1057 height 31
type input "dr.patience"
click at [1289, 705] on button "Next" at bounding box center [1303, 719] width 79 height 41
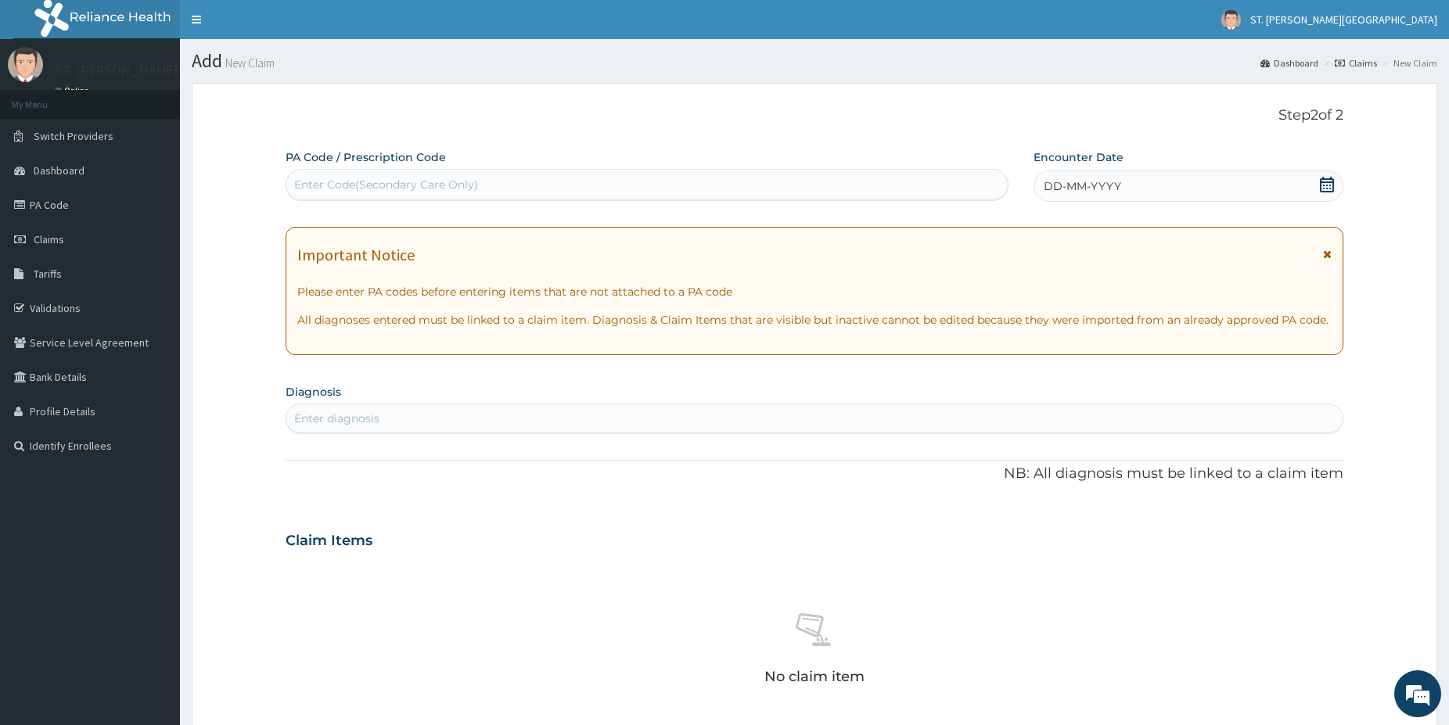
click at [433, 407] on div "Enter diagnosis" at bounding box center [814, 418] width 1056 height 25
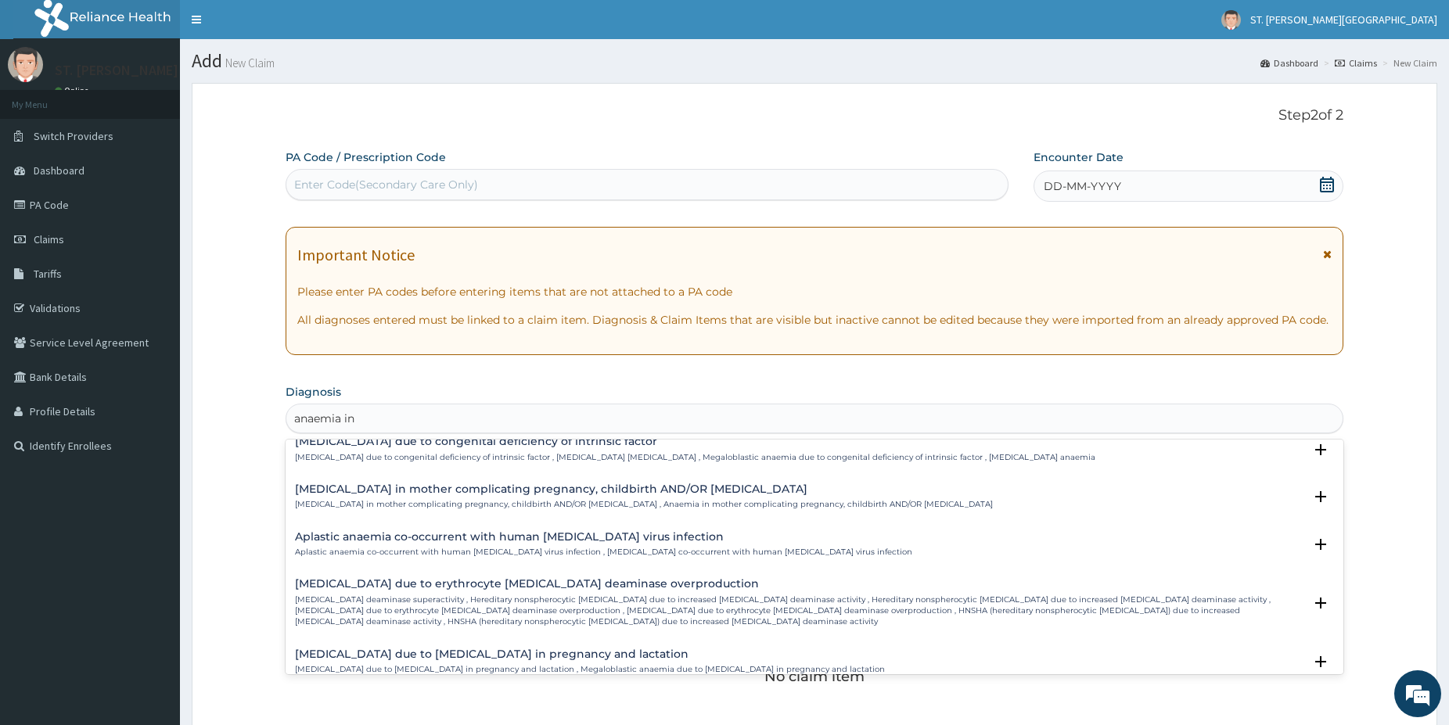
scroll to position [2201, 0]
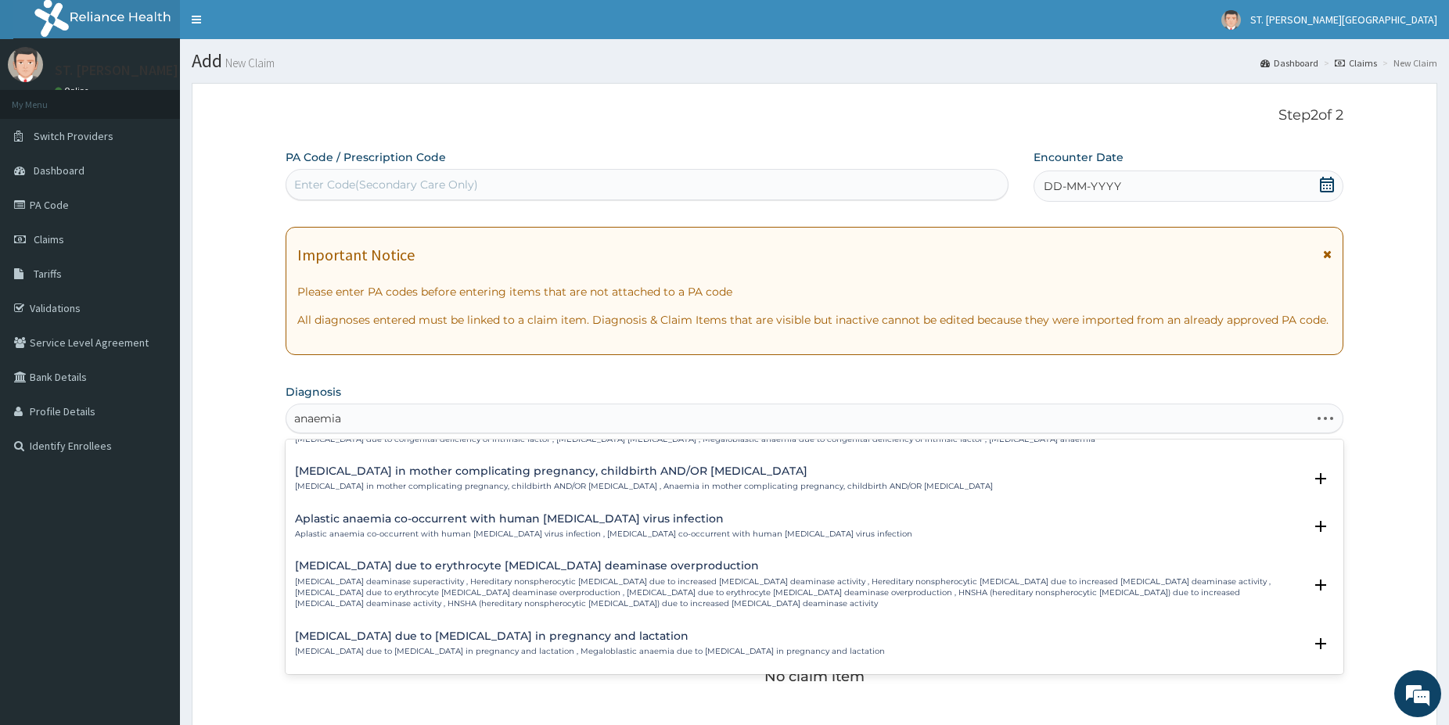
type input "anaemia"
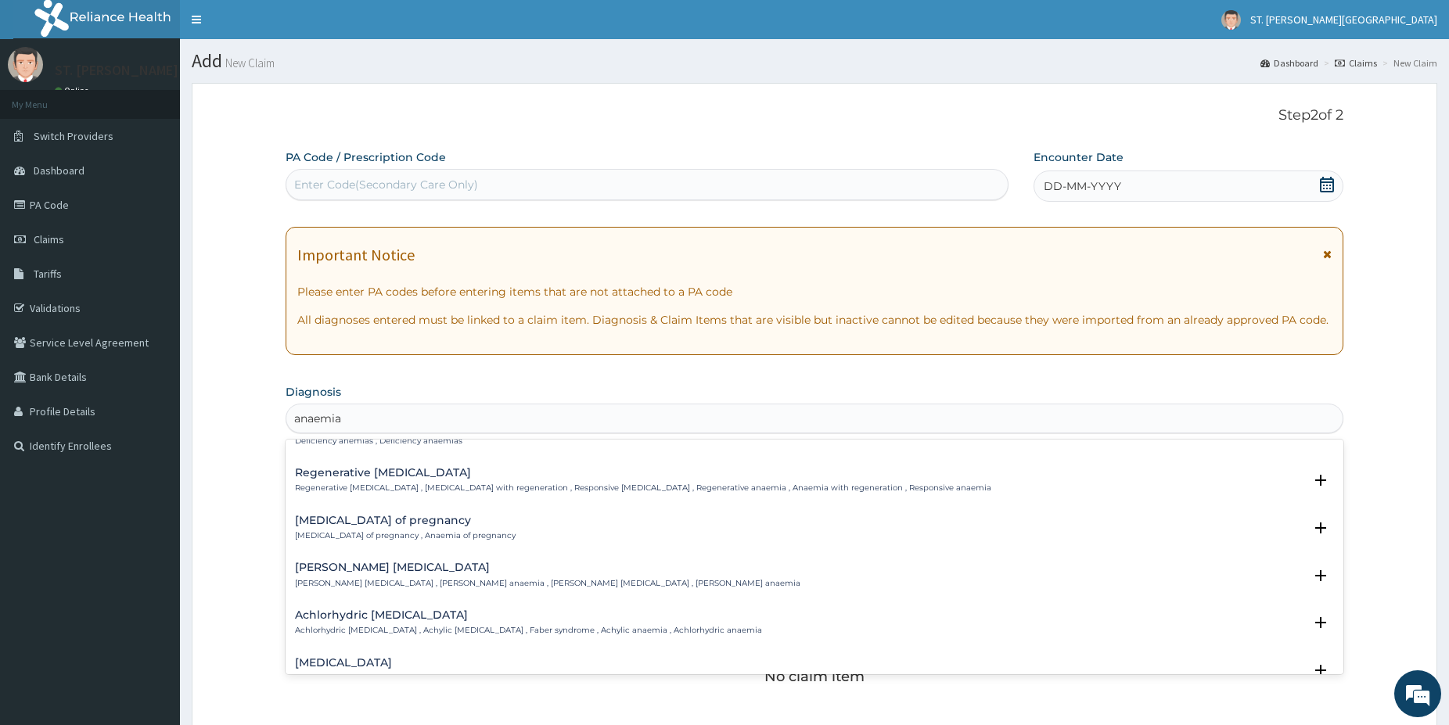
scroll to position [1261, 0]
click at [423, 515] on div "Anemia of pregnancy Anemia of pregnancy , Anaemia of pregnancy" at bounding box center [405, 528] width 221 height 27
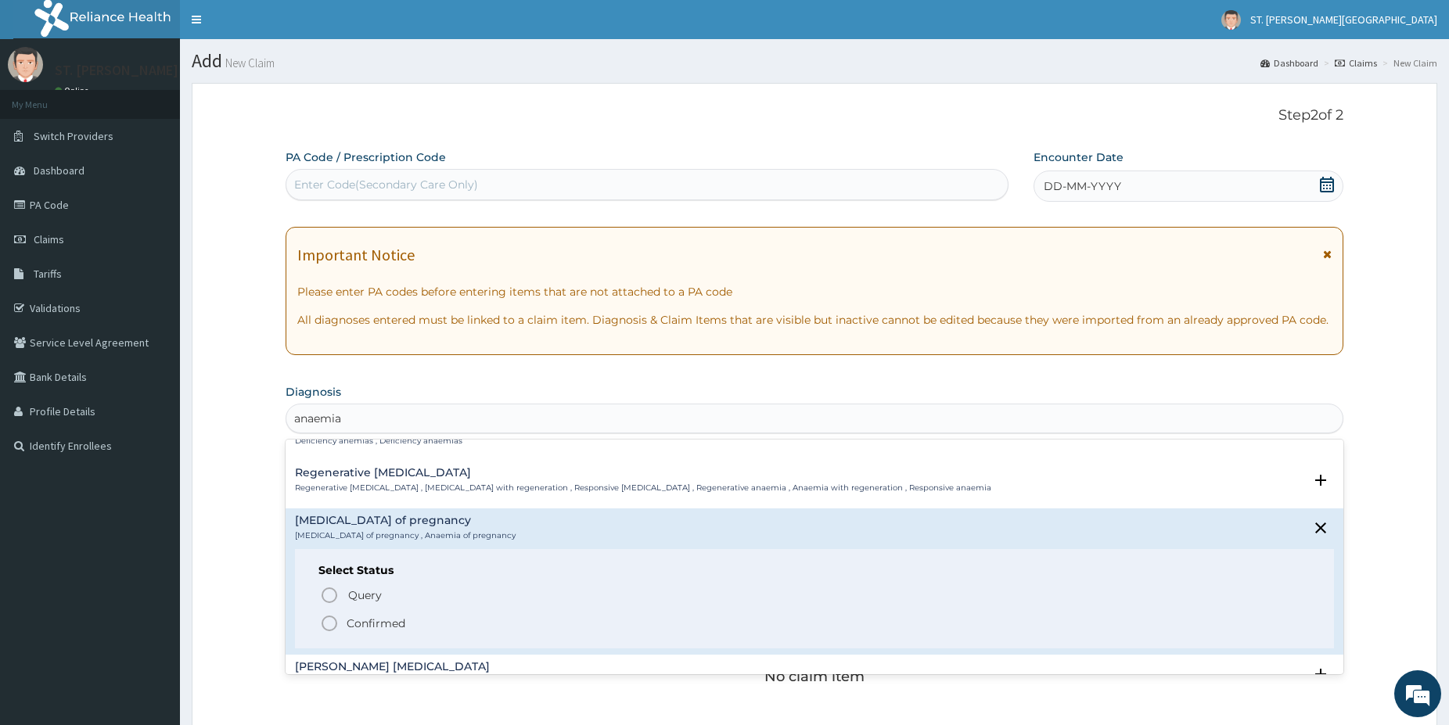
click at [331, 614] on icon "status option filled" at bounding box center [329, 623] width 19 height 19
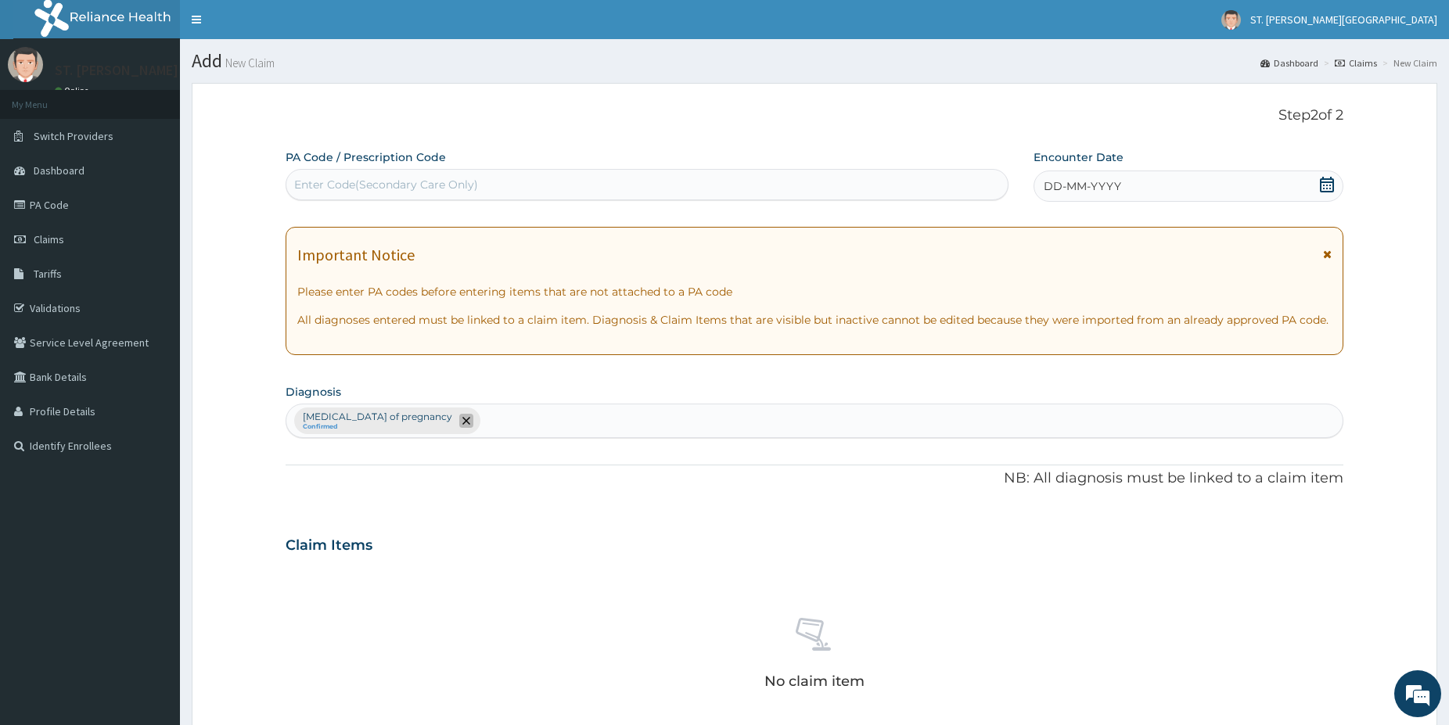
click at [462, 420] on icon "remove selection option" at bounding box center [466, 421] width 8 height 8
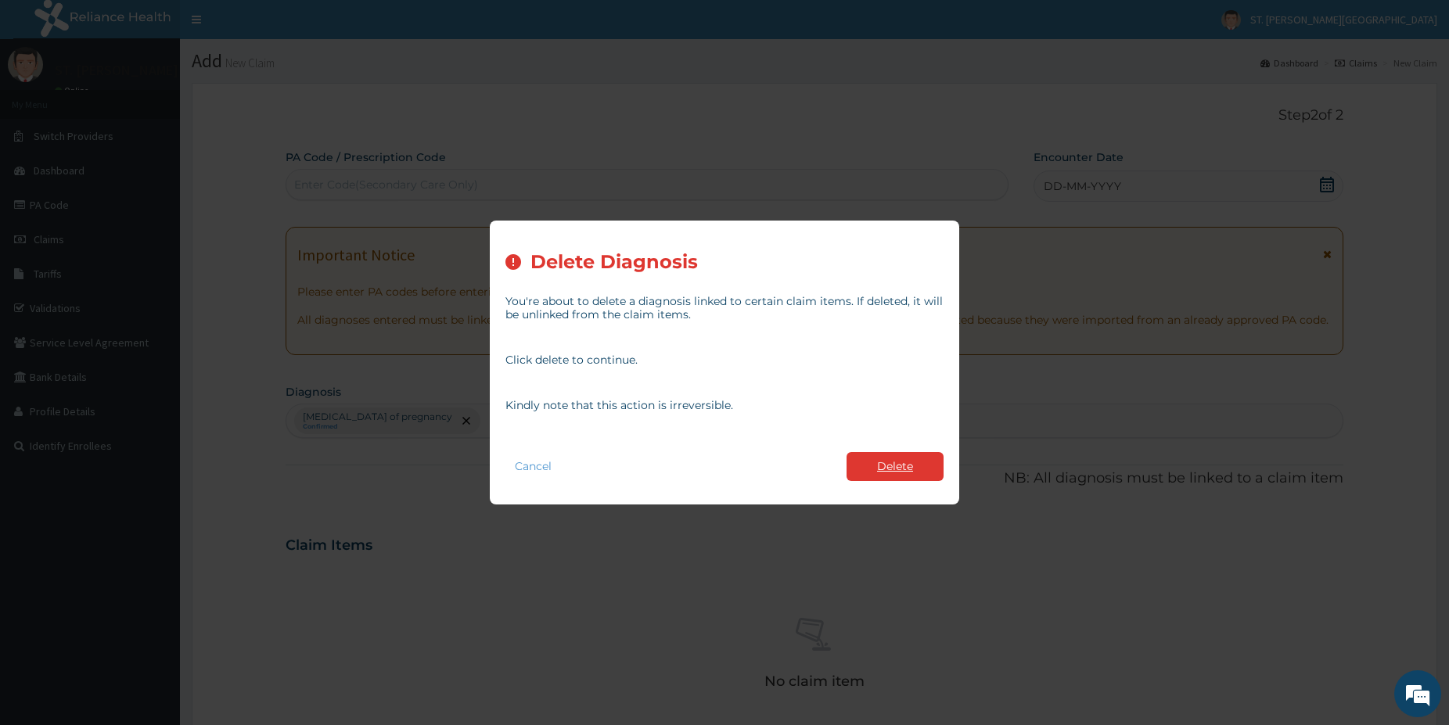
click at [885, 472] on button "Delete" at bounding box center [894, 466] width 97 height 29
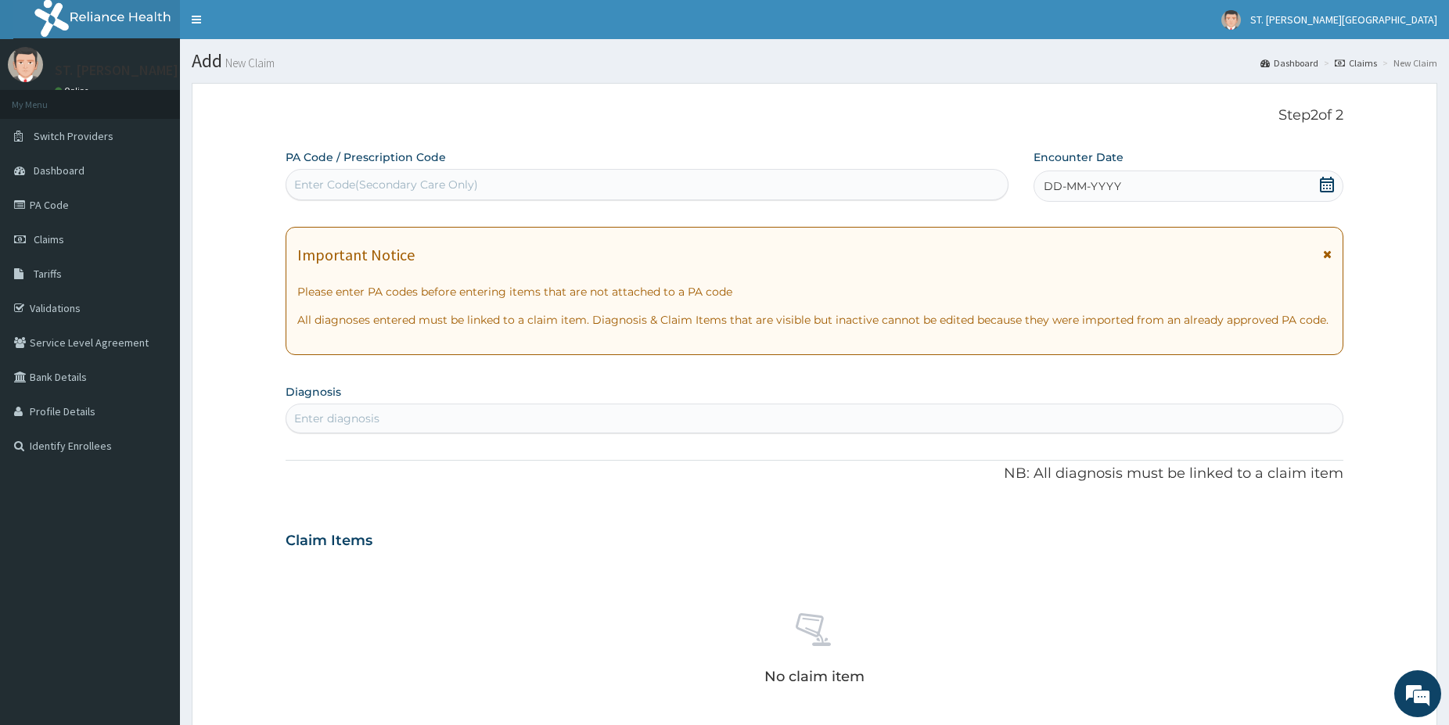
click at [454, 407] on div "Enter diagnosis" at bounding box center [814, 418] width 1056 height 25
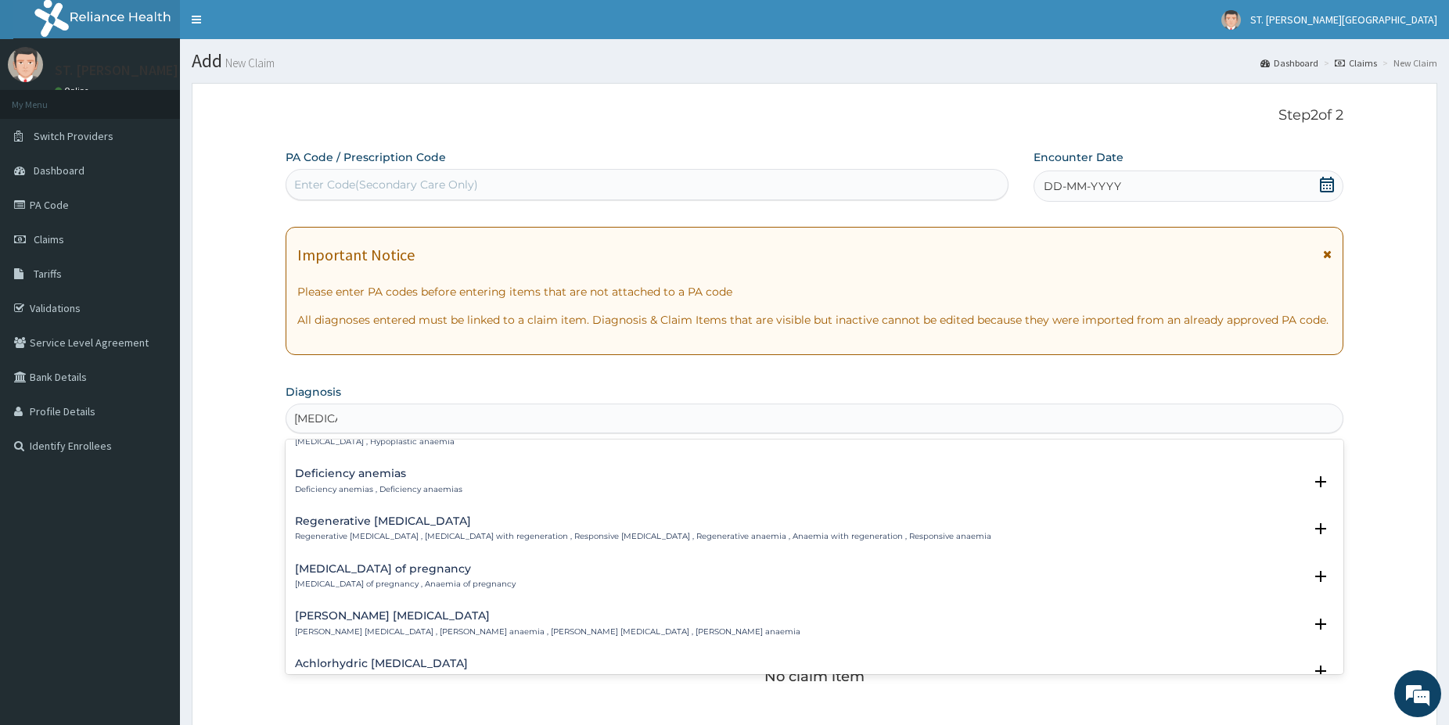
scroll to position [1225, 0]
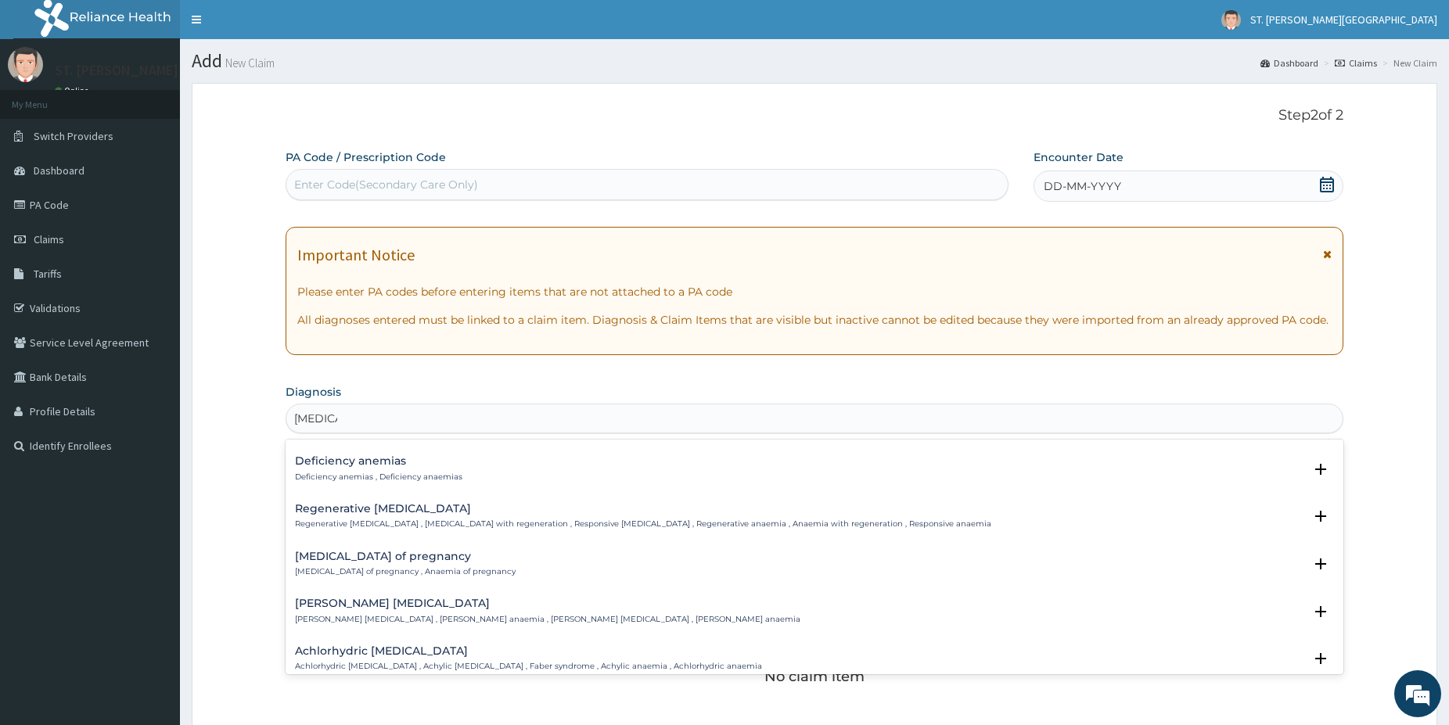
type input "anemia"
drag, startPoint x: 282, startPoint y: 535, endPoint x: 314, endPoint y: 536, distance: 32.1
click at [286, 535] on form "Step 2 of 2 PA Code / Prescription Code Enter Code(Secondary Care Only) Encount…" at bounding box center [814, 569] width 1245 height 973
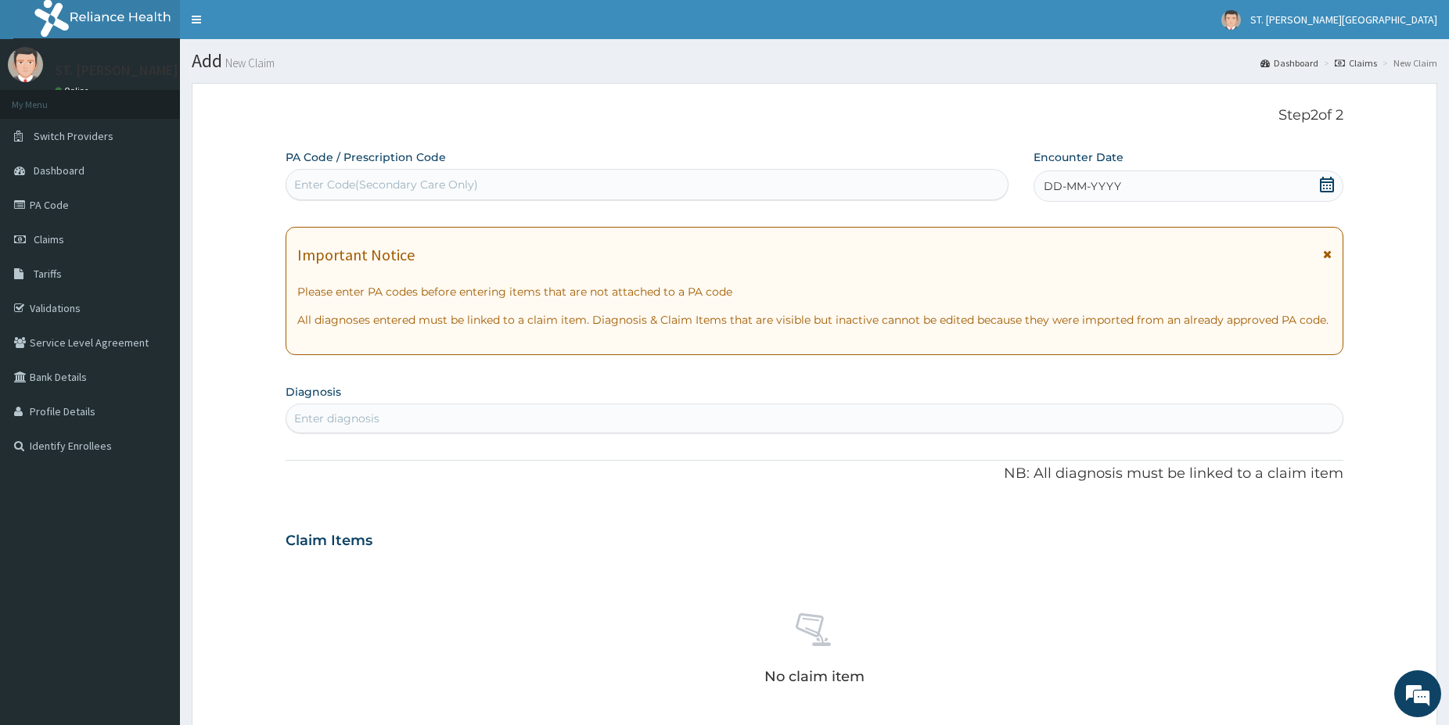
click at [370, 422] on div "Enter diagnosis" at bounding box center [336, 419] width 85 height 16
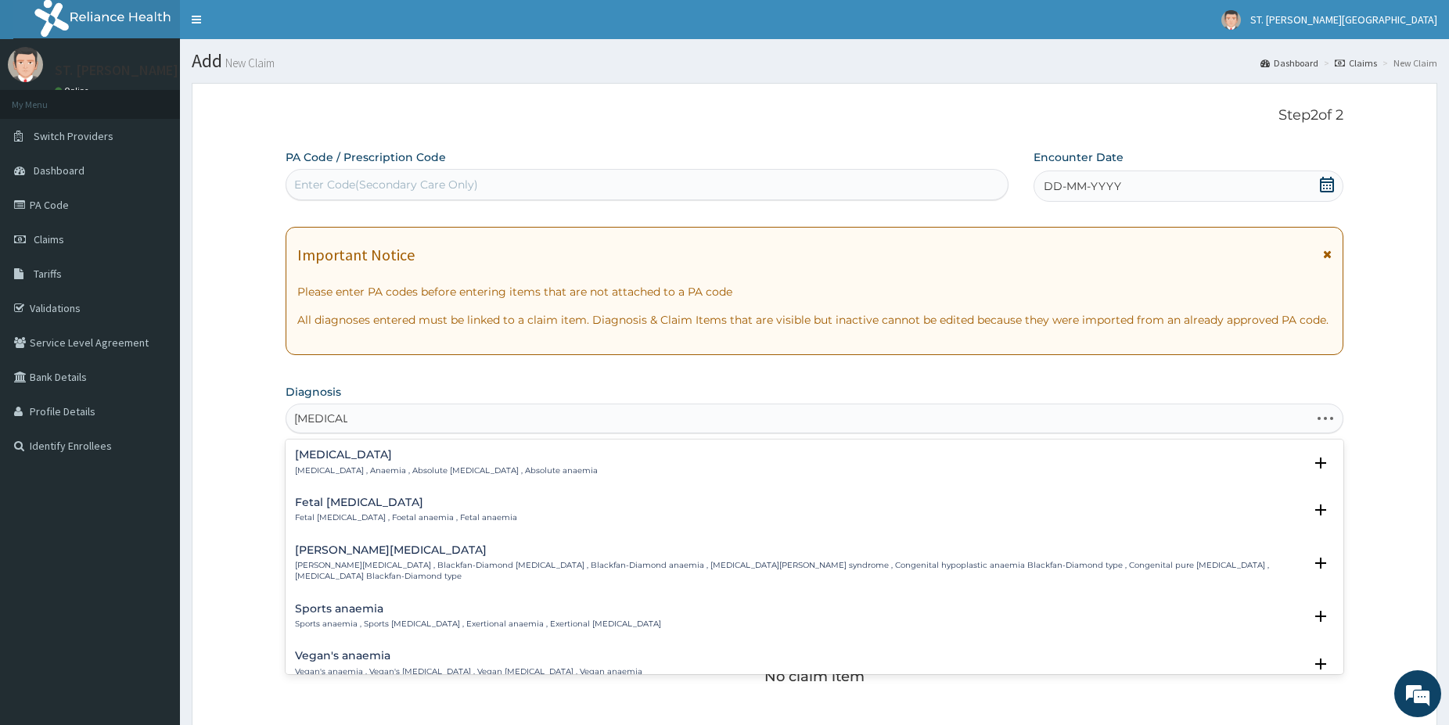
type input "anemia of"
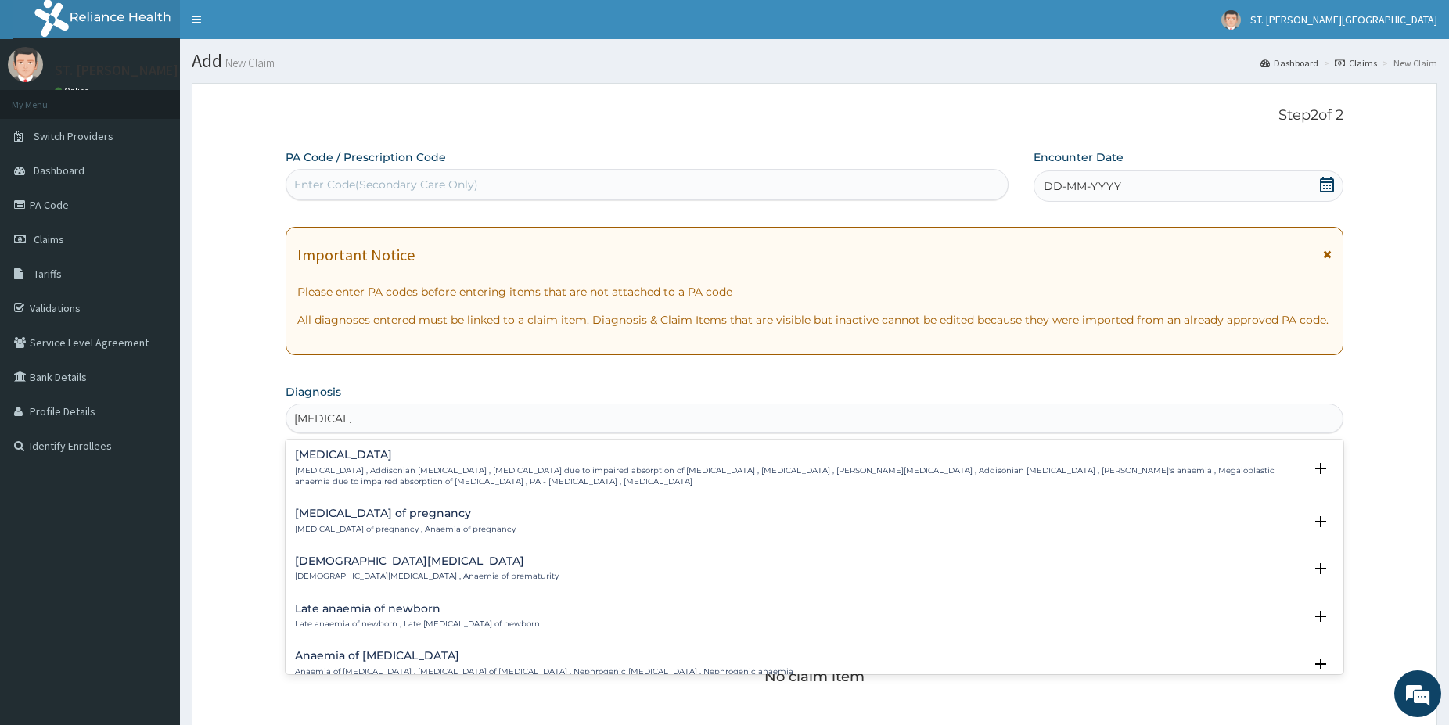
drag, startPoint x: 442, startPoint y: 533, endPoint x: 425, endPoint y: 522, distance: 19.7
click at [425, 522] on div "Anemia of pregnancy Anemia of pregnancy , Anaemia of pregnancy" at bounding box center [405, 521] width 221 height 27
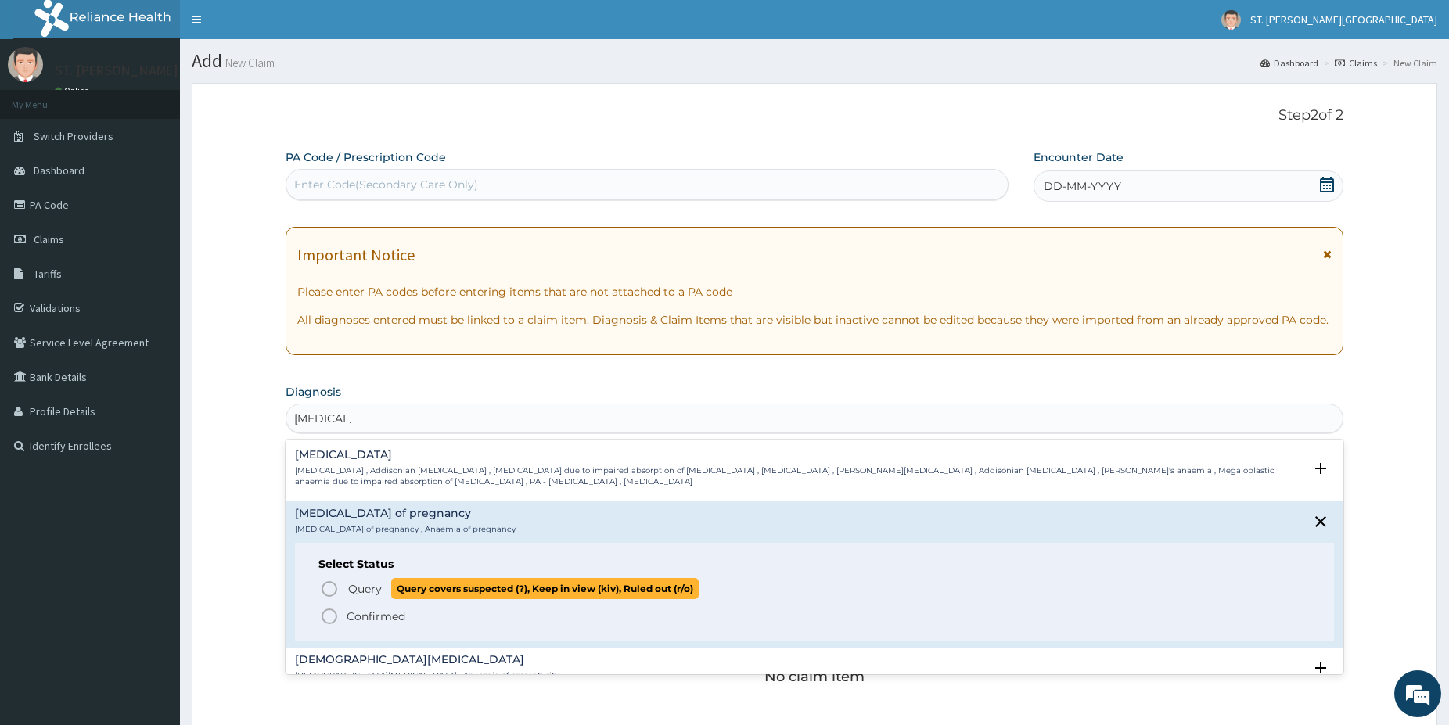
drag, startPoint x: 335, startPoint y: 587, endPoint x: 751, endPoint y: 609, distance: 416.7
click at [334, 587] on icon "status option query" at bounding box center [329, 589] width 19 height 19
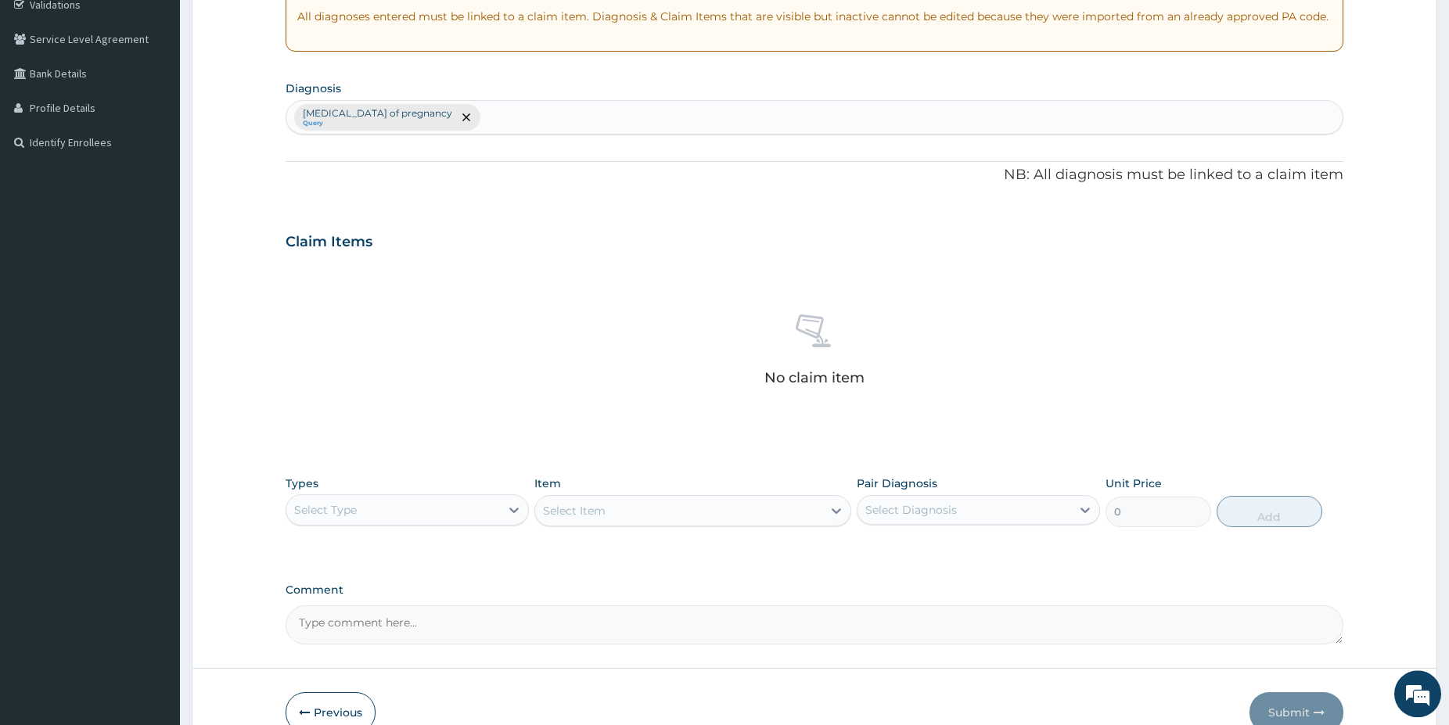
scroll to position [319, 0]
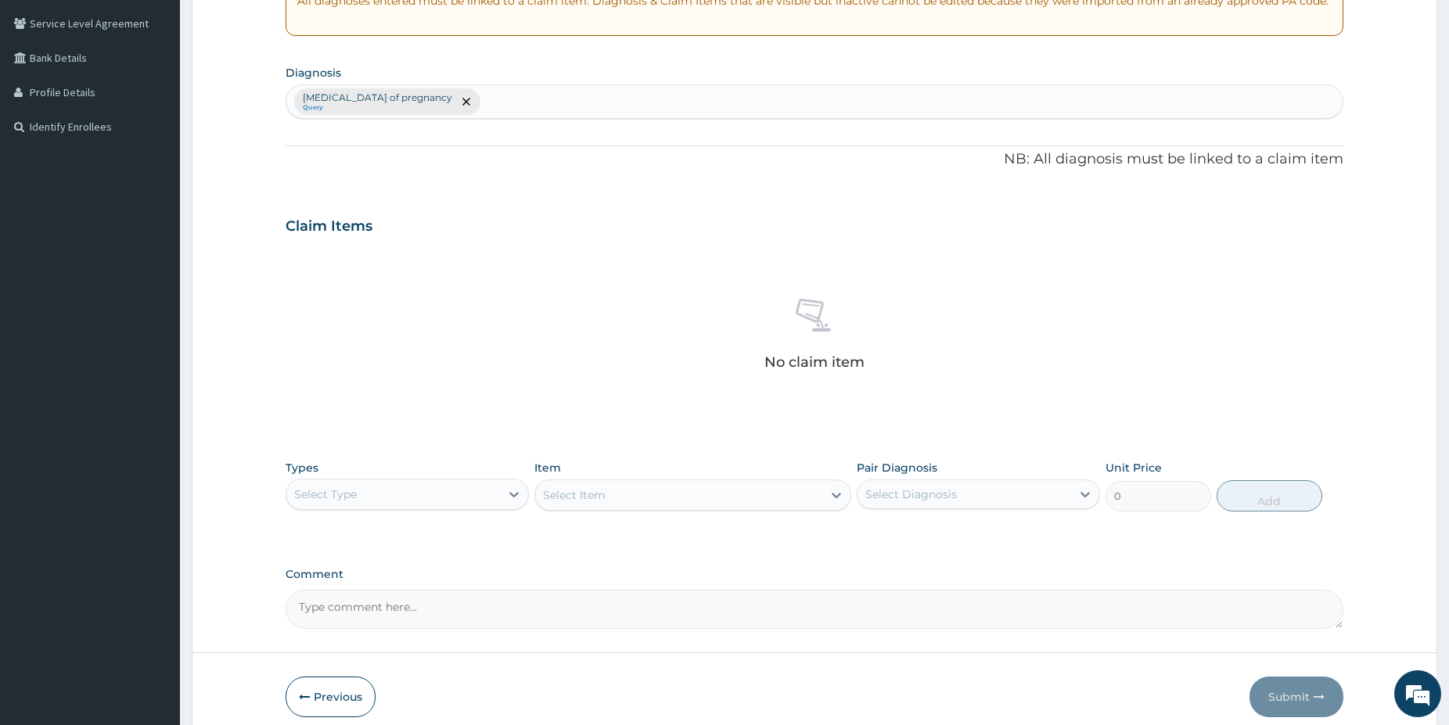
click at [431, 492] on div "Select Type" at bounding box center [393, 494] width 214 height 25
click at [349, 591] on div "Procedures" at bounding box center [406, 590] width 243 height 28
click at [703, 504] on div "Select Item" at bounding box center [692, 494] width 317 height 31
click at [659, 501] on div "Select Item" at bounding box center [678, 495] width 287 height 25
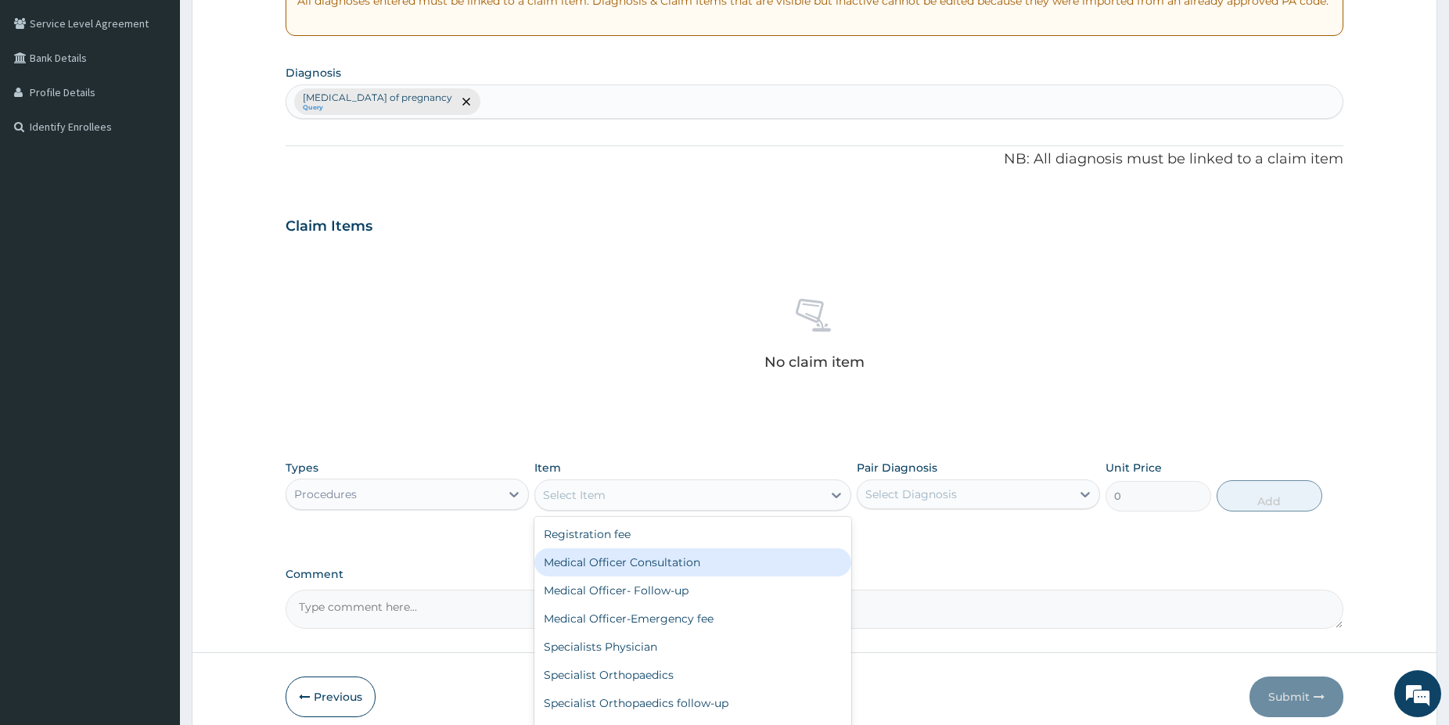
drag, startPoint x: 652, startPoint y: 573, endPoint x: 896, endPoint y: 515, distance: 250.8
click at [652, 567] on div "Medical Officer Consultation" at bounding box center [692, 562] width 317 height 28
type input "5000"
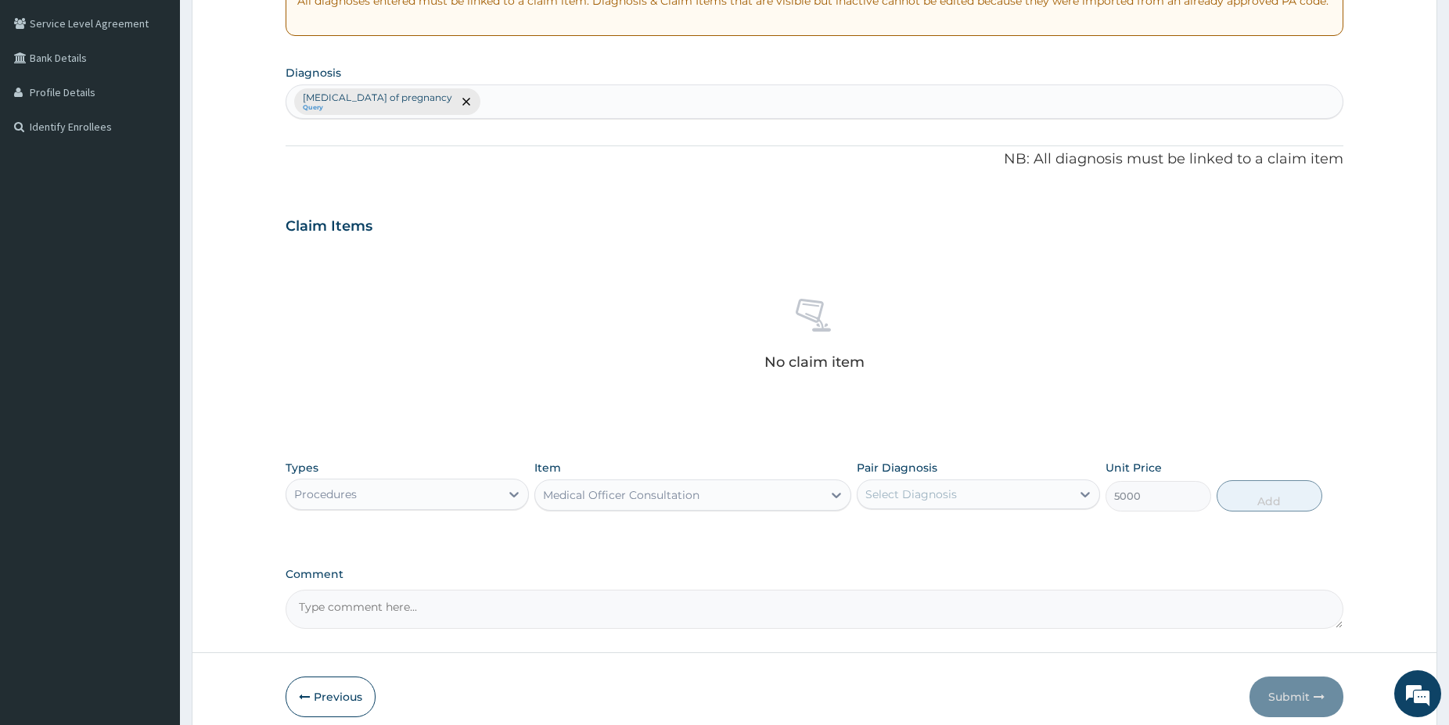
click at [932, 503] on div "Select Diagnosis" at bounding box center [964, 494] width 214 height 25
click at [907, 537] on label "Anemia of pregnancy" at bounding box center [970, 533] width 176 height 16
checkbox input "true"
click at [1252, 497] on button "Add" at bounding box center [1269, 495] width 106 height 31
type input "0"
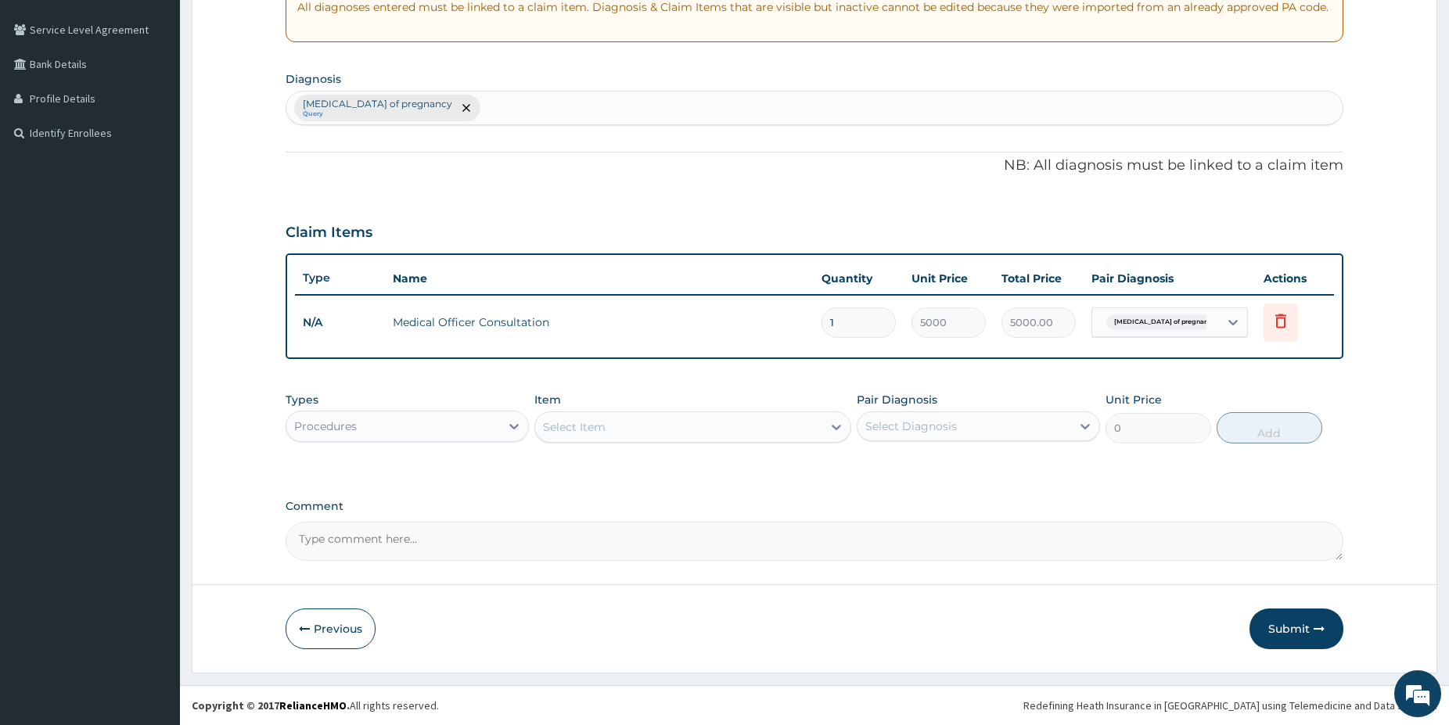
scroll to position [313, 0]
click at [404, 409] on div "Types Procedures" at bounding box center [406, 418] width 243 height 52
click at [386, 415] on div "Procedures" at bounding box center [406, 426] width 243 height 31
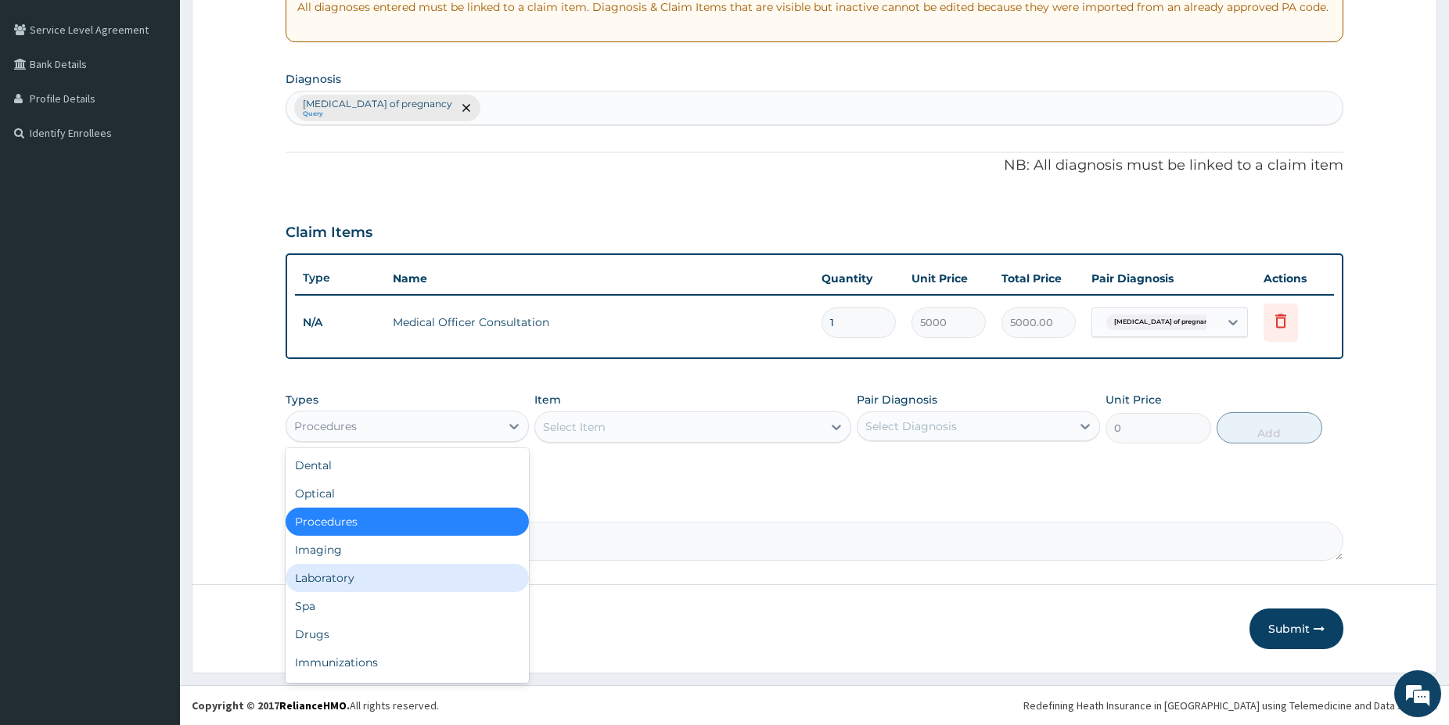
click at [356, 569] on div "Laboratory" at bounding box center [406, 578] width 243 height 28
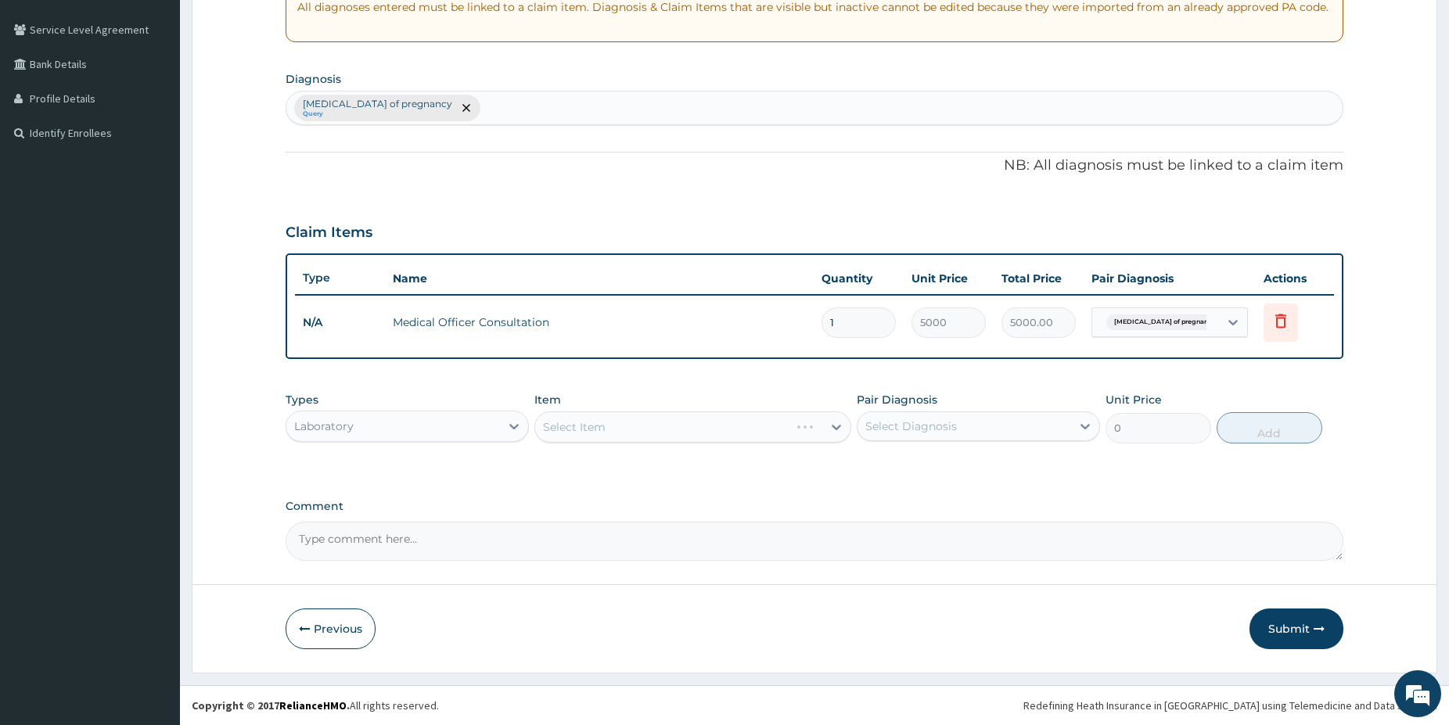
click at [648, 430] on div "Select Item" at bounding box center [692, 426] width 317 height 31
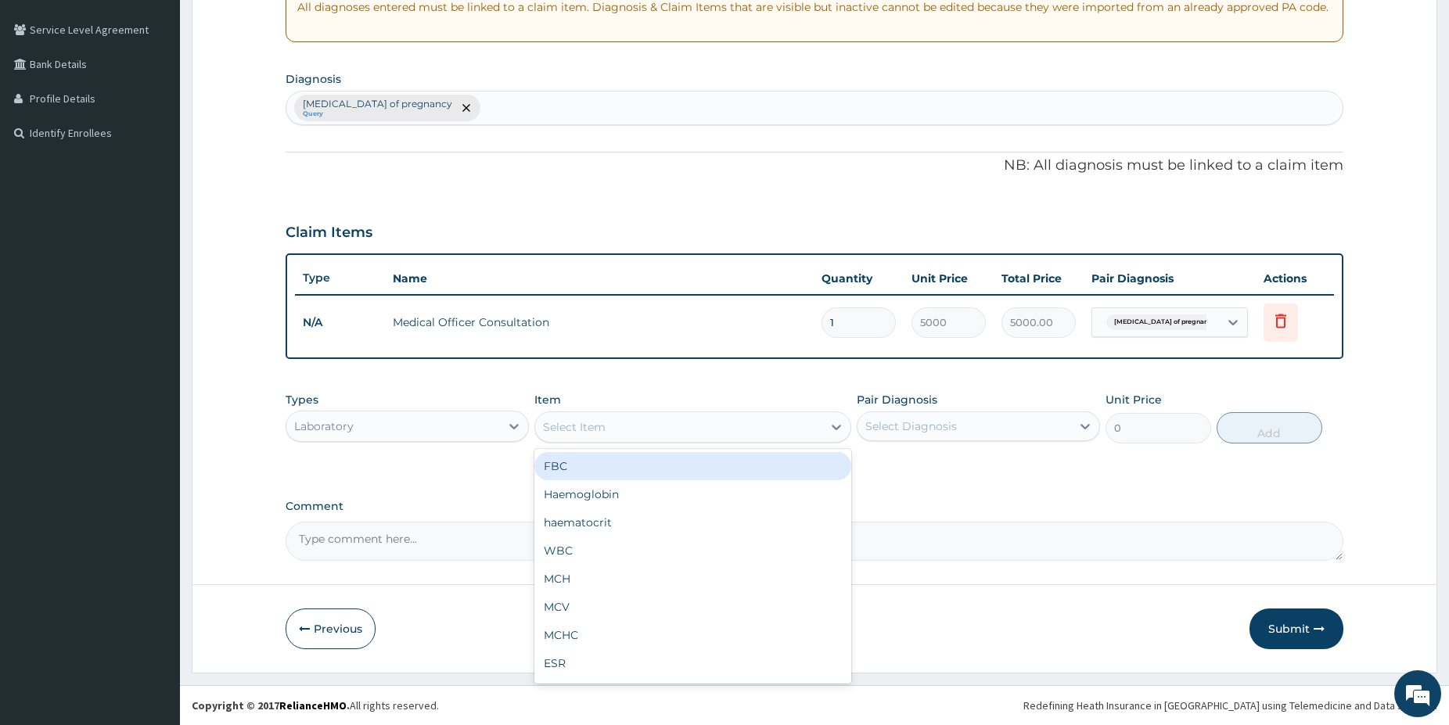
click at [658, 428] on div "Select Item" at bounding box center [678, 427] width 287 height 25
type input "haem"
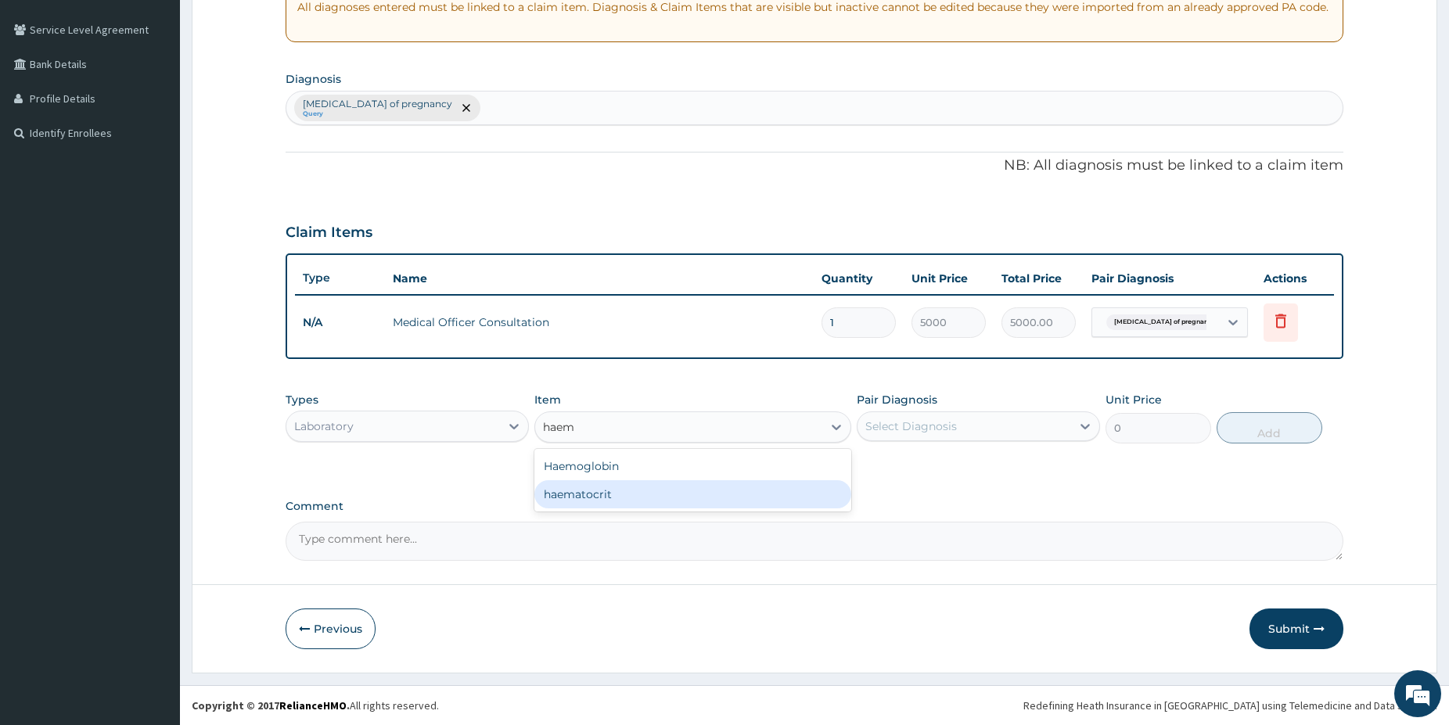
click at [678, 497] on div "haematocrit" at bounding box center [692, 494] width 317 height 28
type input "2500"
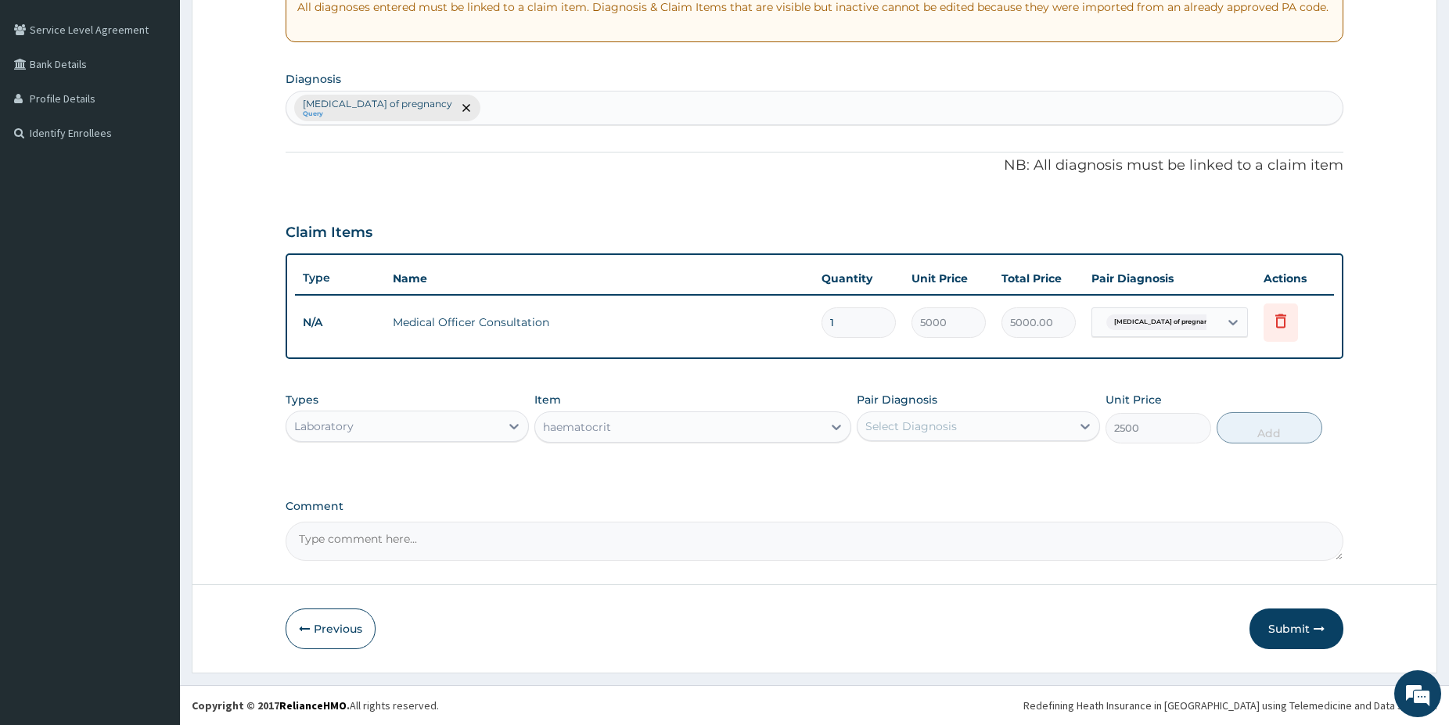
click at [874, 436] on div "Select Diagnosis" at bounding box center [964, 426] width 214 height 25
drag, startPoint x: 889, startPoint y: 455, endPoint x: 1040, endPoint y: 480, distance: 153.8
click at [892, 461] on div "Anemia of pregnancy" at bounding box center [977, 467] width 243 height 32
checkbox input "true"
drag, startPoint x: 1266, startPoint y: 419, endPoint x: 1257, endPoint y: 422, distance: 8.9
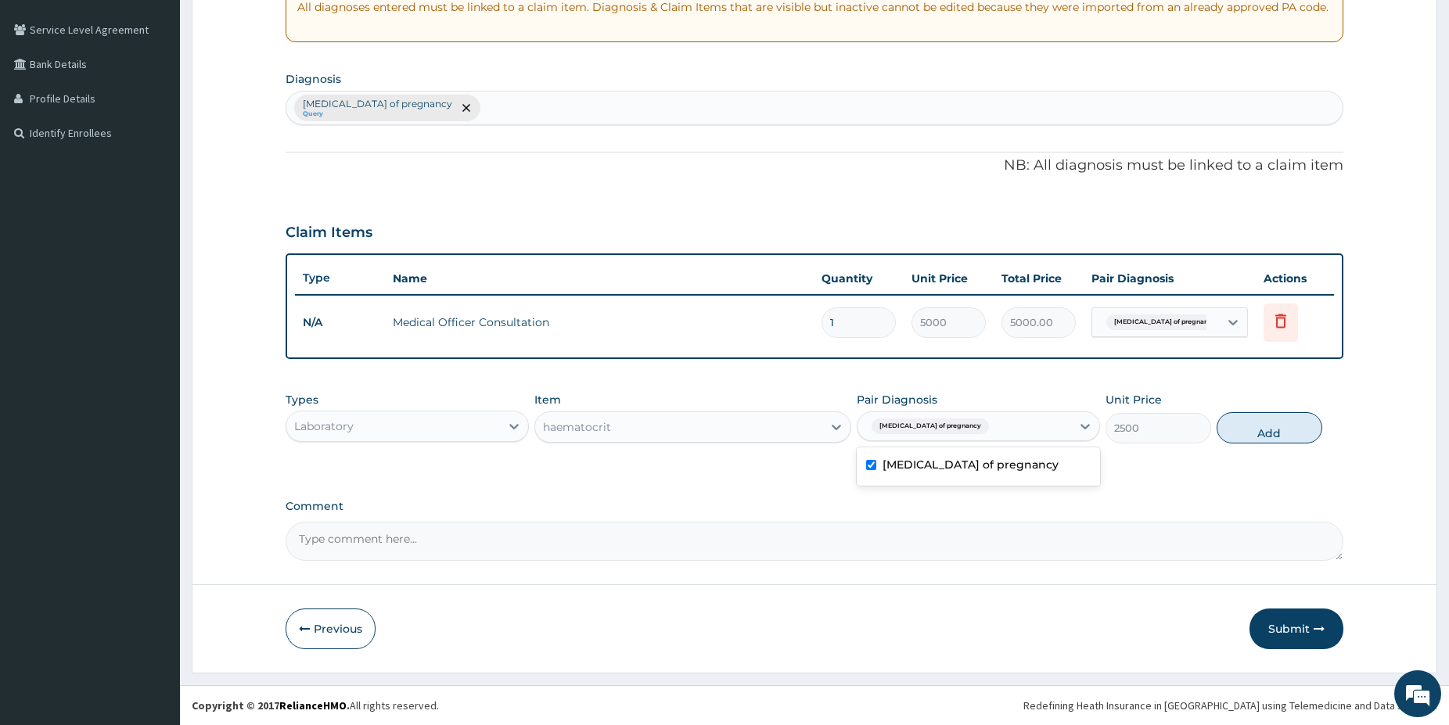
click at [1264, 422] on button "Add" at bounding box center [1269, 427] width 106 height 31
type input "0"
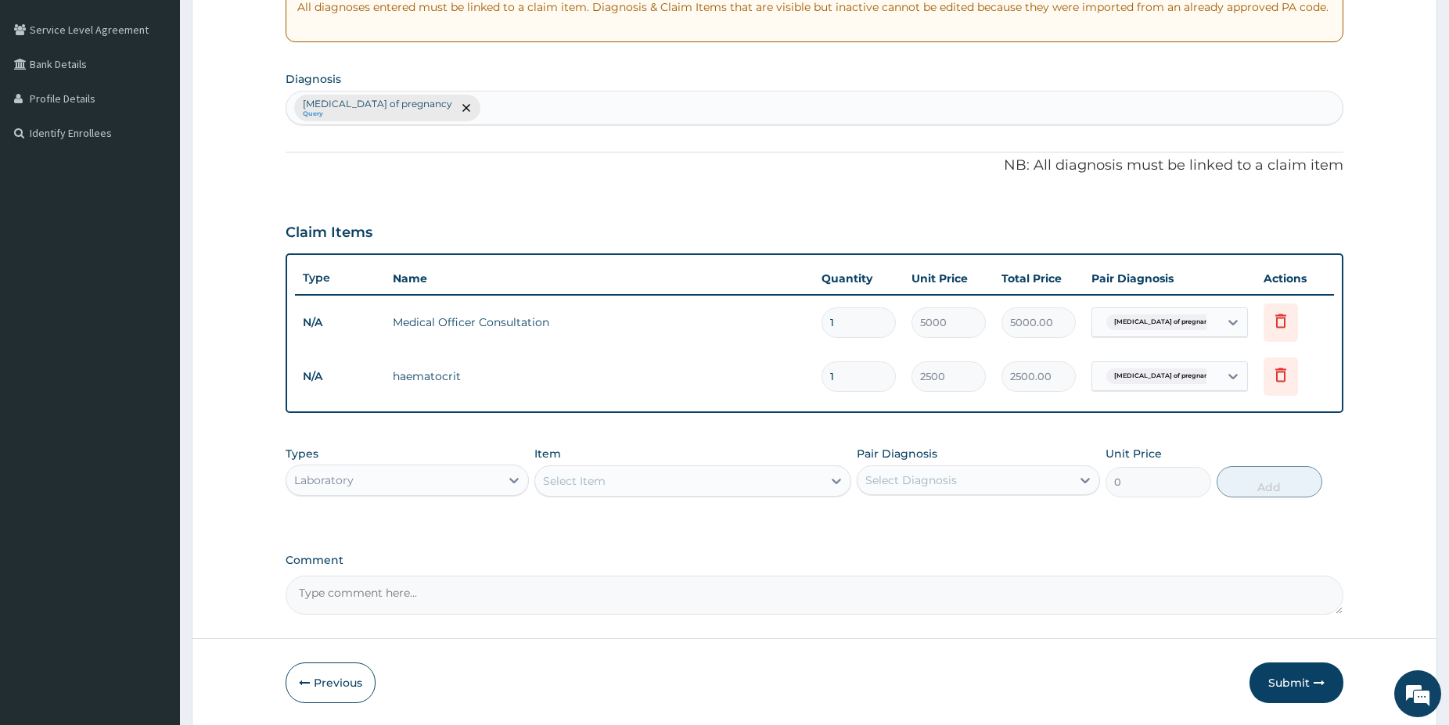
drag, startPoint x: 490, startPoint y: 474, endPoint x: 475, endPoint y: 477, distance: 15.2
click at [487, 474] on div "Laboratory" at bounding box center [393, 480] width 214 height 25
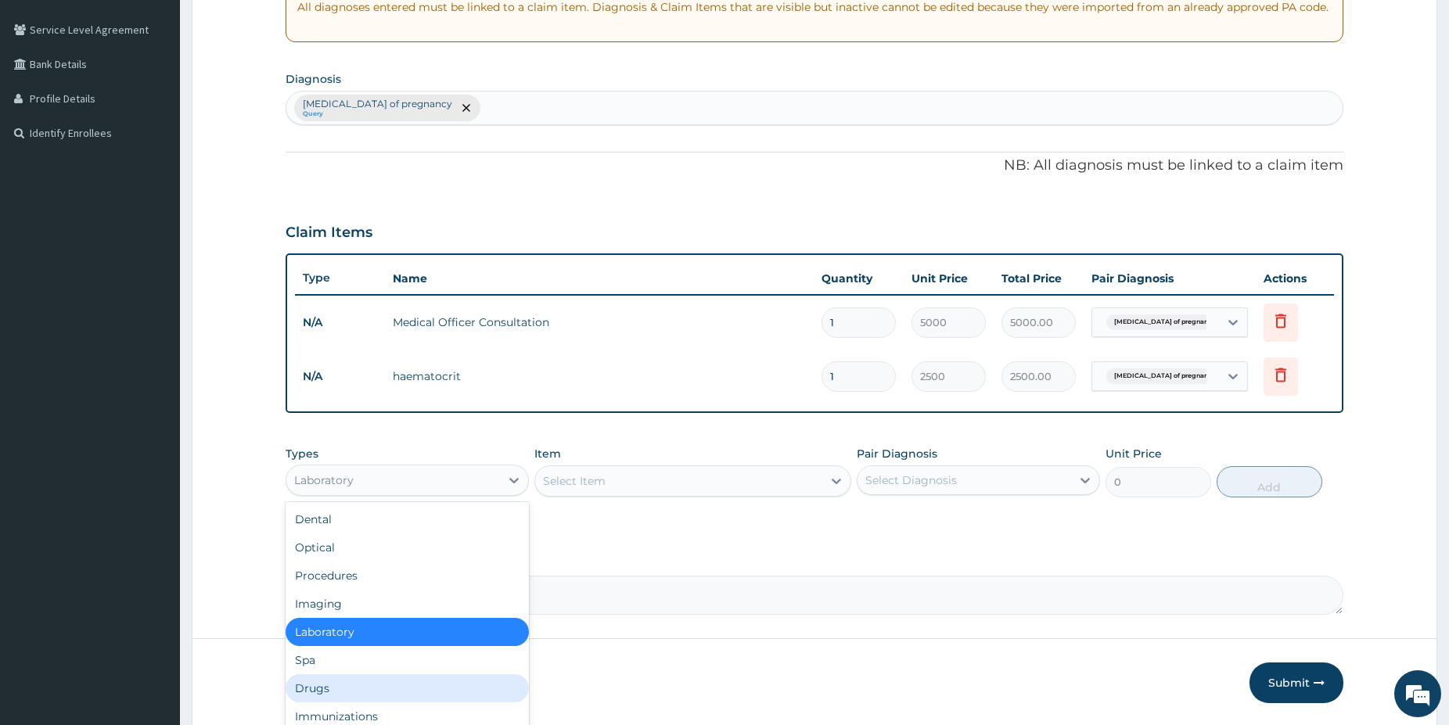
drag, startPoint x: 361, startPoint y: 692, endPoint x: 359, endPoint y: 677, distance: 14.9
click at [359, 689] on div "Drugs" at bounding box center [406, 688] width 243 height 28
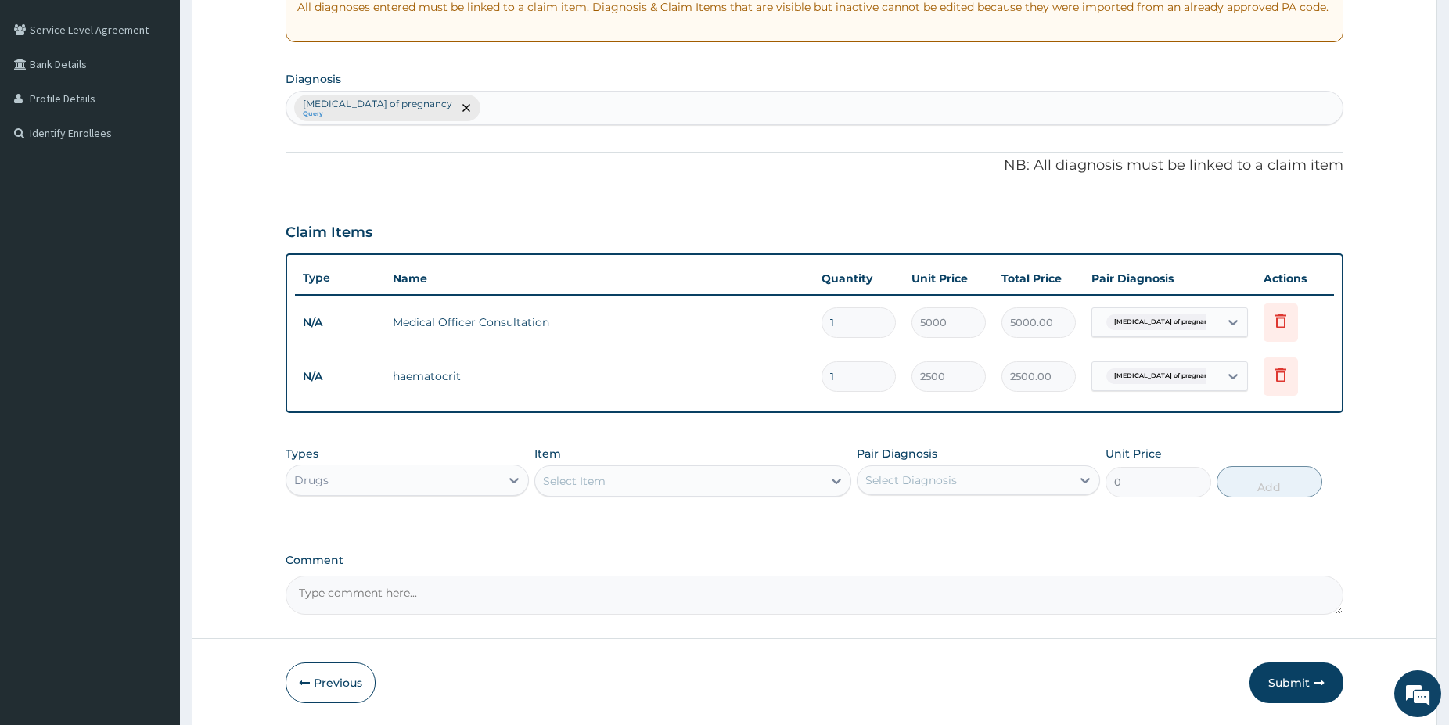
click at [629, 484] on div "Select Item" at bounding box center [678, 481] width 287 height 25
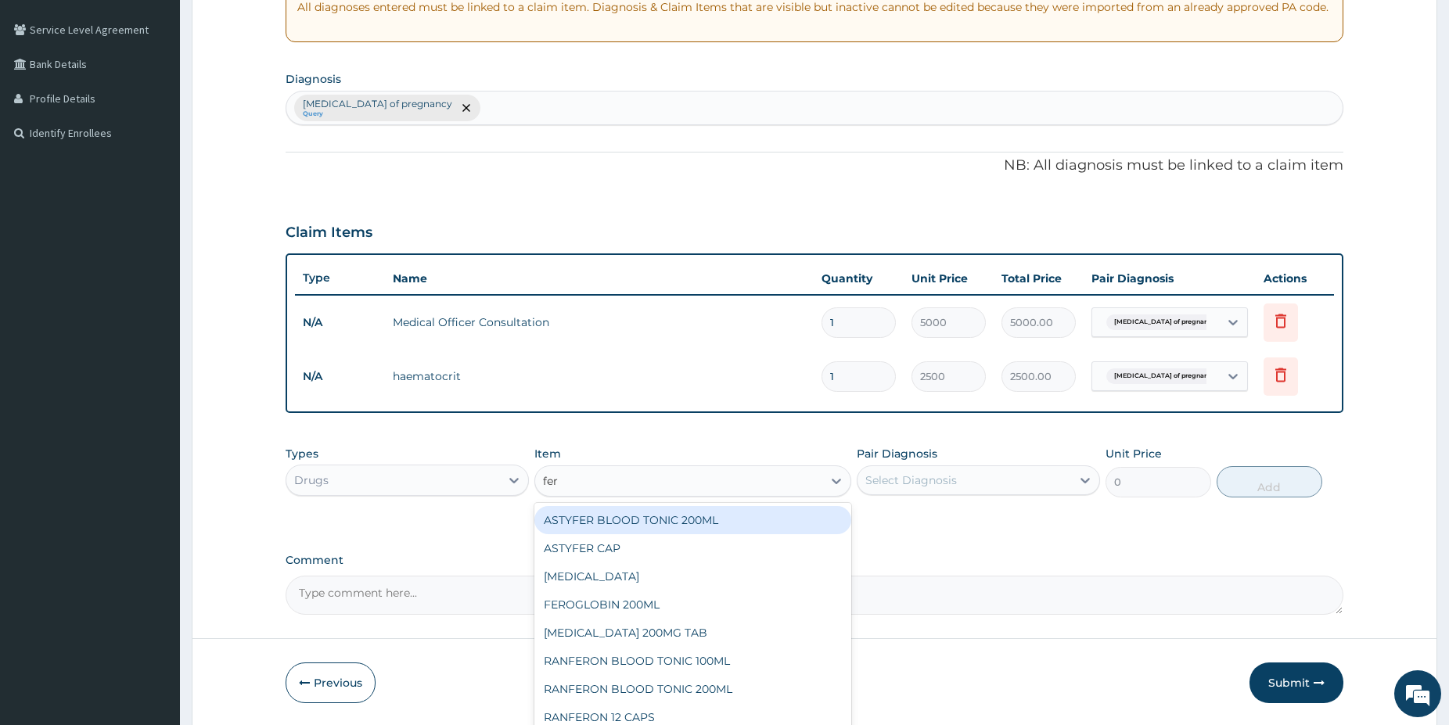
type input "ferr"
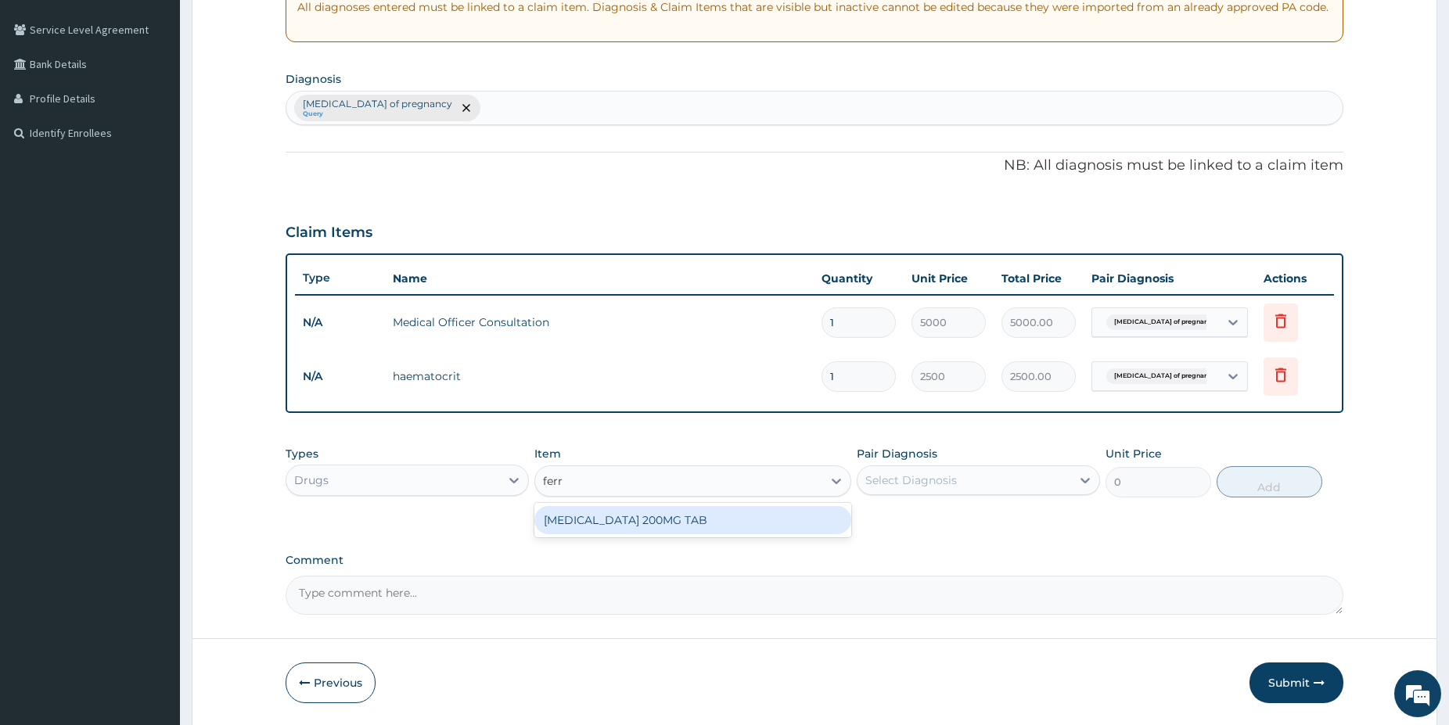
click at [682, 515] on div "FERROUS SULPHATE 200MG TAB" at bounding box center [692, 520] width 317 height 28
type input "45"
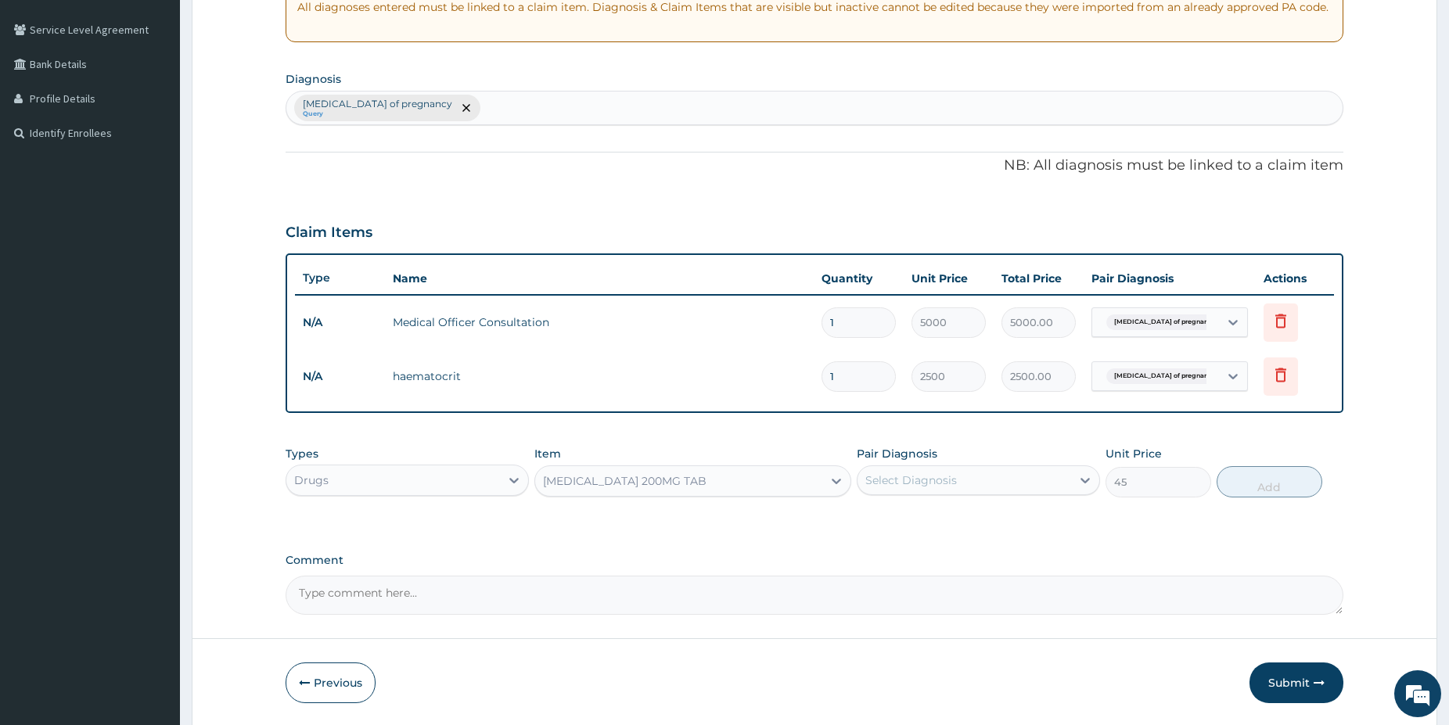
click at [881, 482] on div "Select Diagnosis" at bounding box center [911, 480] width 92 height 16
drag, startPoint x: 898, startPoint y: 511, endPoint x: 1040, endPoint y: 523, distance: 142.9
click at [903, 515] on label "Anemia of pregnancy" at bounding box center [970, 519] width 176 height 16
checkbox input "true"
click at [1262, 483] on button "Add" at bounding box center [1269, 481] width 106 height 31
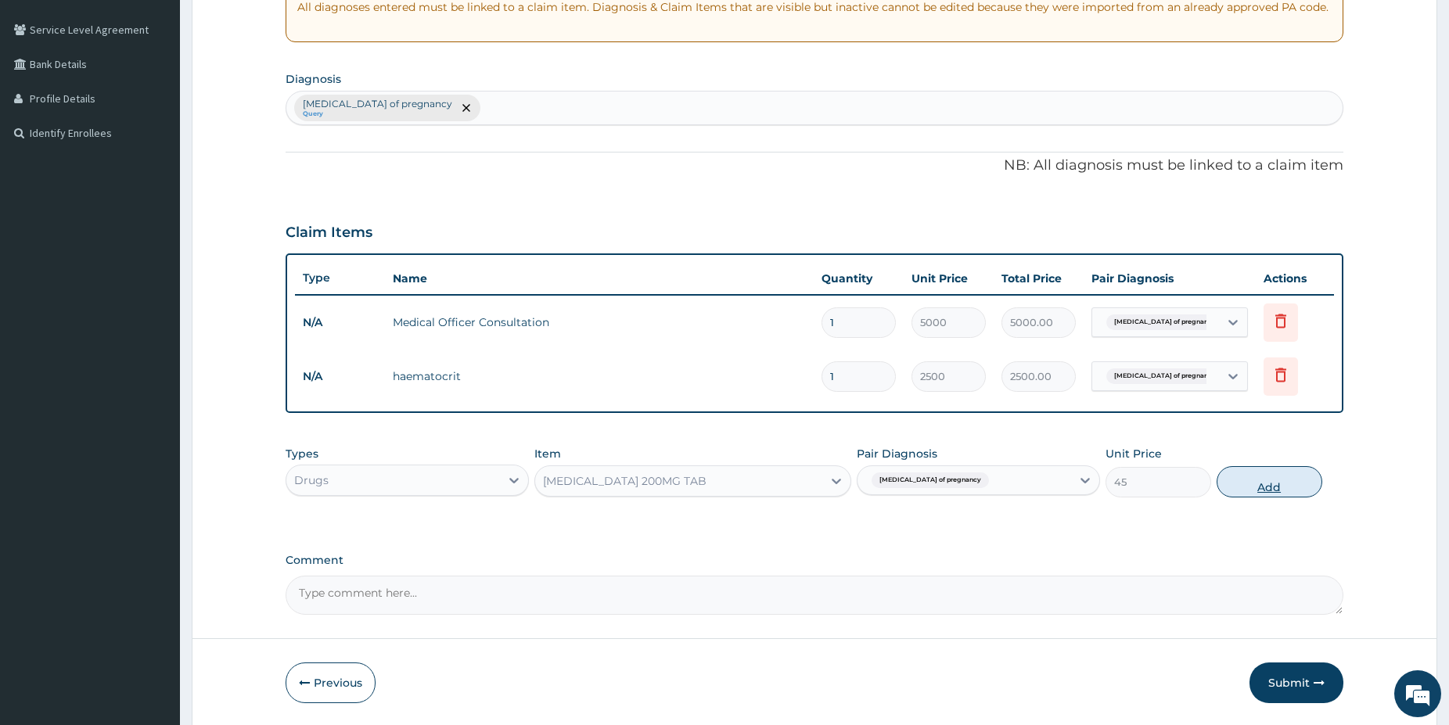
type input "0"
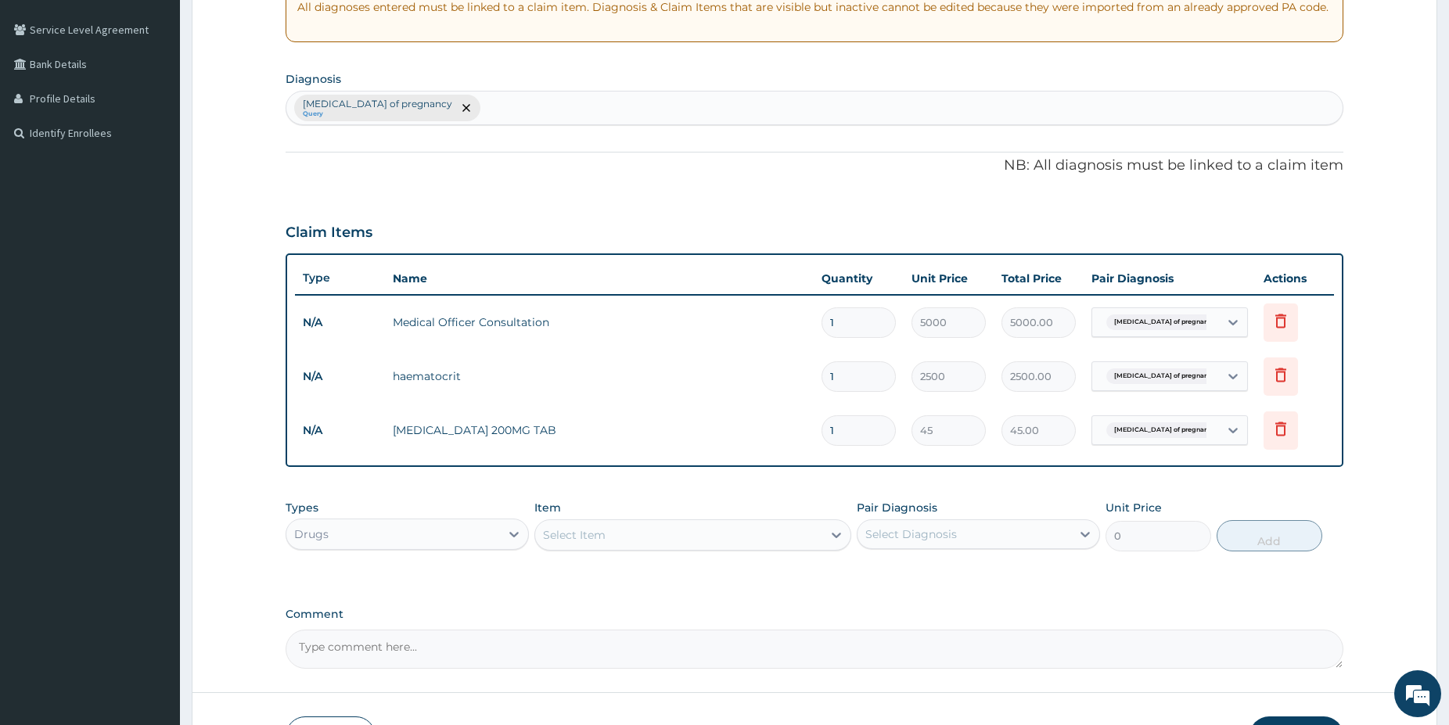
type input "14"
type input "630.00"
type input "14"
click at [1280, 429] on icon at bounding box center [1280, 428] width 19 height 19
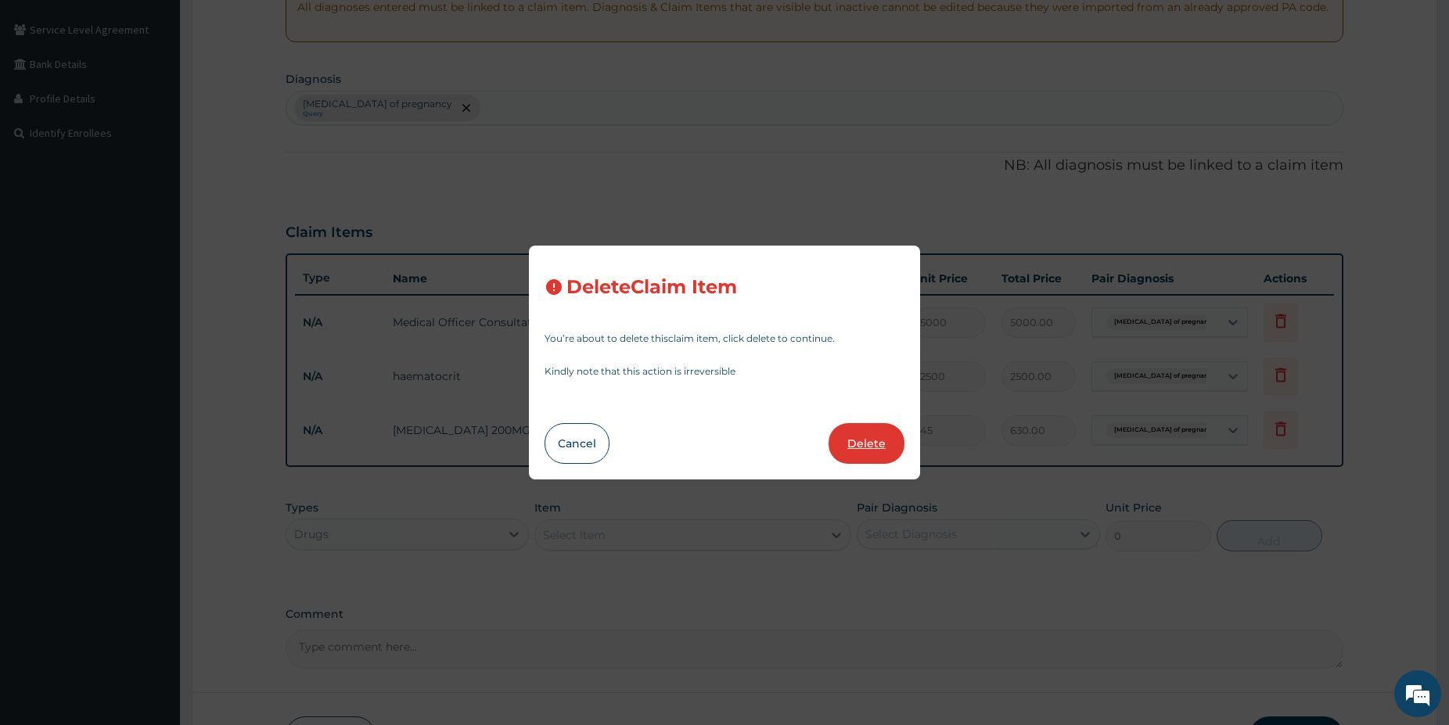
click at [864, 448] on button "Delete" at bounding box center [866, 443] width 76 height 41
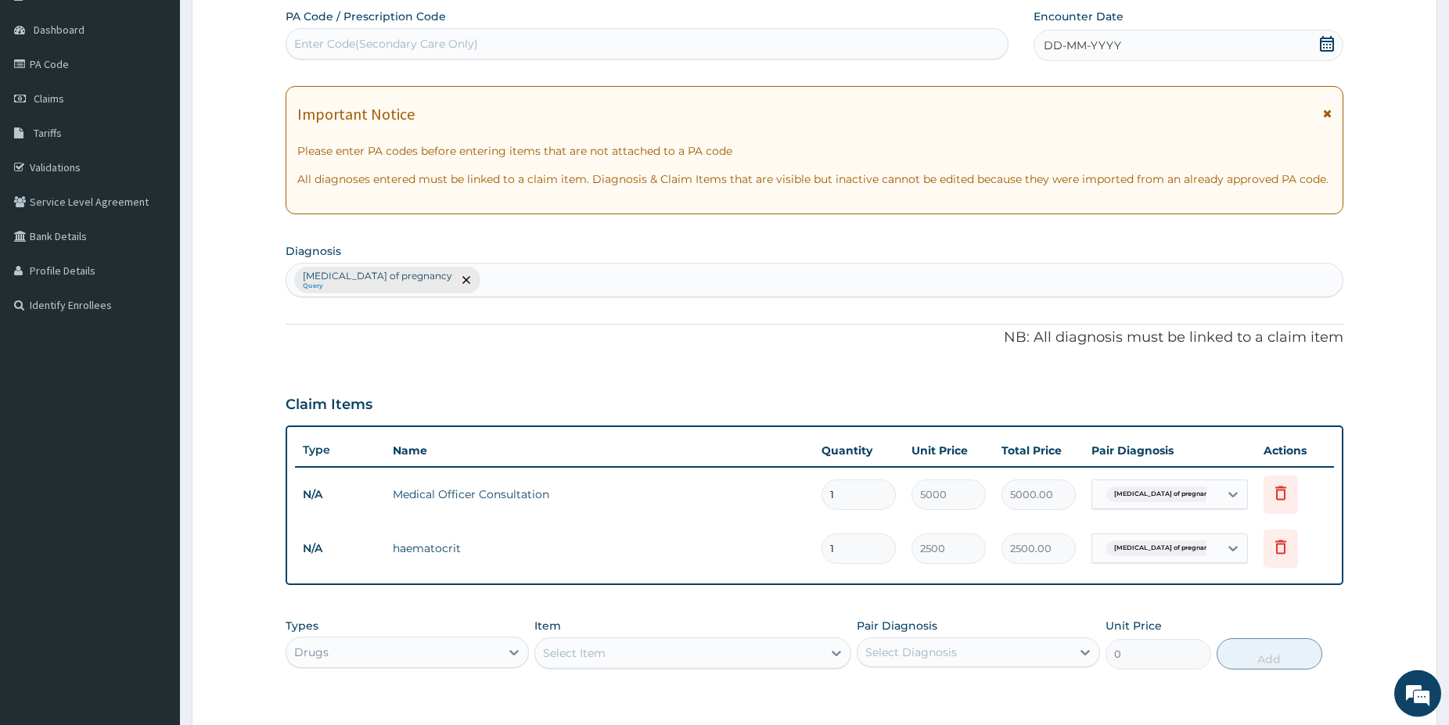
scroll to position [127, 0]
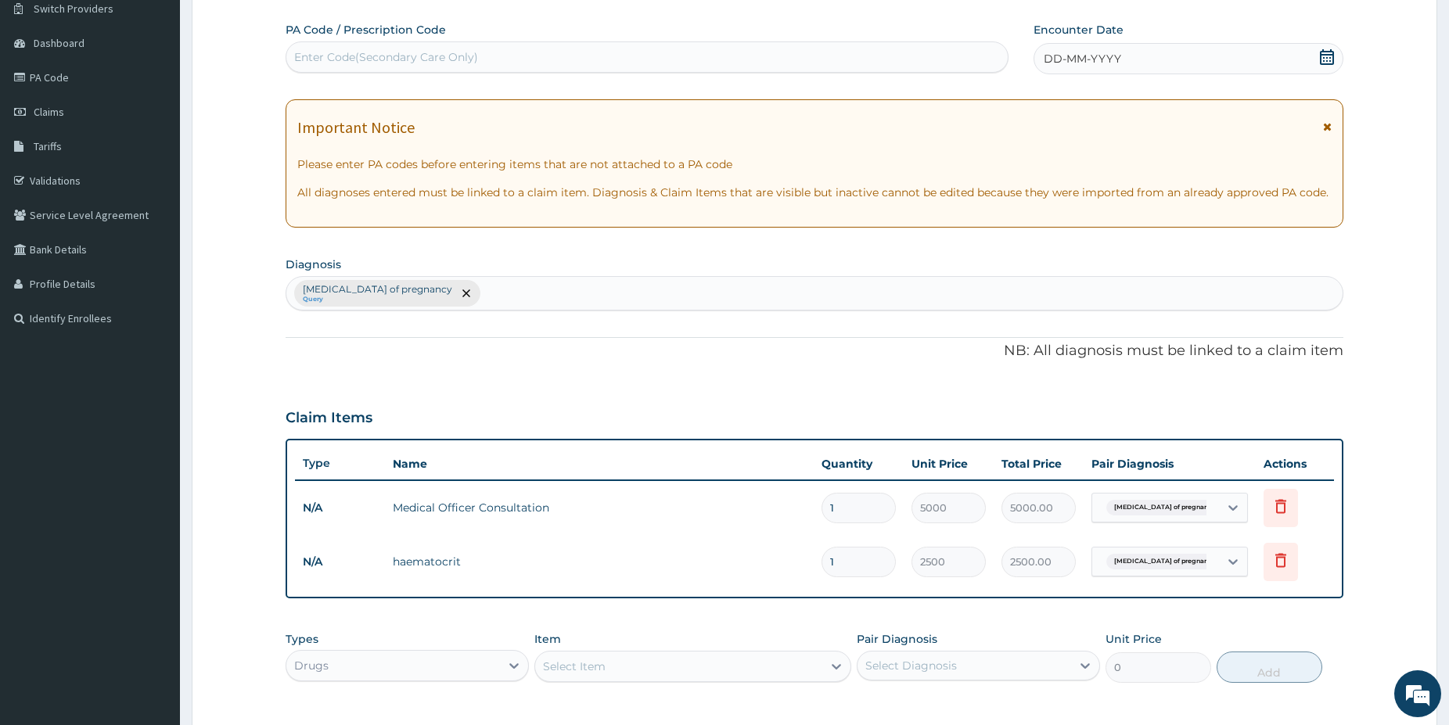
drag, startPoint x: 1327, startPoint y: 57, endPoint x: 1317, endPoint y: 61, distance: 10.9
click at [1326, 57] on icon at bounding box center [1326, 57] width 14 height 16
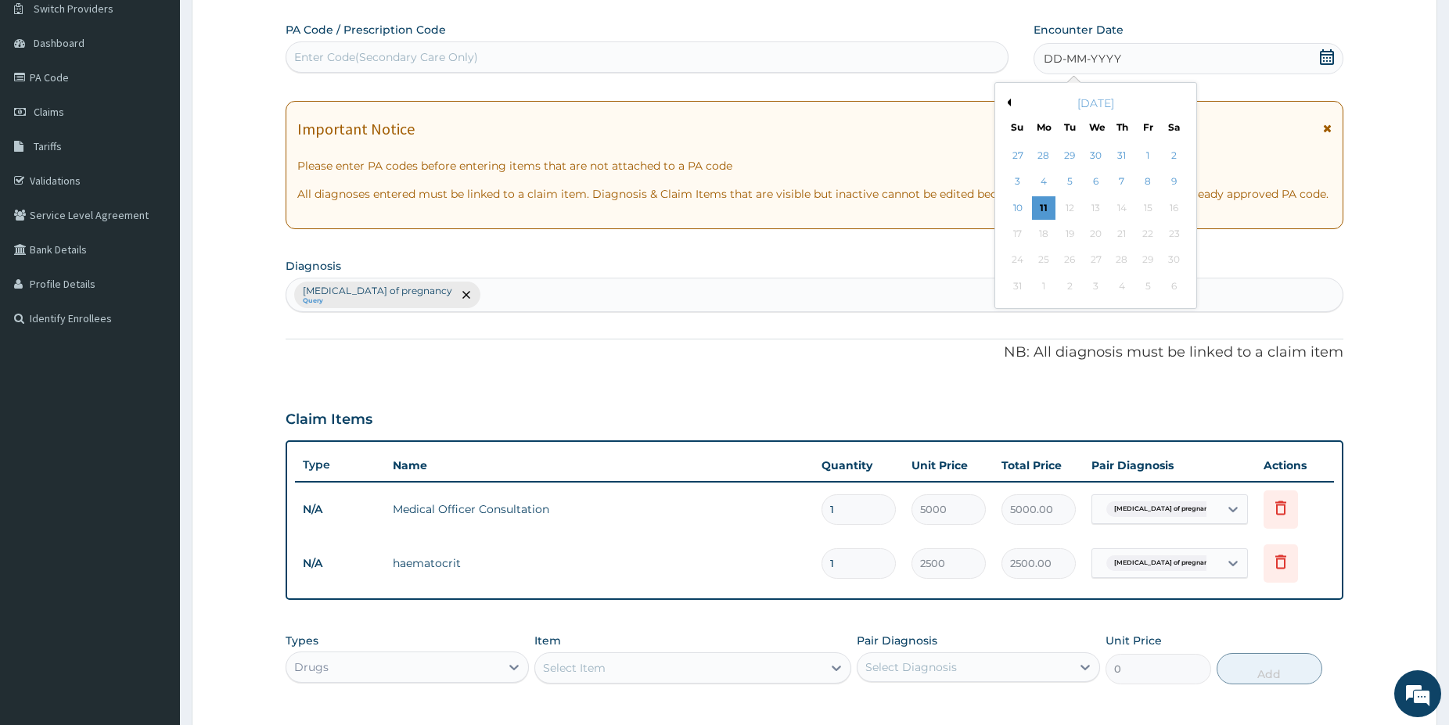
click at [1177, 185] on div "9" at bounding box center [1172, 182] width 23 height 23
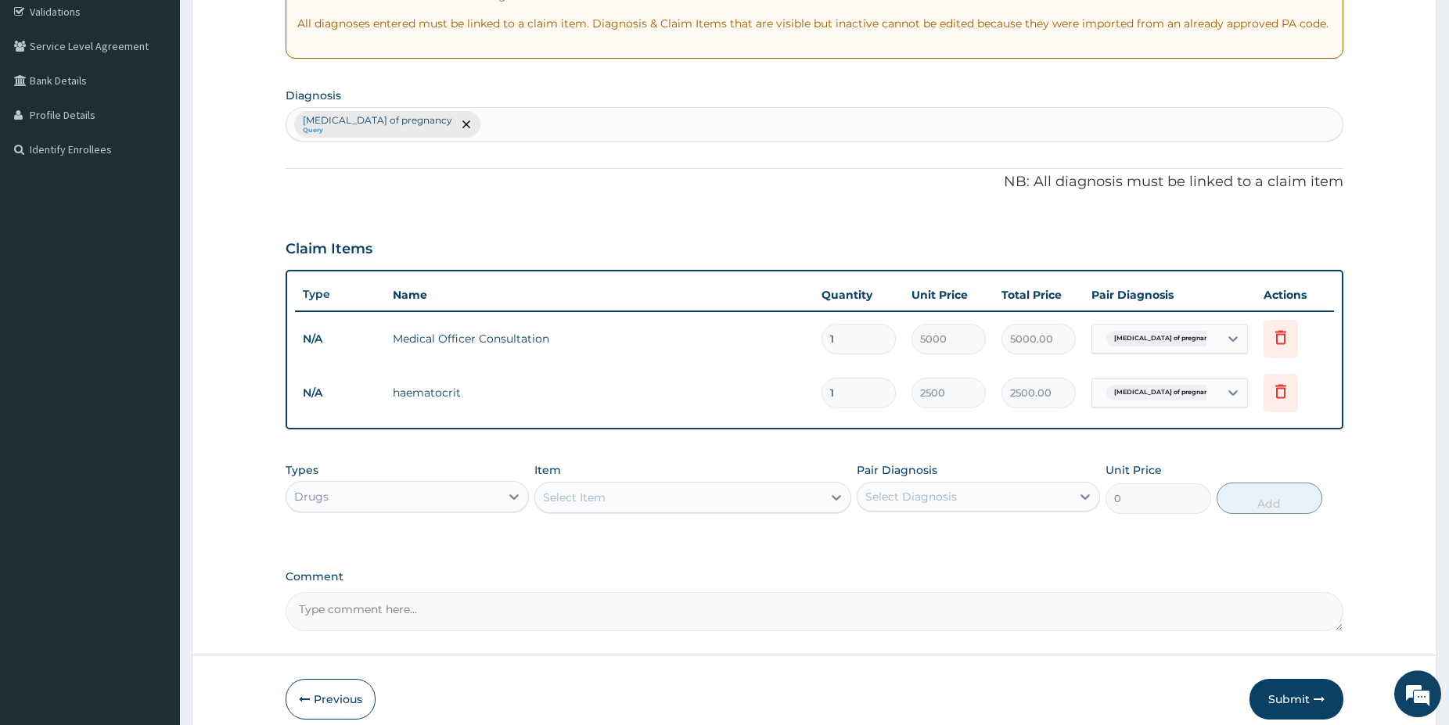
scroll to position [300, 0]
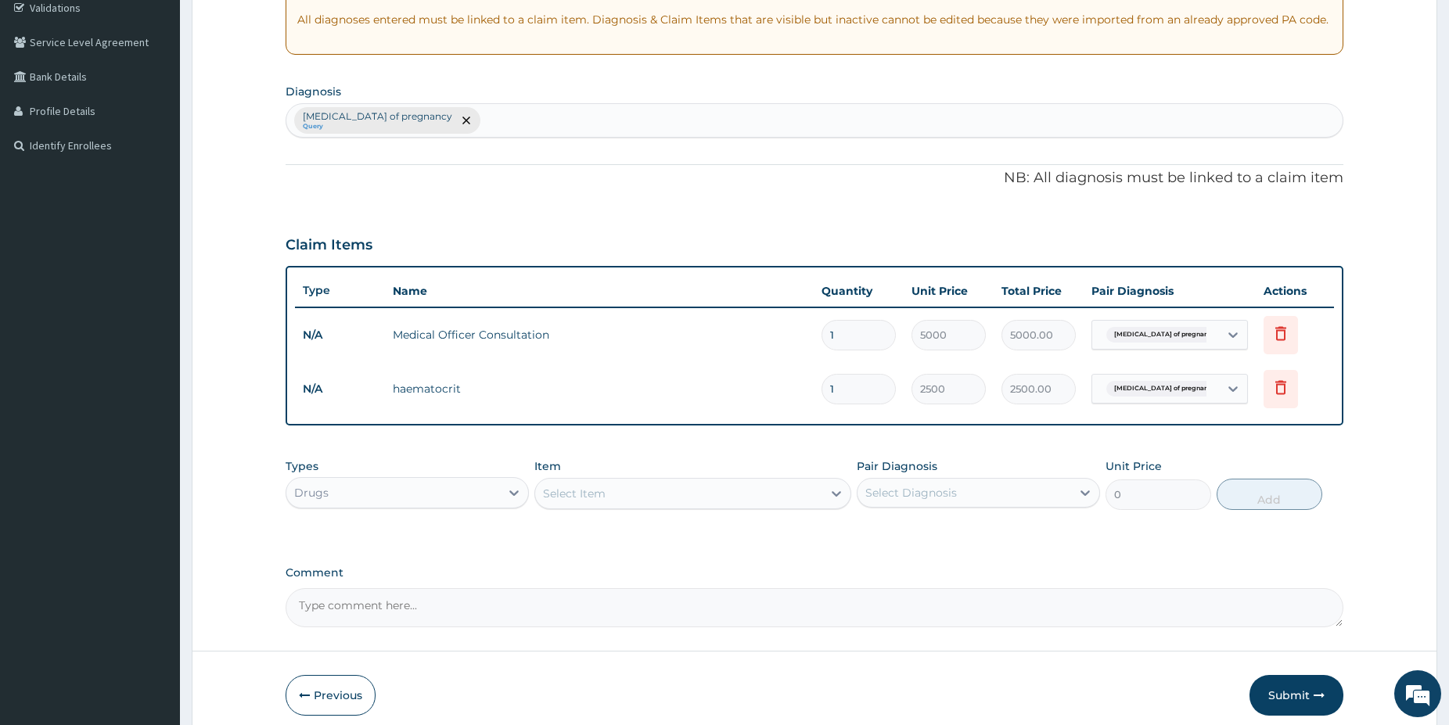
click at [649, 501] on div "Select Item" at bounding box center [678, 493] width 287 height 25
type input "ferro"
click at [734, 538] on div "FERROUS SULPHATE 200MG TAB" at bounding box center [692, 533] width 317 height 28
type input "45"
click at [897, 487] on div "Select Diagnosis" at bounding box center [911, 493] width 92 height 16
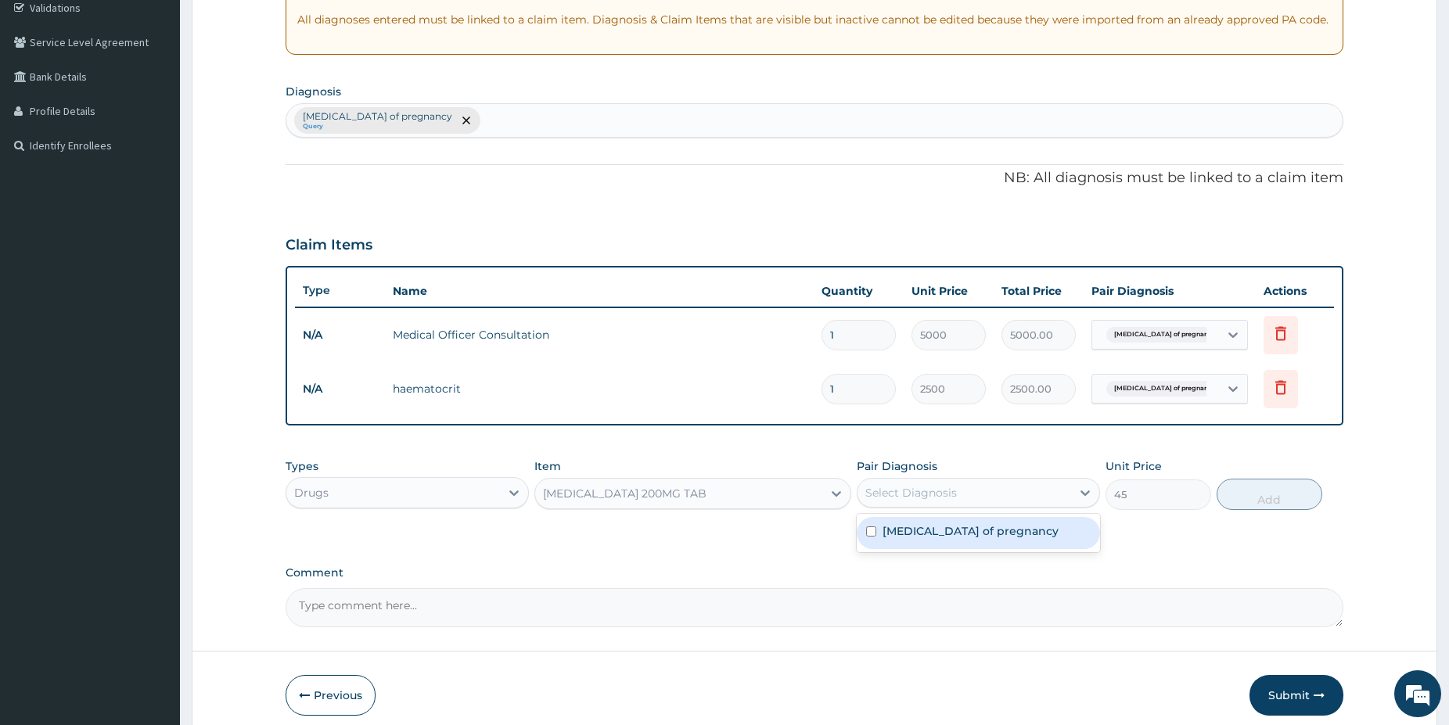
drag, startPoint x: 909, startPoint y: 525, endPoint x: 941, endPoint y: 526, distance: 32.1
click at [909, 526] on label "Anemia of pregnancy" at bounding box center [970, 531] width 176 height 16
checkbox input "true"
click at [1281, 498] on button "Add" at bounding box center [1269, 494] width 106 height 31
type input "0"
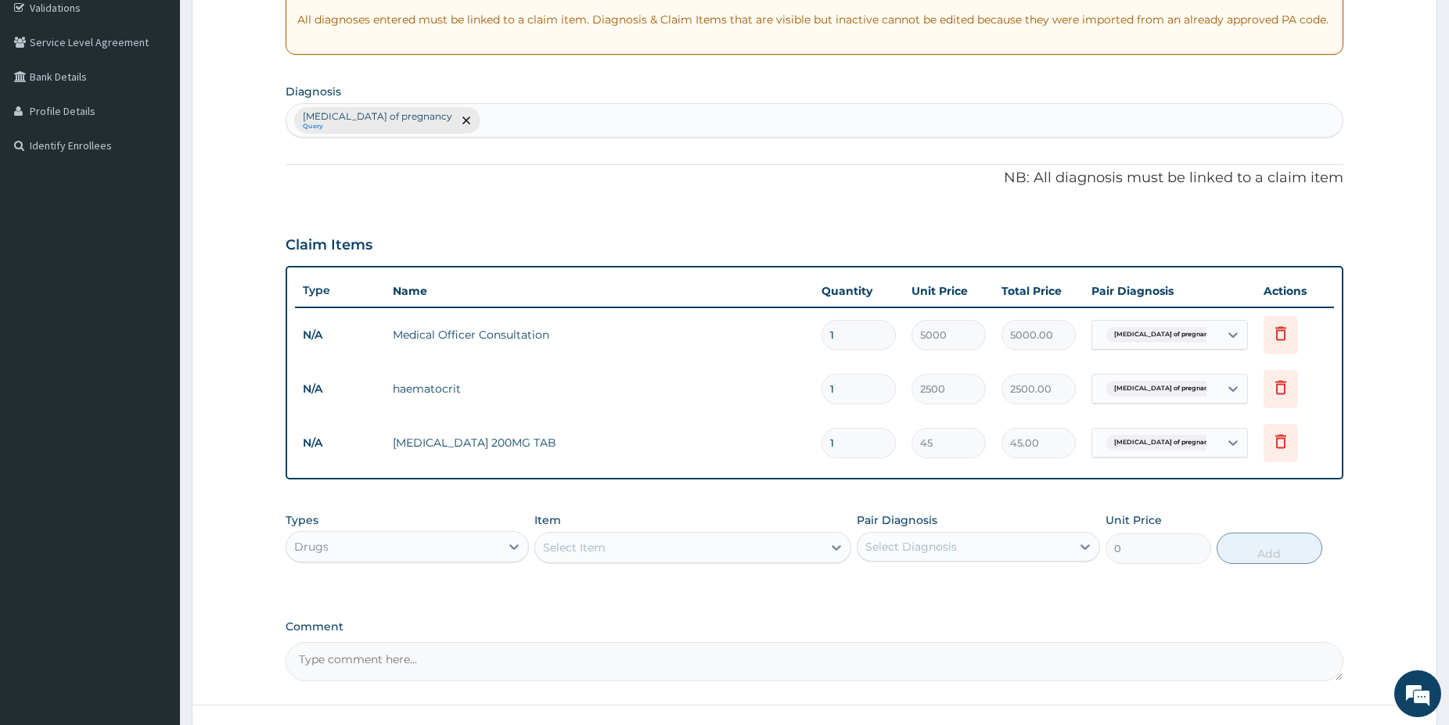
type input "14"
type input "630.00"
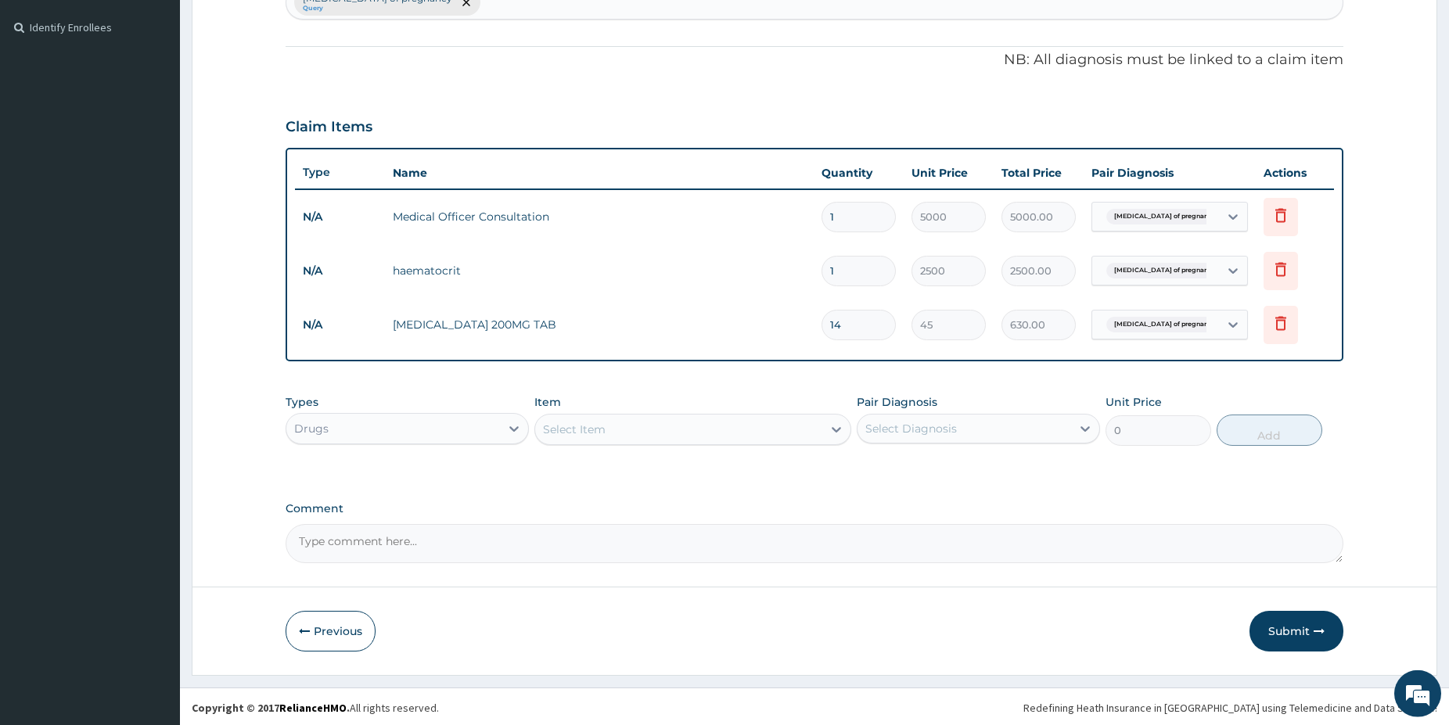
scroll to position [421, 0]
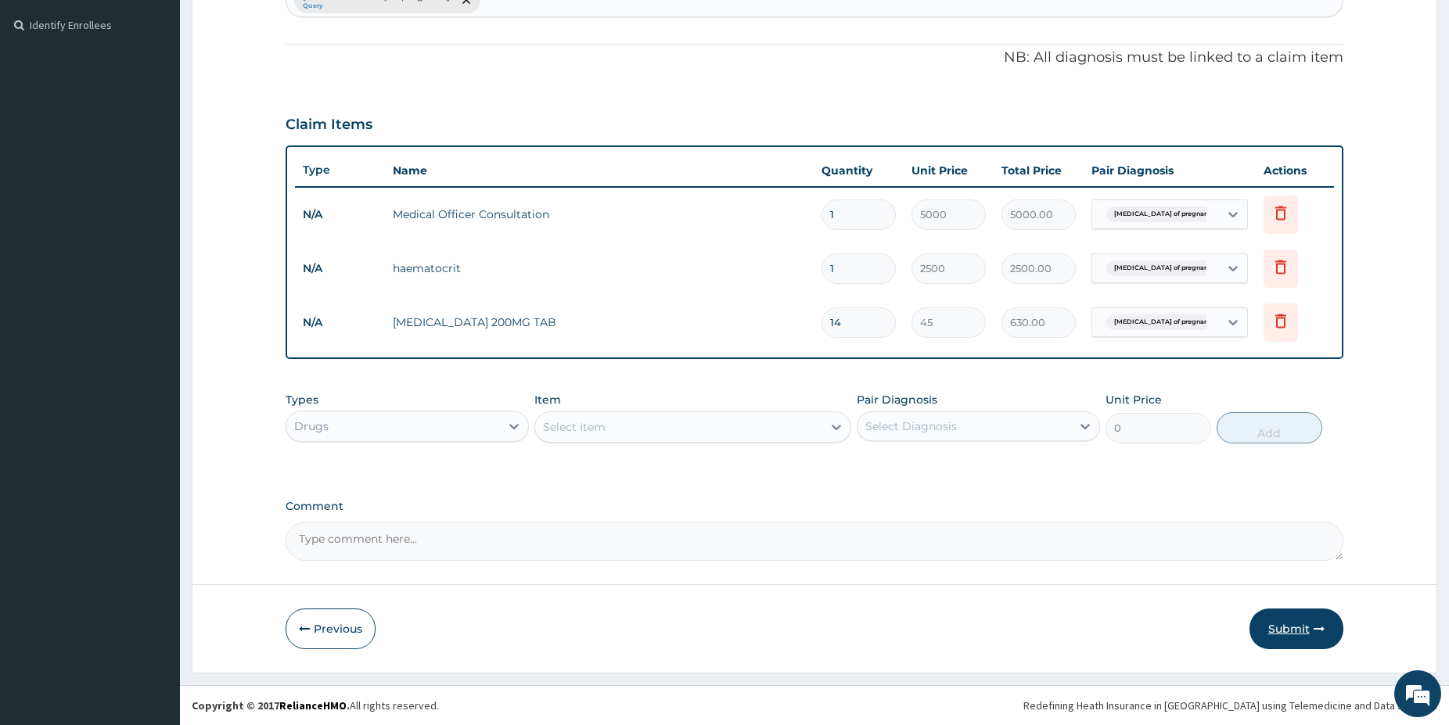
type input "14"
click at [1283, 626] on button "Submit" at bounding box center [1296, 629] width 94 height 41
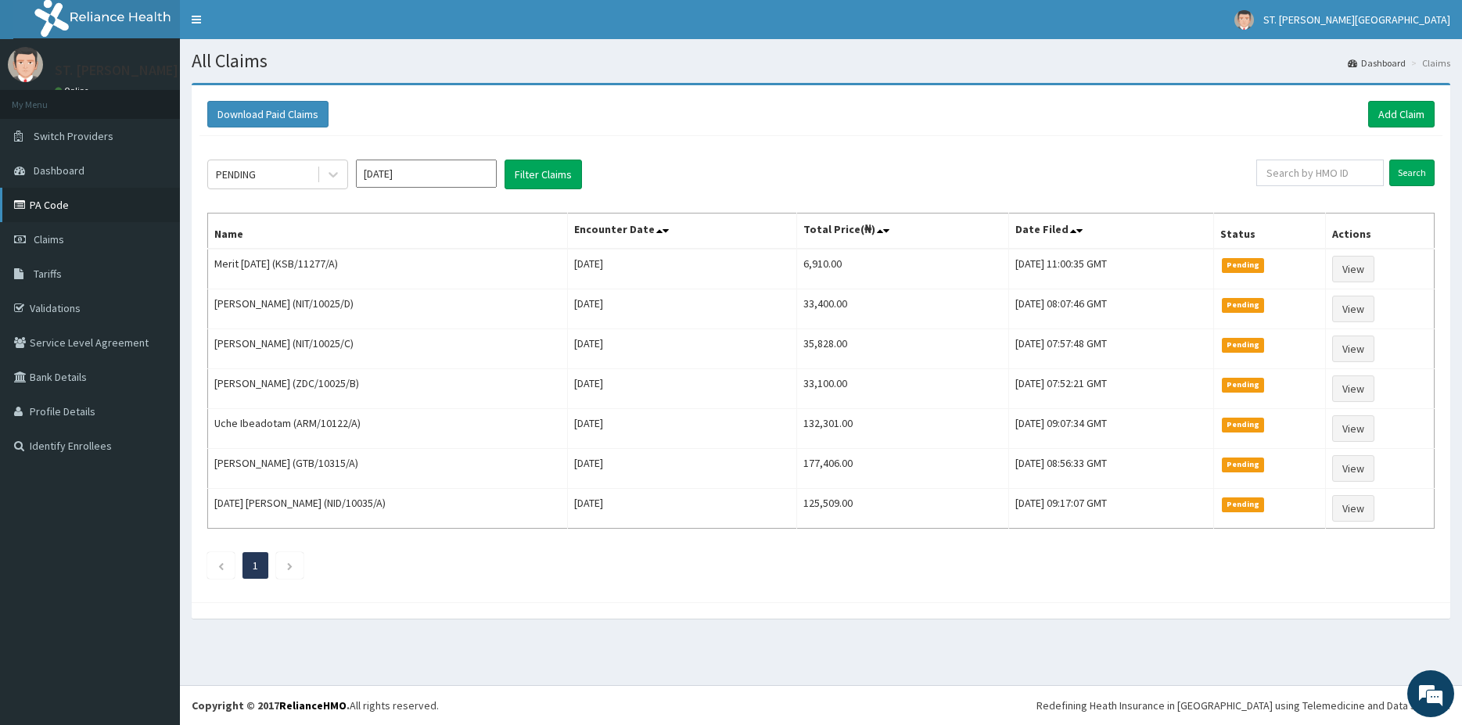
click at [66, 204] on link "PA Code" at bounding box center [90, 205] width 180 height 34
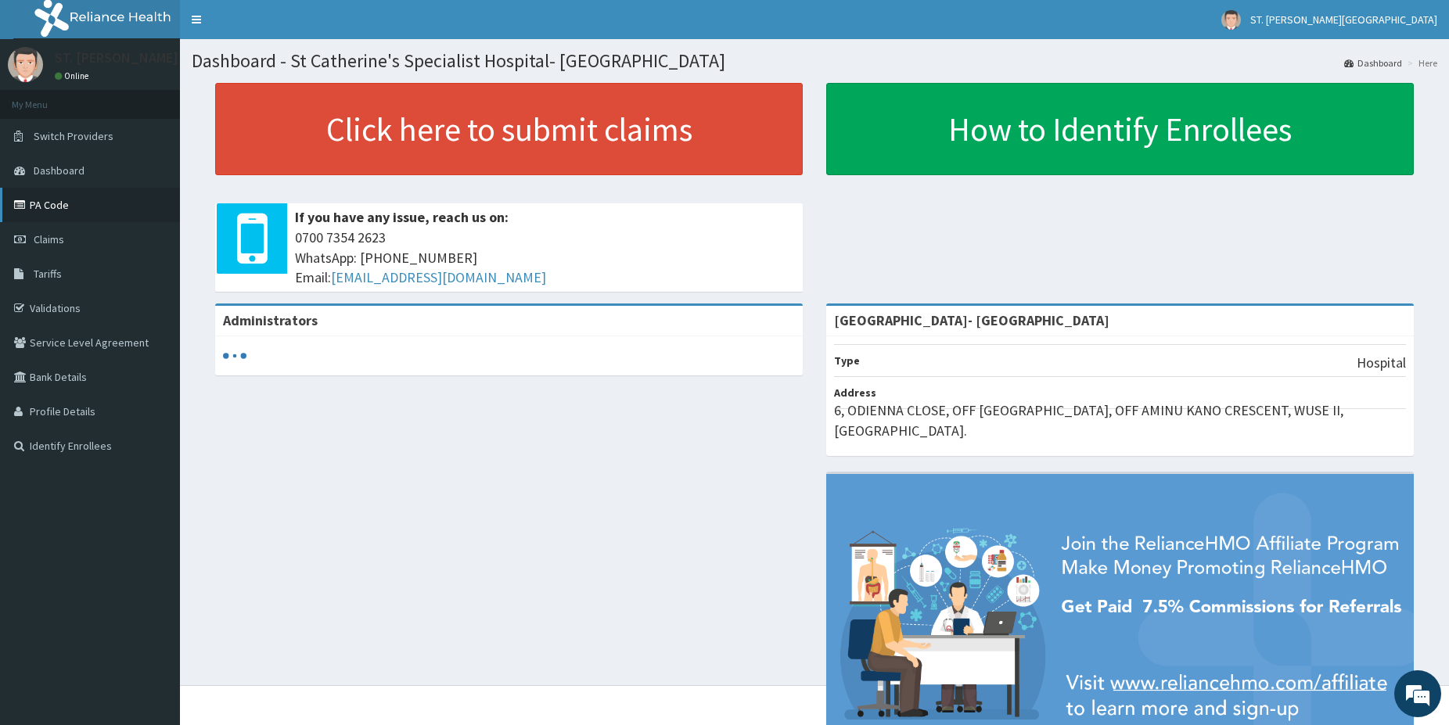
click at [73, 204] on link "PA Code" at bounding box center [90, 205] width 180 height 34
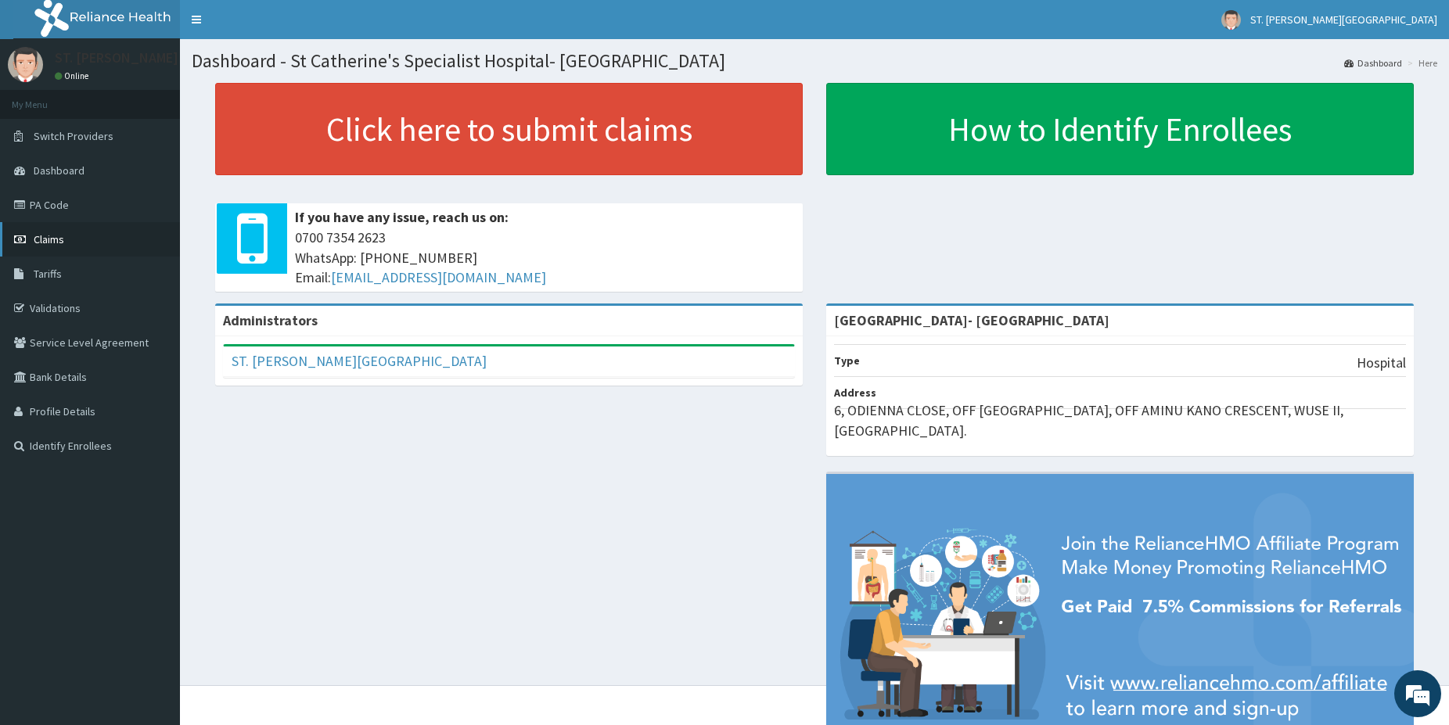
click at [74, 234] on link "Claims" at bounding box center [90, 239] width 180 height 34
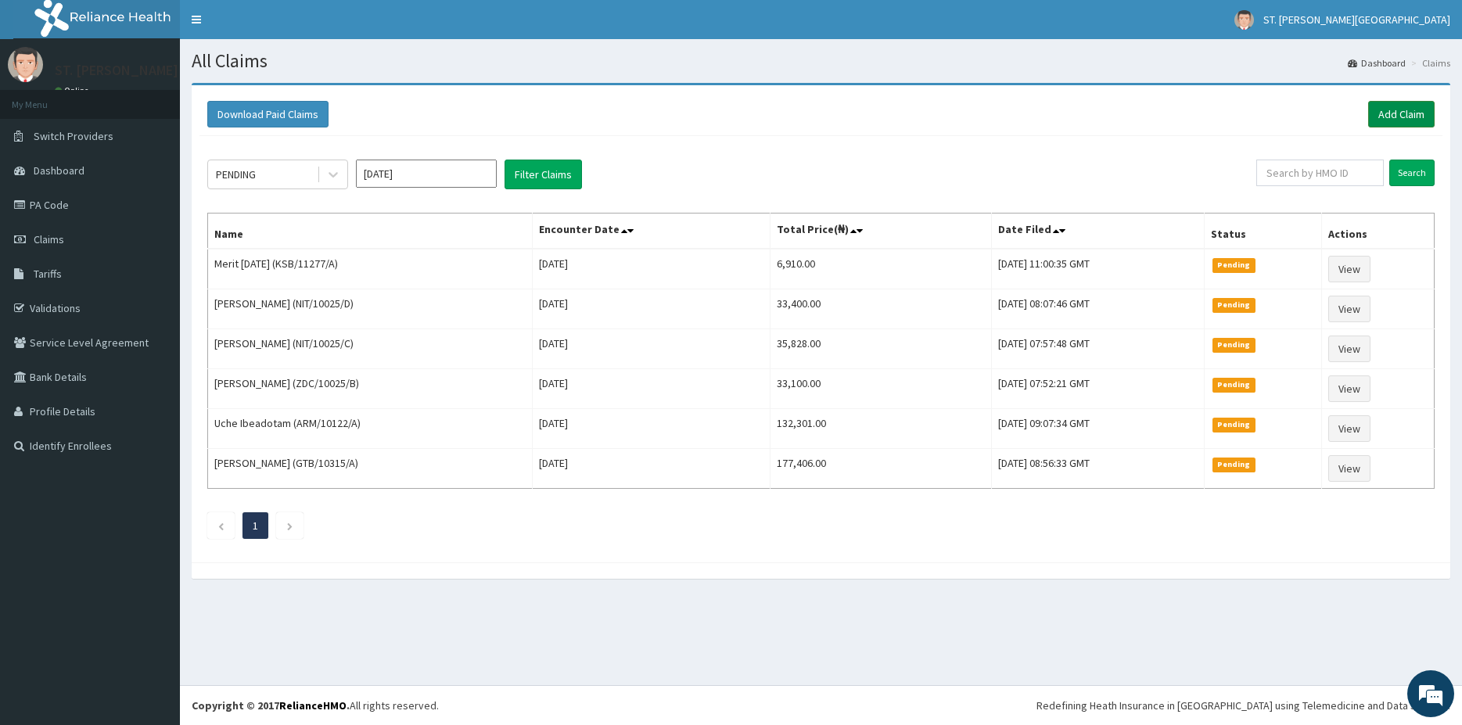
click at [1396, 113] on link "Add Claim" at bounding box center [1401, 114] width 66 height 27
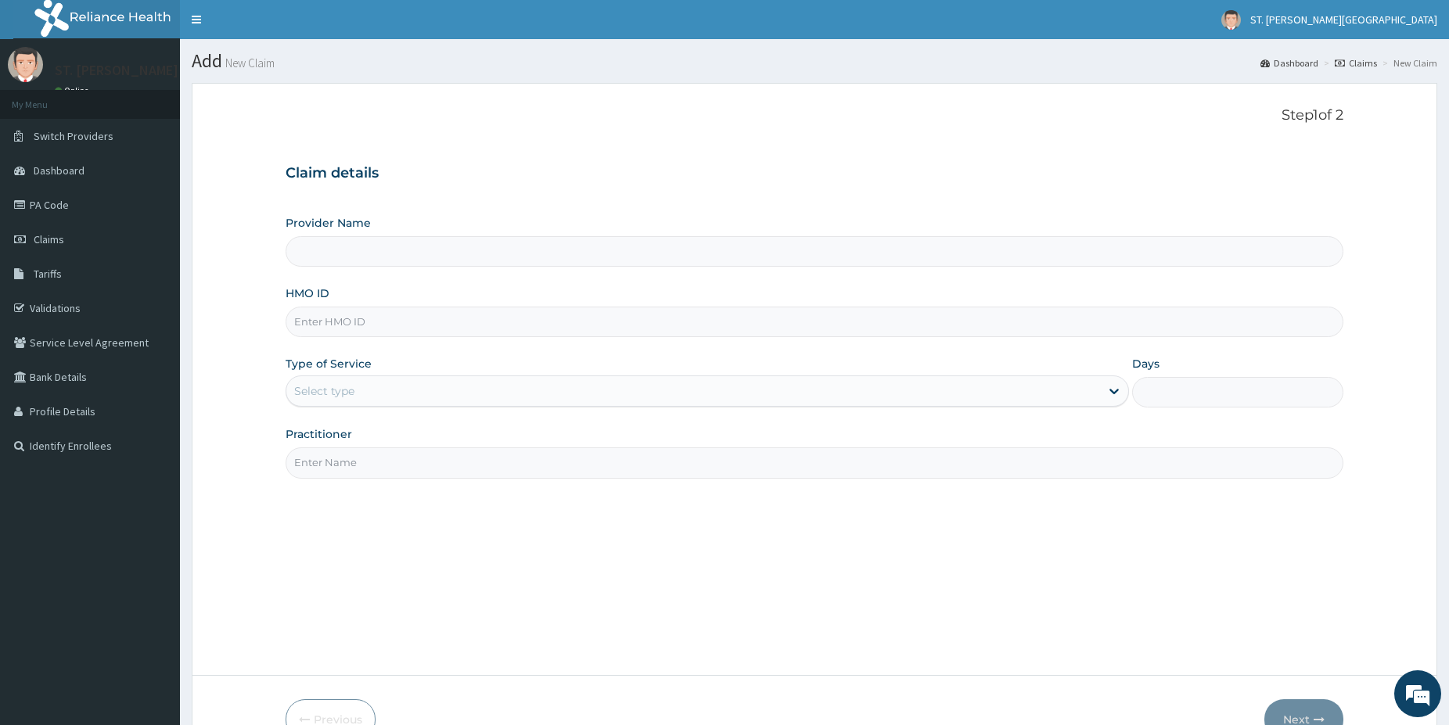
click at [333, 320] on input "HMO ID" at bounding box center [813, 322] width 1057 height 31
paste input "KSB/11548/D"
type input "KSB/11548/D"
type input "[GEOGRAPHIC_DATA]- [GEOGRAPHIC_DATA]"
click at [321, 318] on input "KSB/11548/D" at bounding box center [813, 322] width 1057 height 31
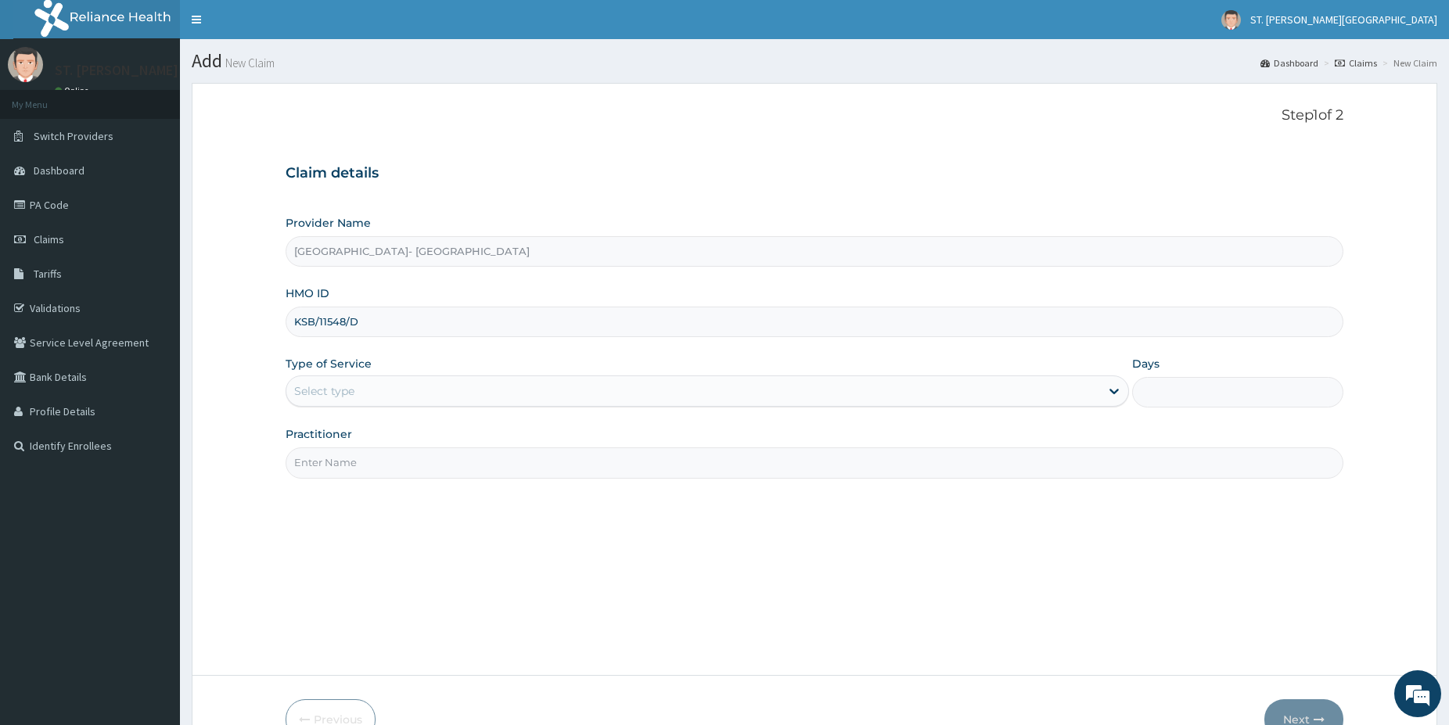
type input "KSB/11548/D"
click at [350, 399] on div "Select type" at bounding box center [692, 391] width 813 height 25
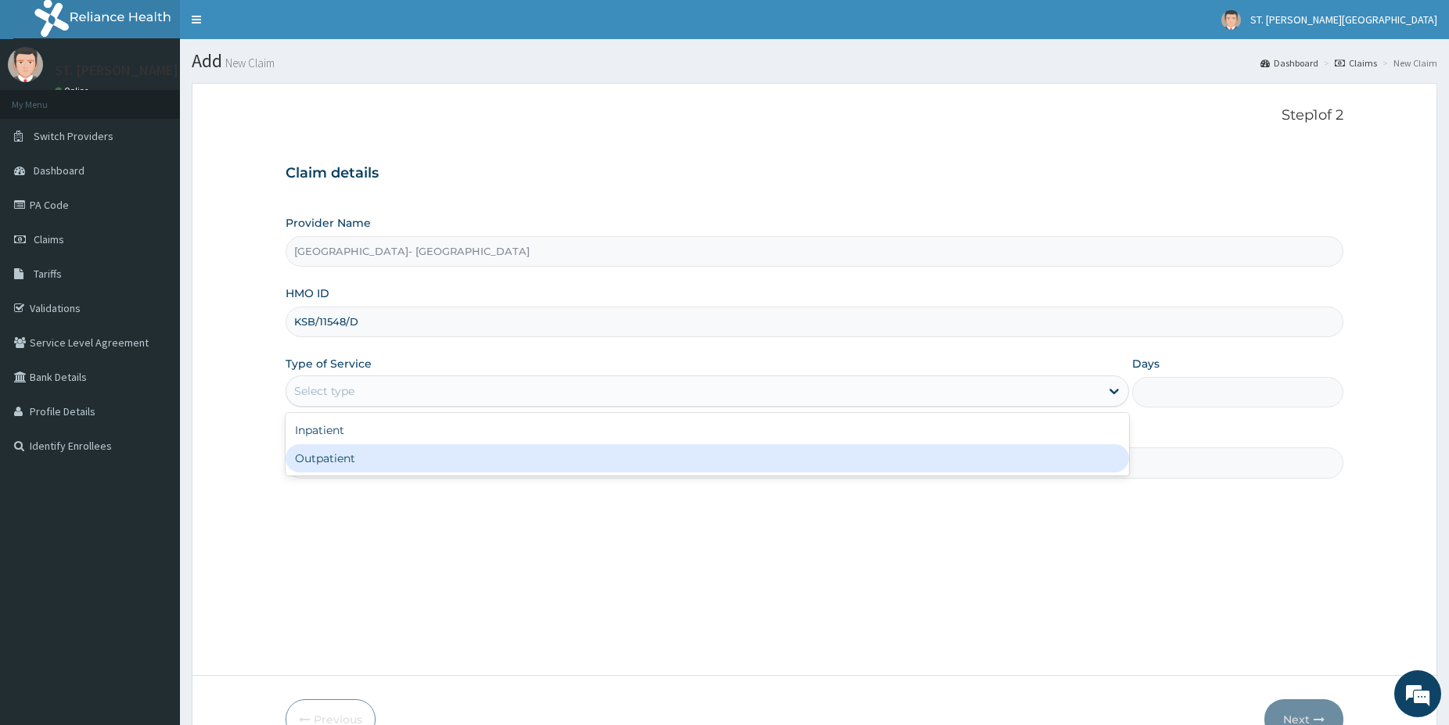
click at [341, 458] on div "Outpatient" at bounding box center [706, 458] width 843 height 28
type input "1"
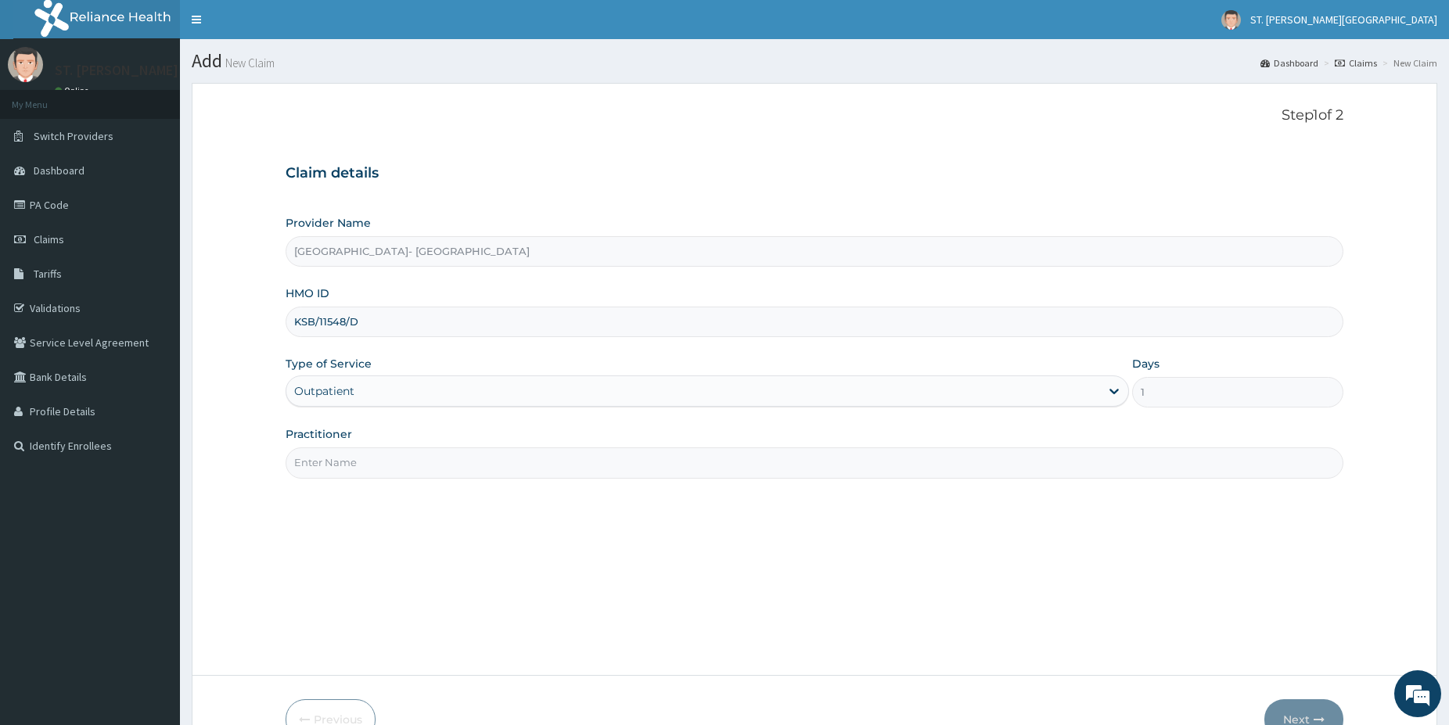
click at [341, 461] on input "Practitioner" at bounding box center [813, 462] width 1057 height 31
type input "[PERSON_NAME]"
click at [1305, 712] on button "Next" at bounding box center [1303, 719] width 79 height 41
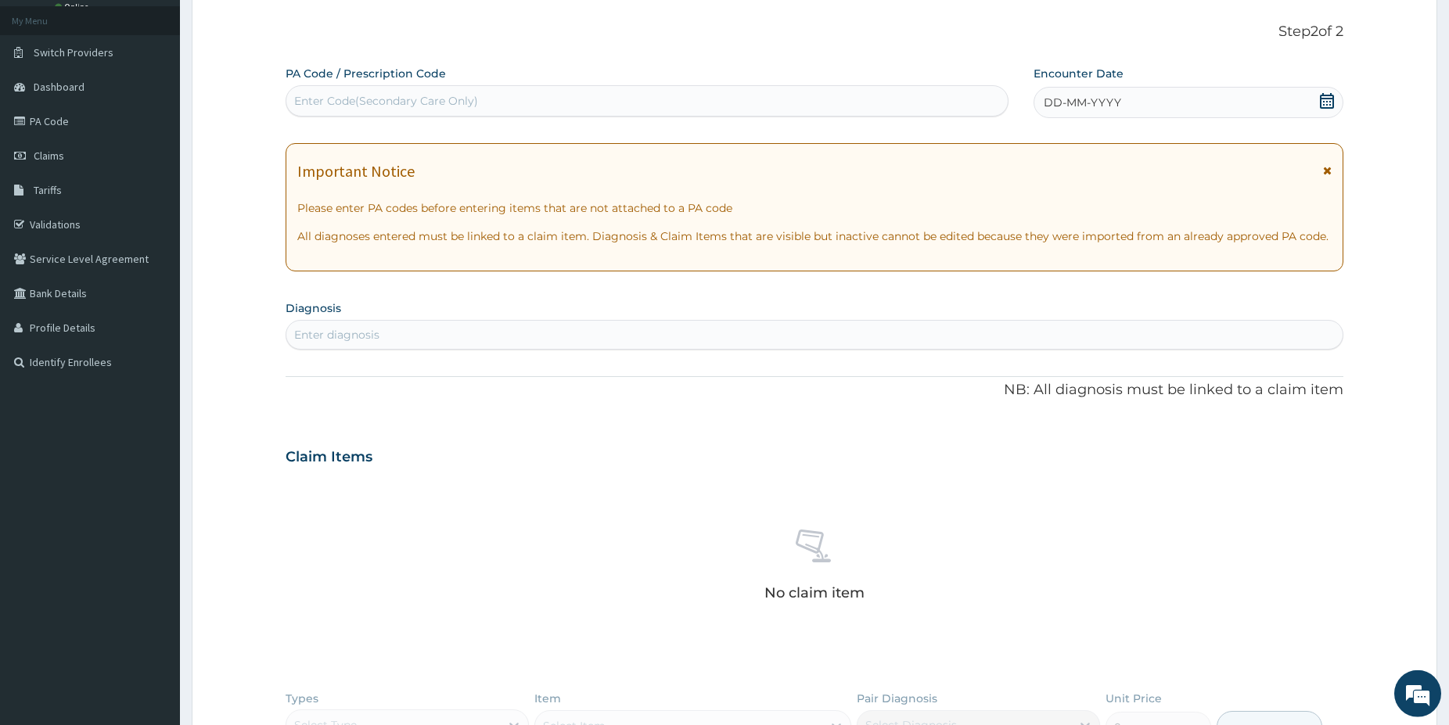
scroll to position [120, 0]
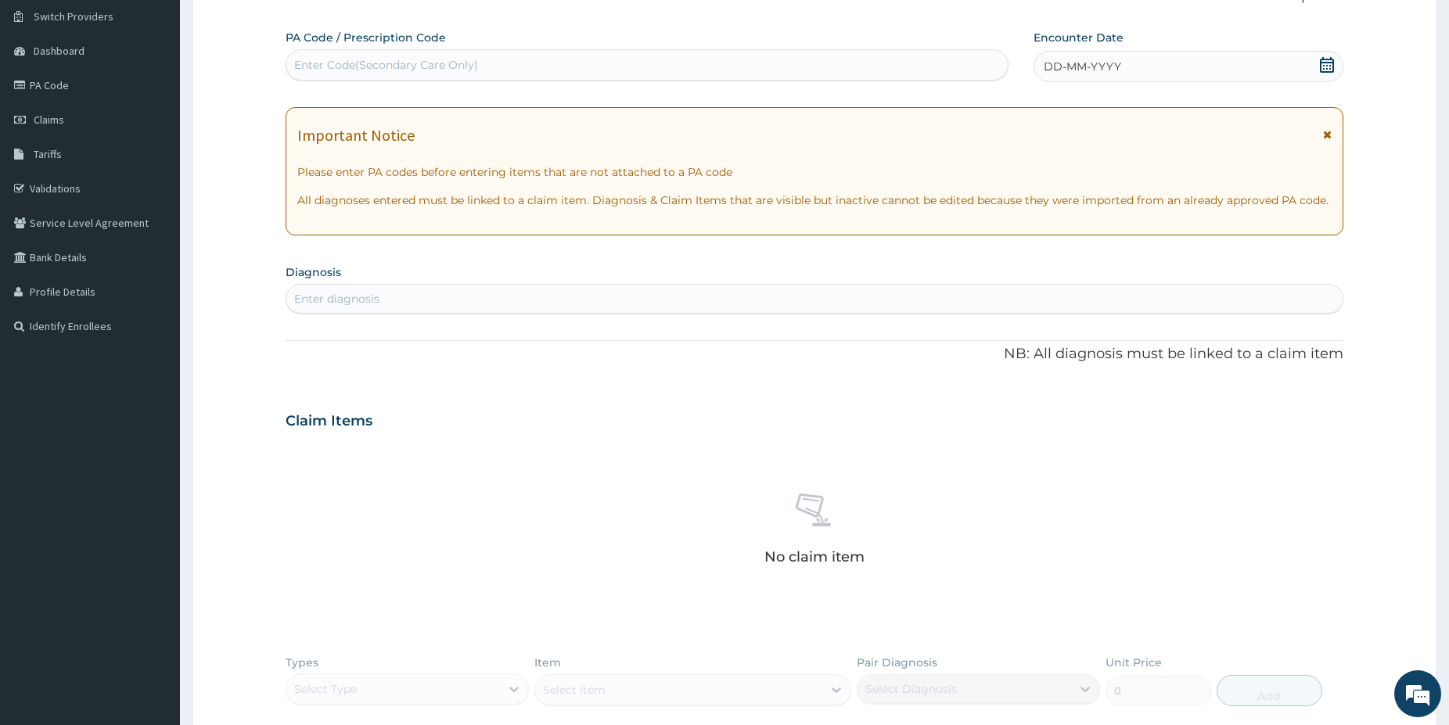
click at [374, 63] on div "Enter Code(Secondary Care Only)" at bounding box center [386, 65] width 184 height 16
paste input "PA/8A0315"
type input "PA/8A0315"
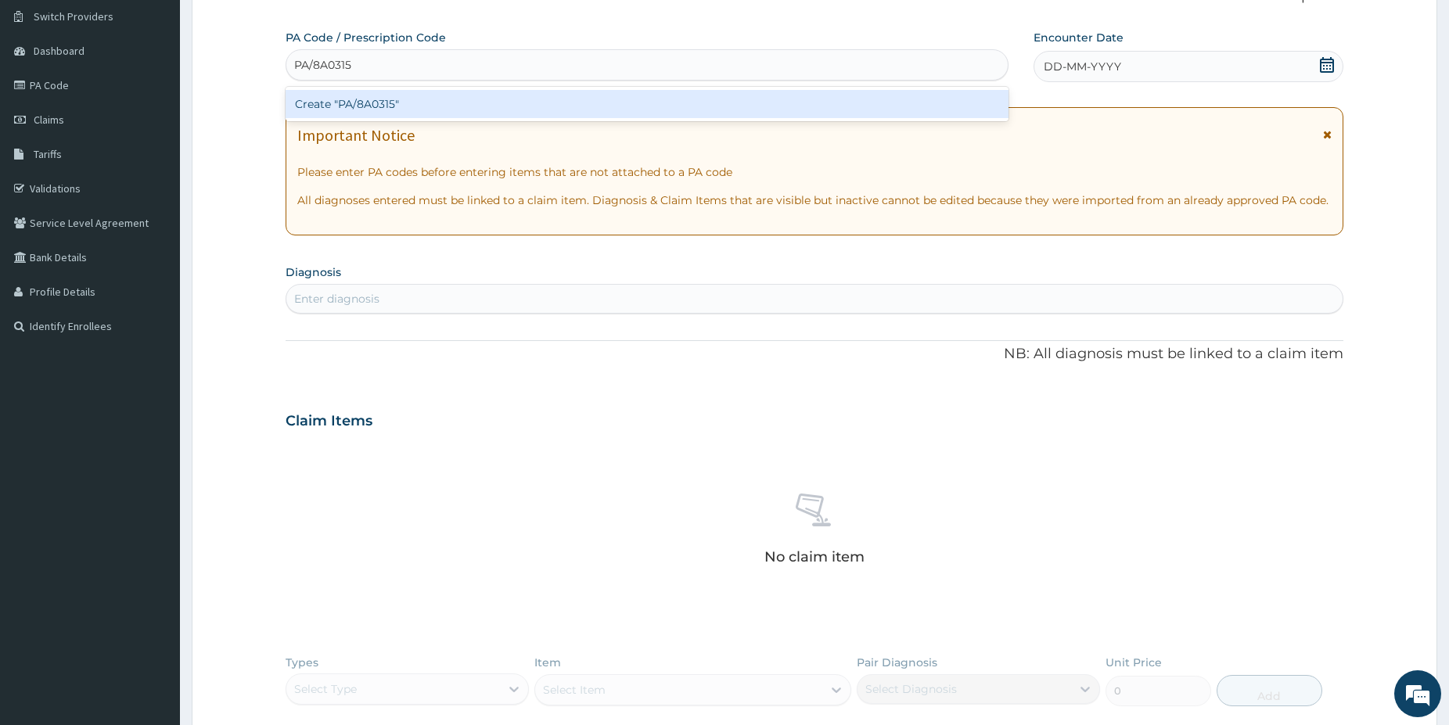
click at [384, 107] on div "Create "PA/8A0315"" at bounding box center [646, 104] width 723 height 28
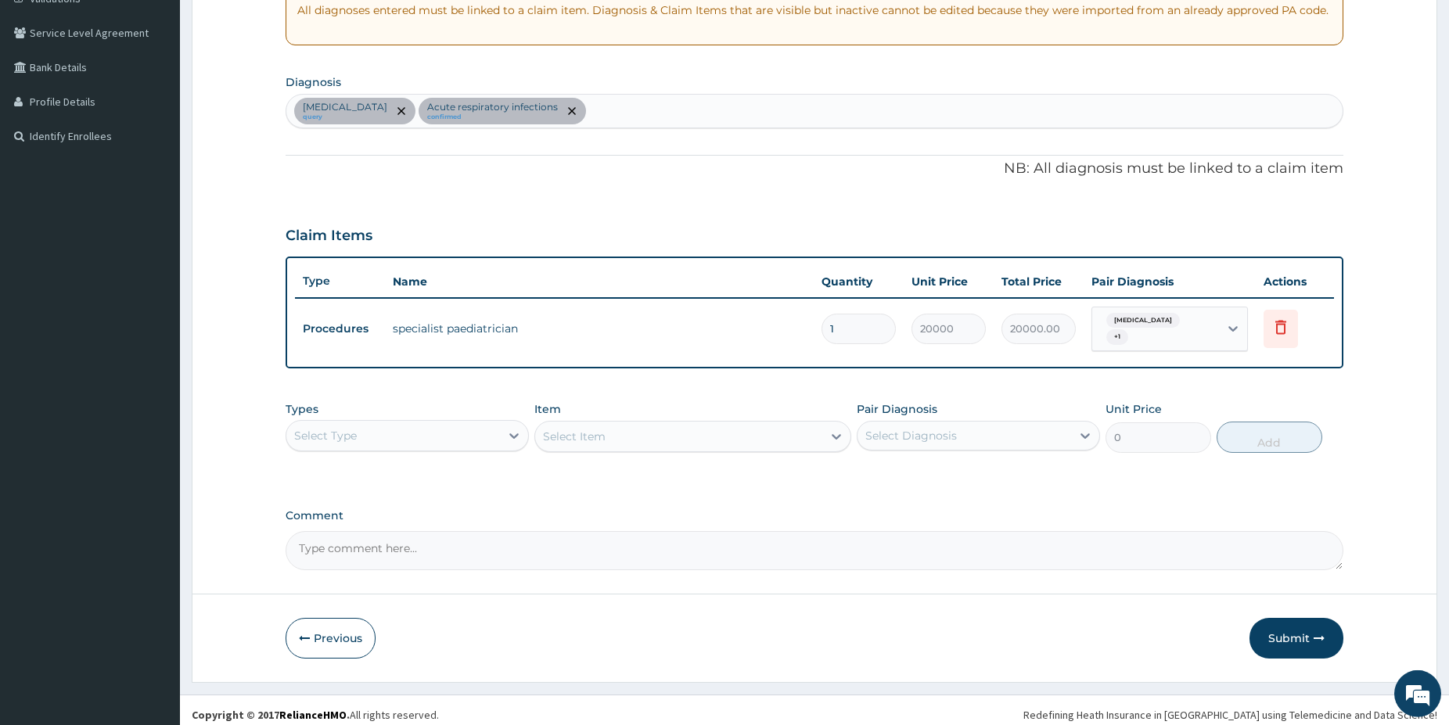
scroll to position [313, 0]
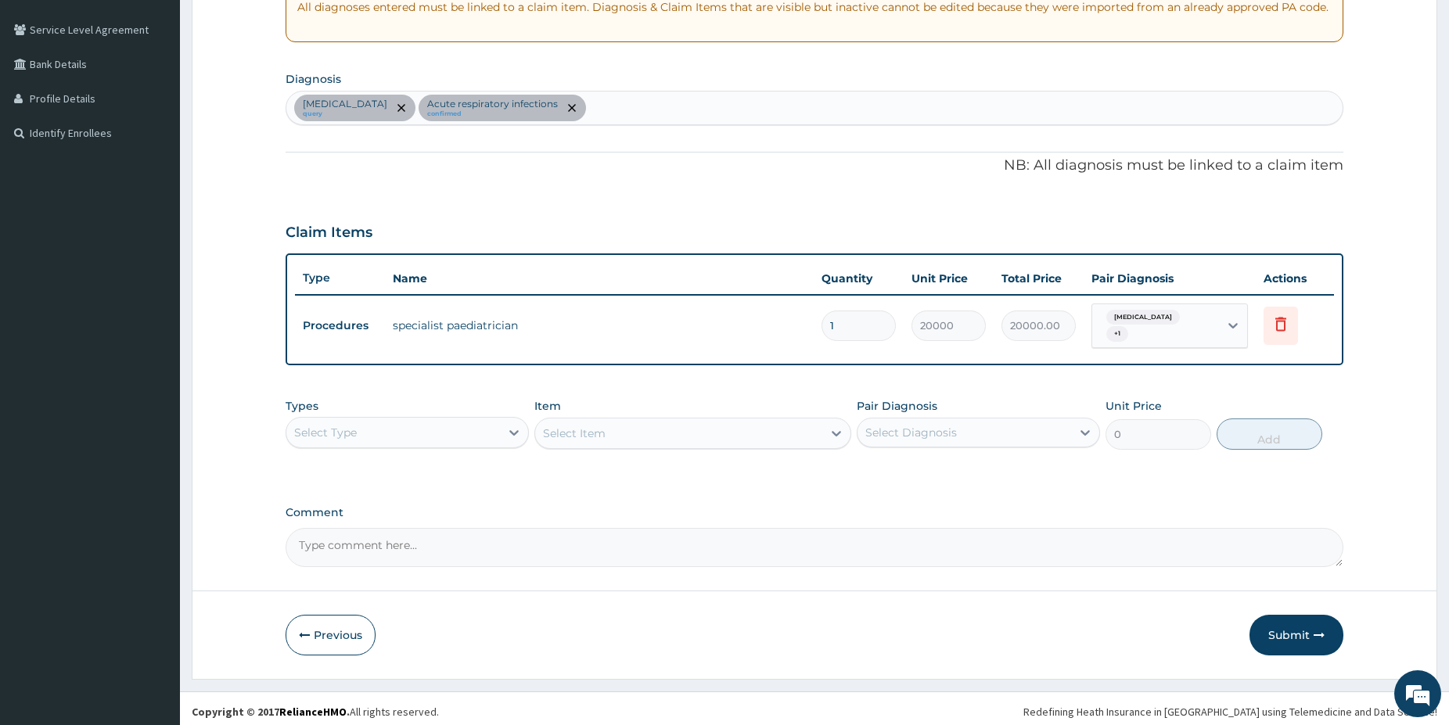
click at [389, 424] on div "Select Type" at bounding box center [393, 432] width 214 height 25
click at [352, 576] on div "Laboratory" at bounding box center [406, 584] width 243 height 28
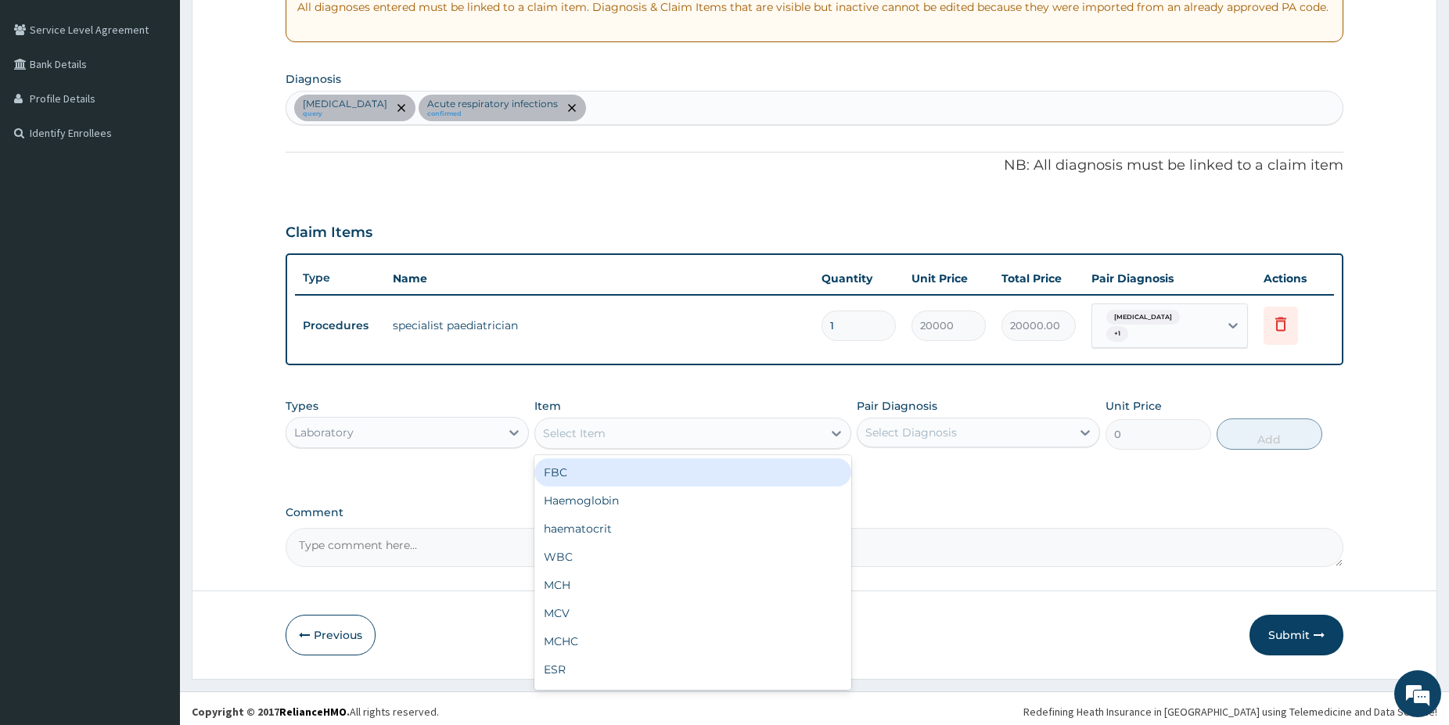
click at [622, 427] on div "Select Item" at bounding box center [678, 433] width 287 height 25
click at [461, 420] on div "Laboratory" at bounding box center [393, 432] width 214 height 25
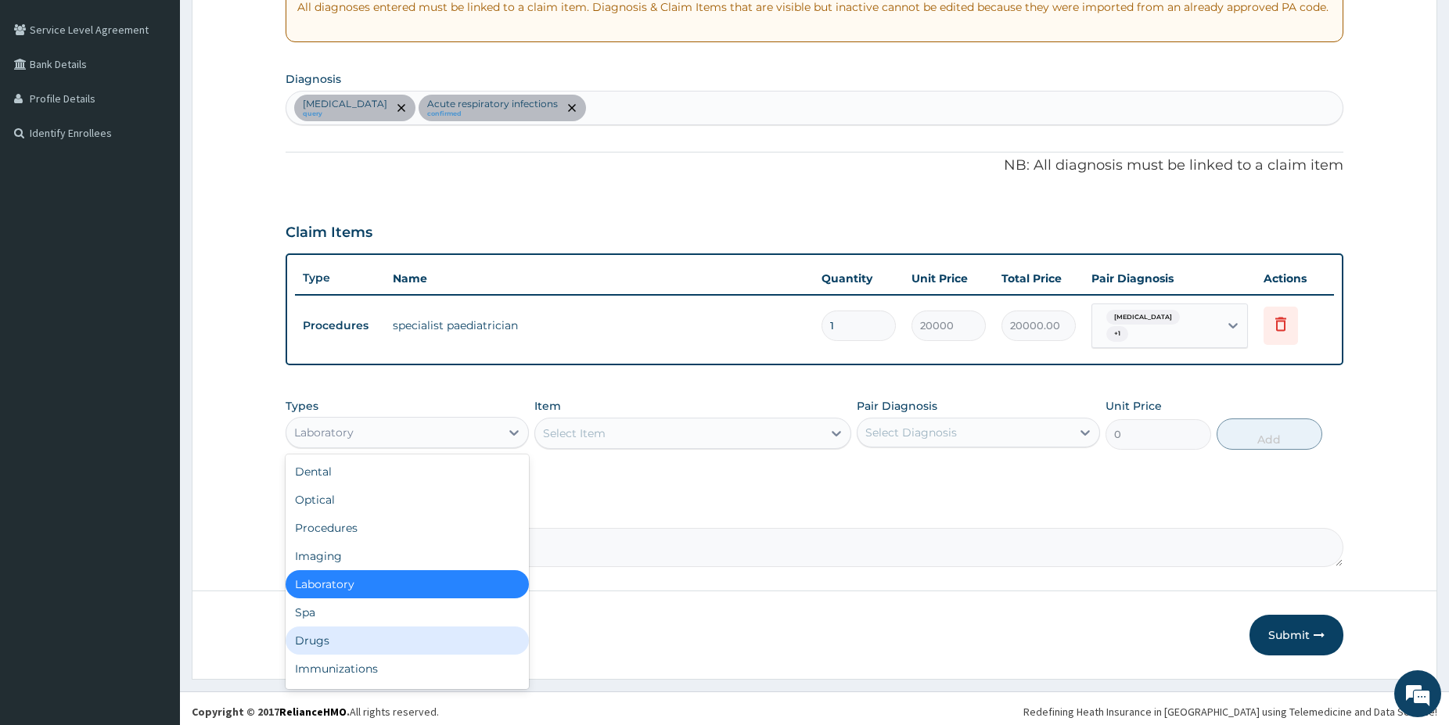
click at [334, 630] on div "Drugs" at bounding box center [406, 640] width 243 height 28
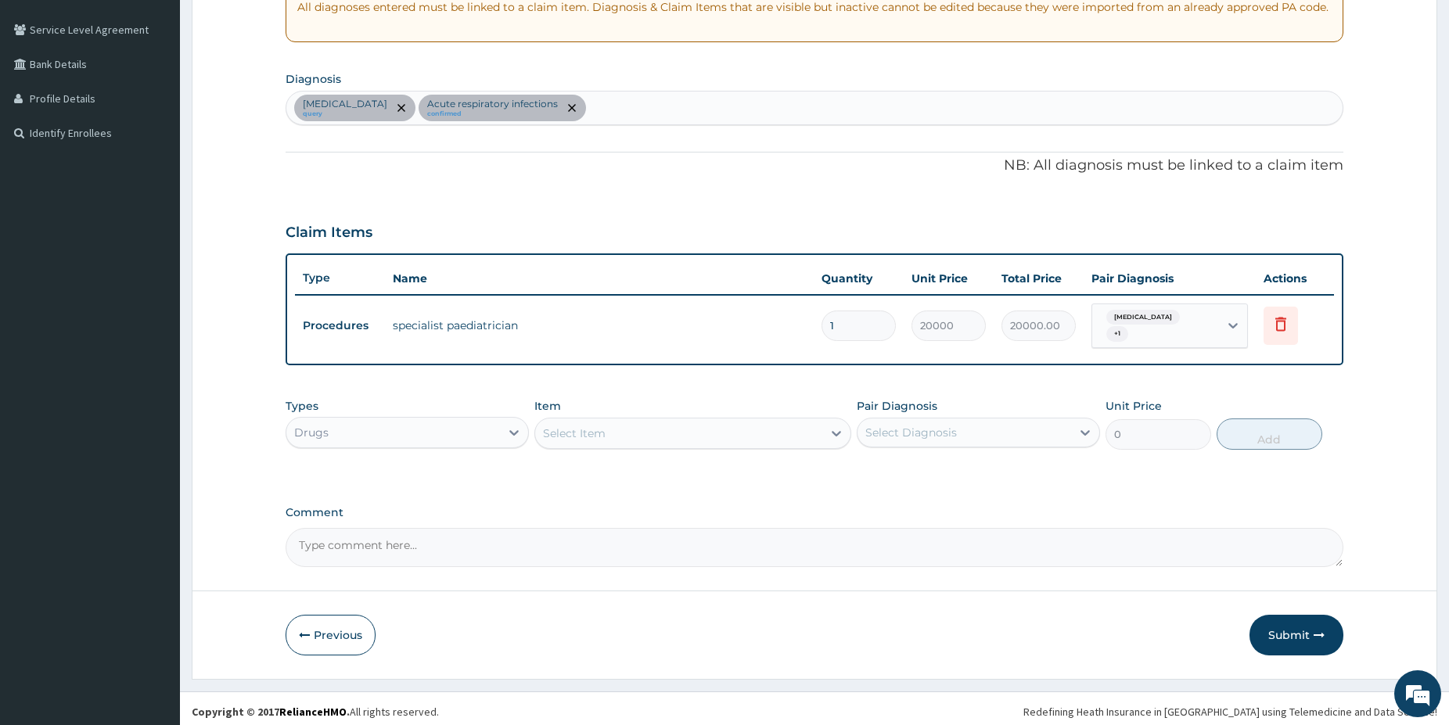
click at [712, 418] on div "Select Item" at bounding box center [692, 433] width 317 height 31
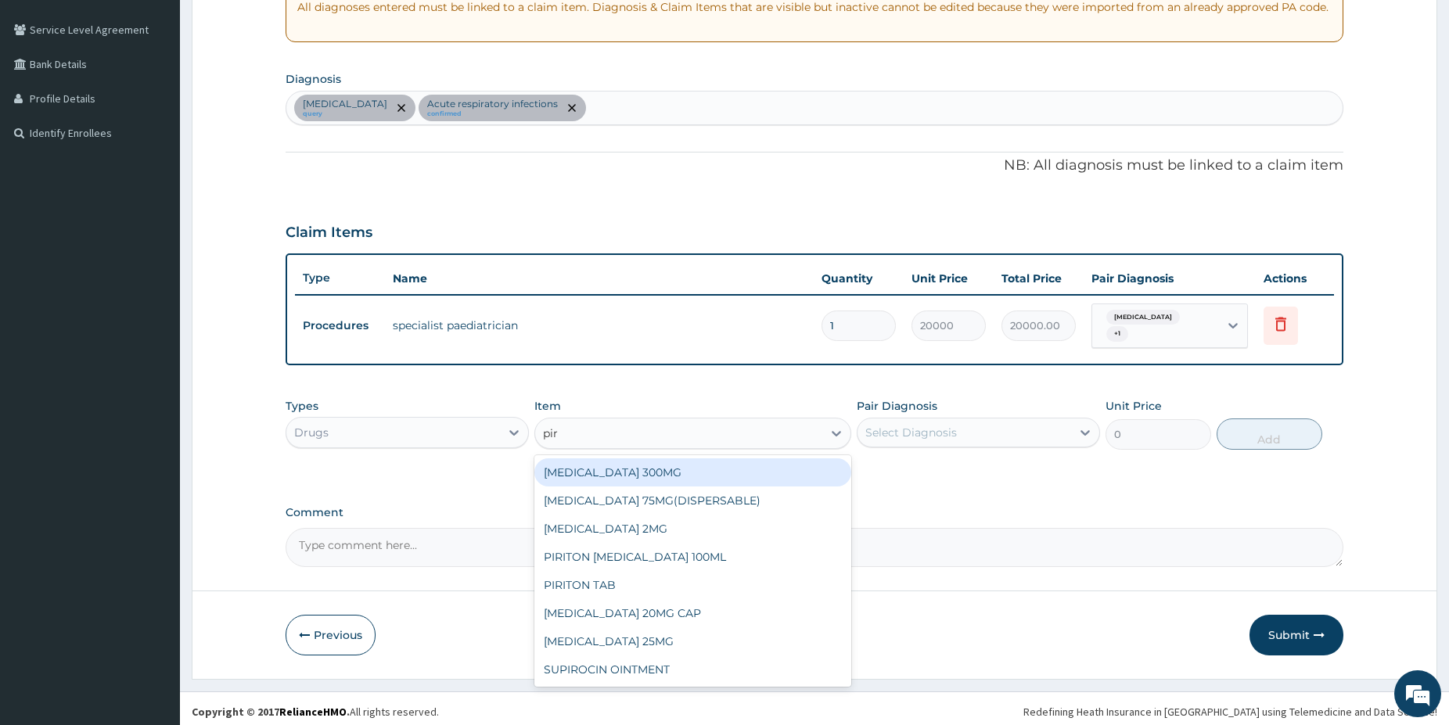
type input "piri"
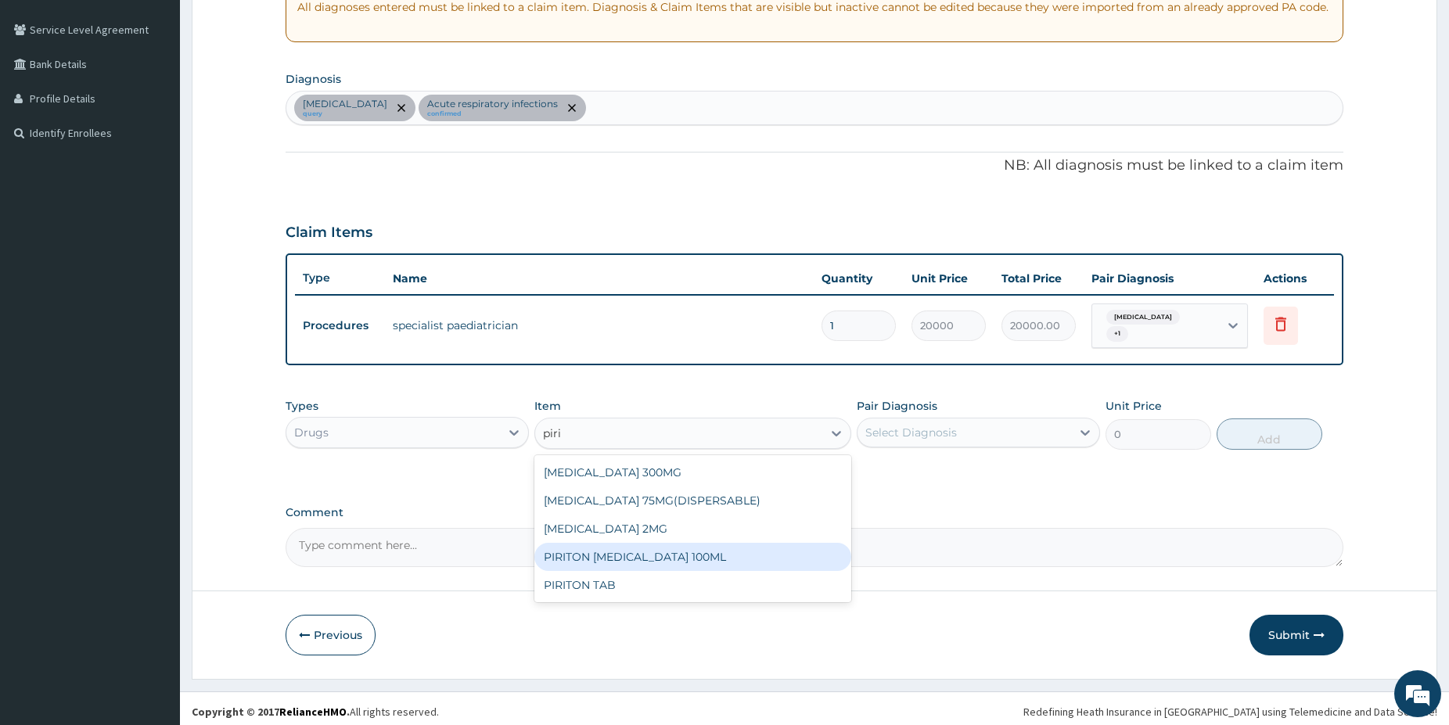
drag, startPoint x: 763, startPoint y: 556, endPoint x: 849, endPoint y: 502, distance: 101.6
click at [763, 555] on div "PIRITON [MEDICAL_DATA] 100ML" at bounding box center [692, 557] width 317 height 28
type input "975"
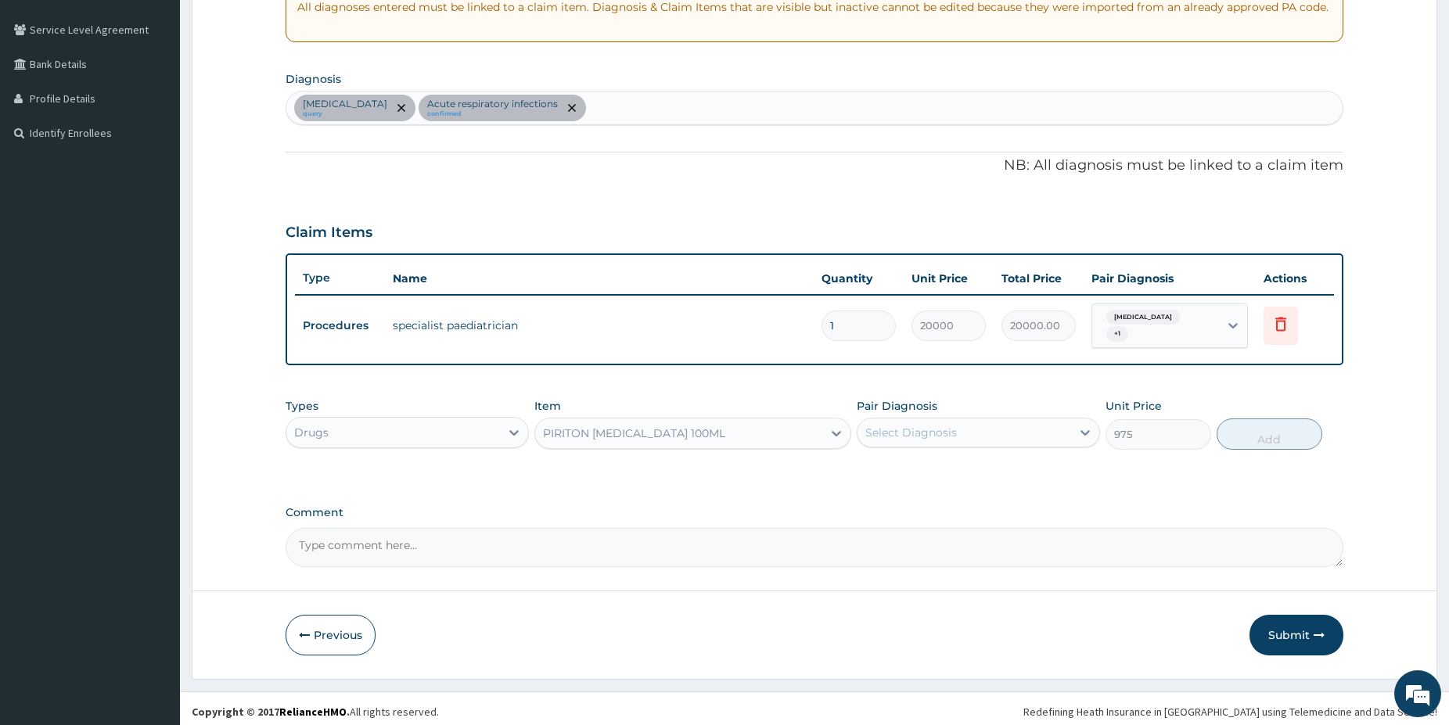
click at [1021, 434] on div "Select Diagnosis" at bounding box center [964, 432] width 214 height 25
click at [974, 495] on label "Acute respiratory infections" at bounding box center [960, 503] width 156 height 16
checkbox input "true"
click at [1250, 435] on button "Add" at bounding box center [1269, 433] width 106 height 31
type input "0"
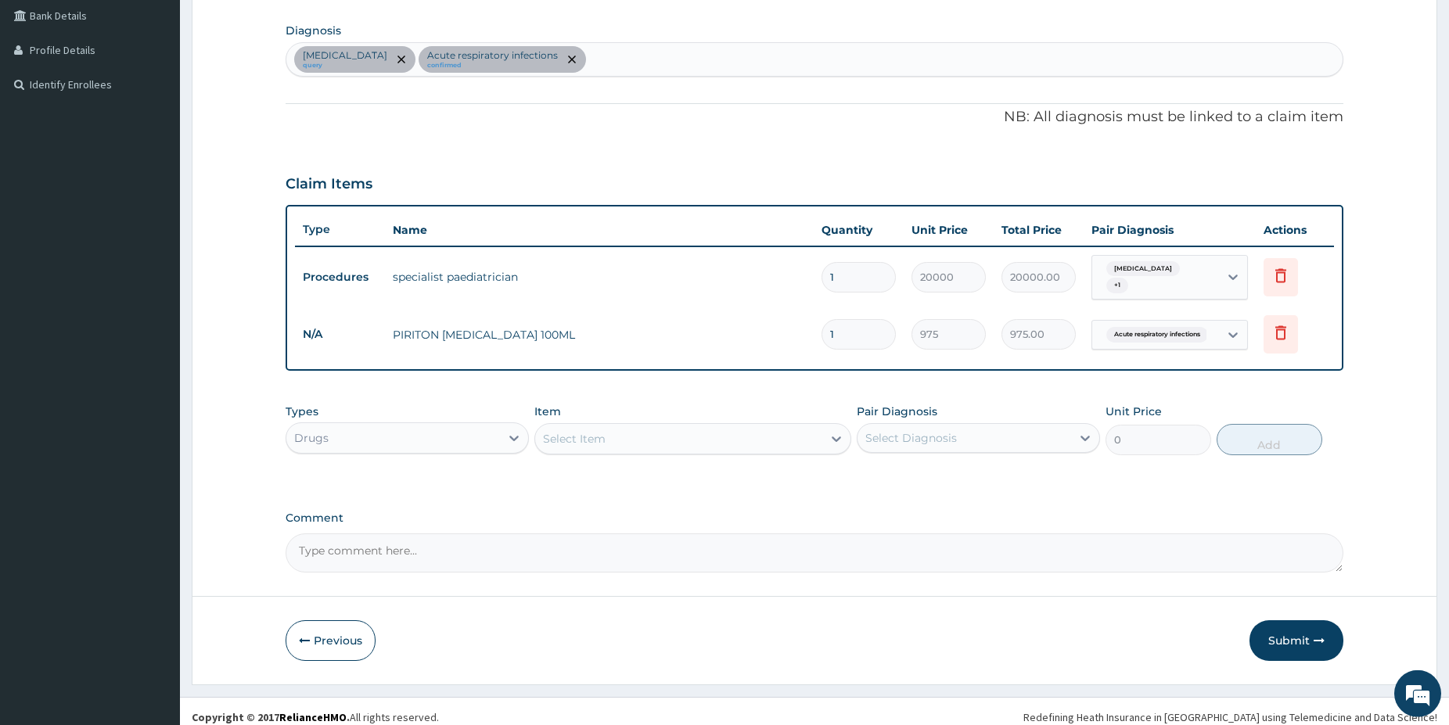
scroll to position [367, 0]
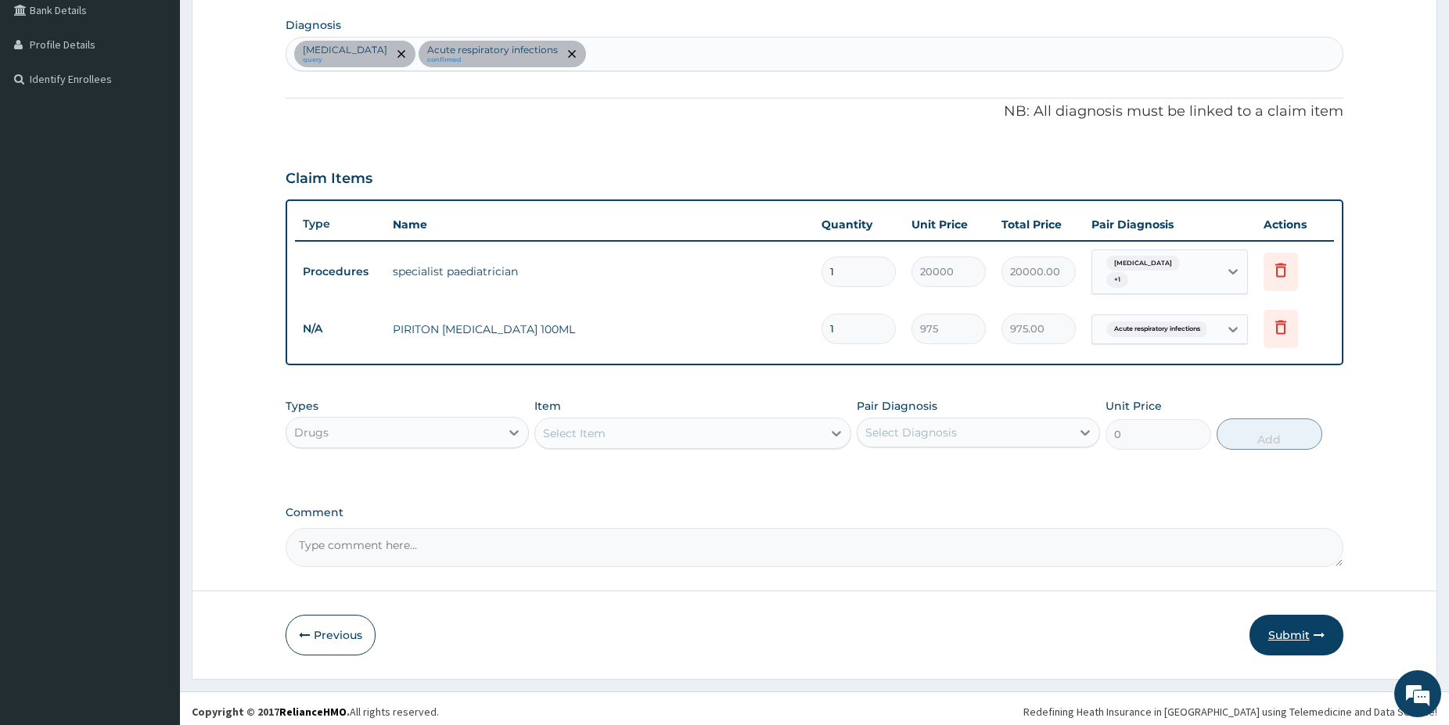
click at [1283, 625] on button "Submit" at bounding box center [1296, 635] width 94 height 41
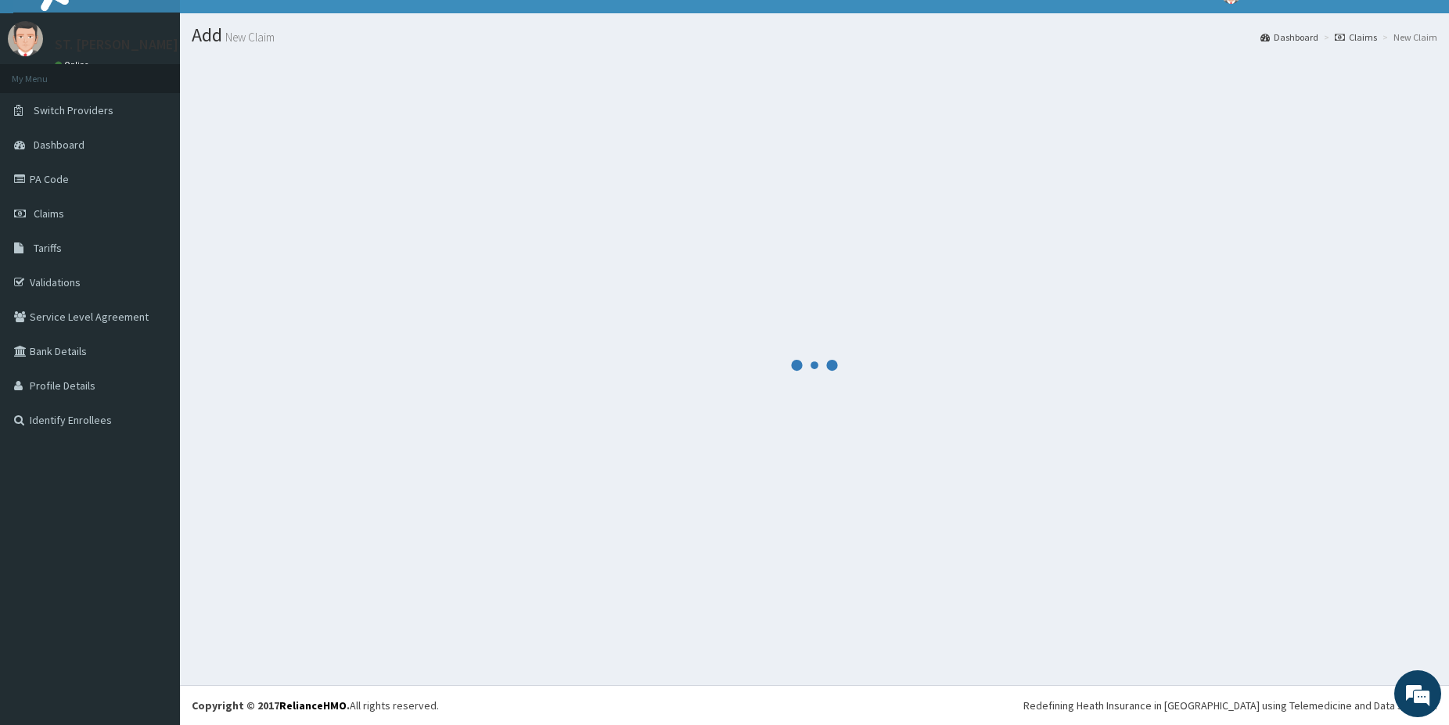
scroll to position [26, 0]
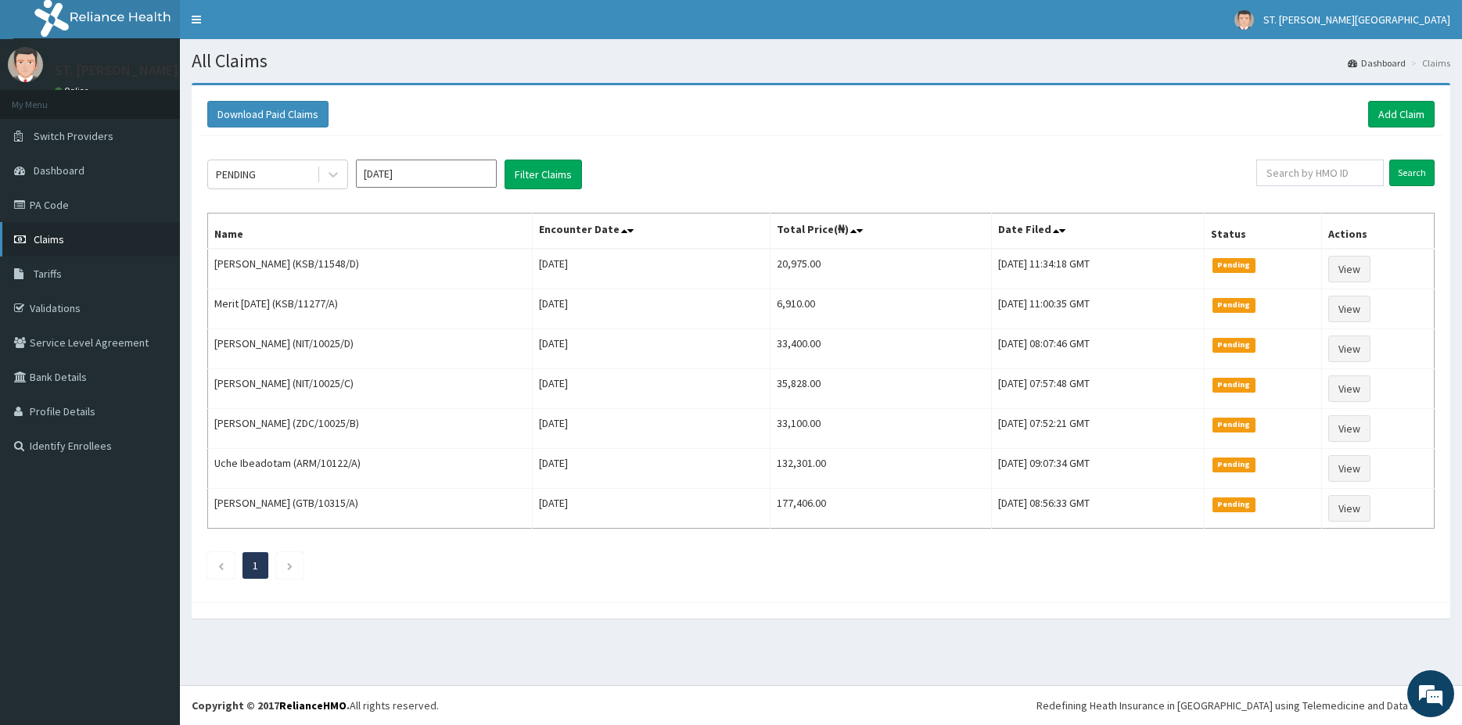
click at [68, 243] on link "Claims" at bounding box center [90, 239] width 180 height 34
click at [1387, 112] on link "Add Claim" at bounding box center [1401, 114] width 66 height 27
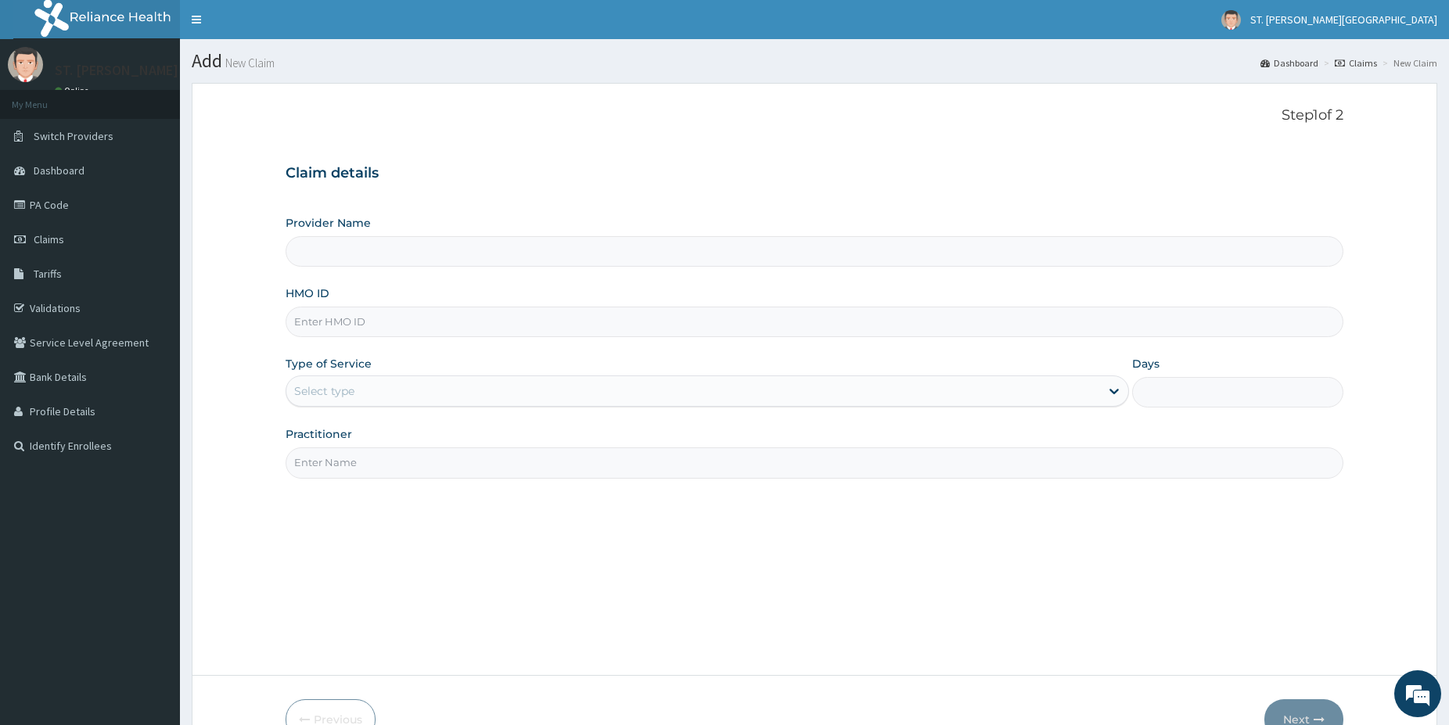
click at [400, 321] on input "HMO ID" at bounding box center [813, 322] width 1057 height 31
paste input "SFA/10016/B"
type input "SFA/10016/B"
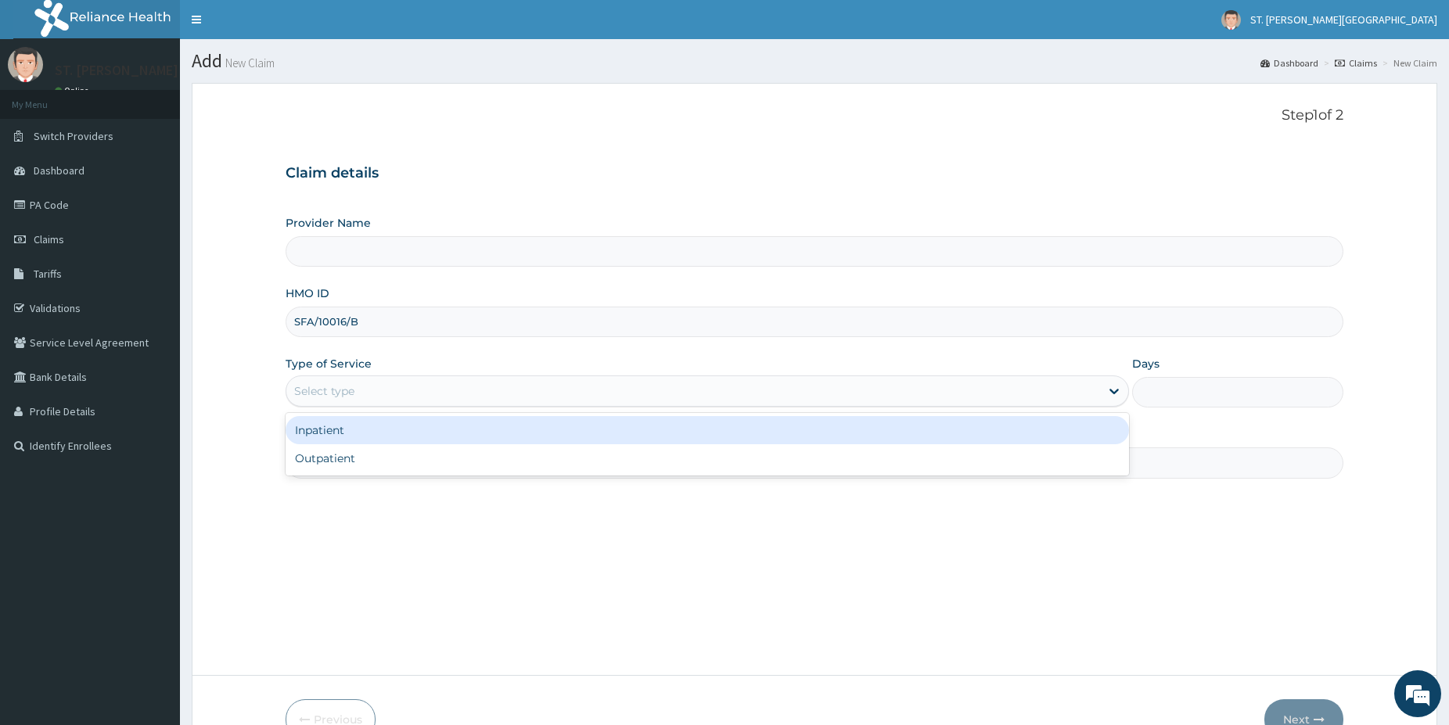
type input "[GEOGRAPHIC_DATA]- [GEOGRAPHIC_DATA]"
drag, startPoint x: 400, startPoint y: 397, endPoint x: 394, endPoint y: 392, distance: 8.3
click at [397, 392] on div "Select type" at bounding box center [692, 391] width 813 height 25
click at [363, 437] on div "Inpatient" at bounding box center [706, 430] width 843 height 28
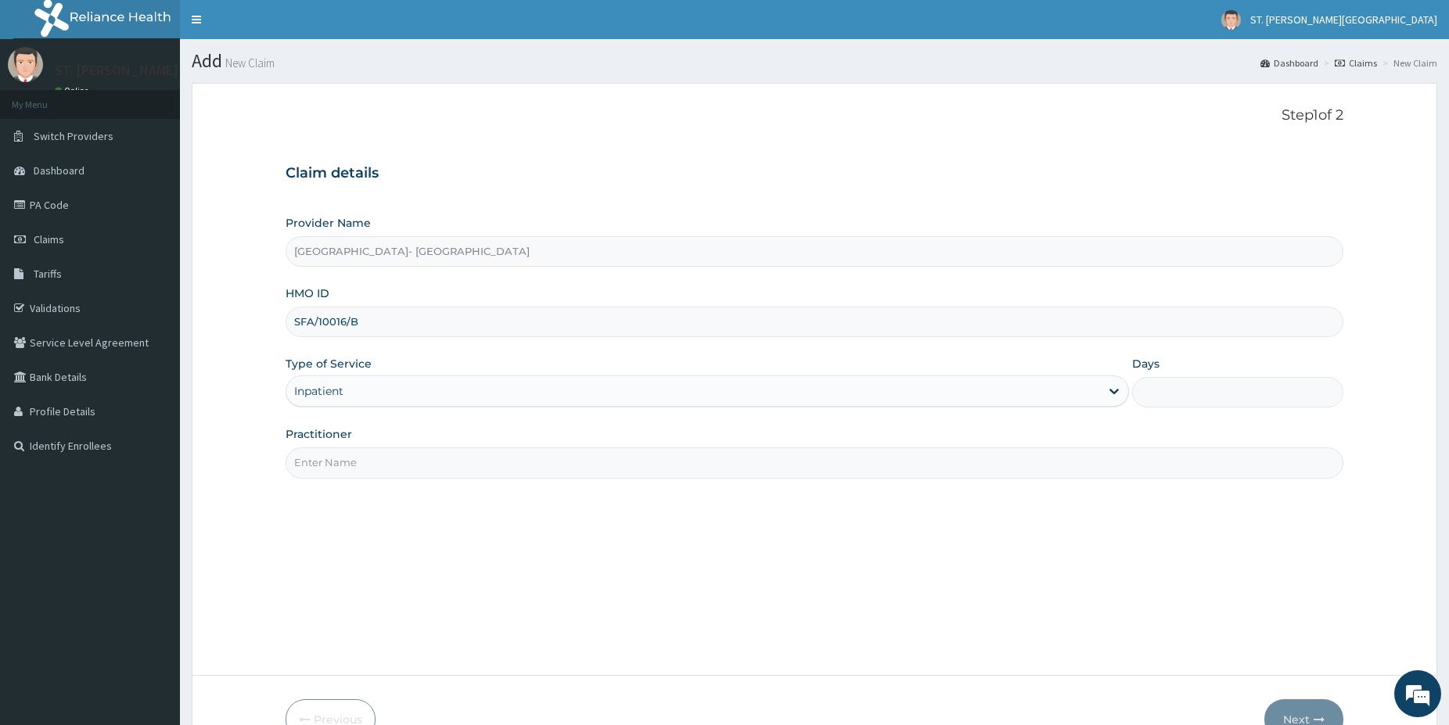
click at [1240, 405] on input "Days" at bounding box center [1237, 392] width 211 height 31
type input "3"
click at [425, 458] on input "Practitioner" at bounding box center [813, 462] width 1057 height 31
type input "[PERSON_NAME],[PERSON_NAME]"
click at [1306, 713] on button "Next" at bounding box center [1303, 719] width 79 height 41
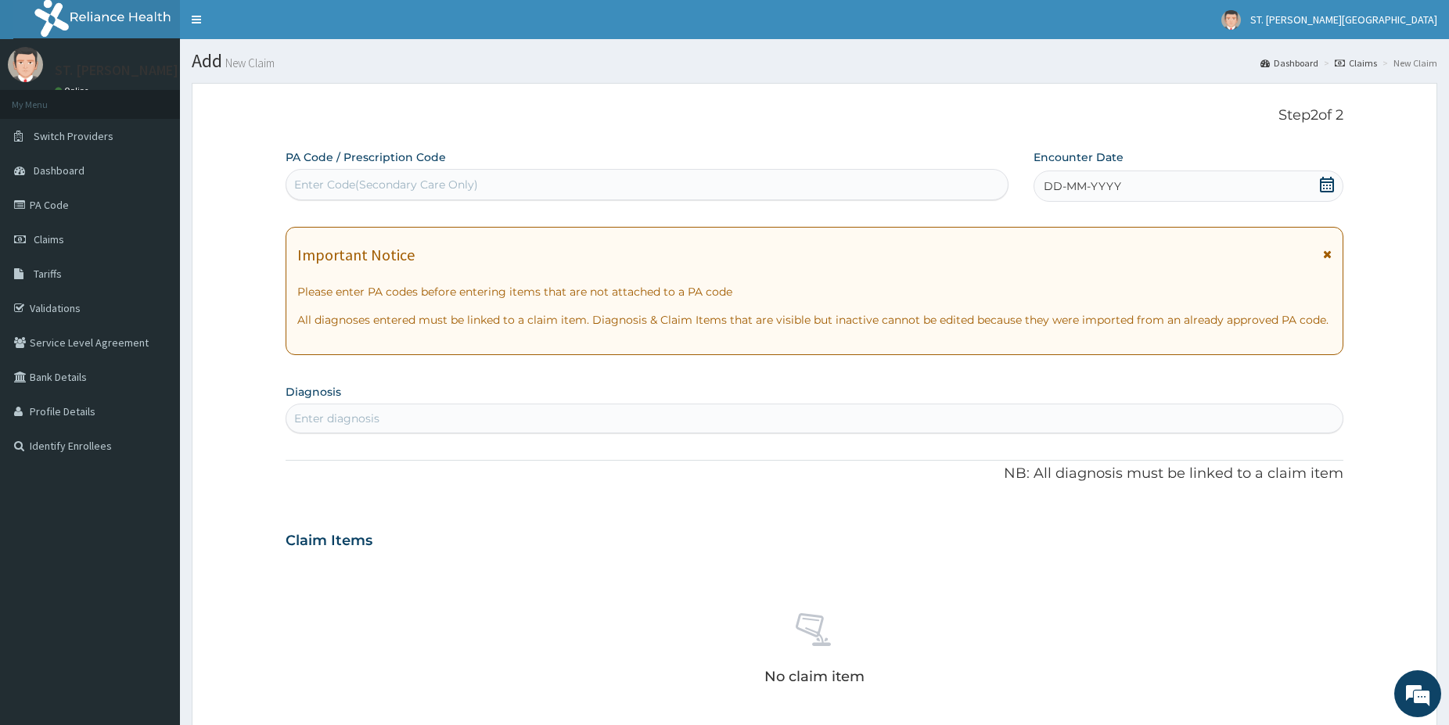
click at [348, 193] on div "Enter Code(Secondary Care Only)" at bounding box center [646, 184] width 721 height 25
paste input "PA/BDC451"
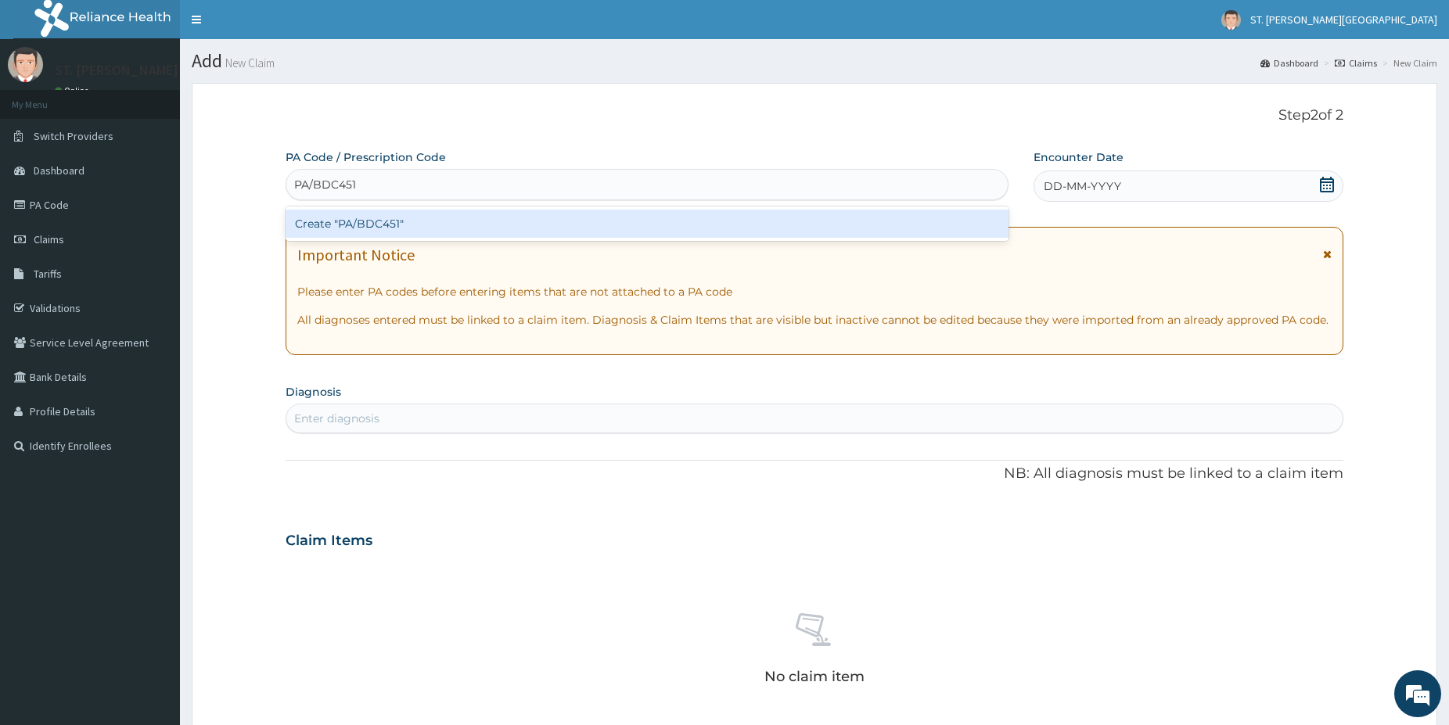
type input "PA/BDC451"
click at [372, 237] on div "PA Code / Prescription Code option Create "PA/BDC451" focused, 1 of 1. 1 result…" at bounding box center [813, 546] width 1057 height 794
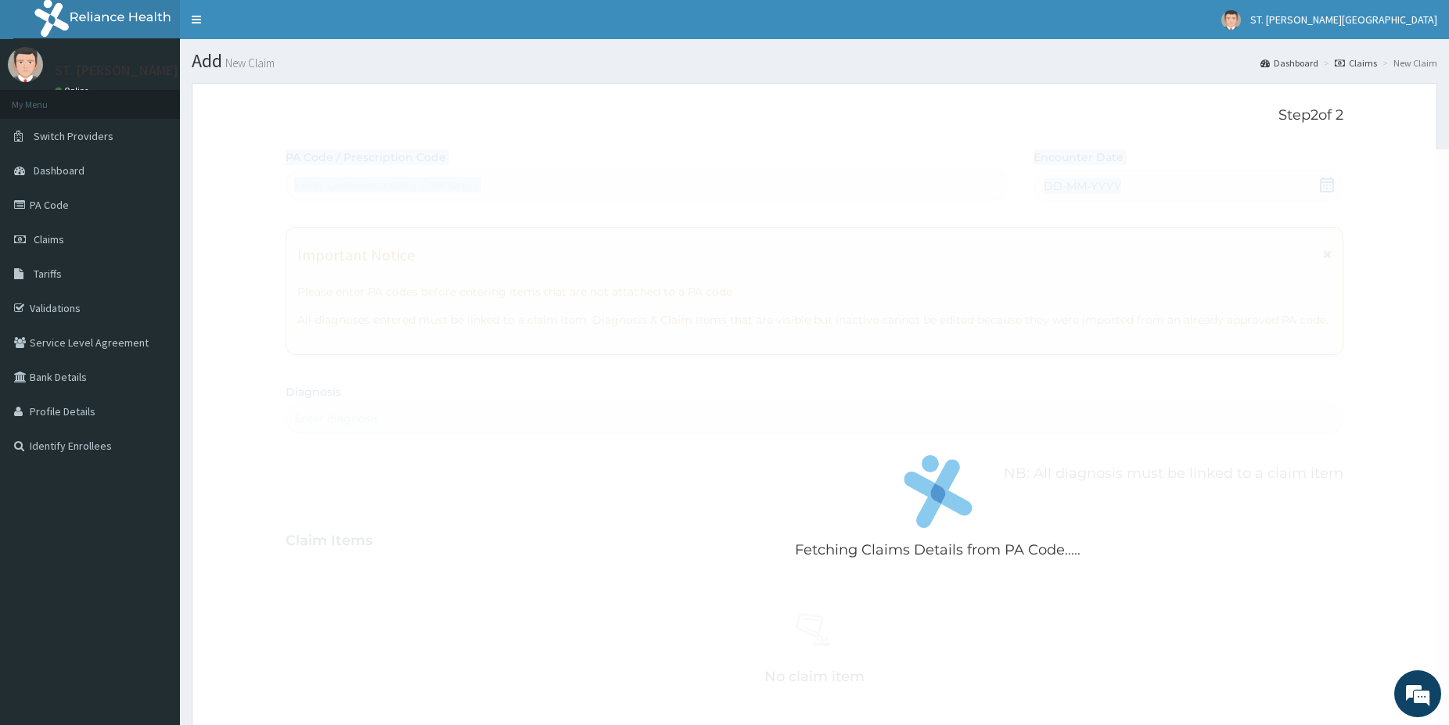
scroll to position [381, 0]
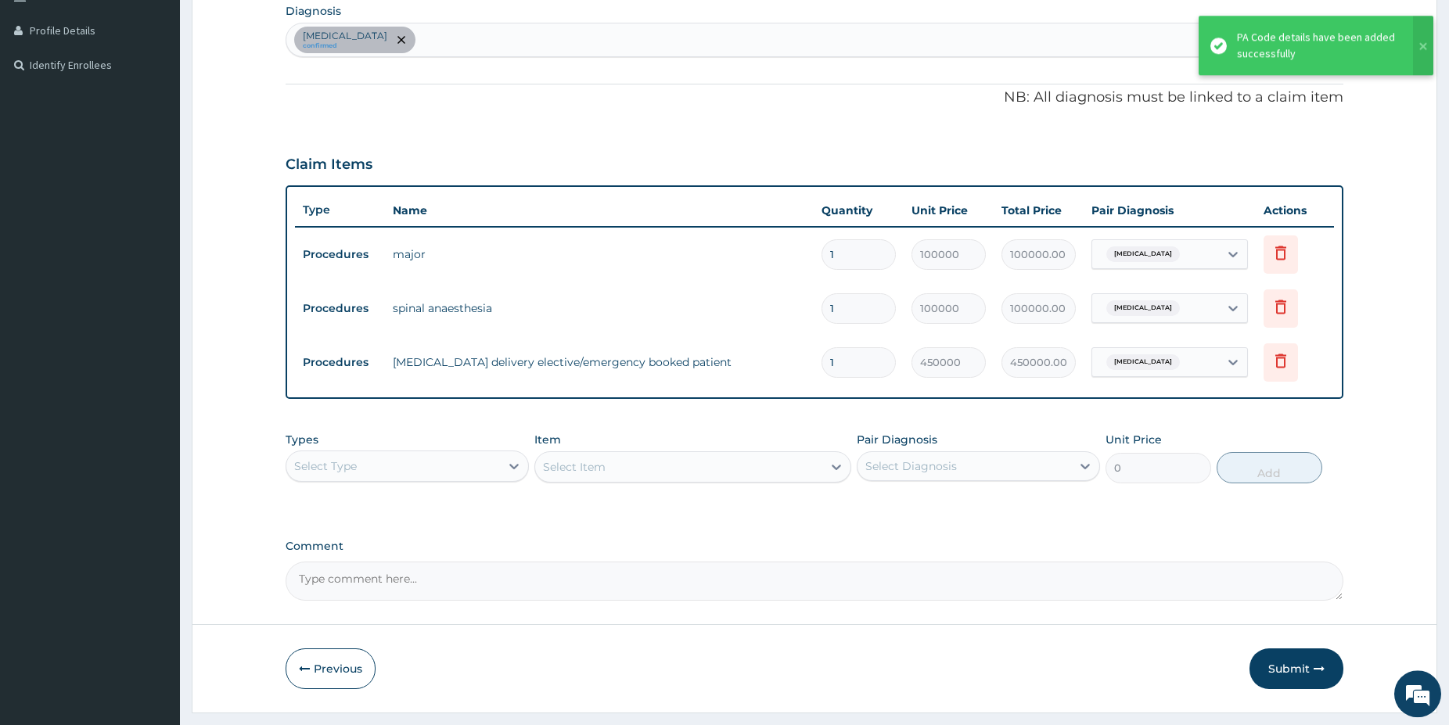
click at [444, 39] on div "[MEDICAL_DATA] confirmed" at bounding box center [814, 39] width 1056 height 33
click at [444, 38] on div "[MEDICAL_DATA] confirmed" at bounding box center [814, 39] width 1056 height 33
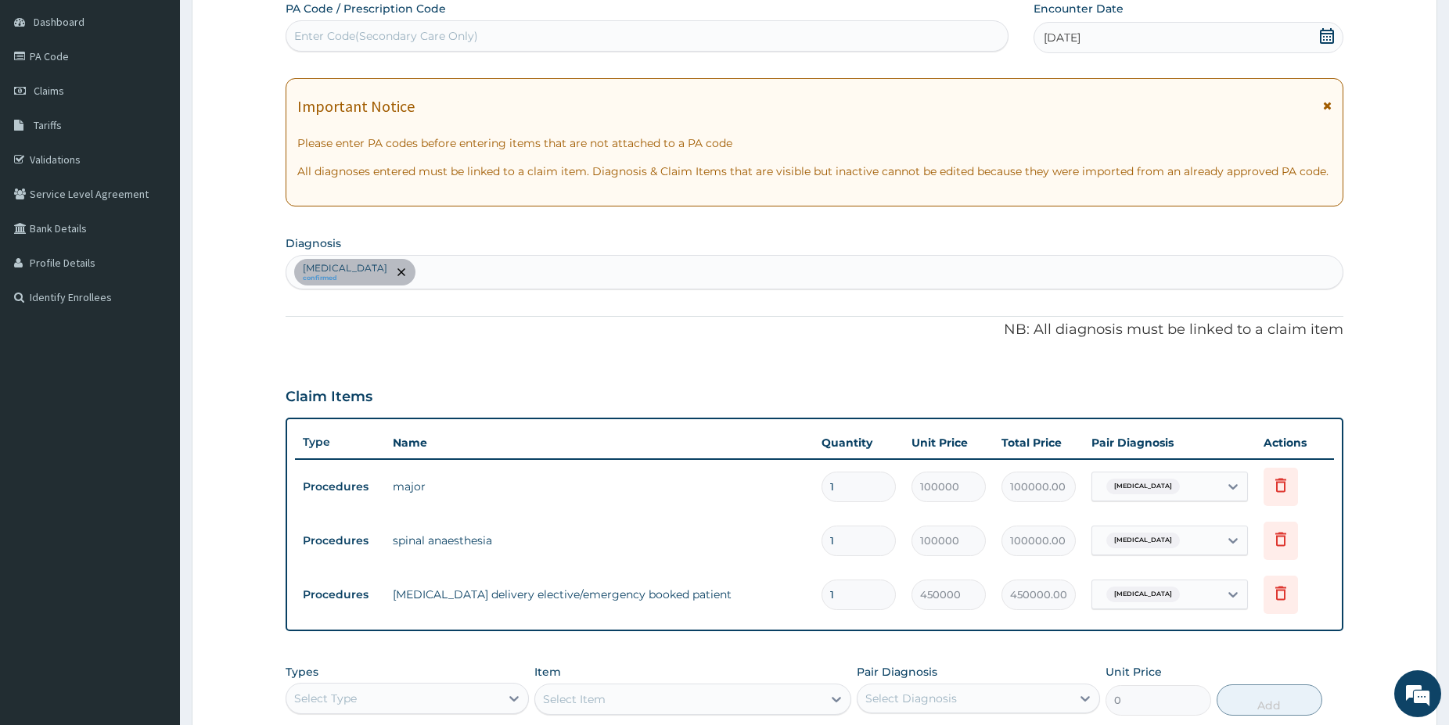
scroll to position [142, 0]
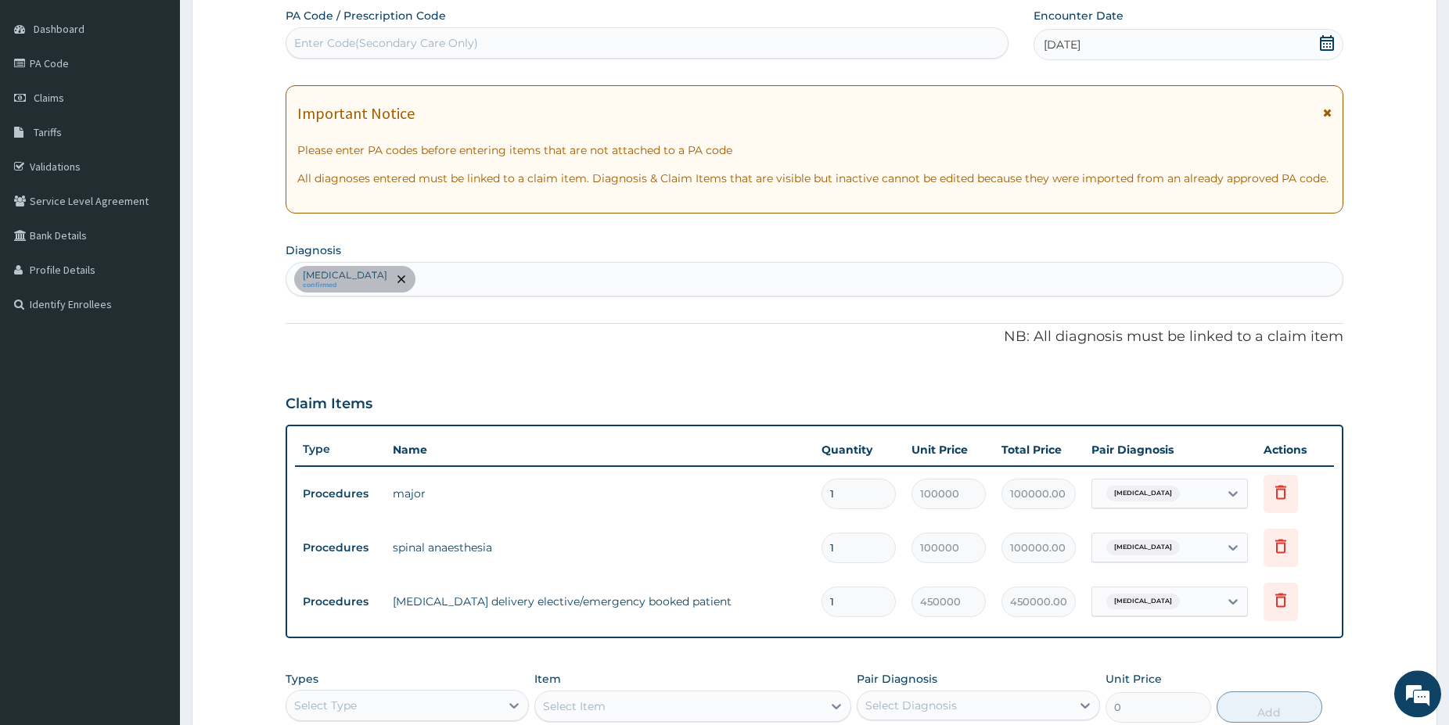
click at [436, 45] on div "Enter Code(Secondary Care Only)" at bounding box center [386, 43] width 184 height 16
paste input "PA/97E64E"
type input "PA/97E64E"
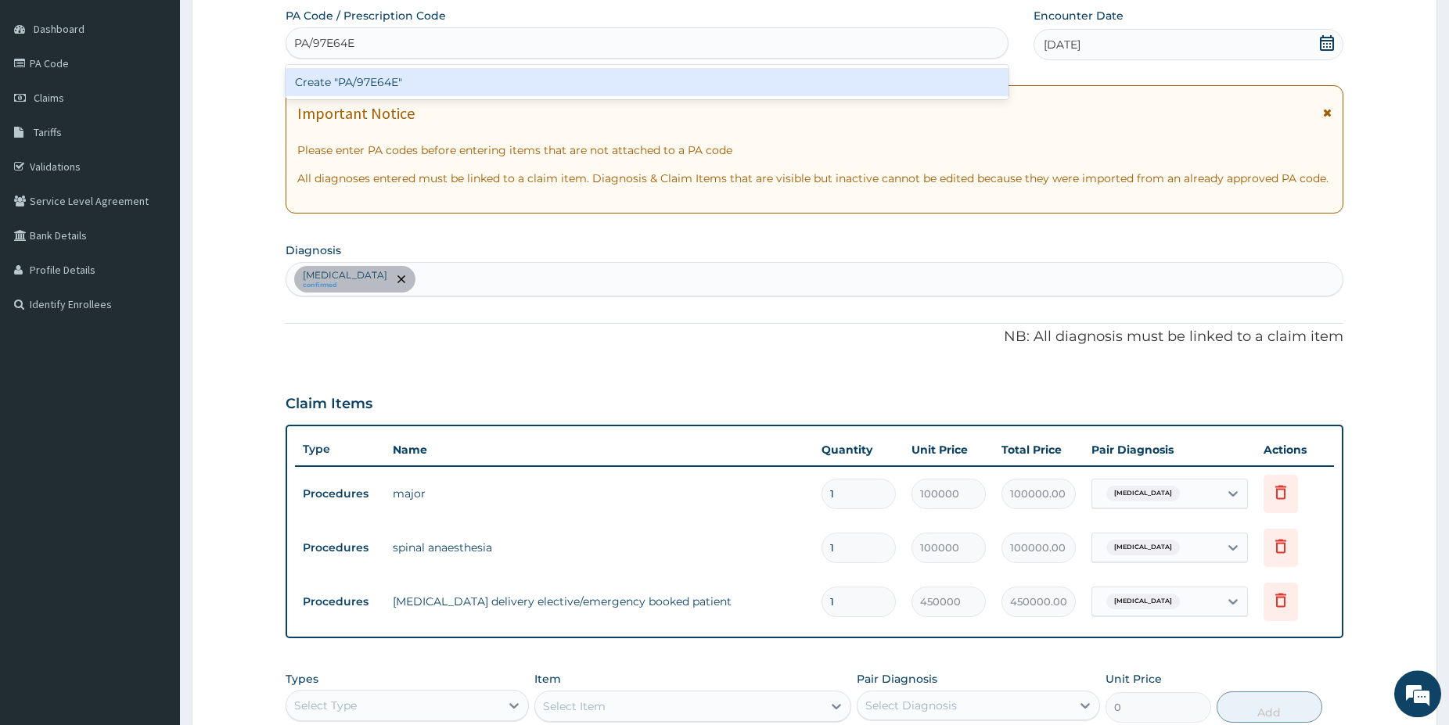
click at [442, 80] on div "Create "PA/97E64E"" at bounding box center [646, 82] width 723 height 28
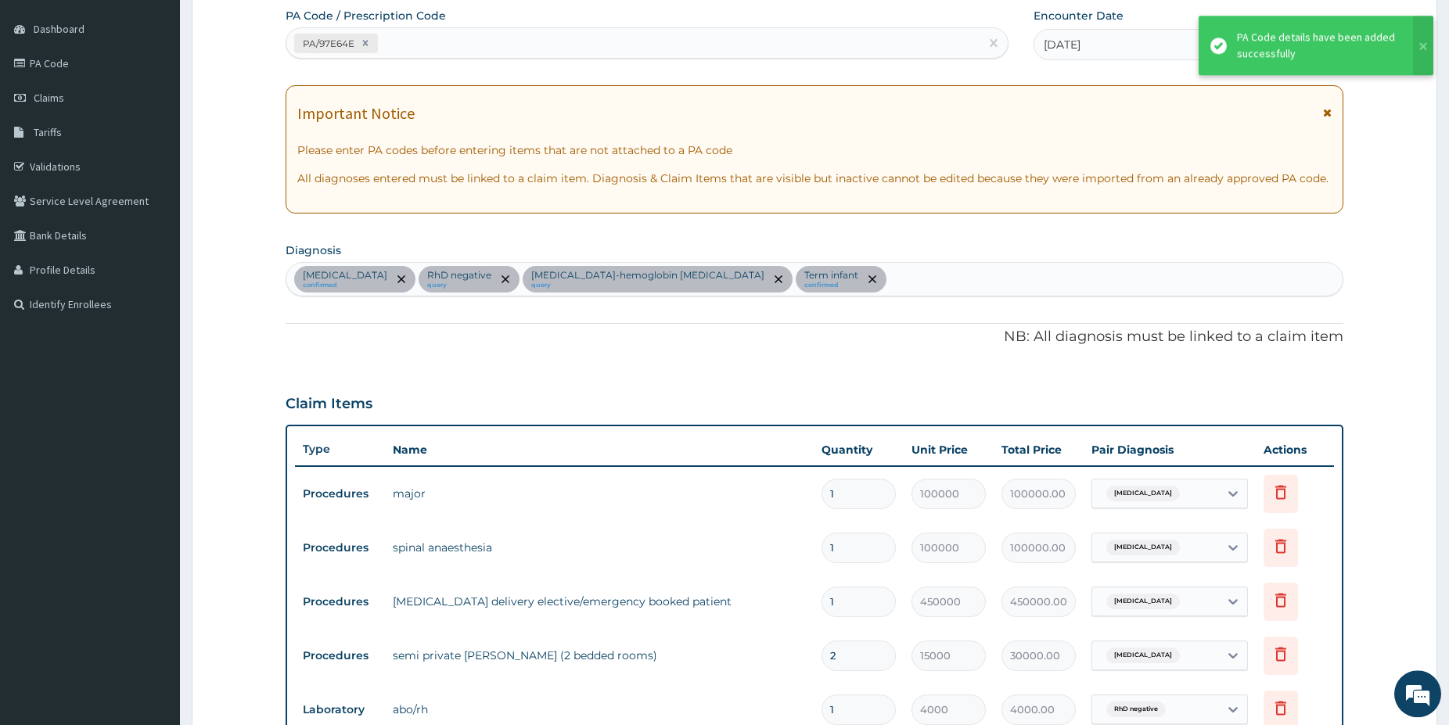
scroll to position [651, 0]
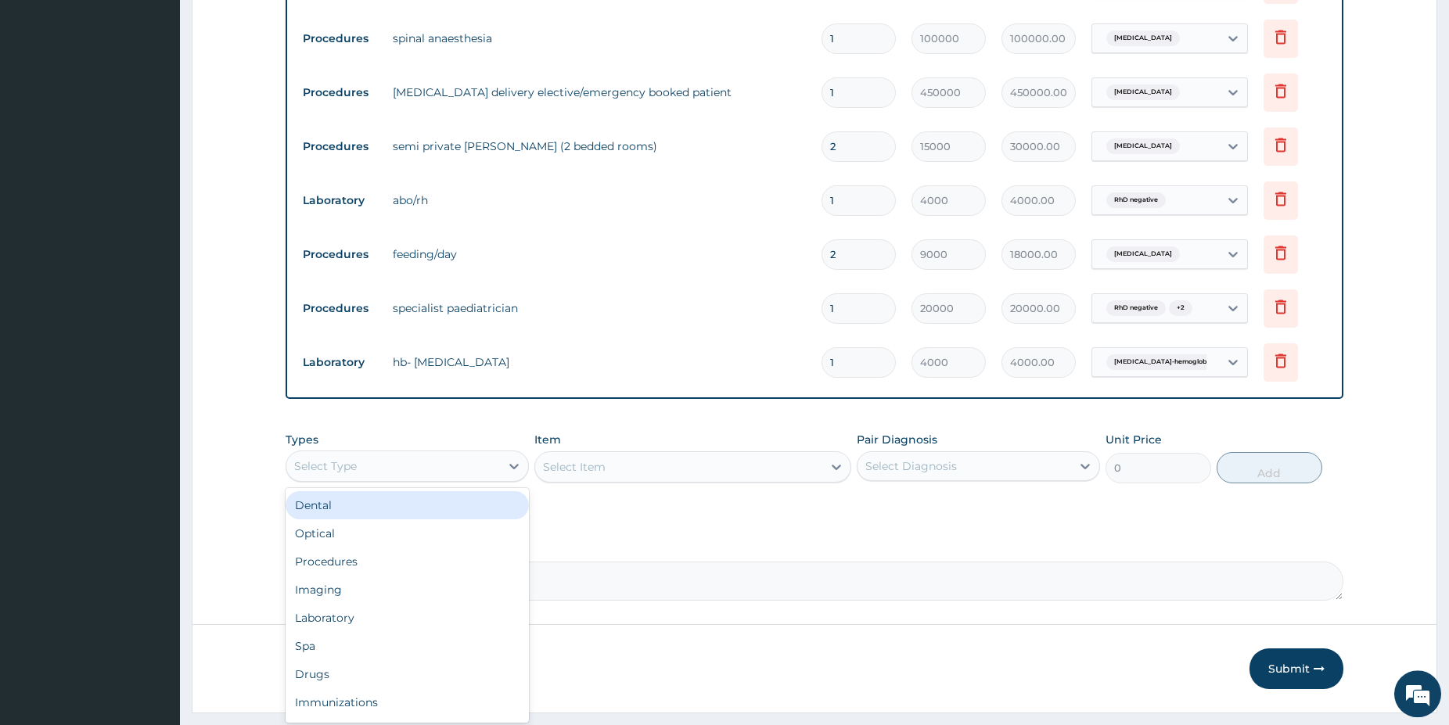
click at [459, 465] on div "Select Type" at bounding box center [393, 466] width 214 height 25
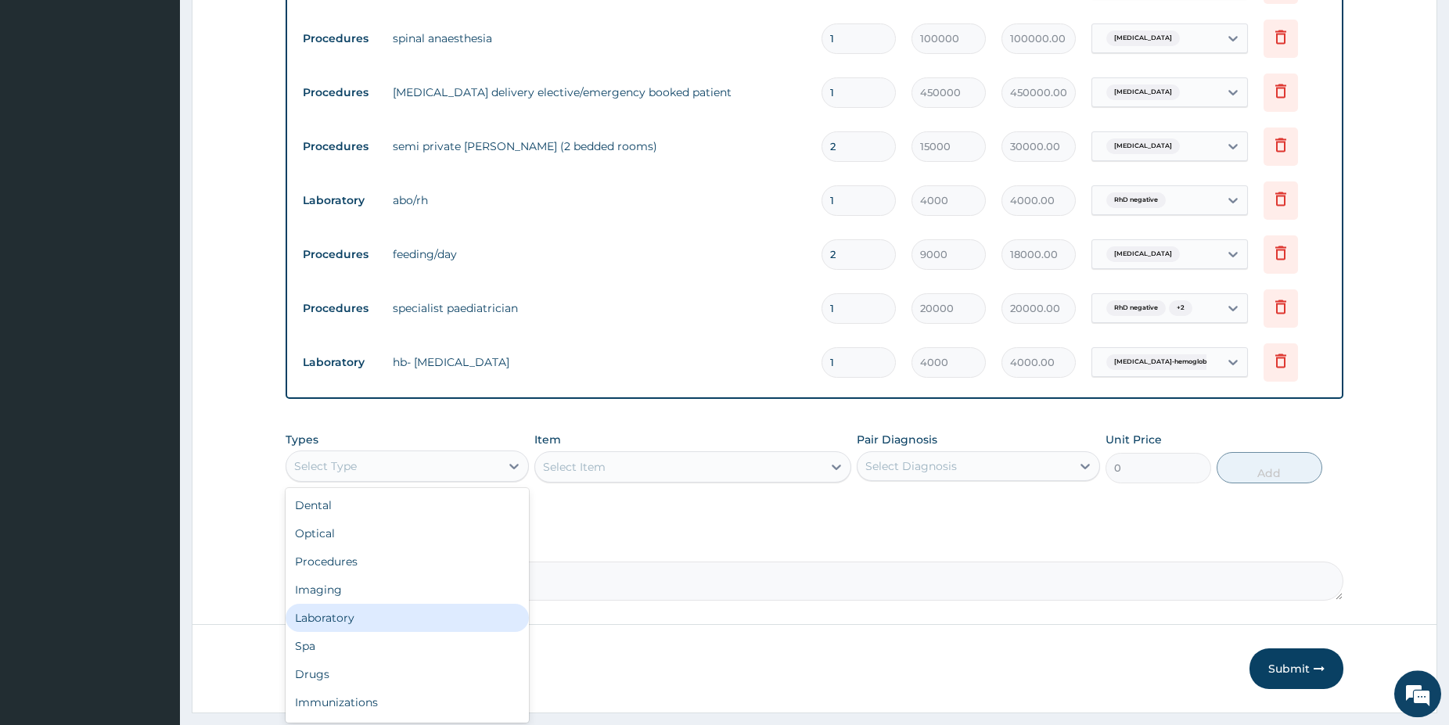
click at [361, 615] on div "Laboratory" at bounding box center [406, 618] width 243 height 28
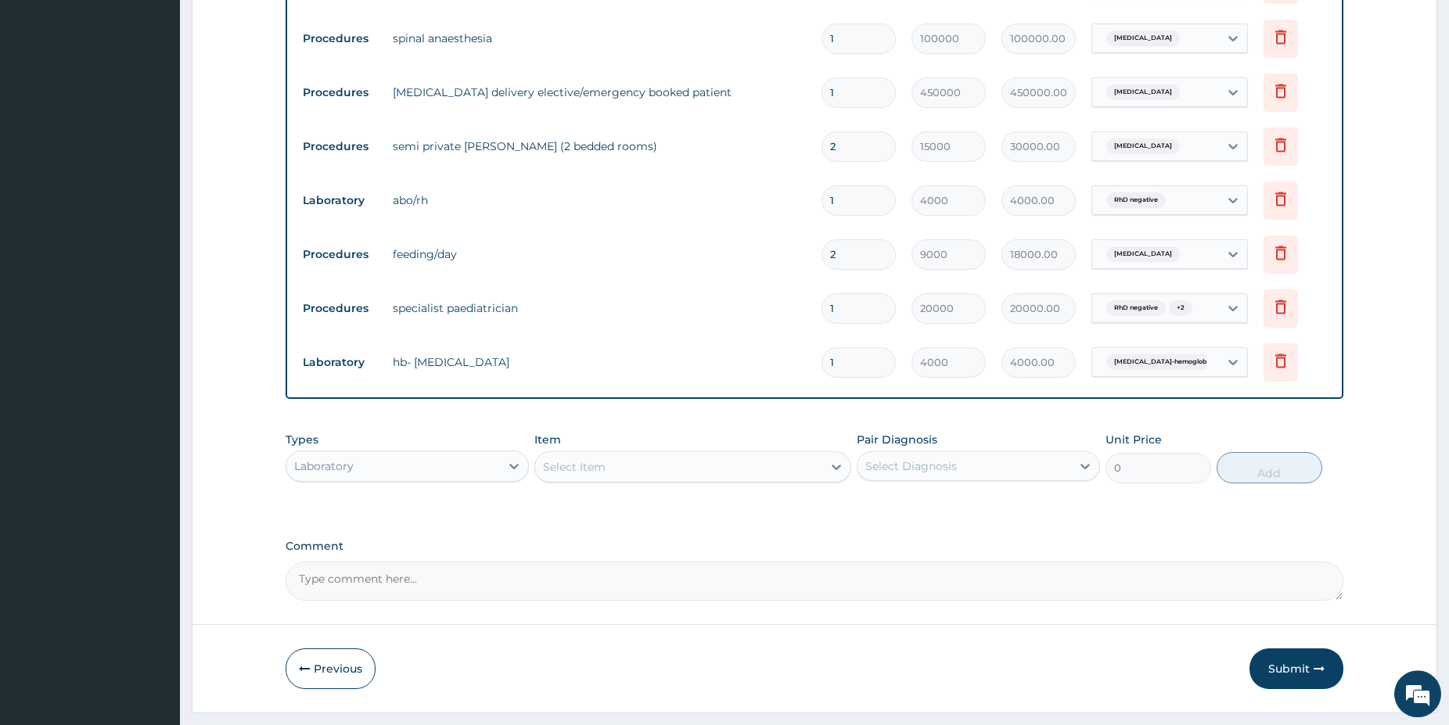
click at [688, 467] on div "Select Item" at bounding box center [678, 466] width 287 height 25
type input "haem"
click at [639, 540] on div "haematocrit" at bounding box center [692, 534] width 317 height 28
type input "2500"
click at [955, 469] on div "Select Diagnosis" at bounding box center [911, 466] width 92 height 16
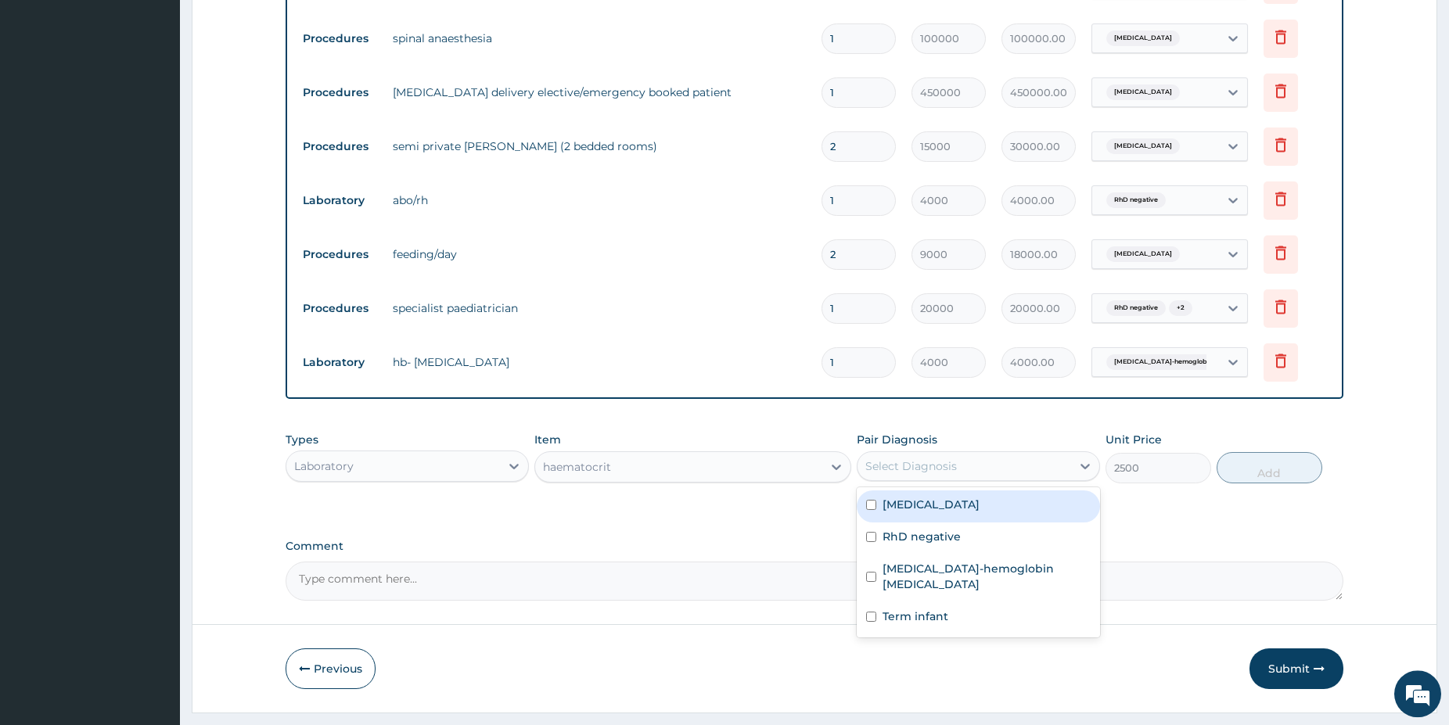
scroll to position [571, 0]
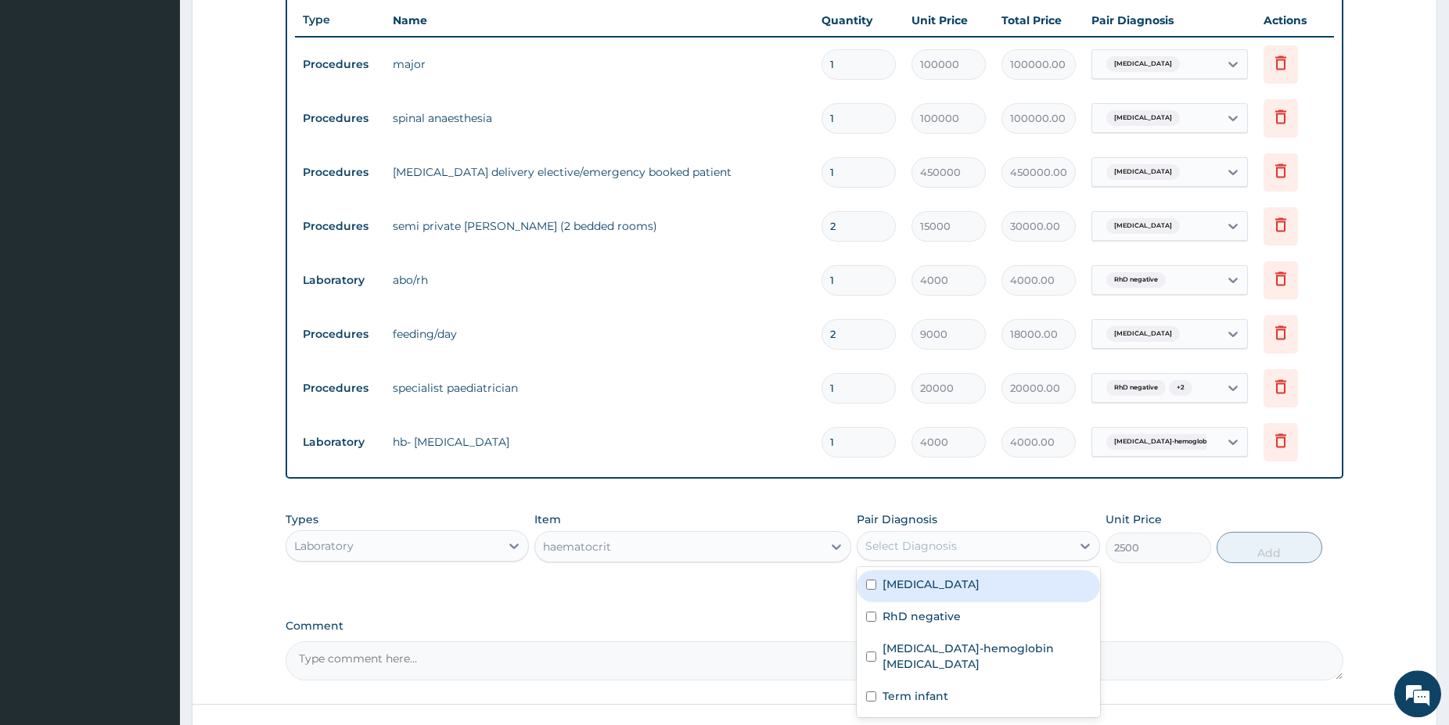
click at [1000, 587] on div "[MEDICAL_DATA]" at bounding box center [977, 586] width 243 height 32
checkbox input "true"
click at [1283, 549] on button "Add" at bounding box center [1269, 547] width 106 height 31
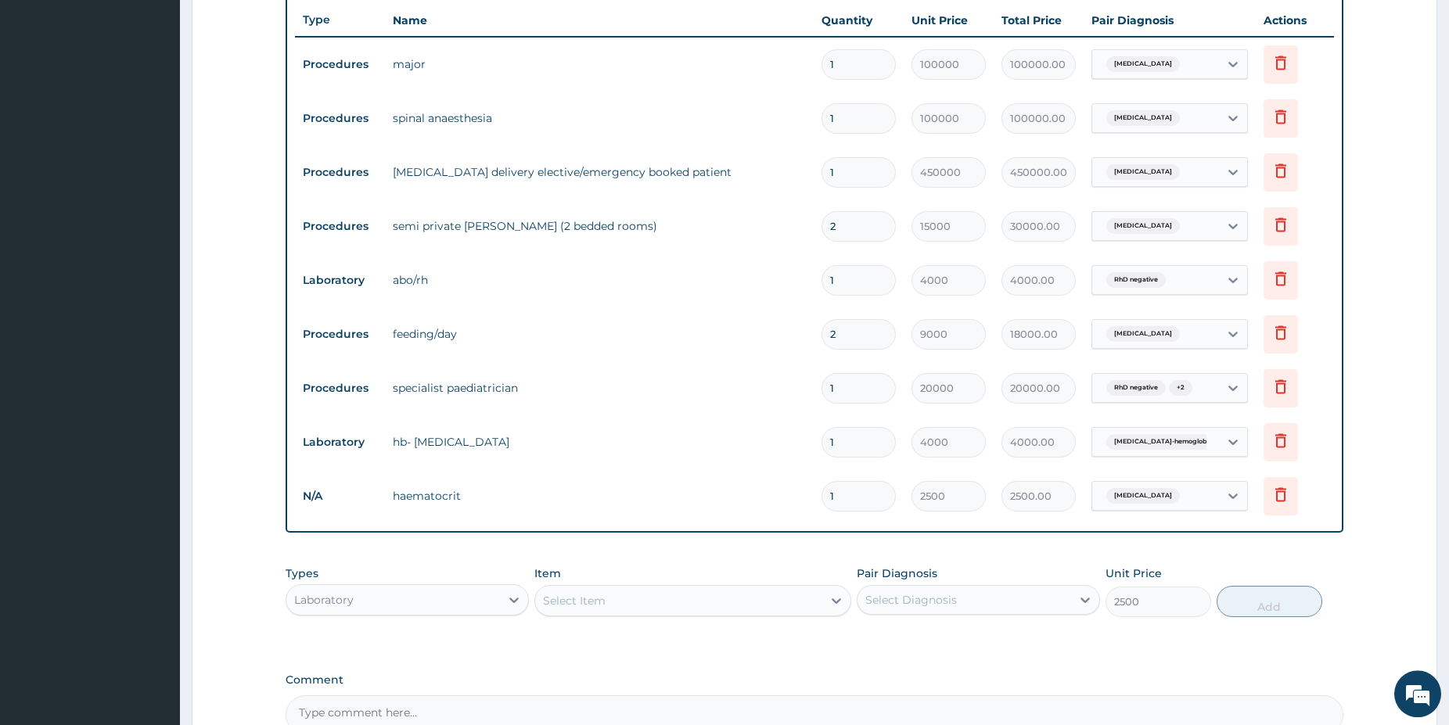
type input "0"
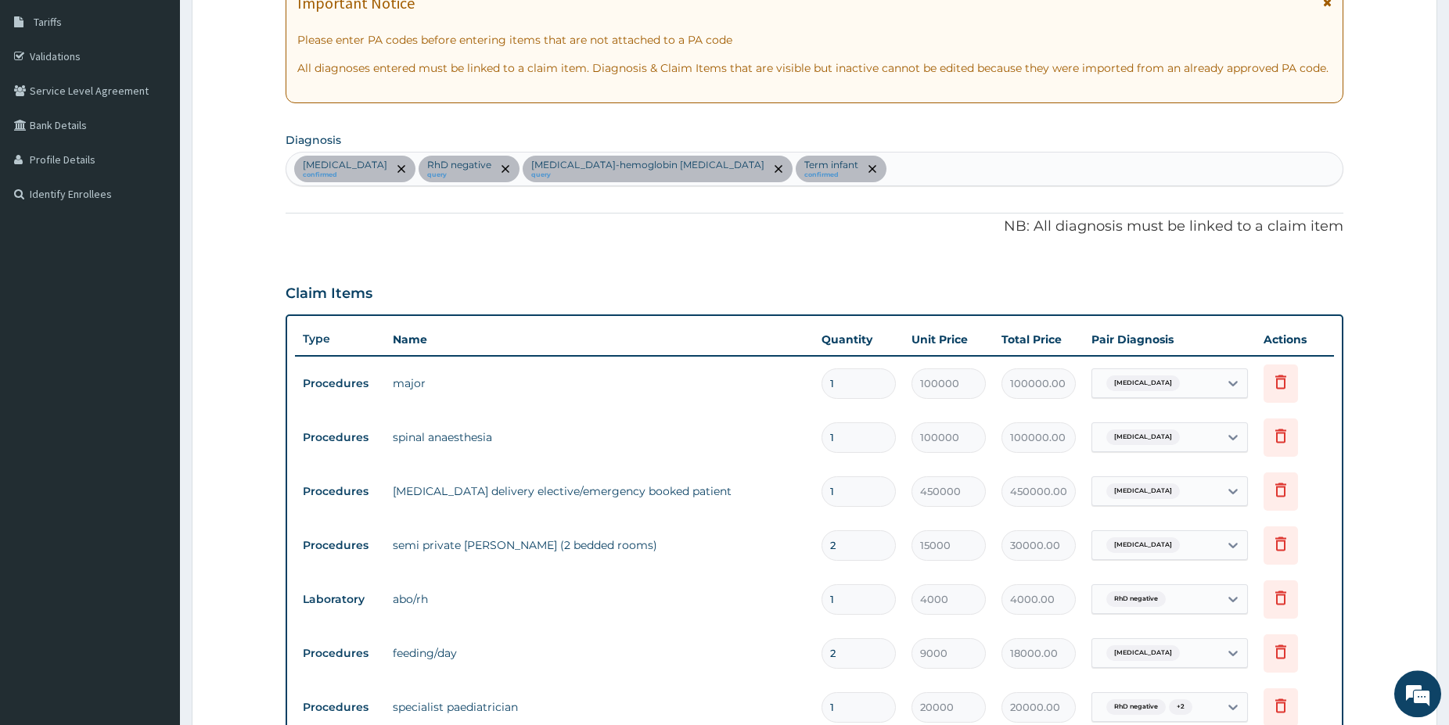
scroll to position [172, 0]
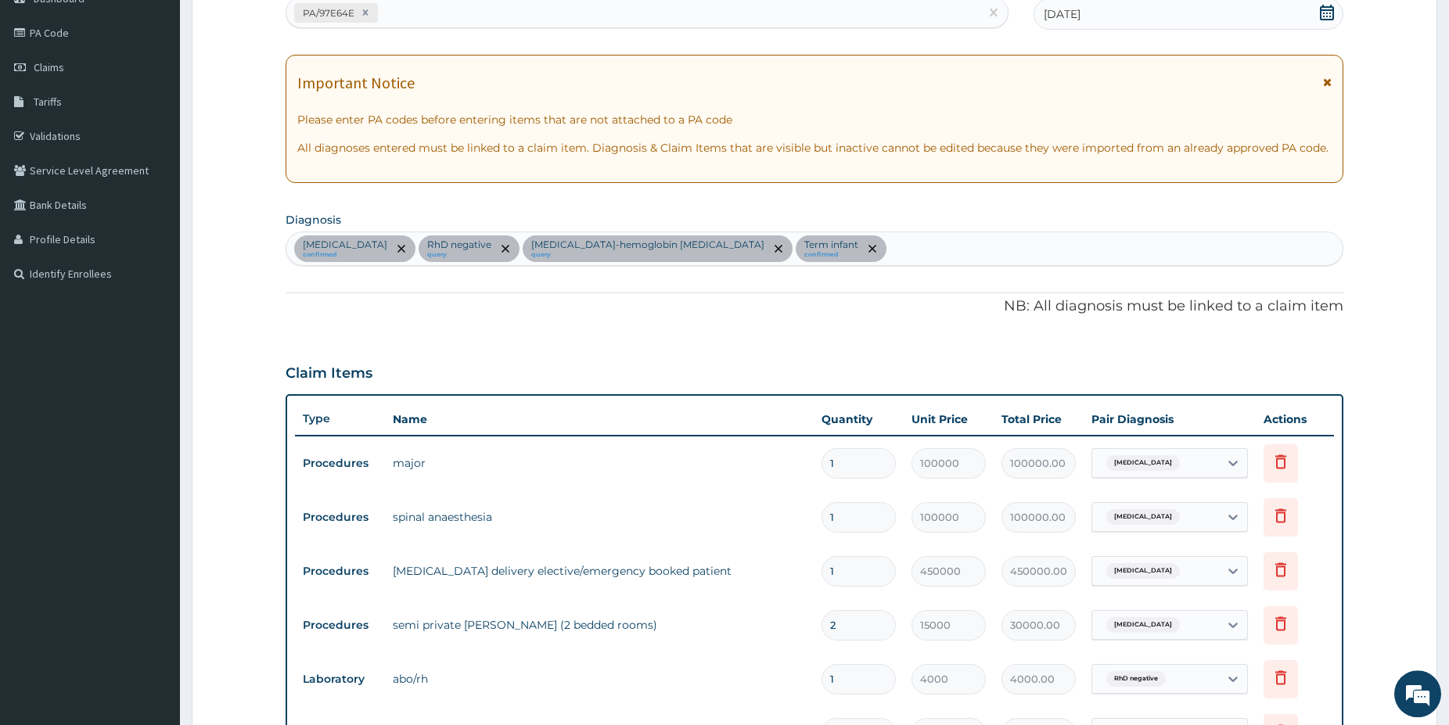
click at [836, 245] on div "[MEDICAL_DATA] confirmed RhD negative query [MEDICAL_DATA]-hemoglobin [MEDICAL_…" at bounding box center [814, 248] width 1056 height 33
type input "anaemia"
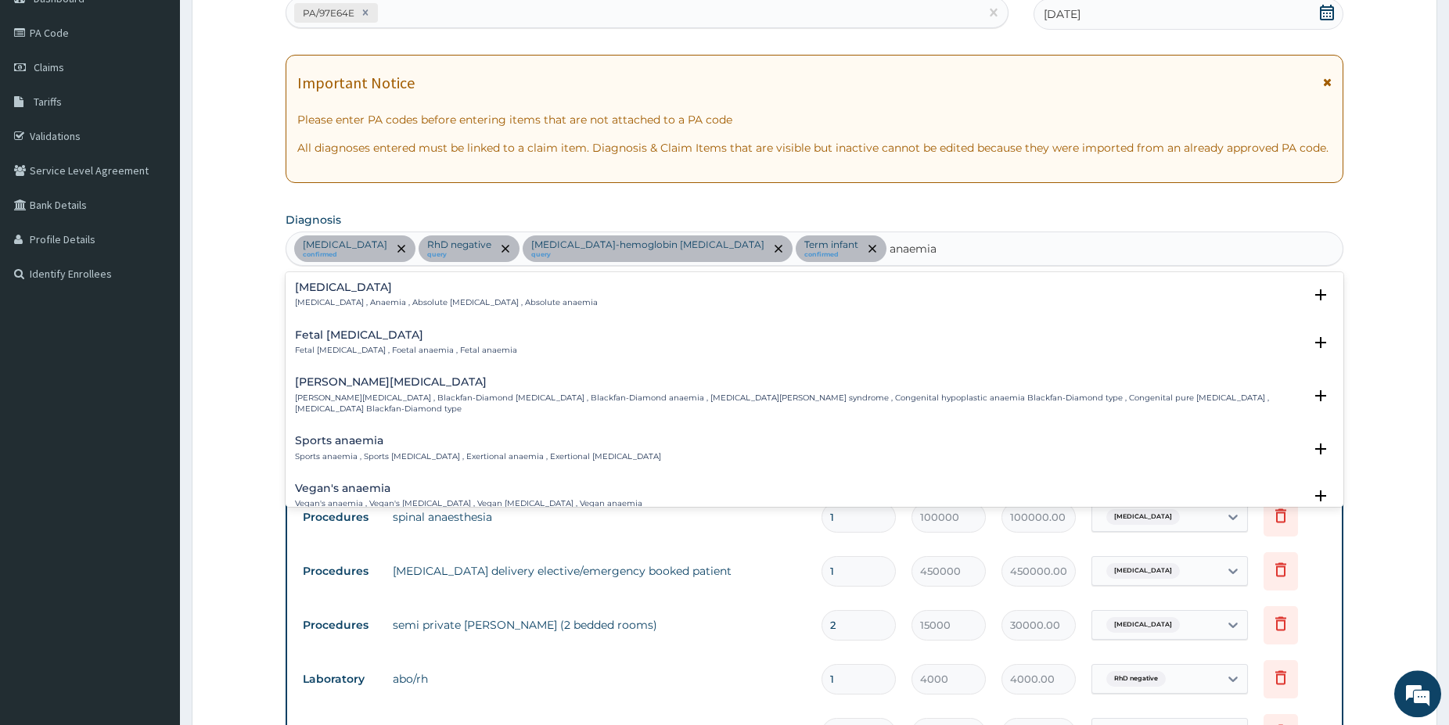
click at [390, 294] on div "[MEDICAL_DATA][DEMOGRAPHIC_DATA][MEDICAL_DATA] , Anaemia , Absolute [MEDICAL_DA…" at bounding box center [446, 295] width 303 height 27
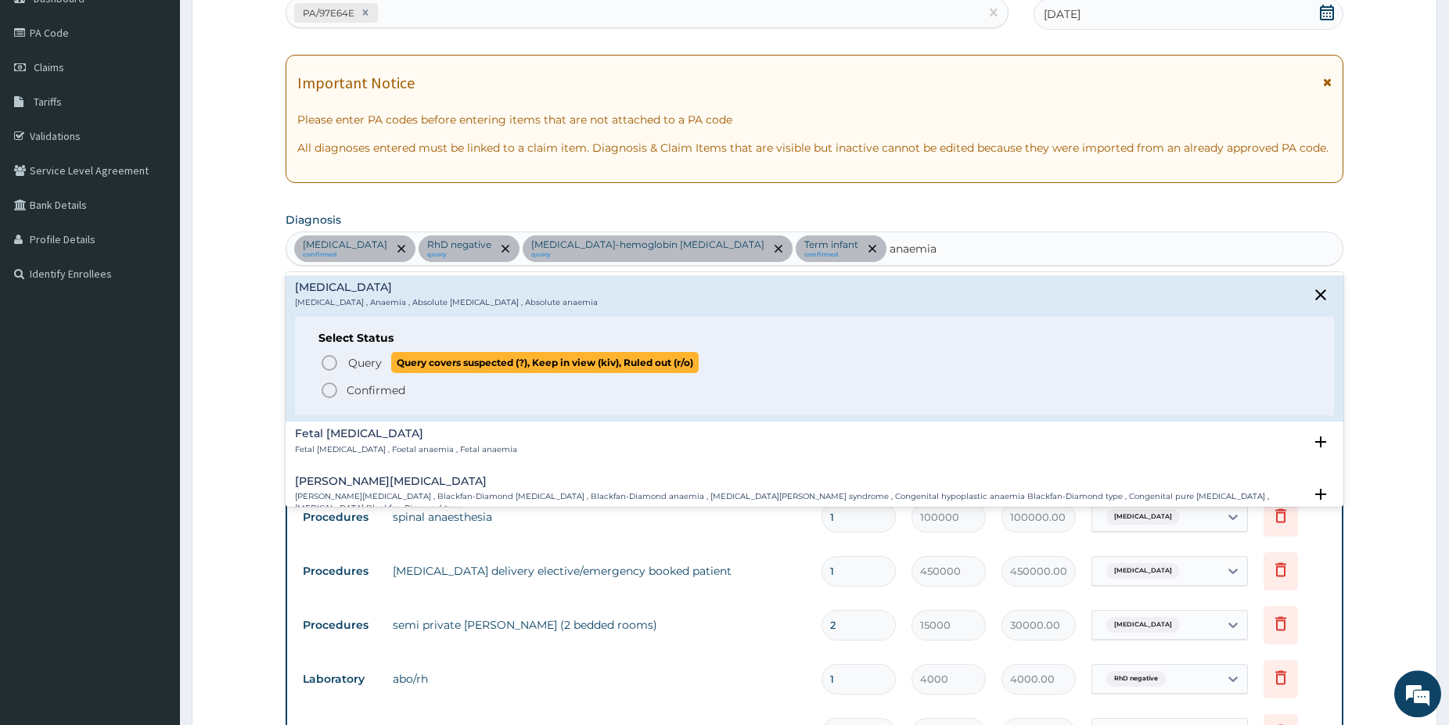
click at [330, 364] on icon "status option query" at bounding box center [329, 363] width 19 height 19
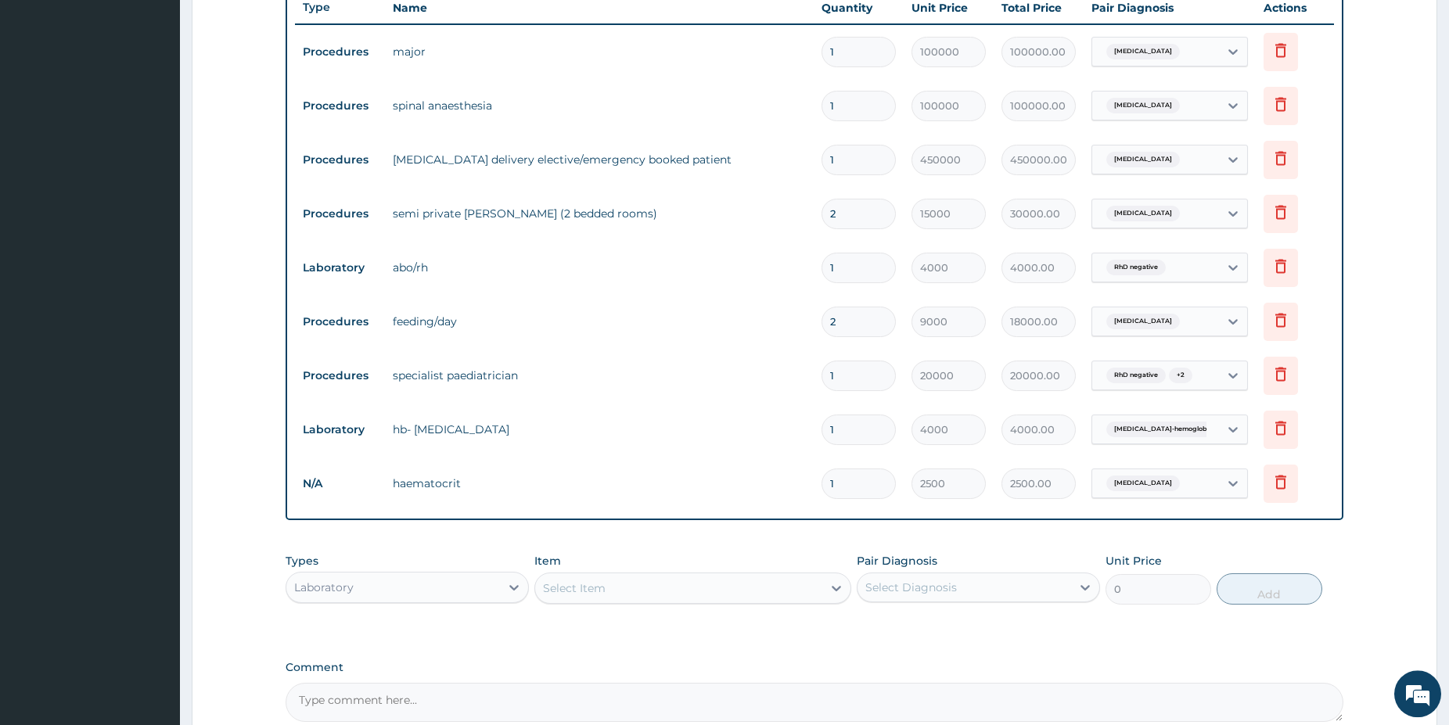
scroll to position [584, 0]
click at [1197, 484] on div "[MEDICAL_DATA]" at bounding box center [1155, 482] width 127 height 27
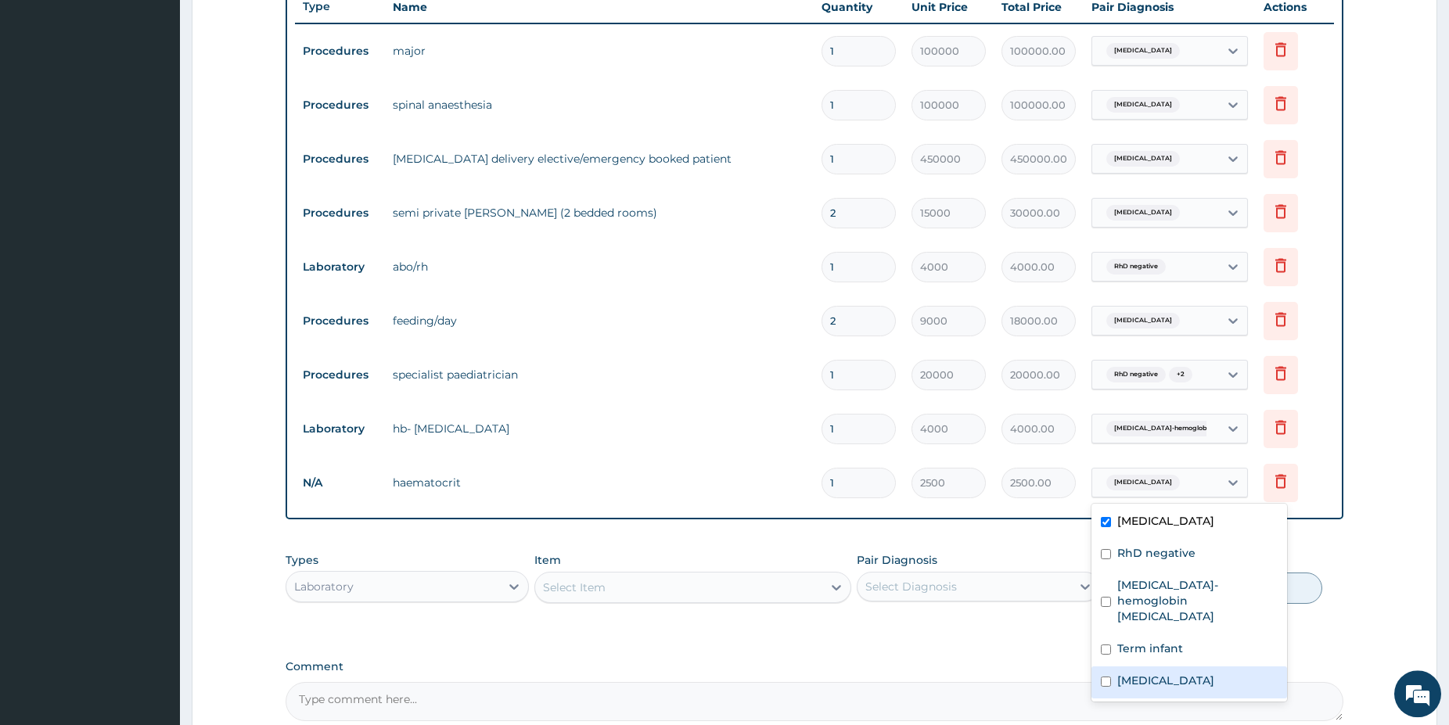
drag, startPoint x: 1183, startPoint y: 664, endPoint x: 1158, endPoint y: 565, distance: 102.6
click at [1183, 666] on div "[MEDICAL_DATA]" at bounding box center [1189, 682] width 196 height 32
checkbox input "true"
click at [1162, 526] on label "[MEDICAL_DATA]" at bounding box center [1165, 521] width 97 height 16
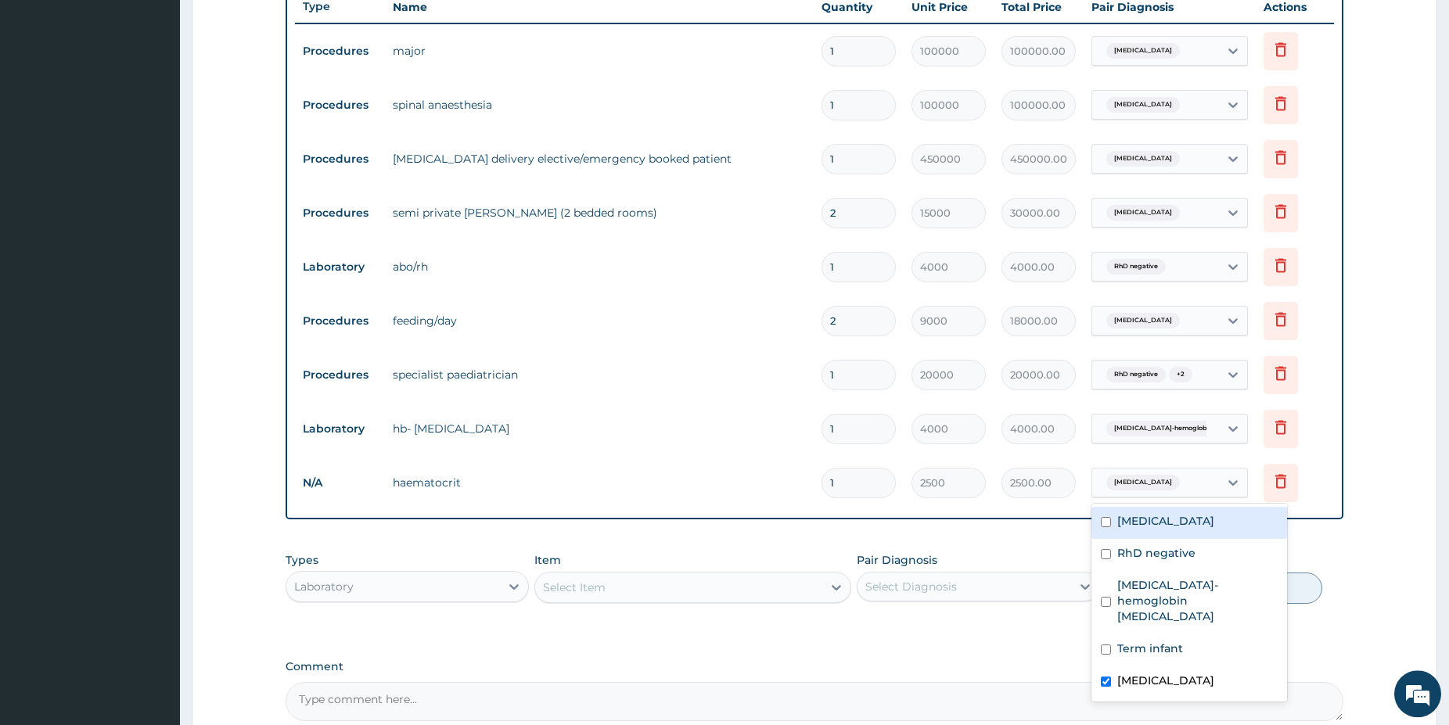
click at [1161, 525] on label "[MEDICAL_DATA]" at bounding box center [1165, 521] width 97 height 16
checkbox input "true"
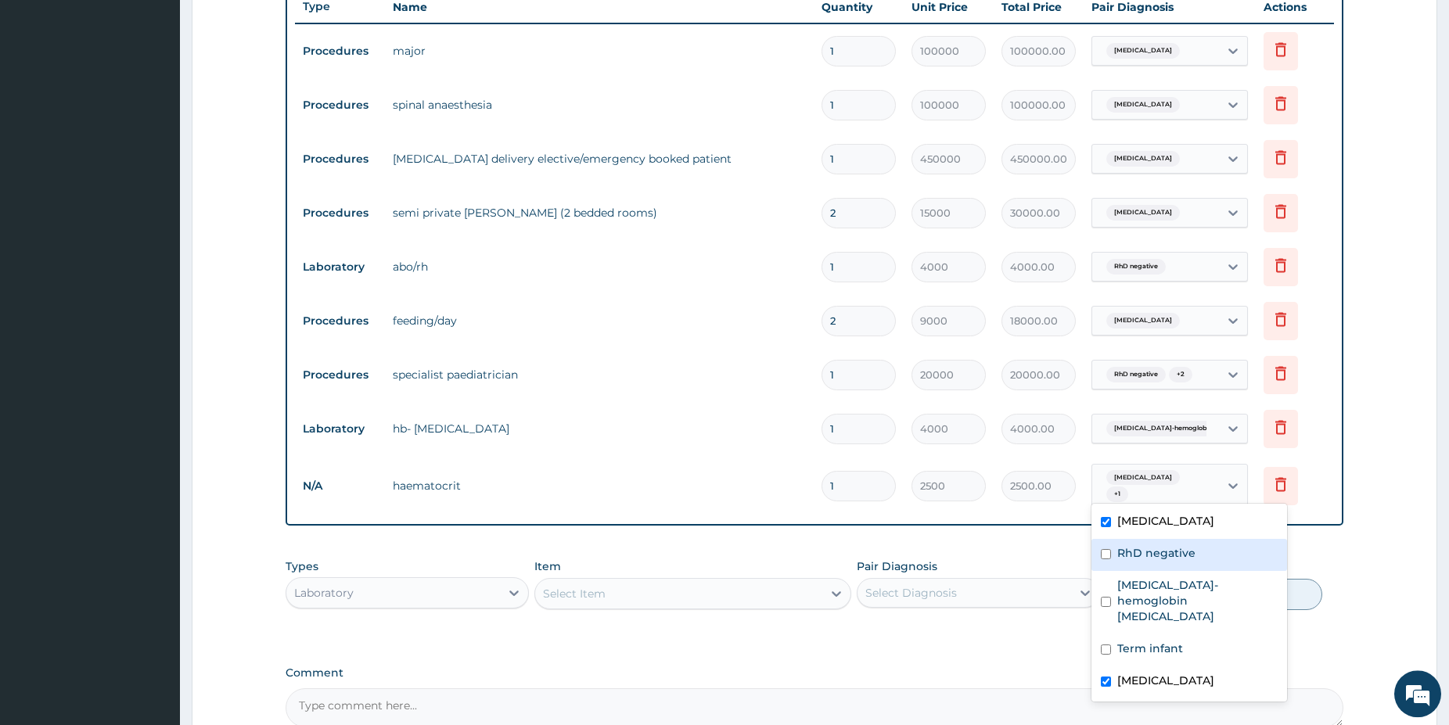
drag, startPoint x: 654, startPoint y: 594, endPoint x: 648, endPoint y: 587, distance: 8.3
click at [648, 591] on div "Select Item" at bounding box center [678, 593] width 287 height 25
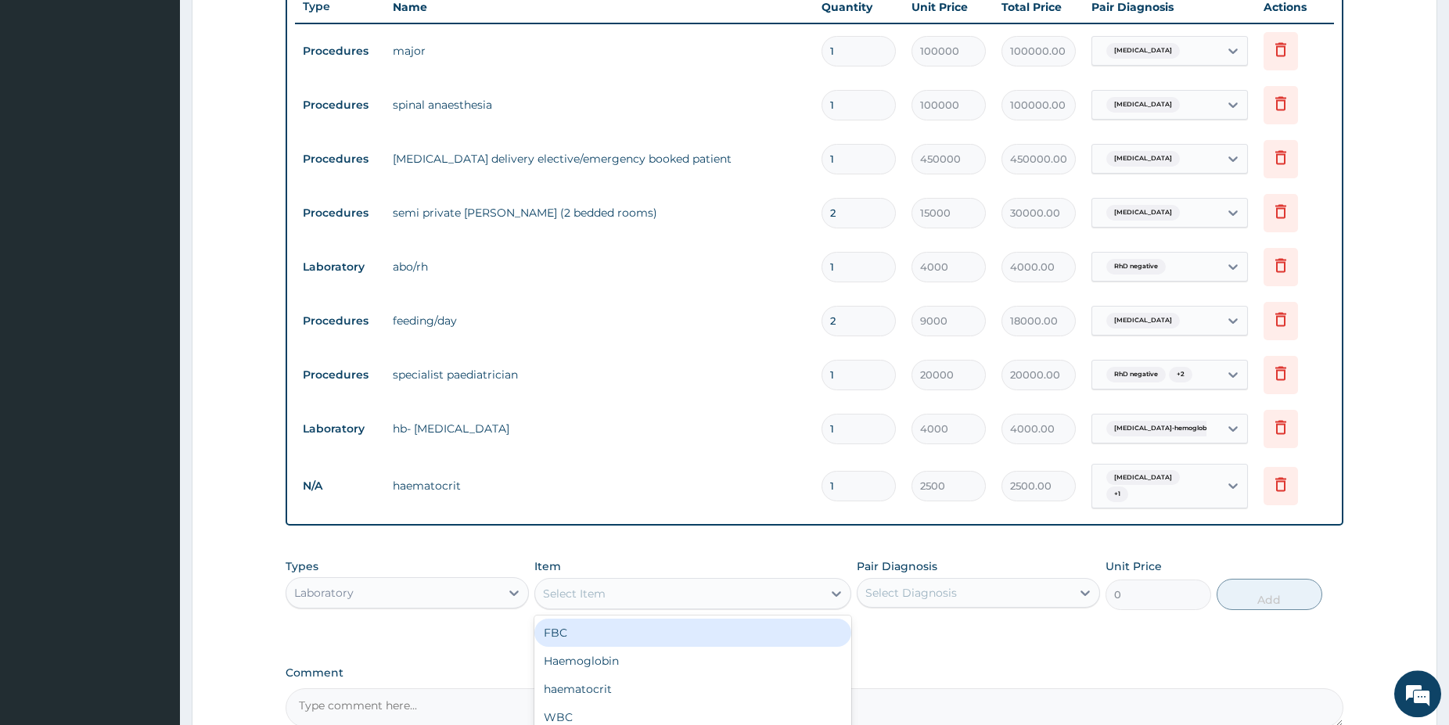
click at [745, 592] on div "Select Item" at bounding box center [678, 593] width 287 height 25
click at [678, 630] on div "FBC" at bounding box center [692, 633] width 317 height 28
type input "5000"
click at [1030, 594] on div "Select Diagnosis" at bounding box center [964, 592] width 214 height 25
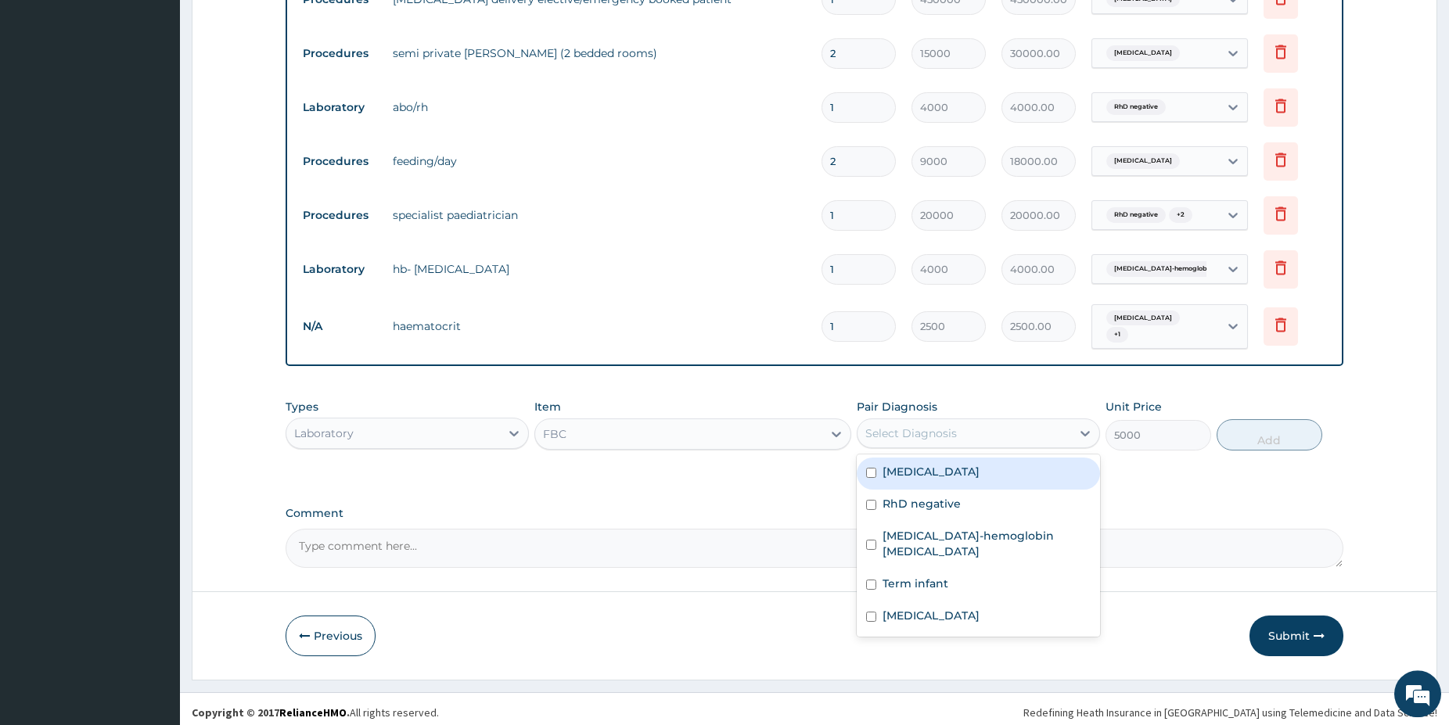
scroll to position [745, 0]
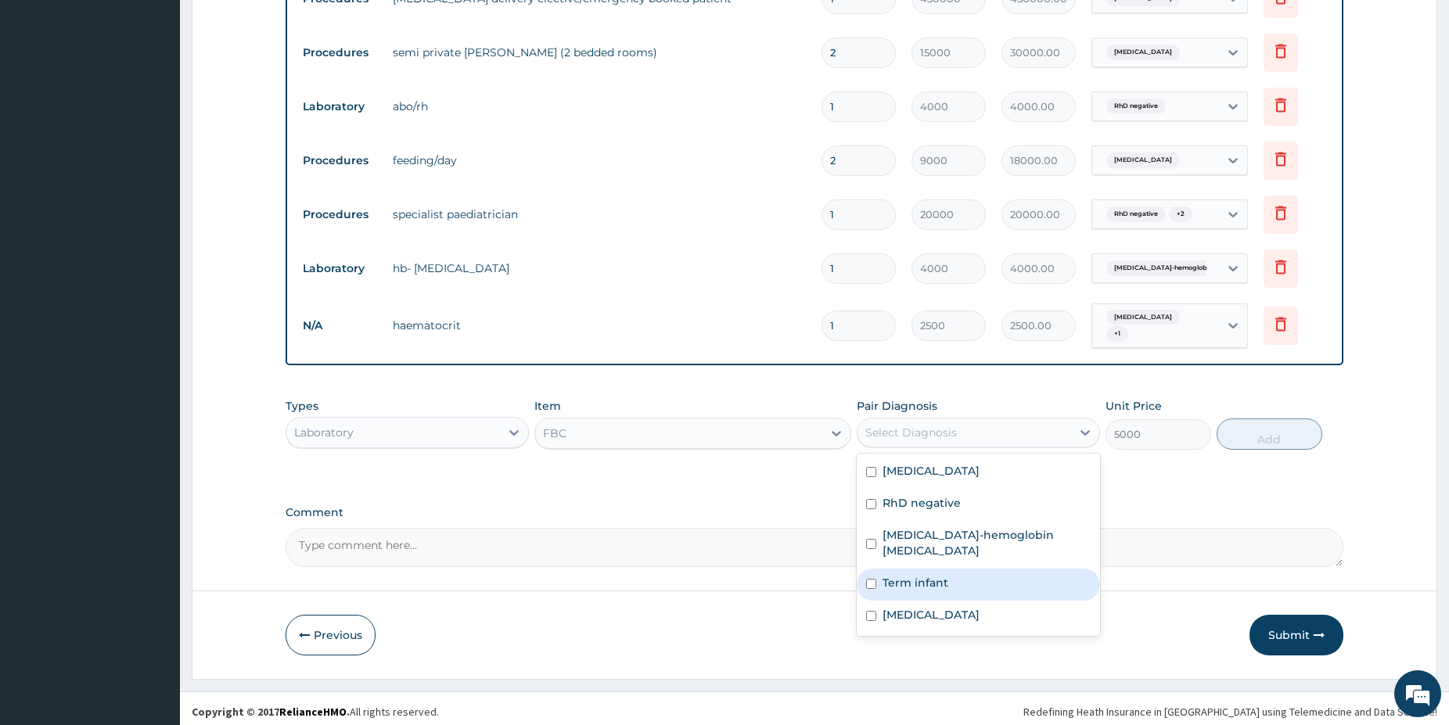
click at [943, 575] on label "Term infant" at bounding box center [915, 583] width 66 height 16
checkbox input "true"
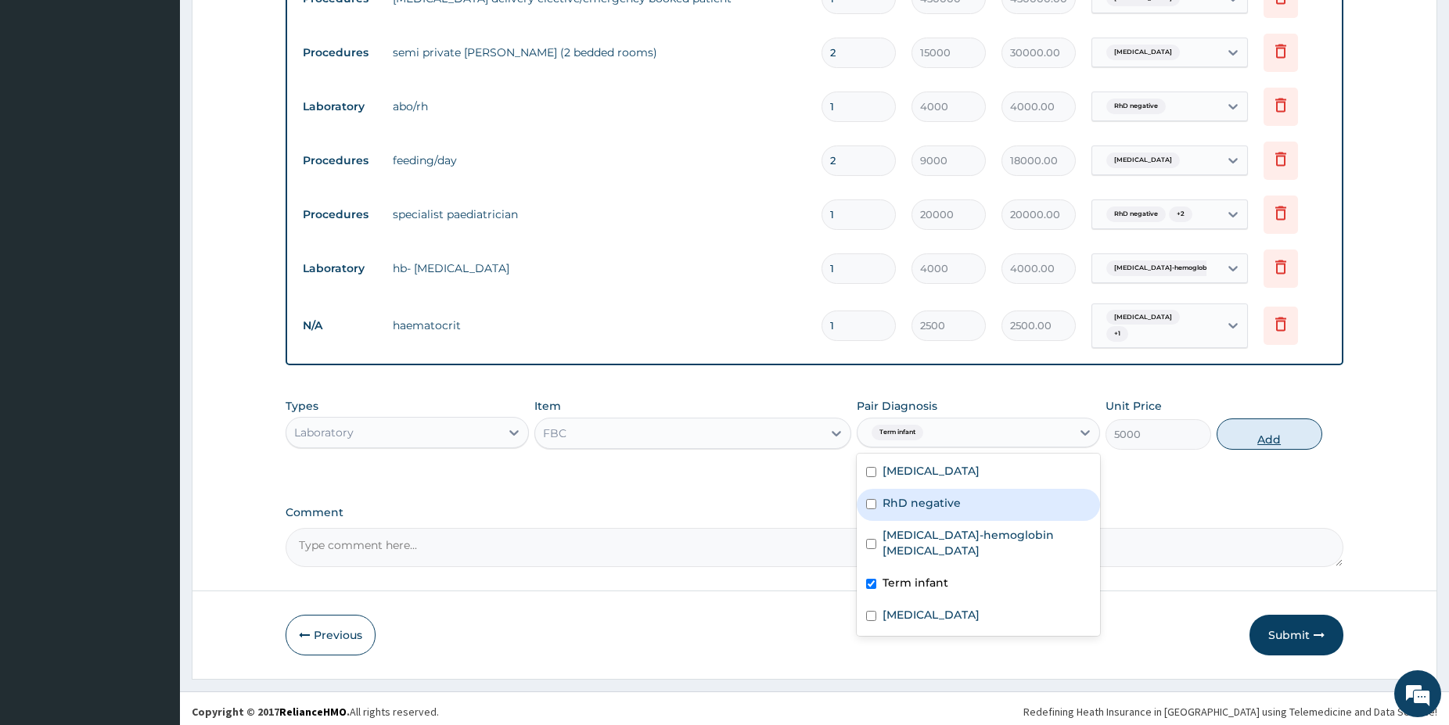
click at [1251, 431] on button "Add" at bounding box center [1269, 433] width 106 height 31
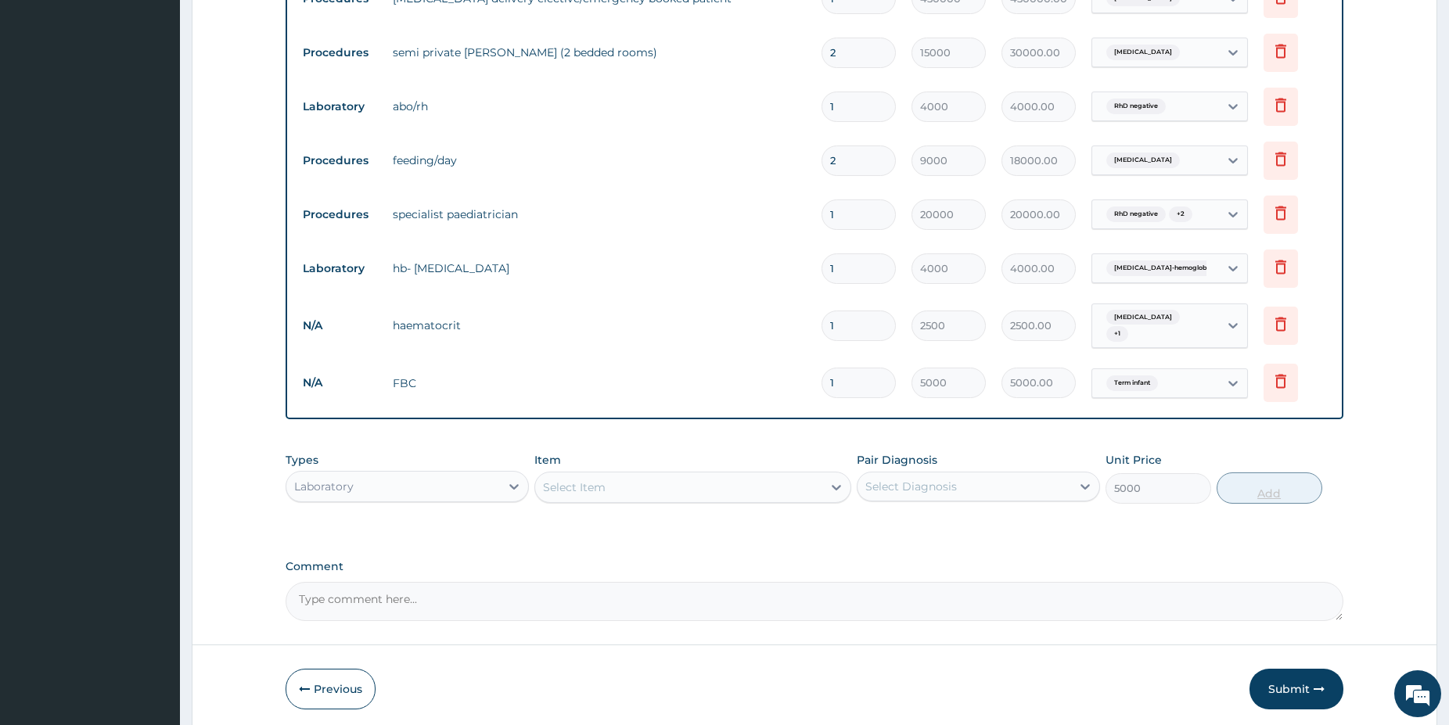
type input "0"
click at [697, 476] on div "Select Item" at bounding box center [678, 487] width 287 height 25
type input "rand"
click at [637, 529] on div "Random blood glucose" at bounding box center [692, 526] width 317 height 28
type input "1500"
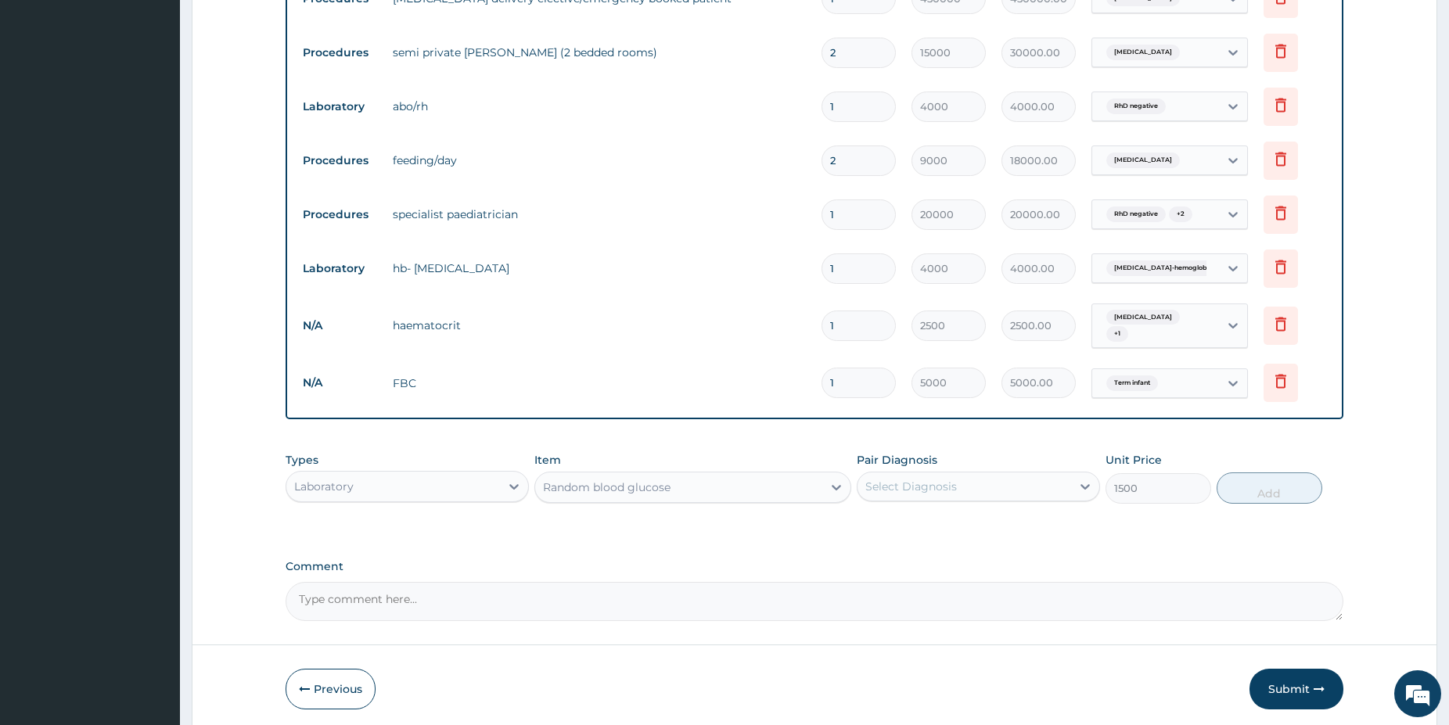
click at [914, 480] on div "Select Diagnosis" at bounding box center [911, 487] width 92 height 16
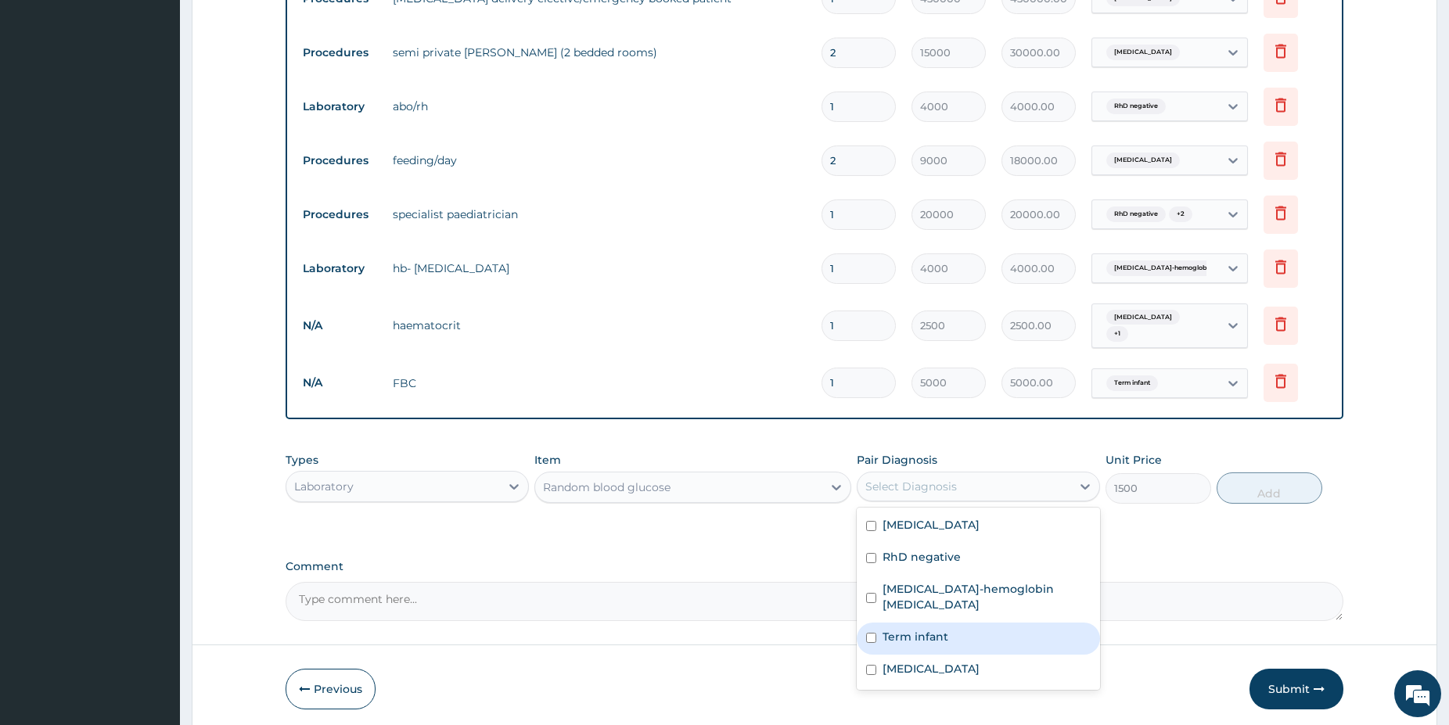
click at [974, 624] on div "Term infant" at bounding box center [977, 639] width 243 height 32
checkbox input "true"
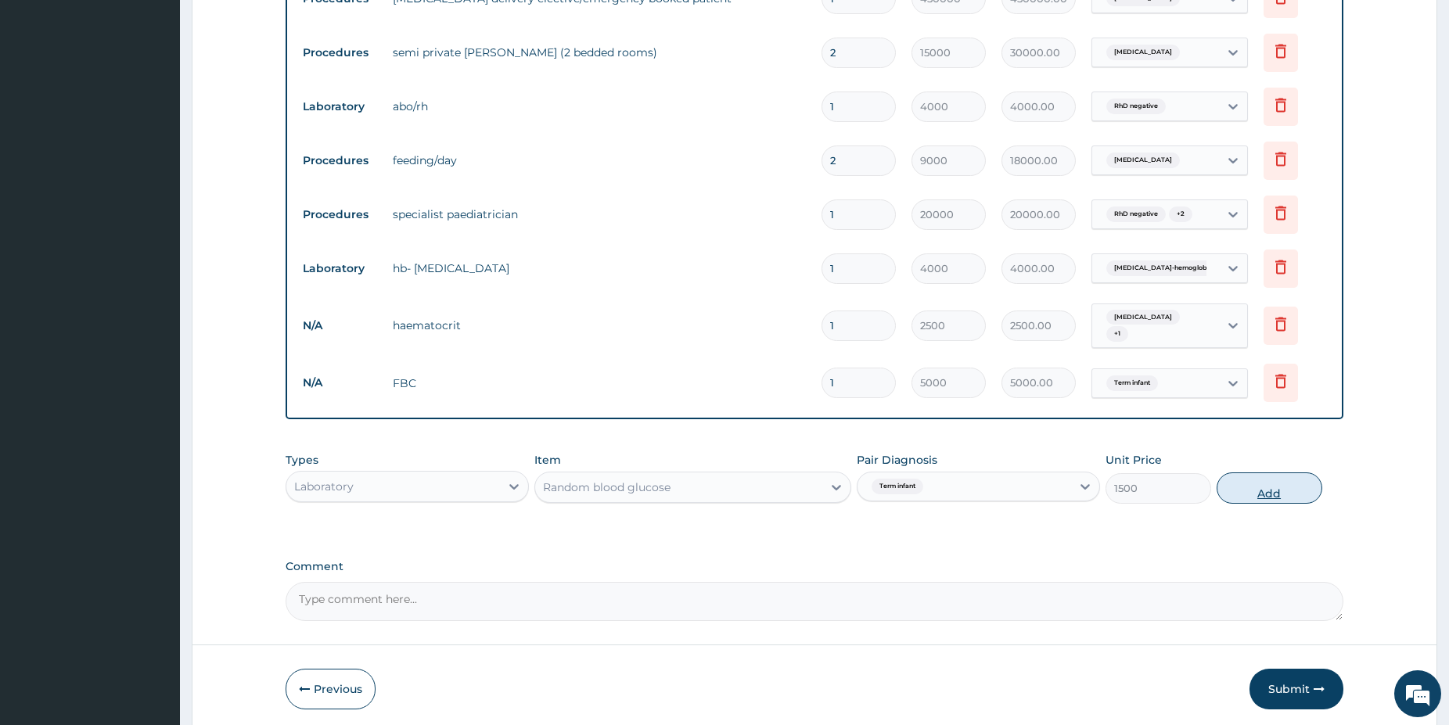
click at [1258, 490] on button "Add" at bounding box center [1269, 487] width 106 height 31
type input "0"
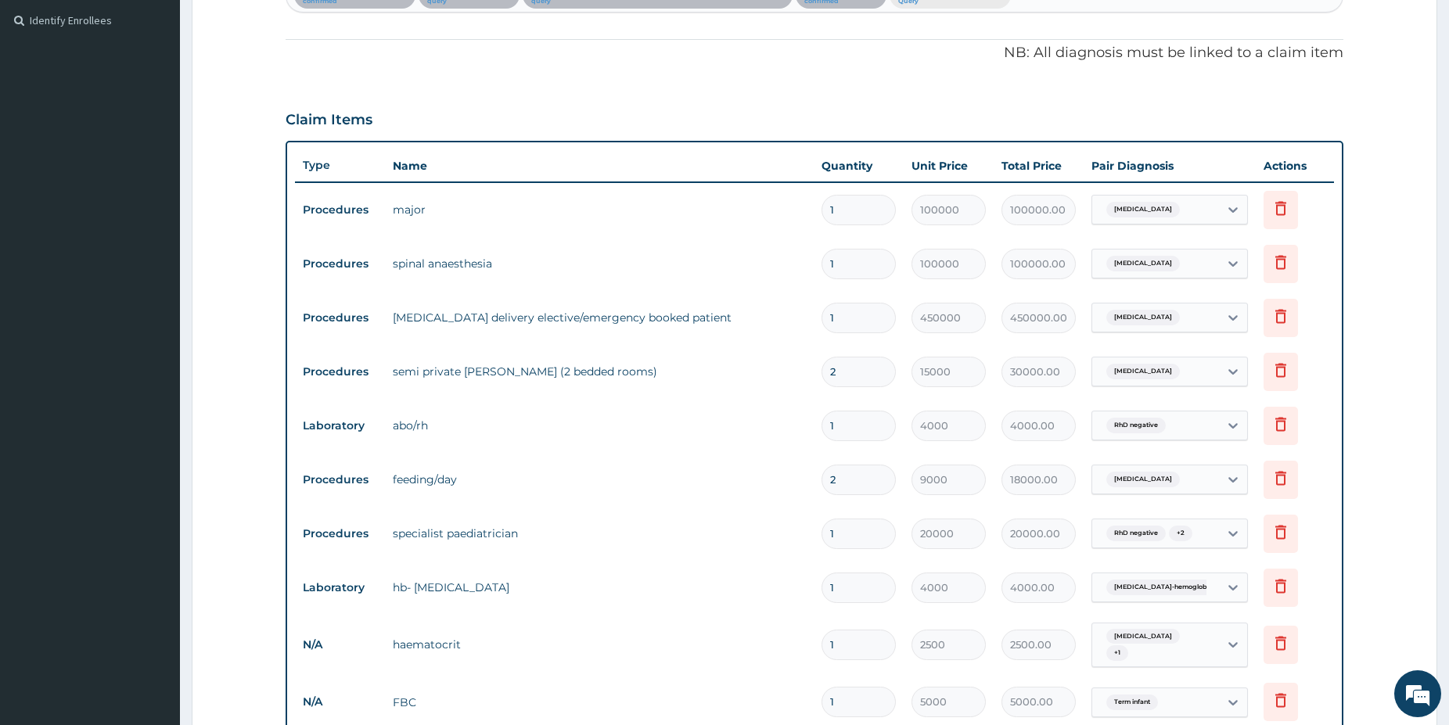
scroll to position [106, 0]
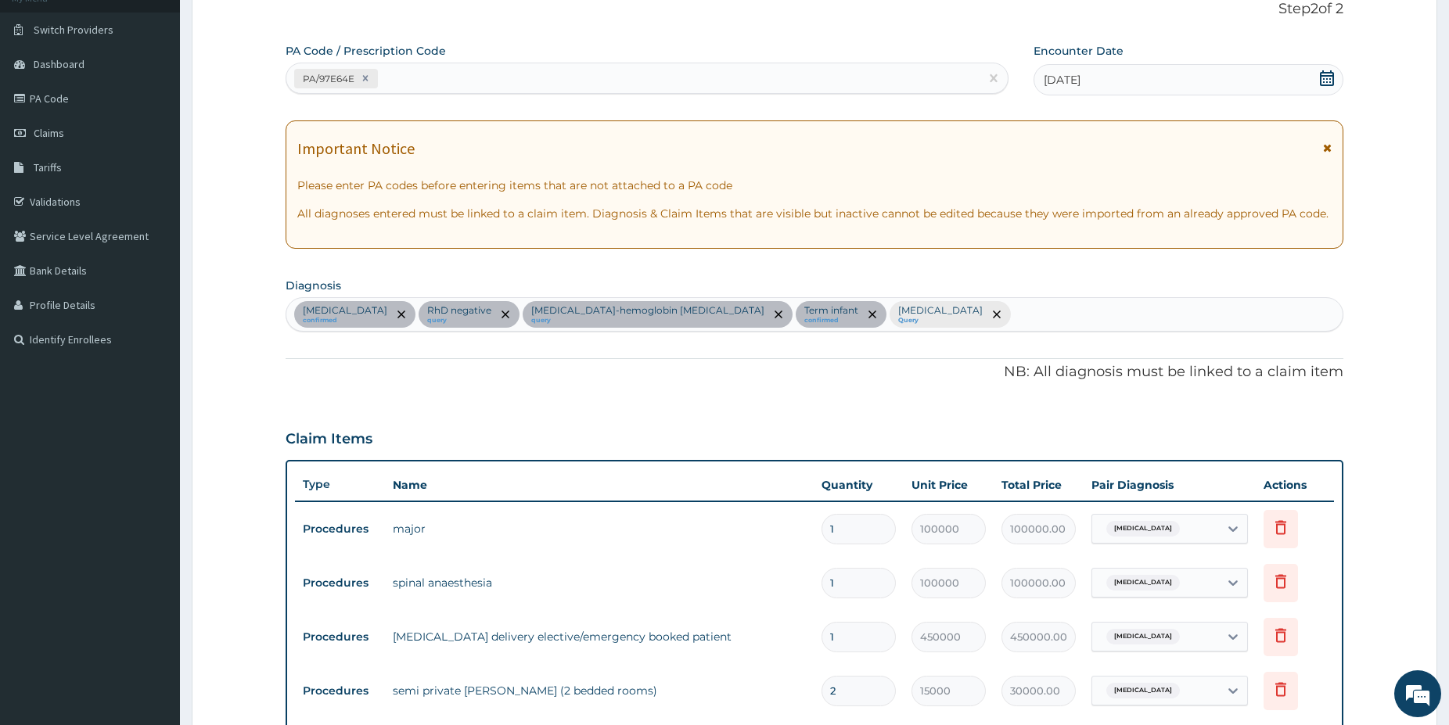
click at [936, 325] on div "[MEDICAL_DATA] confirmed RhD negative query [MEDICAL_DATA]-hemoglobin [MEDICAL_…" at bounding box center [814, 314] width 1056 height 33
type input "hypogly"
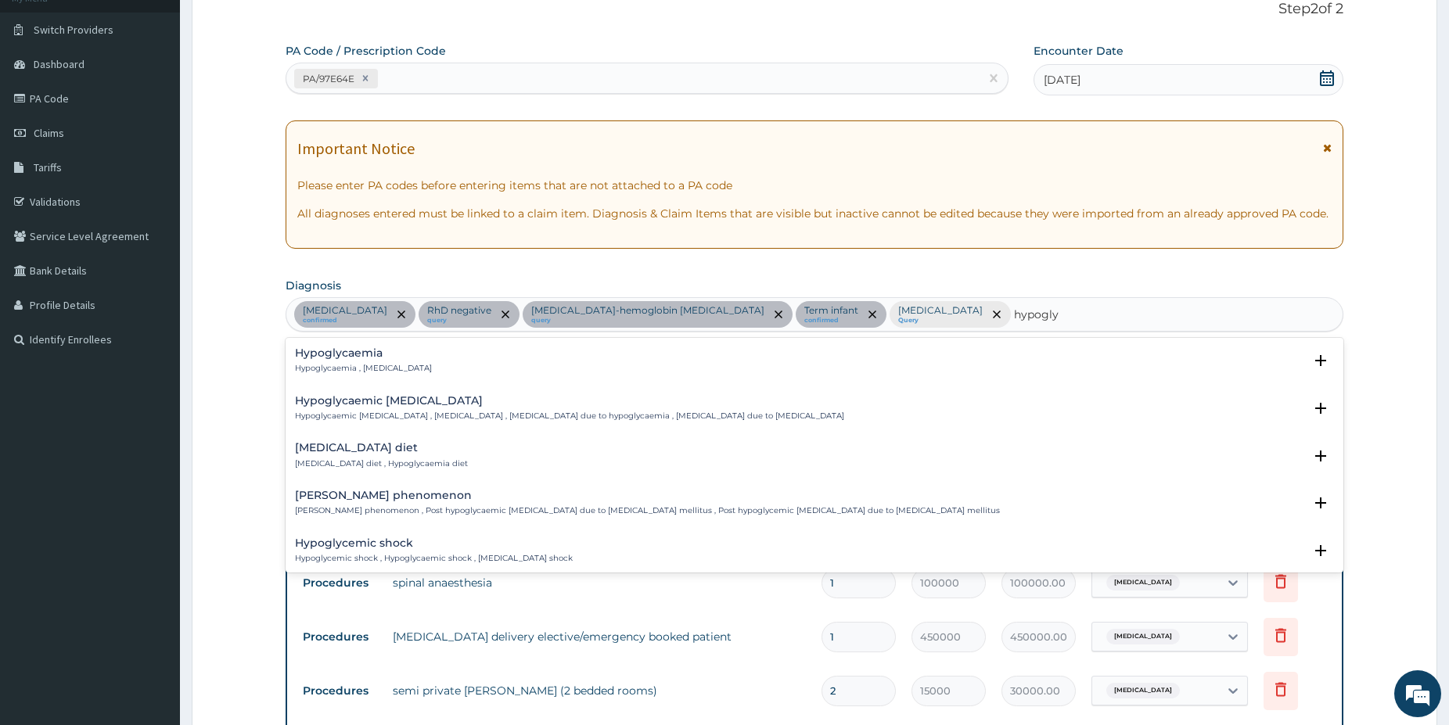
click at [363, 365] on p "Hypoglycaemia , [MEDICAL_DATA]" at bounding box center [363, 368] width 137 height 11
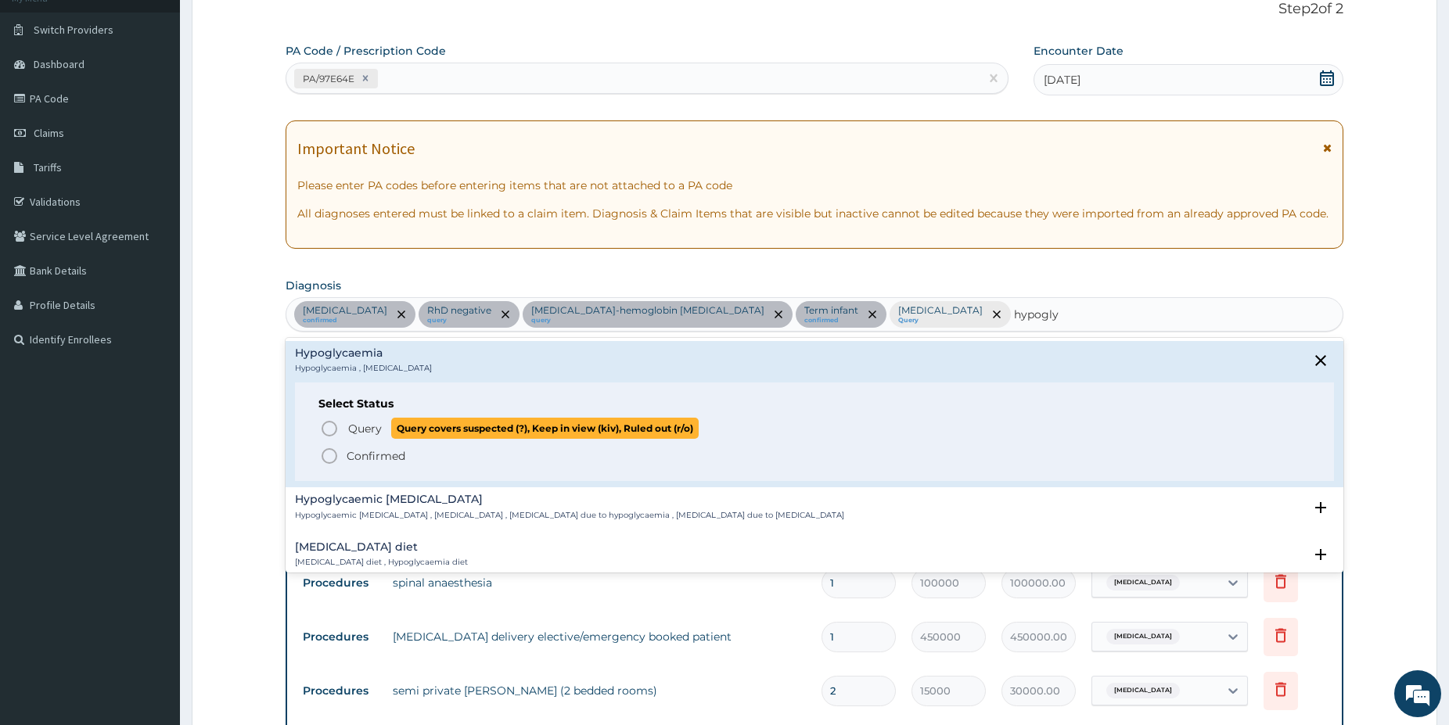
drag, startPoint x: 332, startPoint y: 426, endPoint x: 361, endPoint y: 421, distance: 29.5
click at [331, 426] on icon "status option query" at bounding box center [329, 428] width 19 height 19
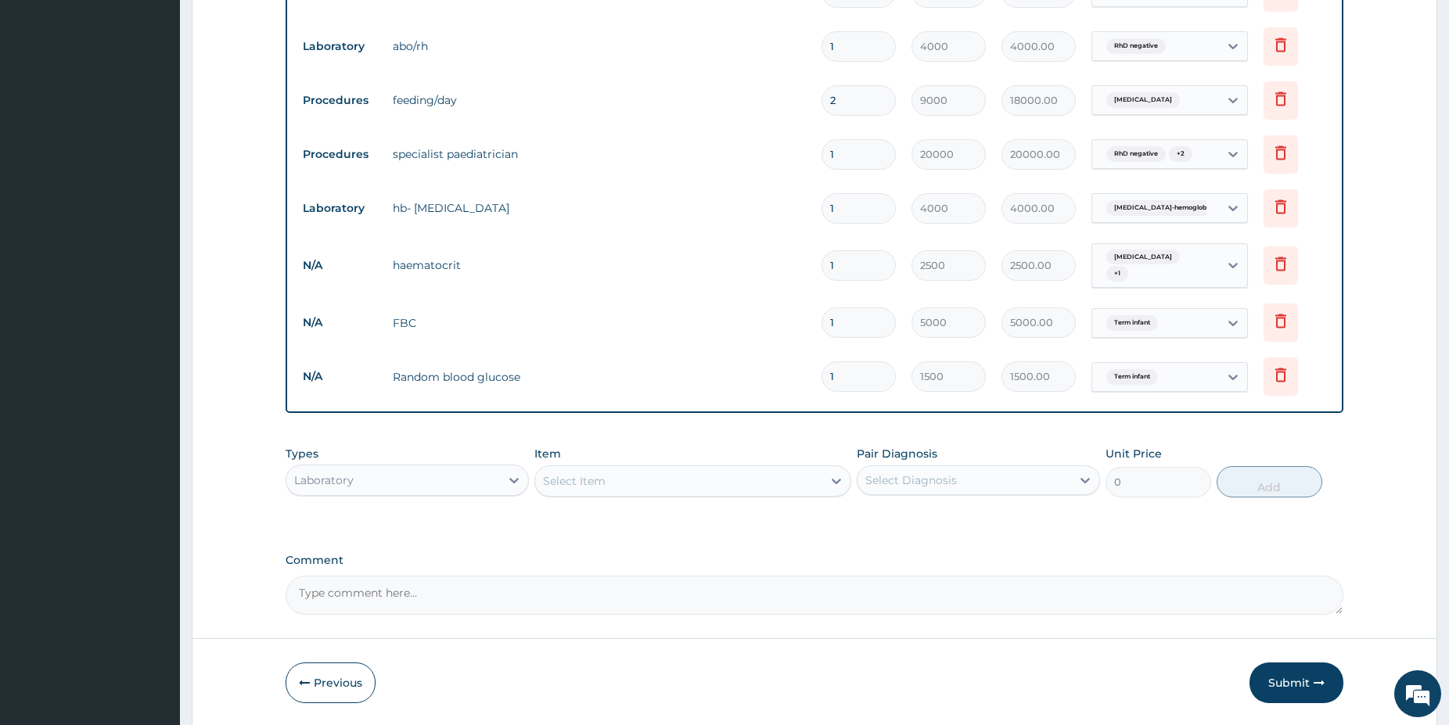
scroll to position [853, 0]
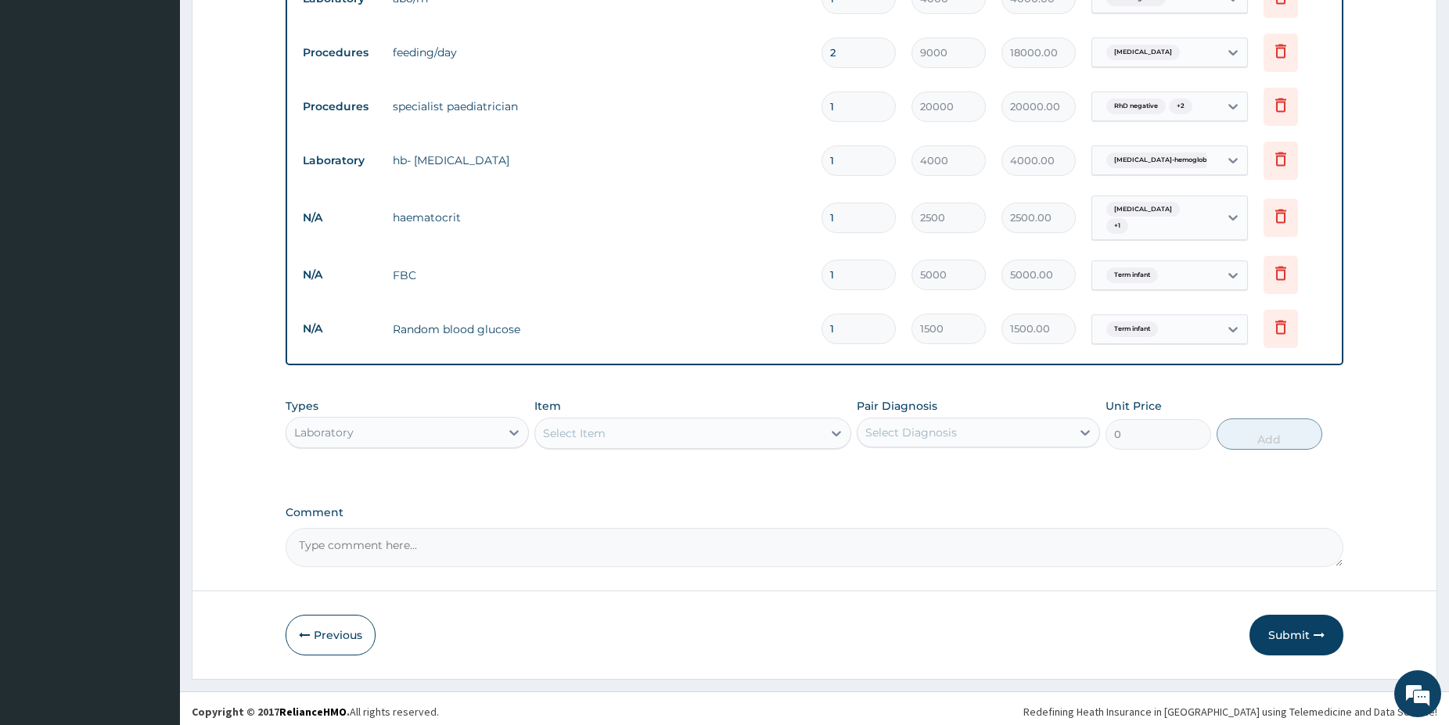
drag, startPoint x: 1203, startPoint y: 325, endPoint x: 1194, endPoint y: 337, distance: 15.2
click at [1201, 324] on div "Term infant" at bounding box center [1155, 329] width 127 height 27
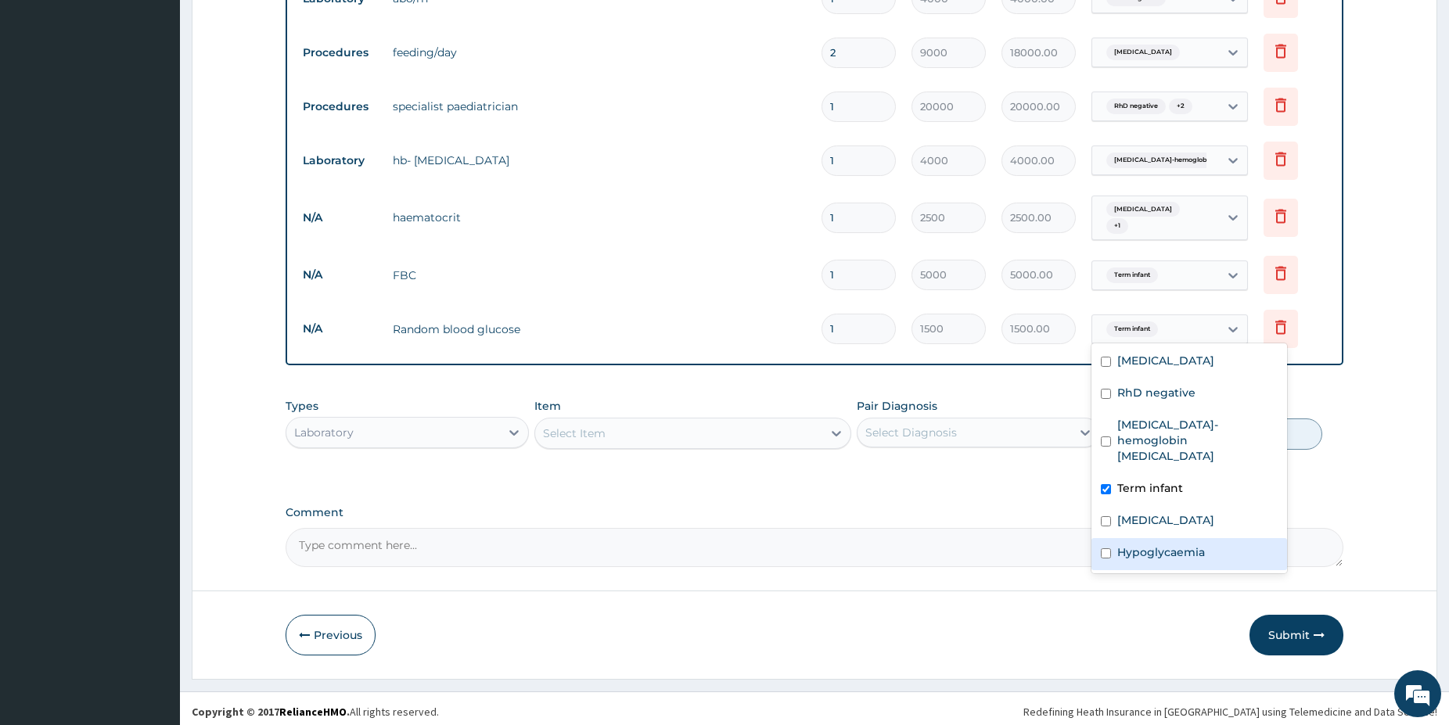
click at [1170, 544] on label "Hypoglycaemia" at bounding box center [1161, 552] width 88 height 16
checkbox input "true"
click at [723, 428] on div "Select Item" at bounding box center [678, 433] width 287 height 25
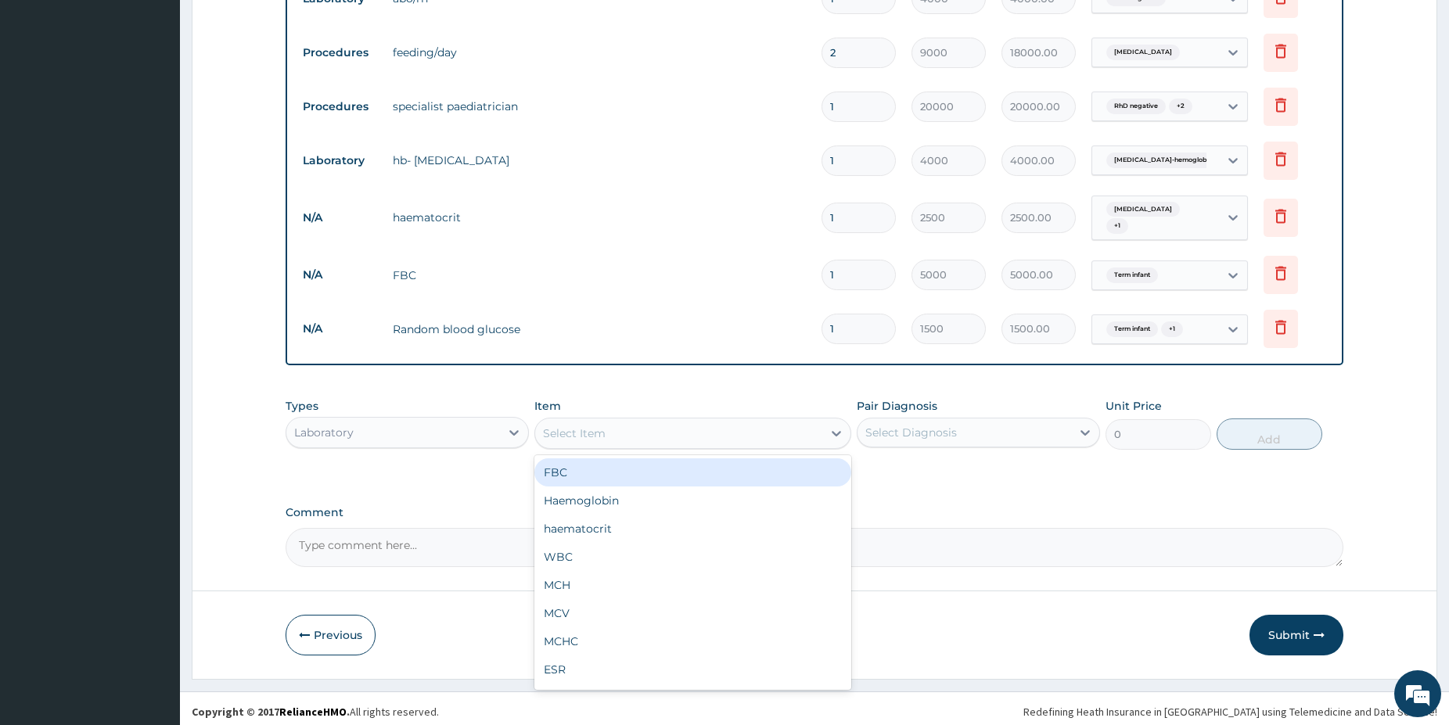
click at [446, 420] on div "Laboratory" at bounding box center [393, 432] width 214 height 25
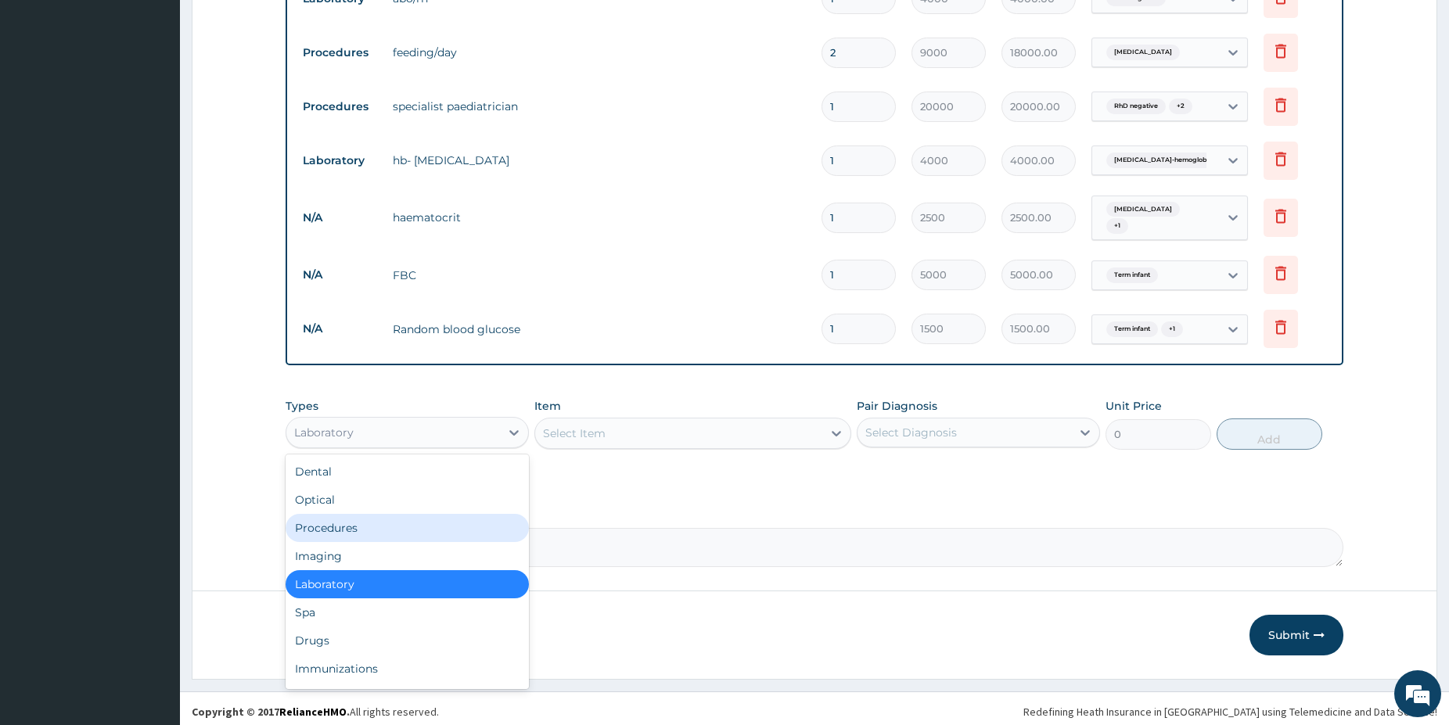
click at [403, 532] on div "Procedures" at bounding box center [406, 528] width 243 height 28
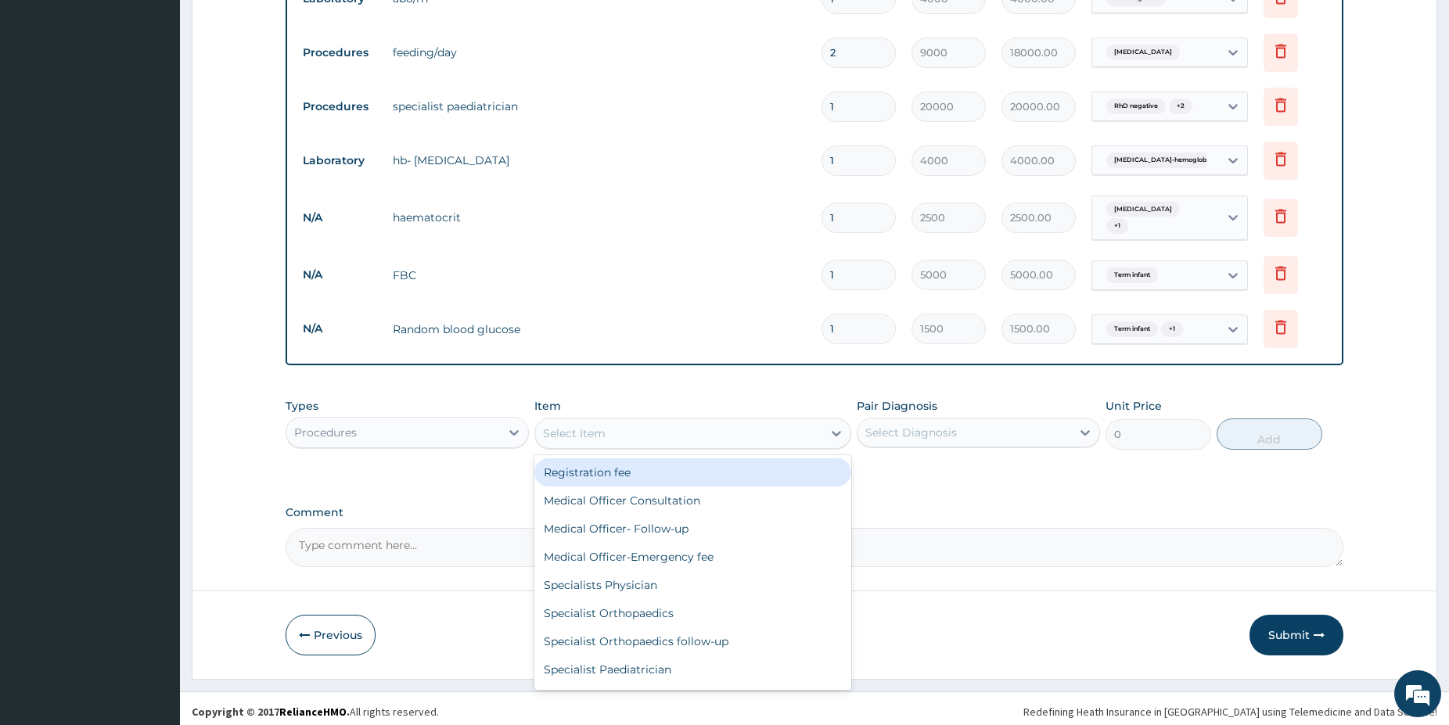
click at [769, 429] on div "Select Item" at bounding box center [678, 433] width 287 height 25
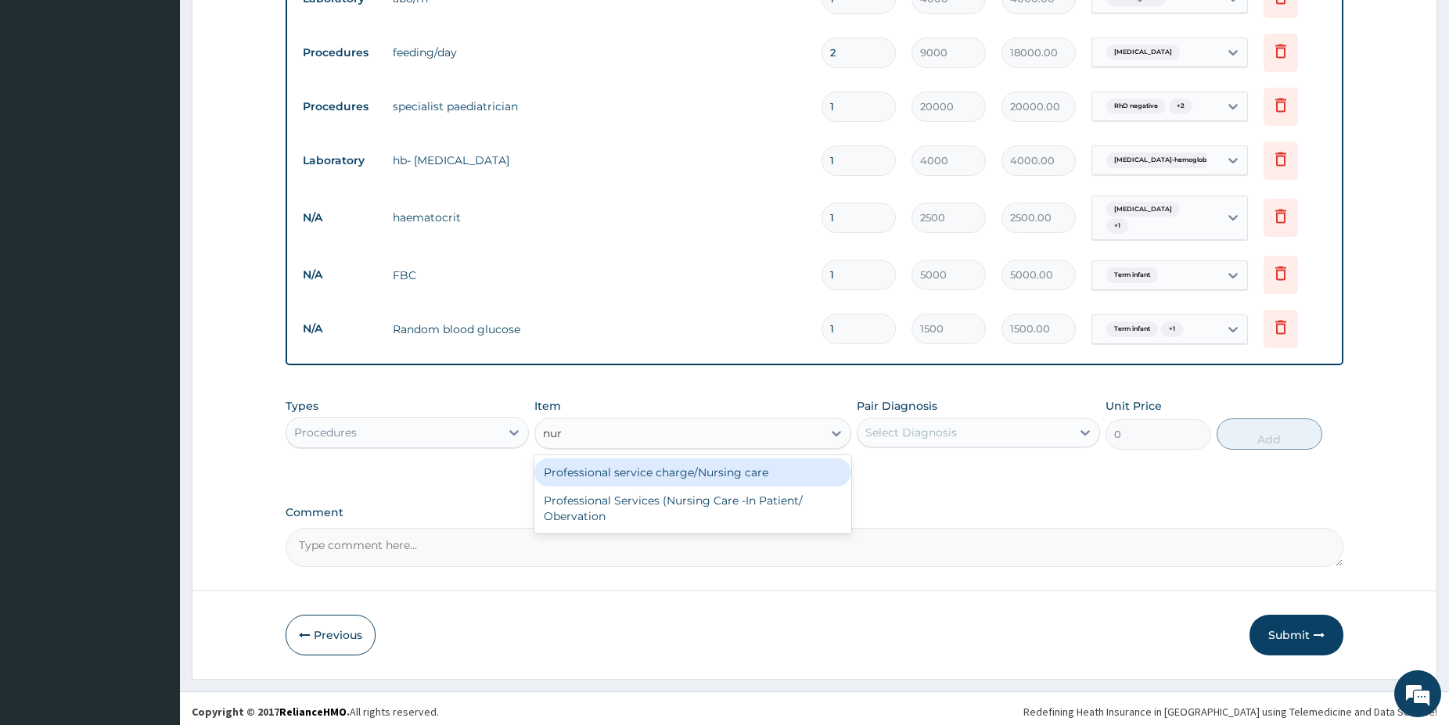
type input "nurs"
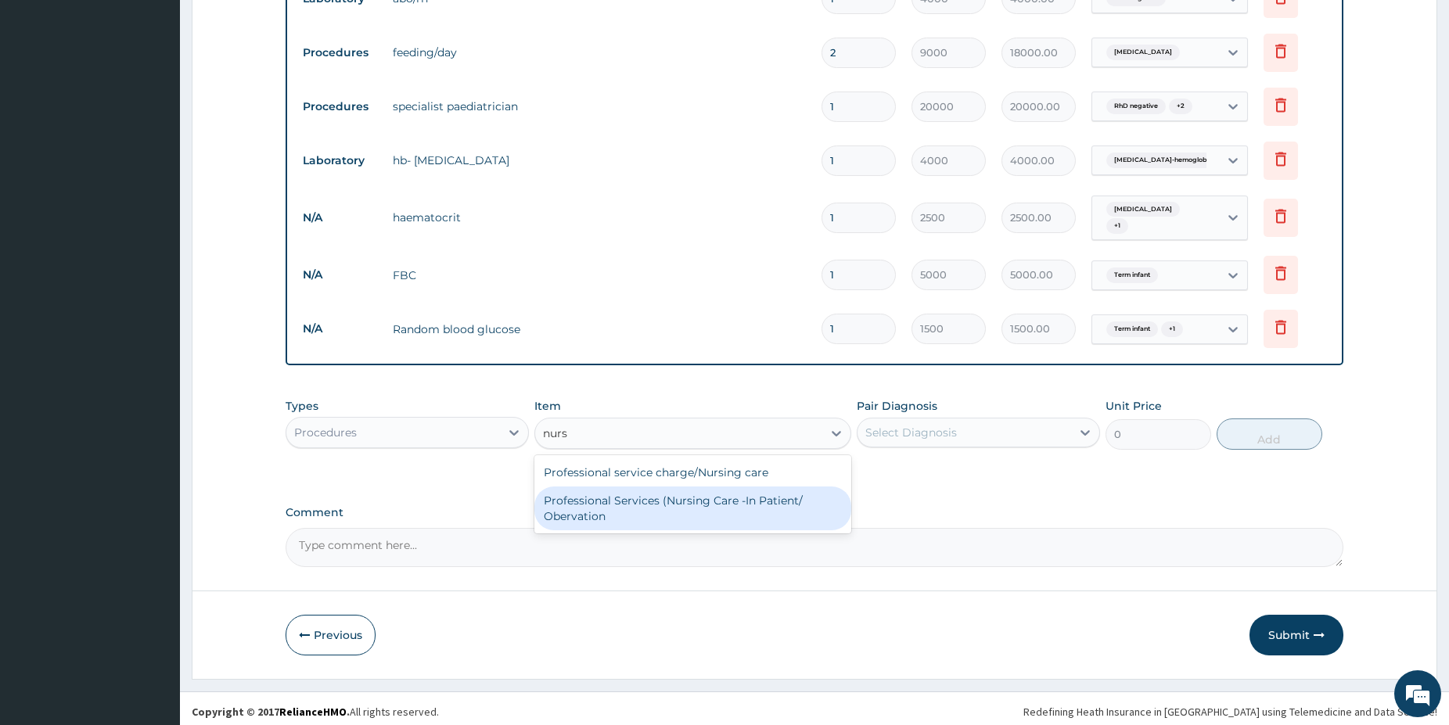
click at [794, 497] on div "Professional Services (Nursing Care -In Patient/ Obervation" at bounding box center [692, 508] width 317 height 44
type input "5000"
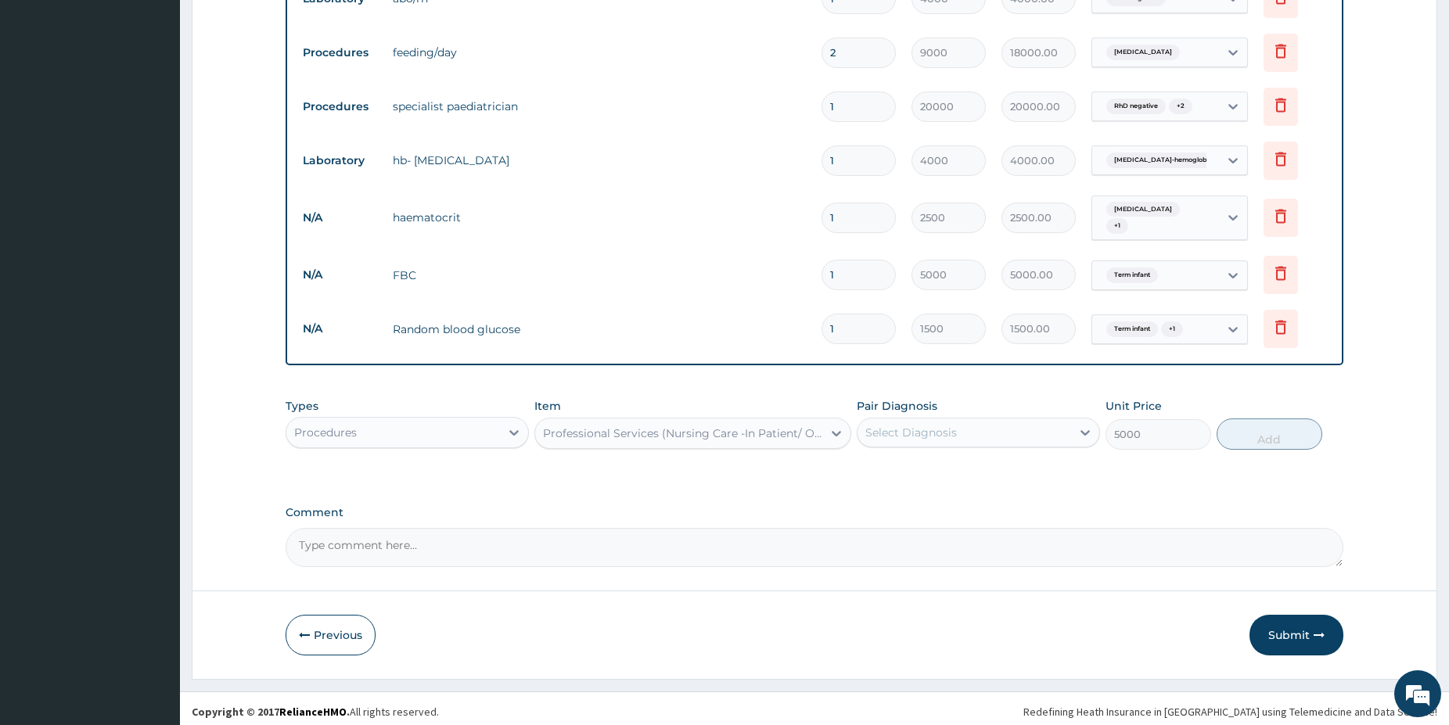
click at [945, 425] on div "Select Diagnosis" at bounding box center [911, 433] width 92 height 16
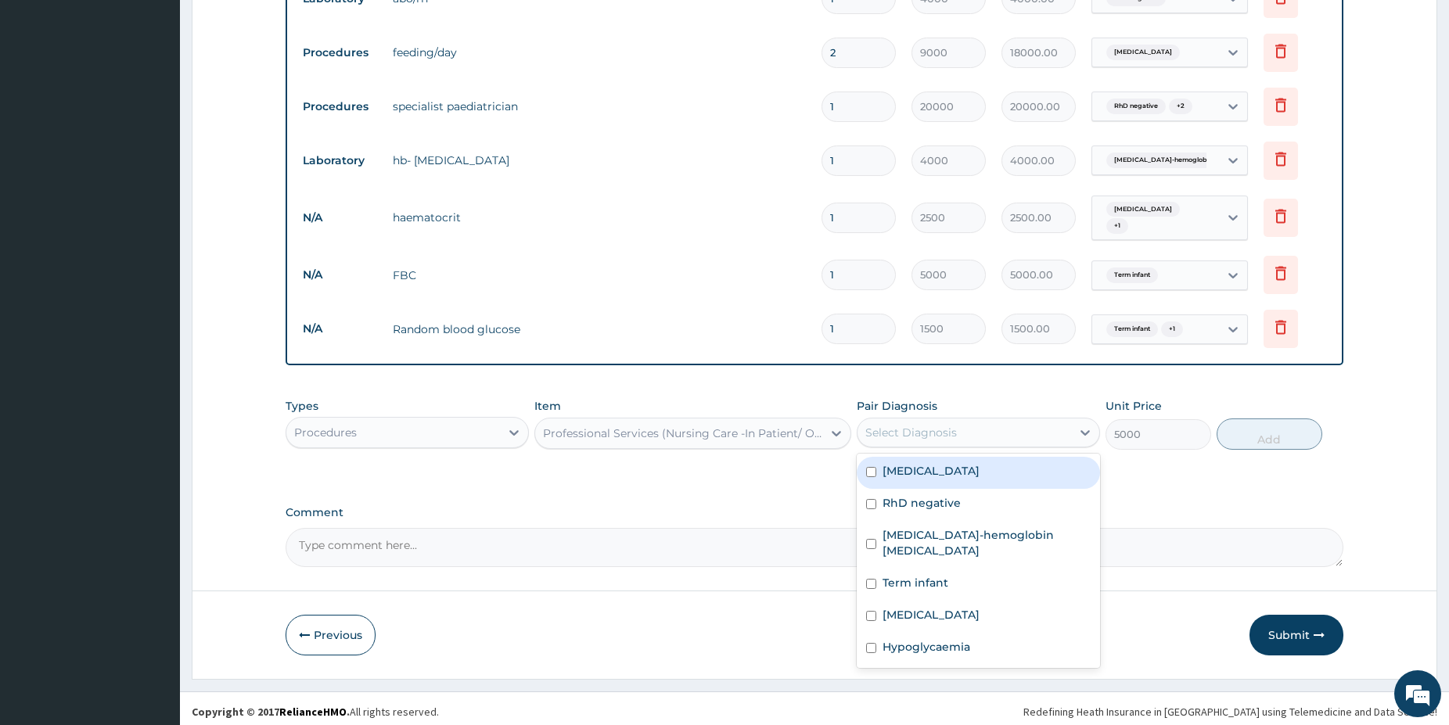
click at [965, 465] on label "[MEDICAL_DATA]" at bounding box center [930, 471] width 97 height 16
checkbox input "true"
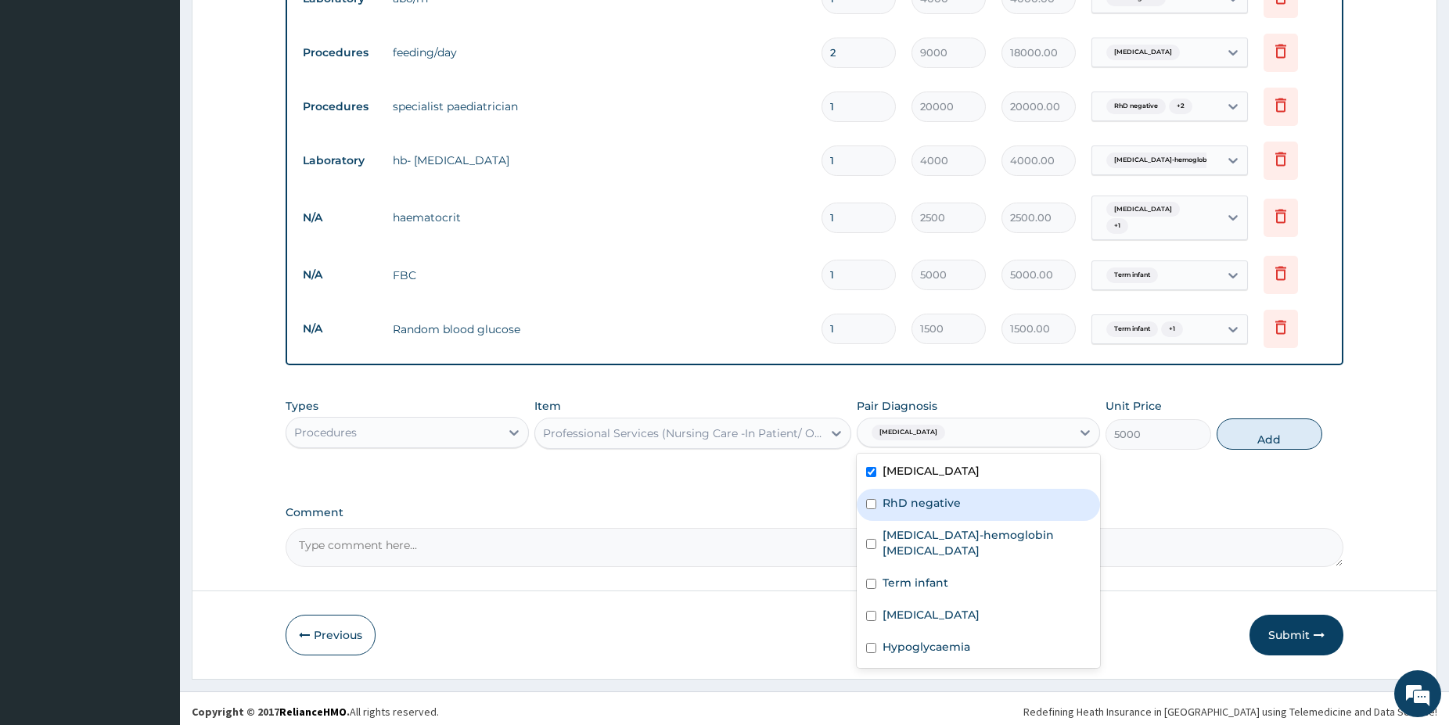
click at [965, 507] on div "RhD negative" at bounding box center [977, 505] width 243 height 32
checkbox input "true"
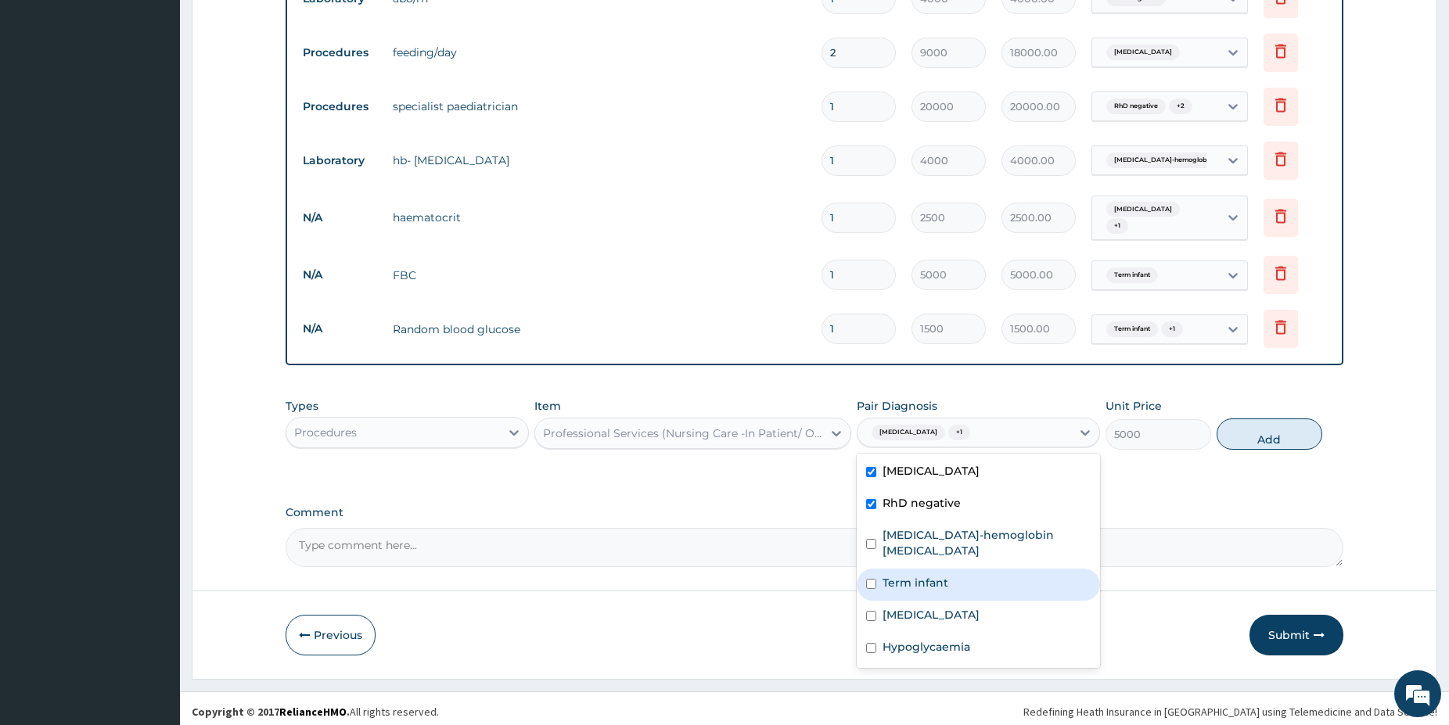
click at [930, 575] on label "Term infant" at bounding box center [915, 583] width 66 height 16
checkbox input "true"
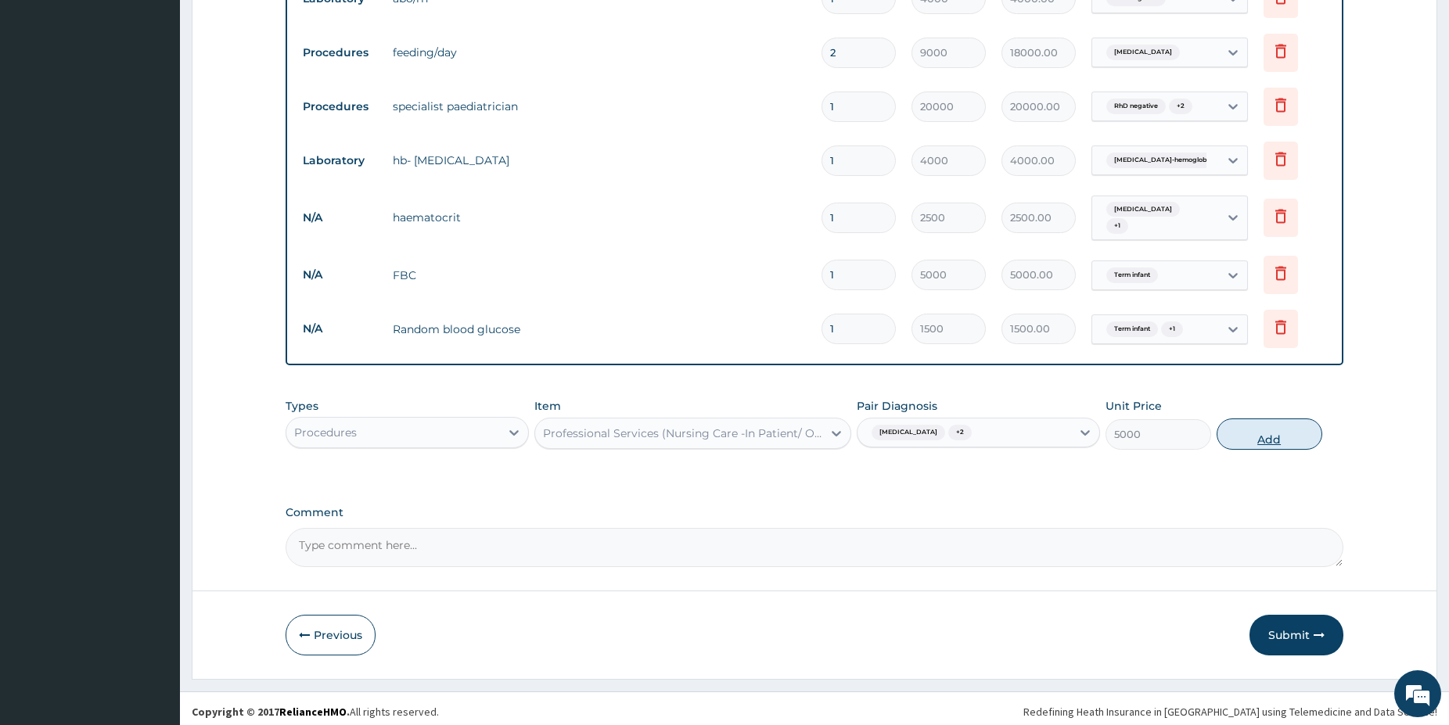
click at [1280, 430] on button "Add" at bounding box center [1269, 433] width 106 height 31
type input "0"
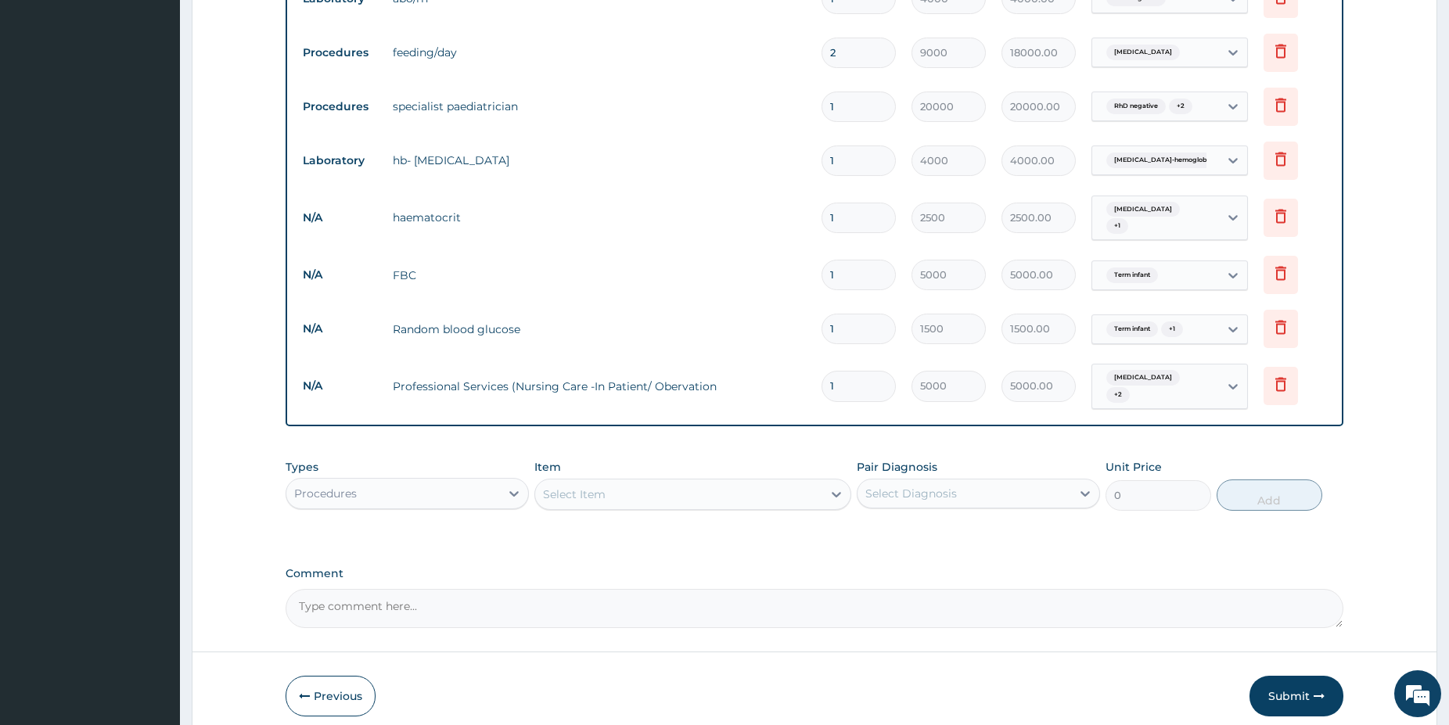
type input "0.00"
type input "3"
type input "15000.00"
type input "3"
click at [436, 485] on div "Procedures" at bounding box center [393, 493] width 214 height 25
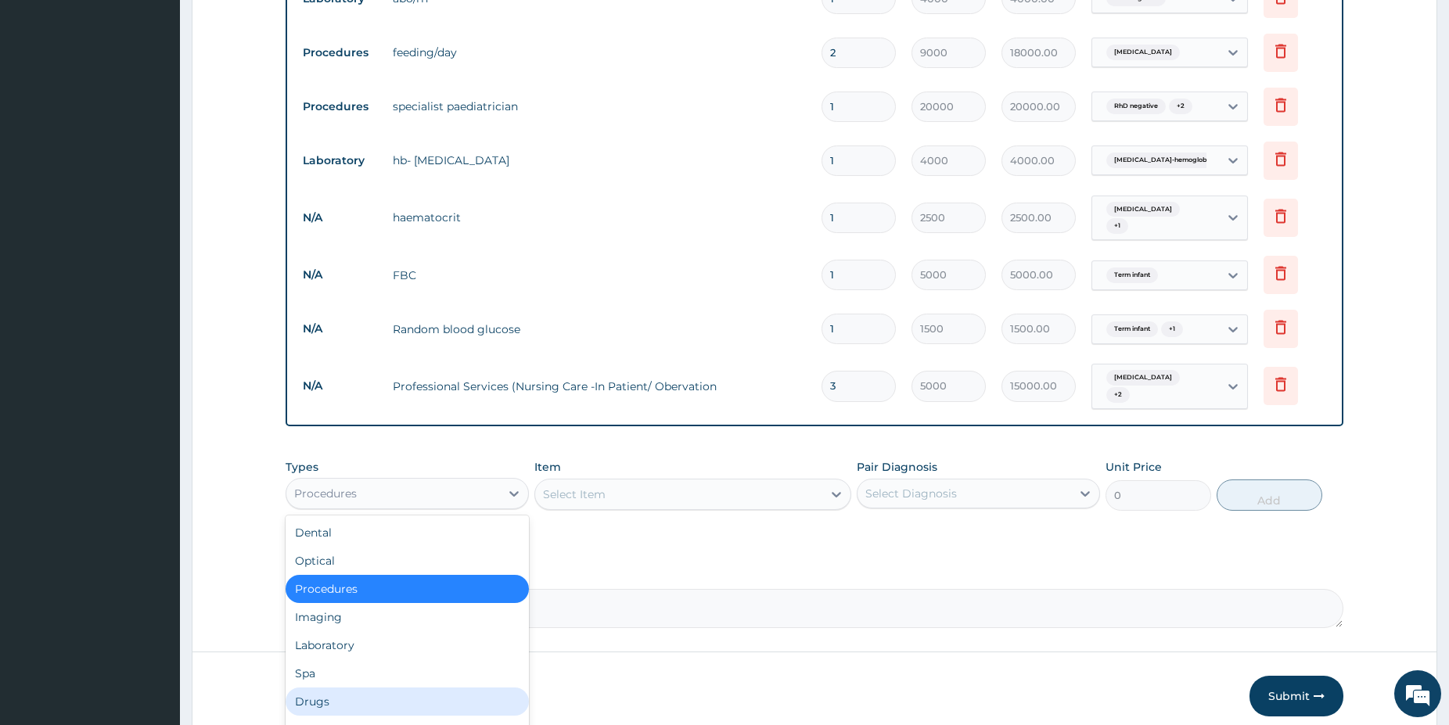
drag, startPoint x: 329, startPoint y: 686, endPoint x: 530, endPoint y: 586, distance: 223.9
click at [329, 688] on div "Drugs" at bounding box center [406, 702] width 243 height 28
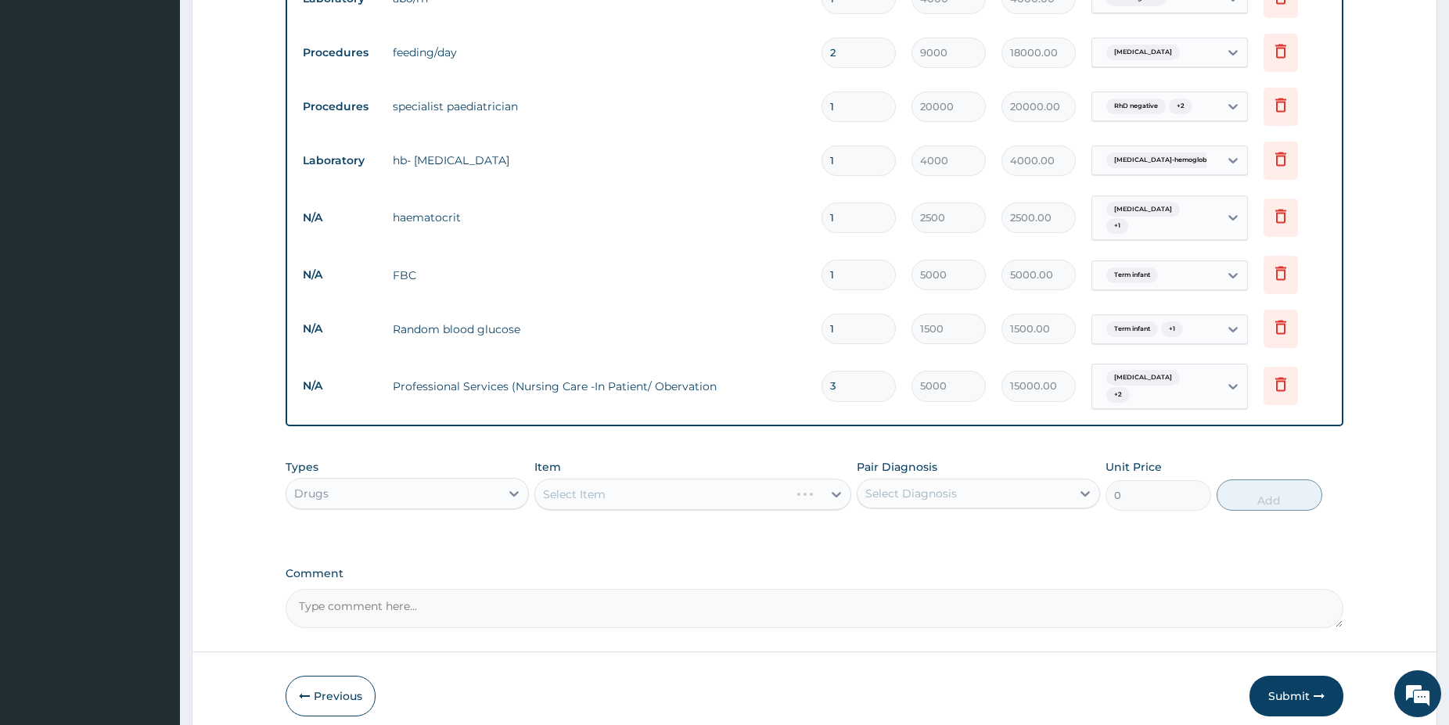
click at [705, 479] on div "Select Item" at bounding box center [692, 494] width 317 height 31
click at [702, 482] on div "Select Item" at bounding box center [678, 494] width 287 height 25
type input "vitam"
click at [630, 519] on div "[MEDICAL_DATA] INJ" at bounding box center [692, 533] width 317 height 28
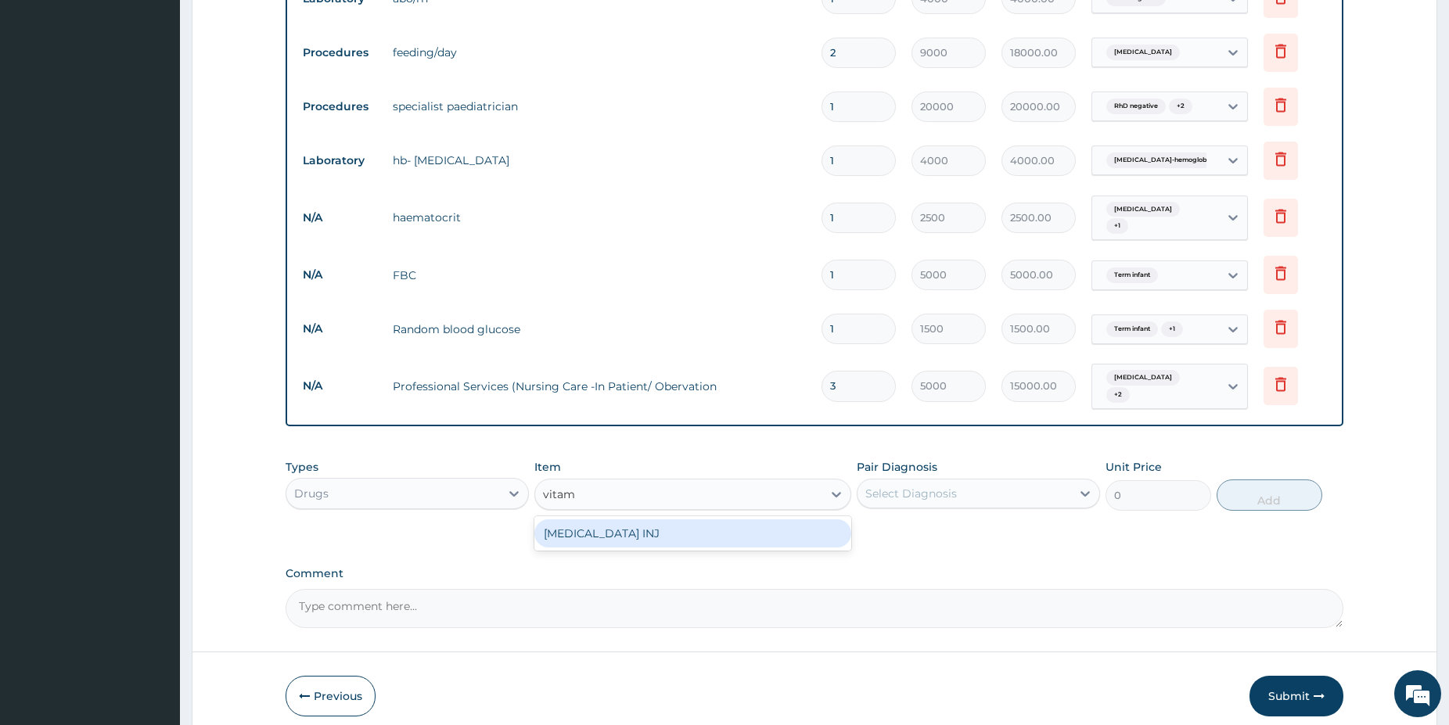
type input "1250"
click at [915, 486] on div "Select Diagnosis" at bounding box center [911, 494] width 92 height 16
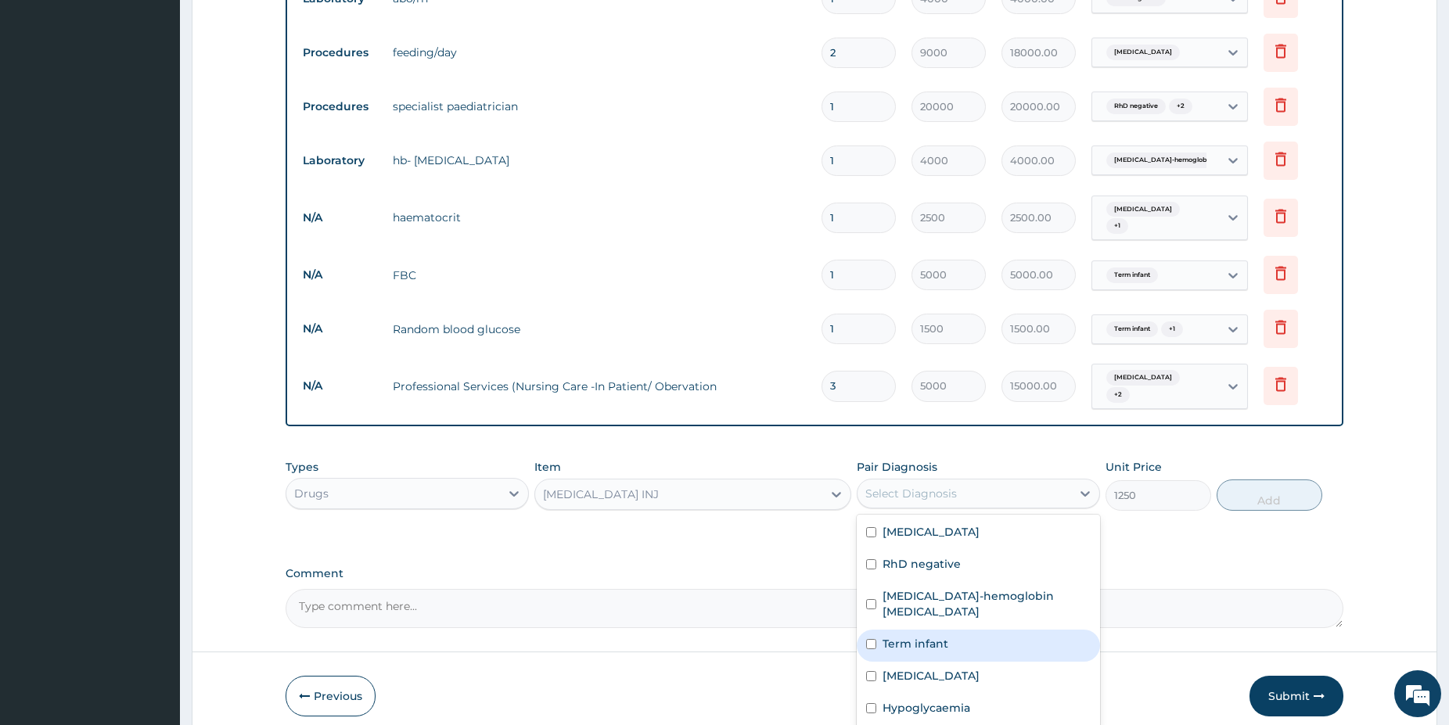
click at [939, 636] on label "Term infant" at bounding box center [915, 644] width 66 height 16
checkbox input "true"
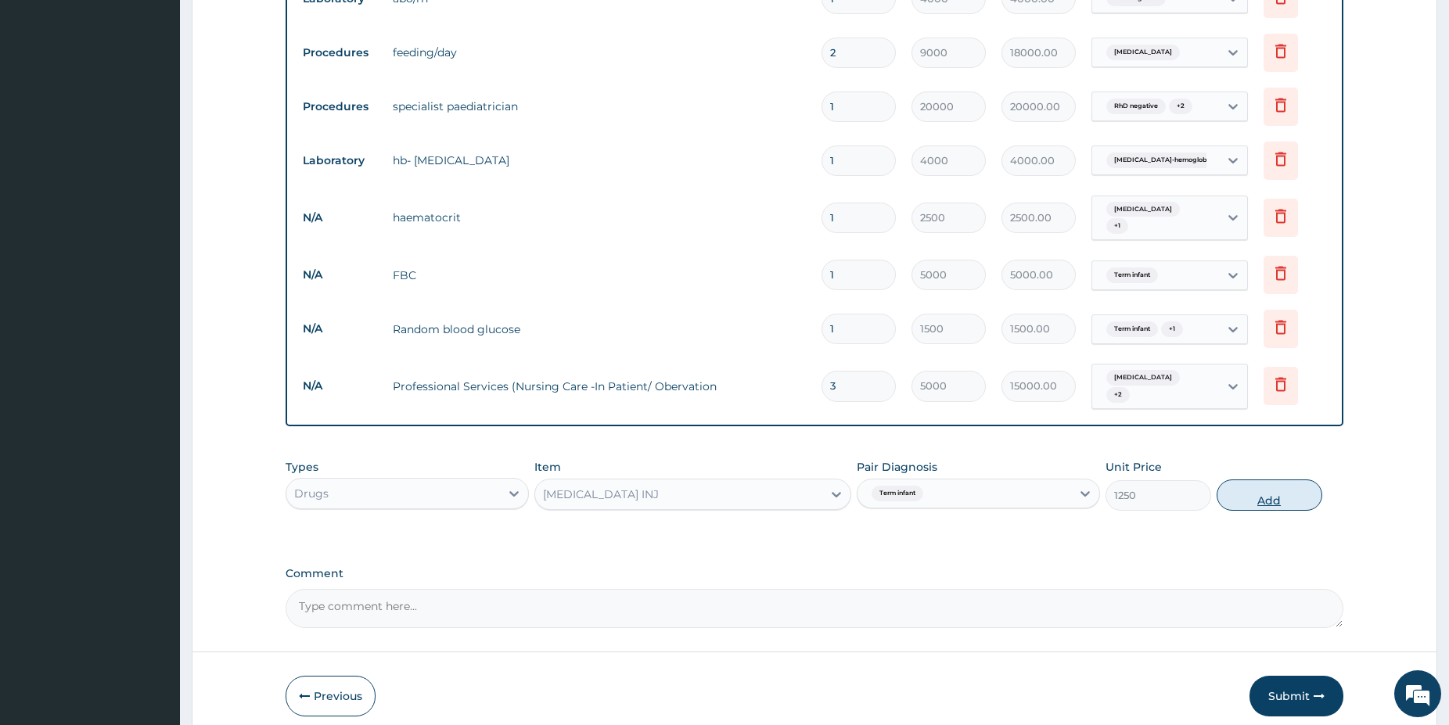
click at [1256, 487] on button "Add" at bounding box center [1269, 494] width 106 height 31
type input "0"
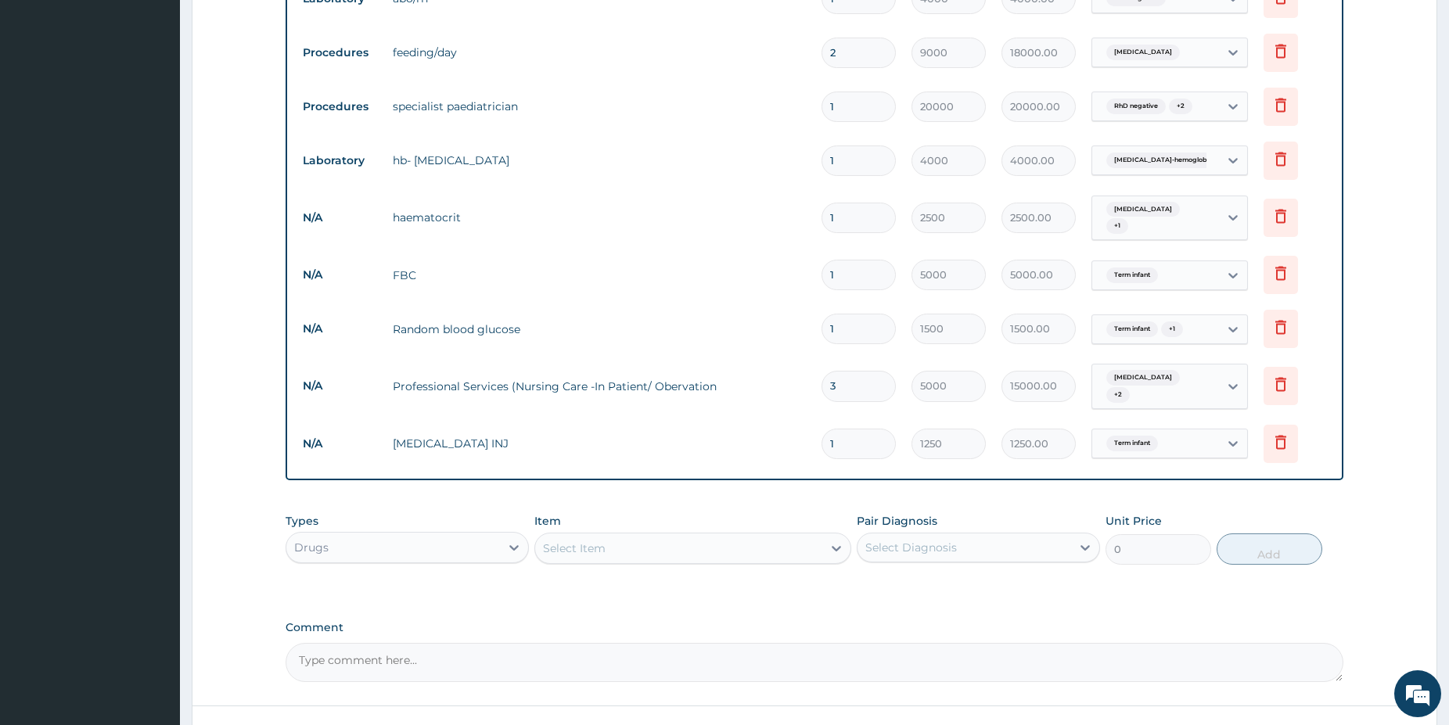
click at [762, 536] on div "Select Item" at bounding box center [678, 548] width 287 height 25
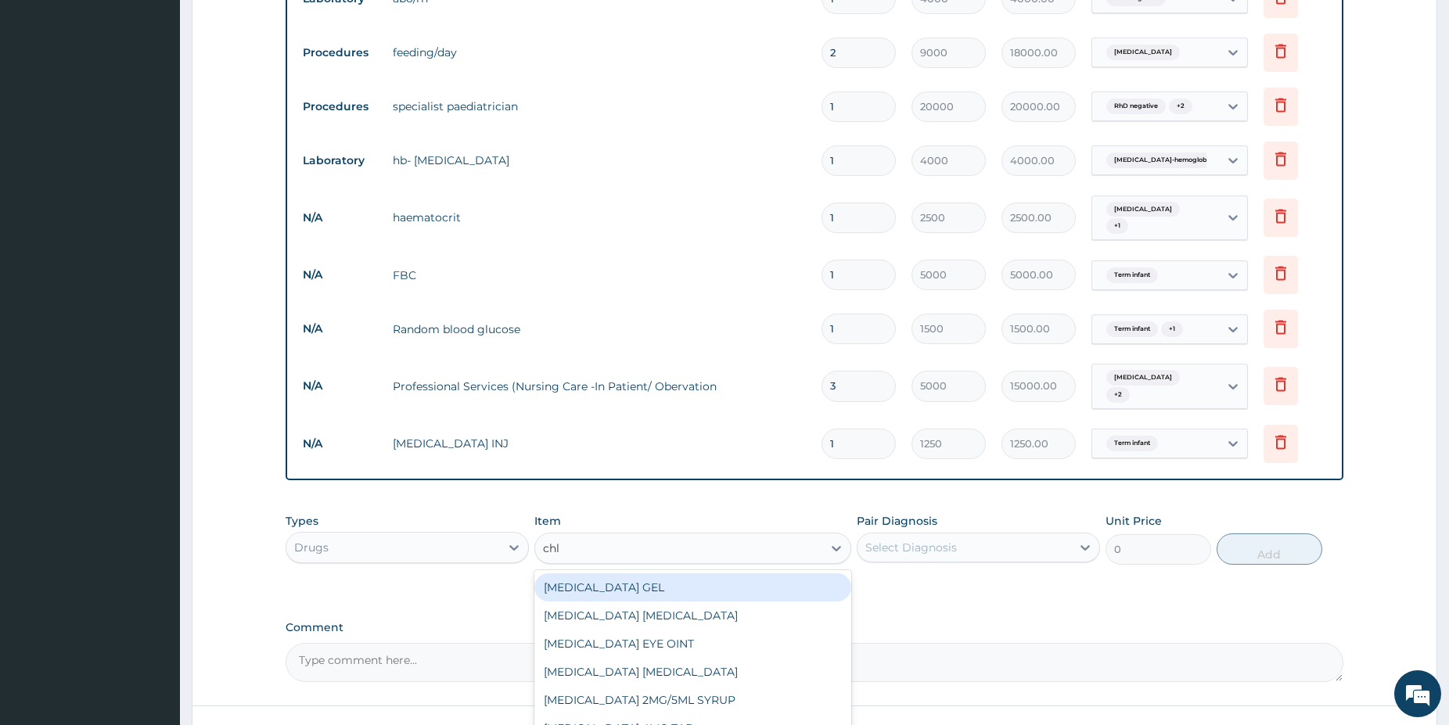
type input "chlo"
click at [751, 573] on div "[MEDICAL_DATA] GEL" at bounding box center [692, 587] width 317 height 28
type input "2500"
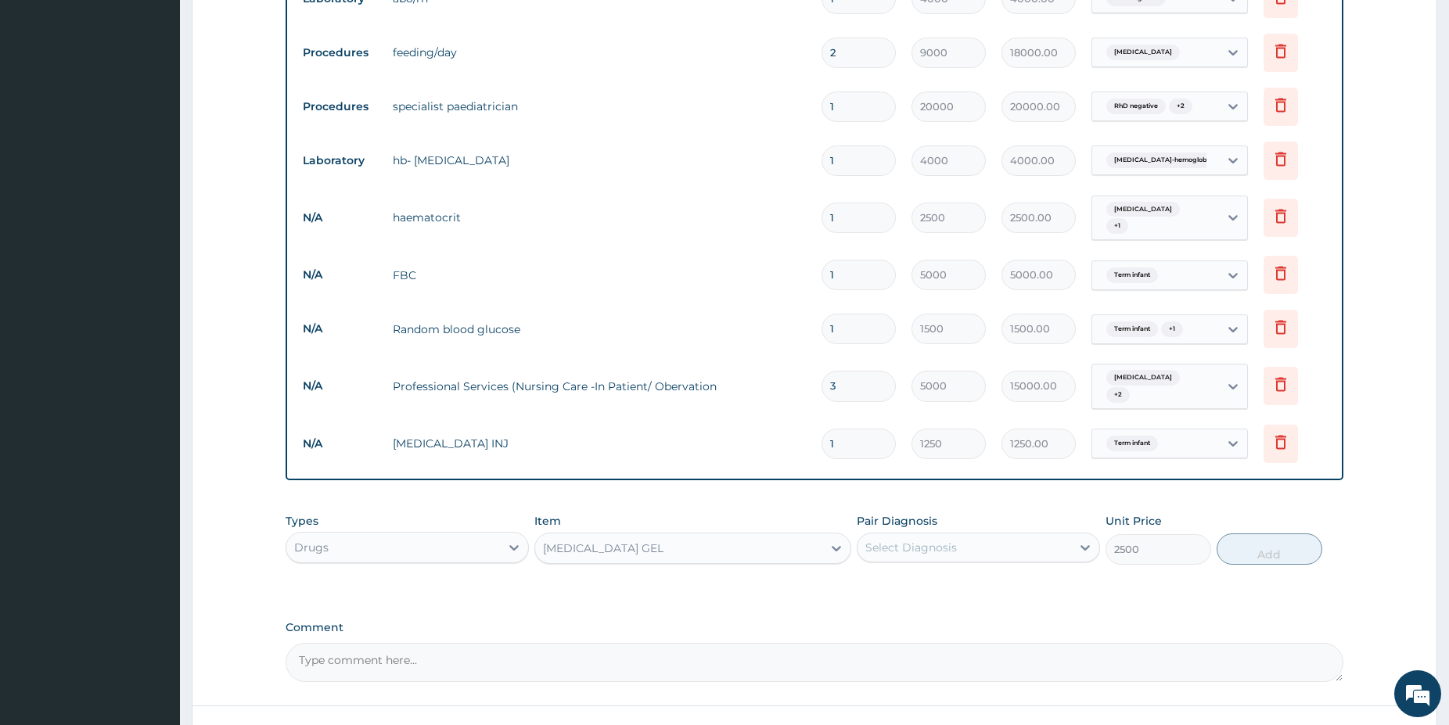
click at [929, 540] on div "Select Diagnosis" at bounding box center [911, 548] width 92 height 16
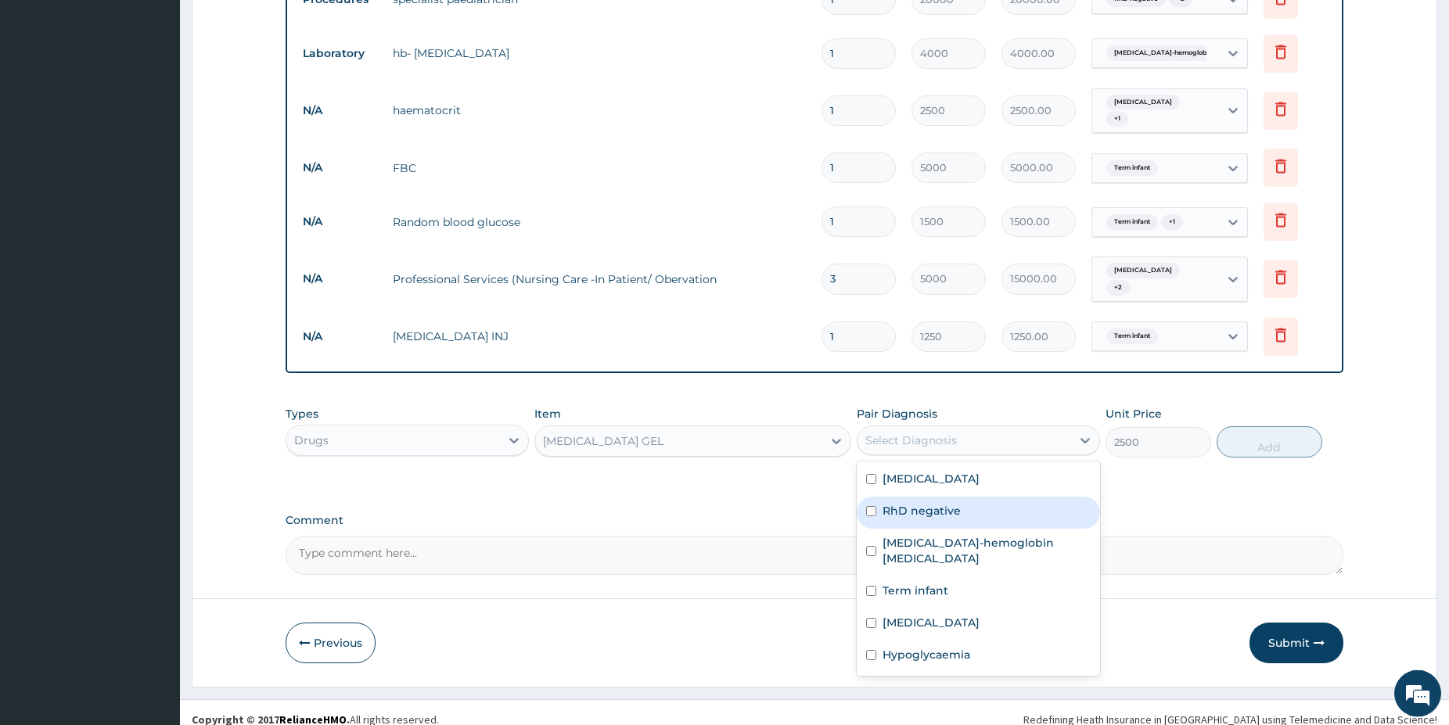
scroll to position [960, 0]
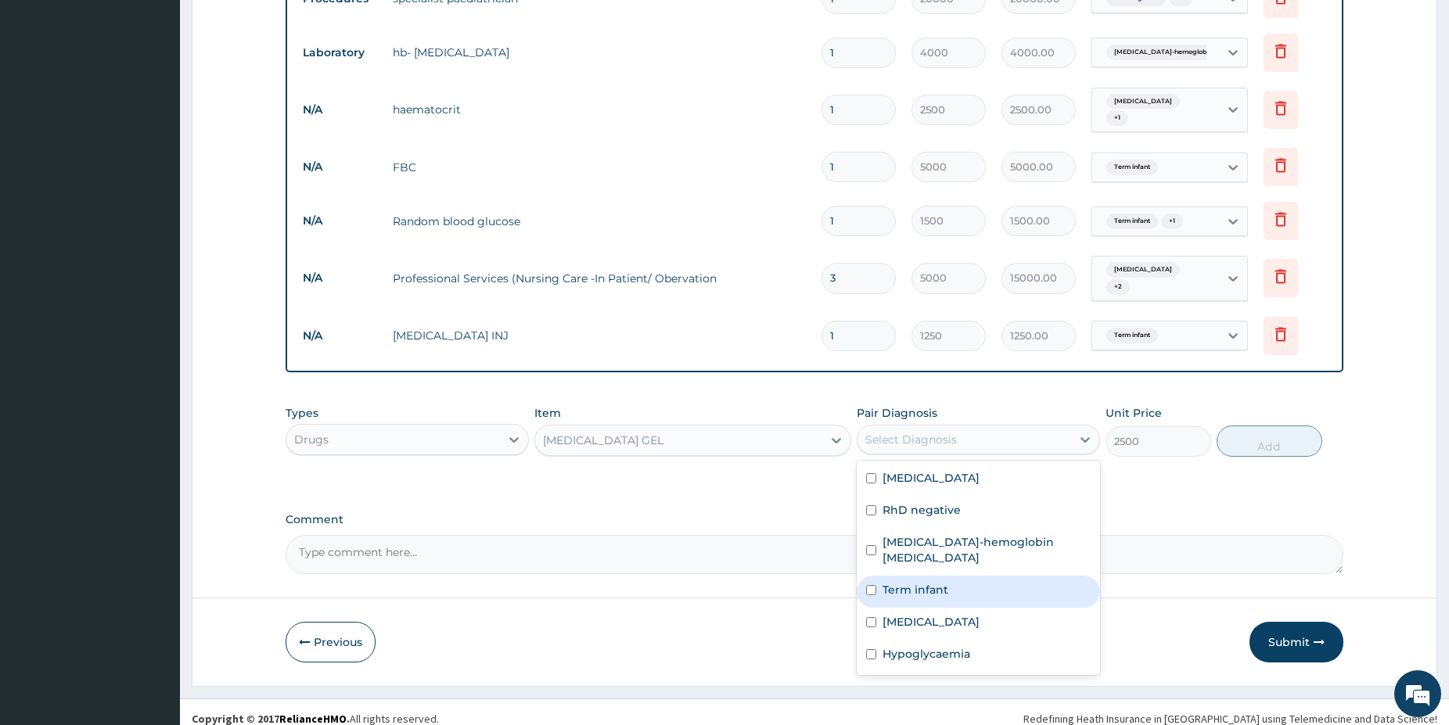
click at [973, 576] on div "Term infant" at bounding box center [977, 592] width 243 height 32
checkbox input "true"
click at [1248, 425] on button "Add" at bounding box center [1269, 440] width 106 height 31
type input "0"
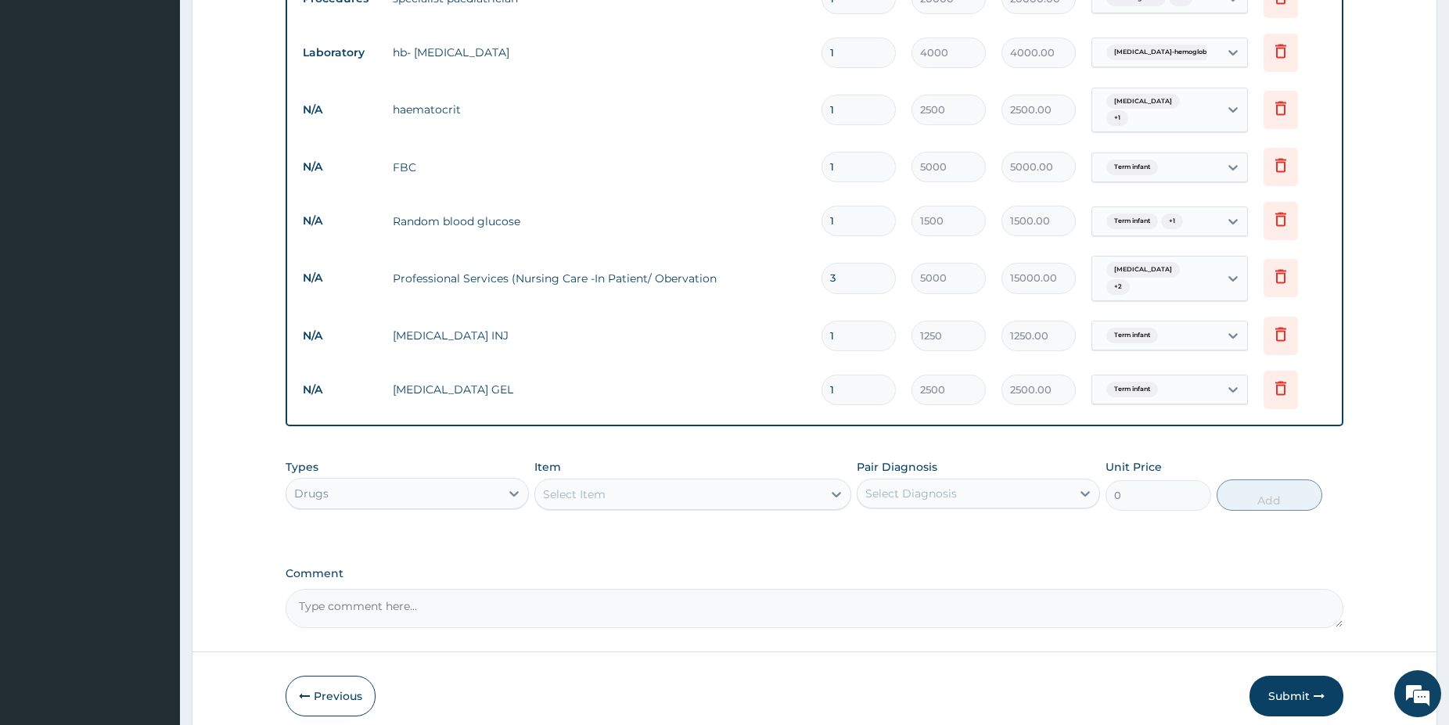
click at [764, 484] on div "Select Item" at bounding box center [678, 494] width 287 height 25
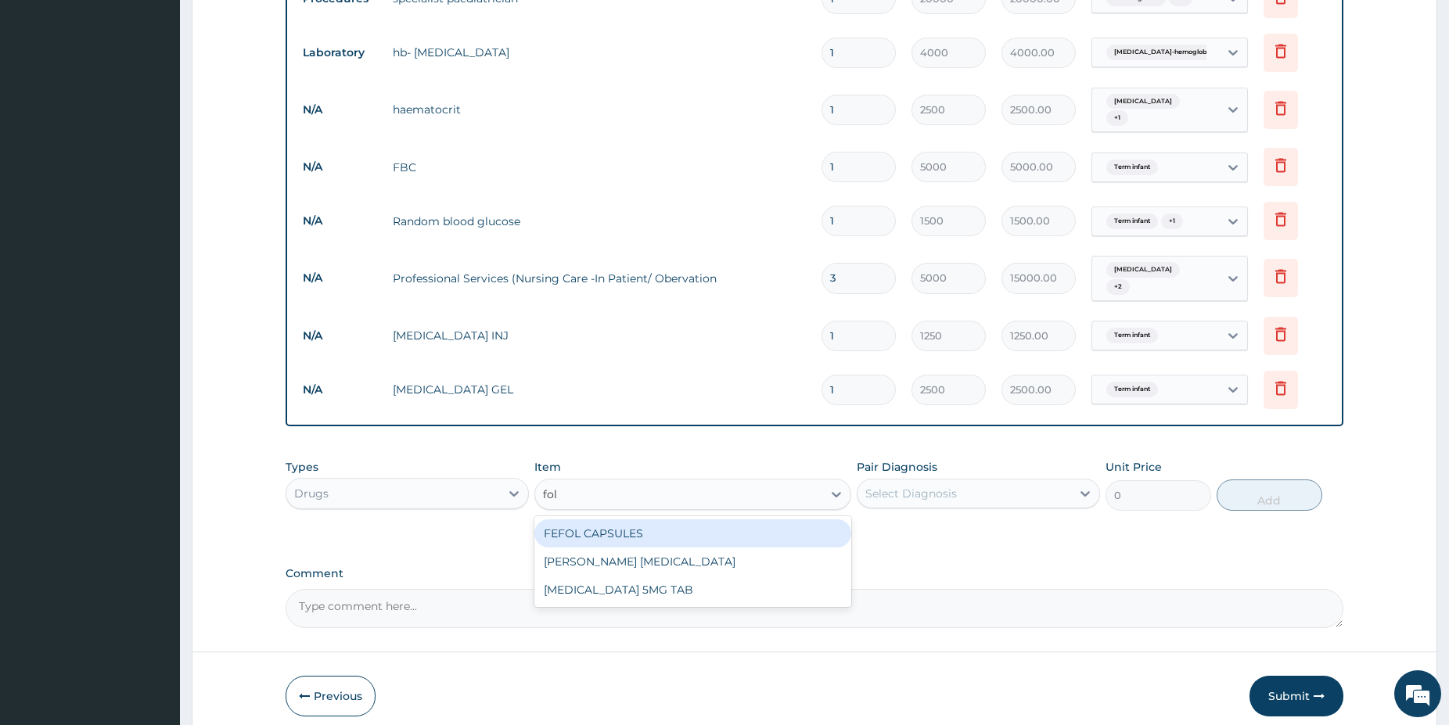
type input "foli"
click at [749, 519] on div "[MEDICAL_DATA] 5MG TAB" at bounding box center [692, 533] width 317 height 28
type input "45"
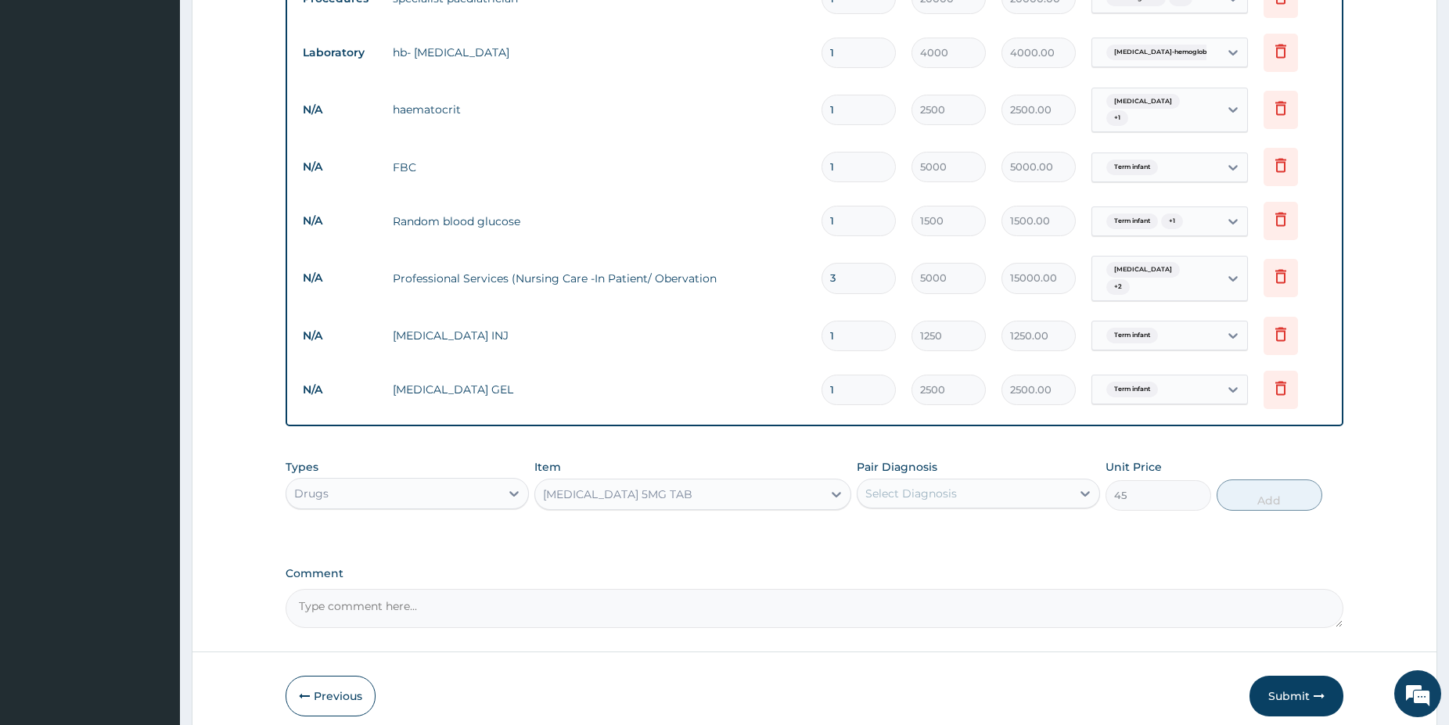
click at [979, 484] on div "Select Diagnosis" at bounding box center [964, 493] width 214 height 25
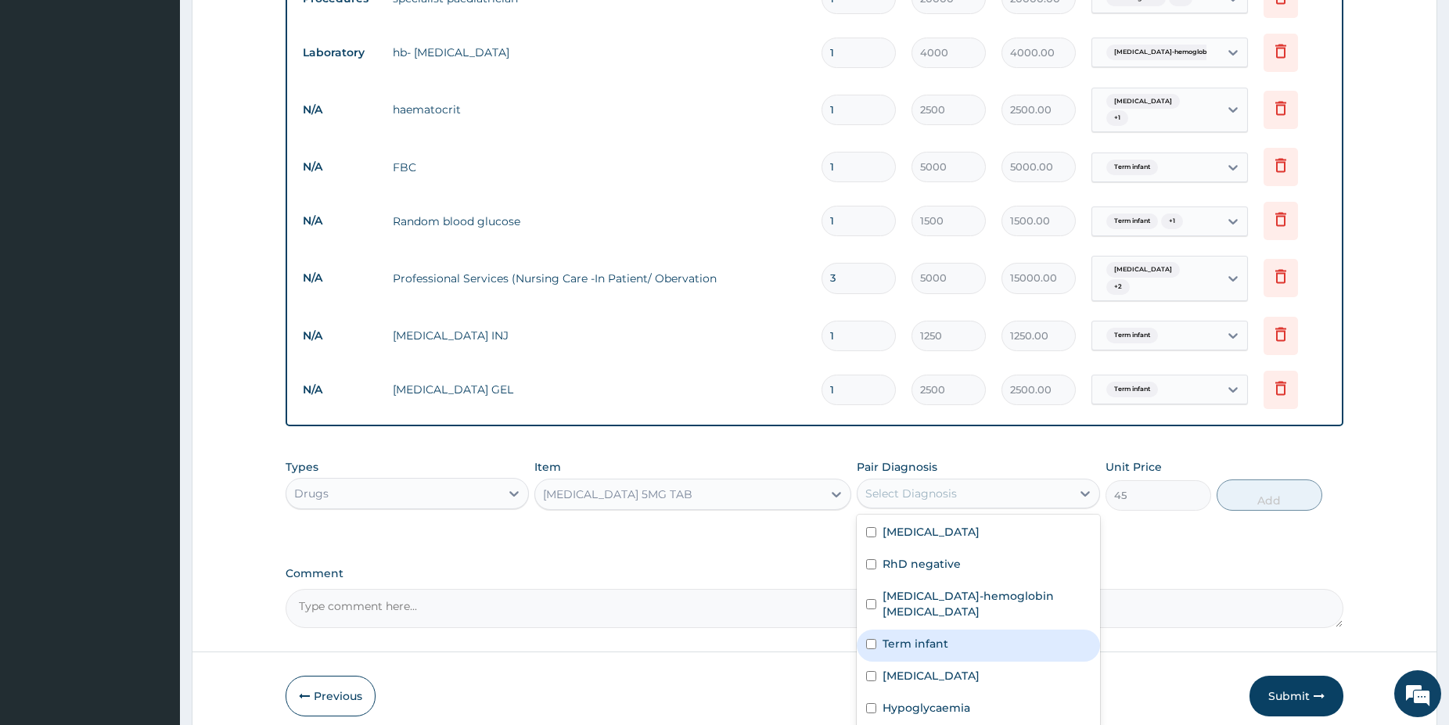
click at [937, 636] on label "Term infant" at bounding box center [915, 644] width 66 height 16
checkbox input "true"
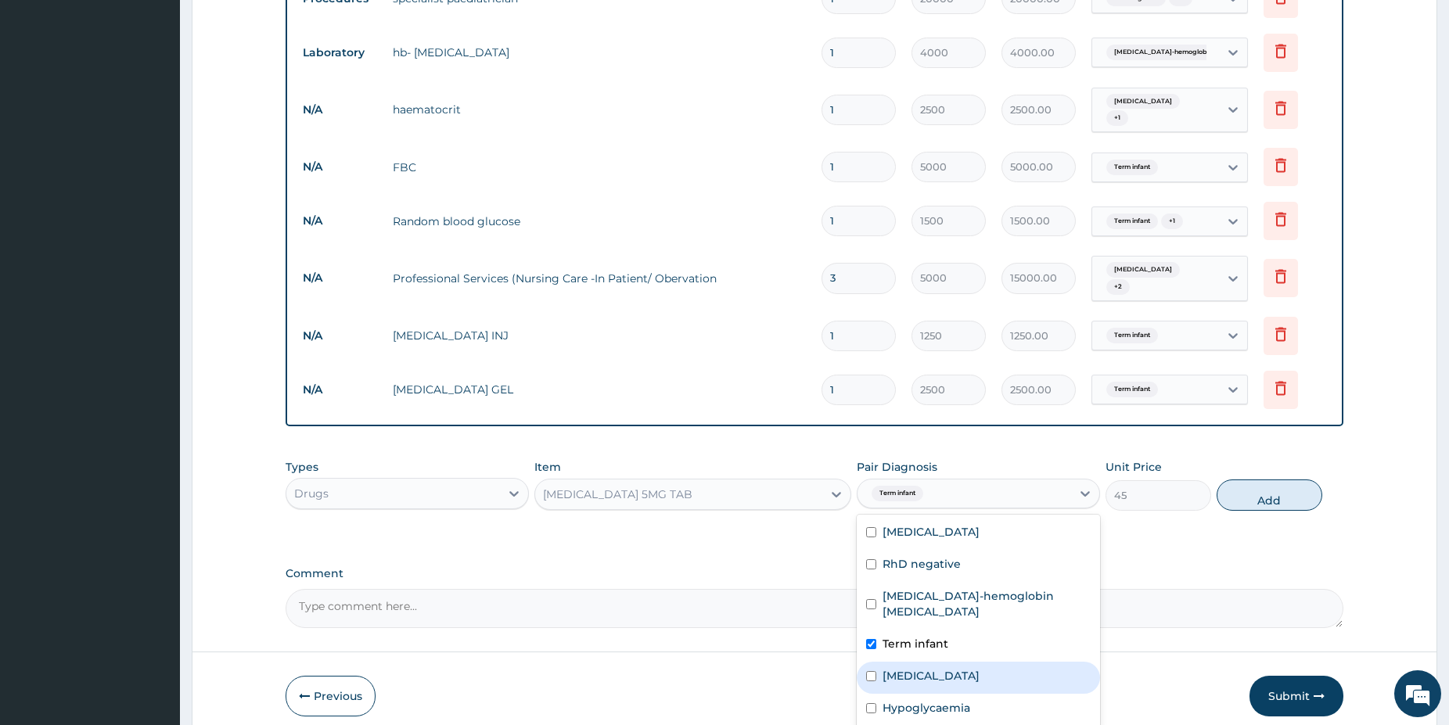
click at [929, 662] on div "[MEDICAL_DATA]" at bounding box center [977, 678] width 243 height 32
checkbox input "true"
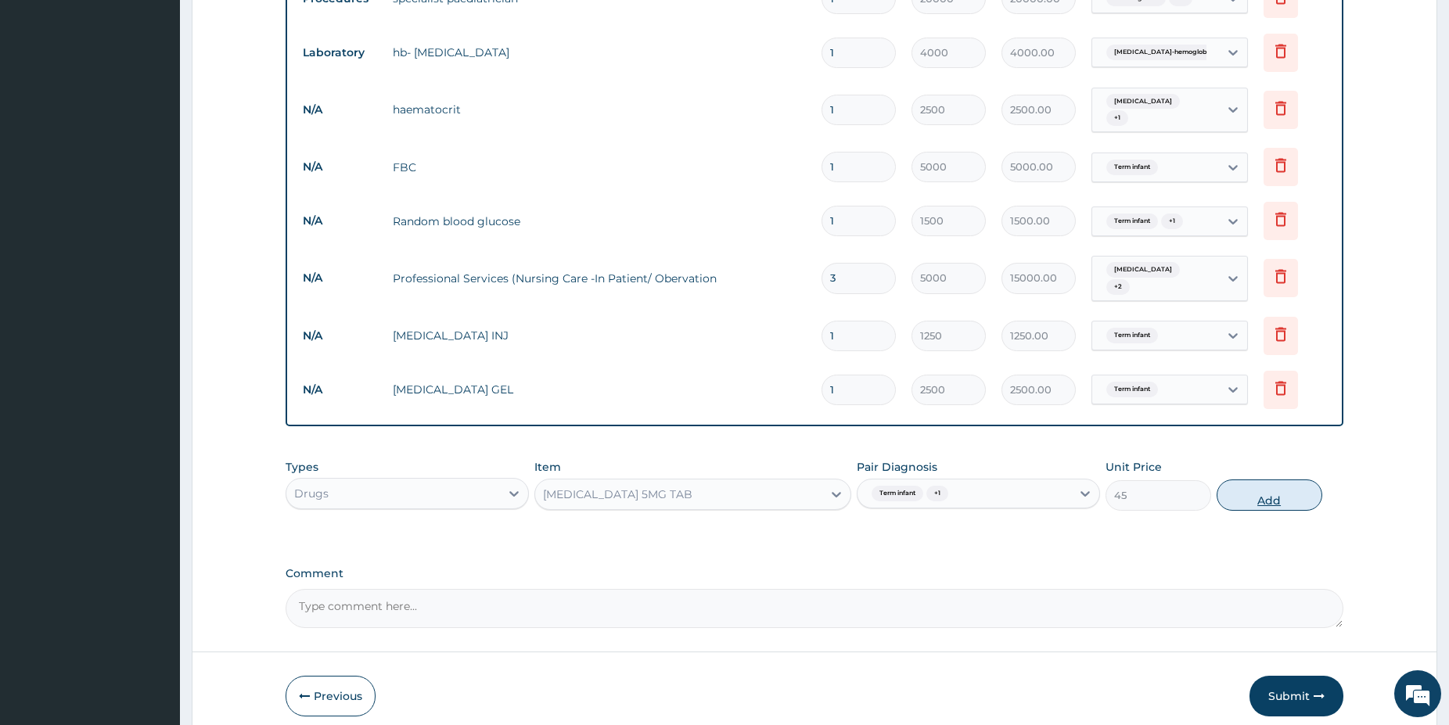
click at [1276, 489] on button "Add" at bounding box center [1269, 494] width 106 height 31
type input "0"
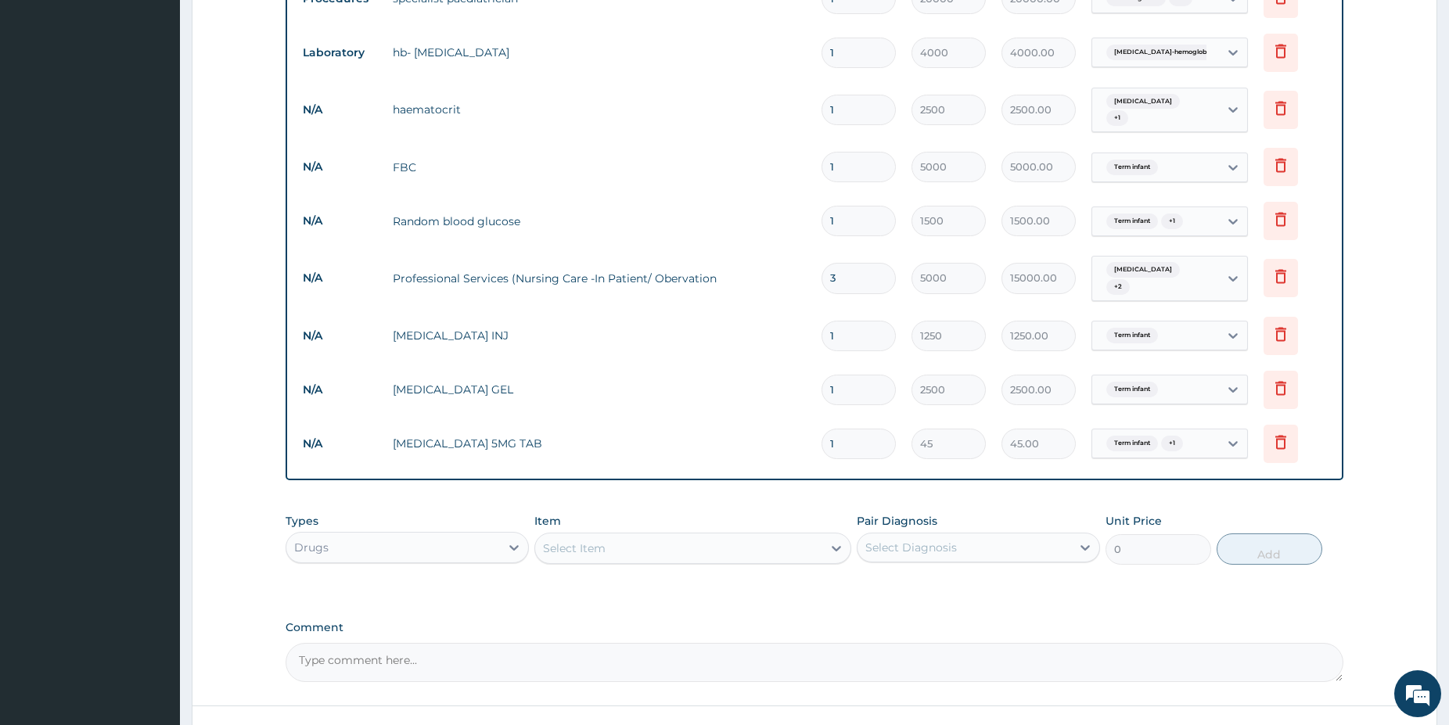
type input "0.00"
type input "3"
type input "135.00"
type input "37"
type input "1665.00"
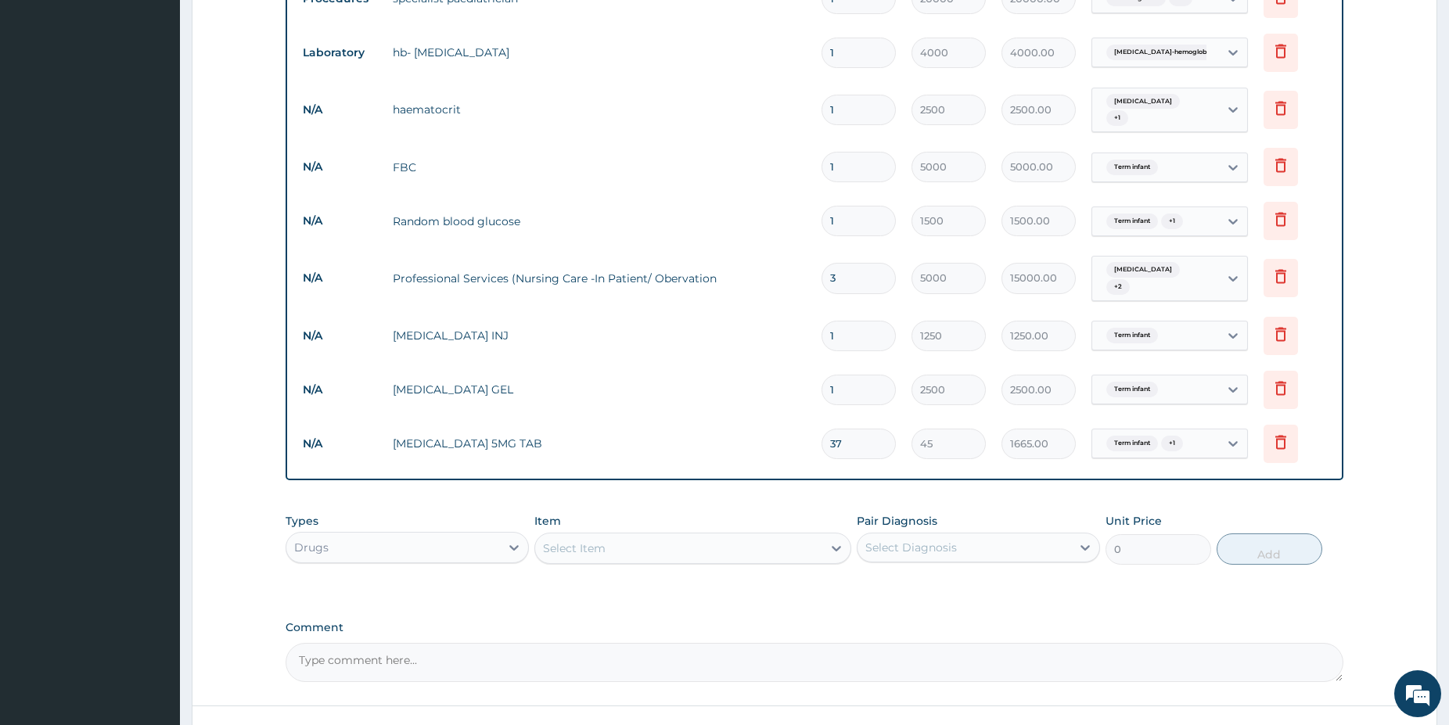
type input "37"
click at [727, 536] on div "Select Item" at bounding box center [678, 548] width 287 height 25
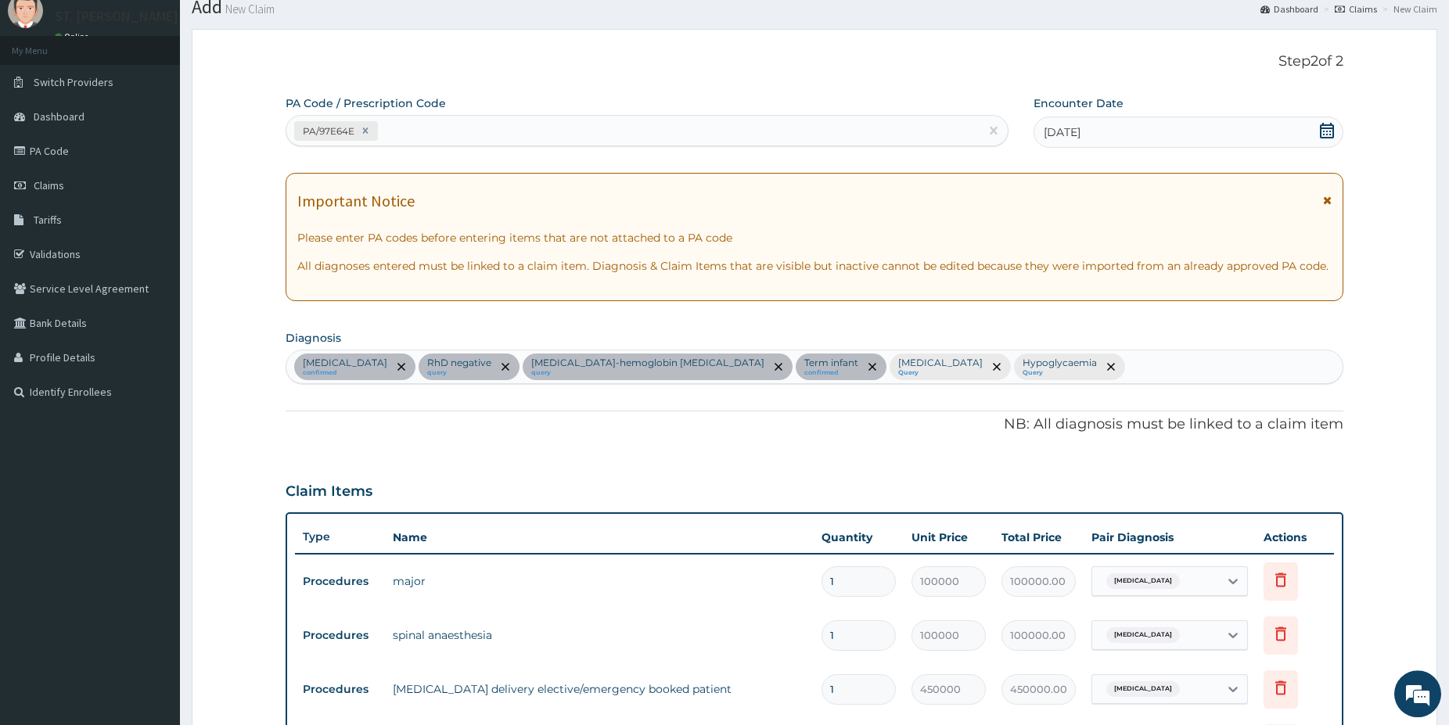
scroll to position [0, 0]
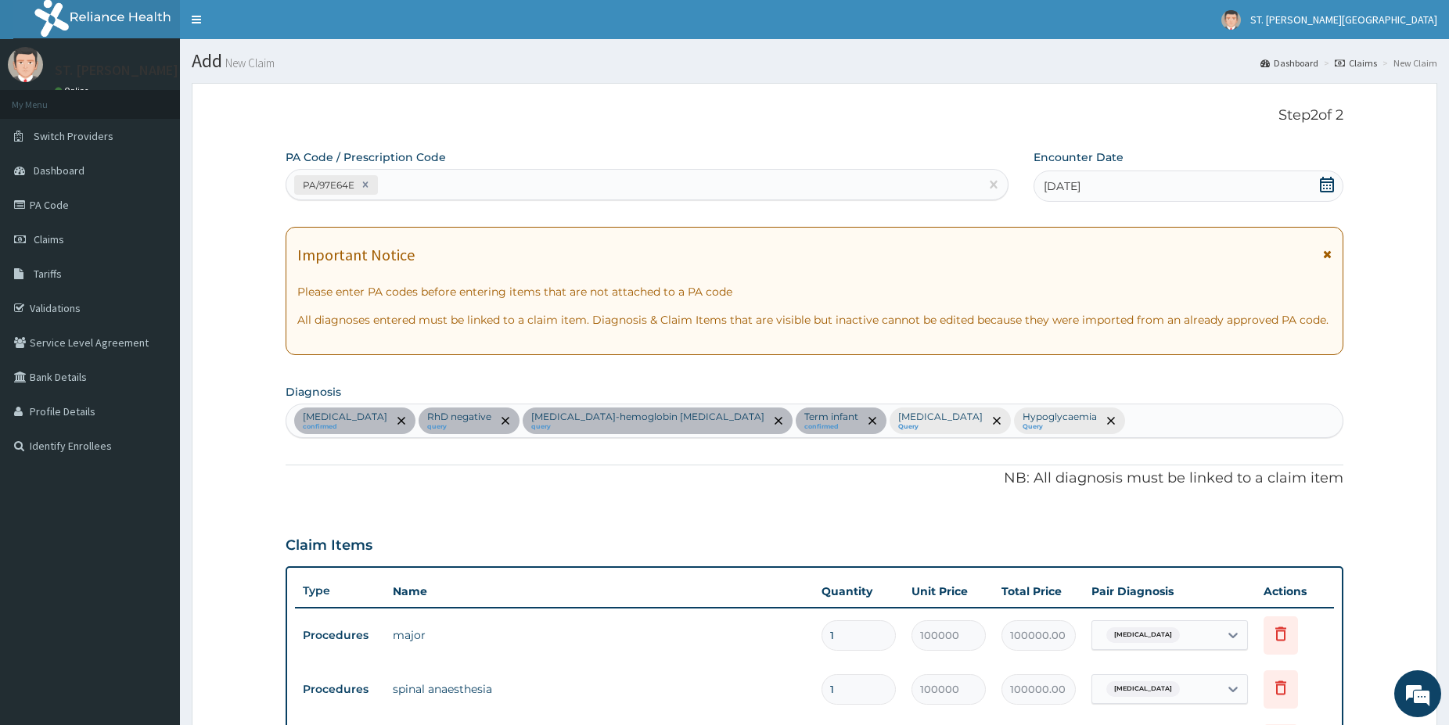
click at [1035, 432] on div "[MEDICAL_DATA] confirmed RhD negative query [MEDICAL_DATA]-hemoglobin [MEDICAL_…" at bounding box center [814, 420] width 1056 height 33
type input "sepsi"
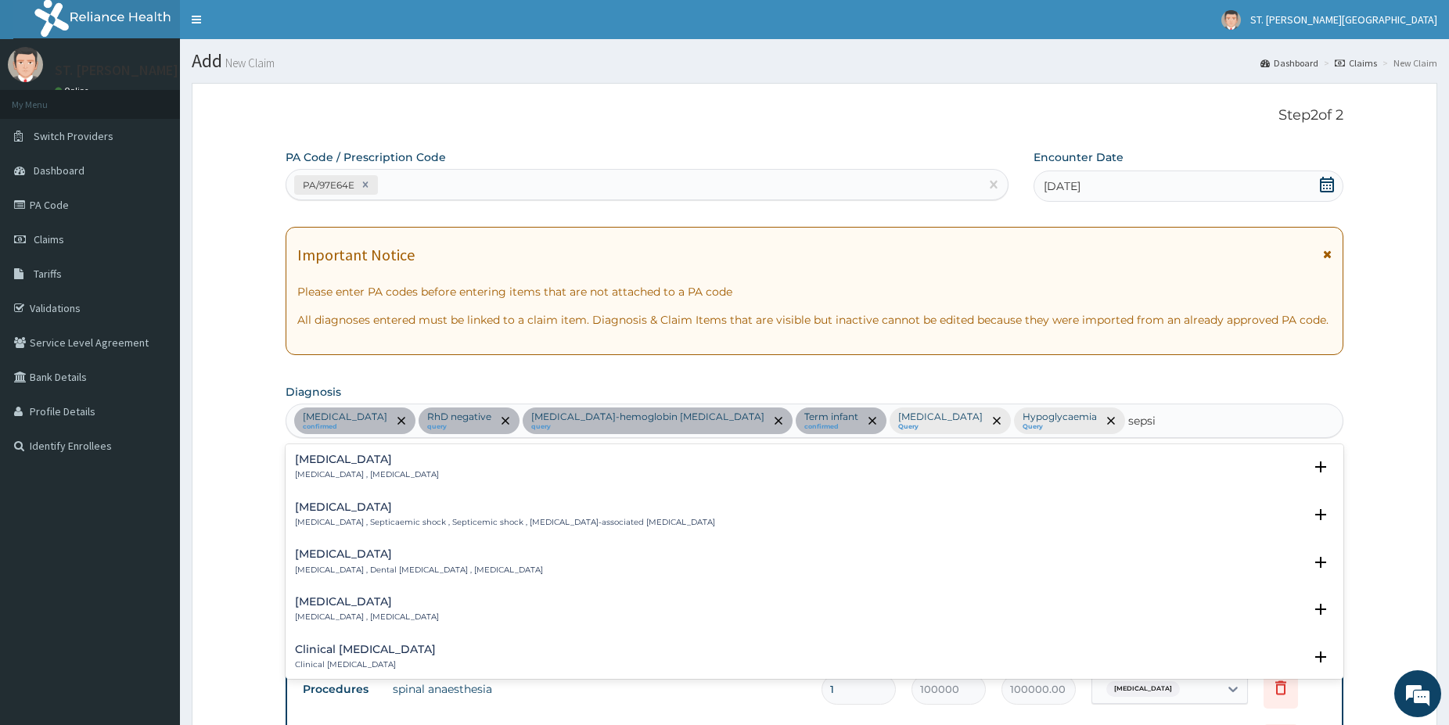
click at [323, 455] on h4 "[MEDICAL_DATA]" at bounding box center [367, 460] width 144 height 12
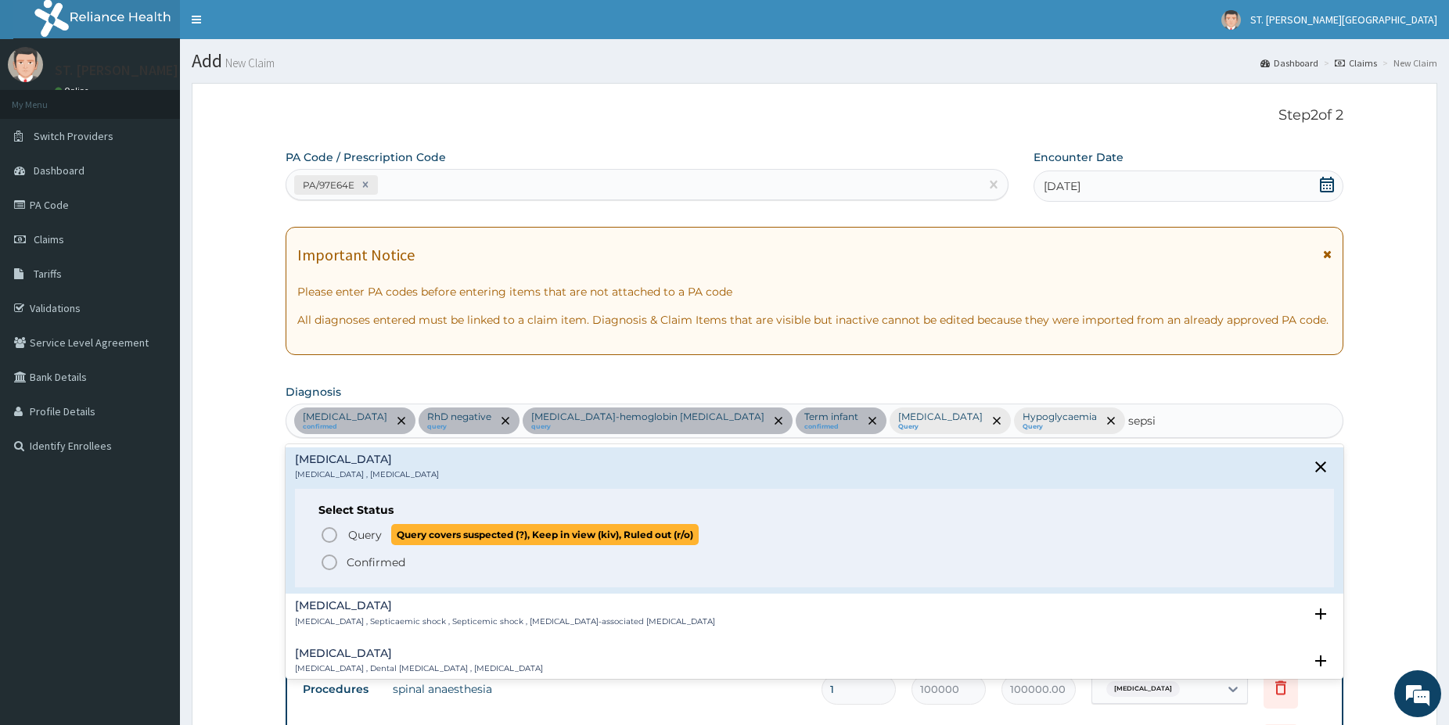
click at [331, 537] on icon "status option query" at bounding box center [329, 535] width 19 height 19
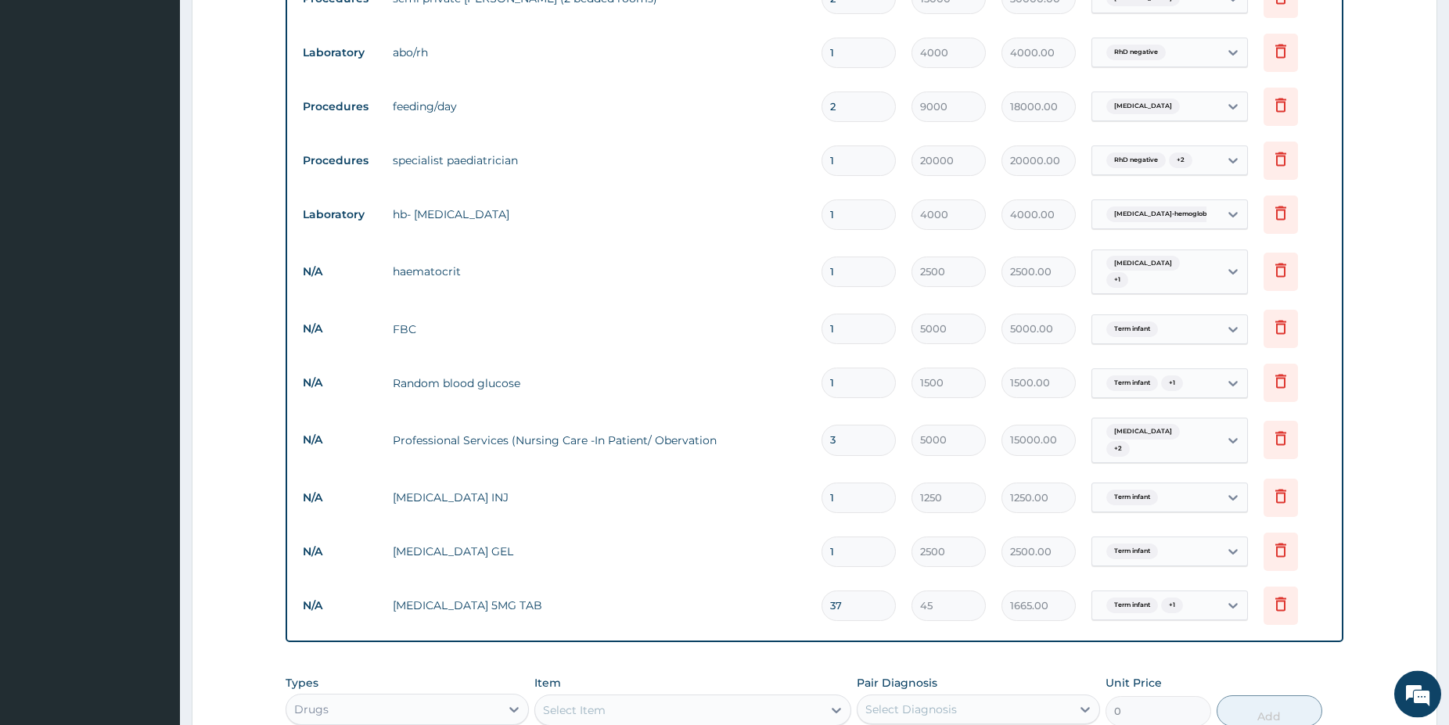
drag, startPoint x: 1455, startPoint y: 720, endPoint x: 1330, endPoint y: 723, distance: 124.4
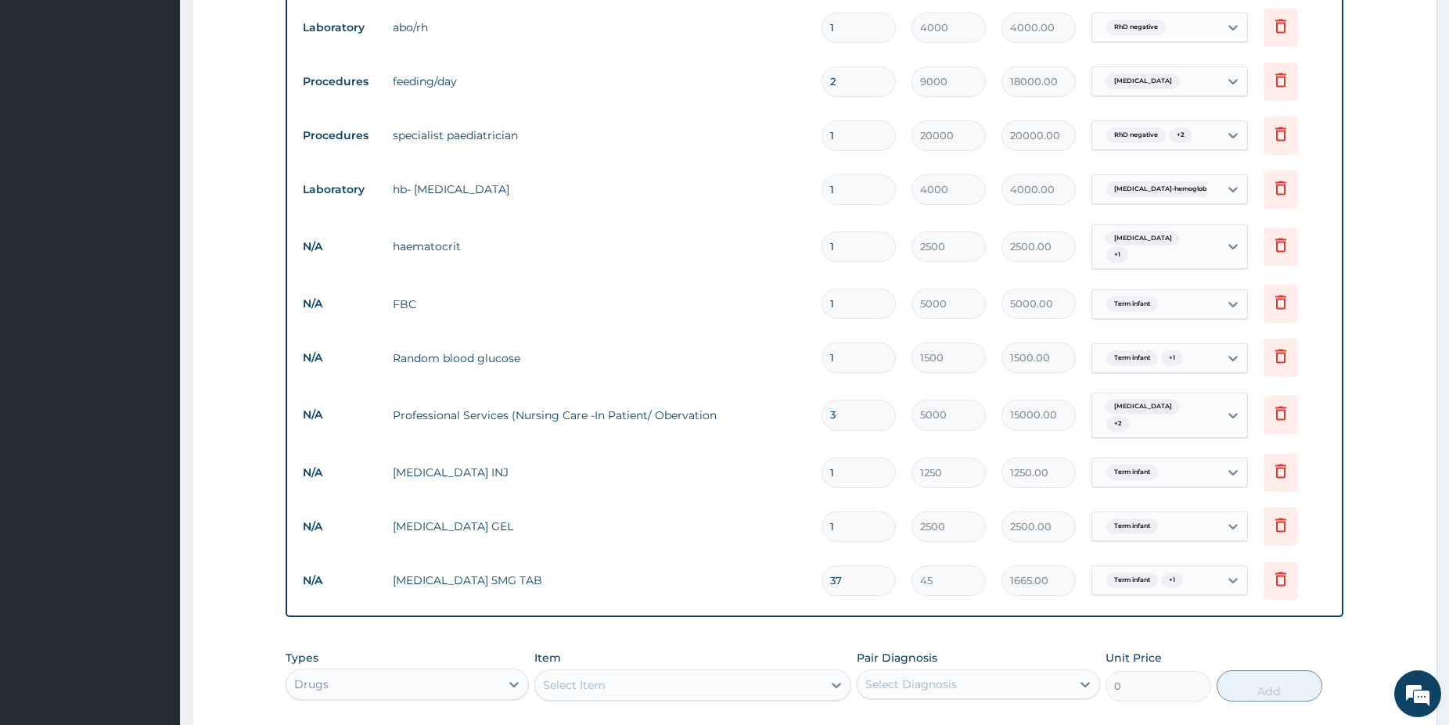
scroll to position [838, 0]
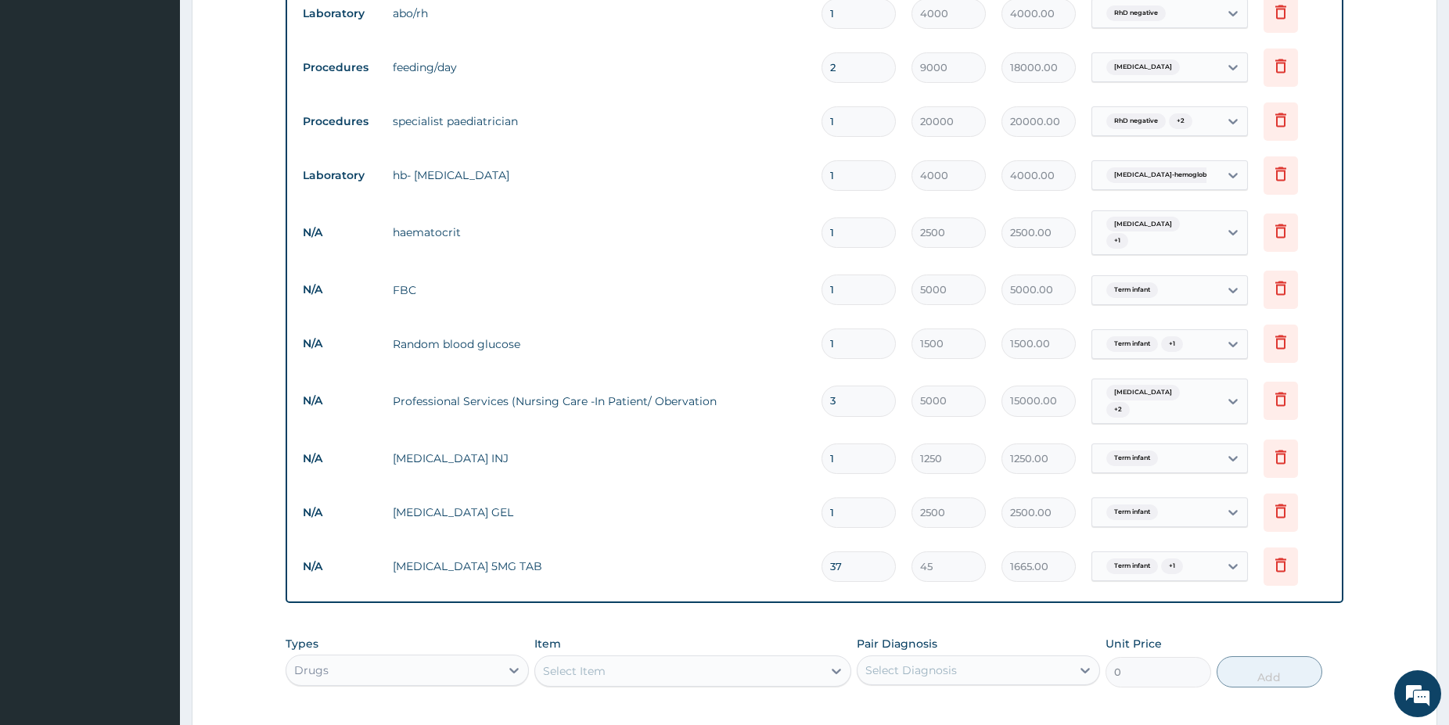
click at [725, 662] on div "Select Item" at bounding box center [678, 671] width 287 height 25
type input "amox"
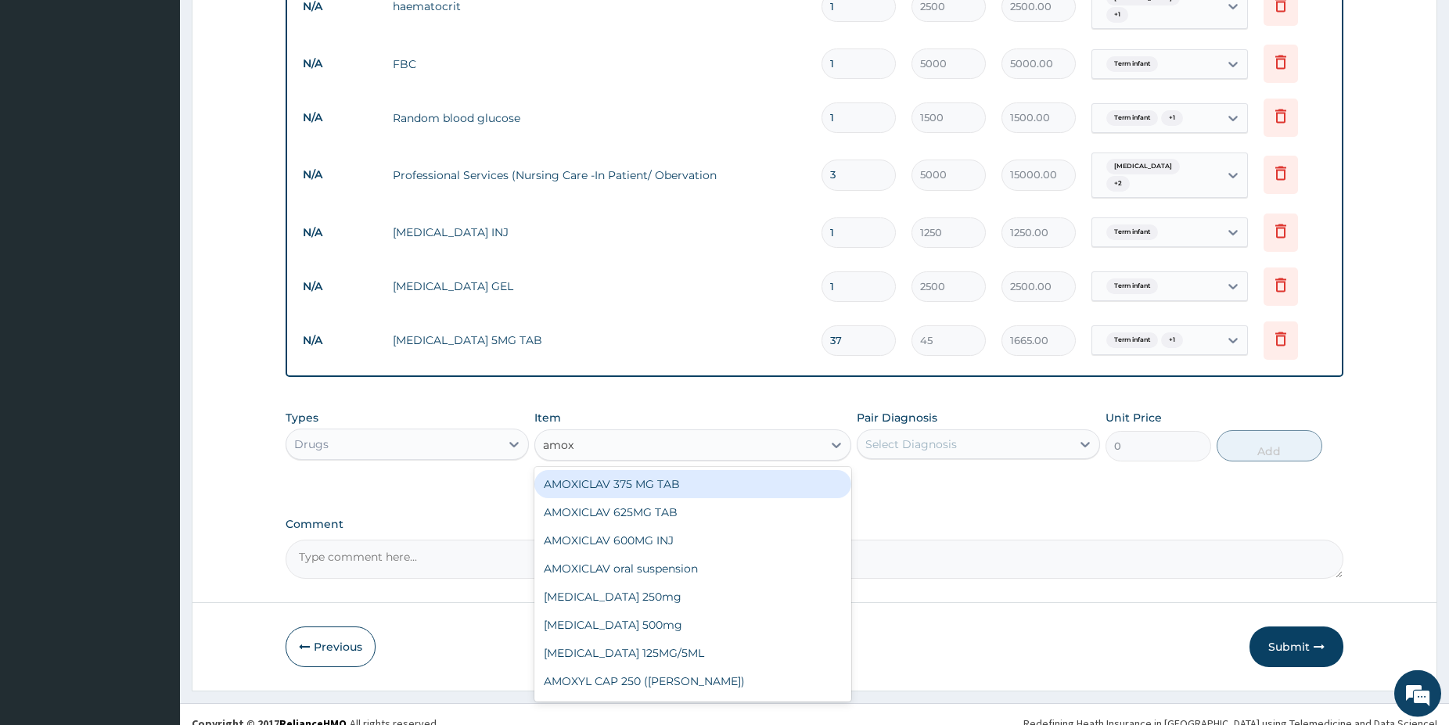
scroll to position [1068, 0]
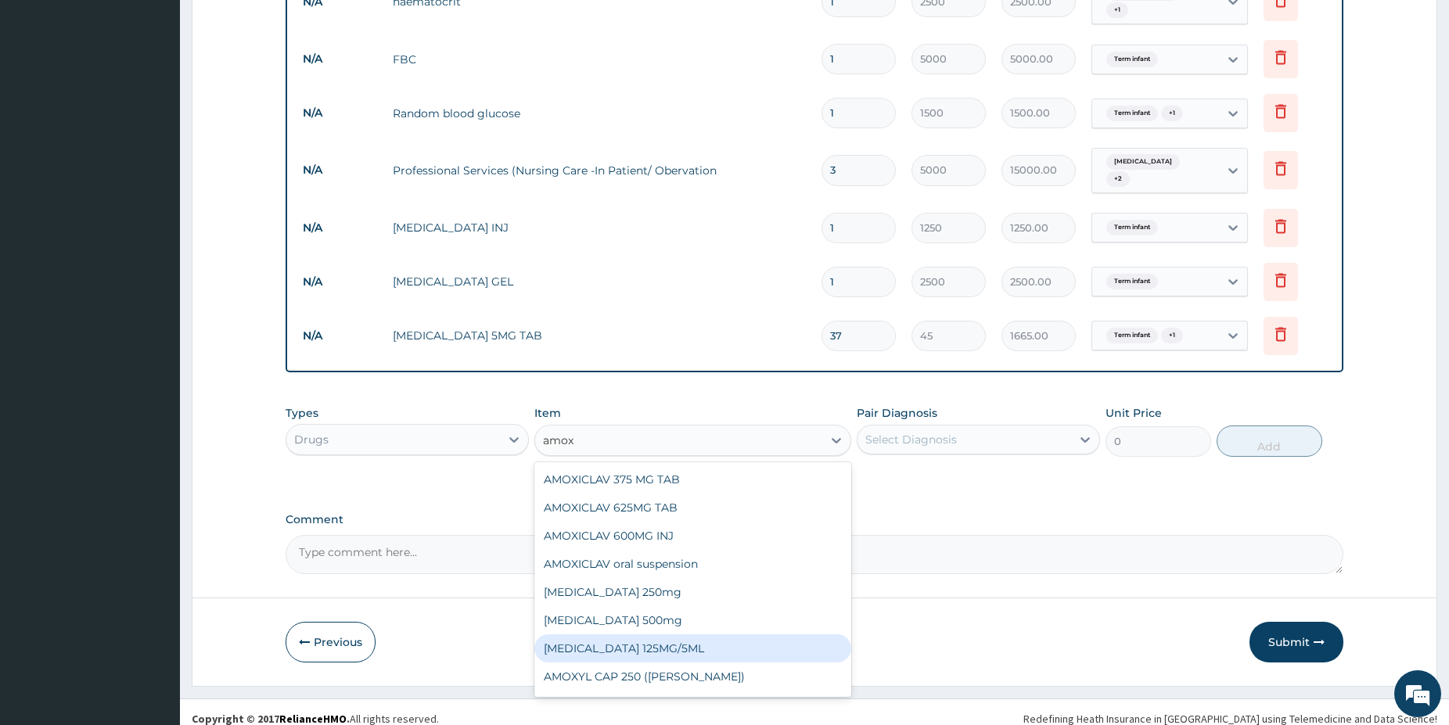
click at [670, 634] on div "[MEDICAL_DATA] 125MG/5ML" at bounding box center [692, 648] width 317 height 28
type input "2200"
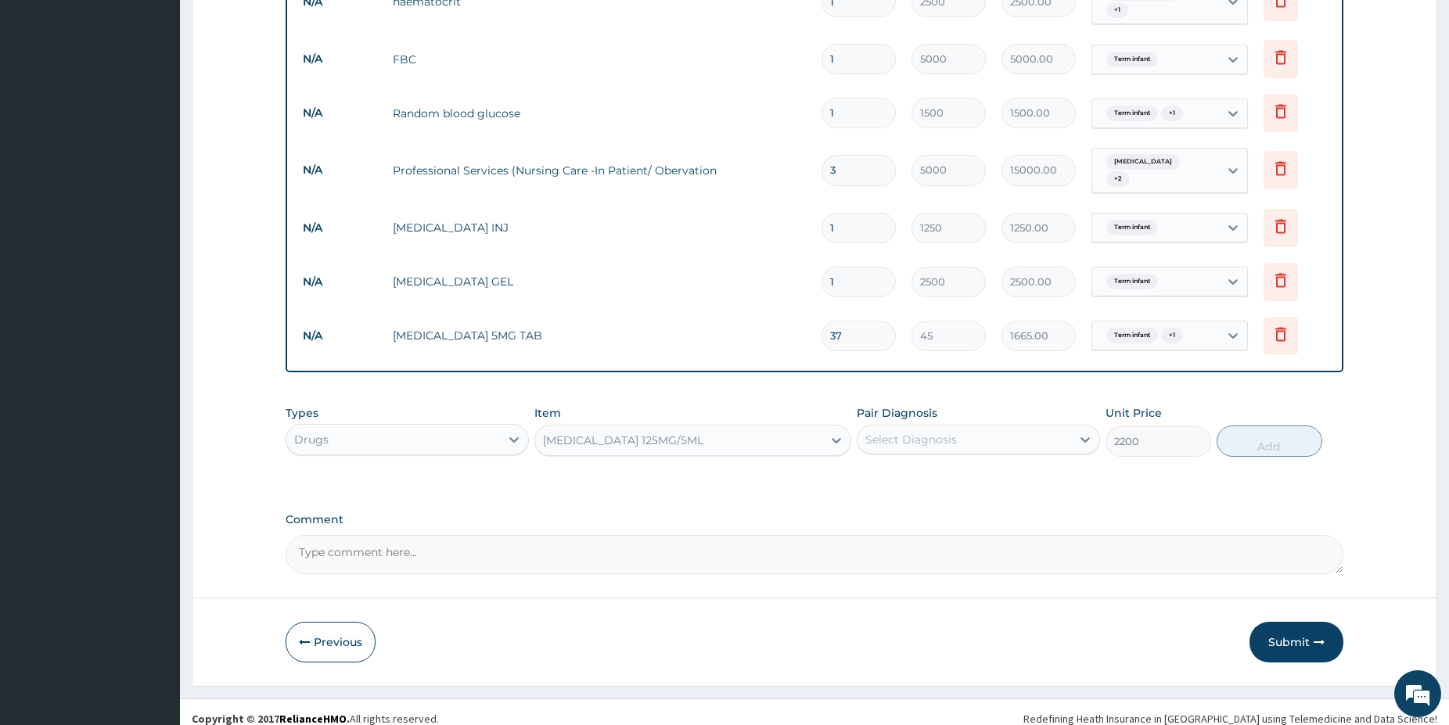
click at [955, 432] on div "Select Diagnosis" at bounding box center [911, 440] width 92 height 16
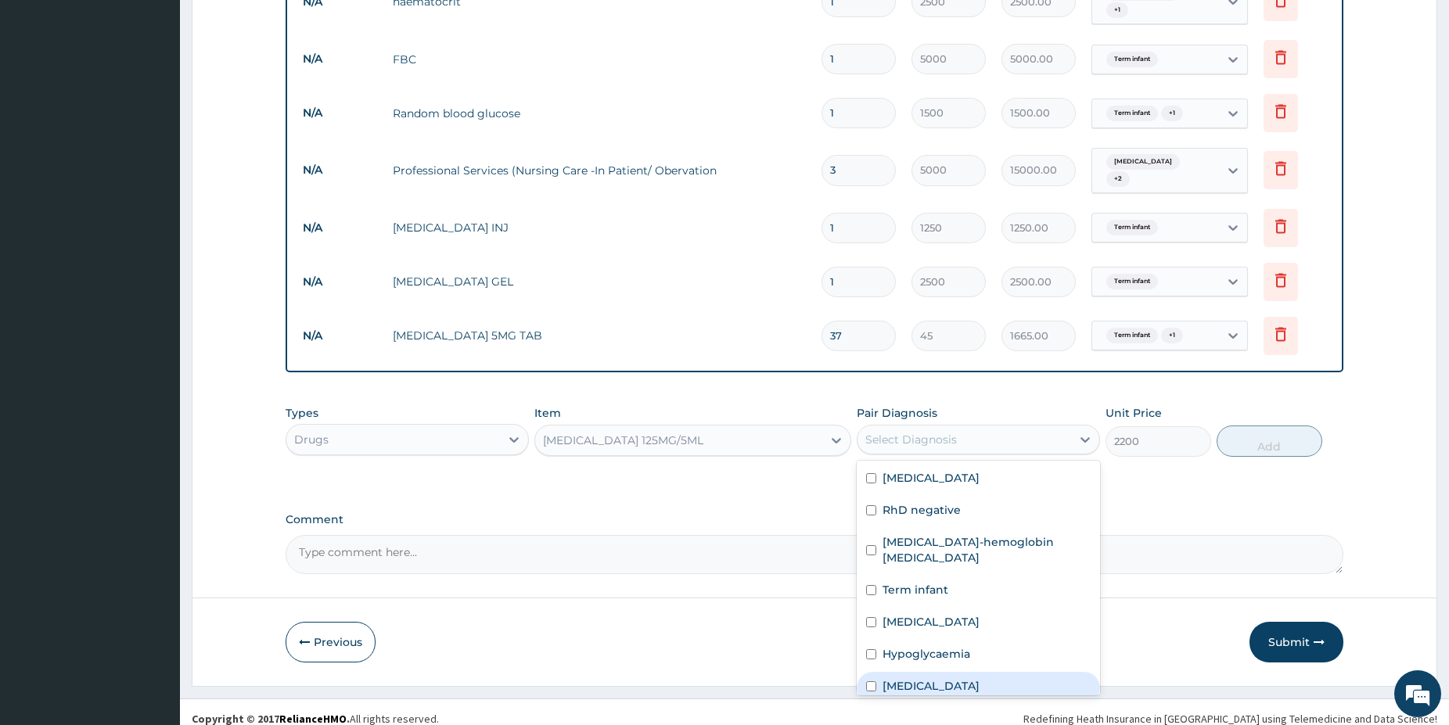
click at [936, 672] on div "[MEDICAL_DATA]" at bounding box center [977, 688] width 243 height 32
checkbox input "true"
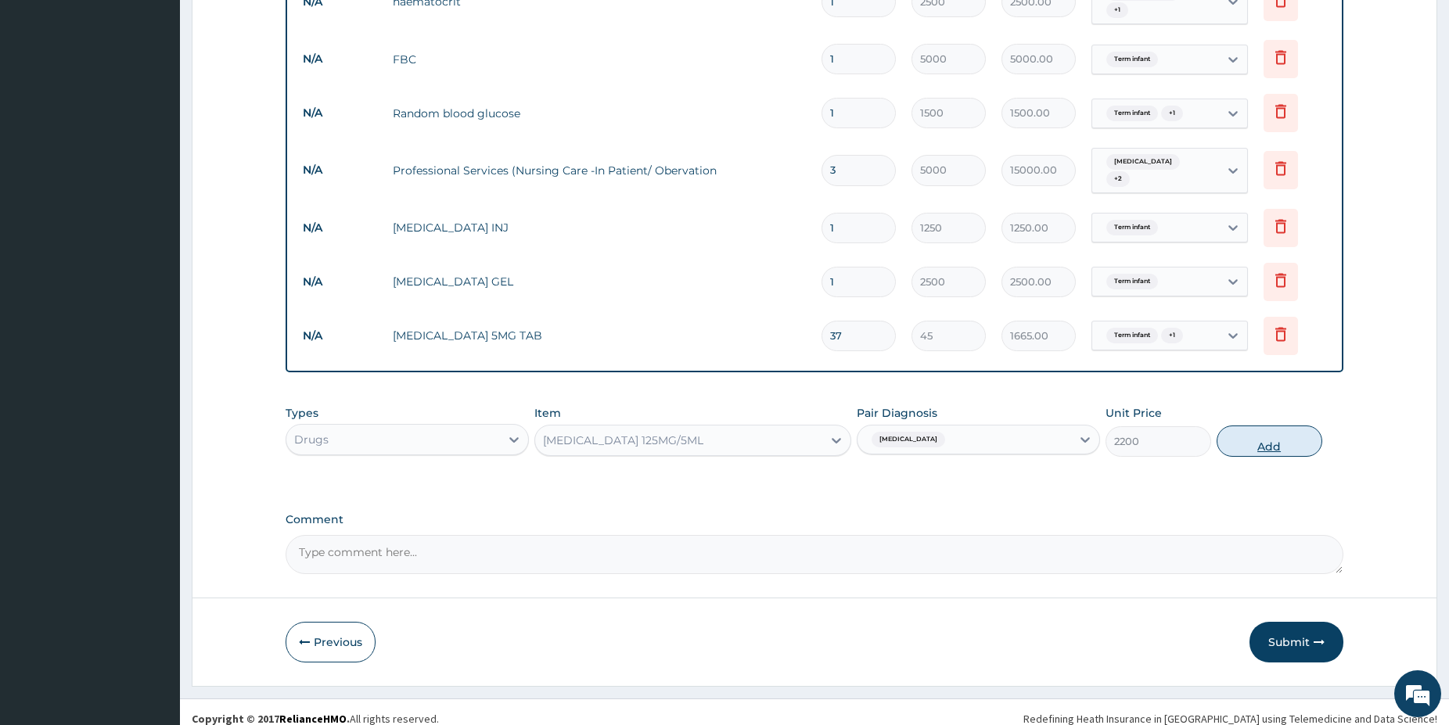
click at [1244, 440] on button "Add" at bounding box center [1269, 440] width 106 height 31
type input "0"
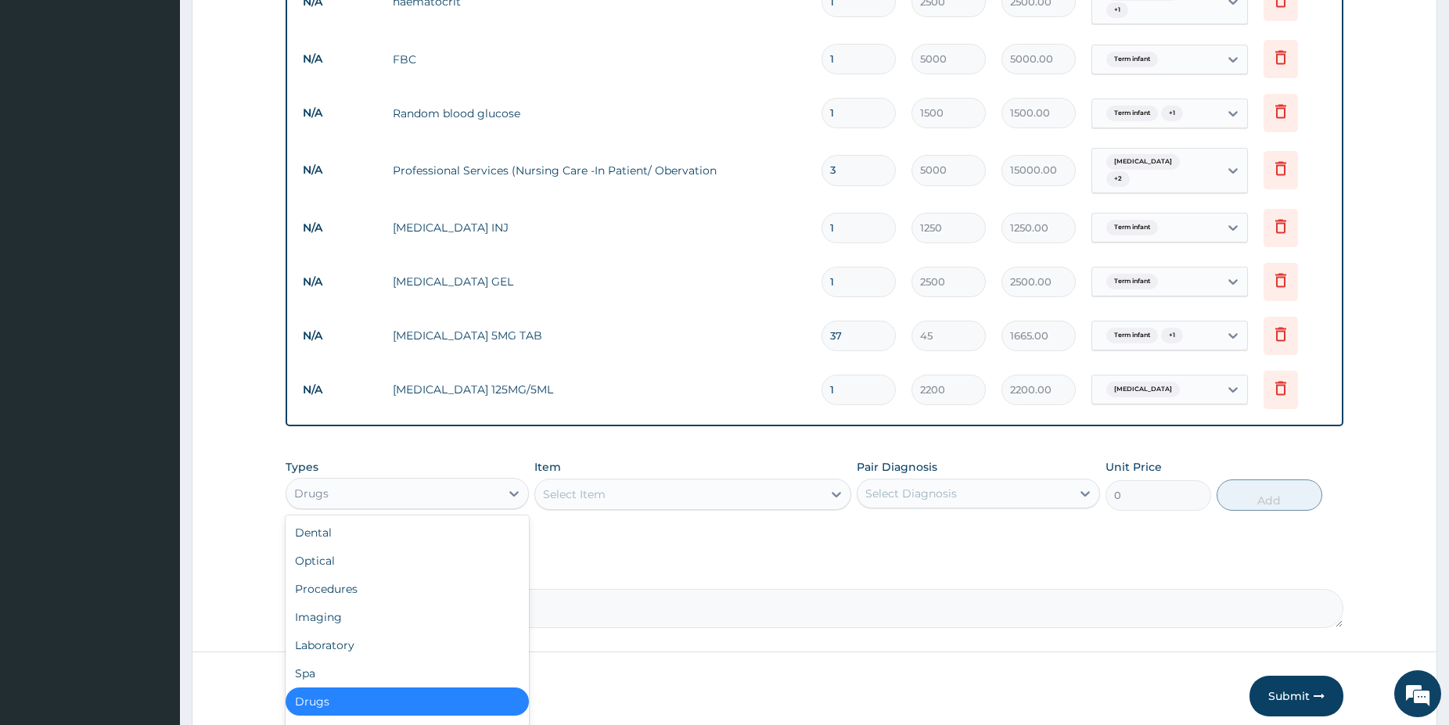
click at [465, 481] on div "Drugs" at bounding box center [393, 493] width 214 height 25
click at [317, 688] on div "Drugs" at bounding box center [406, 702] width 243 height 28
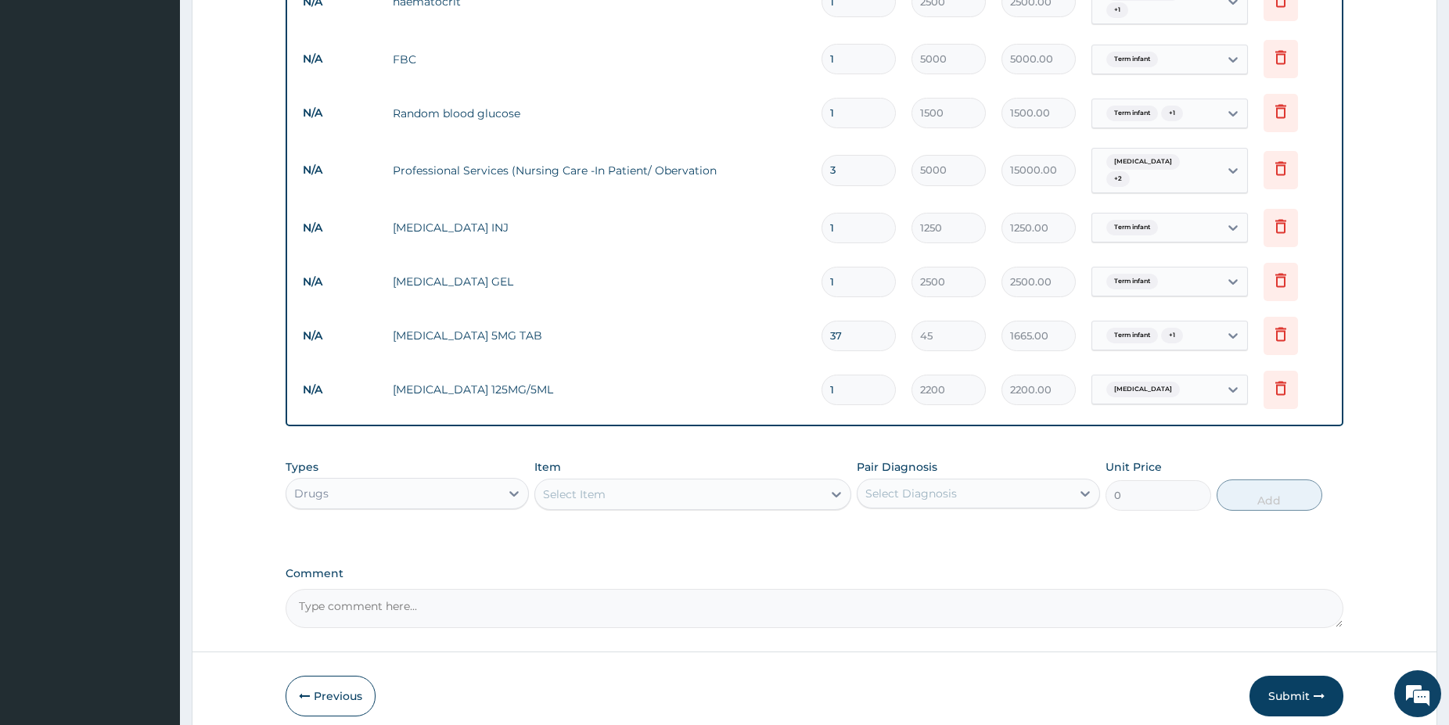
click at [670, 482] on div "Select Item" at bounding box center [678, 494] width 287 height 25
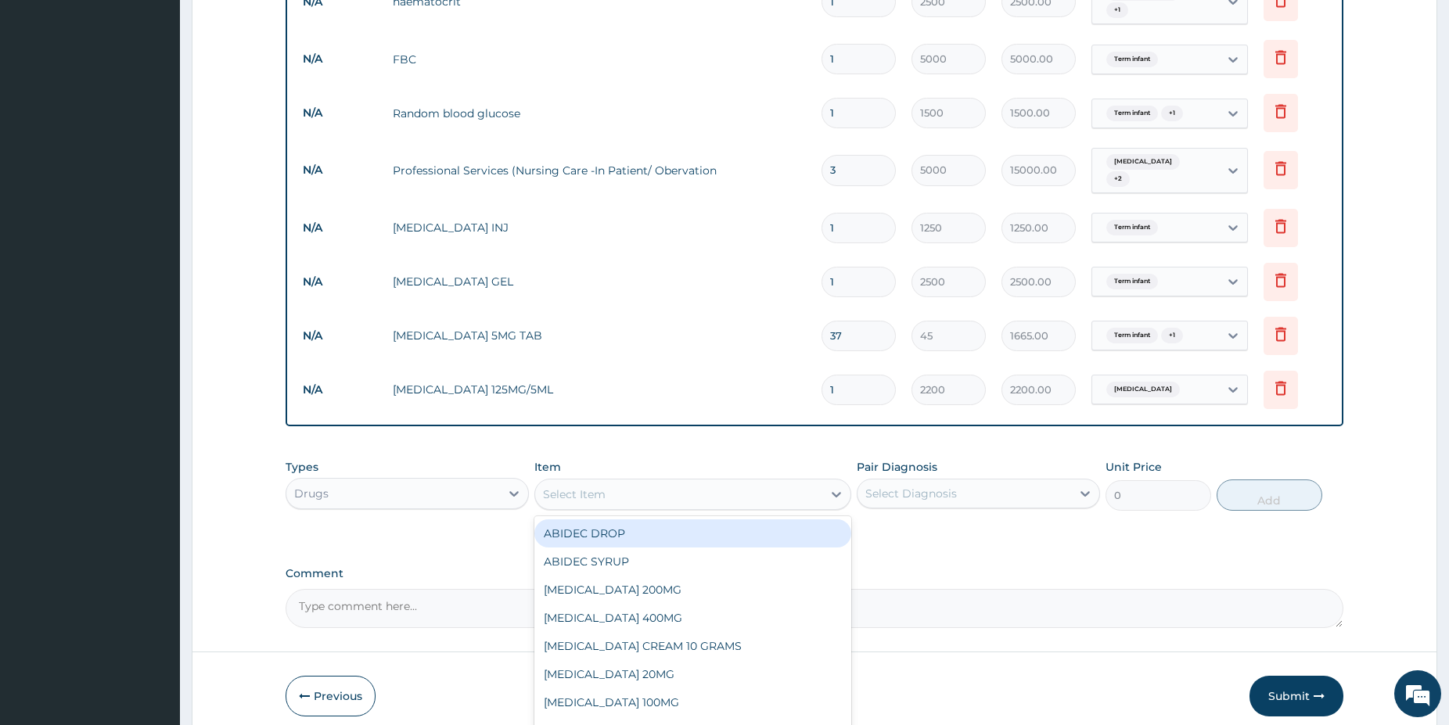
click at [674, 483] on div "Select Item" at bounding box center [678, 494] width 287 height 25
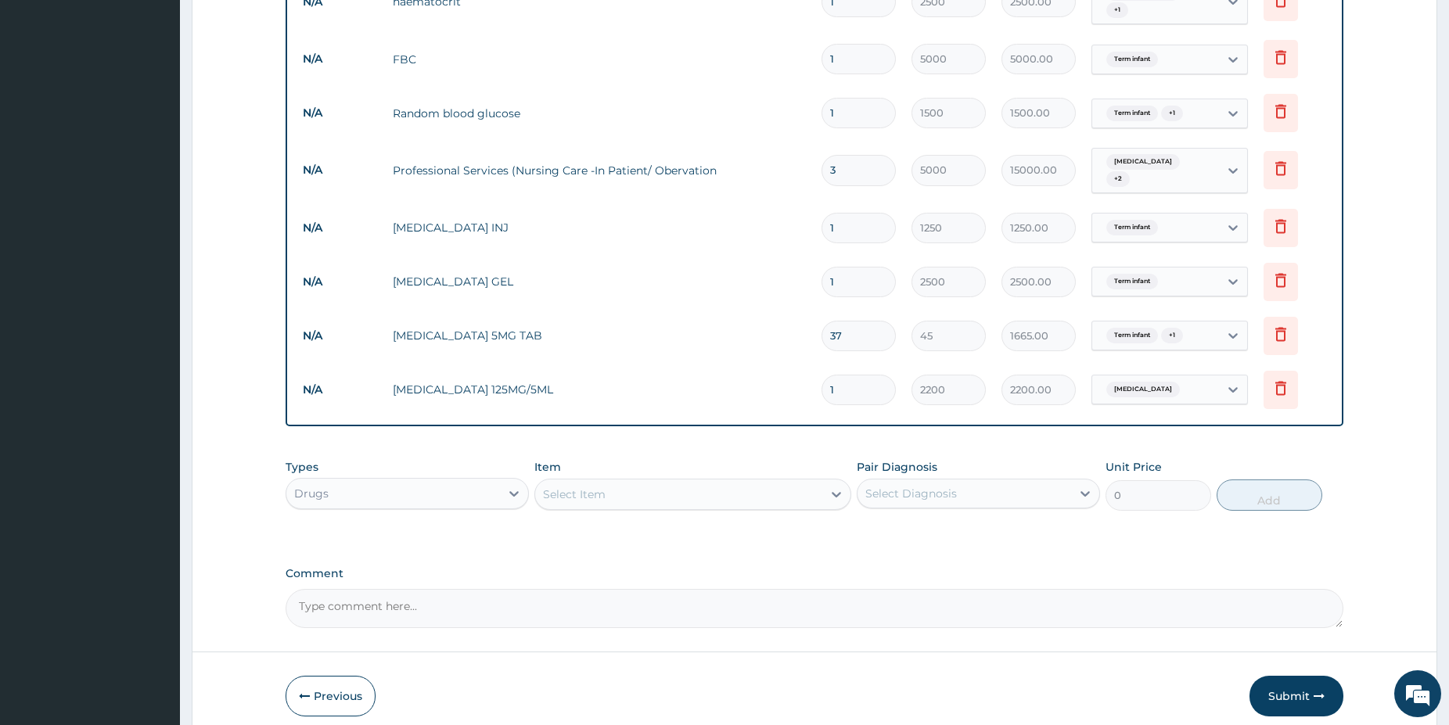
click at [674, 483] on div "Select Item" at bounding box center [678, 494] width 287 height 25
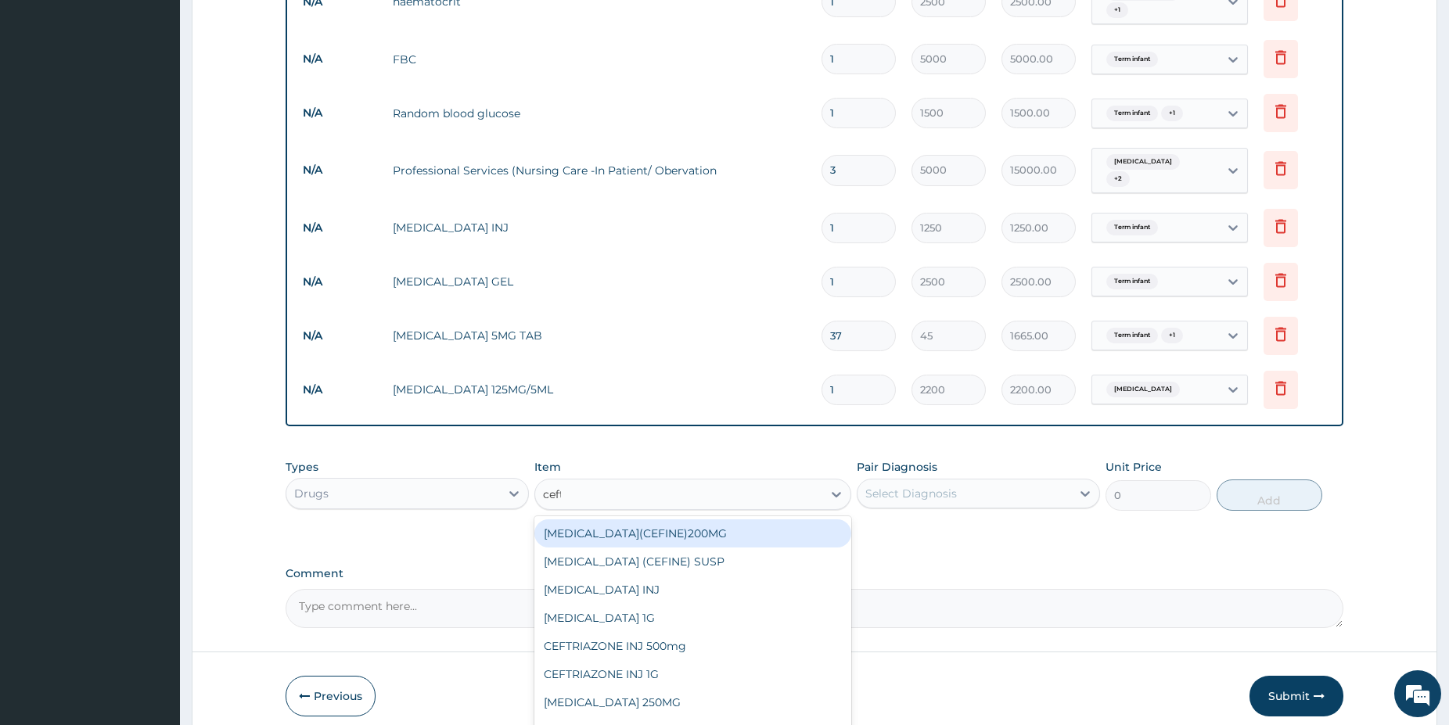
type input "ceftr"
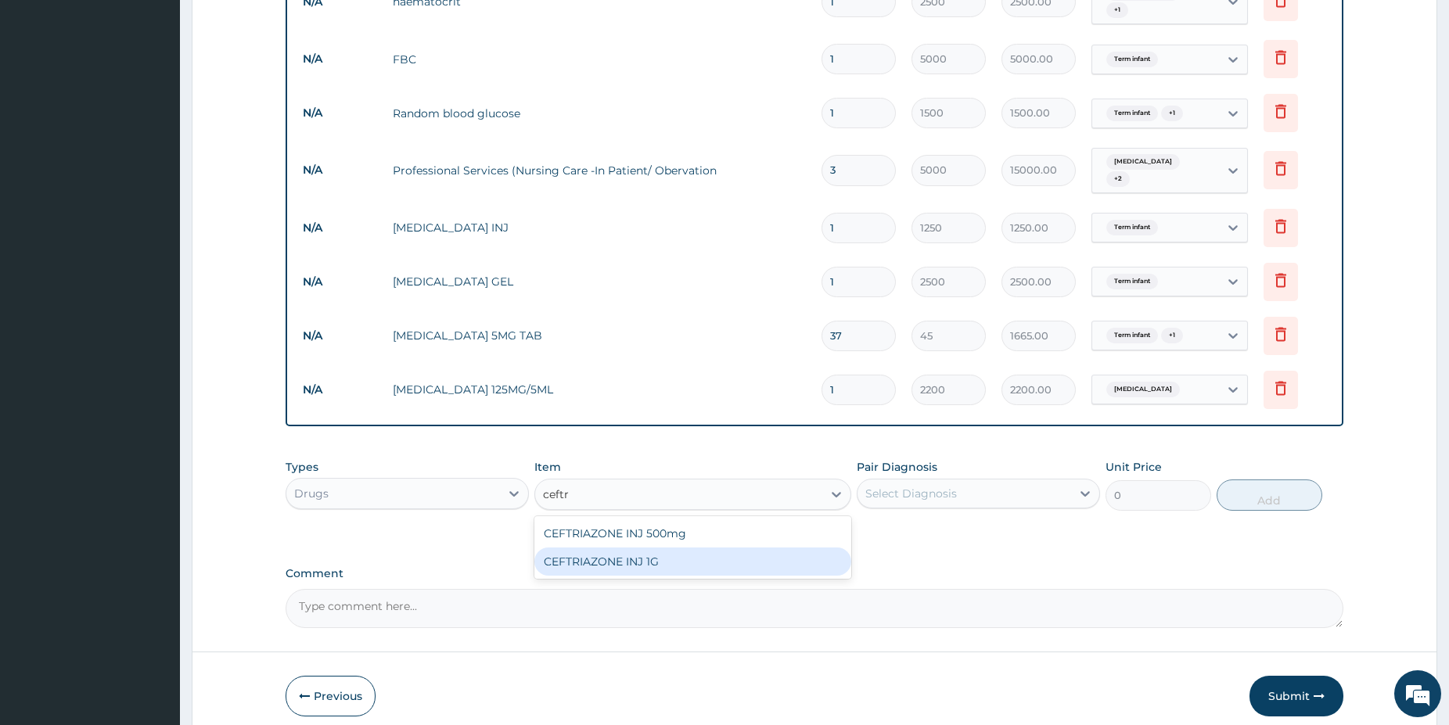
click at [697, 548] on div "CEFTRIAZONE INJ 1G" at bounding box center [692, 562] width 317 height 28
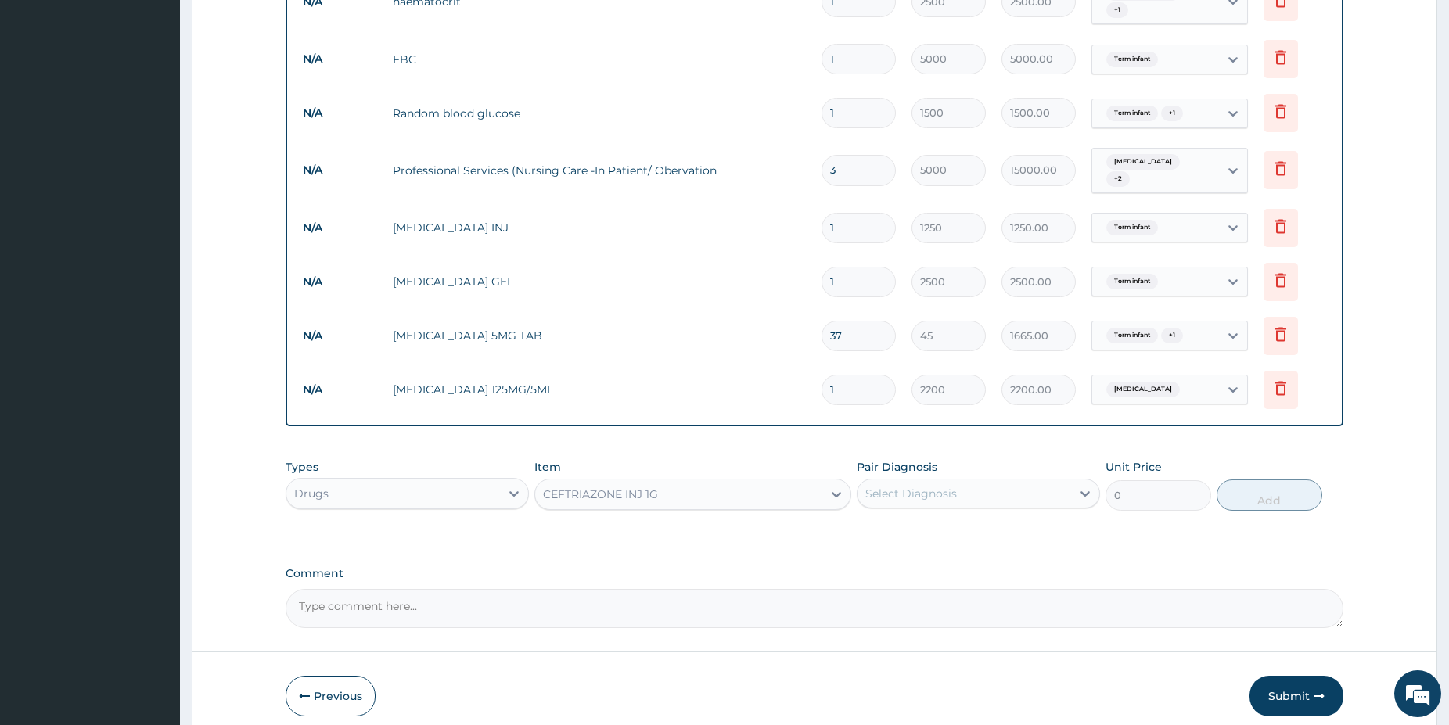
type input "3750"
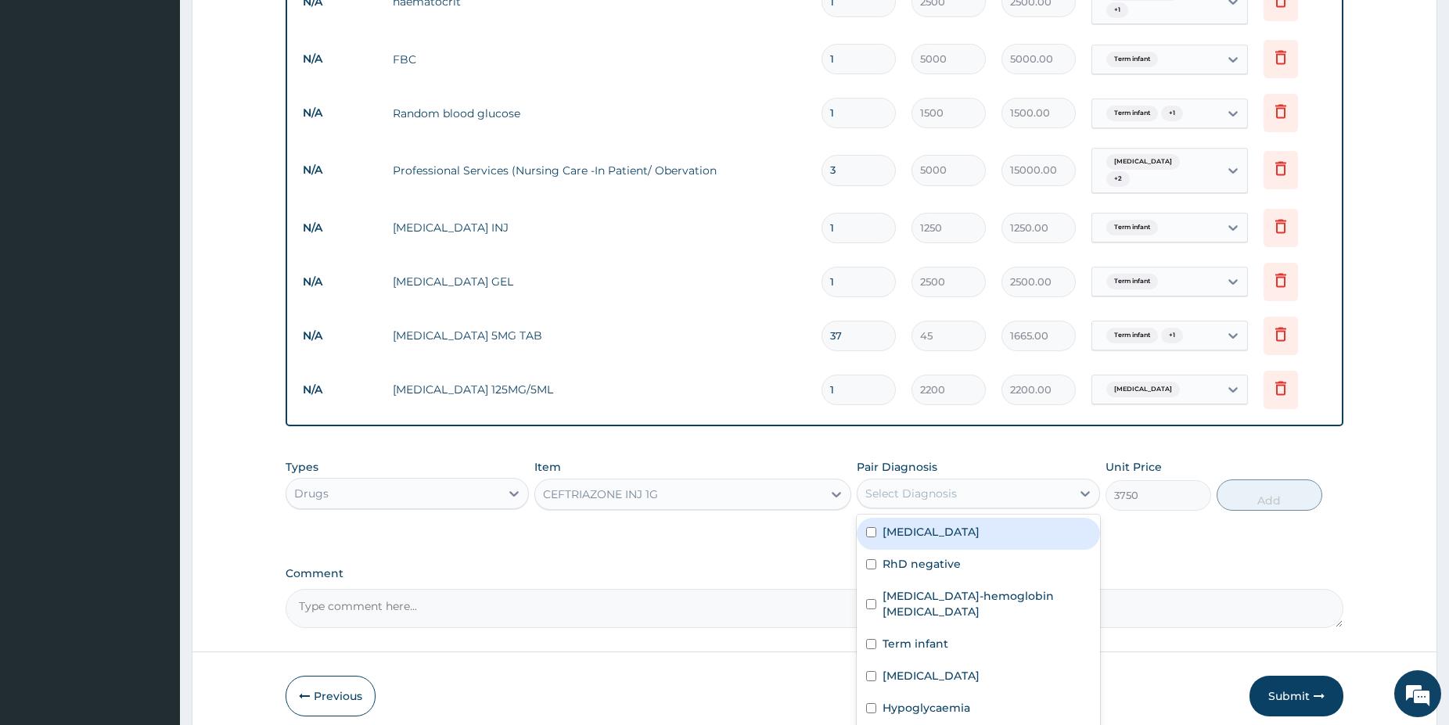
click at [974, 484] on div "Select Diagnosis" at bounding box center [964, 493] width 214 height 25
click at [934, 524] on label "[MEDICAL_DATA]" at bounding box center [930, 532] width 97 height 16
checkbox input "true"
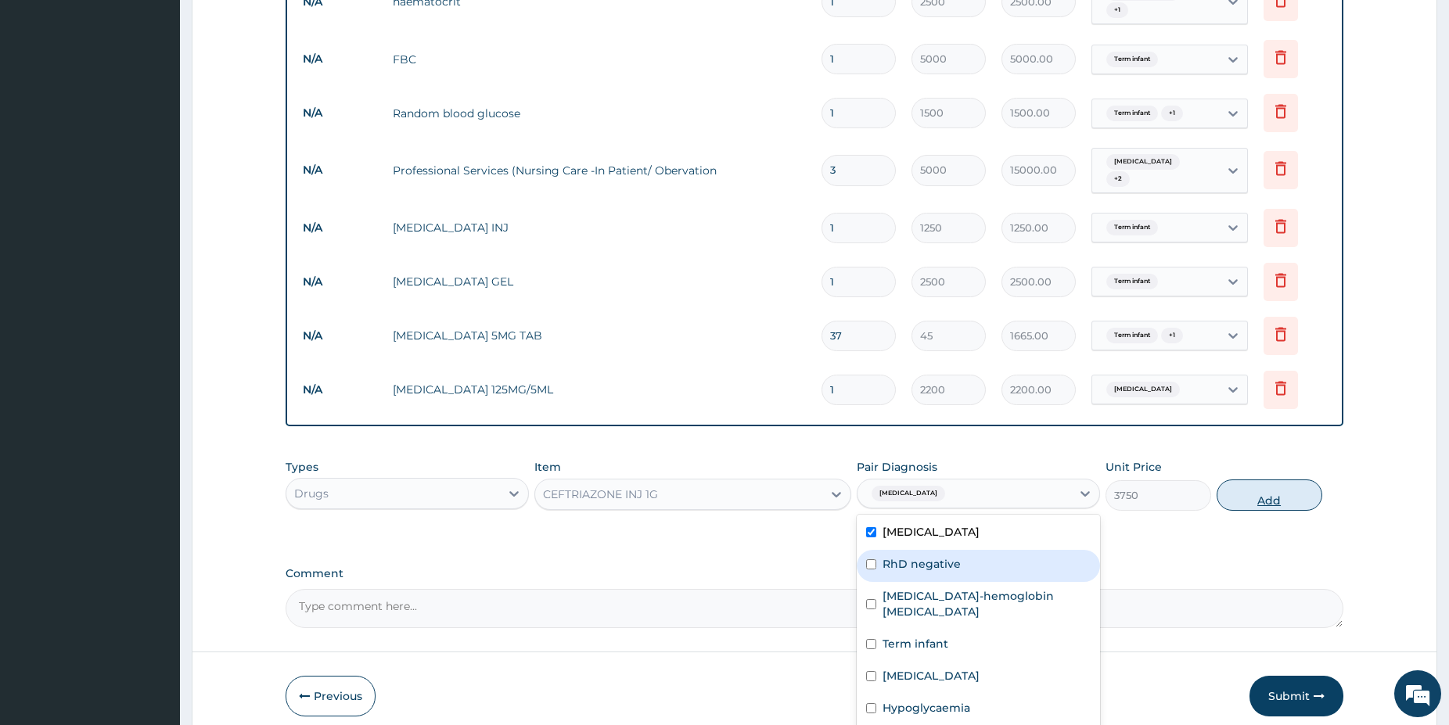
click at [1251, 489] on button "Add" at bounding box center [1269, 494] width 106 height 31
type input "0"
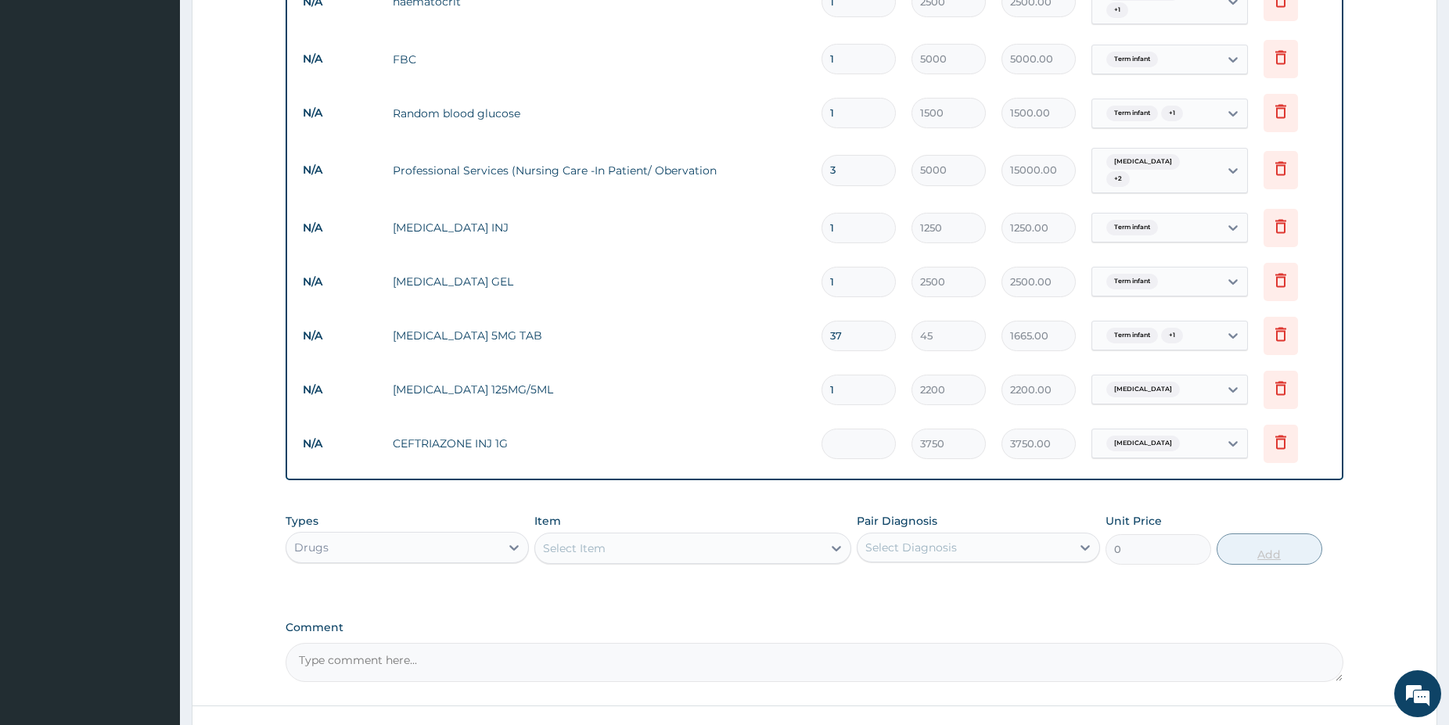
type input "0.00"
type input "4"
type input "15000.00"
type input "4"
click at [791, 546] on div "Select Item" at bounding box center [678, 548] width 287 height 25
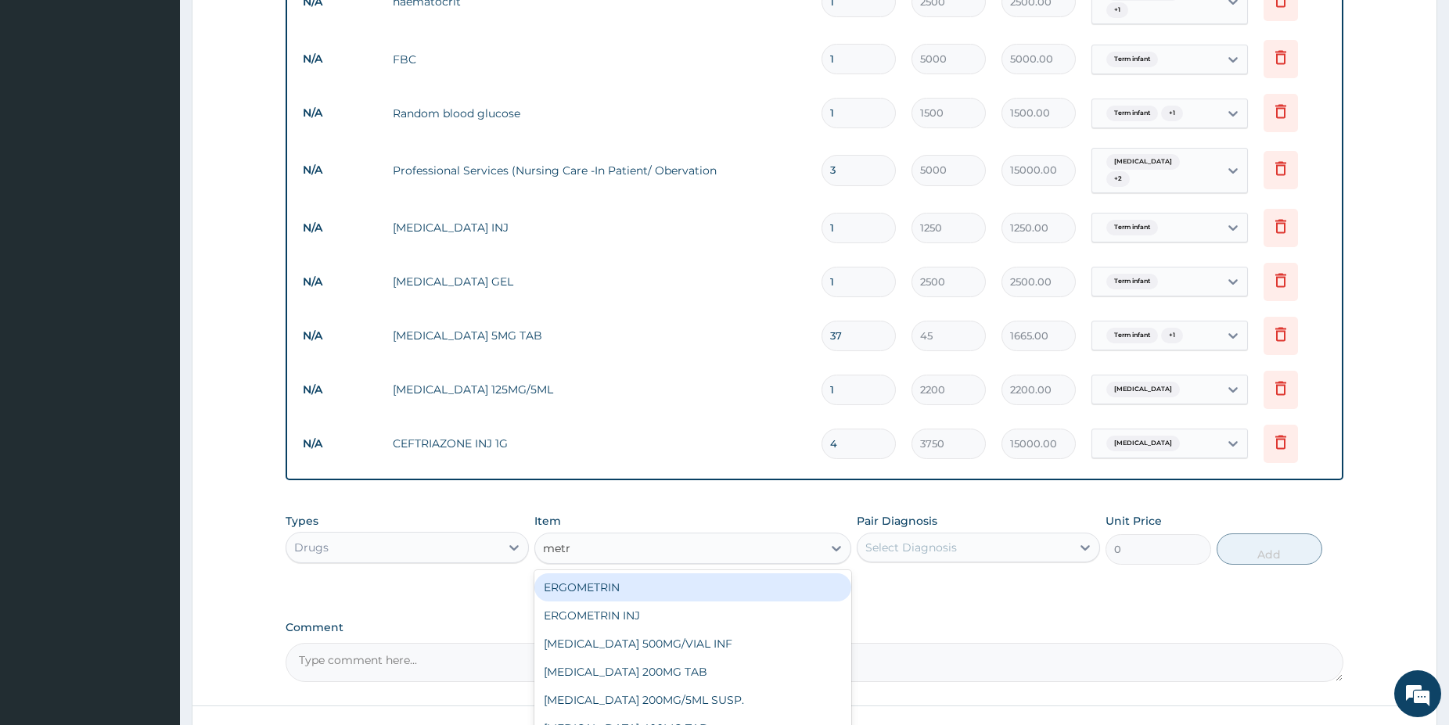
type input "metro"
click at [800, 580] on div "[MEDICAL_DATA] 500MG/VIAL INF" at bounding box center [692, 587] width 317 height 28
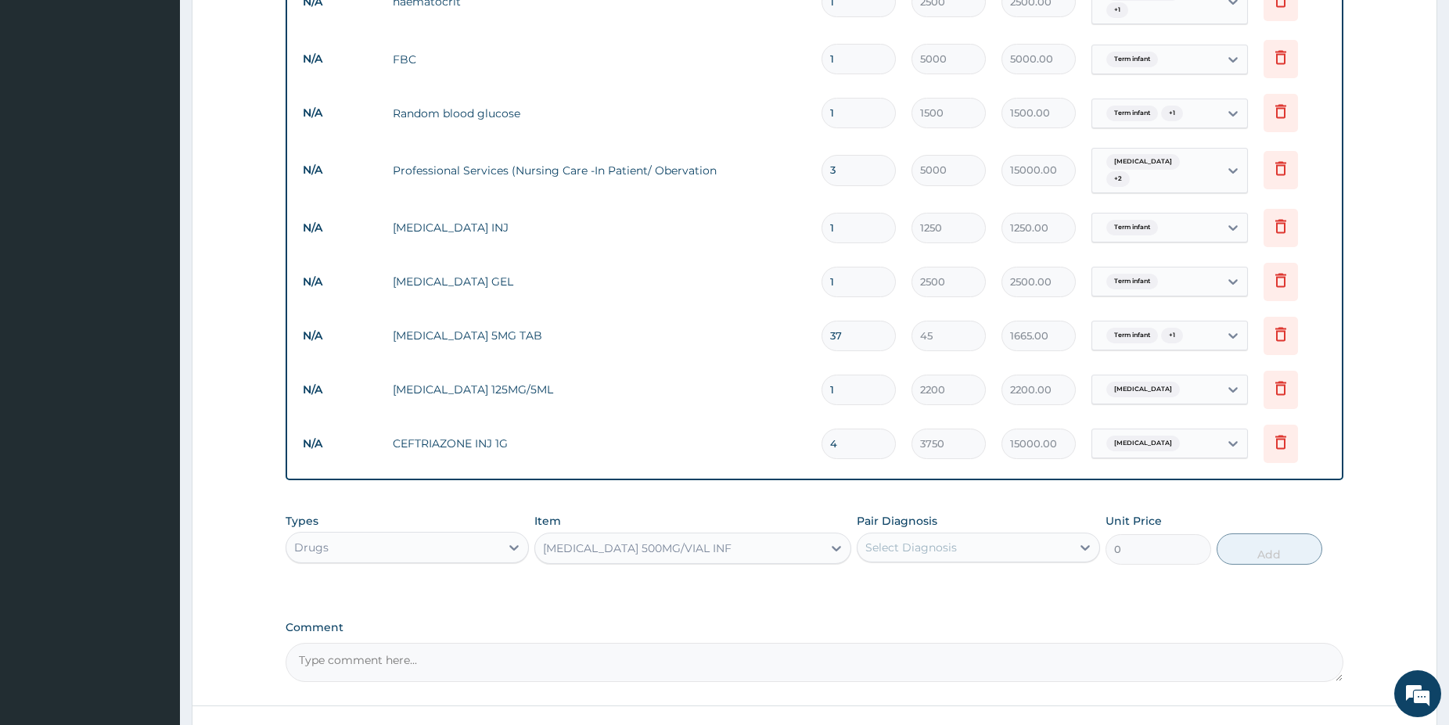
type input "1850"
click at [999, 541] on div "Select Diagnosis" at bounding box center [964, 547] width 214 height 25
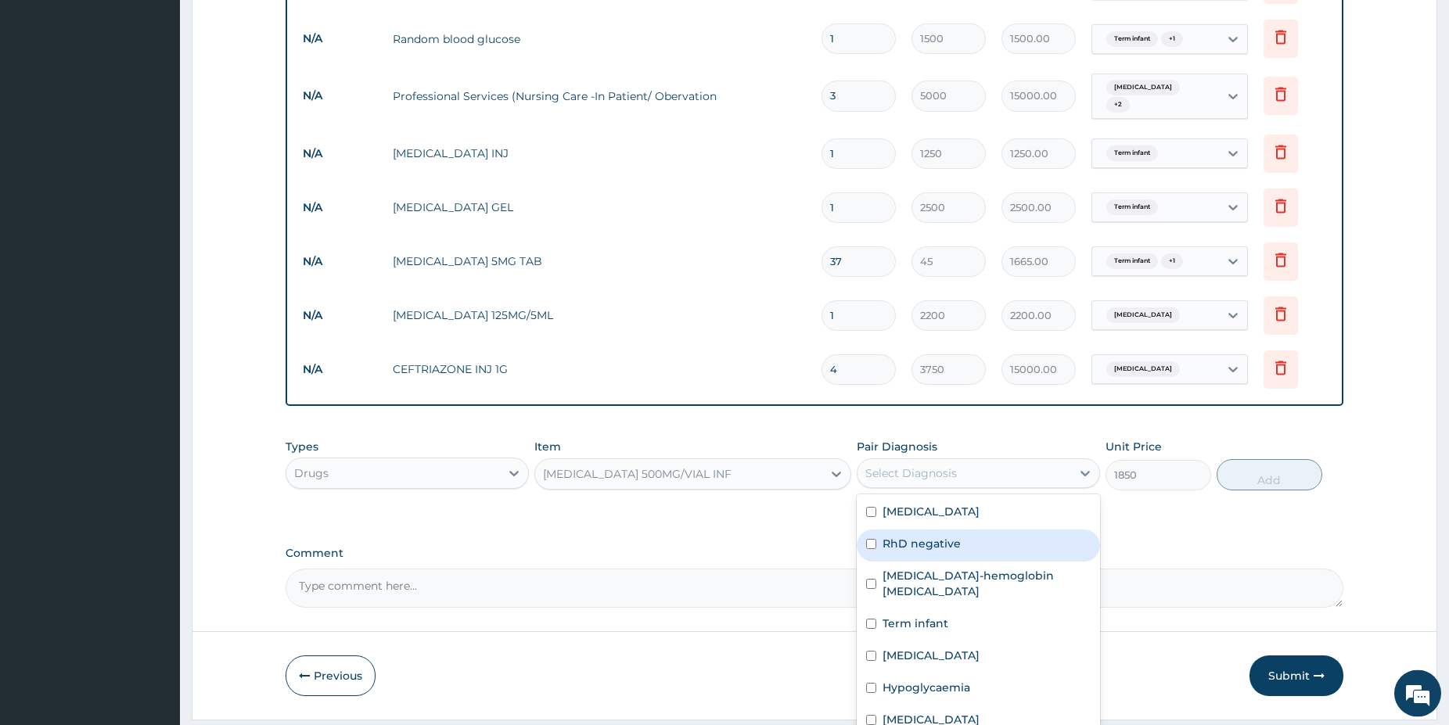
scroll to position [1148, 0]
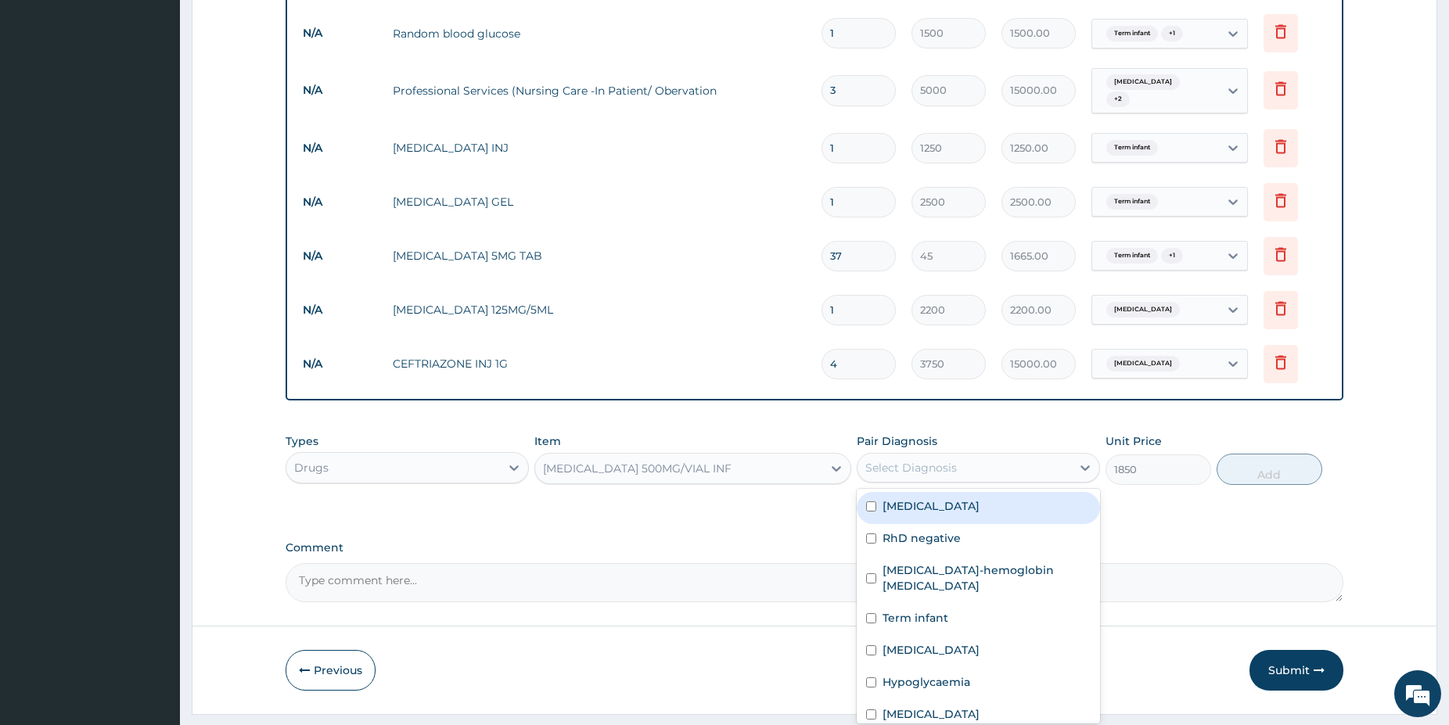
click at [996, 497] on div "[MEDICAL_DATA]" at bounding box center [977, 508] width 243 height 32
checkbox input "true"
click at [1276, 456] on button "Add" at bounding box center [1269, 469] width 106 height 31
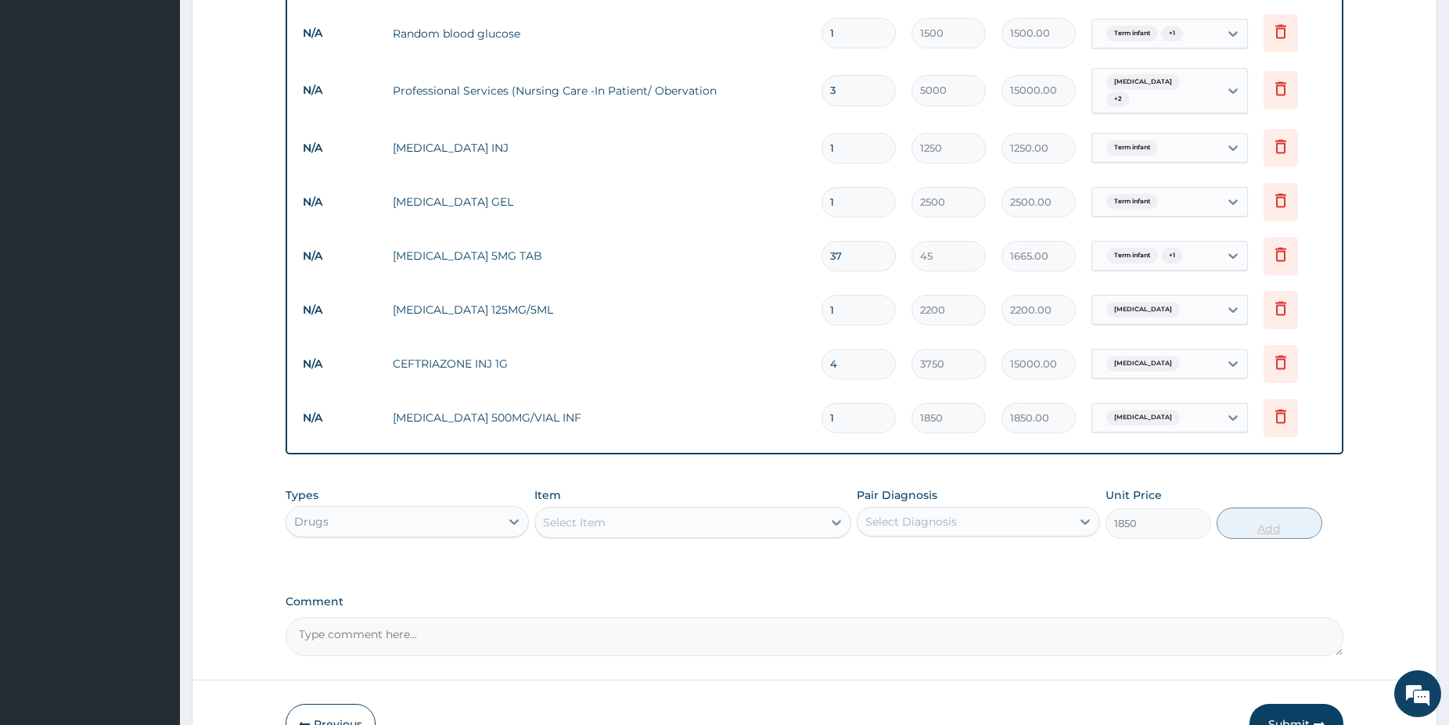
type input "0"
type input "0.00"
type input "6"
type input "11100.00"
type input "6"
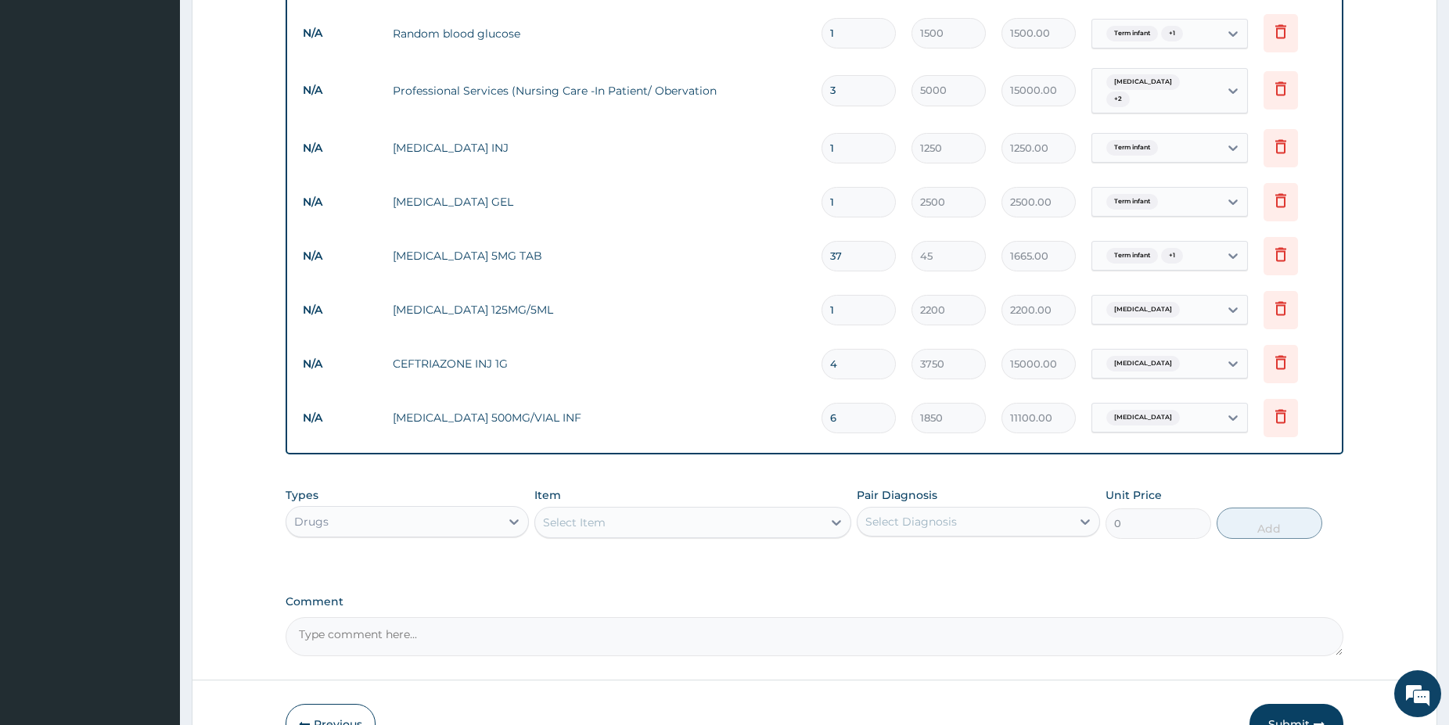
click at [781, 510] on div "Select Item" at bounding box center [678, 522] width 287 height 25
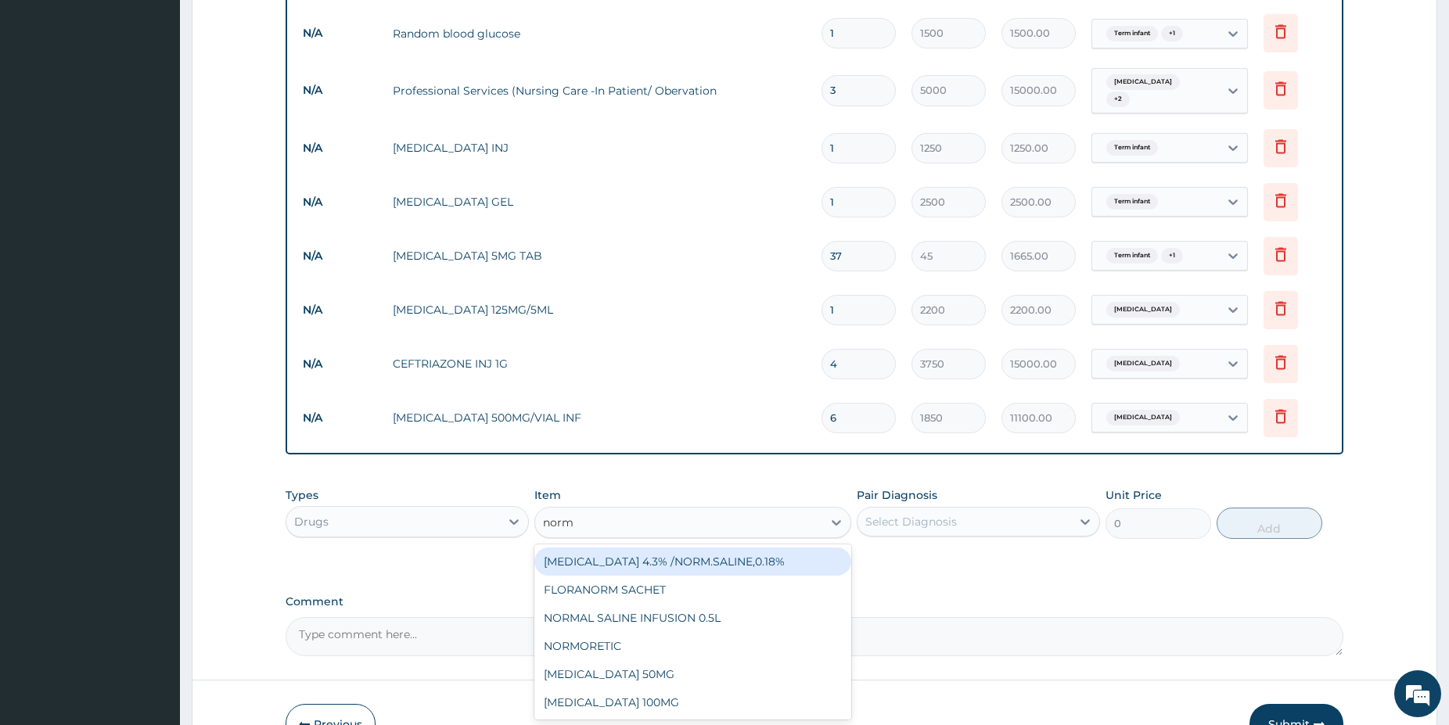
type input "[PERSON_NAME]"
click at [806, 550] on div "NORMAL SALINE INFUSION 0.5L" at bounding box center [692, 562] width 317 height 28
type input "2000"
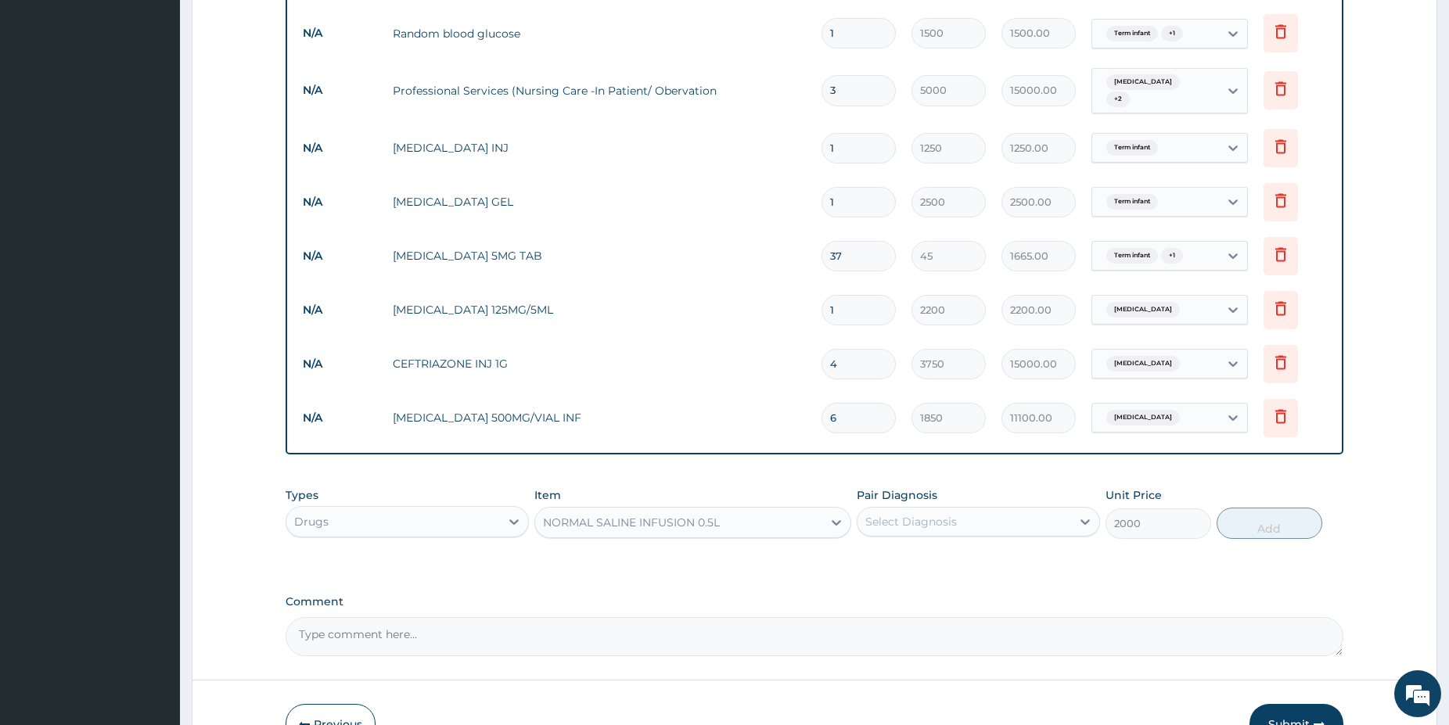
click at [959, 509] on div "Select Diagnosis" at bounding box center [964, 521] width 214 height 25
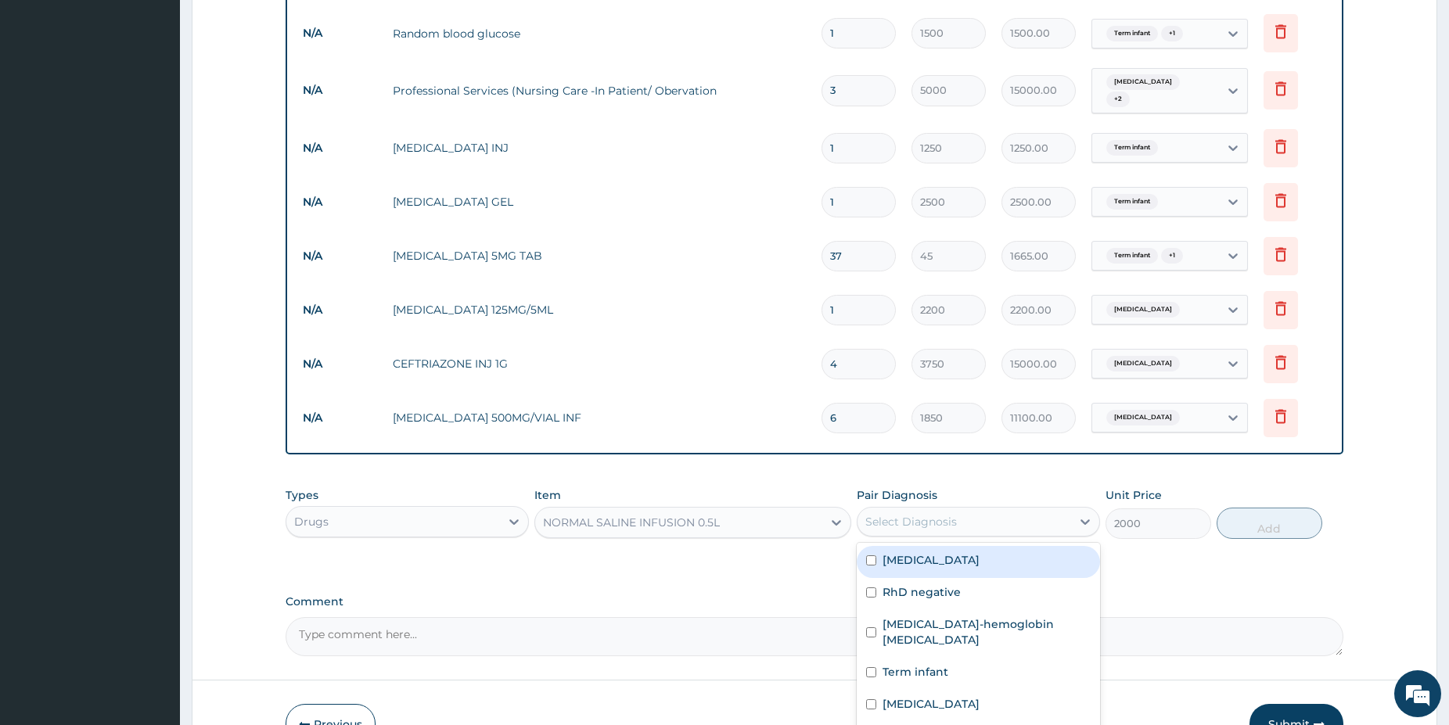
click at [1003, 554] on div "[MEDICAL_DATA]" at bounding box center [977, 562] width 243 height 32
checkbox input "true"
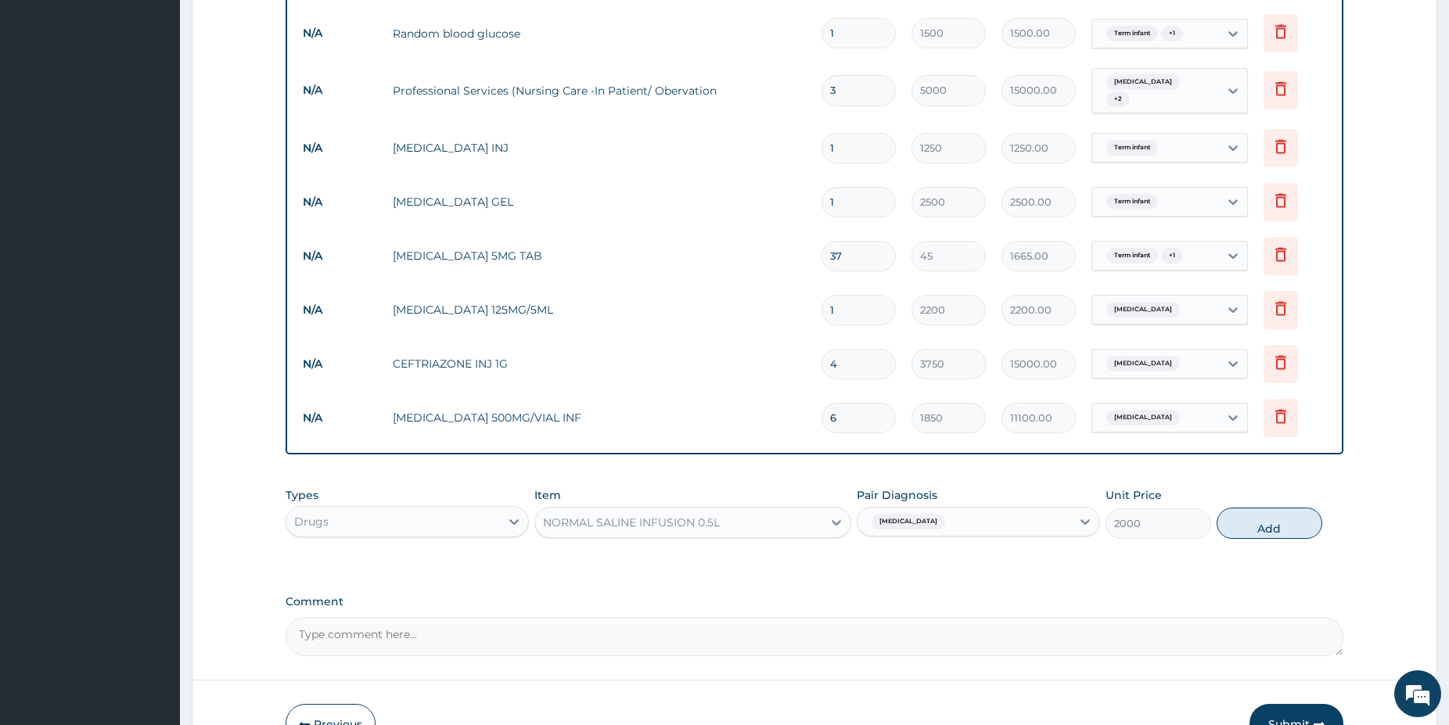
drag, startPoint x: 1266, startPoint y: 508, endPoint x: 1261, endPoint y: 494, distance: 14.8
click at [1261, 508] on button "Add" at bounding box center [1269, 523] width 106 height 31
type input "0"
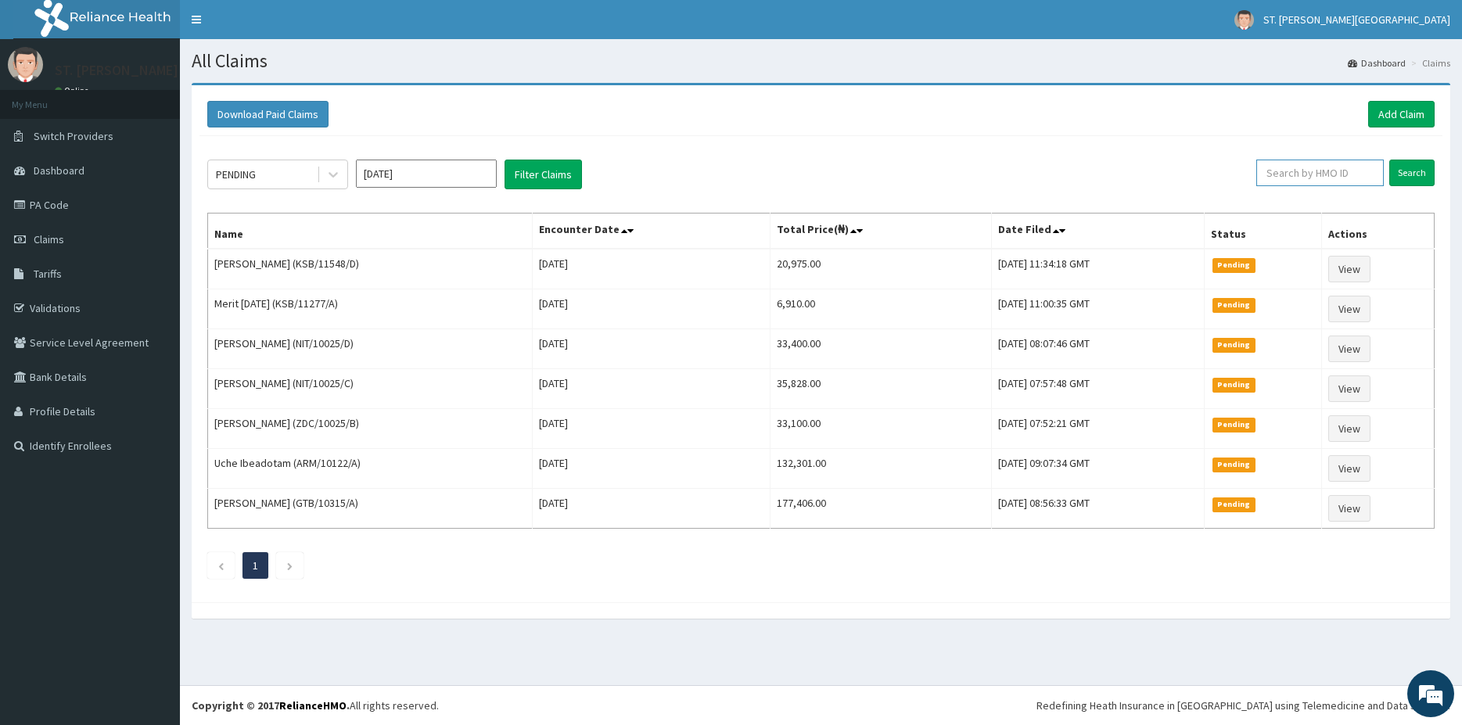
click at [1367, 178] on input "text" at bounding box center [1319, 173] width 127 height 27
paste input "SFA/10016/B"
type input "SFA/10016/B"
click at [1409, 172] on input "Search" at bounding box center [1411, 173] width 45 height 27
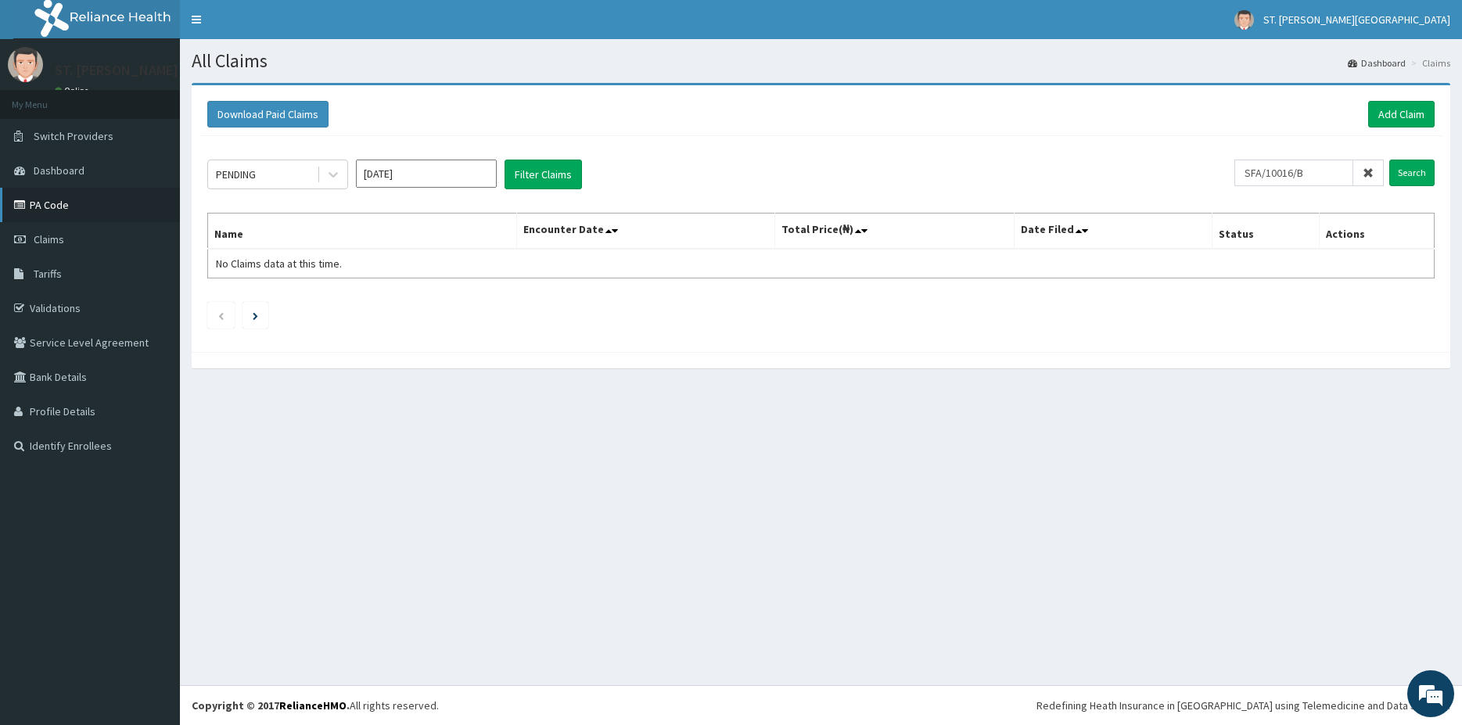
click at [93, 190] on link "PA Code" at bounding box center [90, 205] width 180 height 34
